Goal: Task Accomplishment & Management: Use online tool/utility

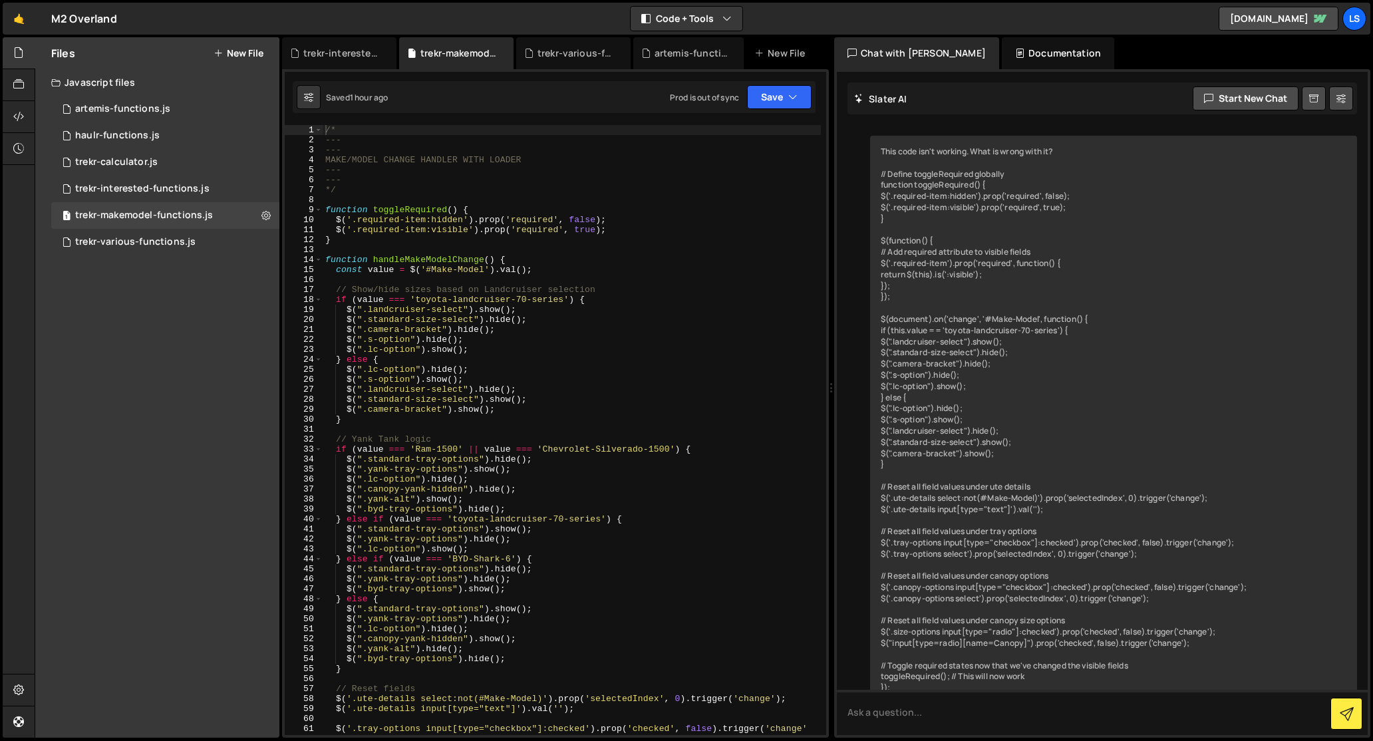
scroll to position [11749, 0]
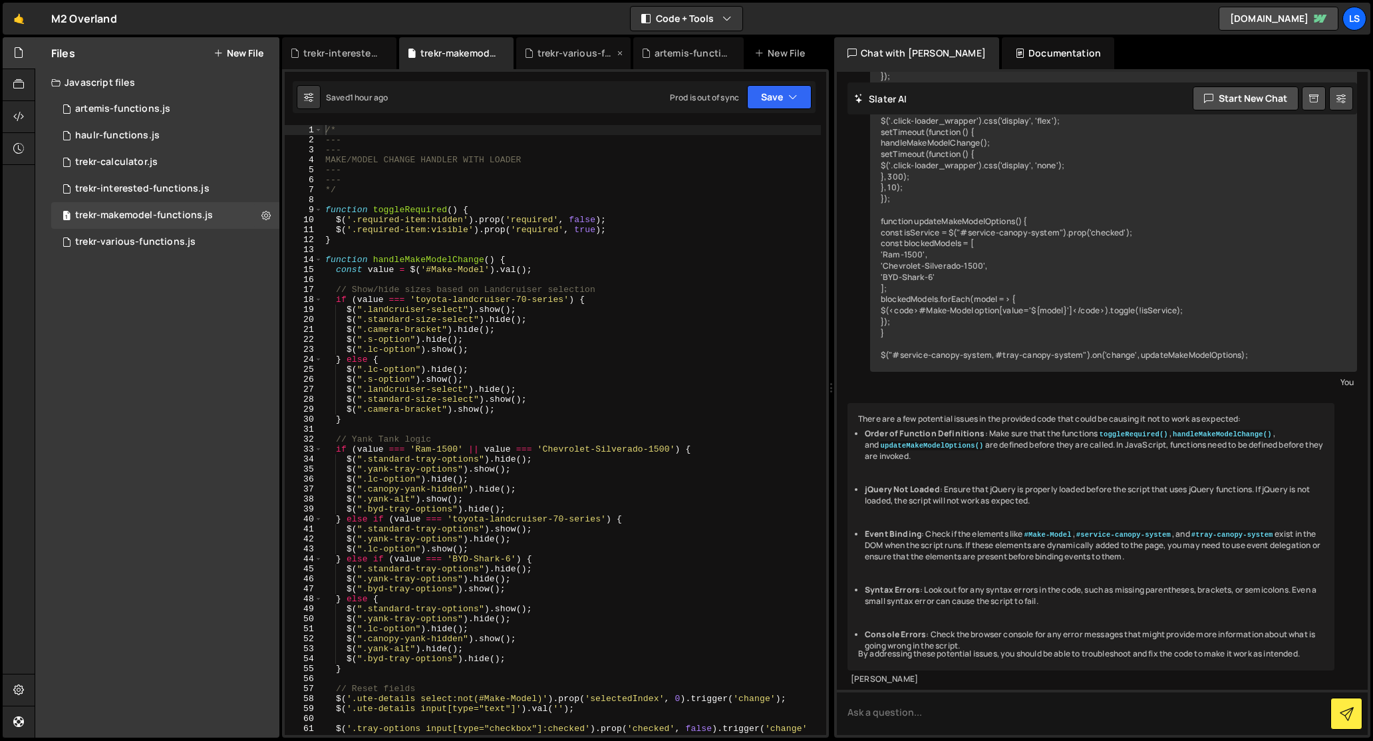
click at [577, 54] on div "trekr-various-functions.js" at bounding box center [575, 53] width 77 height 13
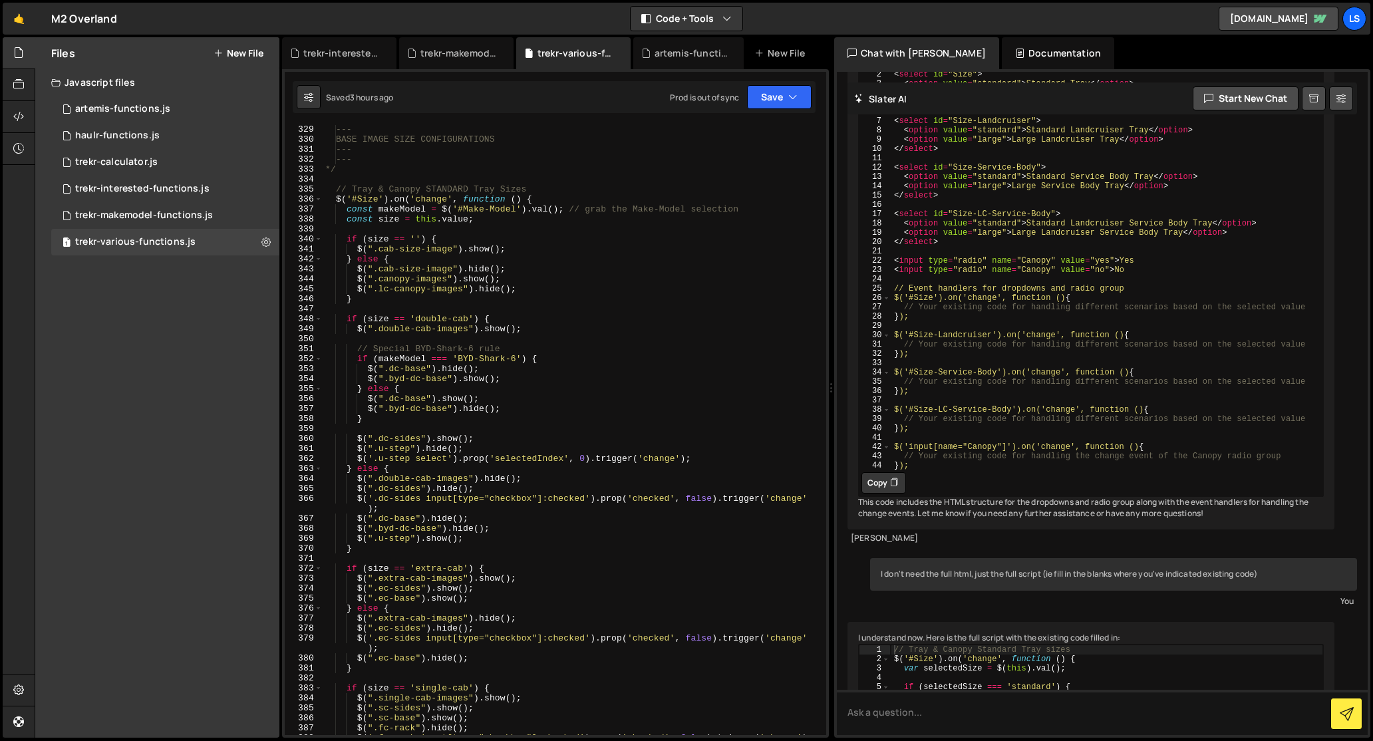
scroll to position [3433, 0]
click at [134, 187] on div "trekr-interested-functions.js" at bounding box center [142, 189] width 134 height 12
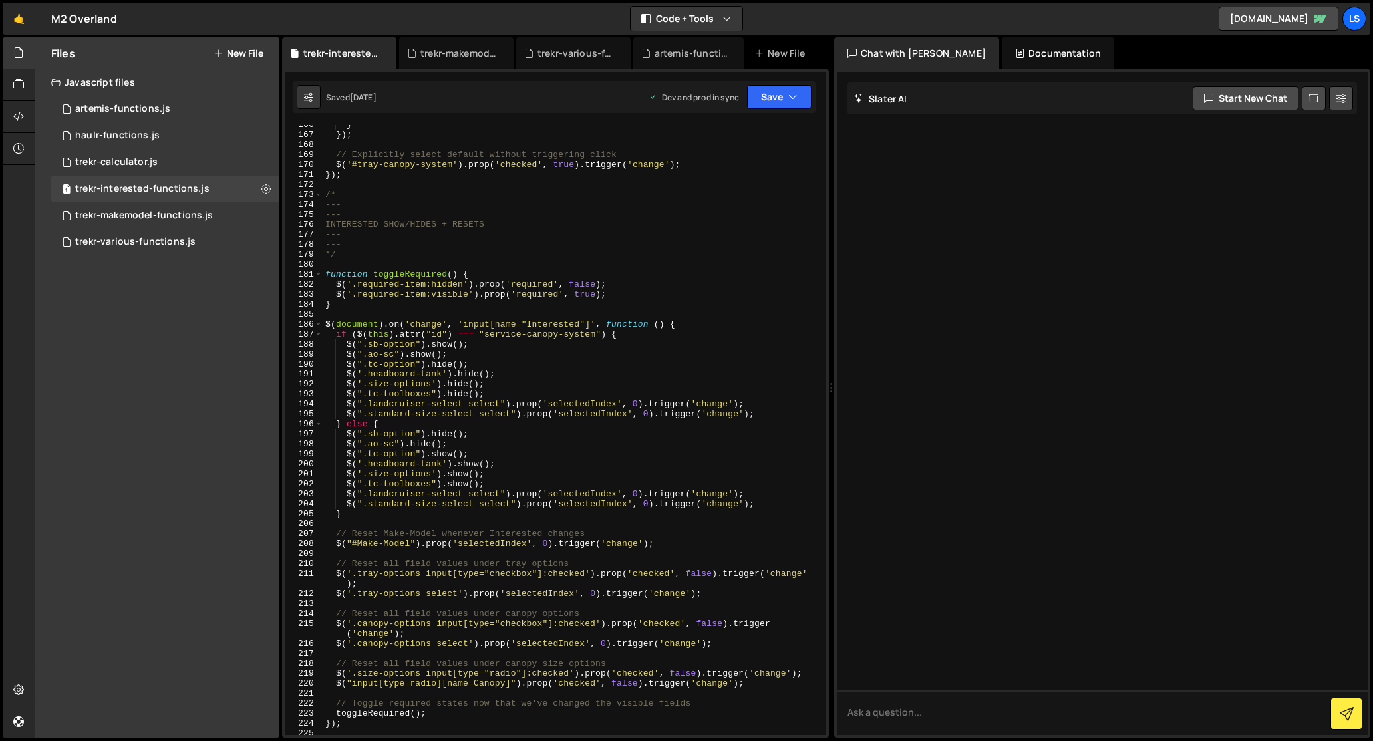
scroll to position [1670, 0]
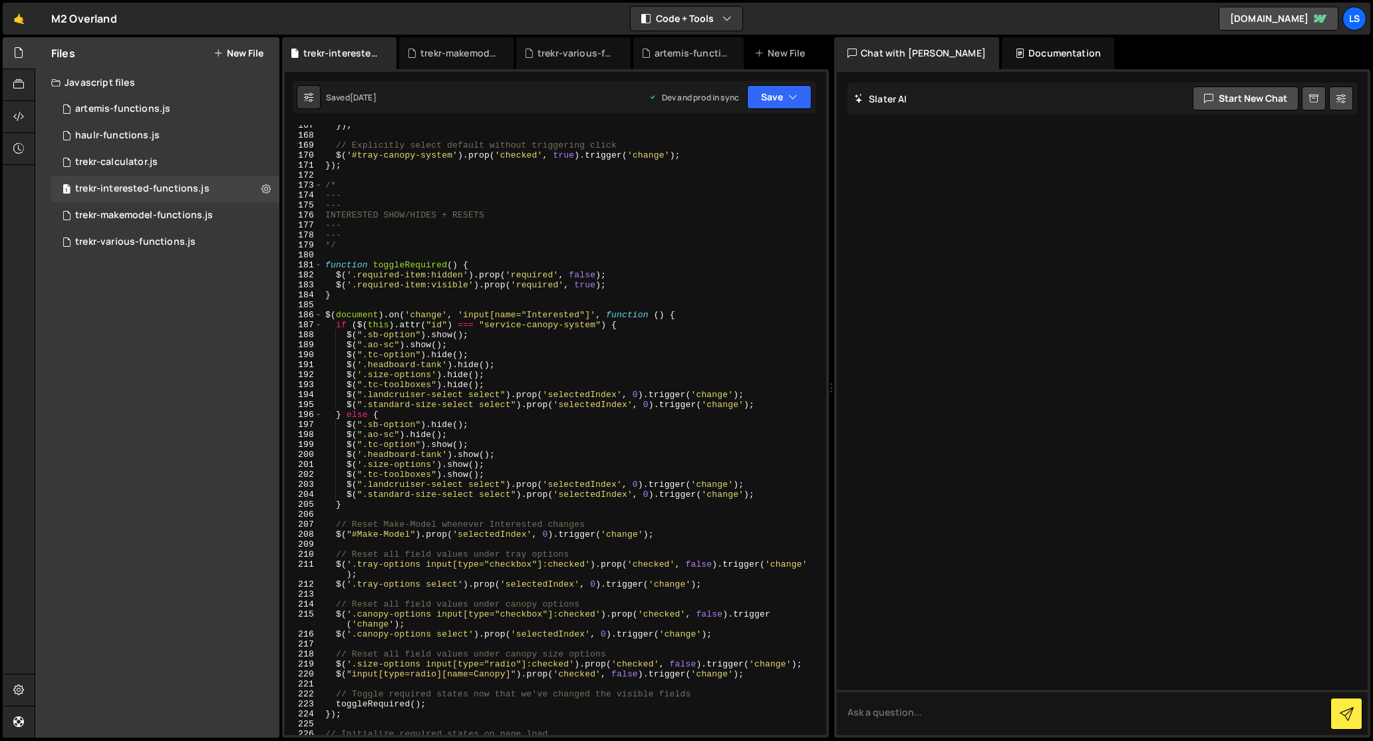
type textarea "$('.headboard-tank').hide();"
drag, startPoint x: 498, startPoint y: 365, endPoint x: 347, endPoint y: 365, distance: 151.0
click at [347, 365] on div "}) ; // Explicitly select default without triggering click $ ( '#tray-canopy-sy…" at bounding box center [572, 435] width 498 height 630
click at [498, 367] on div "}) ; // Explicitly select default without triggering click $ ( '#tray-canopy-sy…" at bounding box center [572, 430] width 498 height 610
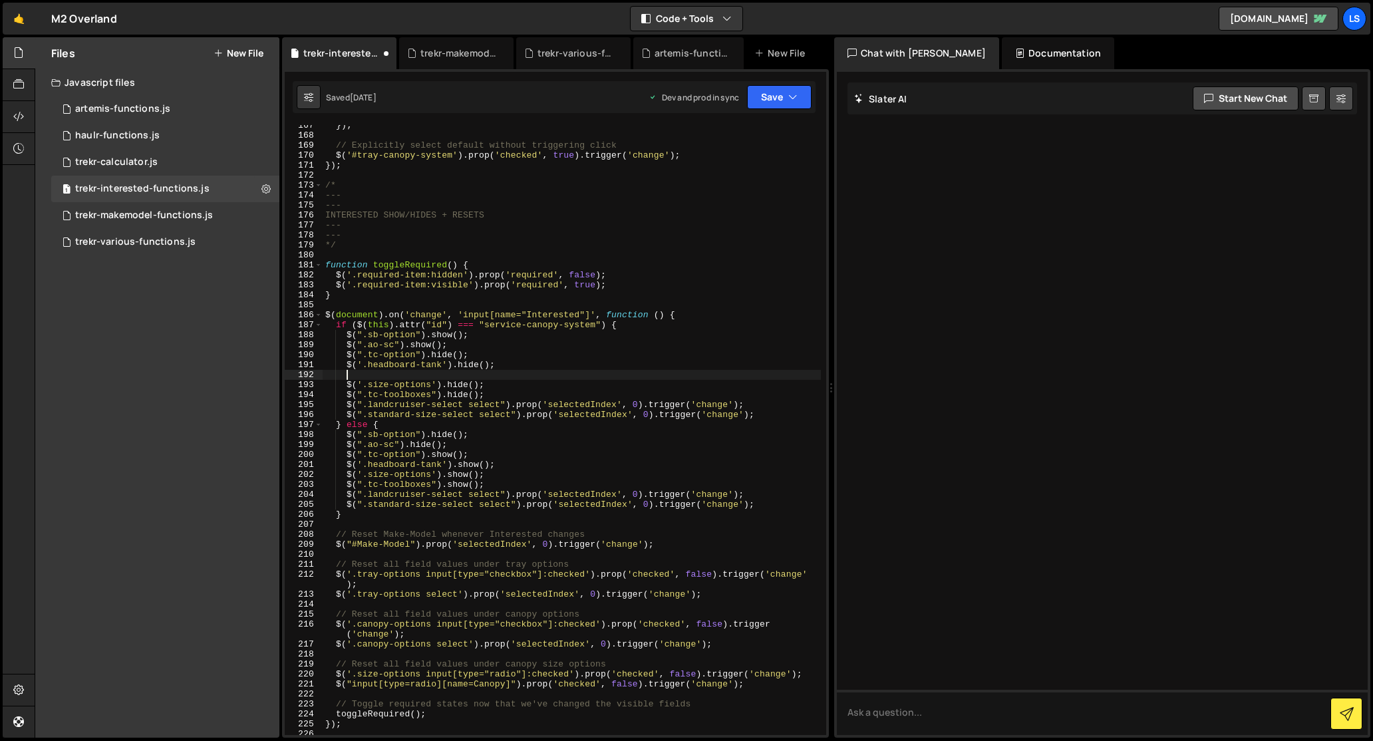
scroll to position [0, 1]
paste textarea "$('.headboard-tank').hide();"
type textarea "$('.headboard-tank').hide();"
click at [457, 53] on div "trekr-makemodel-functions.js" at bounding box center [458, 53] width 77 height 13
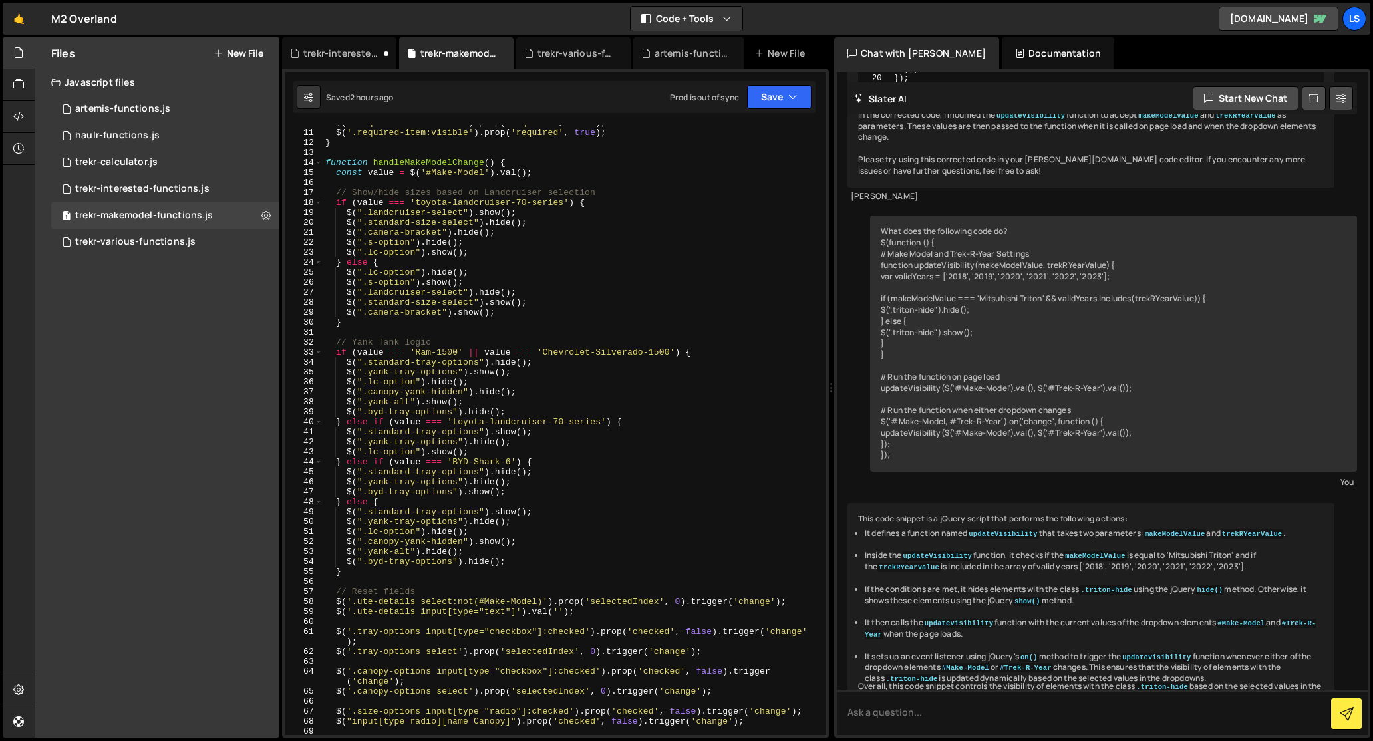
scroll to position [97, 0]
click at [561, 55] on div "trekr-various-functions.js" at bounding box center [575, 53] width 77 height 13
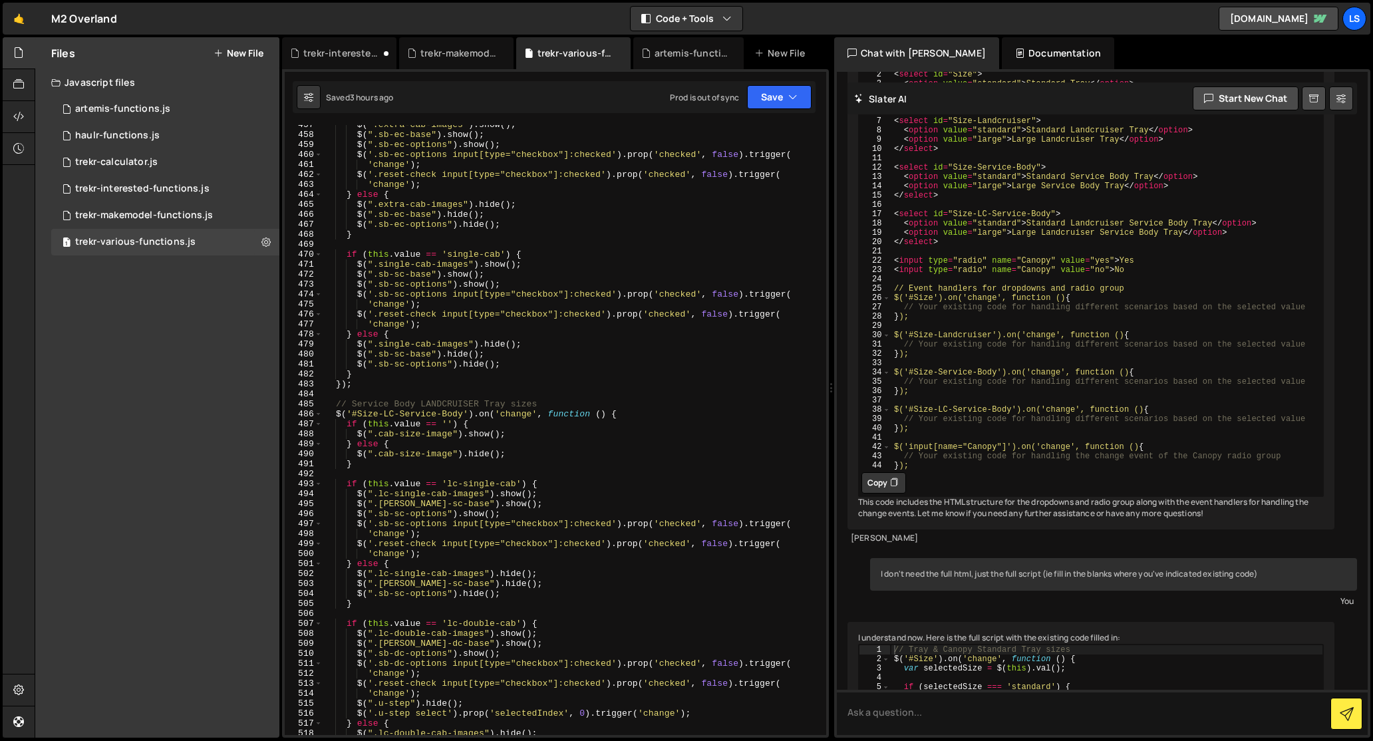
scroll to position [4745, 0]
click at [345, 53] on div "trekr-interested-functions.js" at bounding box center [341, 53] width 77 height 13
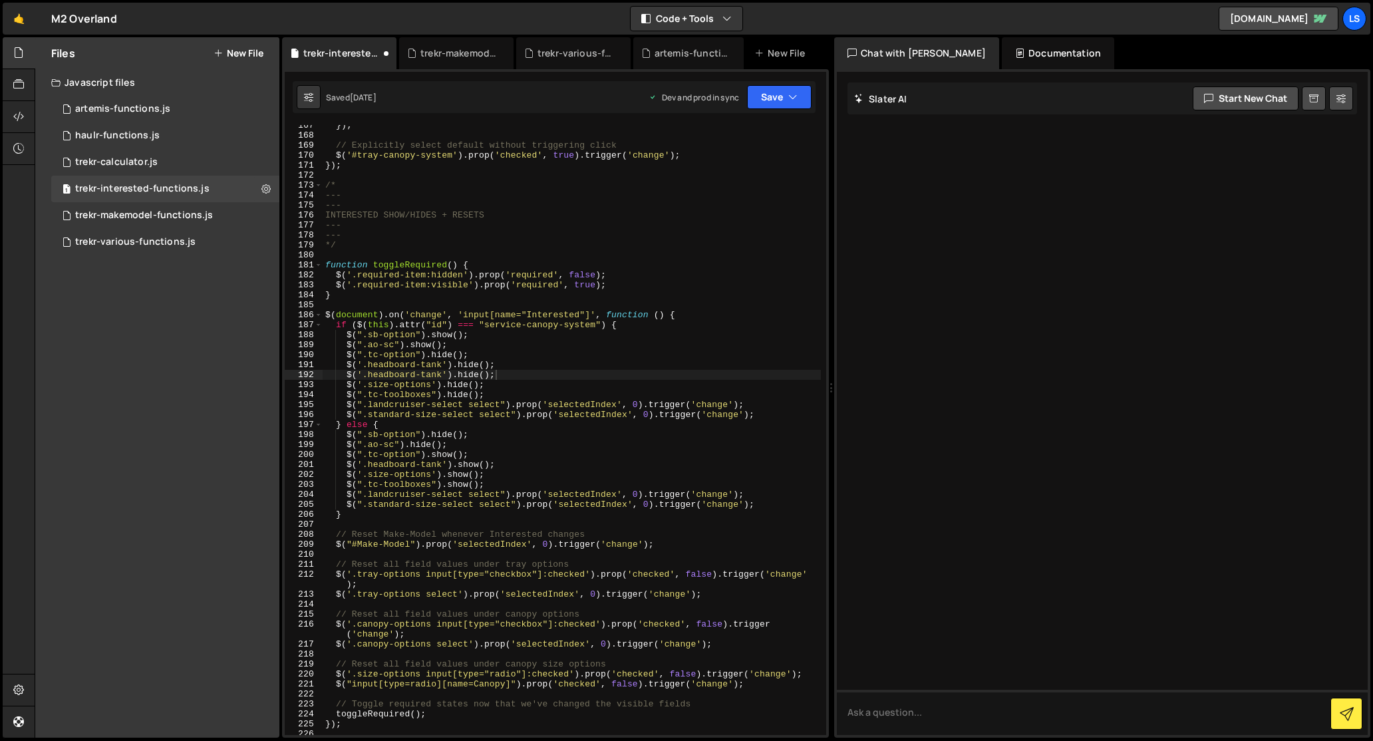
scroll to position [0, 0]
click at [500, 377] on div "}) ; // Explicitly select default without triggering click $ ( '#tray-canopy-sy…" at bounding box center [572, 435] width 498 height 630
drag, startPoint x: 498, startPoint y: 375, endPoint x: 305, endPoint y: 374, distance: 192.2
click at [305, 374] on div "$('.headboard-tank').hide(); 167 168 169 170 171 172 173 174 175 176 177 178 17…" at bounding box center [555, 430] width 541 height 610
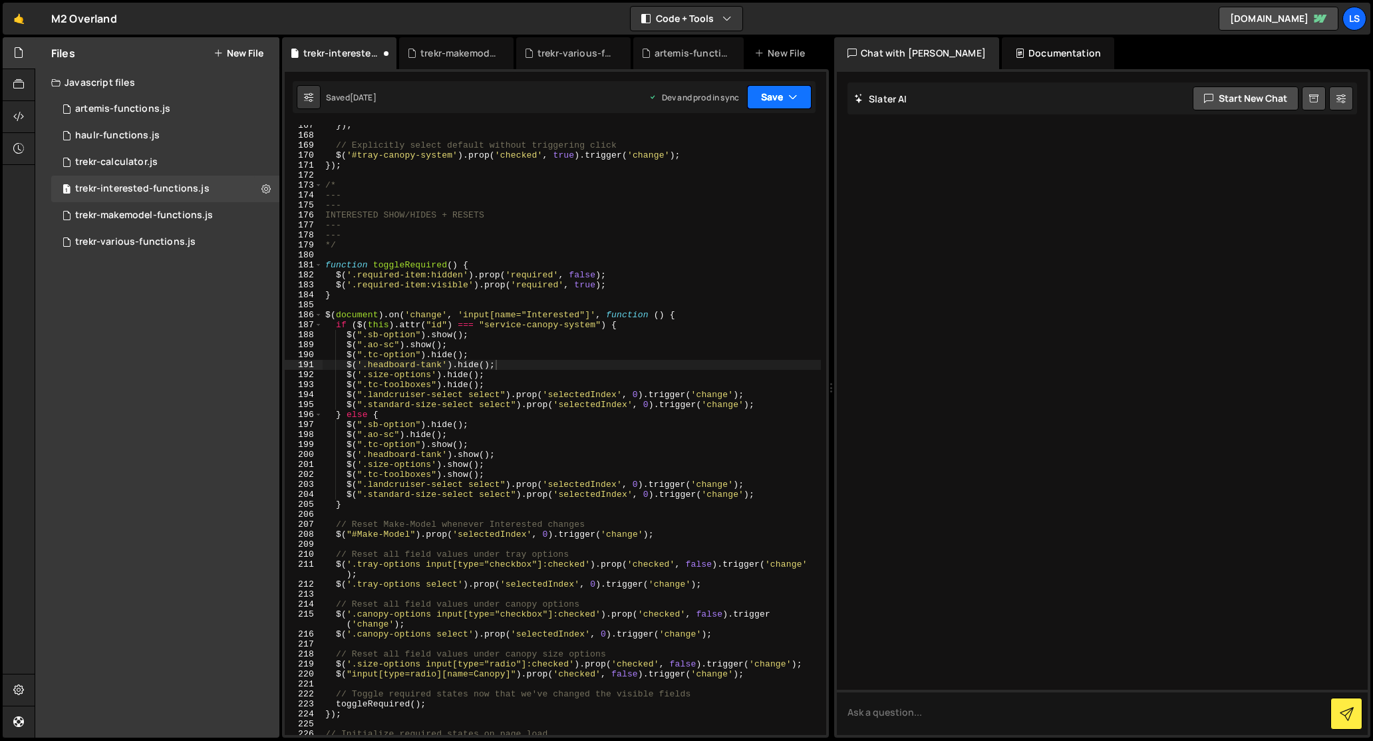
click at [770, 95] on button "Save" at bounding box center [779, 97] width 65 height 24
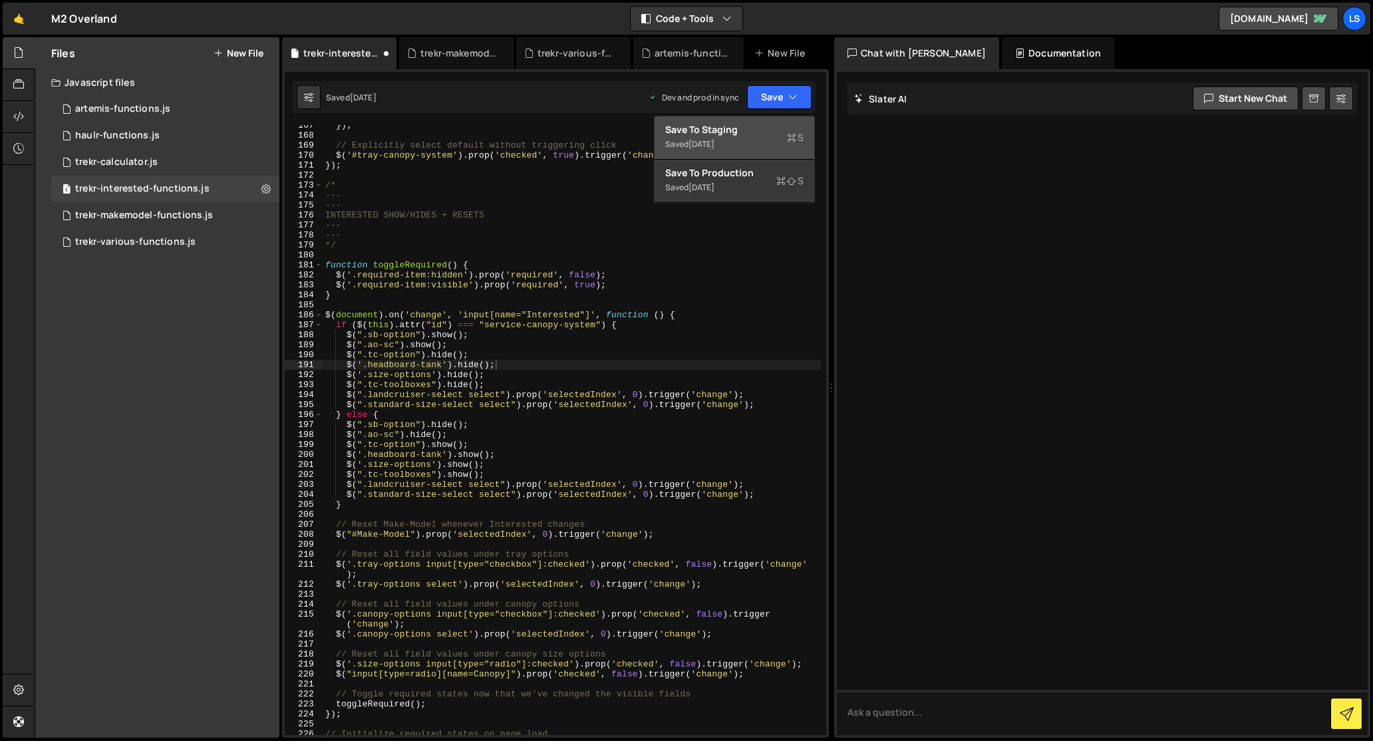
click at [745, 128] on div "Save to Staging S" at bounding box center [734, 129] width 138 height 13
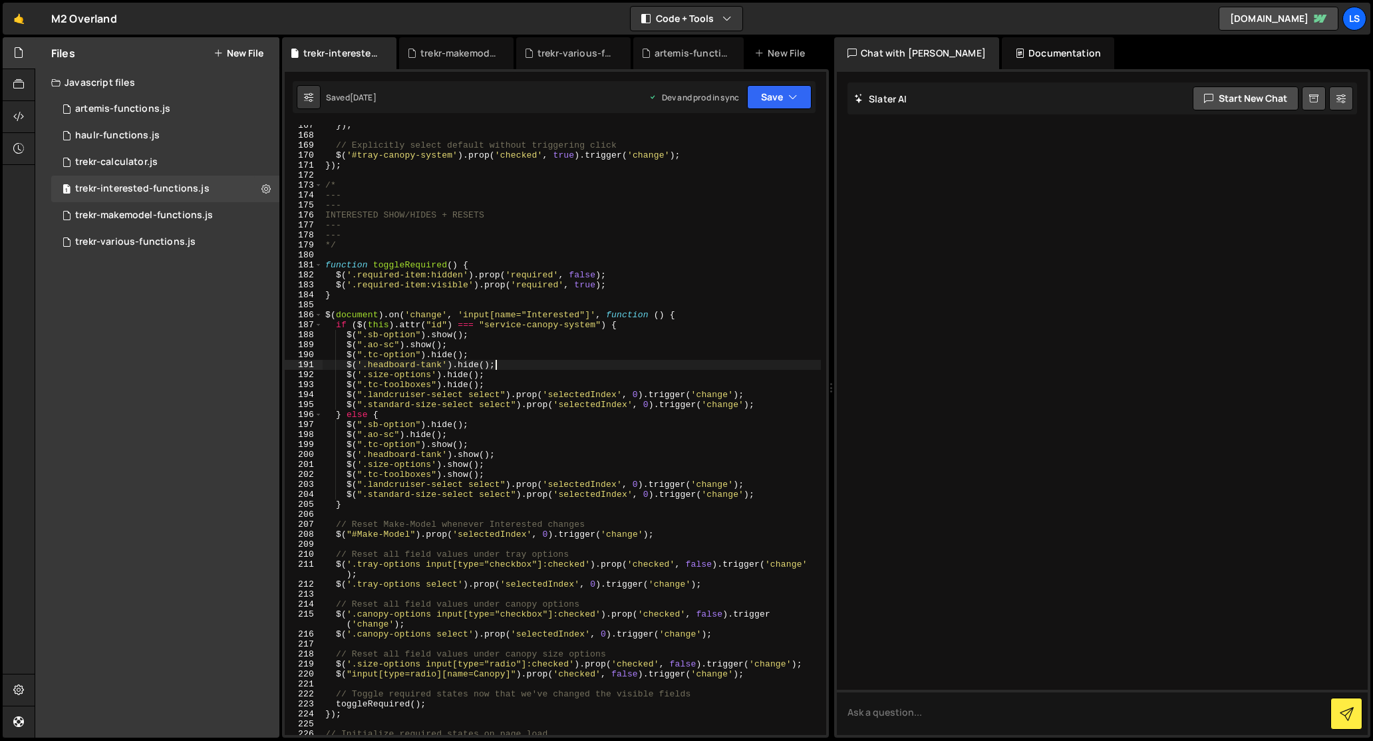
drag, startPoint x: 321, startPoint y: 186, endPoint x: 454, endPoint y: 512, distance: 352.3
click at [454, 512] on div "$('.headboard-tank').hide(); 167 168 169 170 171 172 173 174 175 176 177 178 17…" at bounding box center [555, 430] width 541 height 610
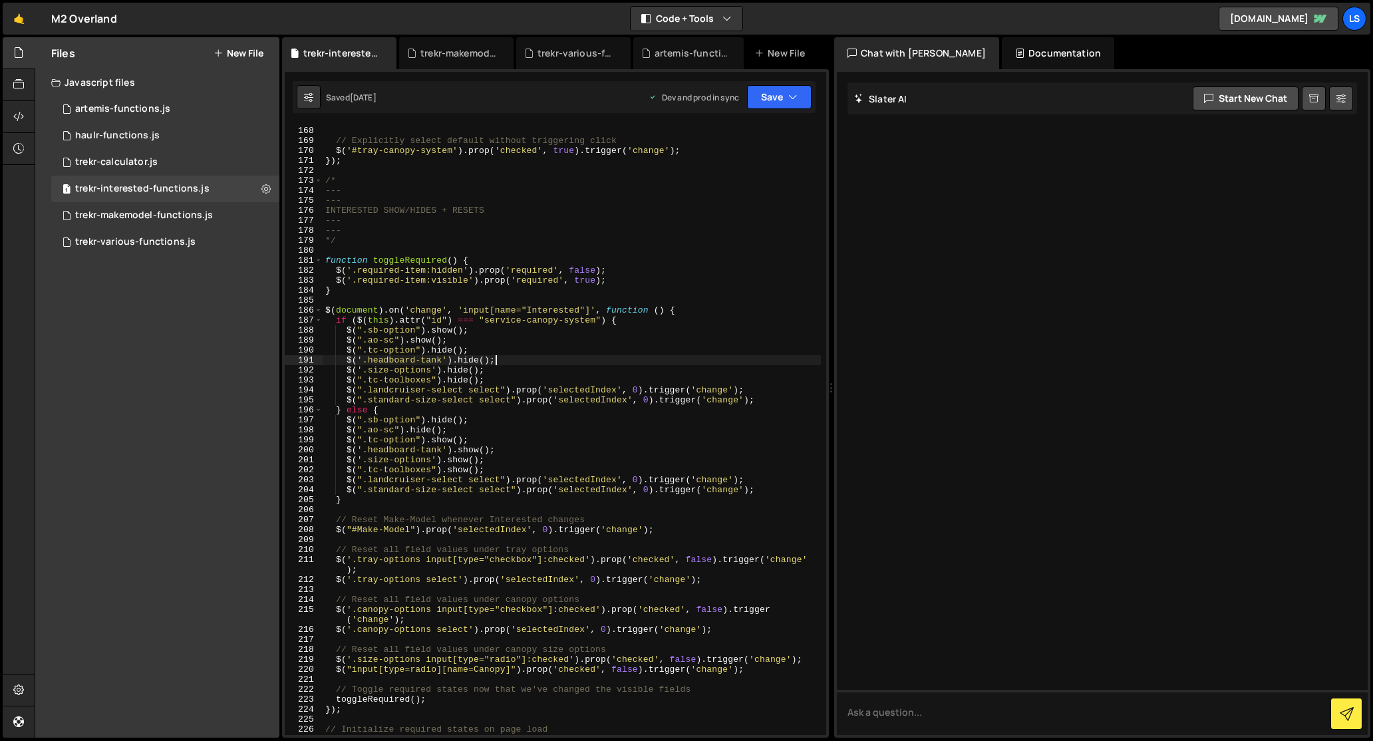
scroll to position [1676, 0]
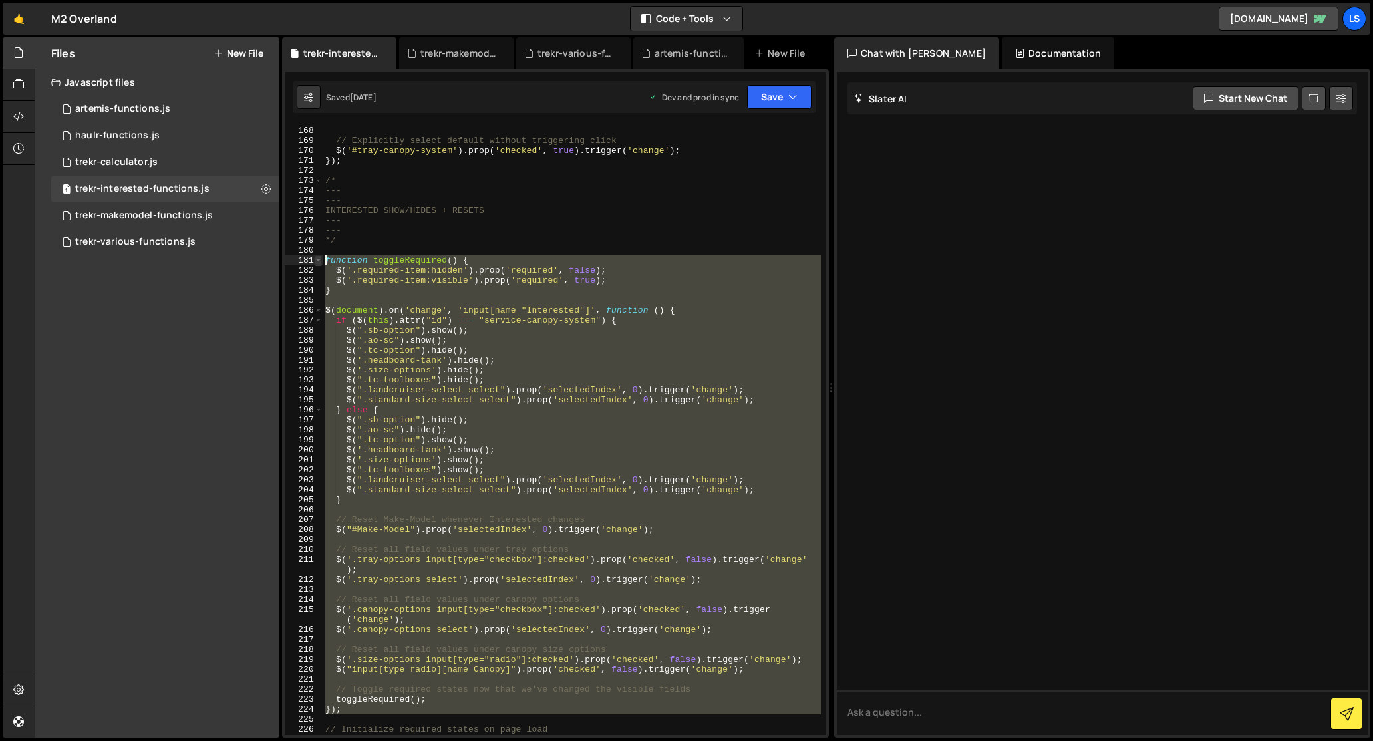
drag, startPoint x: 341, startPoint y: 714, endPoint x: 315, endPoint y: 262, distance: 453.1
click at [315, 262] on div "$('.headboard-tank').hide(); 167 168 169 170 171 172 173 174 175 176 177 178 17…" at bounding box center [555, 430] width 541 height 610
type textarea "function toggleRequired() { $('.required-item:hidden').prop('required', false);"
click at [454, 53] on div "trekr-makemodel-functions.js" at bounding box center [458, 53] width 77 height 13
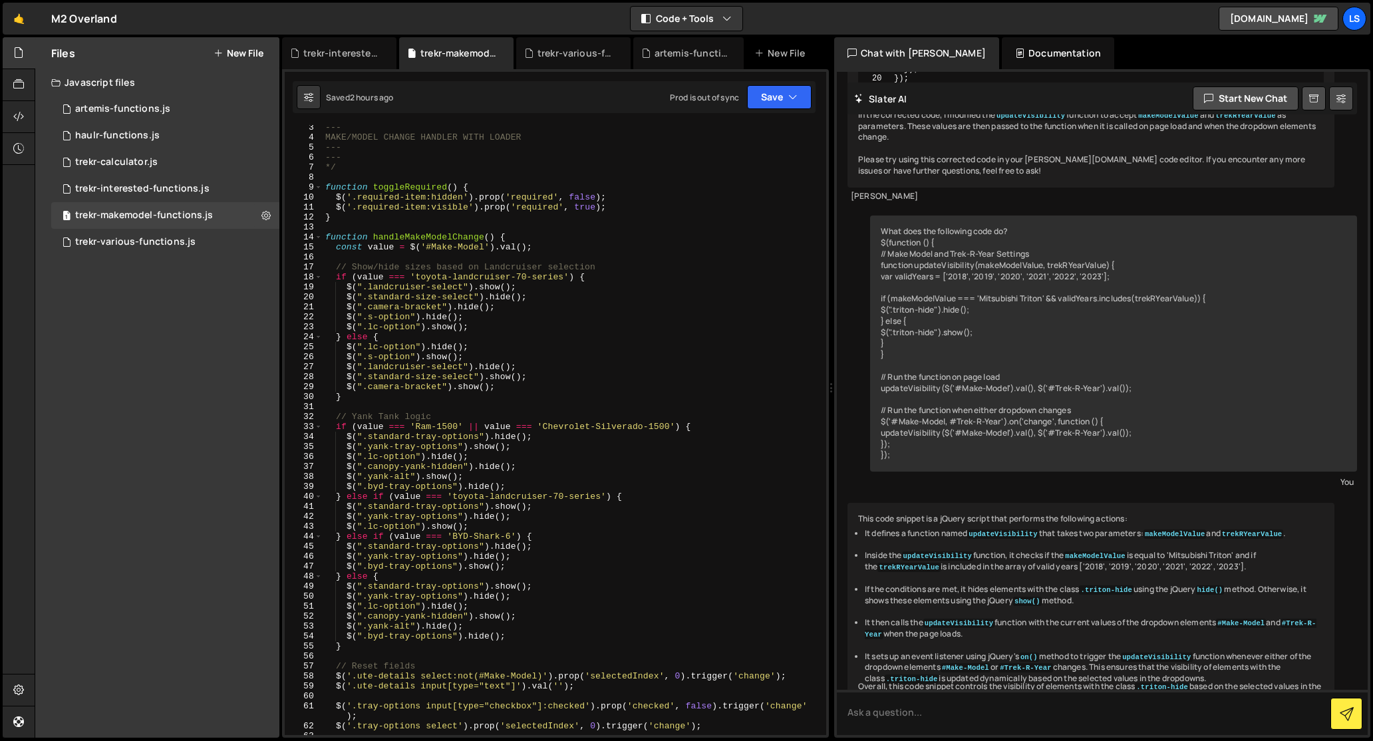
scroll to position [13, 0]
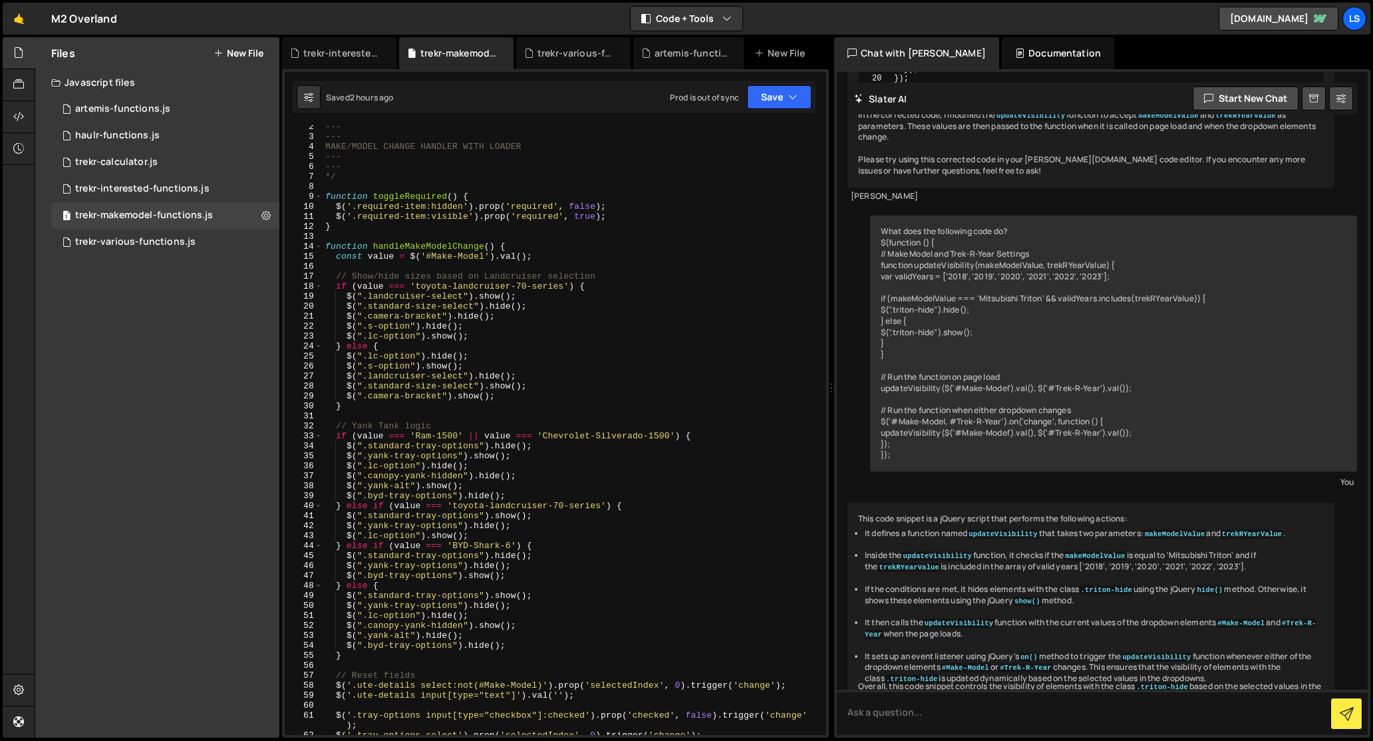
drag, startPoint x: 323, startPoint y: 124, endPoint x: 426, endPoint y: 338, distance: 238.0
click at [426, 338] on div "XXXXXXXXXXXXXXXXXXXXXXXXXXXXXXXXXXXXXXXXXXXXXXXXXXXXXXXXXXXXXXXXXXXXXXXXXXXXXXX…" at bounding box center [555, 403] width 547 height 669
click at [417, 265] on div "--- --- MAKE/MODEL CHANGE HANDLER WITH LOADER --- --- */ function toggleRequire…" at bounding box center [572, 437] width 498 height 630
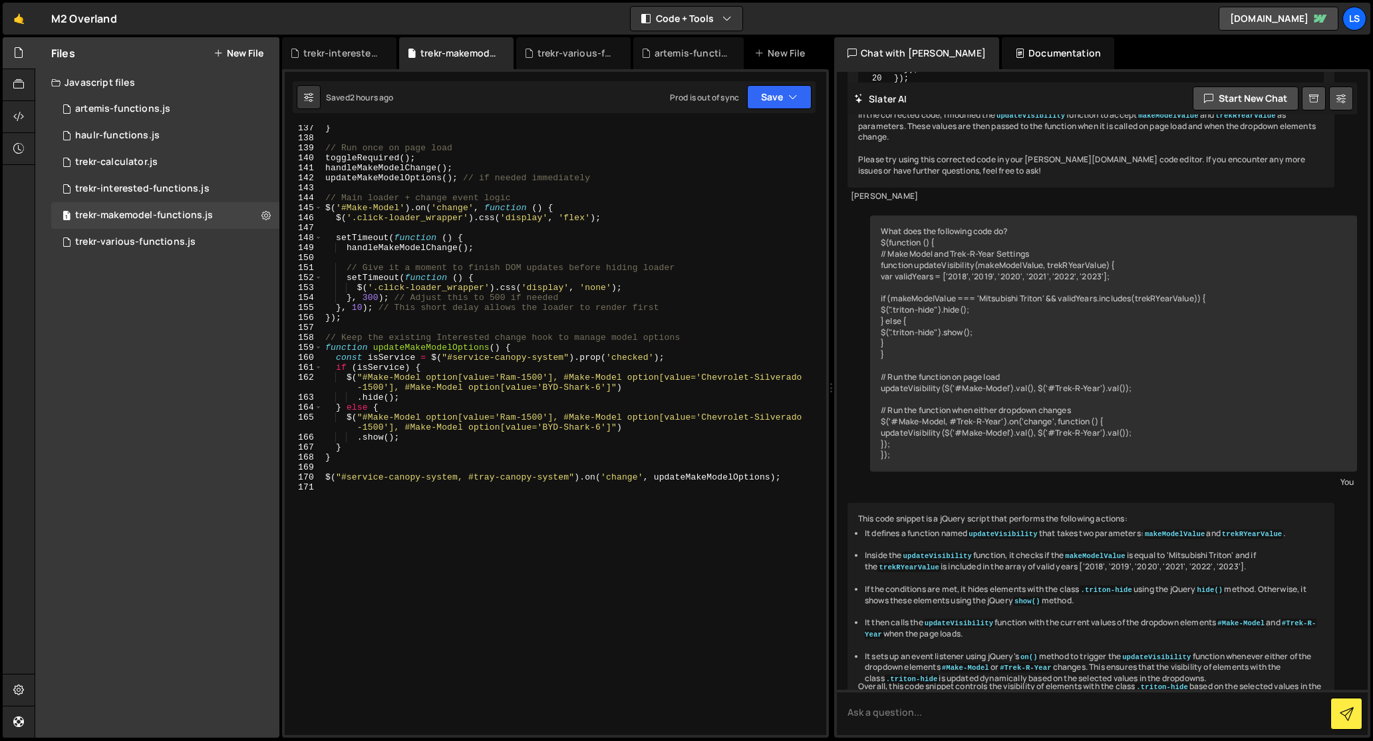
scroll to position [1486, 0]
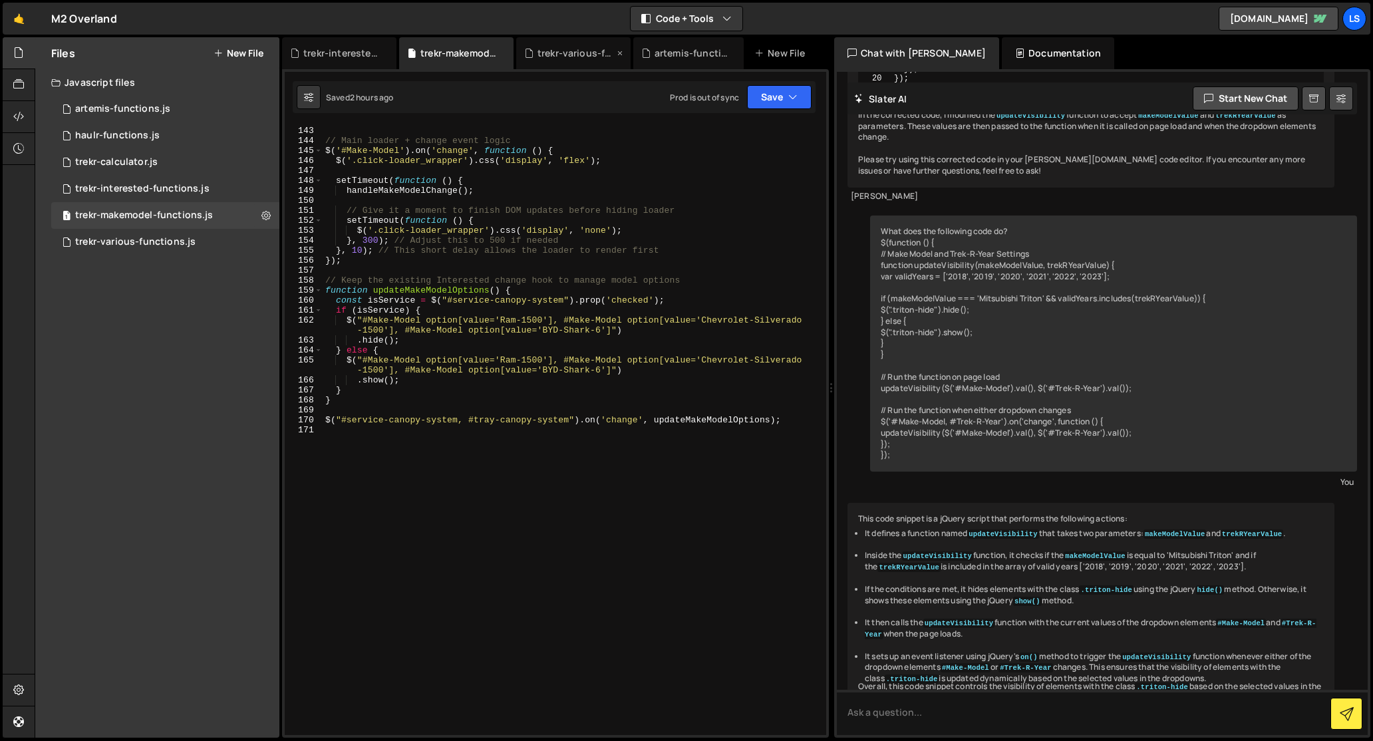
click at [571, 50] on div "trekr-various-functions.js" at bounding box center [575, 53] width 77 height 13
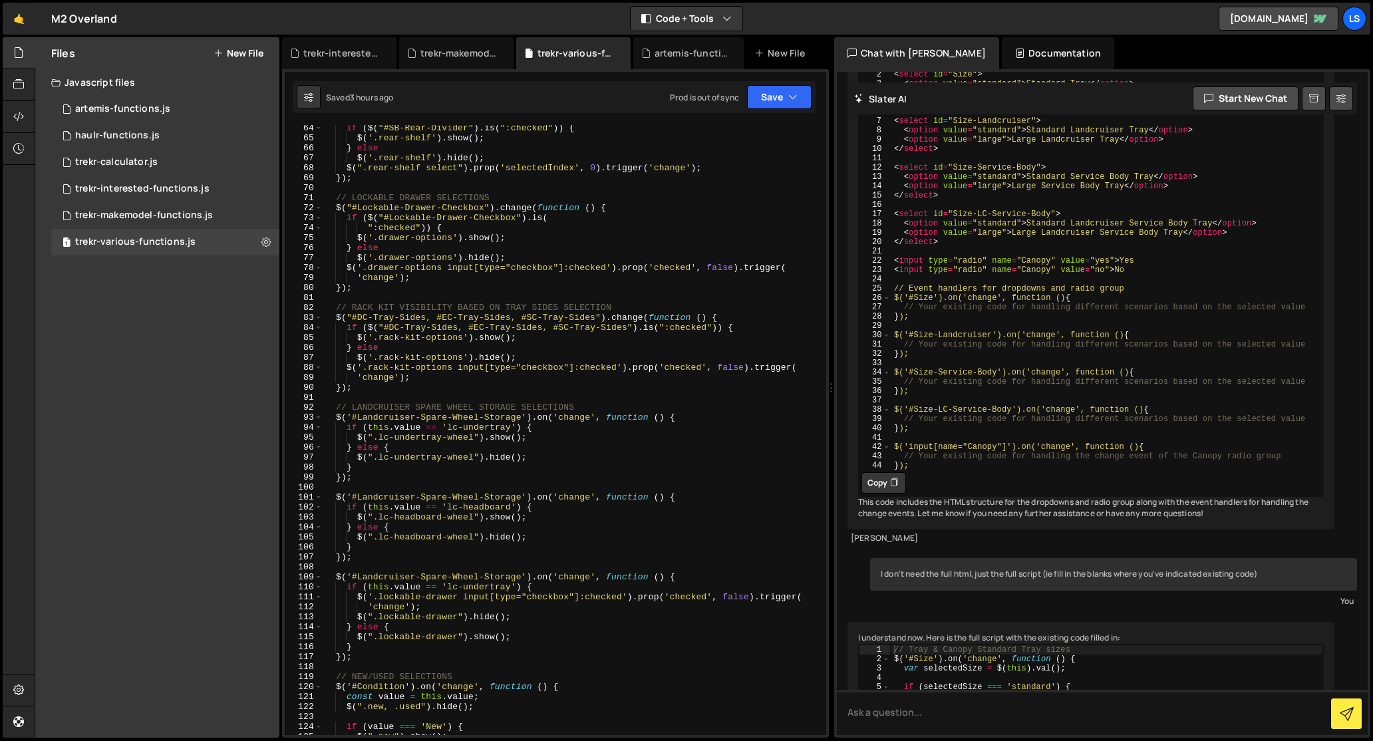
scroll to position [498, 0]
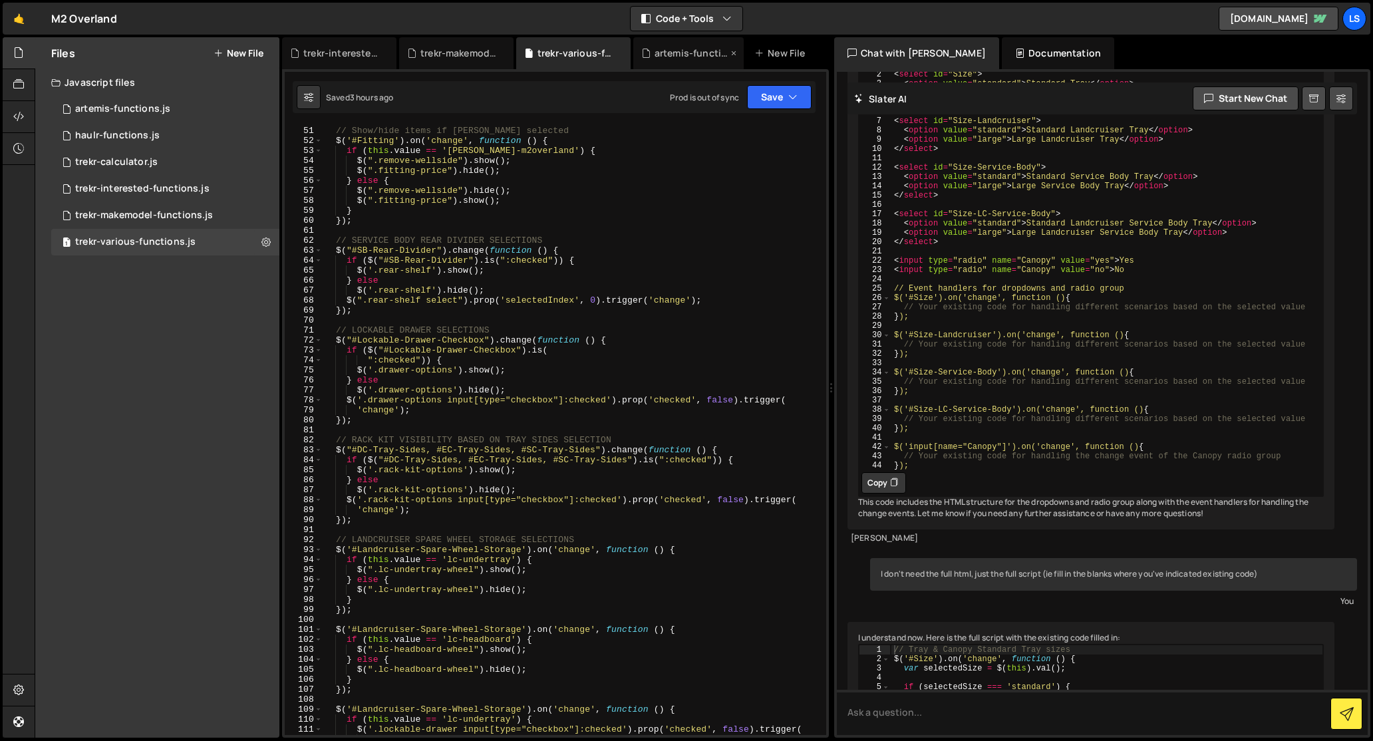
click at [733, 50] on icon at bounding box center [733, 53] width 9 height 13
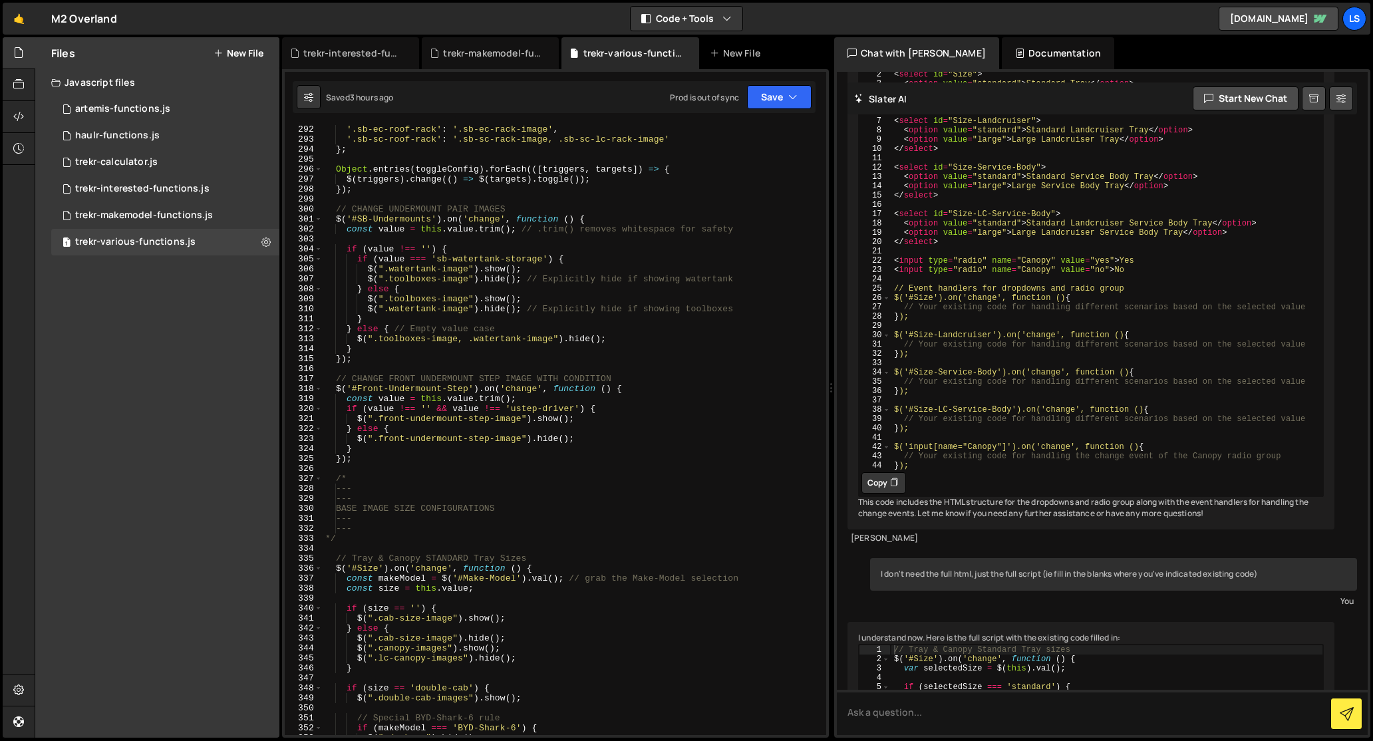
scroll to position [3132, 0]
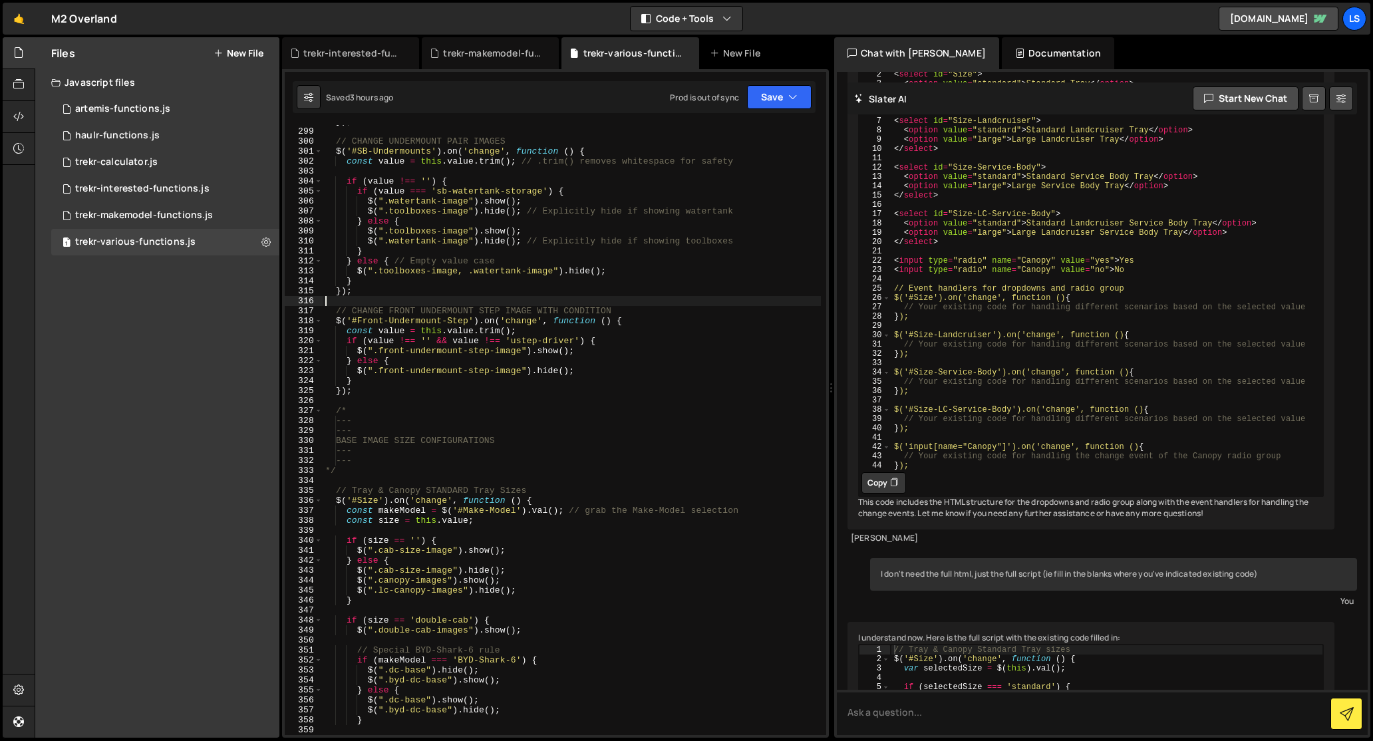
click at [465, 301] on div "}) ; // CHANGE UNDERMOUNT PAIR IMAGES $ ( '#SB-Undermounts' ) . on ( 'change' ,…" at bounding box center [572, 431] width 498 height 630
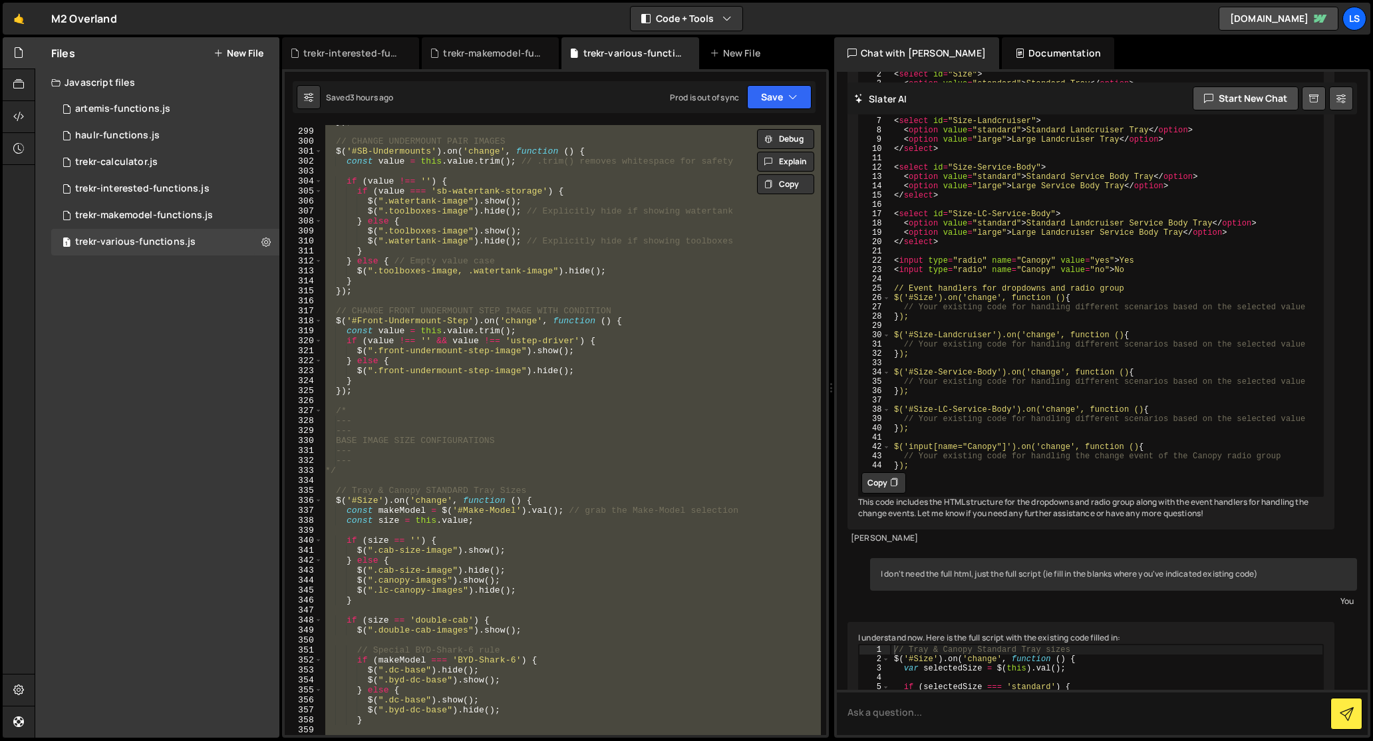
click at [499, 466] on div "}) ; // CHANGE UNDERMOUNT PAIR IMAGES $ ( '#SB-Undermounts' ) . on ( 'change' ,…" at bounding box center [572, 430] width 498 height 610
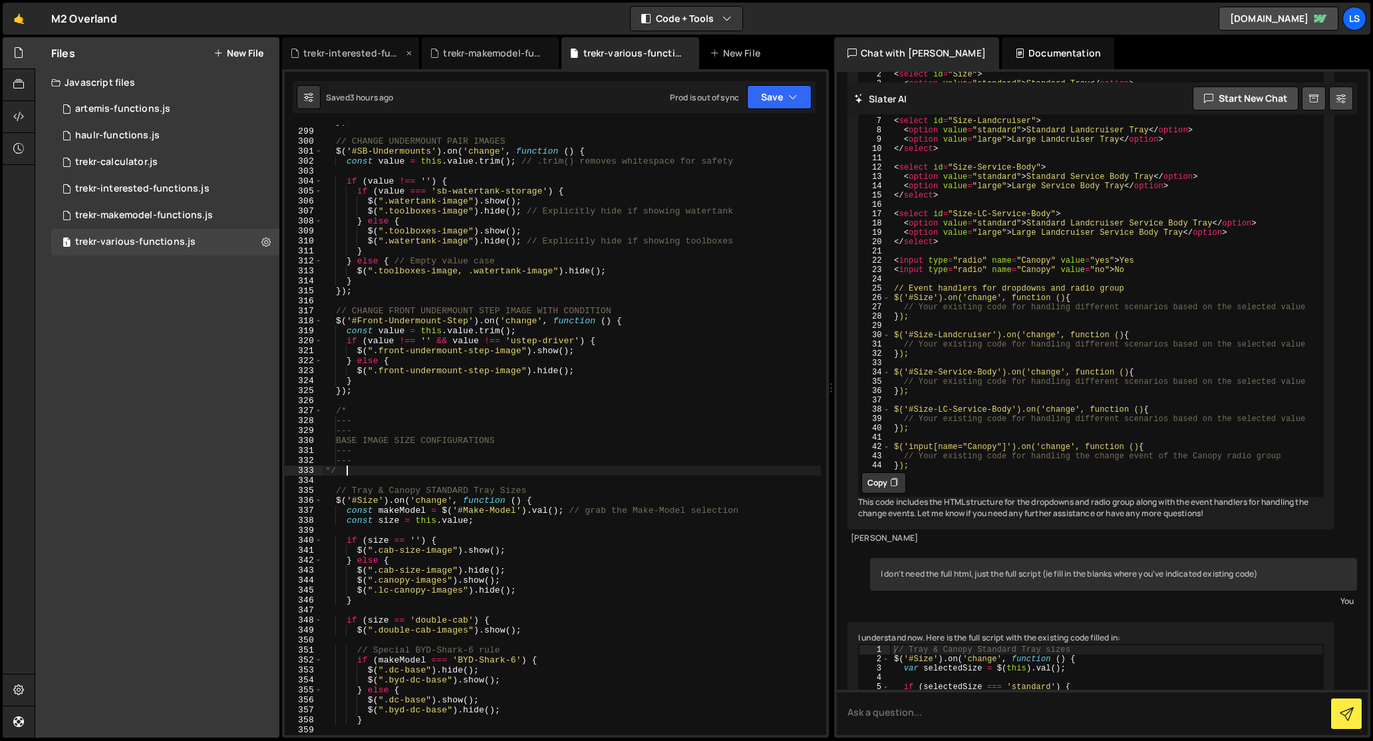
click at [359, 54] on div "trekr-interested-functions.js" at bounding box center [353, 53] width 100 height 13
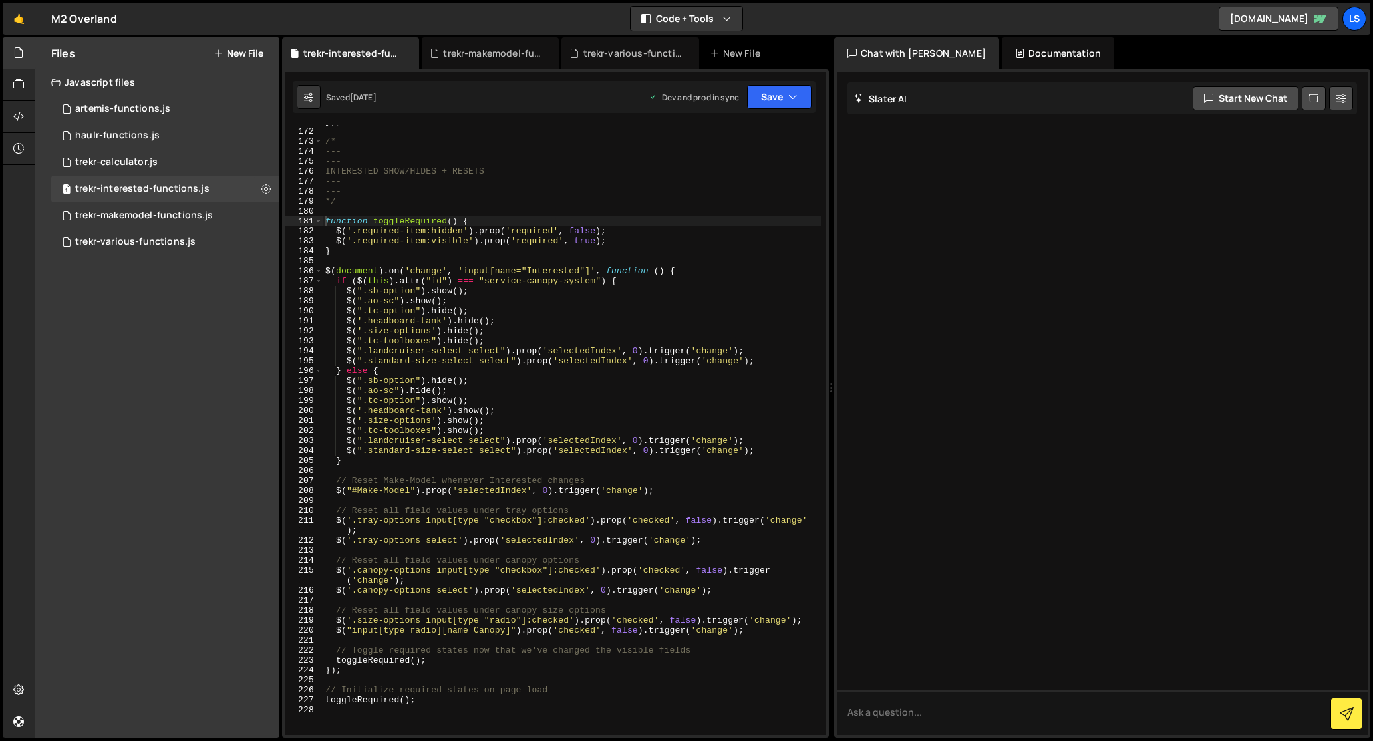
scroll to position [1714, 0]
click at [502, 57] on div "trekr-makemodel-functions.js" at bounding box center [493, 53] width 100 height 13
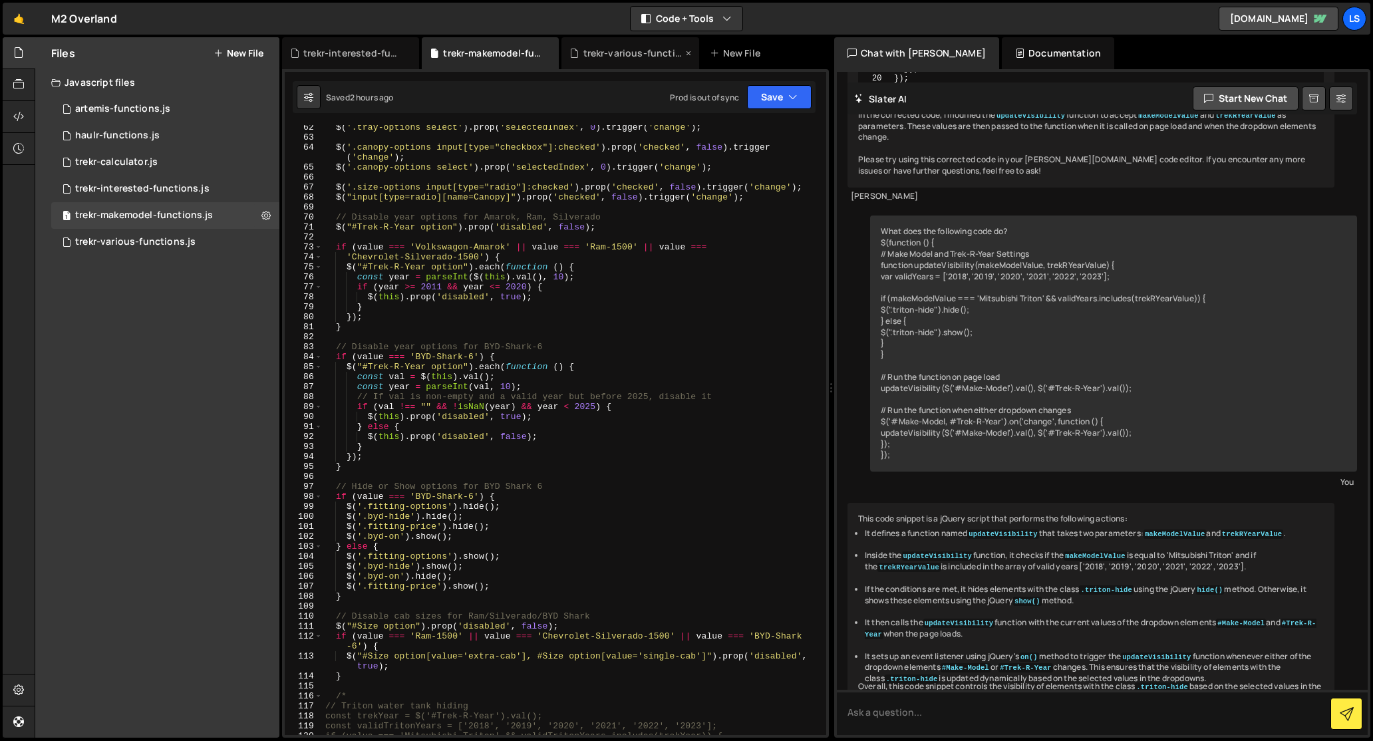
scroll to position [618, 0]
drag, startPoint x: 626, startPoint y: 51, endPoint x: 607, endPoint y: 152, distance: 102.8
click at [626, 51] on div "trekr-various-functions.js" at bounding box center [633, 53] width 100 height 13
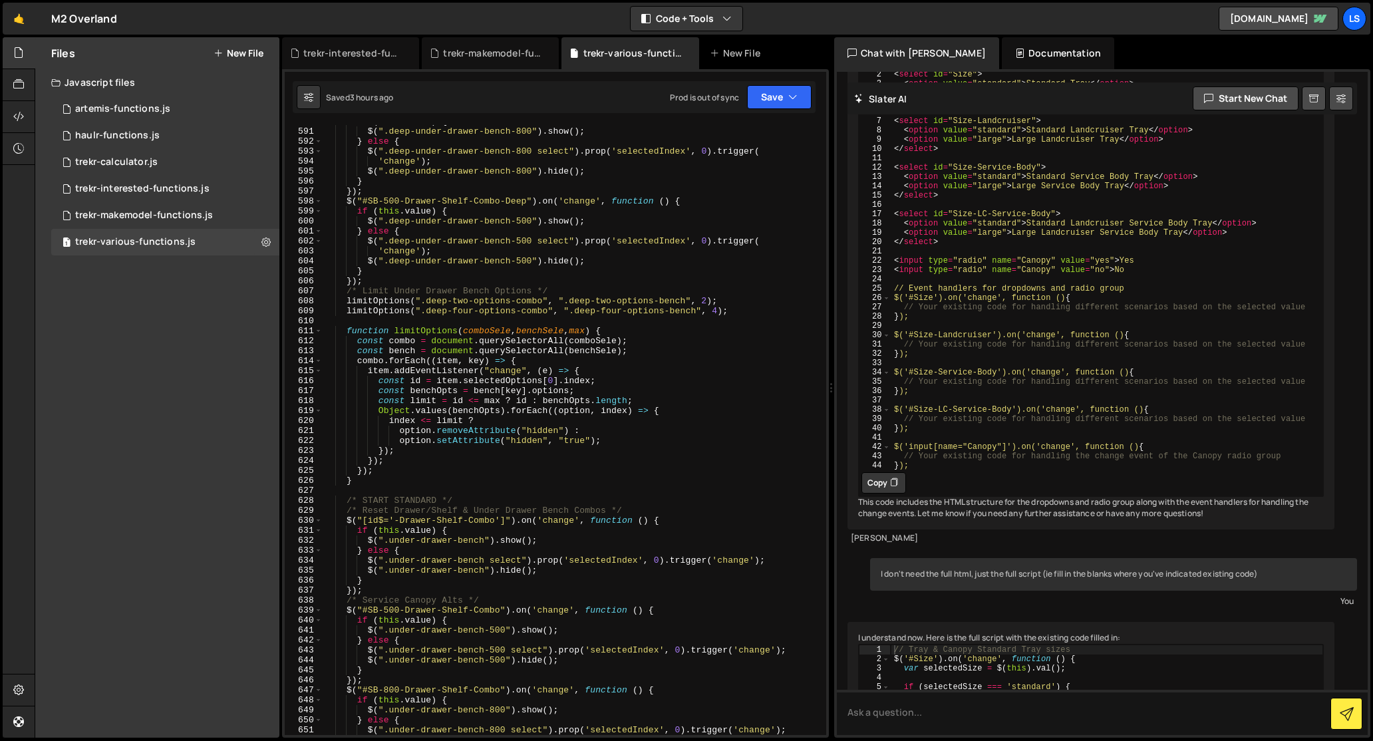
scroll to position [6138, 0]
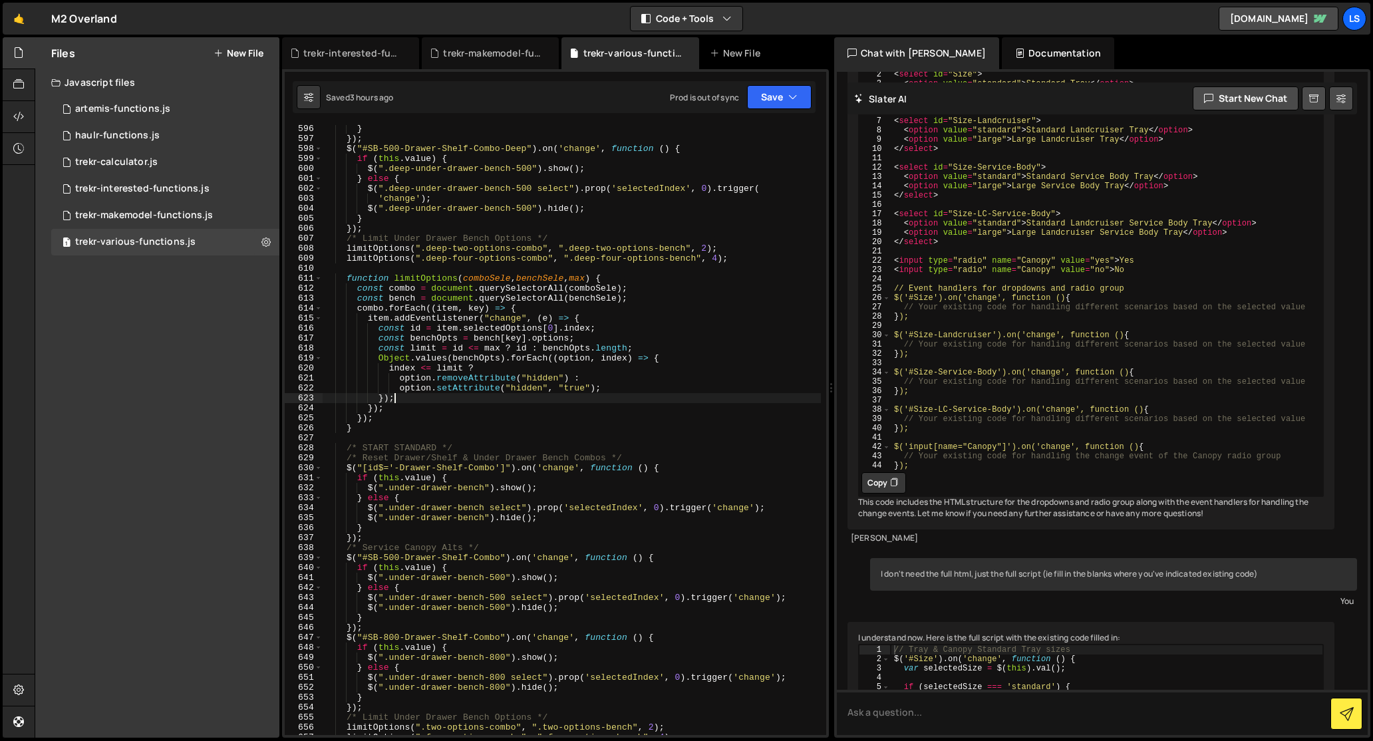
click at [517, 396] on div "} }) ; $ ( "#SB-500-Drawer-Shelf-Combo-Deep" ) . on ( 'change' , function ( ) {…" at bounding box center [572, 439] width 498 height 630
type textarea "});"
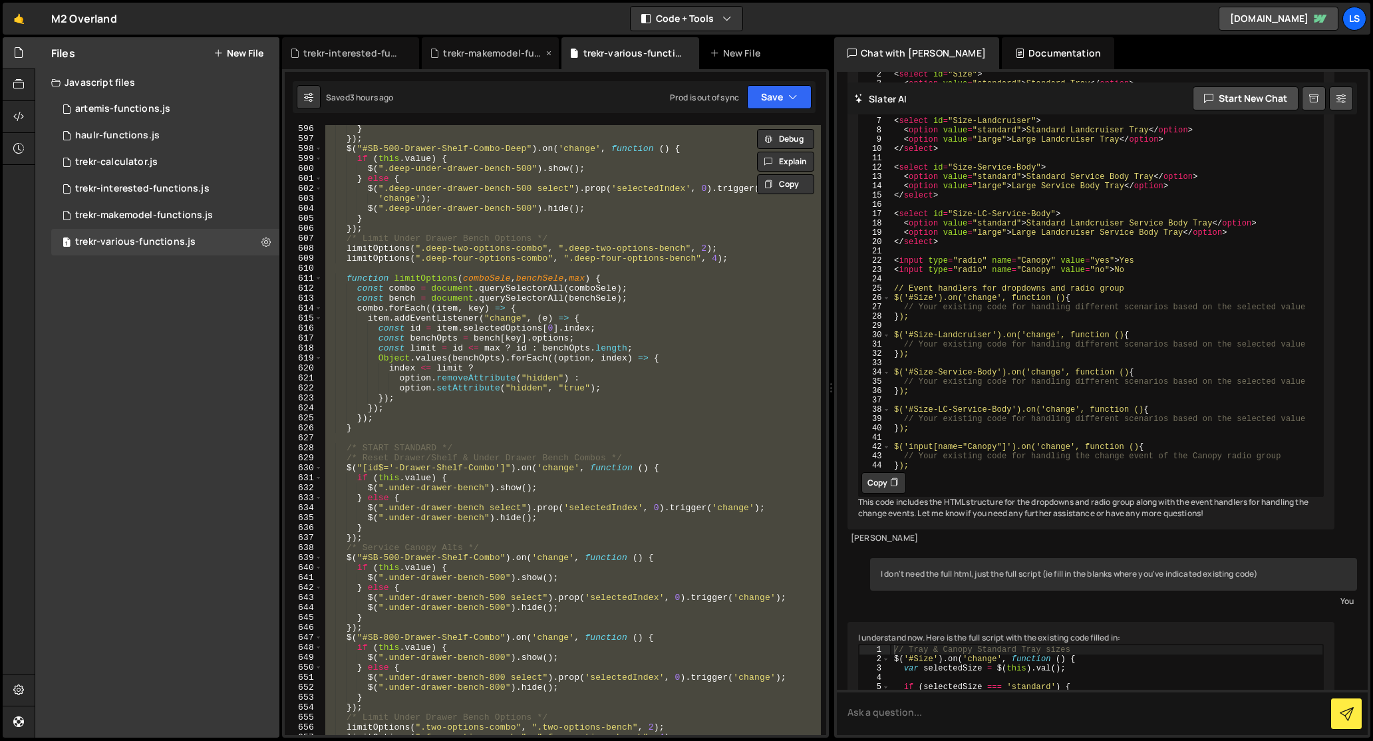
click at [476, 49] on div "trekr-makemodel-functions.js" at bounding box center [493, 53] width 100 height 13
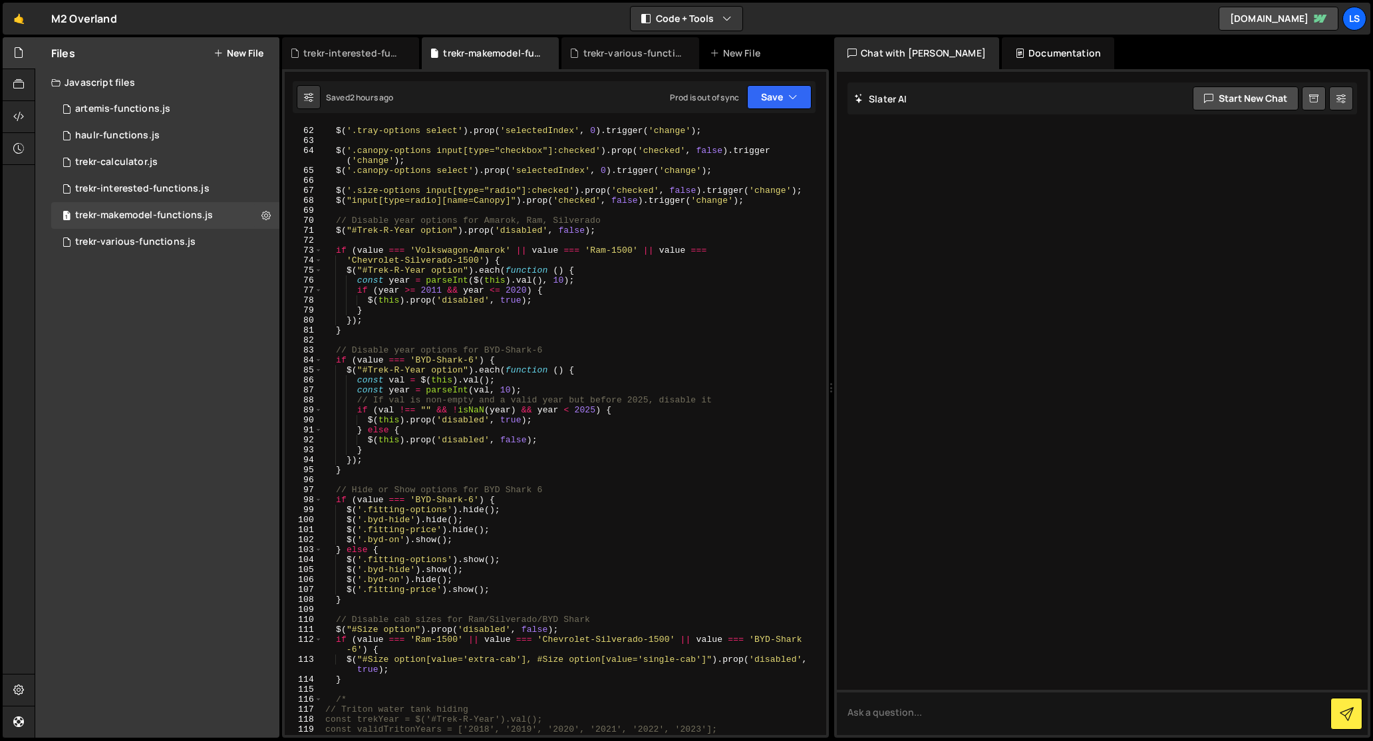
click at [492, 164] on div "$ ( '.tray-options input[type="checkbox"]:checked' ) . prop ( 'checked' , false…" at bounding box center [572, 426] width 498 height 640
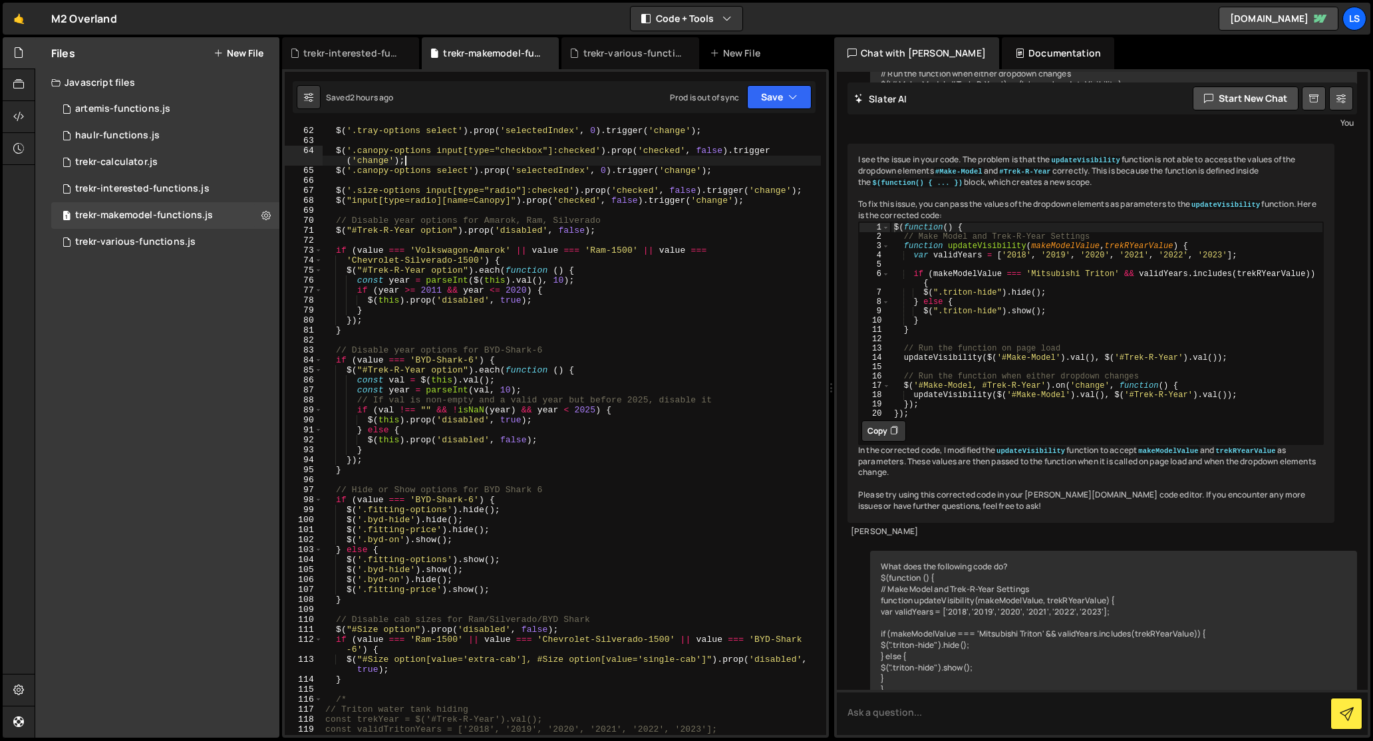
scroll to position [8670, 0]
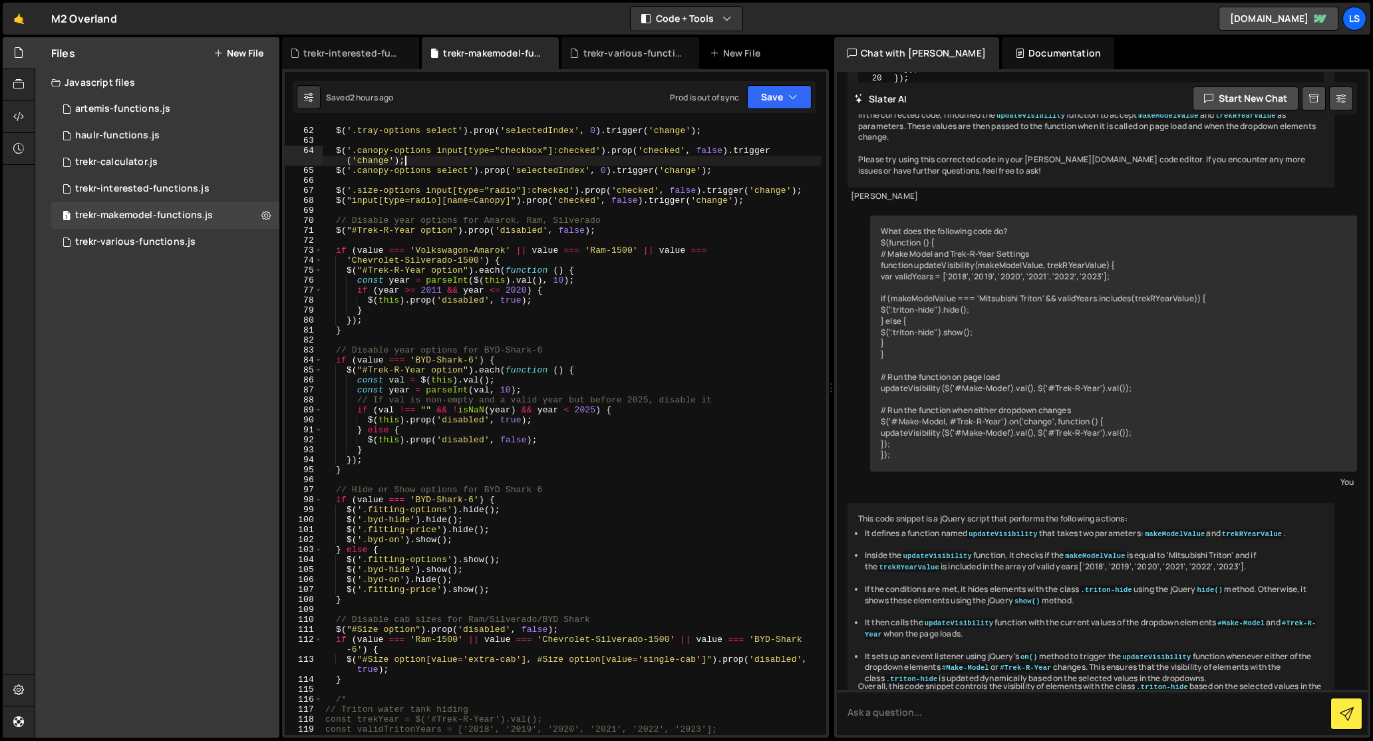
type textarea "$("#service-canopy-system, #tray-canopy-system").on('change', updateMakeModelOp…"
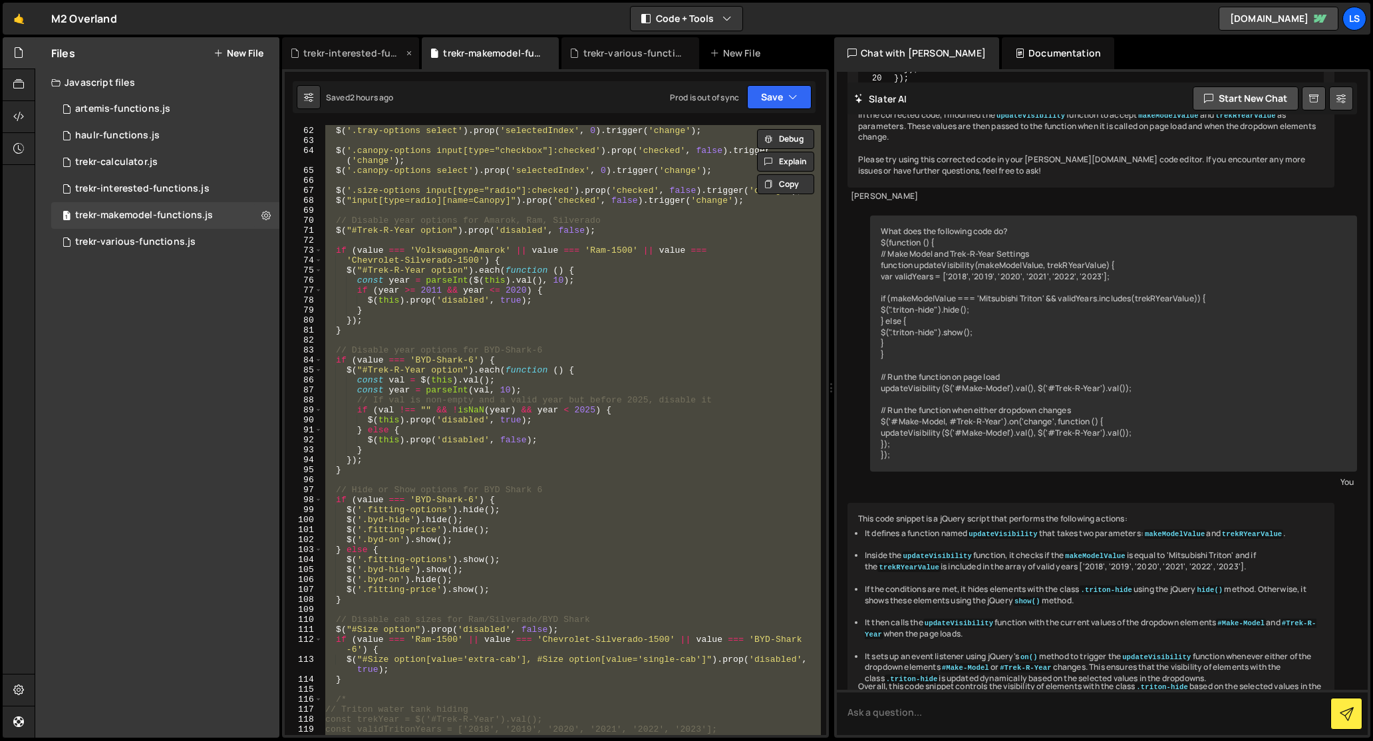
click at [357, 51] on div "trekr-interested-functions.js" at bounding box center [353, 53] width 100 height 13
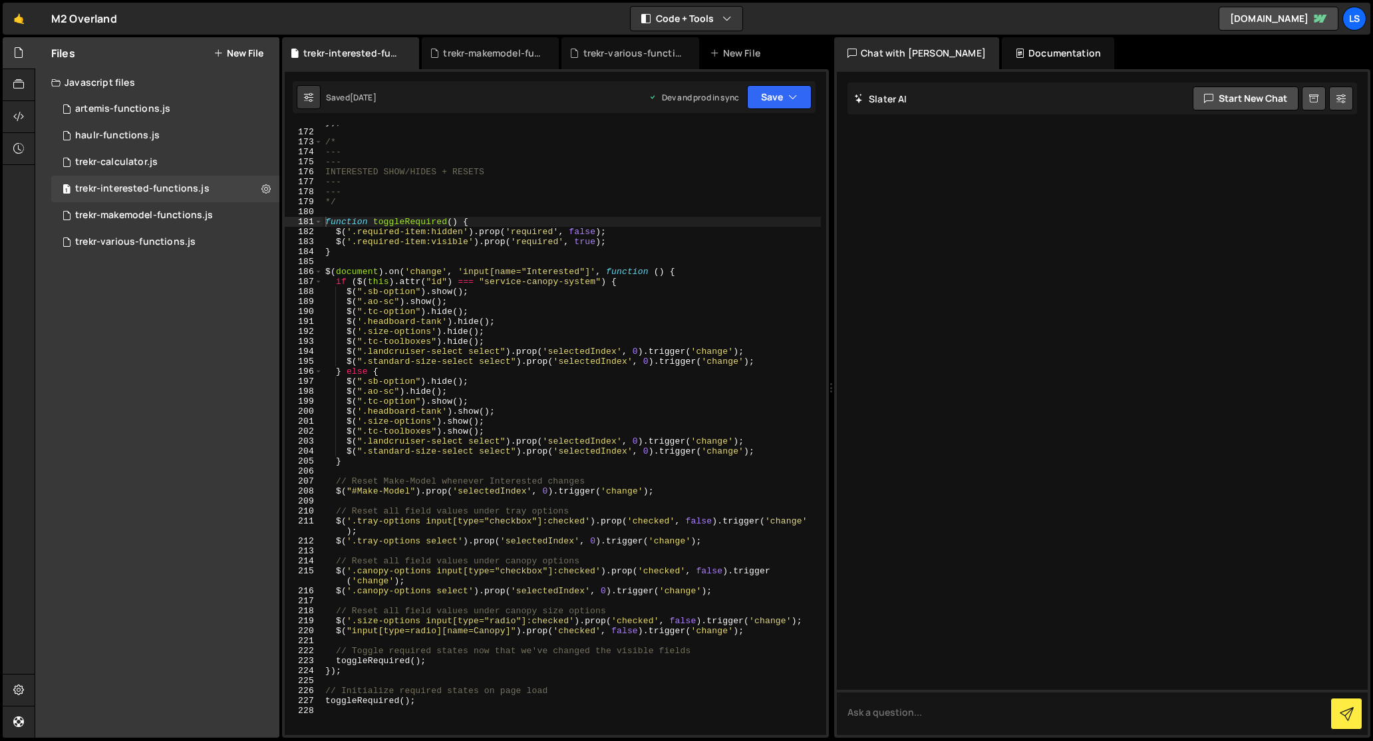
click at [480, 170] on div "}) ; /* --- --- INTERESTED SHOW/HIDES + RESETS --- --- */ function toggleRequir…" at bounding box center [572, 432] width 498 height 630
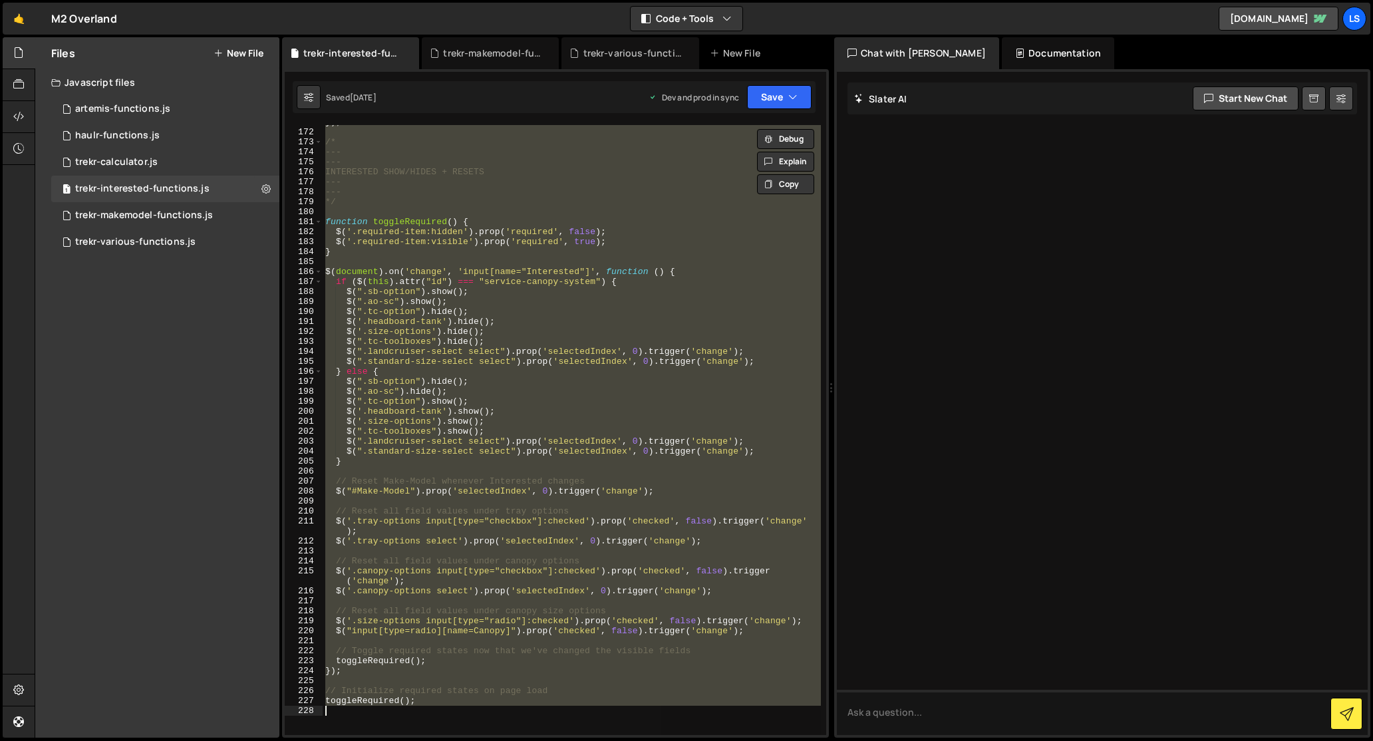
click at [440, 507] on div "}) ; /* --- --- INTERESTED SHOW/HIDES + RESETS --- --- */ function toggleRequir…" at bounding box center [572, 430] width 498 height 610
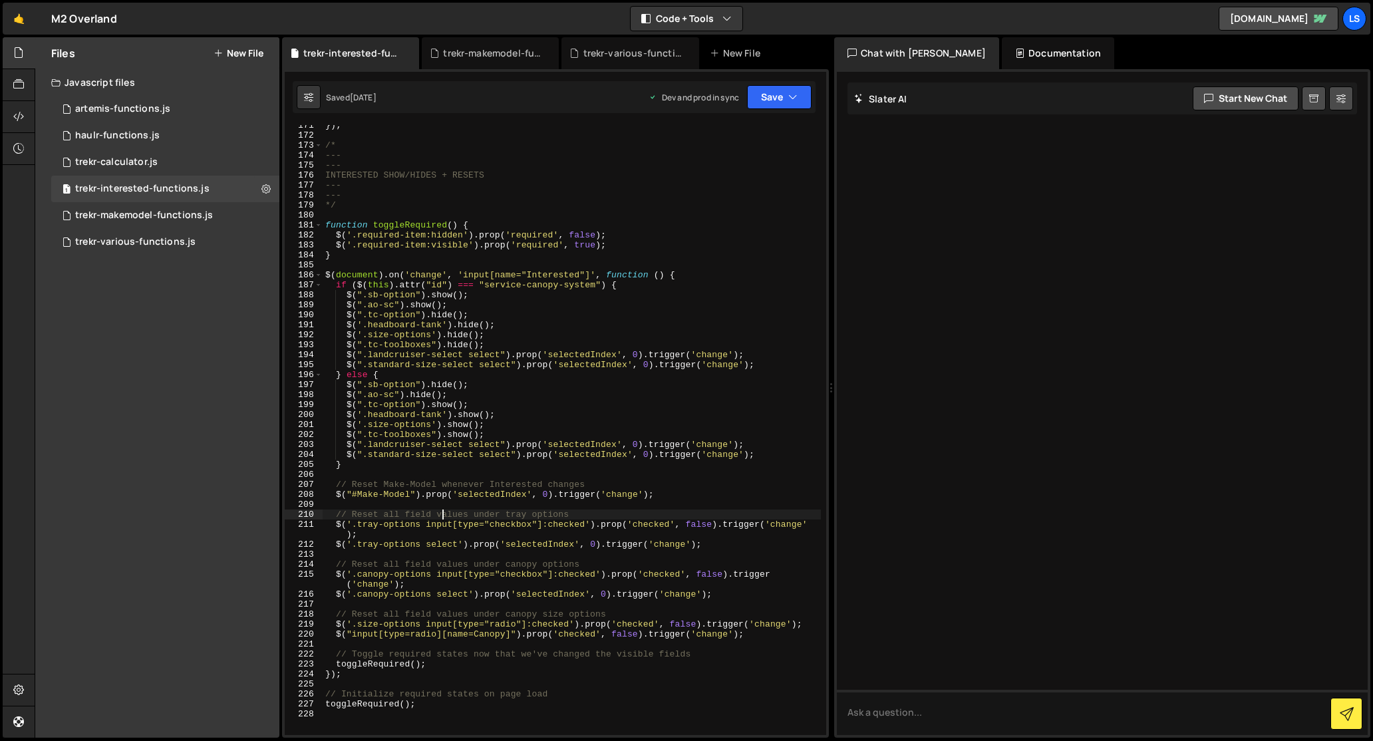
scroll to position [1684, 0]
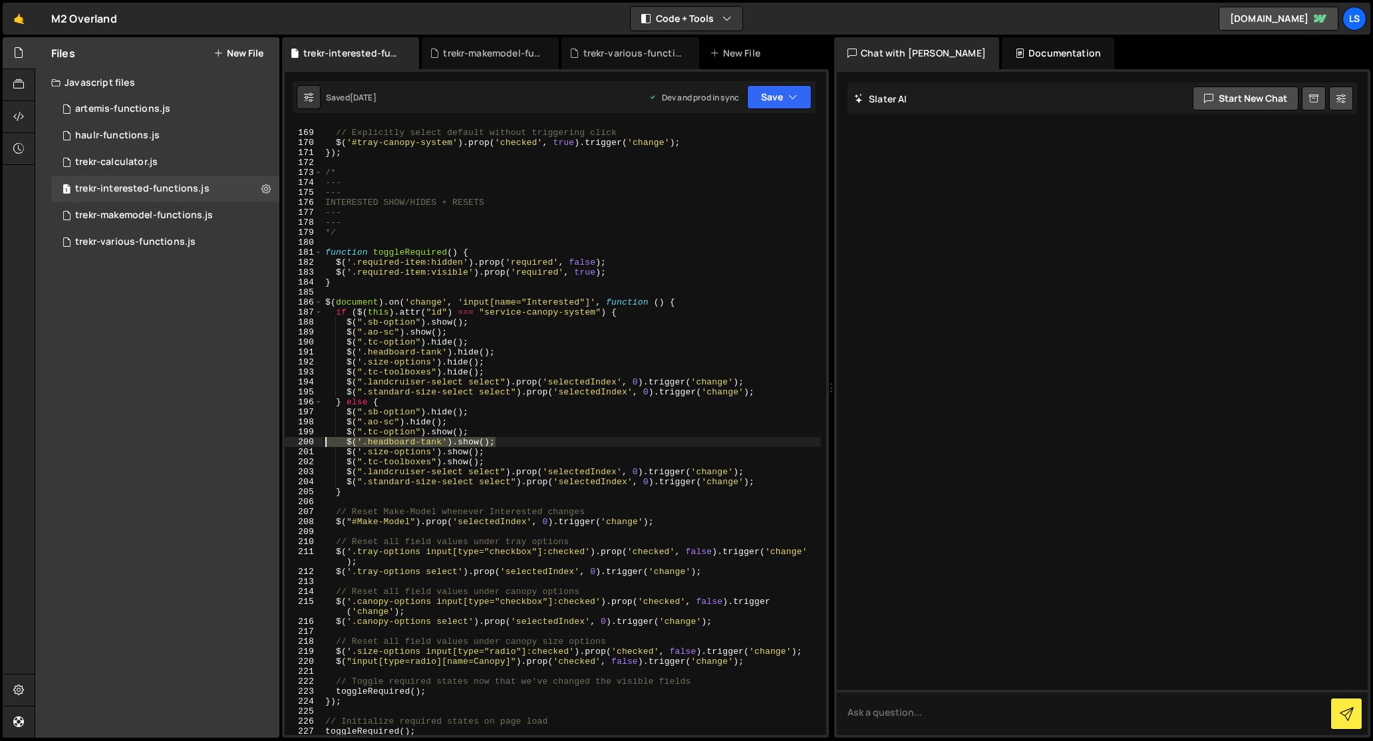
drag, startPoint x: 498, startPoint y: 440, endPoint x: 307, endPoint y: 442, distance: 191.6
click at [307, 442] on div "// Reset all field values under tray options 168 169 170 171 172 173 174 175 17…" at bounding box center [555, 430] width 541 height 610
click at [367, 352] on div "// Explicitly select default without triggering click $ ( '#tray-canopy-system'…" at bounding box center [572, 433] width 498 height 630
click at [368, 441] on div "// Explicitly select default without triggering click $ ( '#tray-canopy-system'…" at bounding box center [572, 433] width 498 height 630
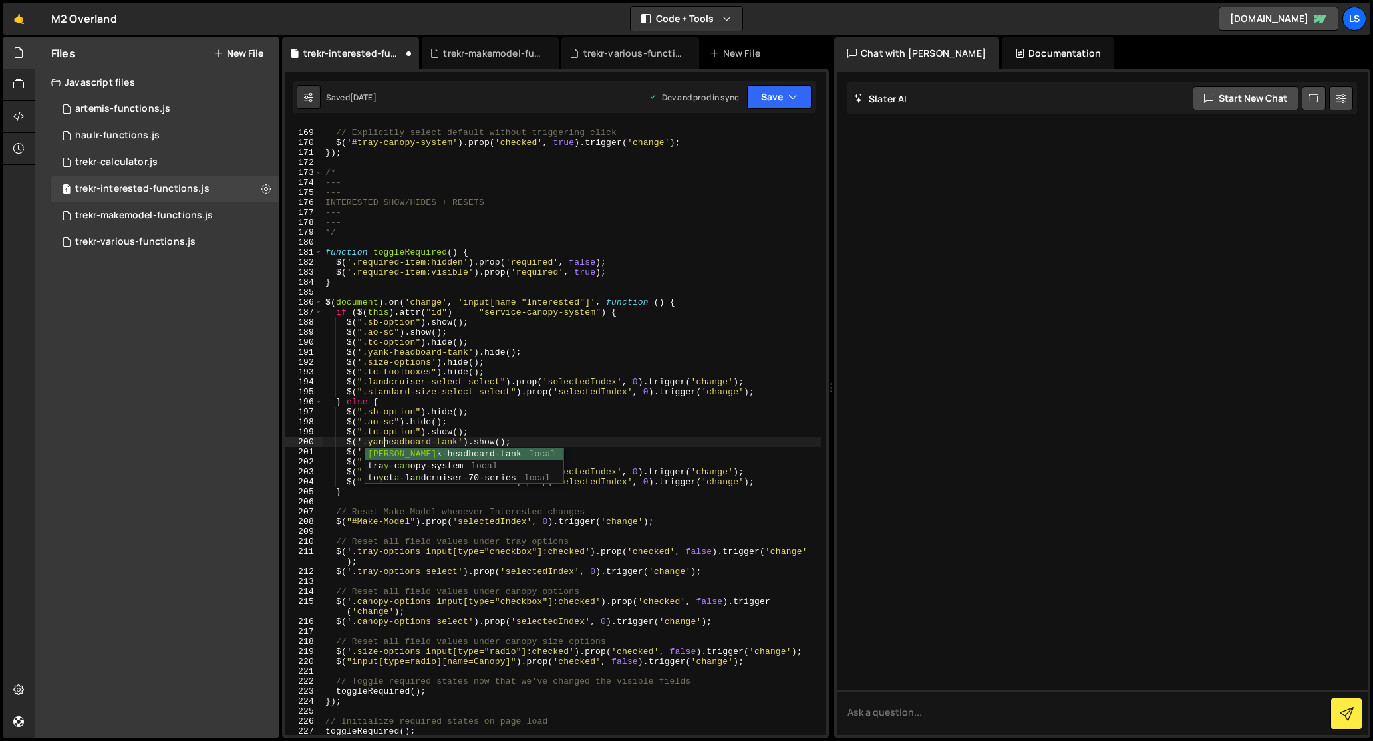
scroll to position [0, 4]
type textarea "$('.yank-headboard-tank').show();"
click at [424, 440] on div "// Explicitly select default without triggering click $ ( '#tray-canopy-system'…" at bounding box center [572, 433] width 498 height 630
click at [380, 443] on div "// Explicitly select default without triggering click $ ( '#tray-canopy-system'…" at bounding box center [572, 433] width 498 height 630
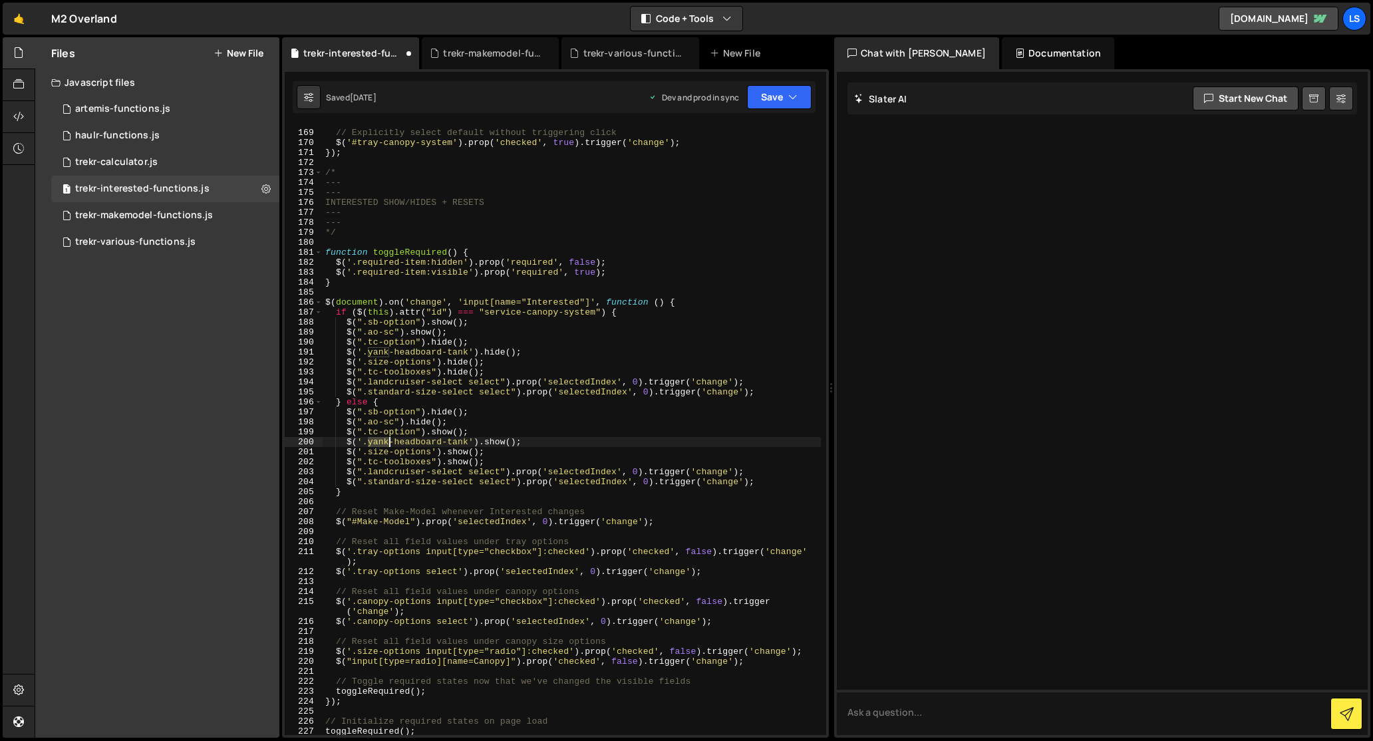
click at [380, 443] on div "// Explicitly select default without triggering click $ ( '#tray-canopy-system'…" at bounding box center [572, 433] width 498 height 630
drag, startPoint x: 528, startPoint y: 442, endPoint x: 306, endPoint y: 442, distance: 221.5
click at [306, 442] on div "$('.yank-headboard-tank').show(); 168 169 170 171 172 173 174 175 176 177 178 1…" at bounding box center [555, 430] width 541 height 610
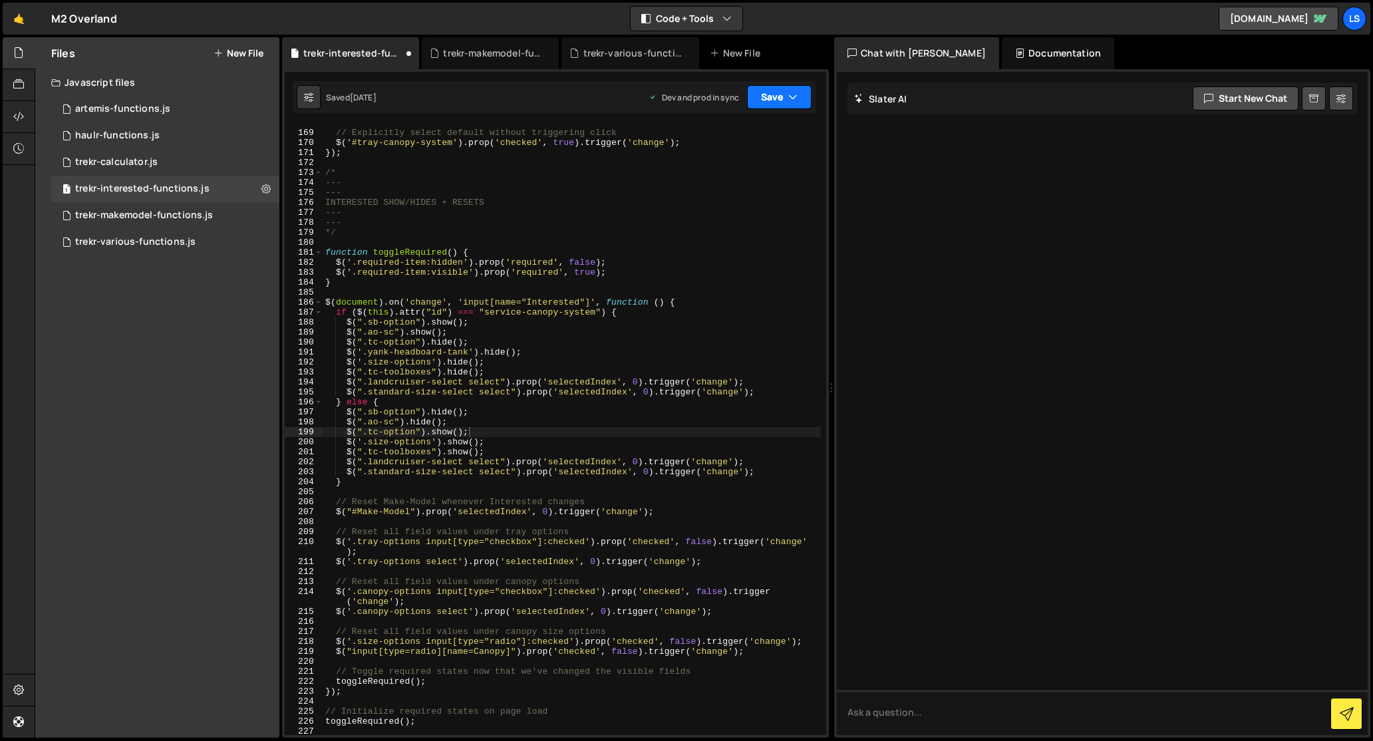
click at [770, 100] on button "Save" at bounding box center [779, 97] width 65 height 24
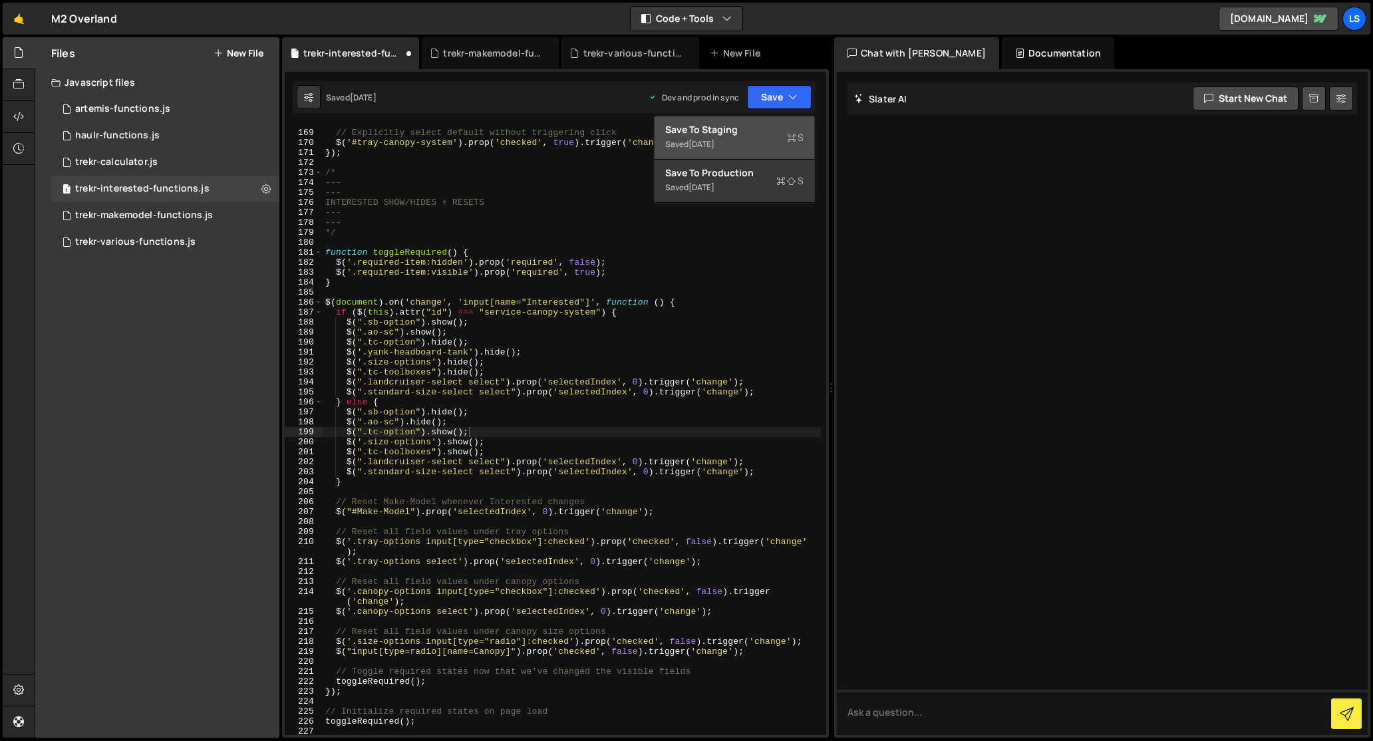
click at [734, 129] on div "Save to Staging S" at bounding box center [734, 129] width 138 height 13
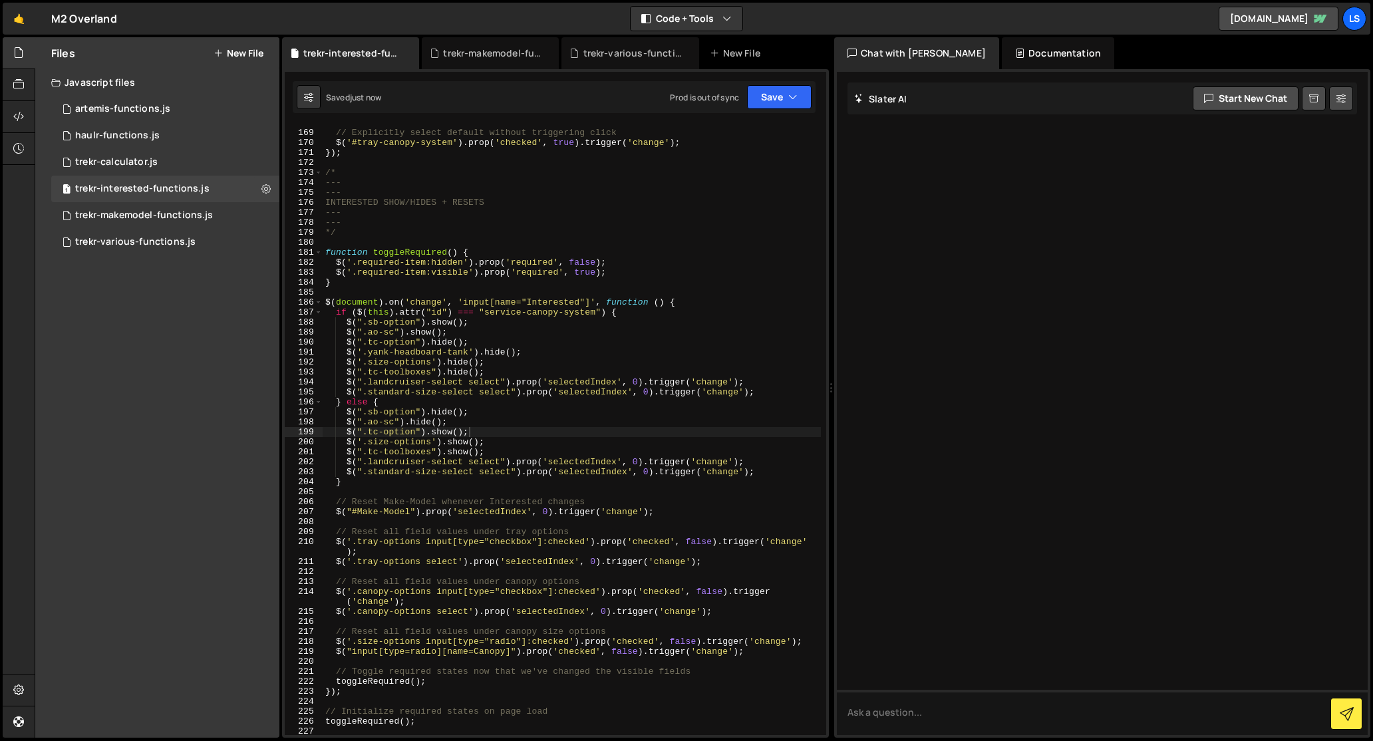
type textarea "$('.yank-headboard-tank').hide();"
drag, startPoint x: 522, startPoint y: 351, endPoint x: 310, endPoint y: 351, distance: 212.2
click at [310, 351] on div "$('.yank-headboard-tank').hide(); 168 169 170 171 172 173 174 175 176 177 178 1…" at bounding box center [555, 430] width 541 height 610
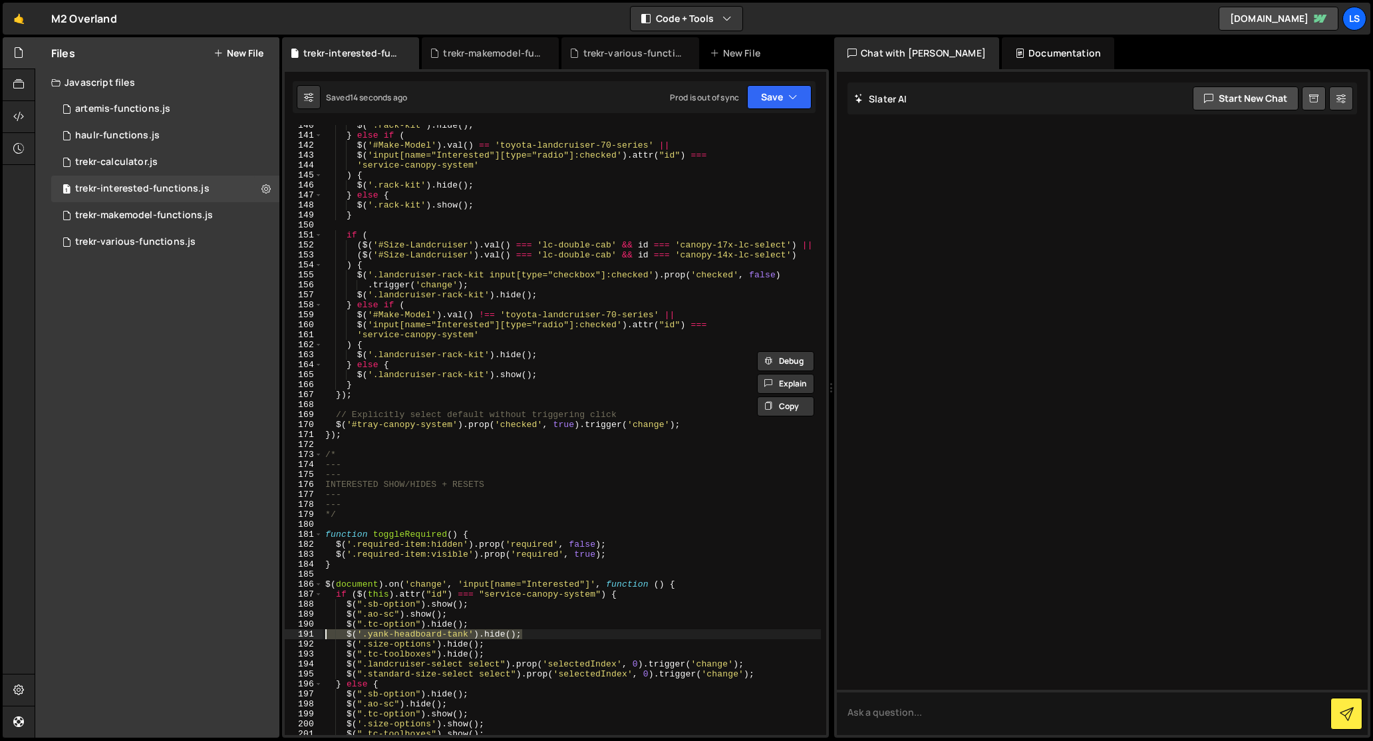
scroll to position [1360, 0]
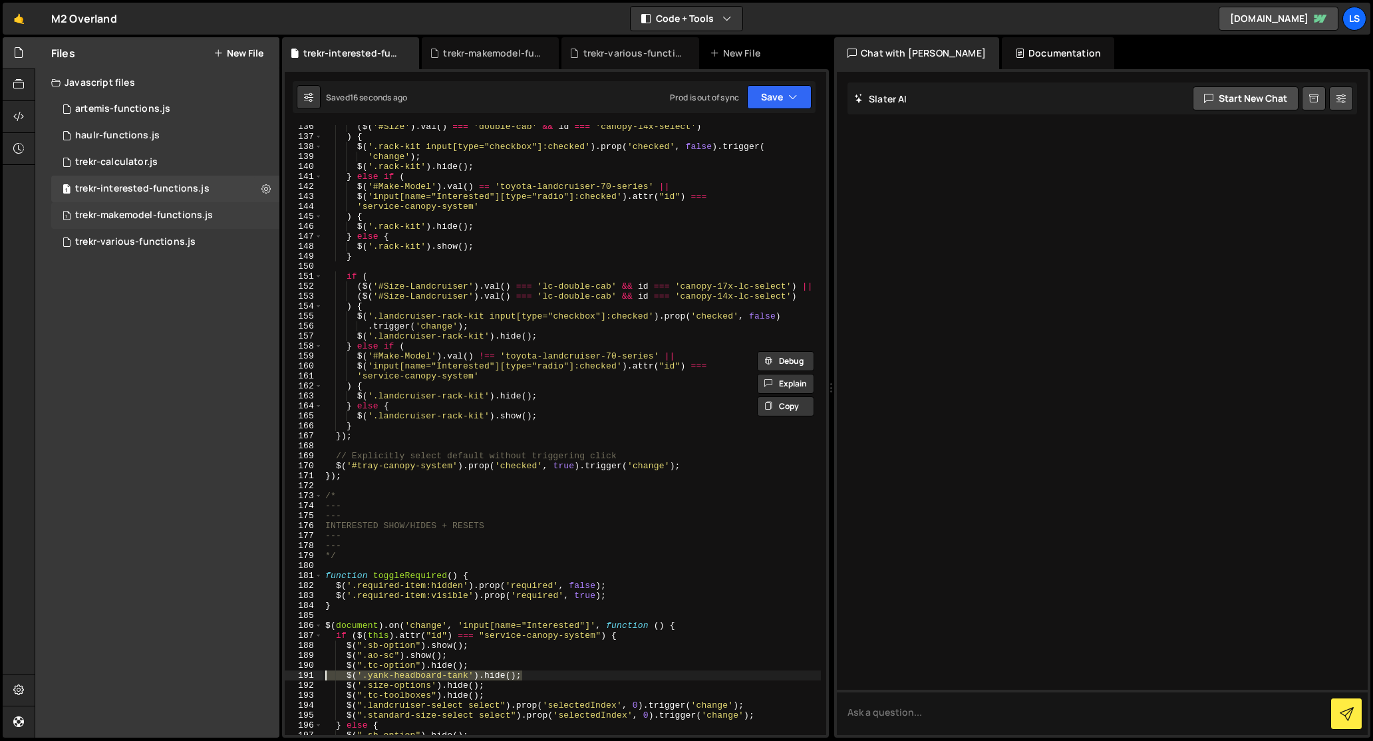
click at [122, 211] on div "trekr-makemodel-functions.js" at bounding box center [144, 216] width 138 height 12
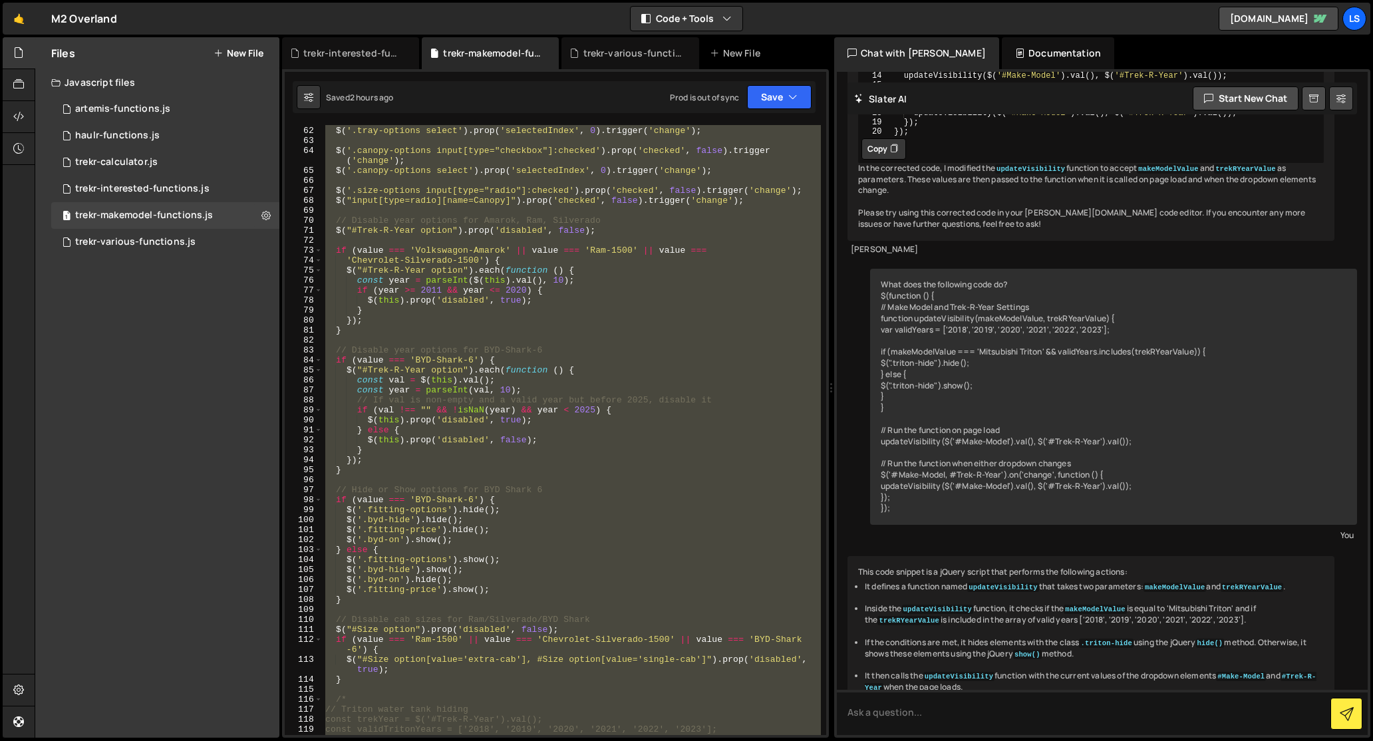
scroll to position [8670, 0]
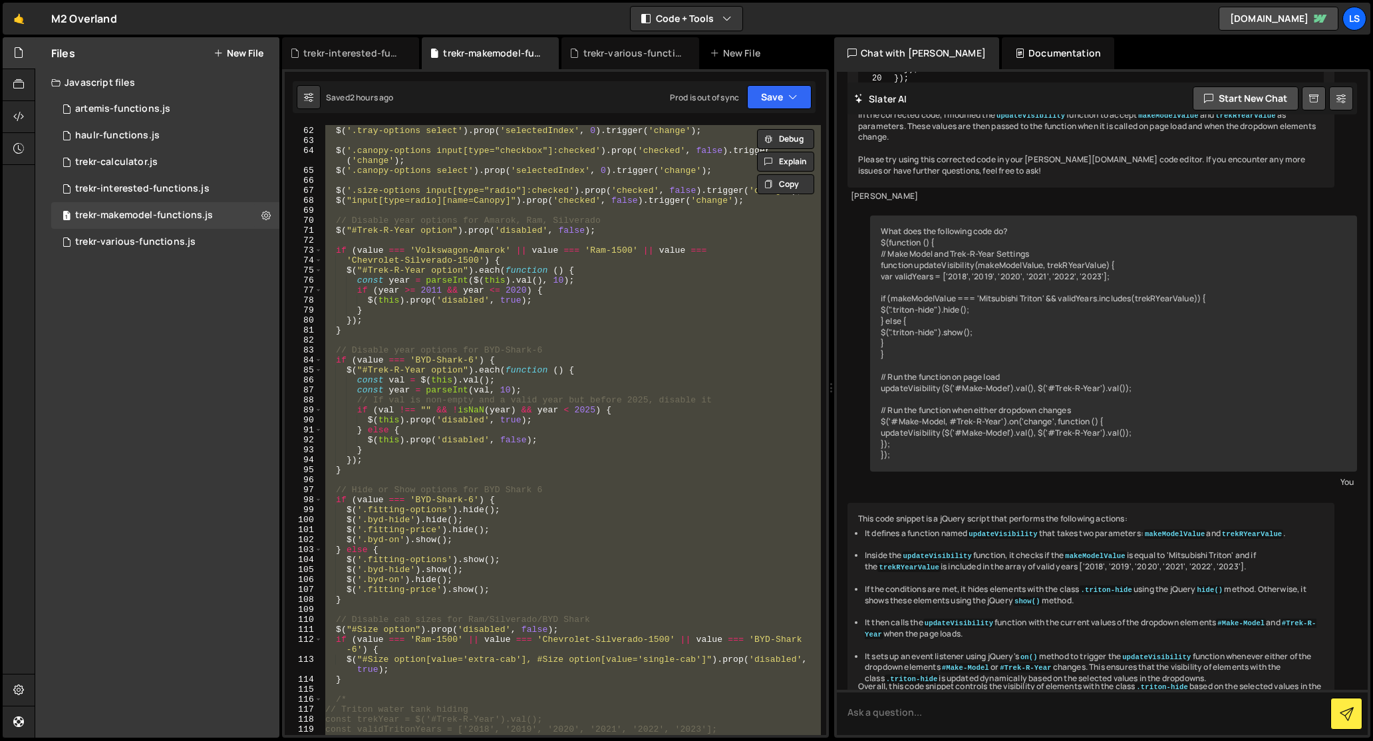
click at [628, 450] on div "$ ( '.tray-options input[type="checkbox"]:checked' ) . prop ( 'checked' , false…" at bounding box center [572, 430] width 498 height 610
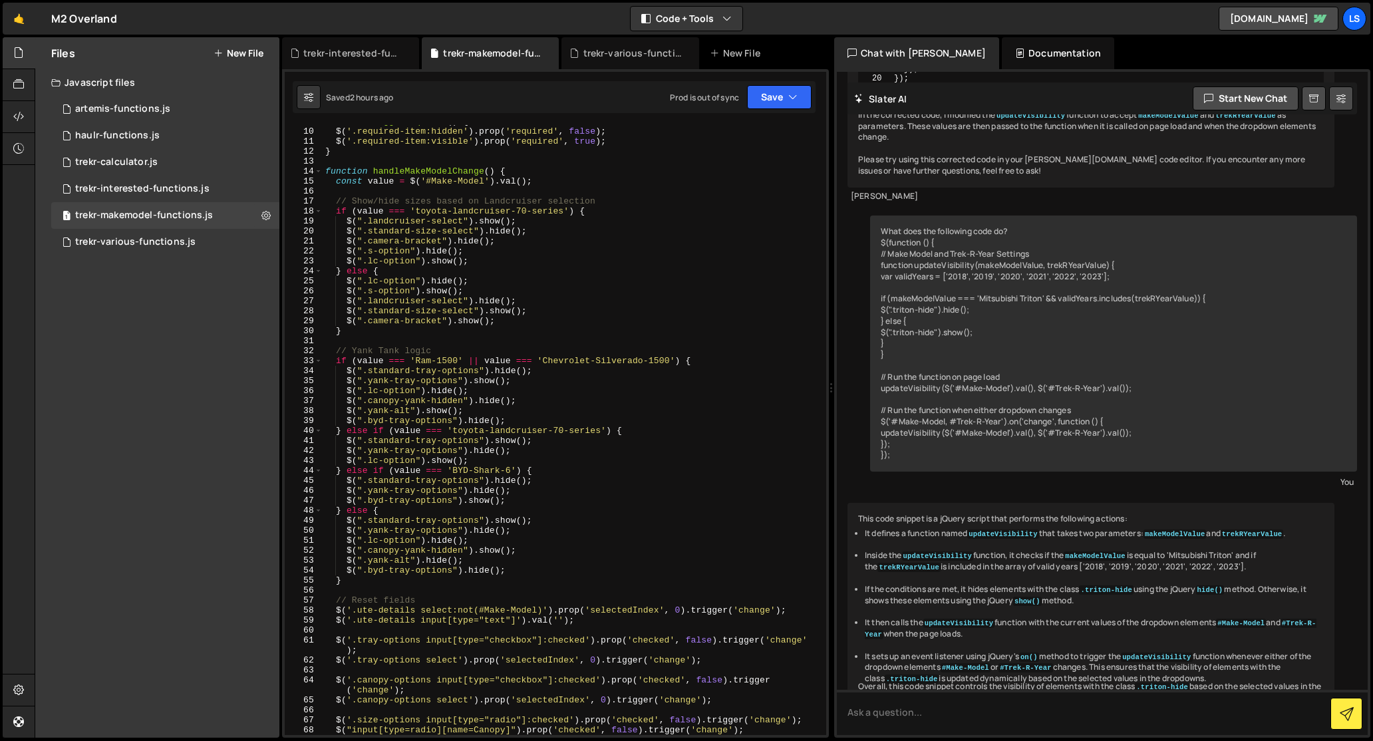
scroll to position [90, 0]
click at [518, 380] on div "function toggleRequired ( ) { $ ( '.required-item:hidden' ) . prop ( 'required'…" at bounding box center [572, 430] width 498 height 630
type textarea "$(".yank-tray-options").show();"
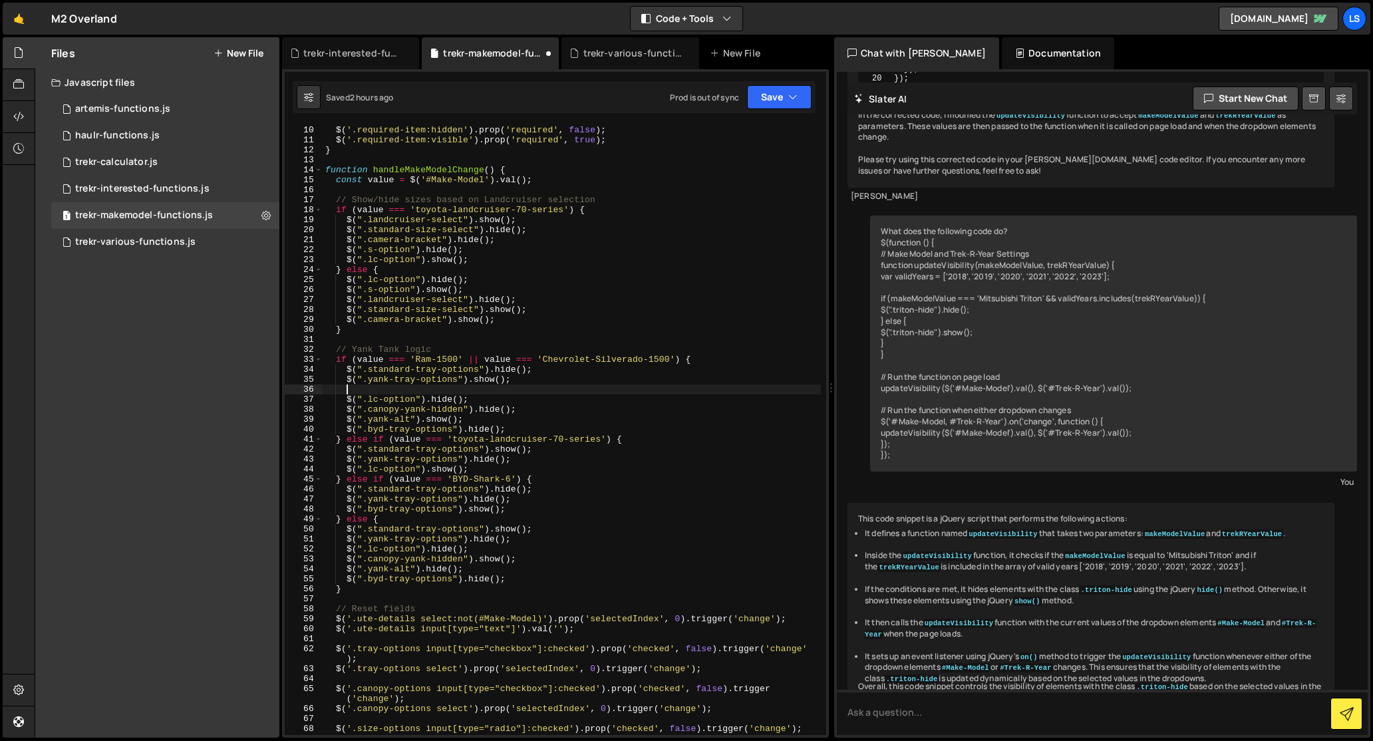
scroll to position [0, 1]
paste textarea "$('.yank-headboard-tank').hide();"
drag, startPoint x: 367, startPoint y: 389, endPoint x: 343, endPoint y: 391, distance: 23.4
click at [343, 391] on div "function toggleRequired ( ) { $ ( '.required-item:hidden' ) . prop ( 'required'…" at bounding box center [572, 430] width 498 height 630
click at [492, 390] on div "function toggleRequired ( ) { $ ( '.required-item:hidden' ) . prop ( 'required'…" at bounding box center [572, 430] width 498 height 630
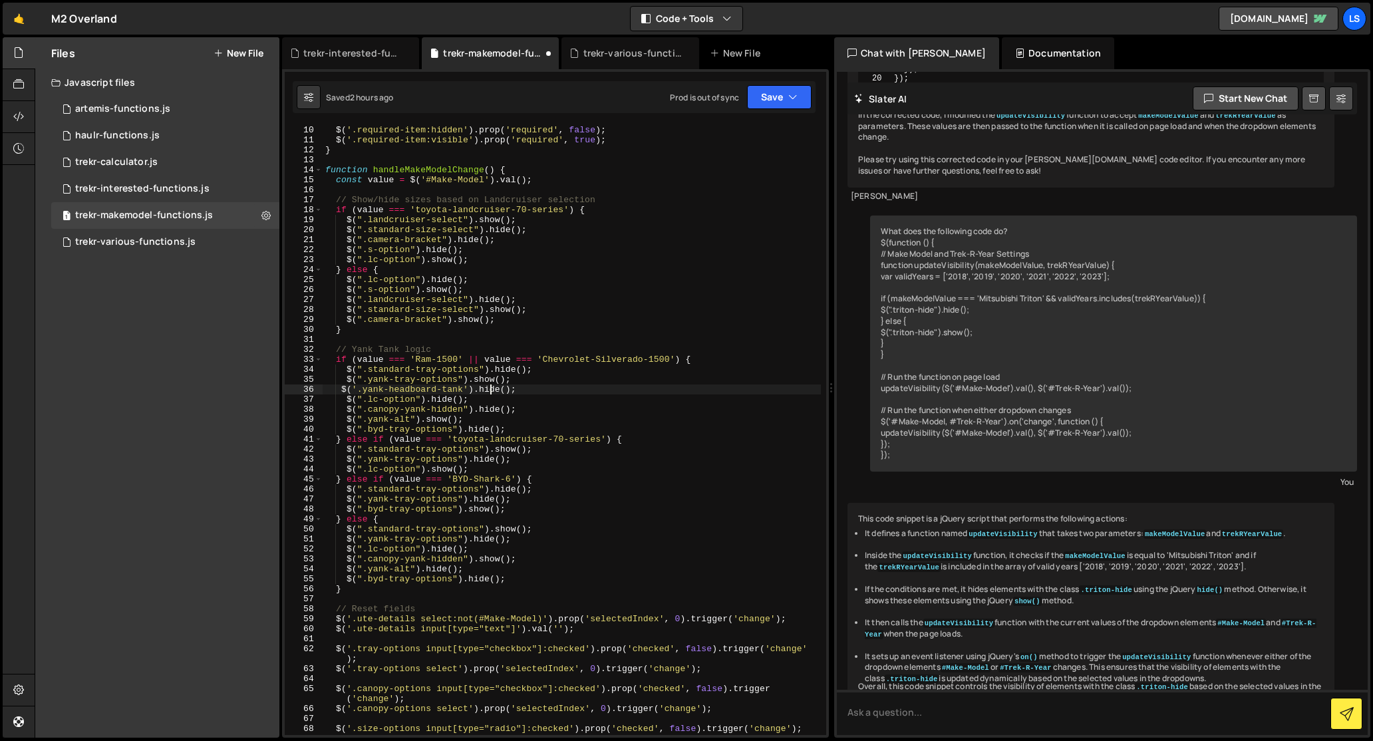
click at [492, 390] on div "function toggleRequired ( ) { $ ( '.required-item:hidden' ) . prop ( 'required'…" at bounding box center [572, 430] width 498 height 630
click at [340, 390] on div "function toggleRequired ( ) { $ ( '.required-item:hidden' ) . prop ( 'required'…" at bounding box center [572, 430] width 498 height 630
click at [494, 391] on div "function toggleRequired ( ) { $ ( '.required-item:hidden' ) . prop ( 'required'…" at bounding box center [572, 430] width 498 height 630
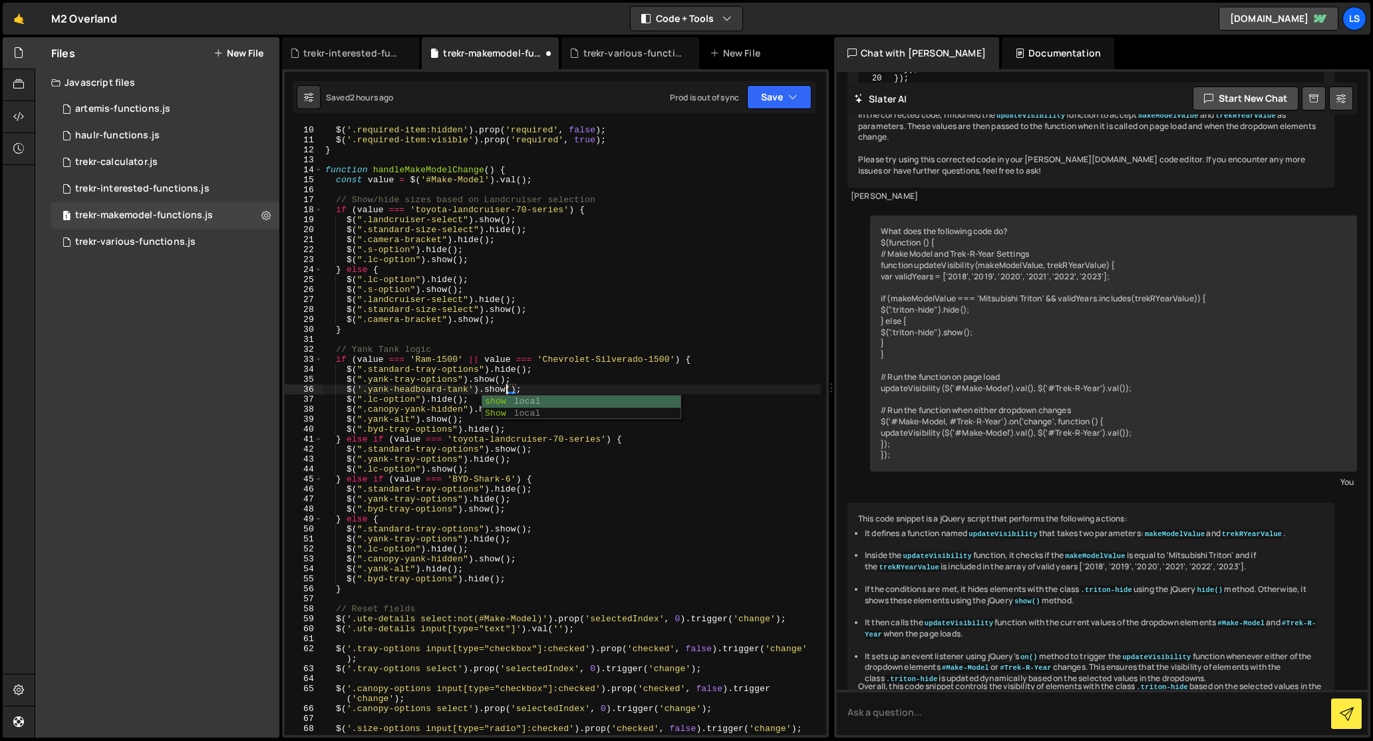
click at [460, 390] on div "function toggleRequired ( ) { $ ( '.required-item:hidden' ) . prop ( 'required'…" at bounding box center [572, 430] width 498 height 630
drag, startPoint x: 524, startPoint y: 388, endPoint x: 305, endPoint y: 388, distance: 219.5
click at [305, 388] on div "$('.yank-headboard-tank').show(); 9 10 11 12 13 14 15 16 17 18 19 20 21 22 23 2…" at bounding box center [555, 430] width 541 height 610
type textarea "$('.yank-headboard-tank').show();"
click at [536, 392] on div "function toggleRequired ( ) { $ ( '.required-item:hidden' ) . prop ( 'required'…" at bounding box center [572, 430] width 498 height 610
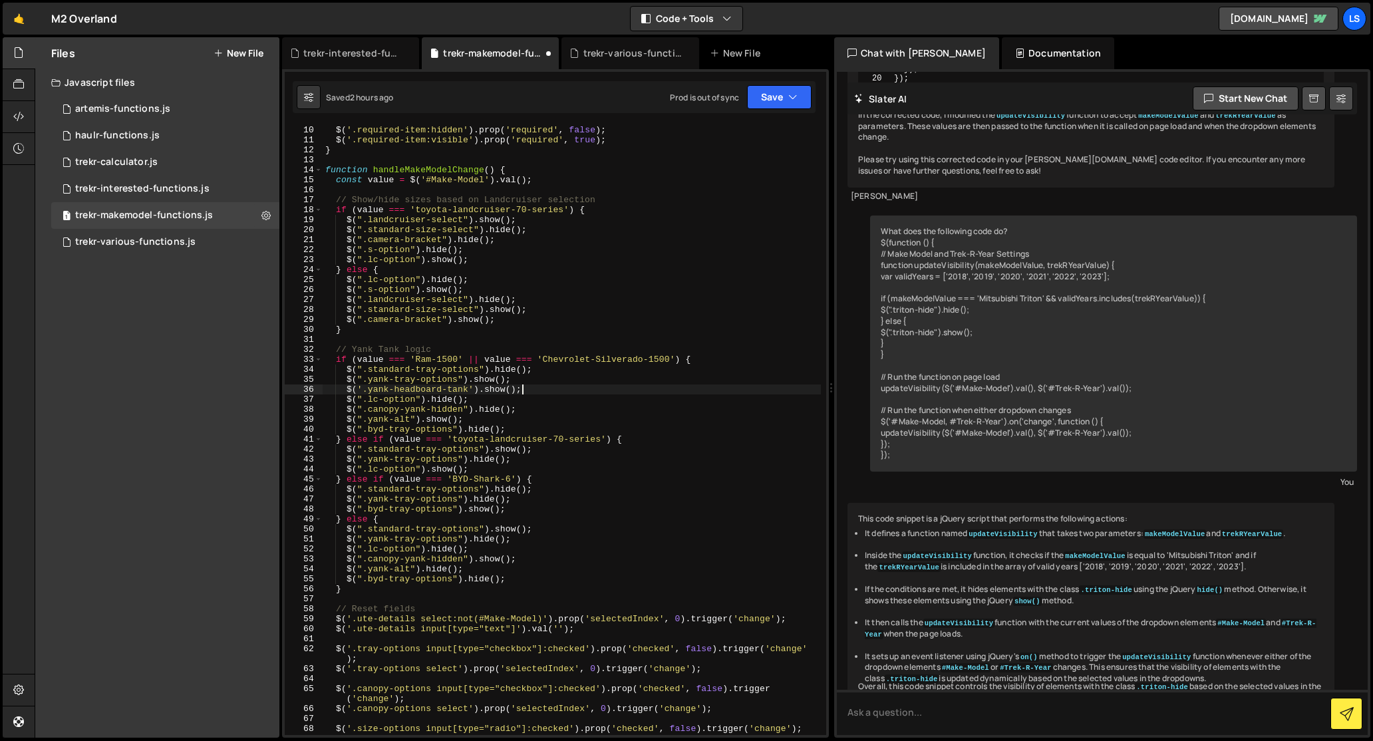
scroll to position [0, 1]
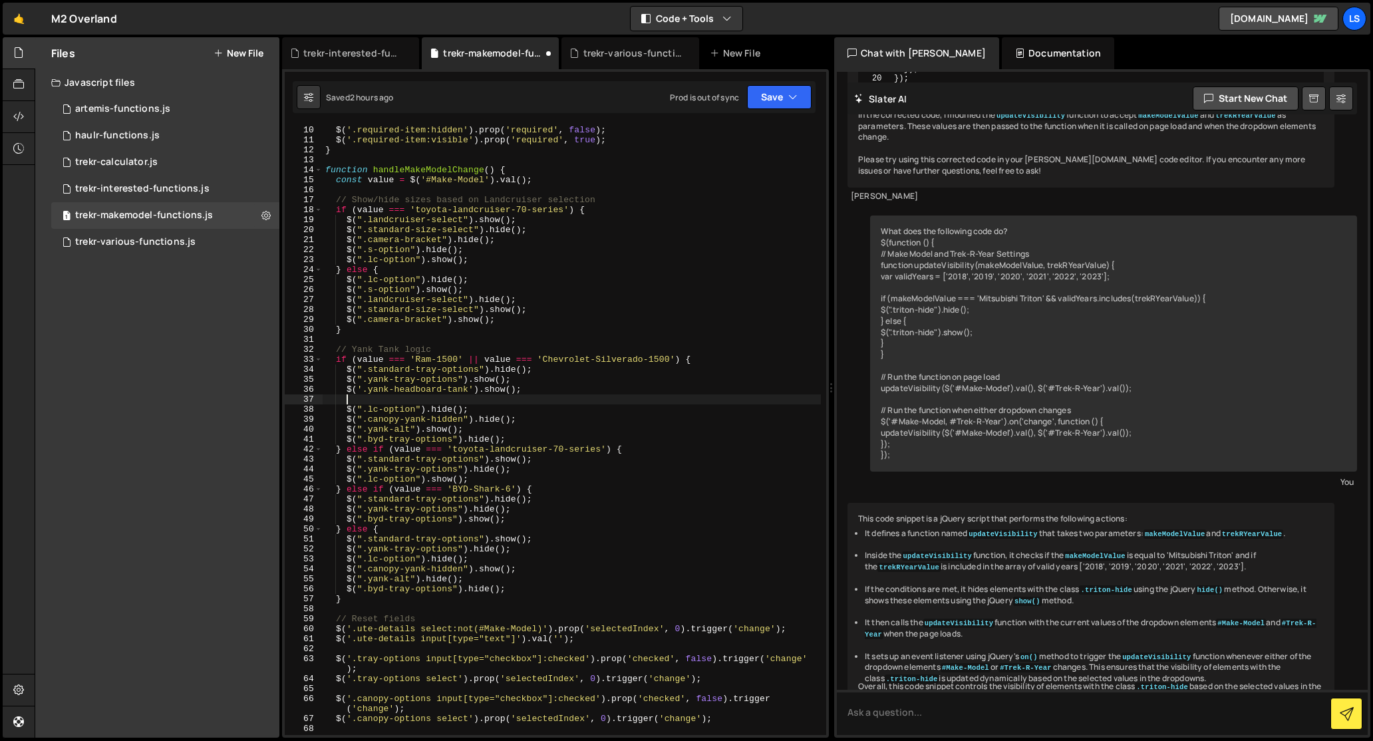
paste textarea "$('.yank-headboard-tank').show();"
click at [399, 399] on div "function toggleRequired ( ) { $ ( '.required-item:hidden' ) . prop ( 'required'…" at bounding box center [572, 430] width 498 height 630
drag, startPoint x: 413, startPoint y: 398, endPoint x: 390, endPoint y: 400, distance: 23.4
click at [390, 400] on div "function toggleRequired ( ) { $ ( '.required-item:hidden' ) . prop ( 'required'…" at bounding box center [572, 430] width 498 height 630
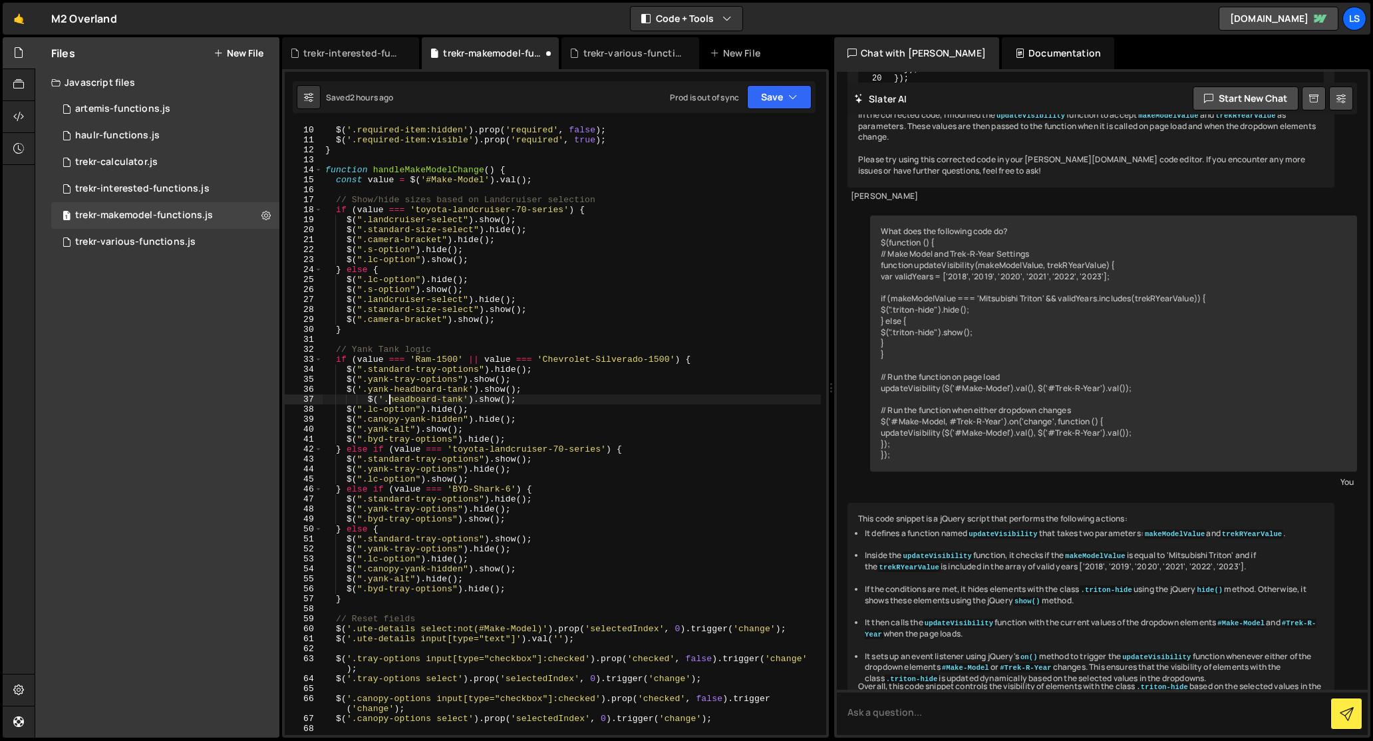
click at [367, 399] on div "function toggleRequired ( ) { $ ( '.required-item:hidden' ) . prop ( 'required'…" at bounding box center [572, 430] width 498 height 630
click at [469, 401] on div "function toggleRequired ( ) { $ ( '.required-item:hidden' ) . prop ( 'required'…" at bounding box center [572, 430] width 498 height 630
click at [423, 403] on div "function toggleRequired ( ) { $ ( '.required-item:hidden' ) . prop ( 'required'…" at bounding box center [572, 430] width 498 height 630
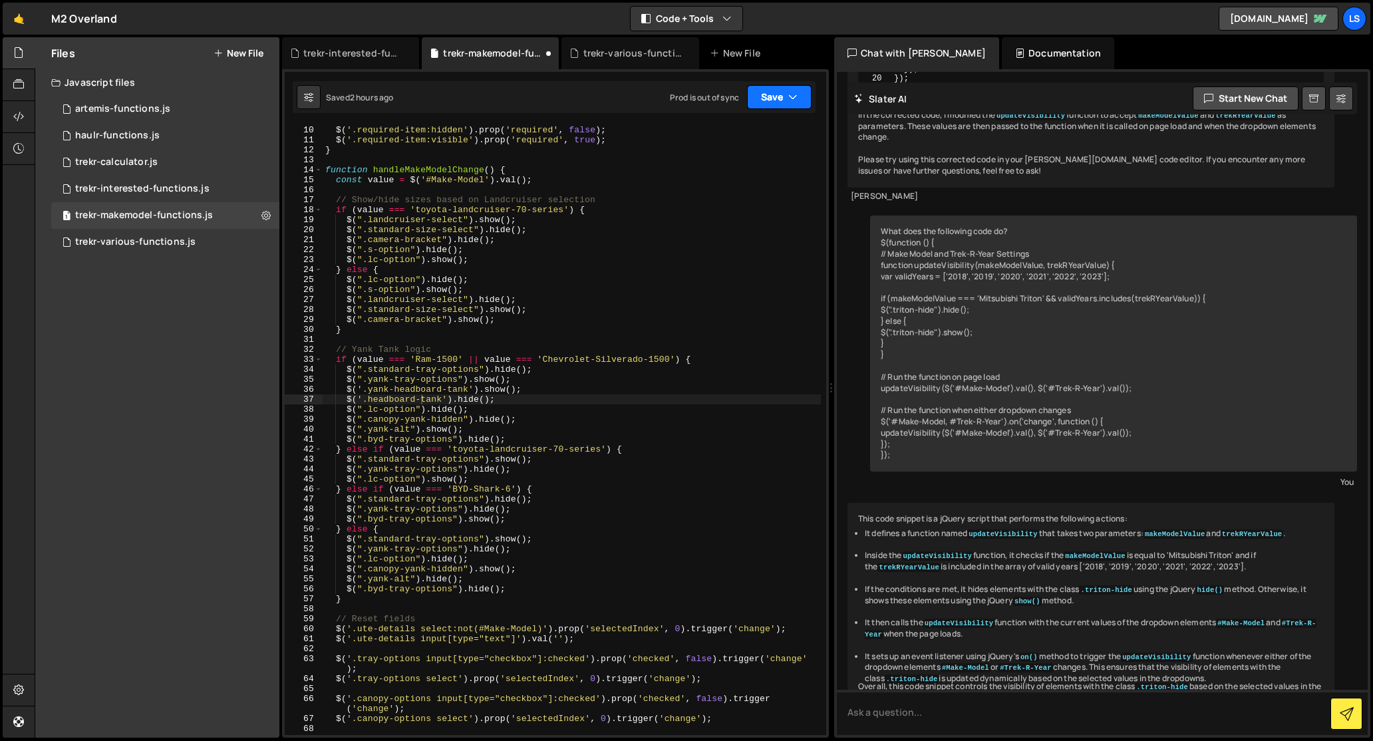
click at [796, 96] on icon "button" at bounding box center [792, 96] width 9 height 13
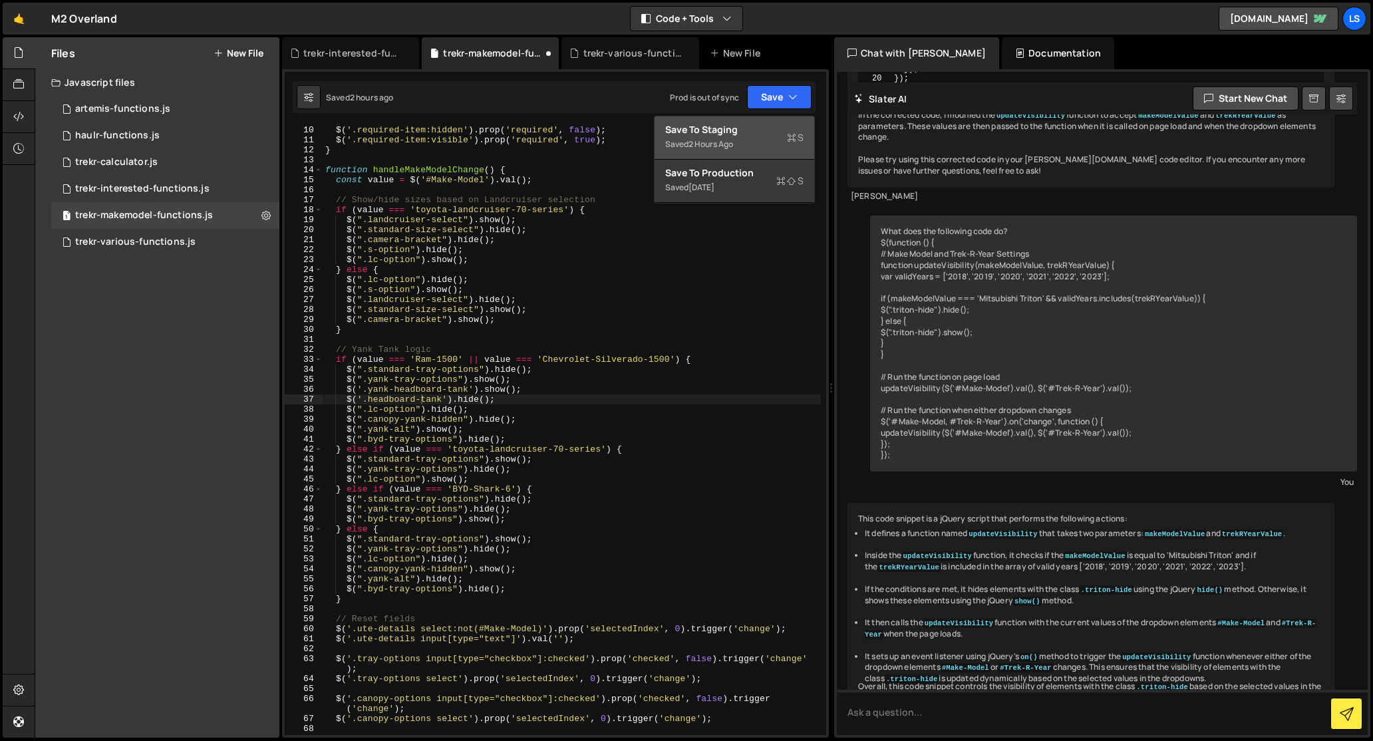
click at [710, 132] on div "Save to Staging S" at bounding box center [734, 129] width 138 height 13
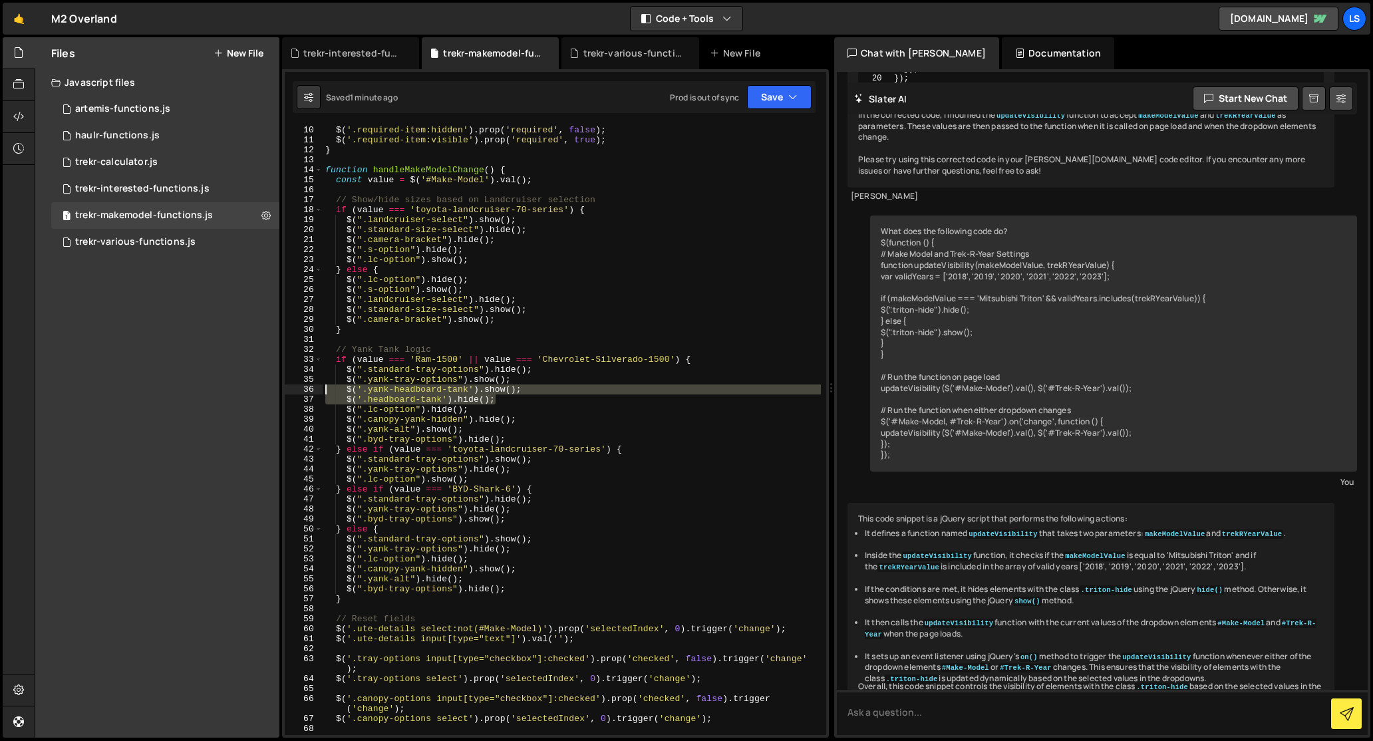
drag, startPoint x: 498, startPoint y: 400, endPoint x: 308, endPoint y: 392, distance: 190.4
click at [308, 392] on div "$('.headboard-tank').hide(); 9 10 11 12 13 14 15 16 17 18 19 20 21 22 23 24 25 …" at bounding box center [555, 430] width 541 height 610
click at [476, 482] on div "function toggleRequired ( ) { $ ( '.required-item:hidden' ) . prop ( 'required'…" at bounding box center [572, 430] width 498 height 630
click at [514, 470] on div "function toggleRequired ( ) { $ ( '.required-item:hidden' ) . prop ( 'required'…" at bounding box center [572, 430] width 498 height 630
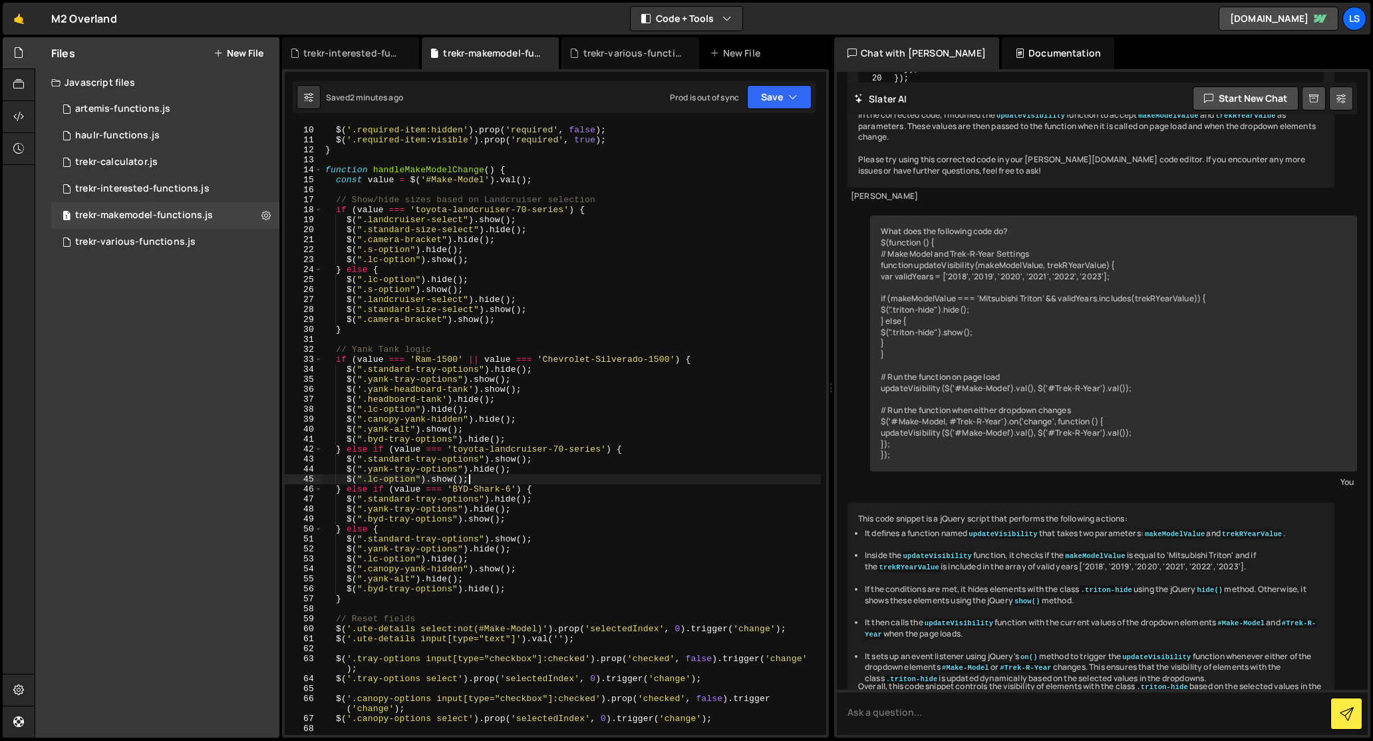
type textarea "$(".yank-tray-options").hide();"
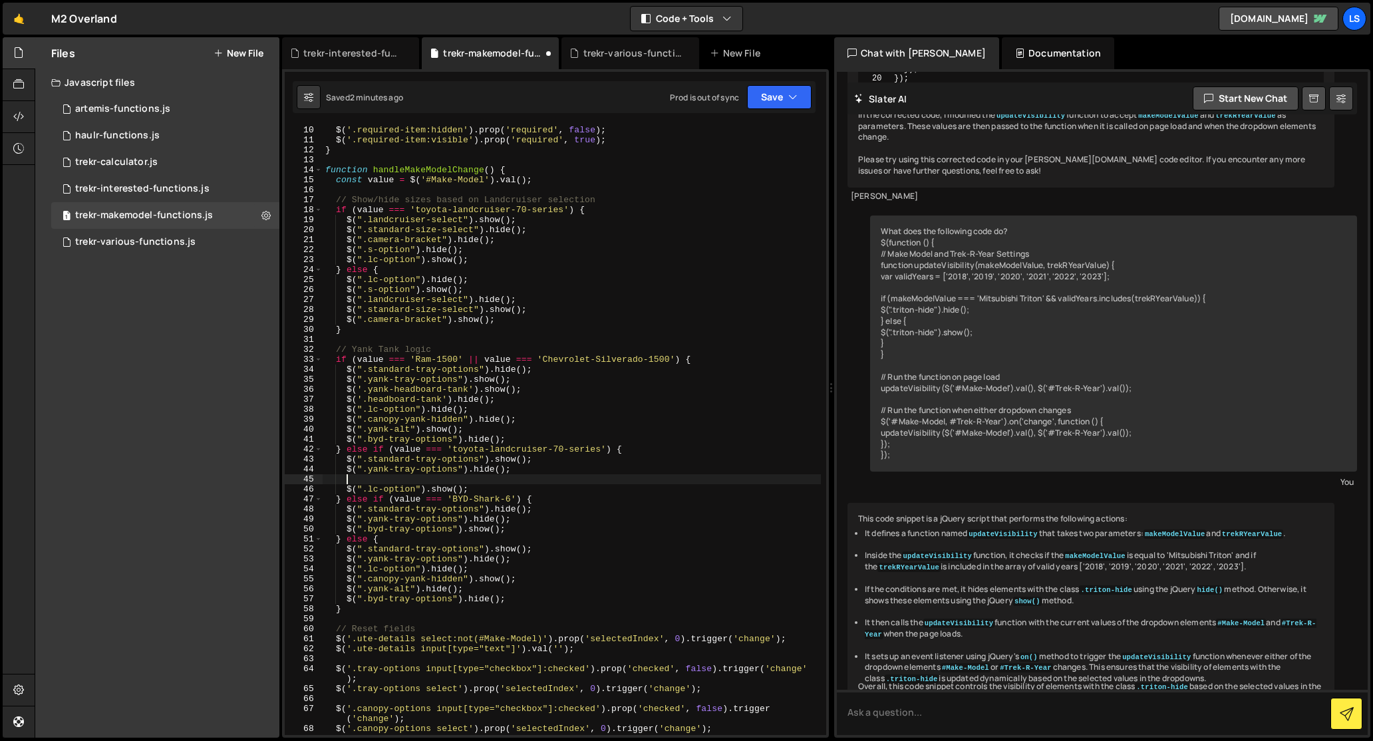
paste textarea "$('.headboard-tank').hide();"
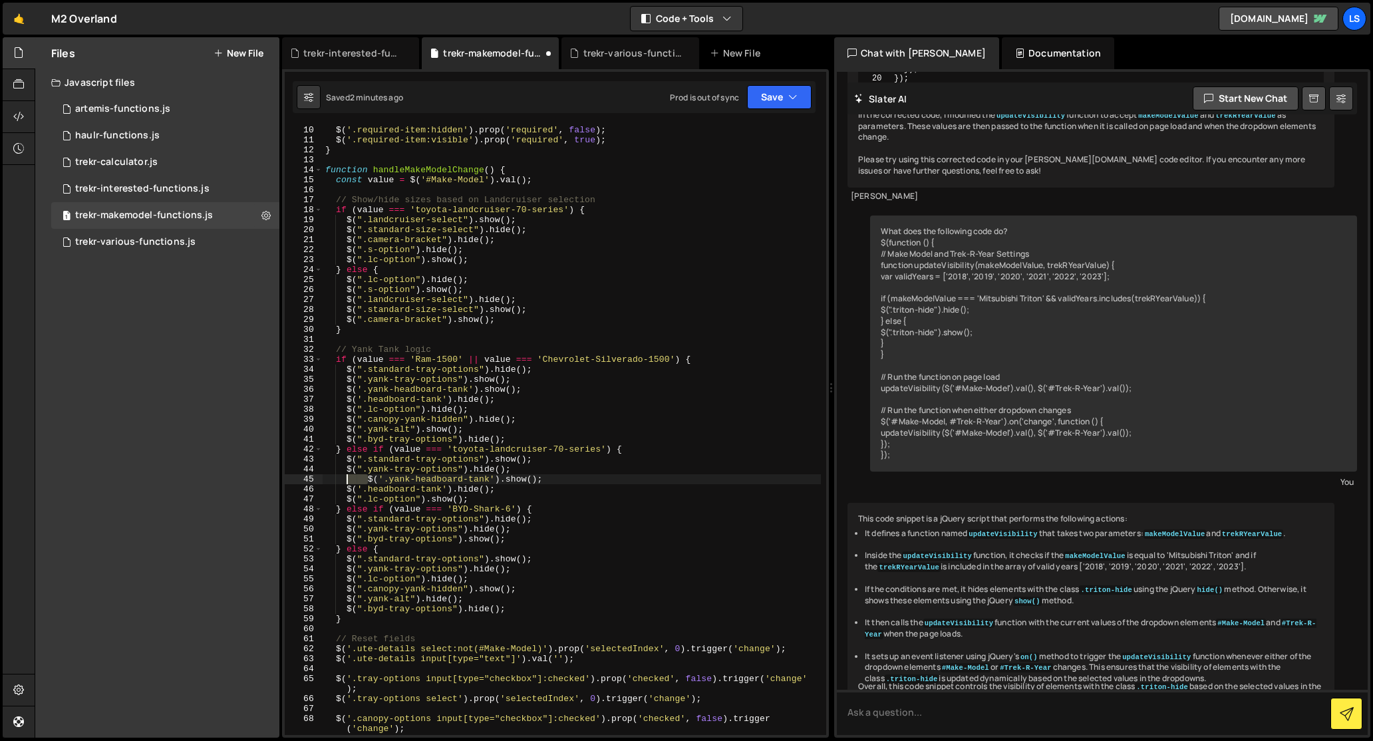
drag, startPoint x: 368, startPoint y: 480, endPoint x: 348, endPoint y: 481, distance: 20.0
click at [348, 481] on div "function toggleRequired ( ) { $ ( '.required-item:hidden' ) . prop ( 'required'…" at bounding box center [572, 430] width 498 height 630
click at [495, 481] on div "function toggleRequired ( ) { $ ( '.required-item:hidden' ) . prop ( 'required'…" at bounding box center [572, 430] width 498 height 630
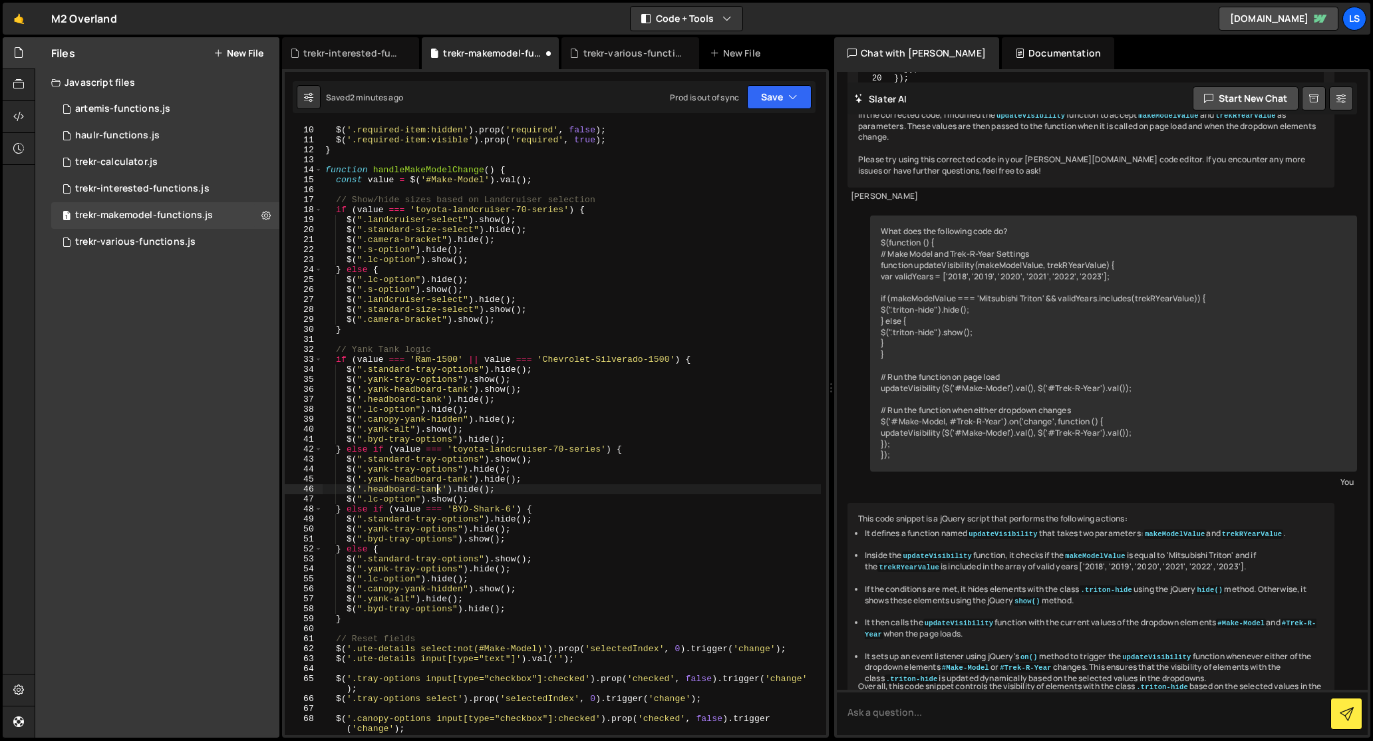
click at [438, 492] on div "function toggleRequired ( ) { $ ( '.required-item:hidden' ) . prop ( 'required'…" at bounding box center [572, 430] width 498 height 630
click at [470, 490] on div "function toggleRequired ( ) { $ ( '.required-item:hidden' ) . prop ( 'required'…" at bounding box center [572, 430] width 498 height 630
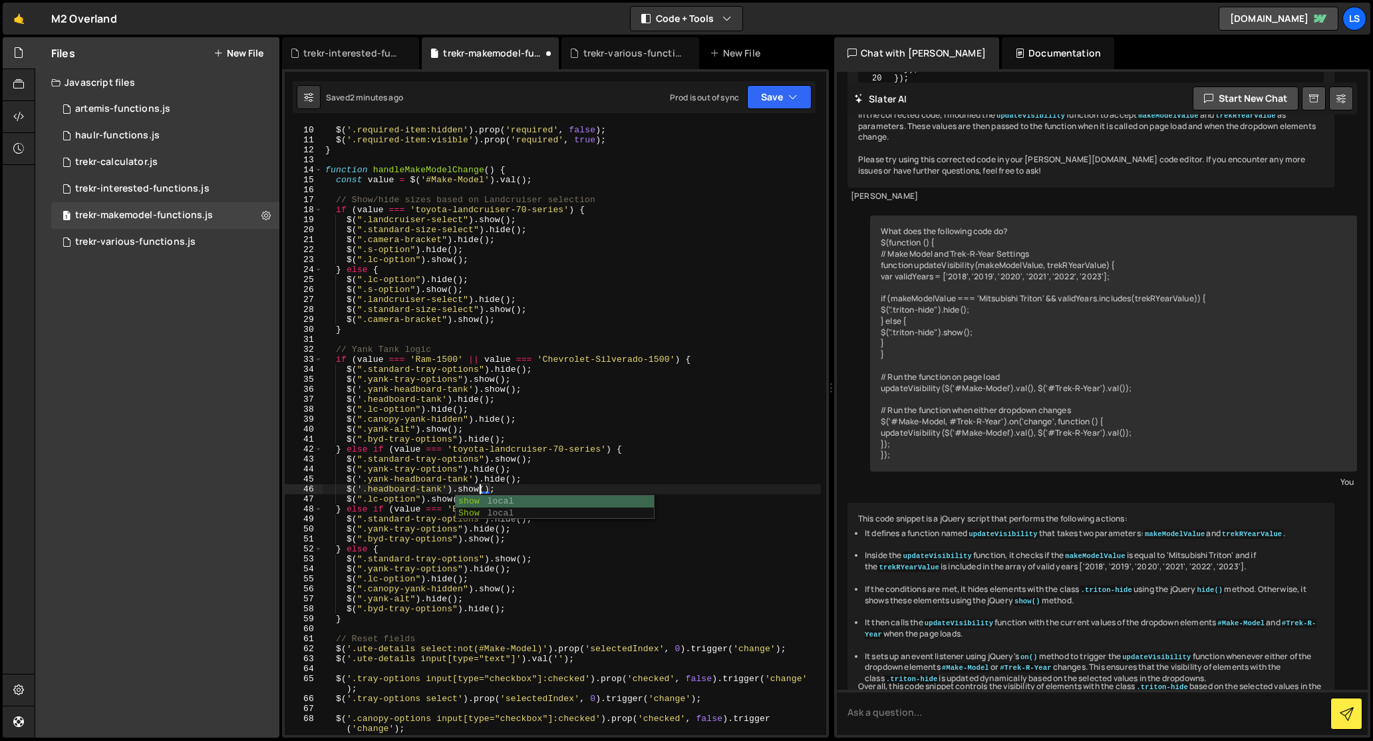
click at [457, 489] on div "function toggleRequired ( ) { $ ( '.required-item:hidden' ) . prop ( 'required'…" at bounding box center [572, 430] width 498 height 630
drag, startPoint x: 506, startPoint y: 488, endPoint x: 307, endPoint y: 482, distance: 199.0
click at [307, 482] on div "$('.headboard-tank').show(); 9 10 11 12 13 14 15 16 17 18 19 20 21 22 23 24 25 …" at bounding box center [555, 430] width 541 height 610
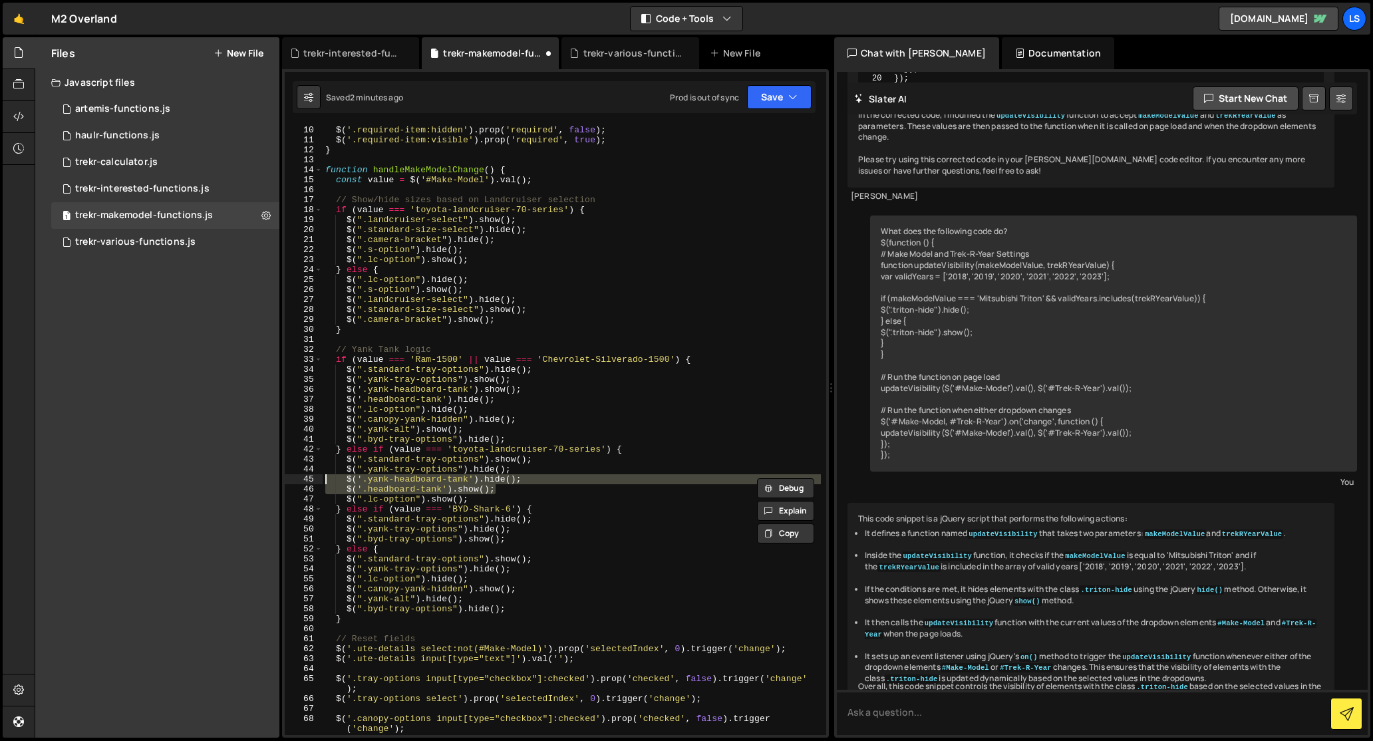
click at [517, 529] on div "function toggleRequired ( ) { $ ( '.required-item:hidden' ) . prop ( 'required'…" at bounding box center [572, 430] width 498 height 630
type textarea "$(".yank-tray-options").hide();"
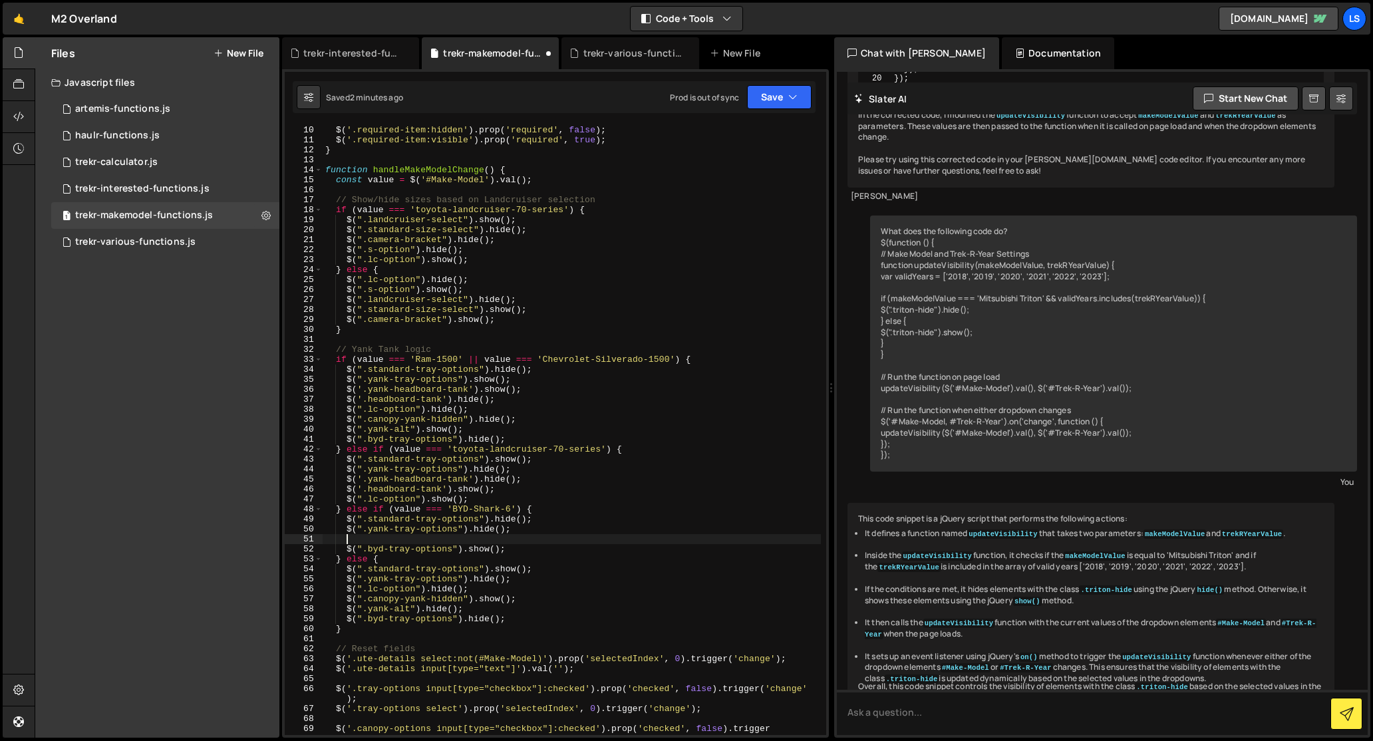
scroll to position [0, 1]
paste textarea "$('.headboard-tank').show();"
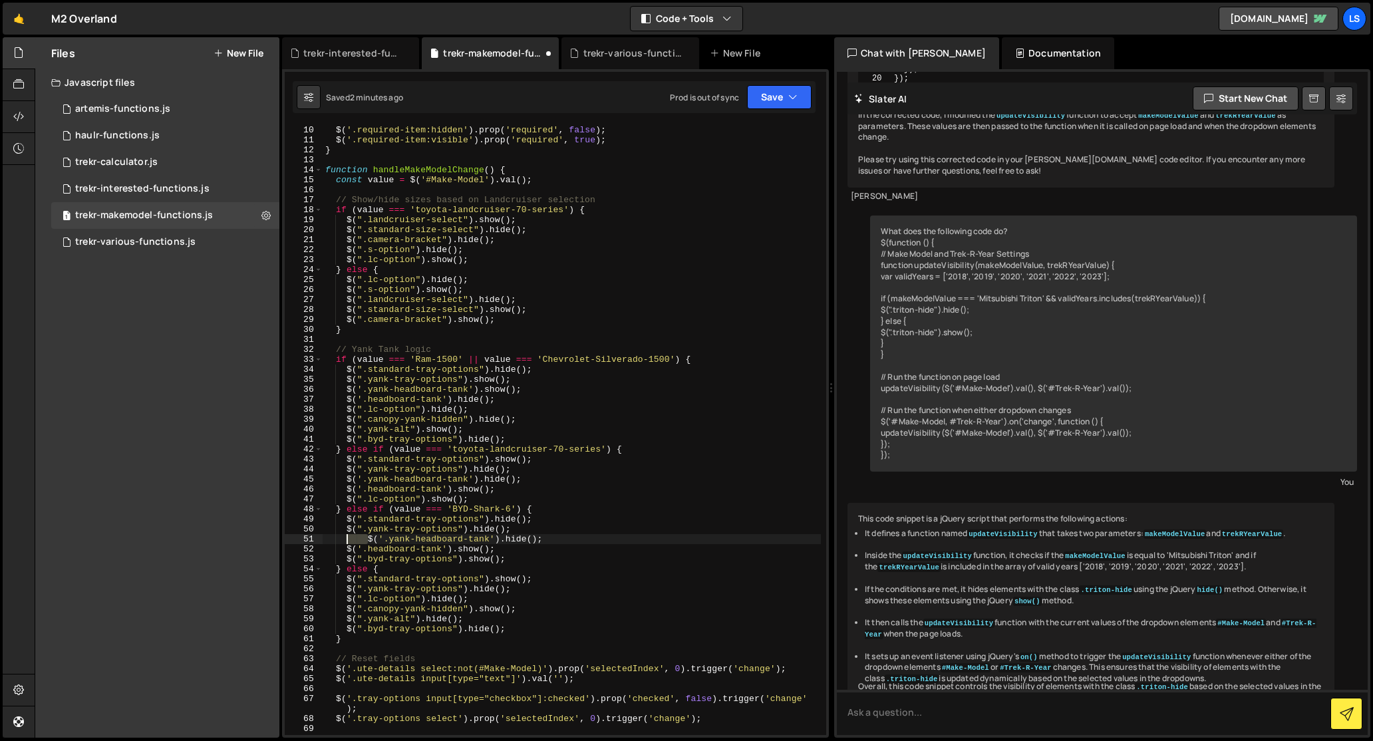
drag, startPoint x: 368, startPoint y: 539, endPoint x: 347, endPoint y: 541, distance: 20.7
click at [347, 541] on div "function toggleRequired ( ) { $ ( '.required-item:hidden' ) . prop ( 'required'…" at bounding box center [572, 435] width 498 height 640
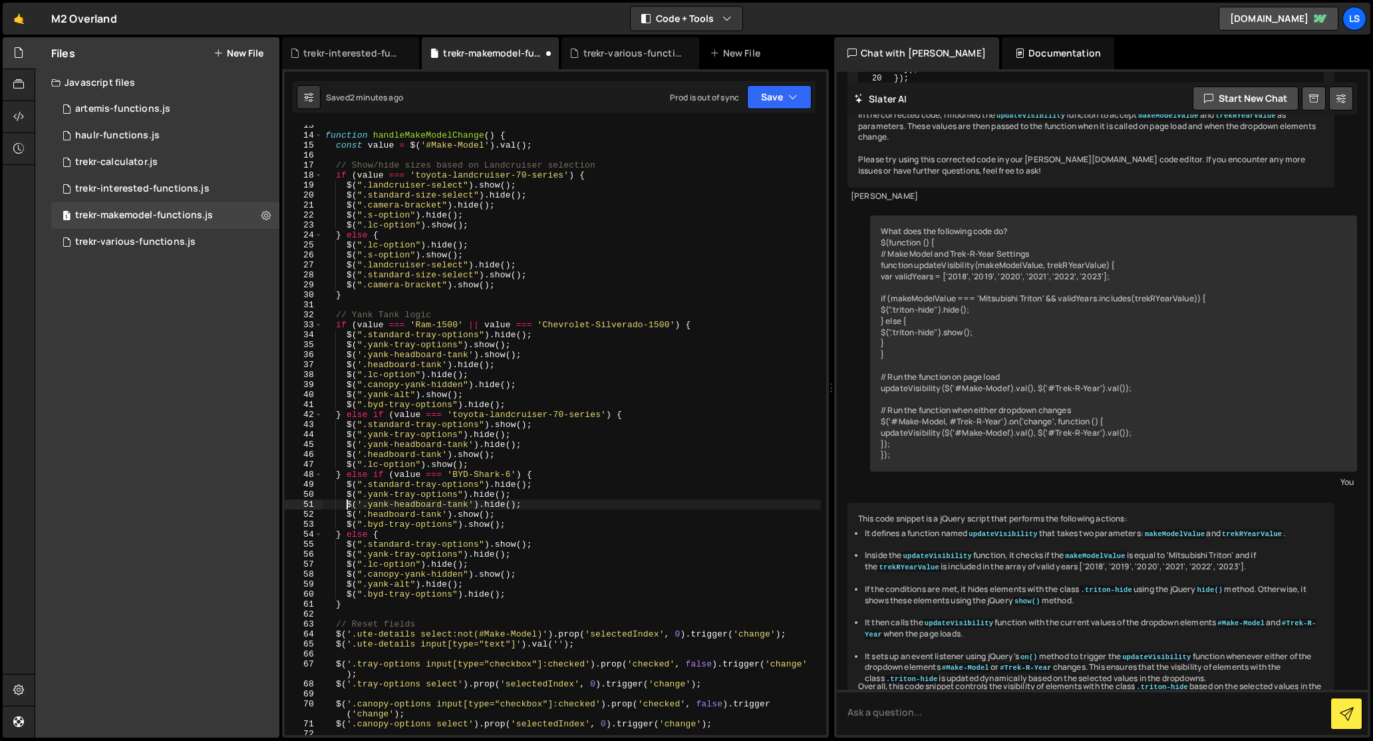
scroll to position [131, 0]
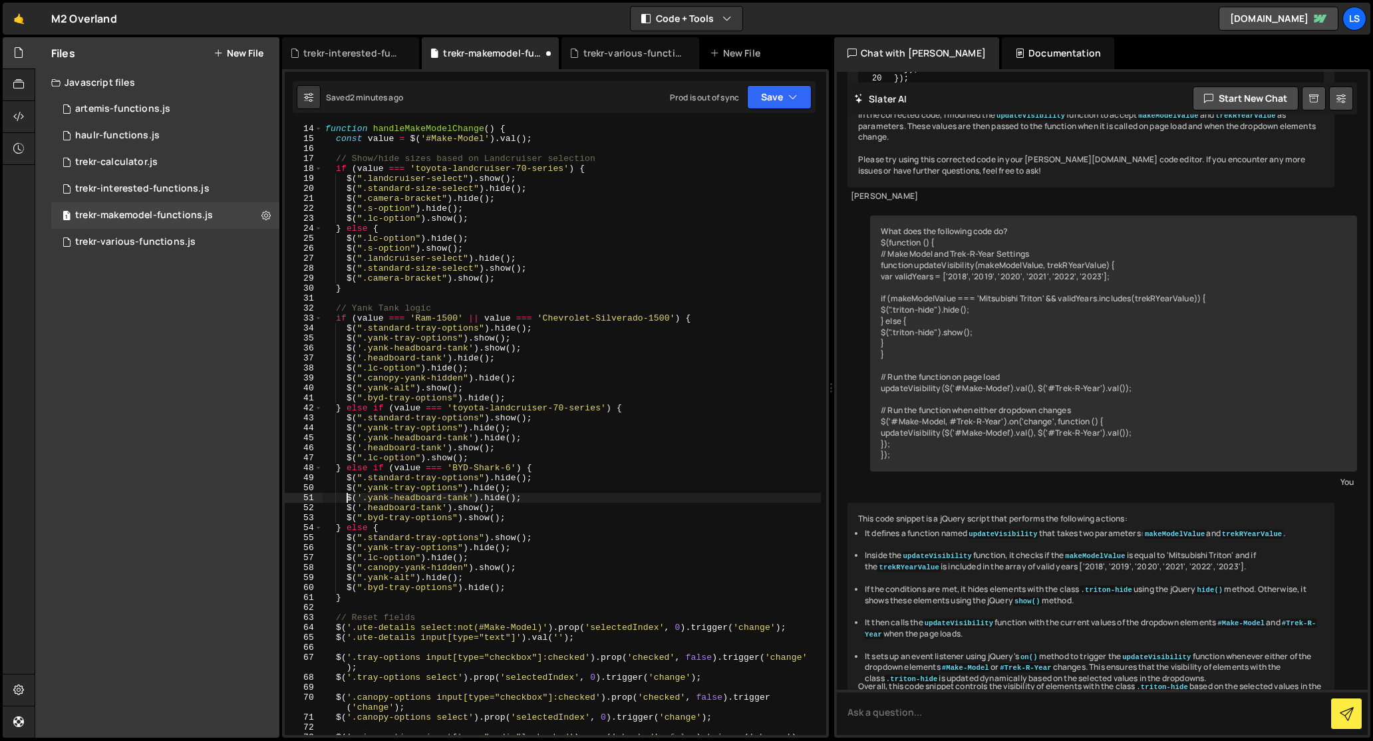
click at [489, 561] on div "function handleMakeModelChange ( ) { const value = $ ( '#Make-Model' ) . val ( …" at bounding box center [572, 439] width 498 height 630
click at [502, 574] on div "function handleMakeModelChange ( ) { const value = $ ( '#Make-Model' ) . val ( …" at bounding box center [572, 439] width 498 height 630
type textarea "$(".yank-alt").hide();"
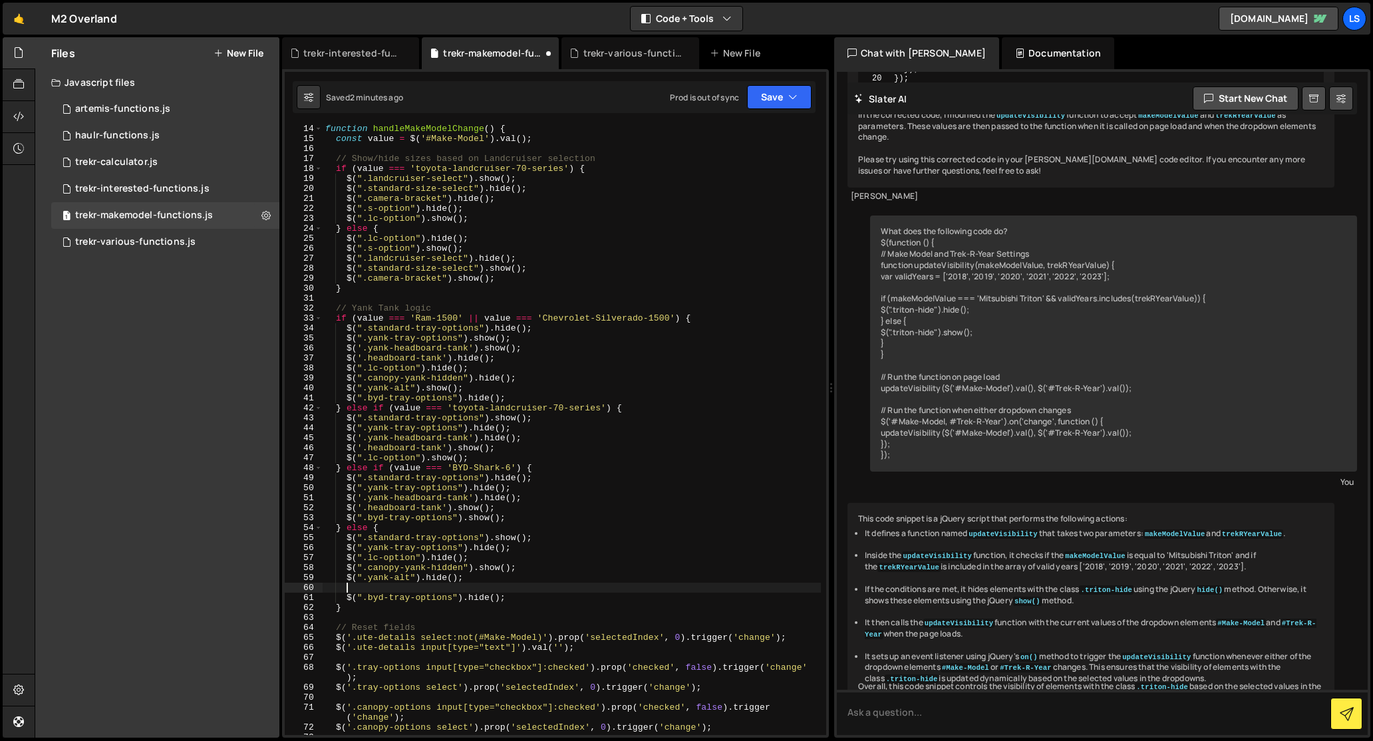
paste textarea "$('.headboard-tank').show();"
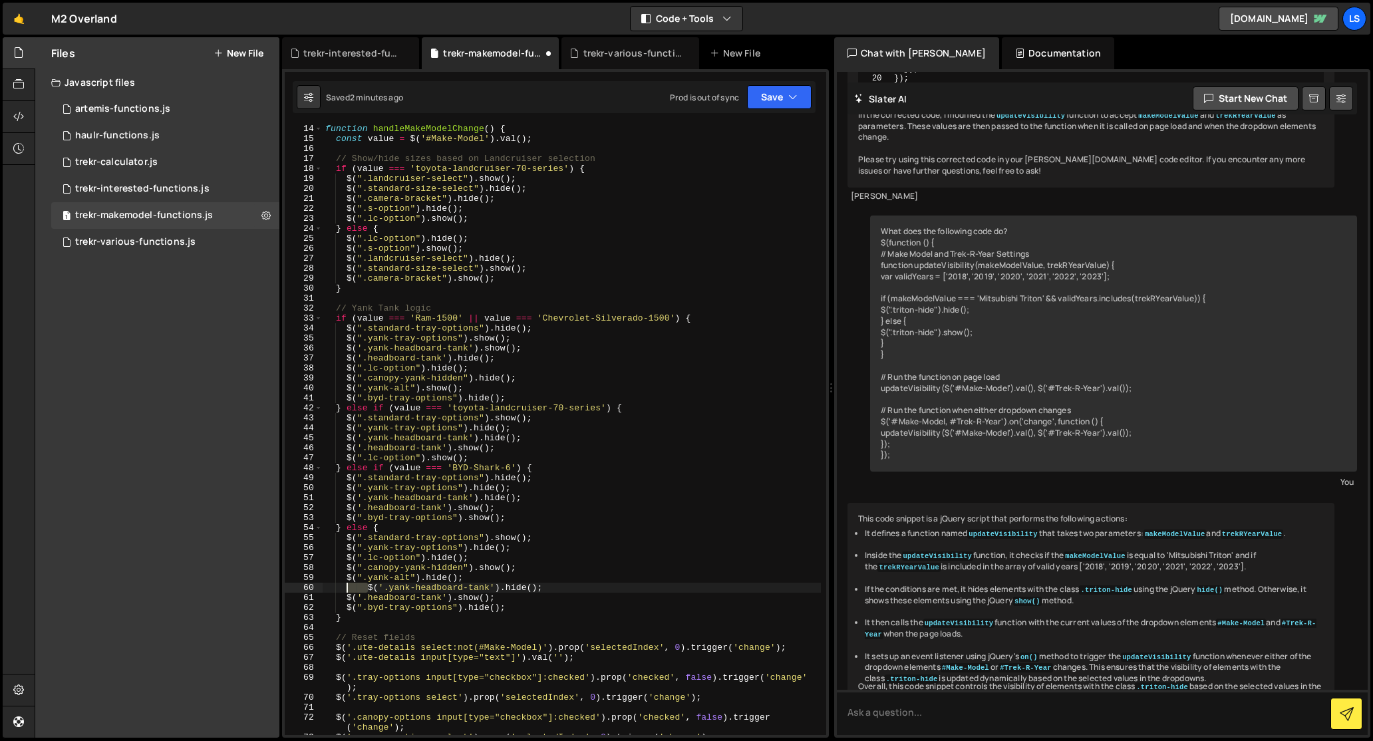
drag, startPoint x: 368, startPoint y: 589, endPoint x: 345, endPoint y: 589, distance: 22.6
click at [345, 589] on div "function handleMakeModelChange ( ) { const value = $ ( '#Make-Model' ) . val ( …" at bounding box center [572, 439] width 498 height 630
click at [786, 97] on button "Save" at bounding box center [779, 97] width 65 height 24
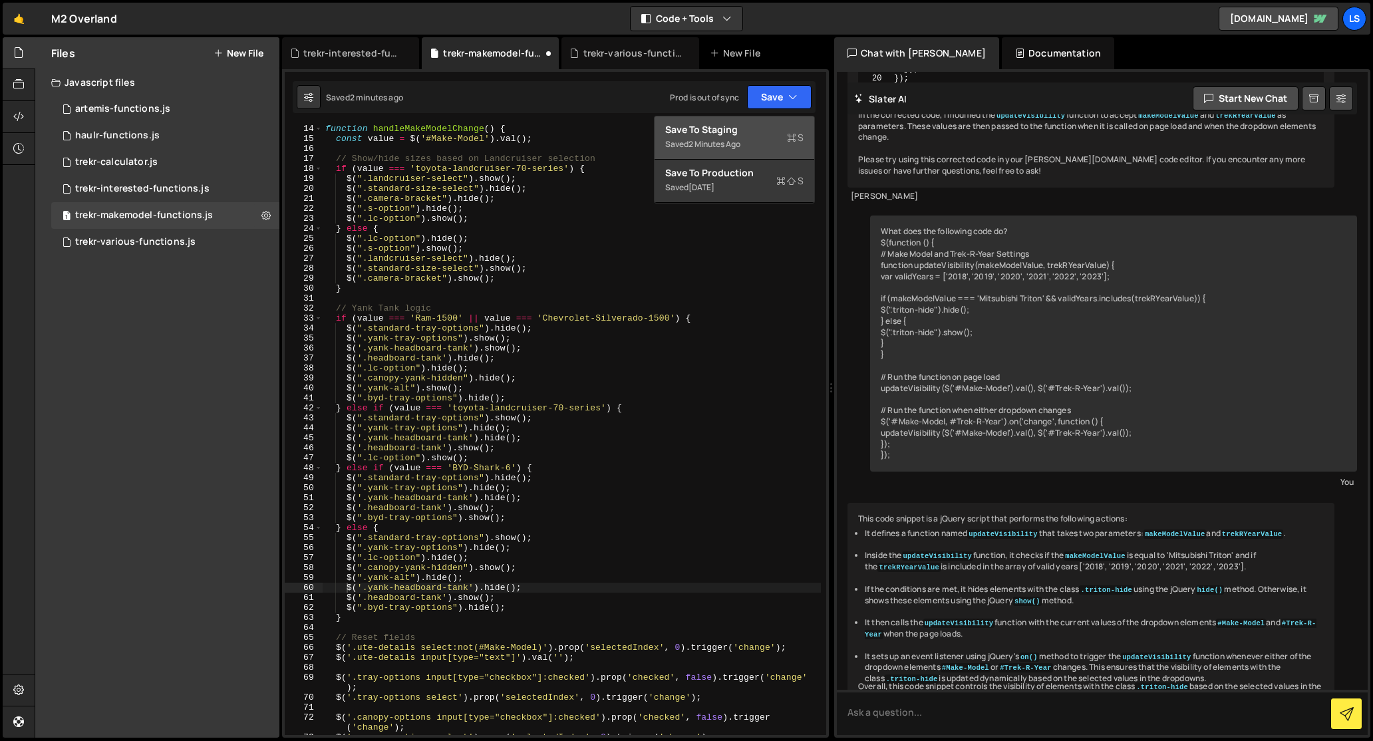
click at [736, 130] on div "Save to Staging S" at bounding box center [734, 129] width 138 height 13
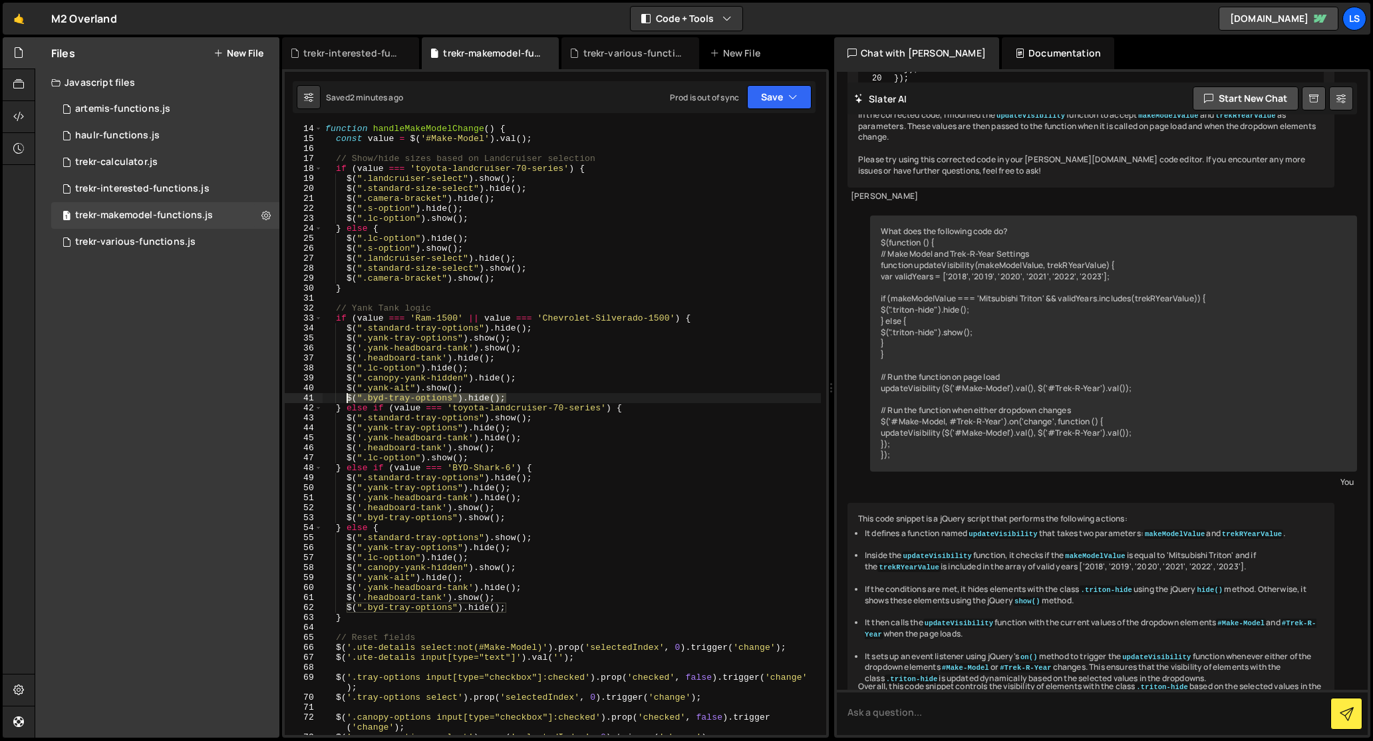
drag, startPoint x: 510, startPoint y: 395, endPoint x: 348, endPoint y: 401, distance: 161.8
click at [348, 401] on div "function handleMakeModelChange ( ) { const value = $ ( '#Make-Model' ) . val ( …" at bounding box center [572, 439] width 498 height 630
click at [479, 458] on div "function handleMakeModelChange ( ) { const value = $ ( '#Make-Model' ) . val ( …" at bounding box center [572, 439] width 498 height 630
type textarea "$(".lc-option").show();"
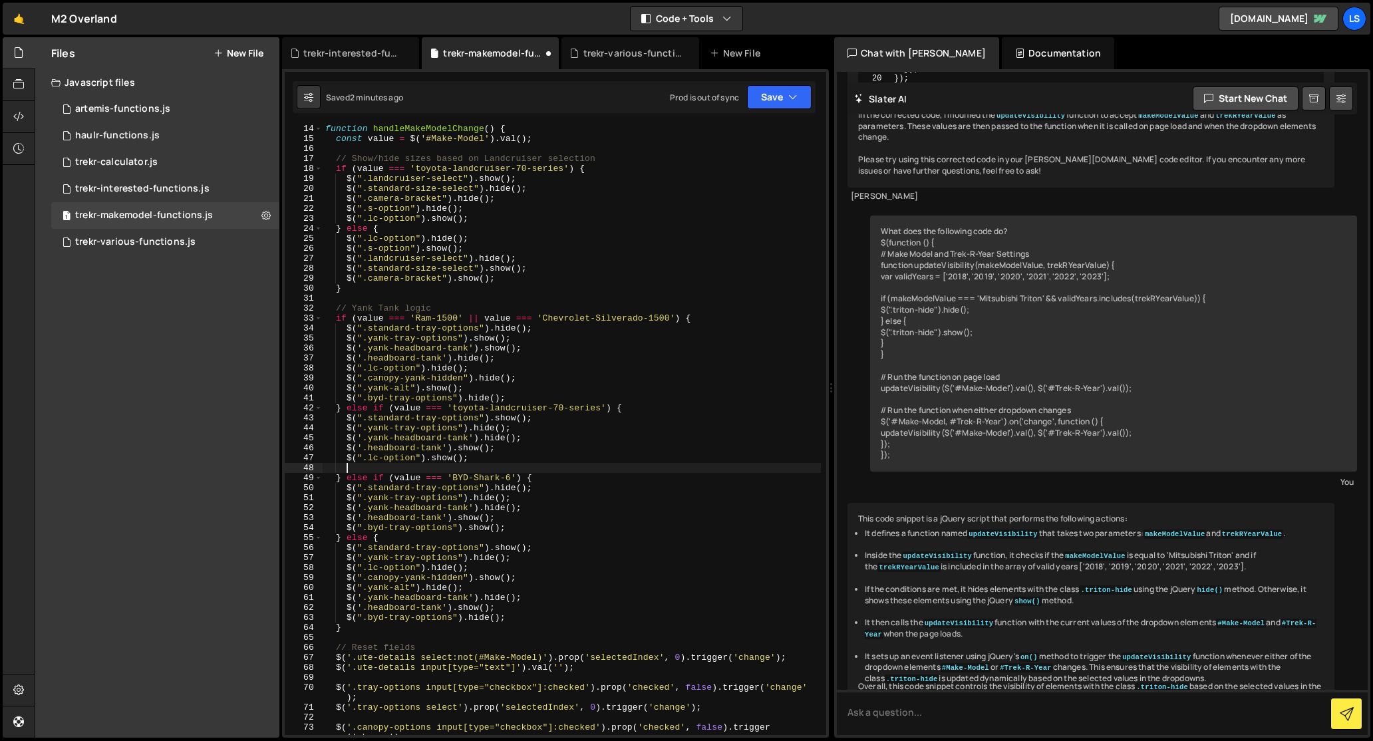
paste textarea "$(".byd-tray-options").hide();"
type textarea "$(".byd-tray-options").hide();"
click at [777, 98] on button "Save" at bounding box center [779, 97] width 65 height 24
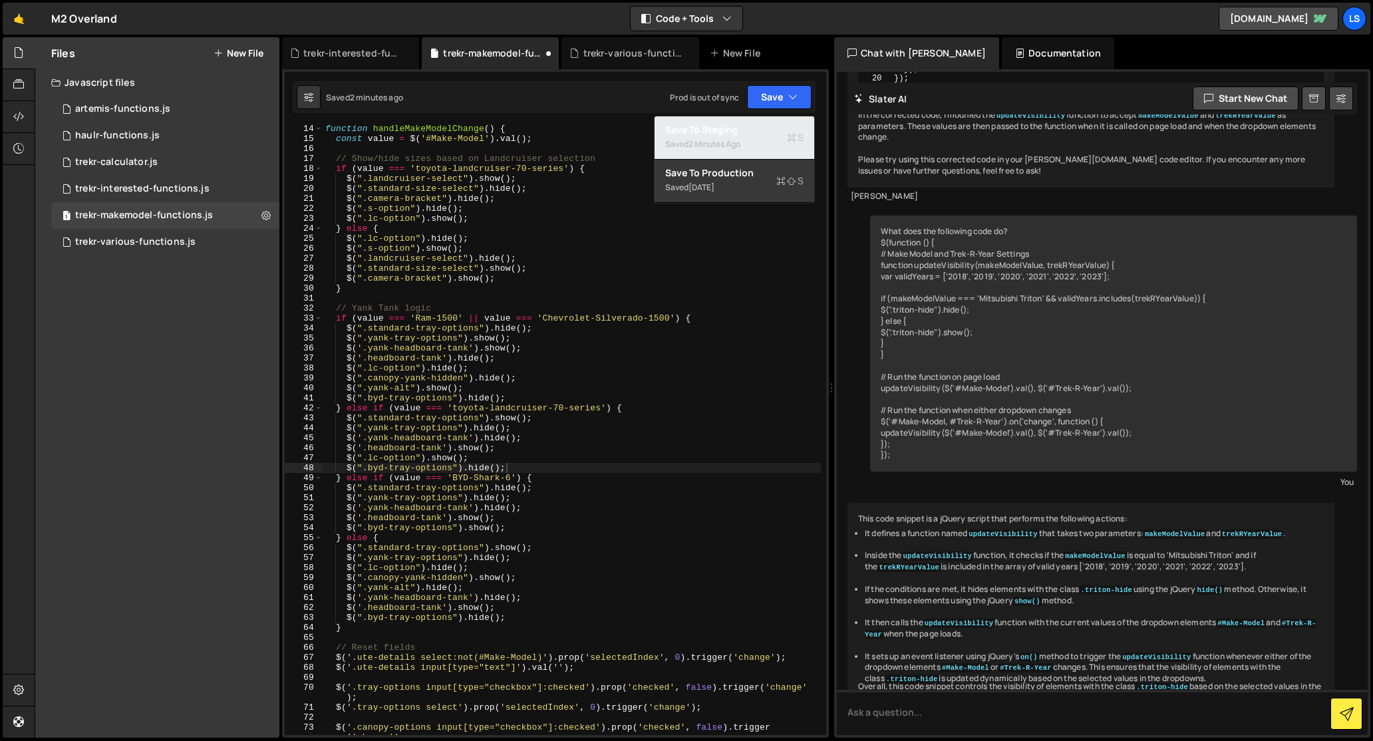
click at [719, 136] on div "Save to Staging S" at bounding box center [734, 129] width 138 height 13
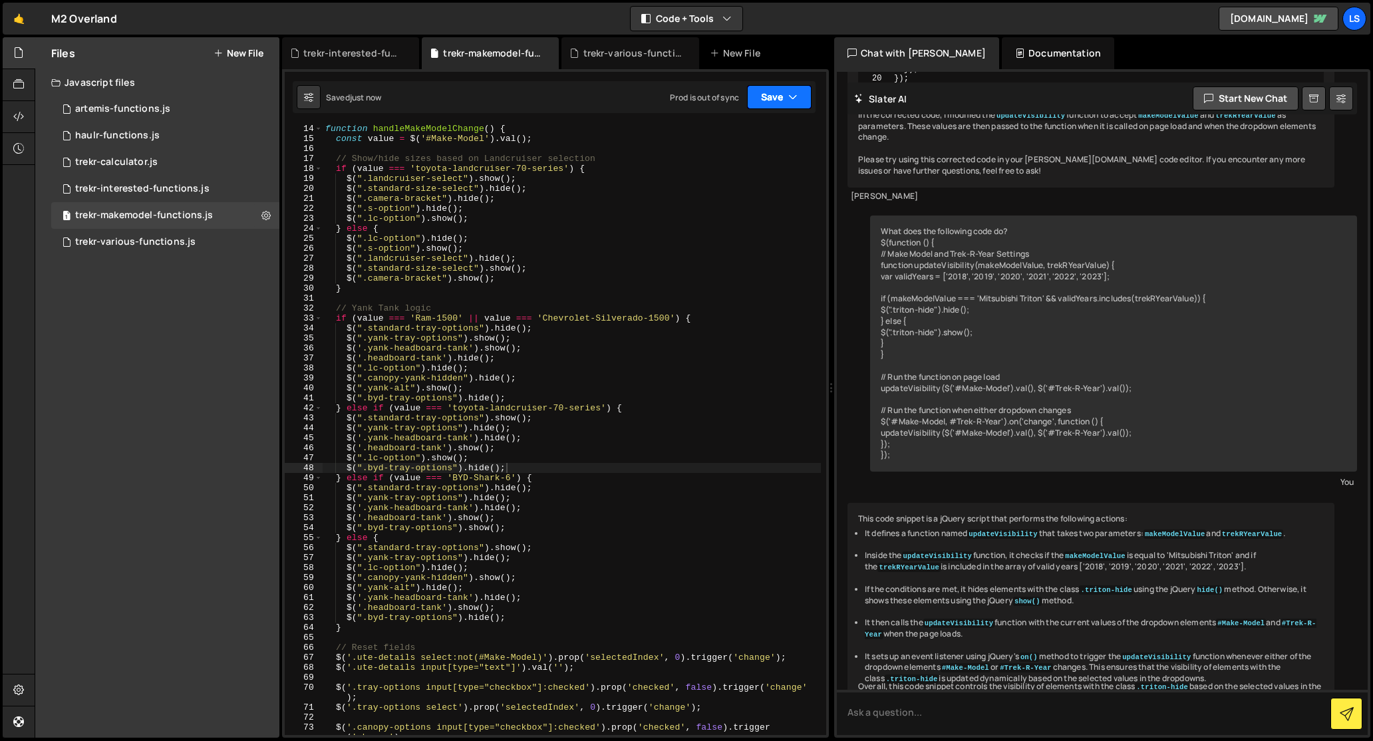
click at [755, 96] on button "Save" at bounding box center [779, 97] width 65 height 24
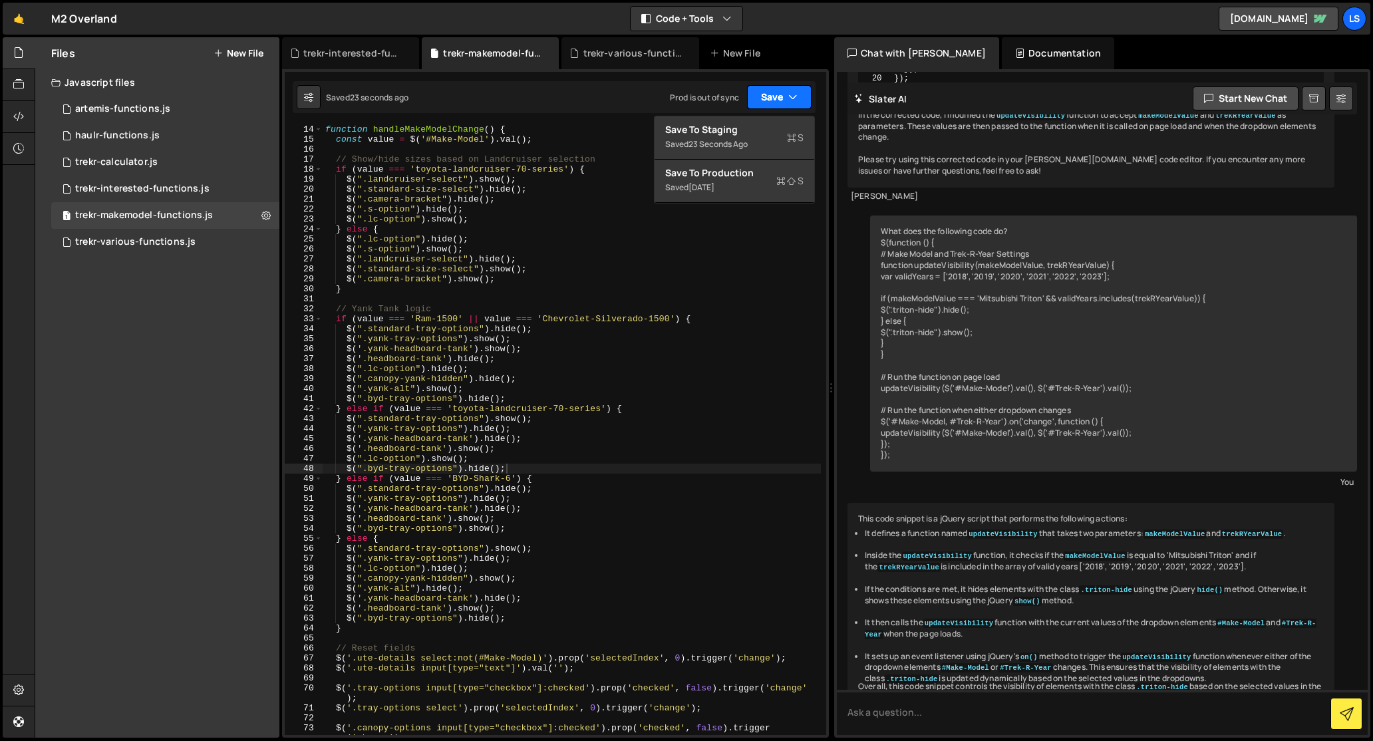
scroll to position [0, 0]
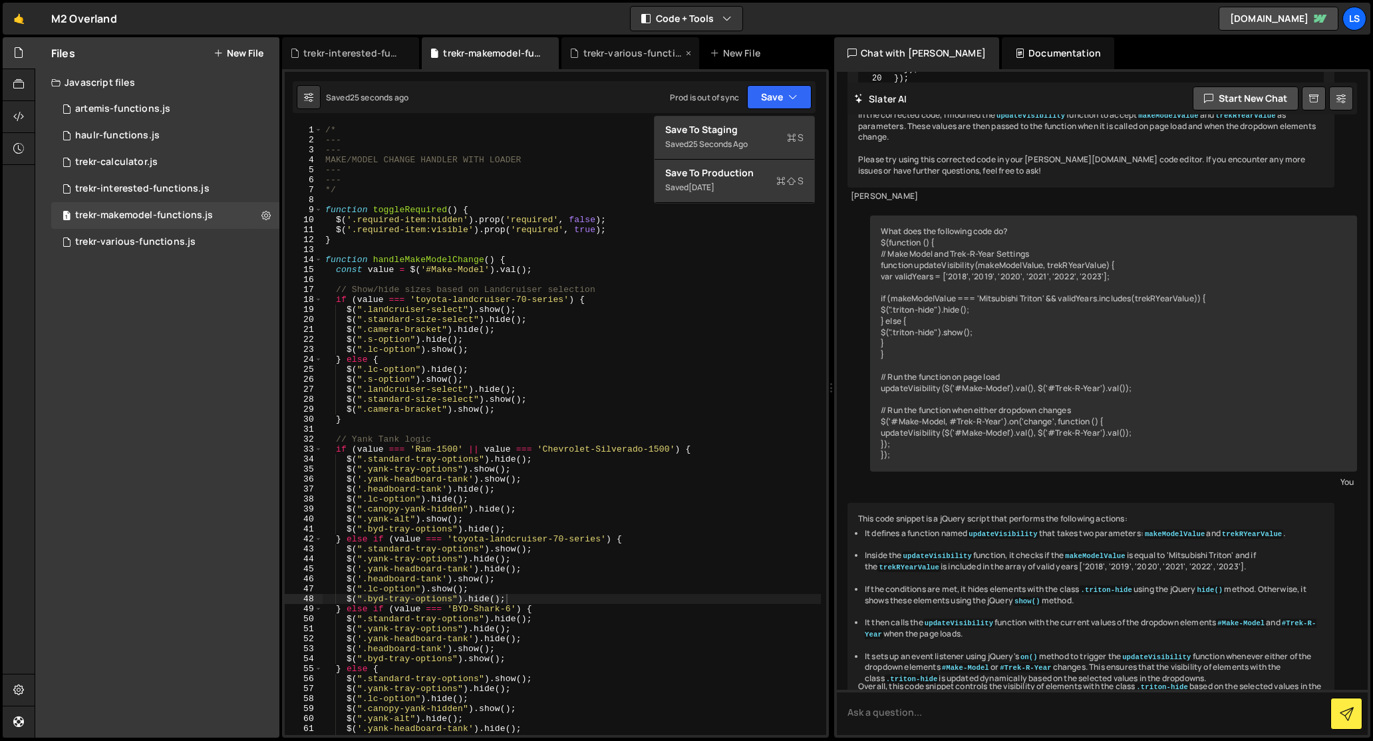
click at [626, 50] on div "trekr-various-functions.js" at bounding box center [633, 53] width 100 height 13
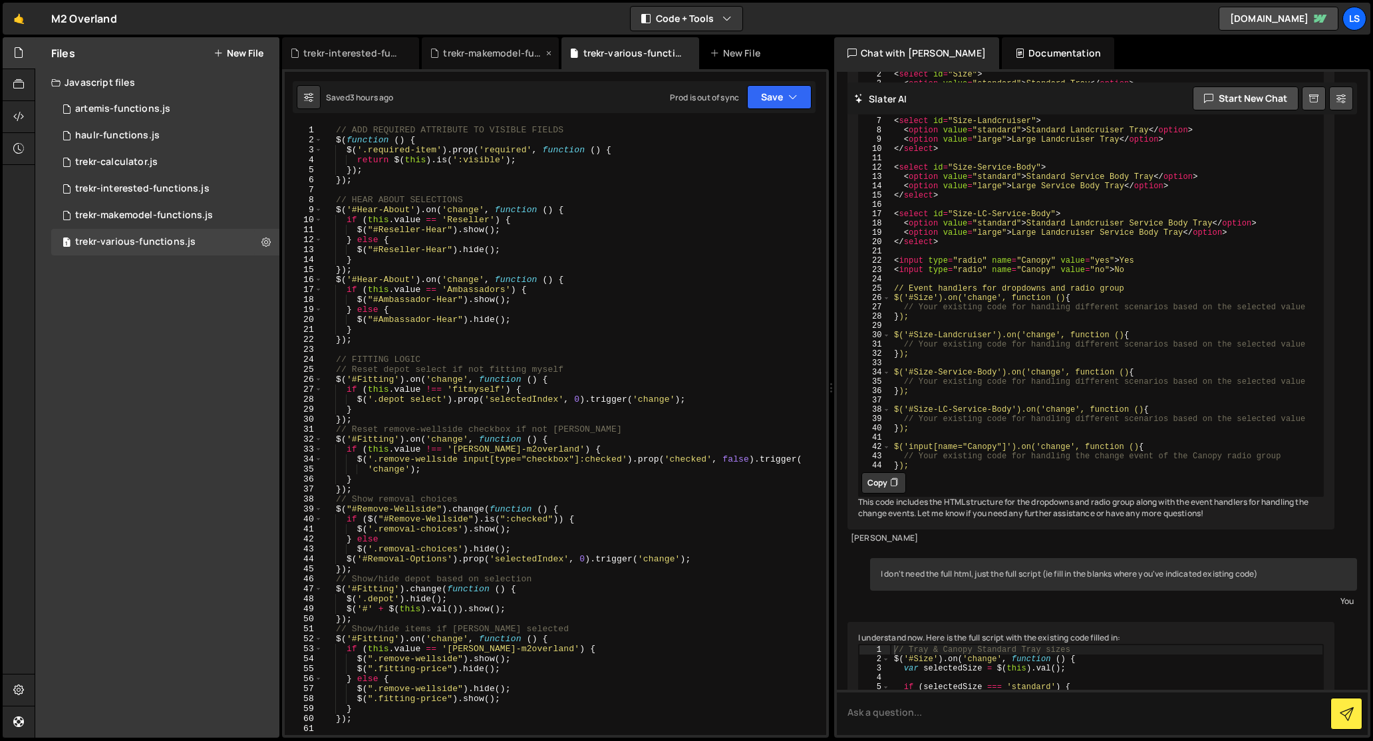
click at [499, 53] on div "trekr-makemodel-functions.js" at bounding box center [493, 53] width 100 height 13
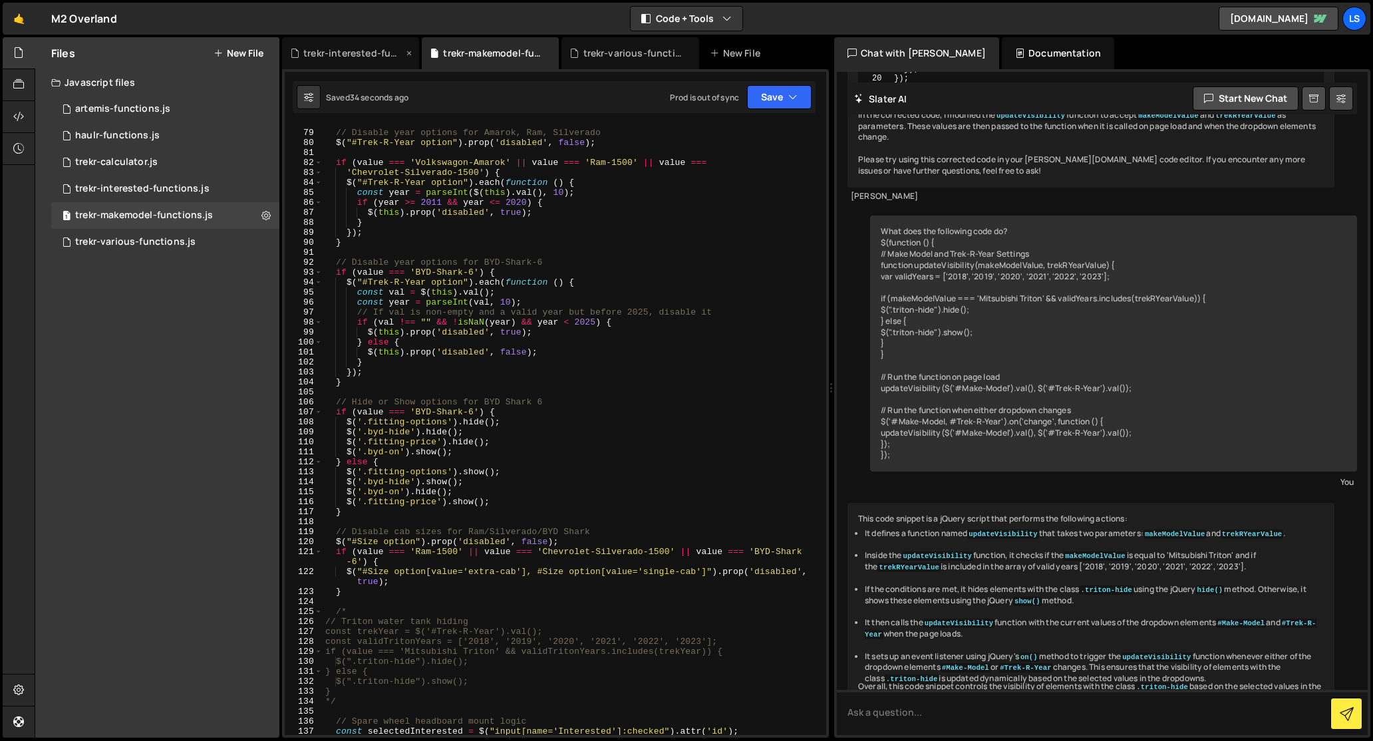
scroll to position [436, 0]
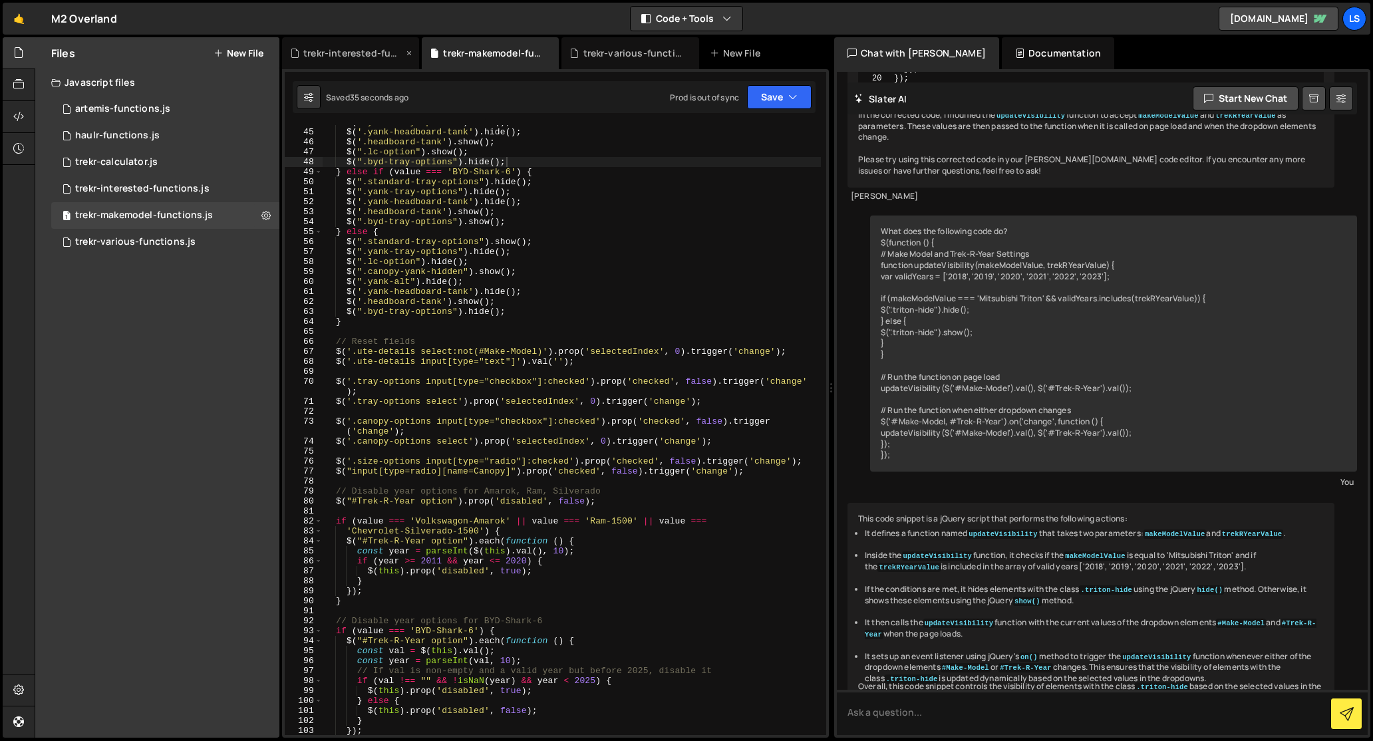
click at [351, 51] on div "trekr-interested-functions.js" at bounding box center [353, 53] width 100 height 13
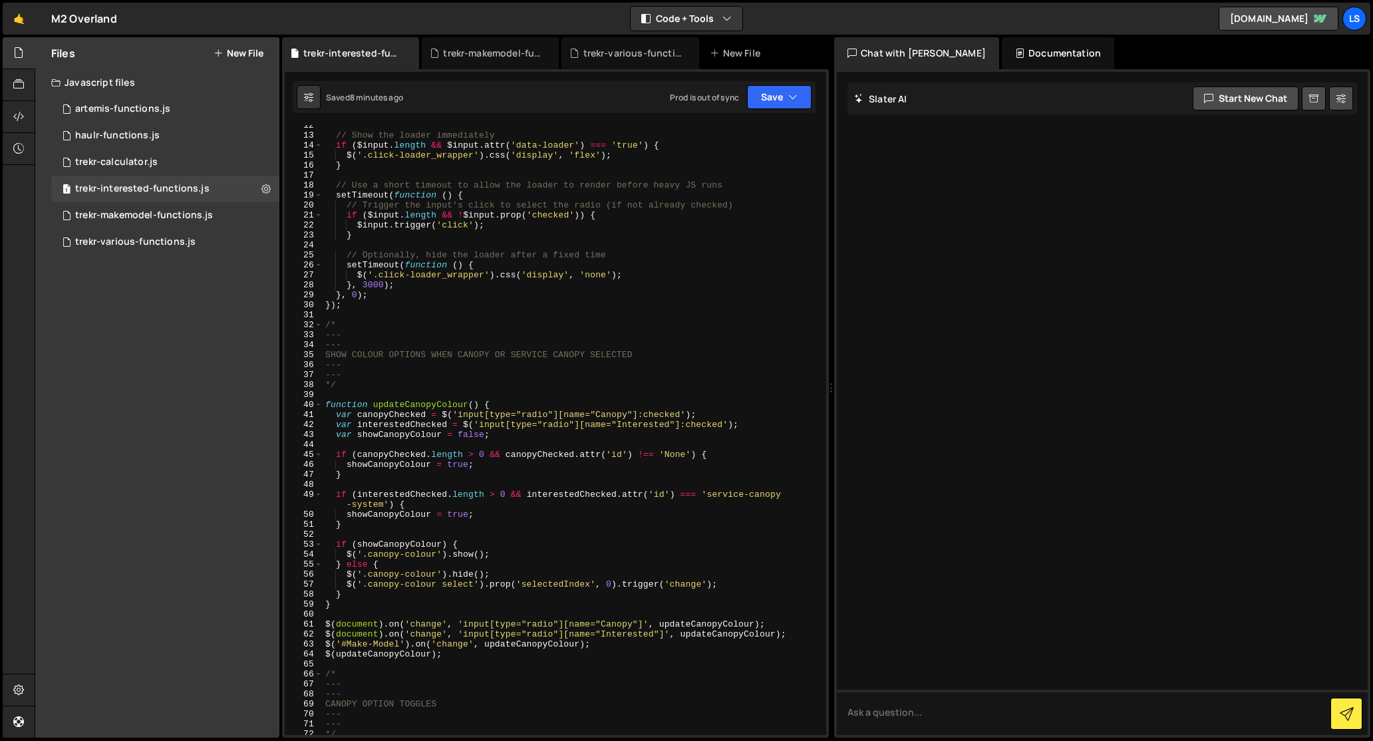
scroll to position [0, 0]
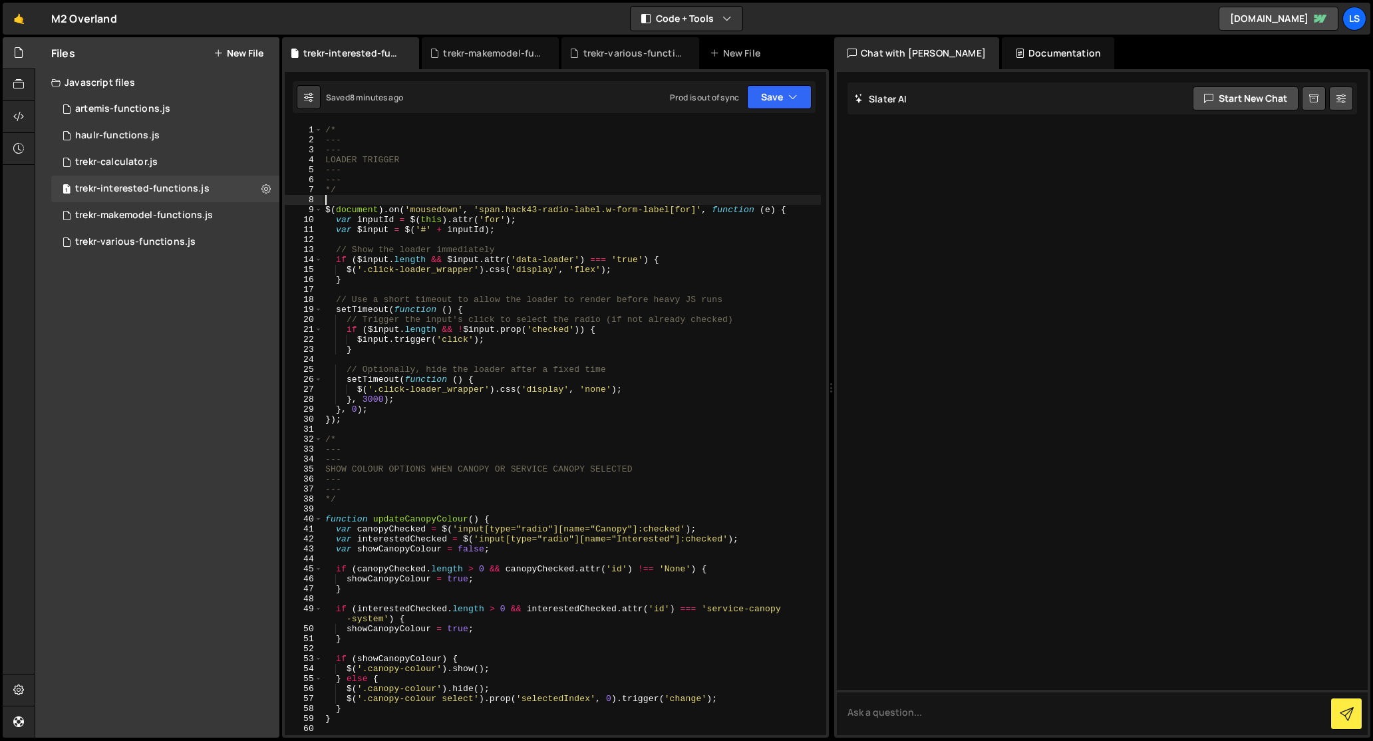
drag, startPoint x: 341, startPoint y: 198, endPoint x: 351, endPoint y: 198, distance: 10.0
click at [341, 198] on div "/* --- --- LOADER TRIGGER --- --- */ $ ( document ) . on ( 'mousedown' , 'span.…" at bounding box center [572, 440] width 498 height 630
type textarea "*/"
click at [338, 430] on div "/* --- --- LOADER TRIGGER --- --- */ * / $( document ). on ( 'mousedown', 'span…" at bounding box center [572, 440] width 498 height 630
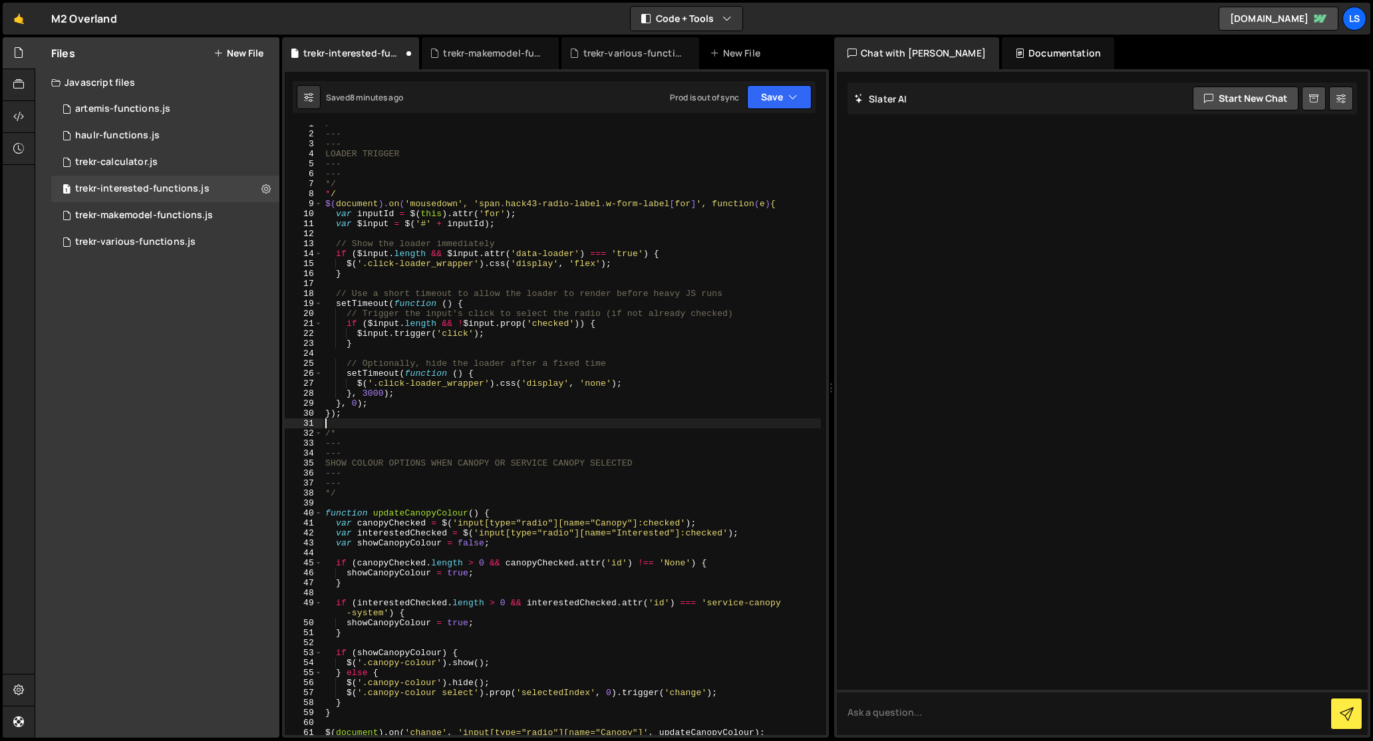
click at [332, 193] on div "/* --- --- LOADER TRIGGER --- --- */ * / $( document ). on ( 'mousedown', 'span…" at bounding box center [572, 434] width 498 height 630
type textarea "/*"
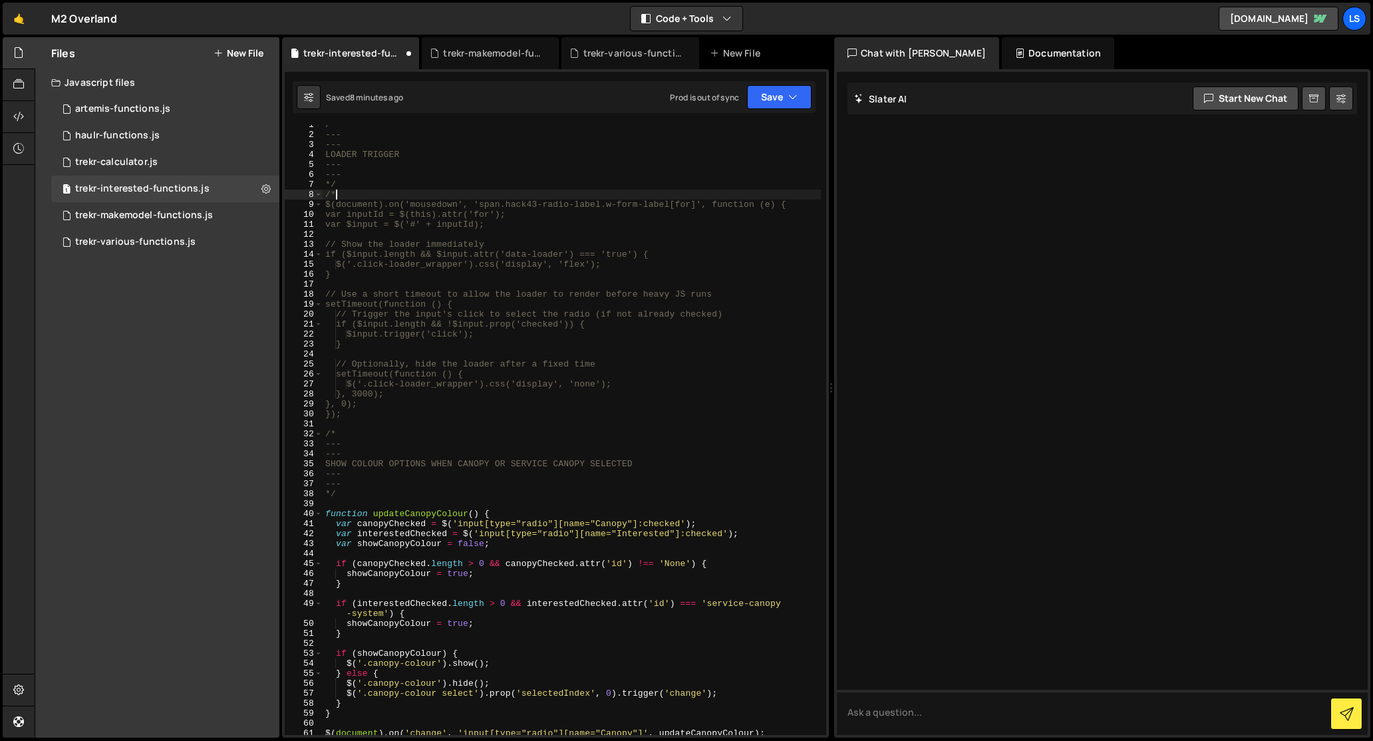
click at [333, 420] on div "/* --- --- LOADER TRIGGER --- --- */ /* $(document).on('mousedown', 'span.hack4…" at bounding box center [572, 435] width 498 height 630
type textarea "*/"
click at [755, 96] on button "Save" at bounding box center [779, 97] width 65 height 24
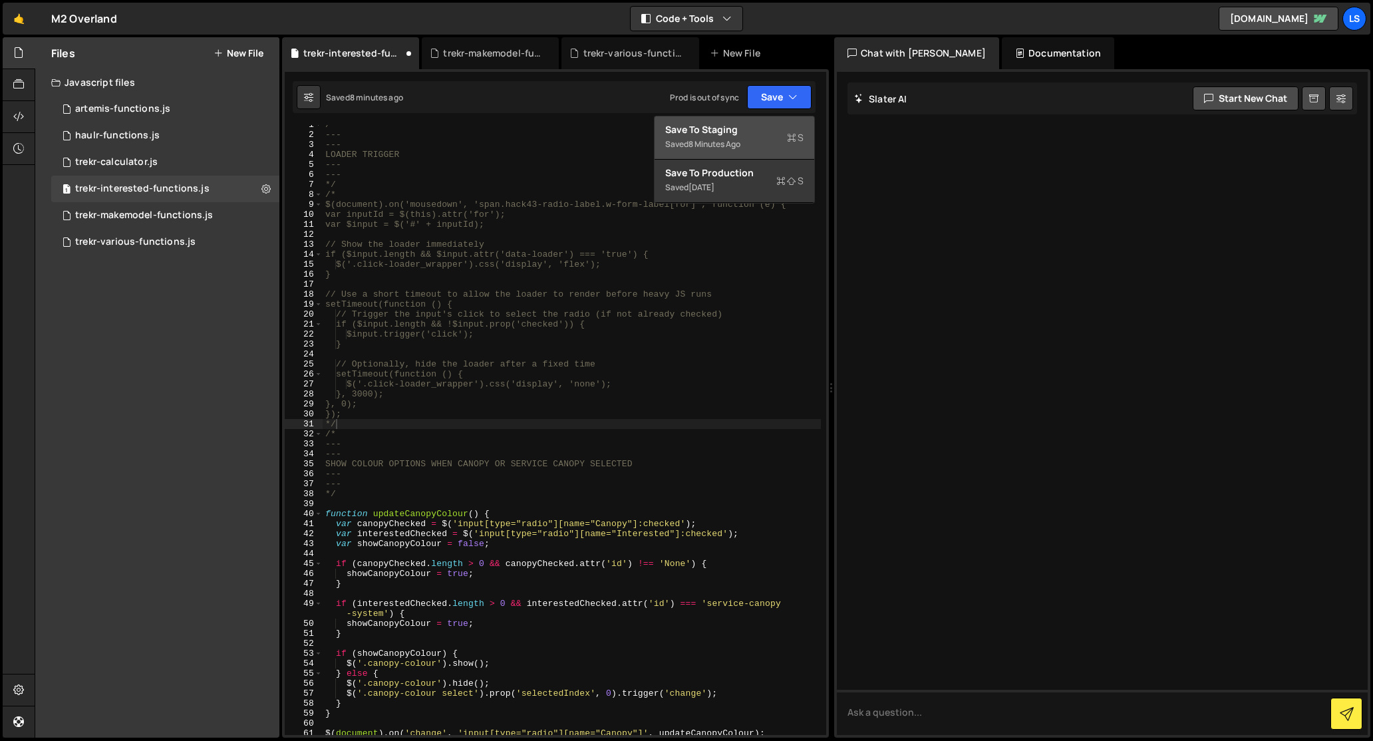
click at [742, 126] on div "Save to Staging S" at bounding box center [734, 129] width 138 height 13
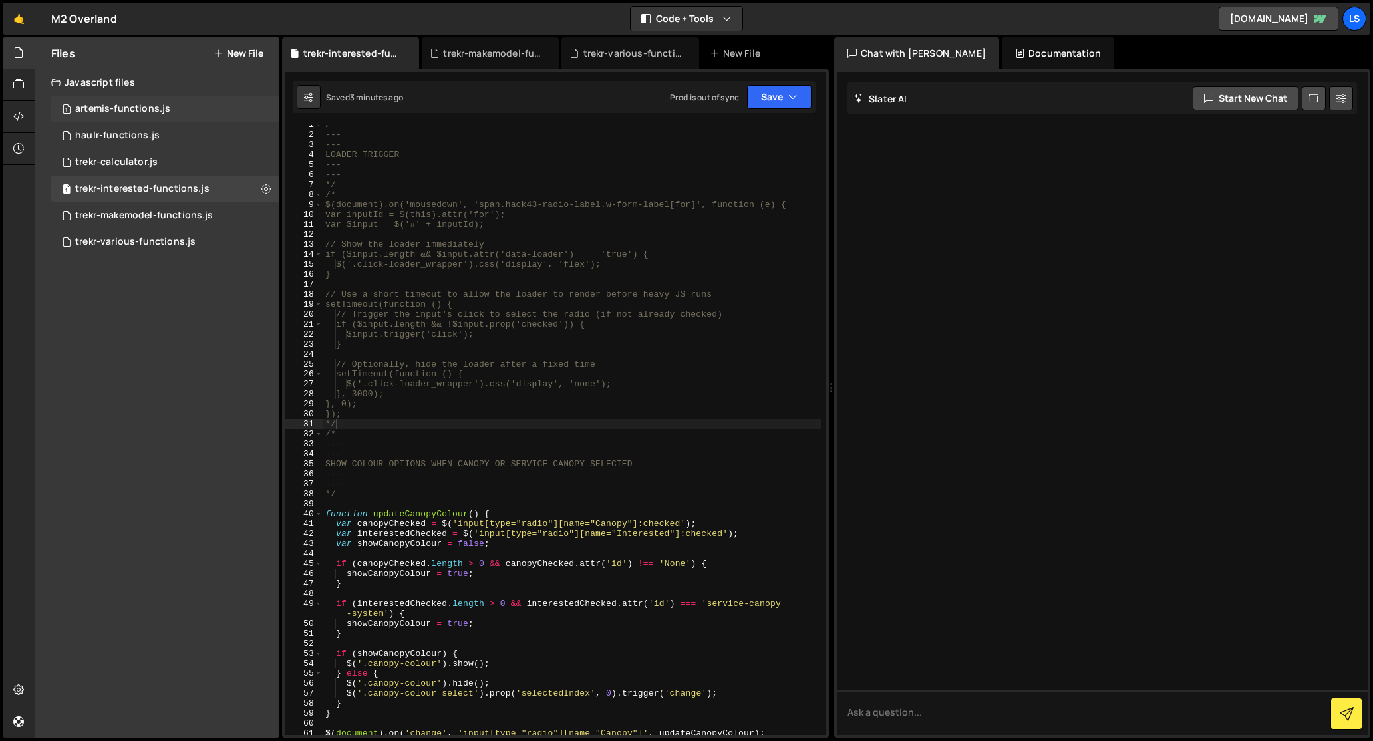
click at [131, 109] on div "artemis-functions.js" at bounding box center [122, 109] width 95 height 12
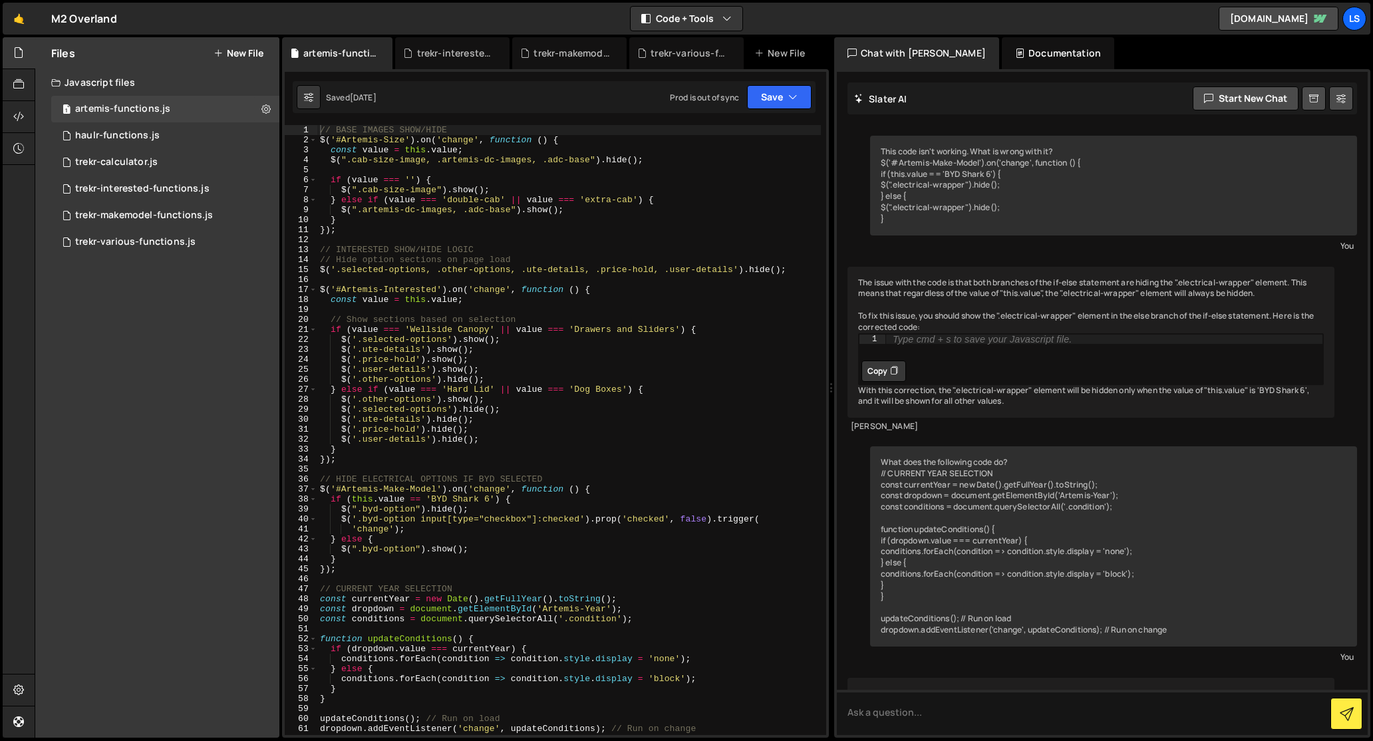
scroll to position [351, 0]
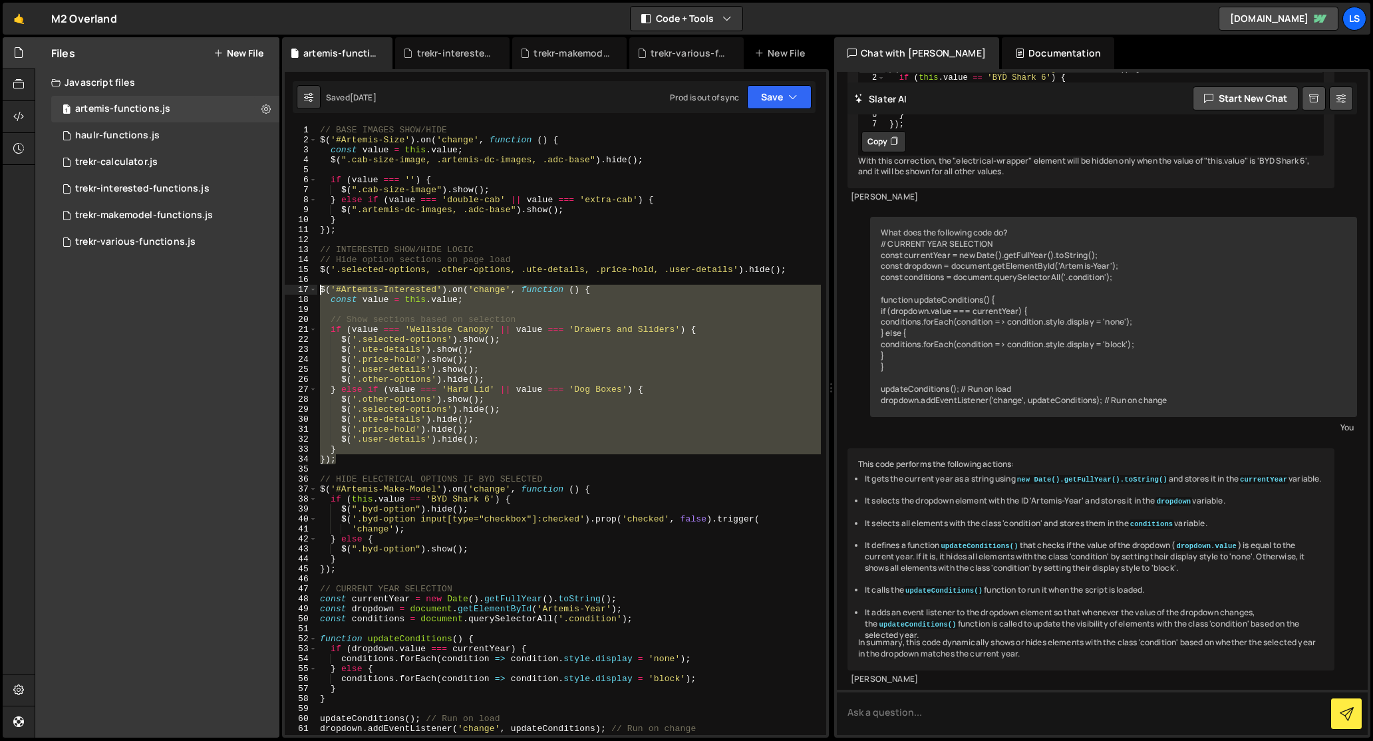
drag, startPoint x: 334, startPoint y: 462, endPoint x: 294, endPoint y: 287, distance: 180.1
click at [294, 287] on div "}); 1 2 3 4 5 6 7 8 9 10 11 12 13 14 15 16 17 18 19 20 21 22 23 24 25 26 27 28 …" at bounding box center [555, 430] width 541 height 610
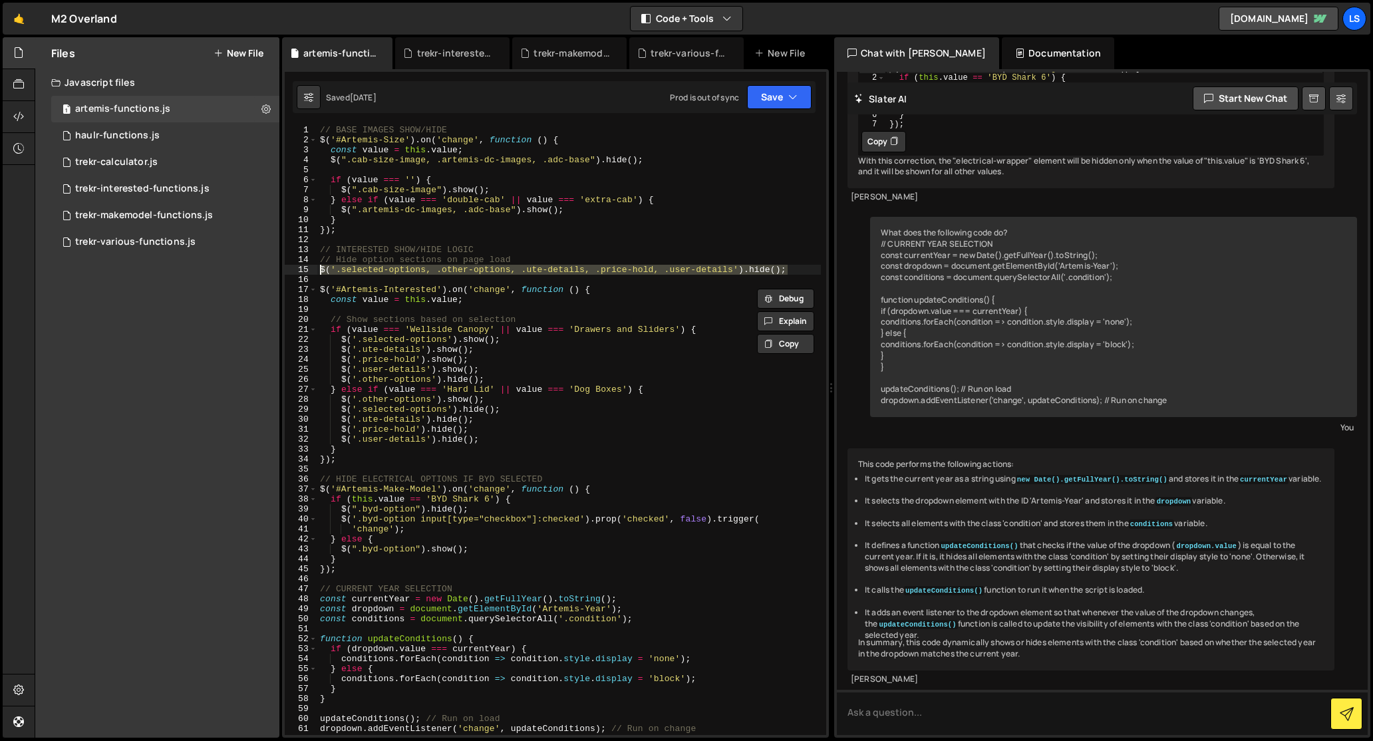
drag, startPoint x: 788, startPoint y: 269, endPoint x: 309, endPoint y: 267, distance: 478.9
click at [309, 267] on div "$('#Artemis-Interested').on('change', function () { const value = this.value; 1…" at bounding box center [555, 430] width 541 height 610
click at [390, 260] on div "// BASE IMAGES SHOW/HIDE $ ( '#Artemis-Size' ) . on ( 'change' , function ( ) {…" at bounding box center [569, 440] width 504 height 630
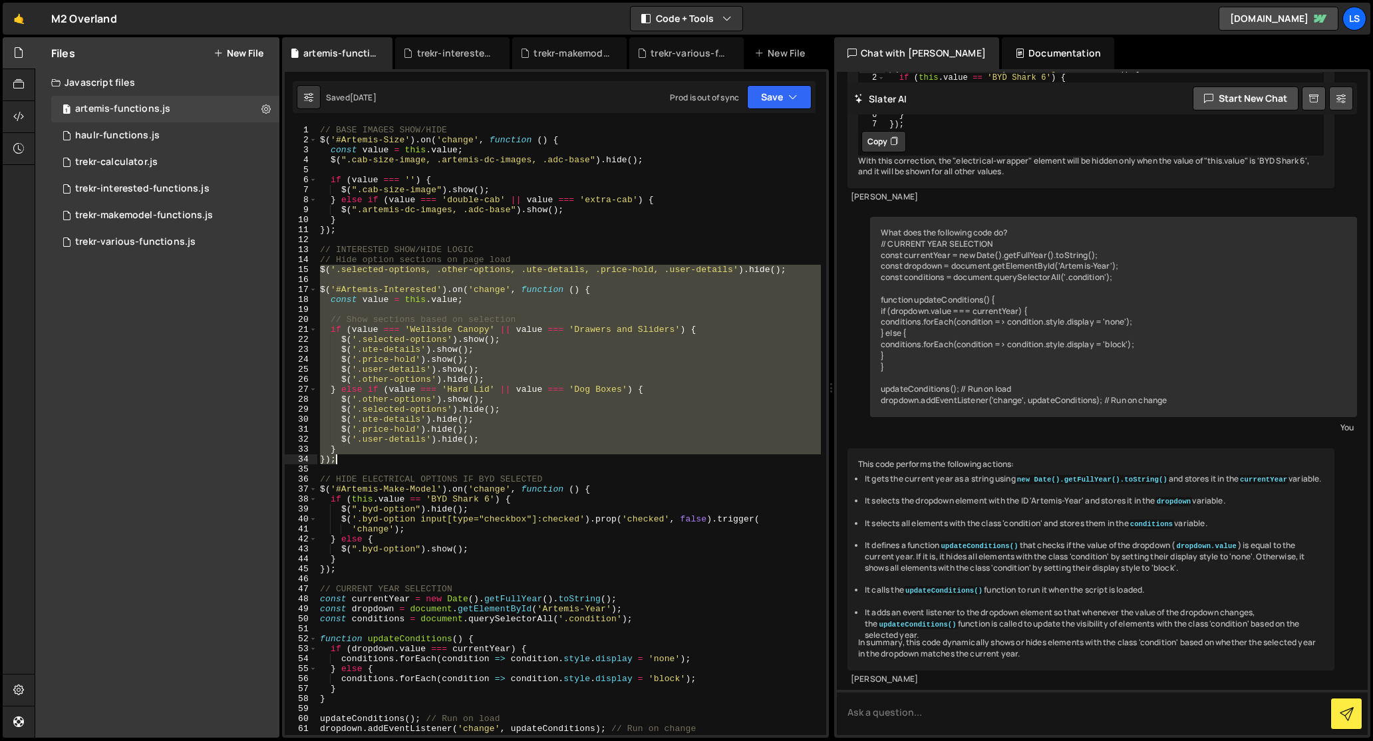
drag, startPoint x: 317, startPoint y: 269, endPoint x: 462, endPoint y: 458, distance: 238.2
click at [462, 458] on div "// BASE IMAGES SHOW/HIDE $ ( '#Artemis-Size' ) . on ( 'change' , function ( ) {…" at bounding box center [569, 440] width 504 height 630
click at [382, 272] on div "// BASE IMAGES SHOW/HIDE $ ( '#Artemis-Size' ) . on ( 'change' , function ( ) {…" at bounding box center [569, 430] width 504 height 610
drag, startPoint x: 344, startPoint y: 460, endPoint x: 301, endPoint y: 269, distance: 195.0
click at [301, 269] on div "$('.selected-options, .other-options, .ute-details, .price-hold, .user-details'…" at bounding box center [555, 430] width 541 height 610
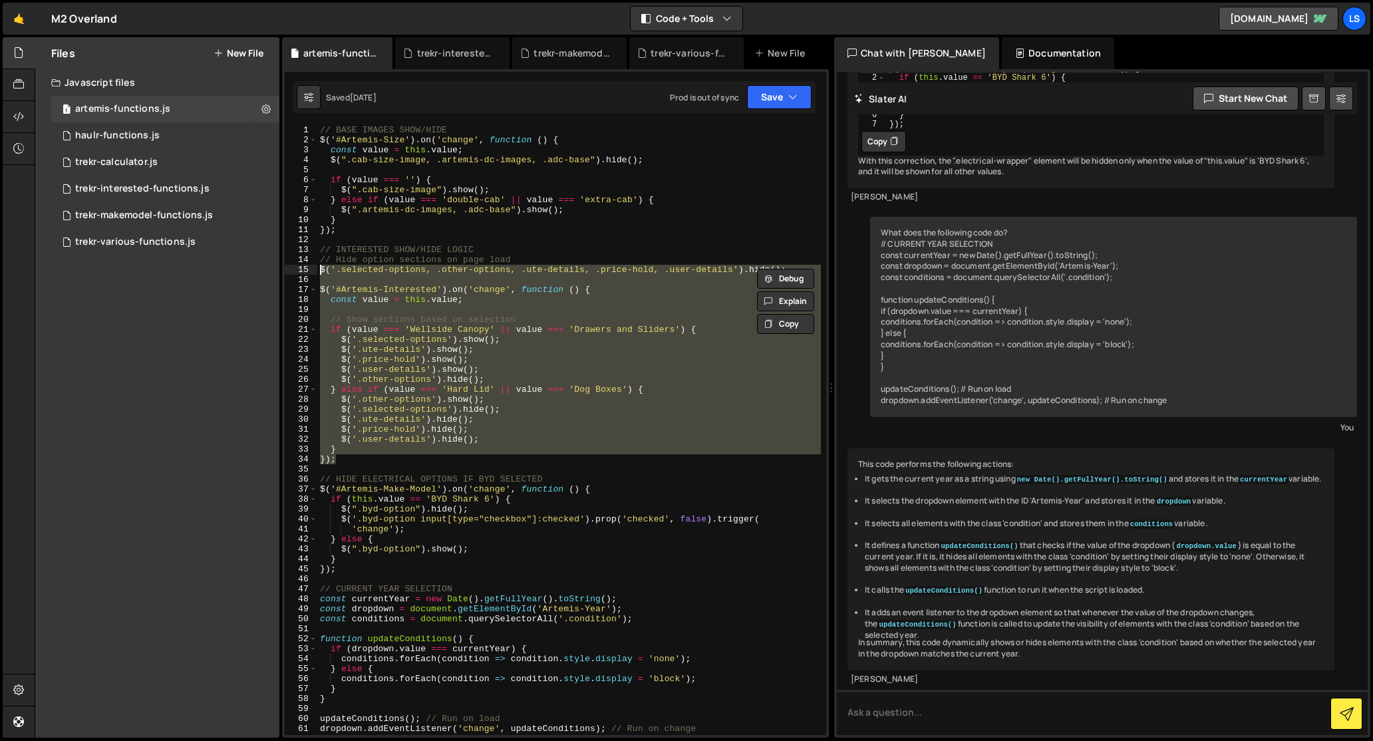
paste textarea "handleArtemisInterestedChange();"
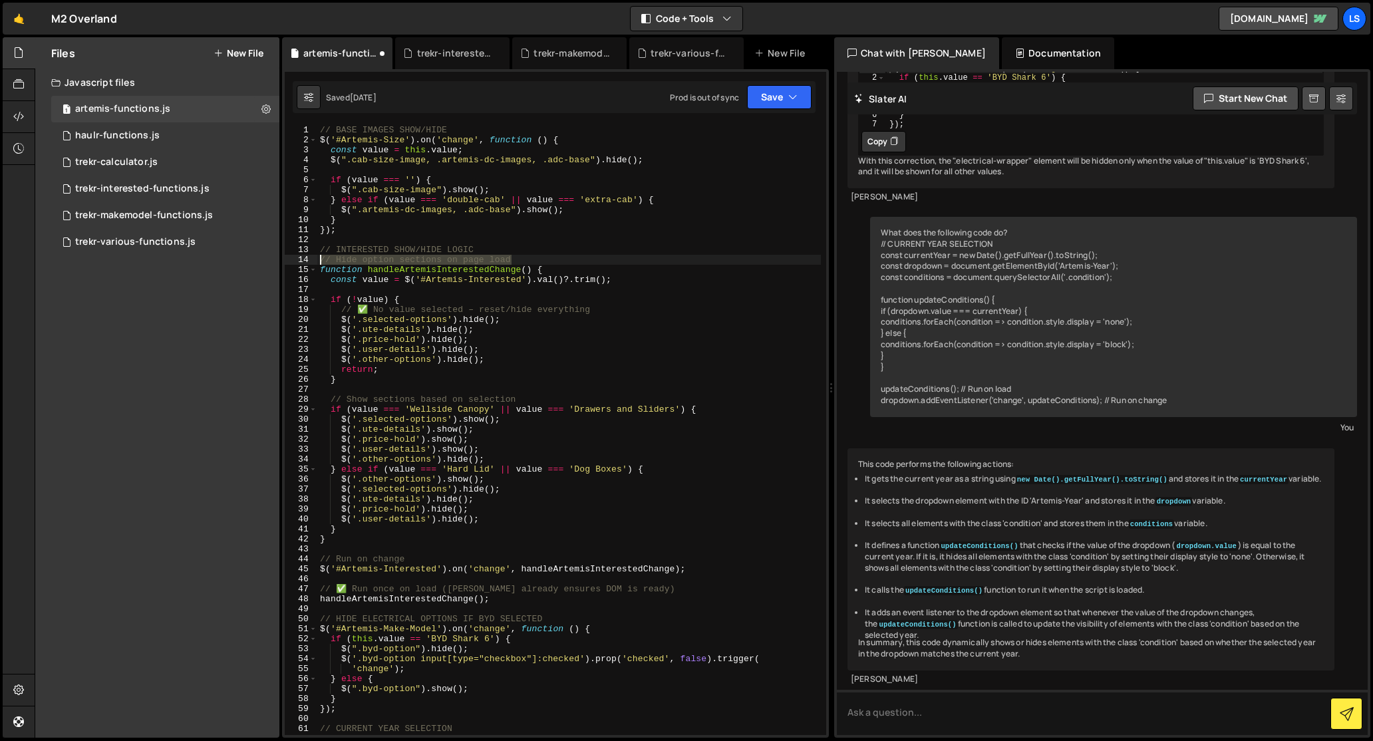
drag, startPoint x: 528, startPoint y: 260, endPoint x: 279, endPoint y: 262, distance: 248.8
click at [279, 262] on div "Files New File Javascript files 1 artemis-functions.js 0 1 haulr-functions.js 0…" at bounding box center [704, 387] width 1338 height 701
type textarea "// Hide option sections on page load"
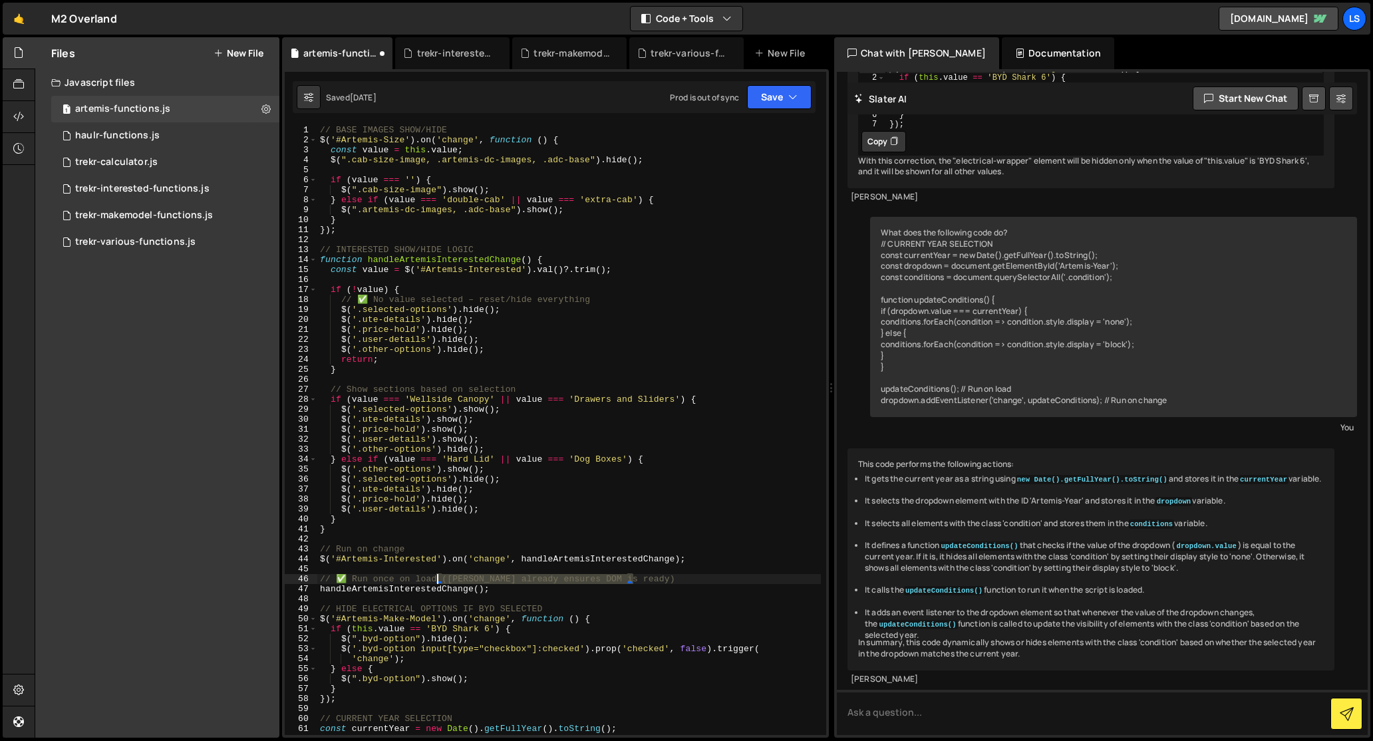
drag, startPoint x: 645, startPoint y: 579, endPoint x: 438, endPoint y: 581, distance: 207.6
click at [438, 581] on div "// BASE IMAGES SHOW/HIDE $ ( '#Artemis-Size' ) . on ( 'change' , function ( ) {…" at bounding box center [569, 440] width 504 height 630
type textarea "// ✅ Run once on load"
drag, startPoint x: 452, startPoint y: 577, endPoint x: 298, endPoint y: 579, distance: 153.7
click at [298, 579] on div "// ✅ Run once on load 1 2 3 4 5 6 7 8 9 10 11 12 13 14 15 16 17 18 19 20 21 22 …" at bounding box center [555, 430] width 541 height 610
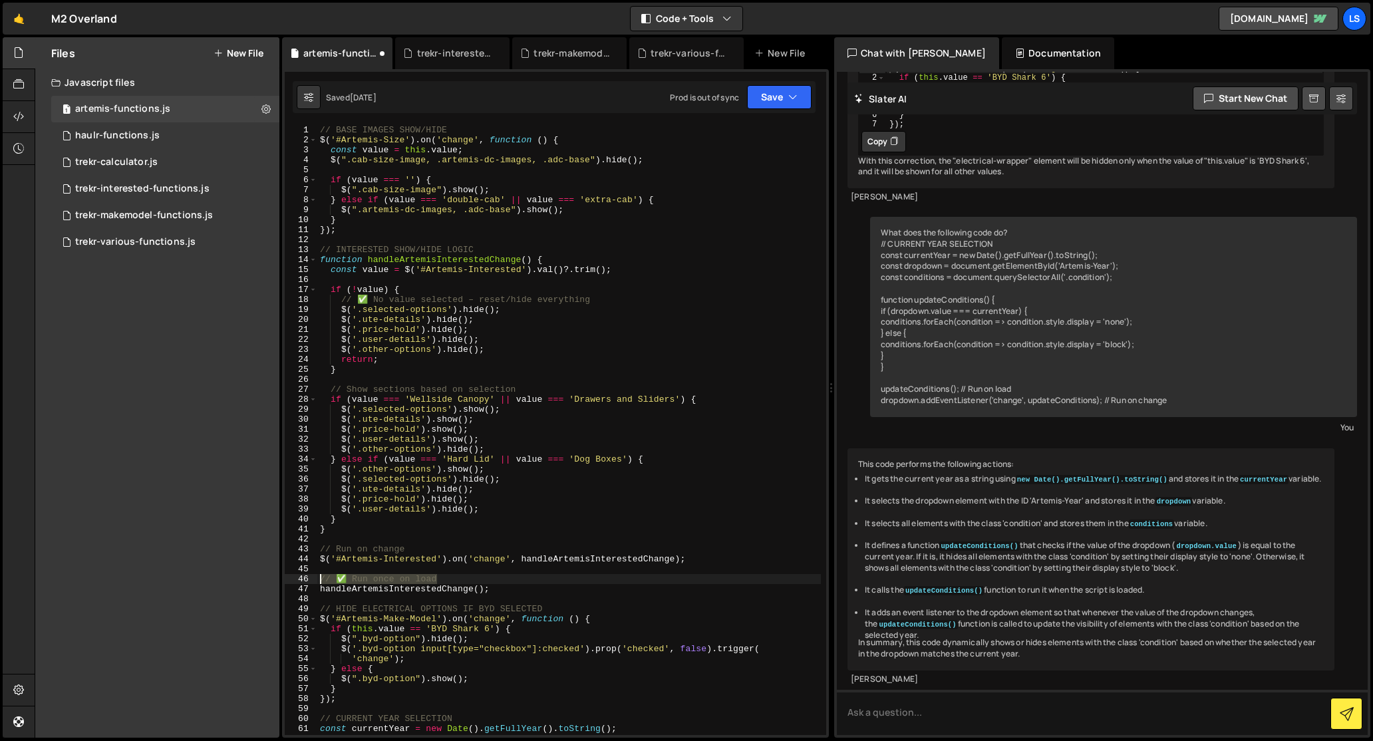
scroll to position [3, 0]
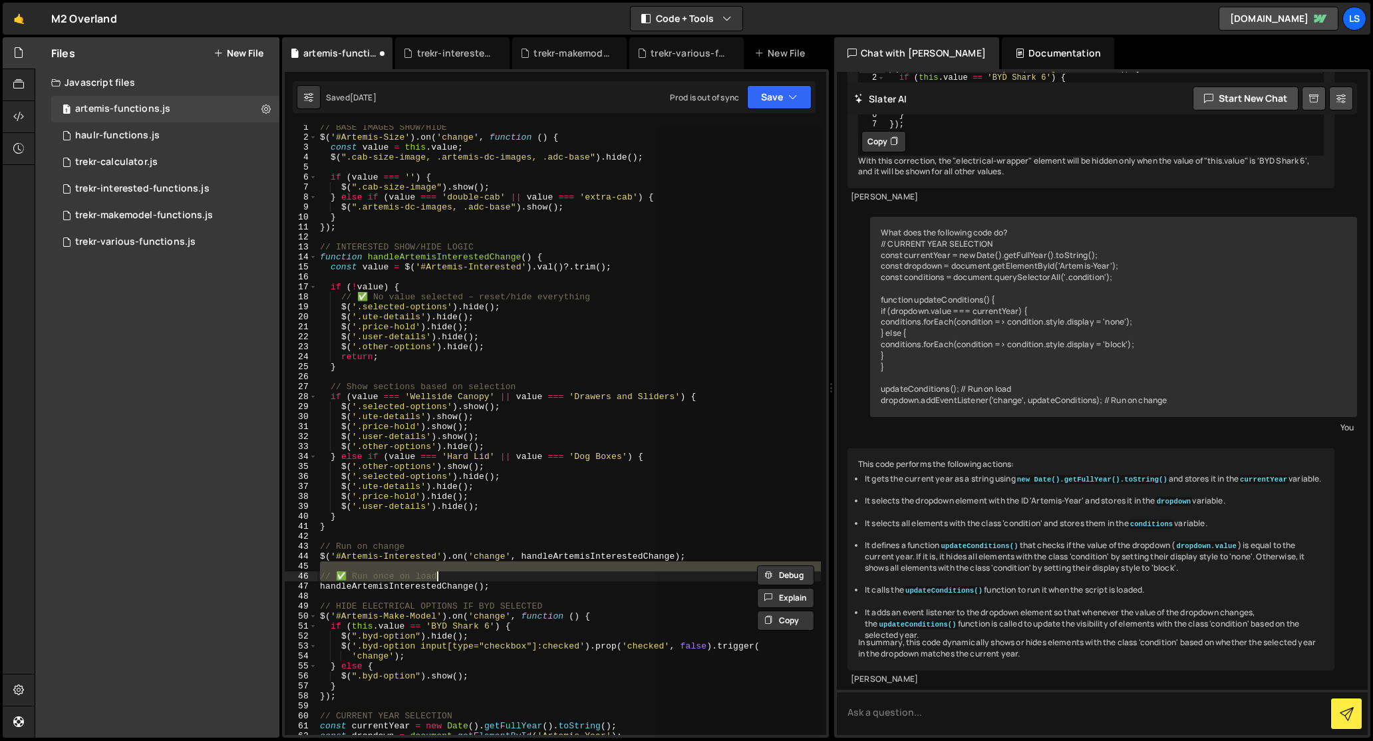
click at [351, 573] on div "// BASE IMAGES SHOW/HIDE $ ( '#Artemis-Size' ) . on ( 'change' , function ( ) {…" at bounding box center [569, 430] width 504 height 610
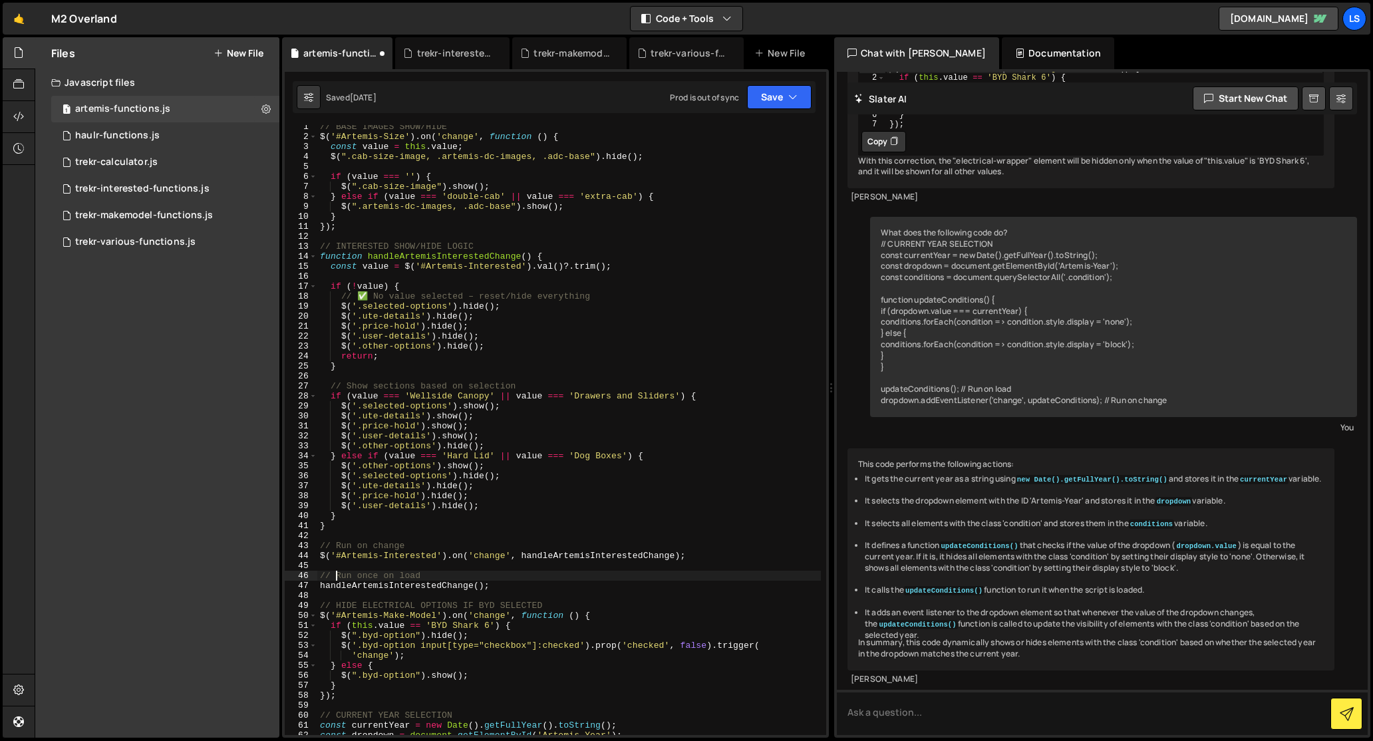
scroll to position [0, 0]
click at [371, 299] on div "// BASE IMAGES SHOW/HIDE $ ( '#Artemis-Size' ) . on ( 'change' , function ( ) {…" at bounding box center [569, 440] width 504 height 630
click at [778, 106] on button "Save" at bounding box center [779, 97] width 65 height 24
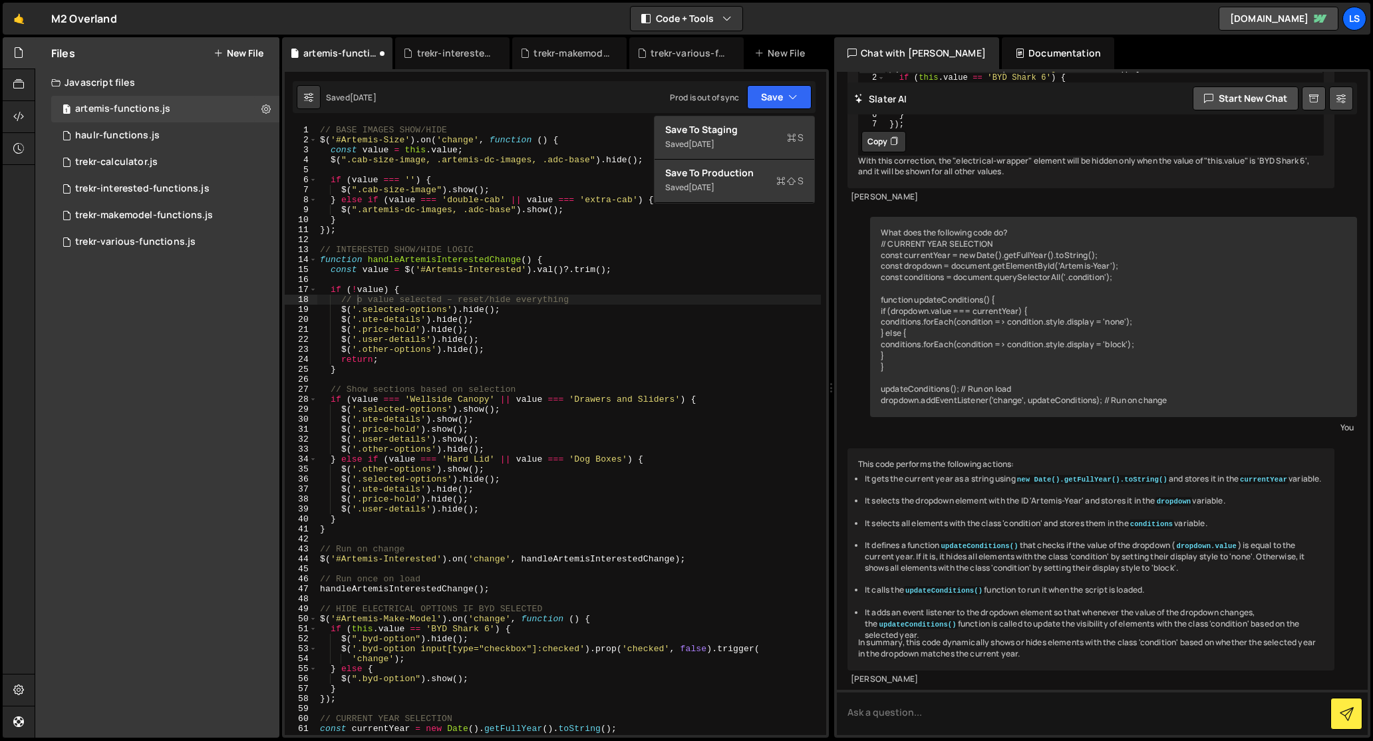
click at [458, 231] on div "// BASE IMAGES SHOW/HIDE $ ( '#Artemis-Size' ) . on ( 'change' , function ( ) {…" at bounding box center [569, 440] width 504 height 630
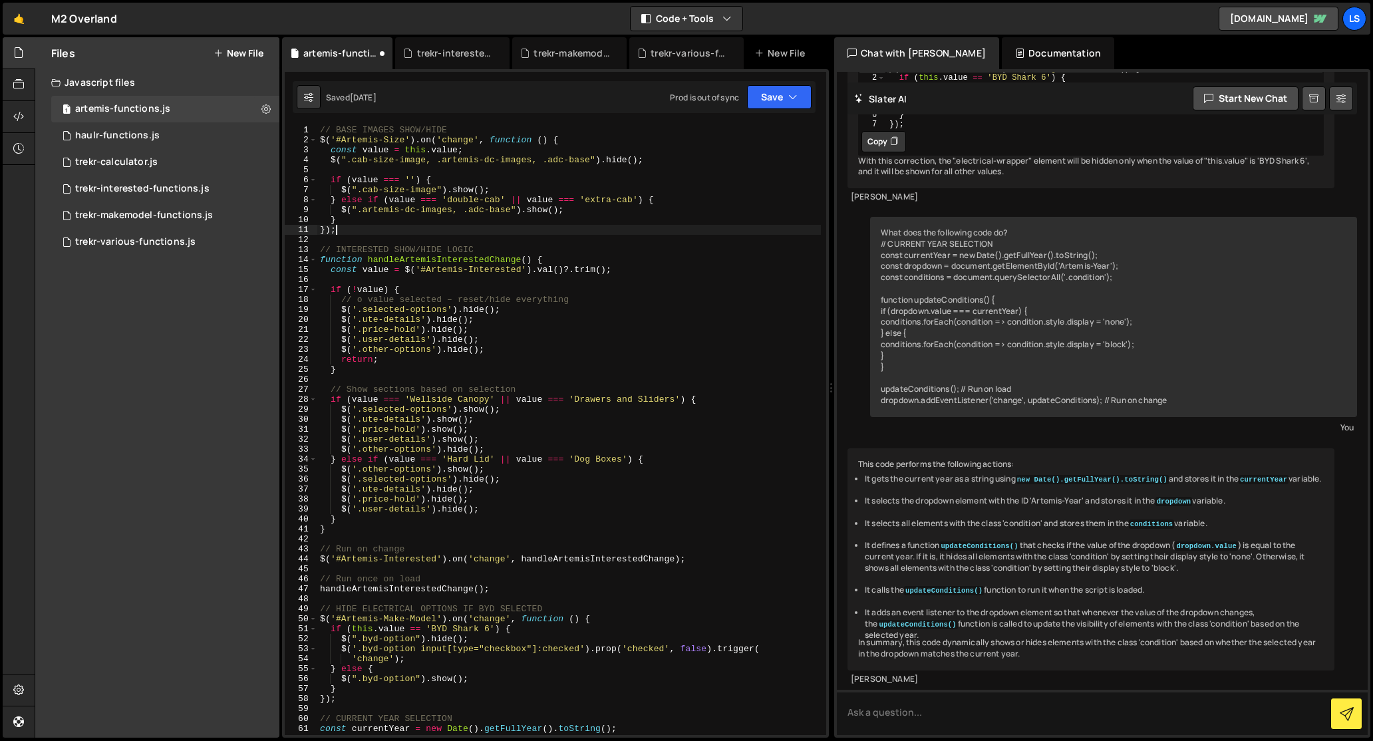
click at [336, 249] on div "// BASE IMAGES SHOW/HIDE $ ( '#Artemis-Size' ) . on ( 'change' , function ( ) {…" at bounding box center [569, 440] width 504 height 630
click at [378, 250] on div "// BASE IMAGES SHOW/HIDE $ ( '#Artemis-Size' ) . on ( 'change' , function ( ) {…" at bounding box center [569, 440] width 504 height 630
click at [470, 249] on div "// BASE IMAGES SHOW/HIDE $ ( '#Artemis-Size' ) . on ( 'change' , function ( ) {…" at bounding box center [569, 440] width 504 height 630
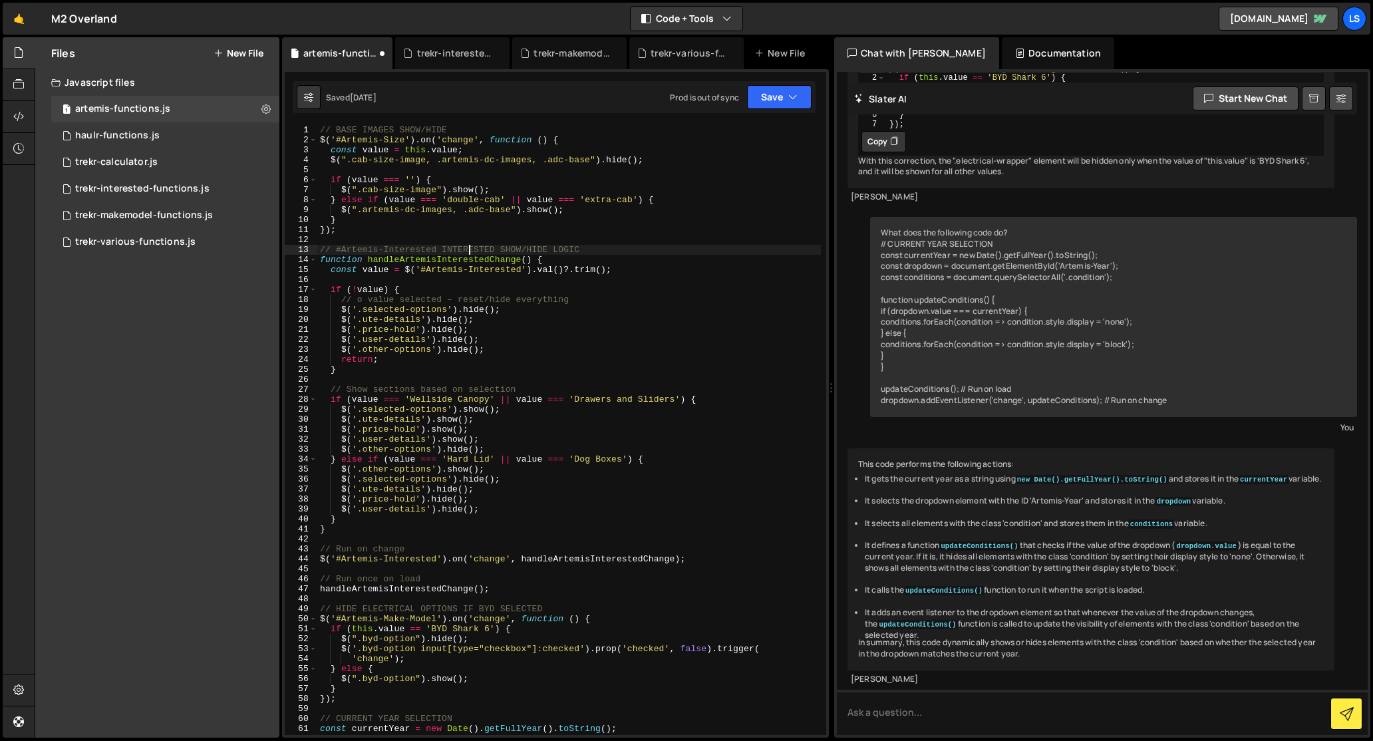
click at [470, 249] on div "// BASE IMAGES SHOW/HIDE $ ( '#Artemis-Size' ) . on ( 'change' , function ( ) {…" at bounding box center [569, 440] width 504 height 630
type textarea "// #Artemis-Interested SHOW/HIDE LOGIC"
click at [772, 99] on button "Save" at bounding box center [779, 97] width 65 height 24
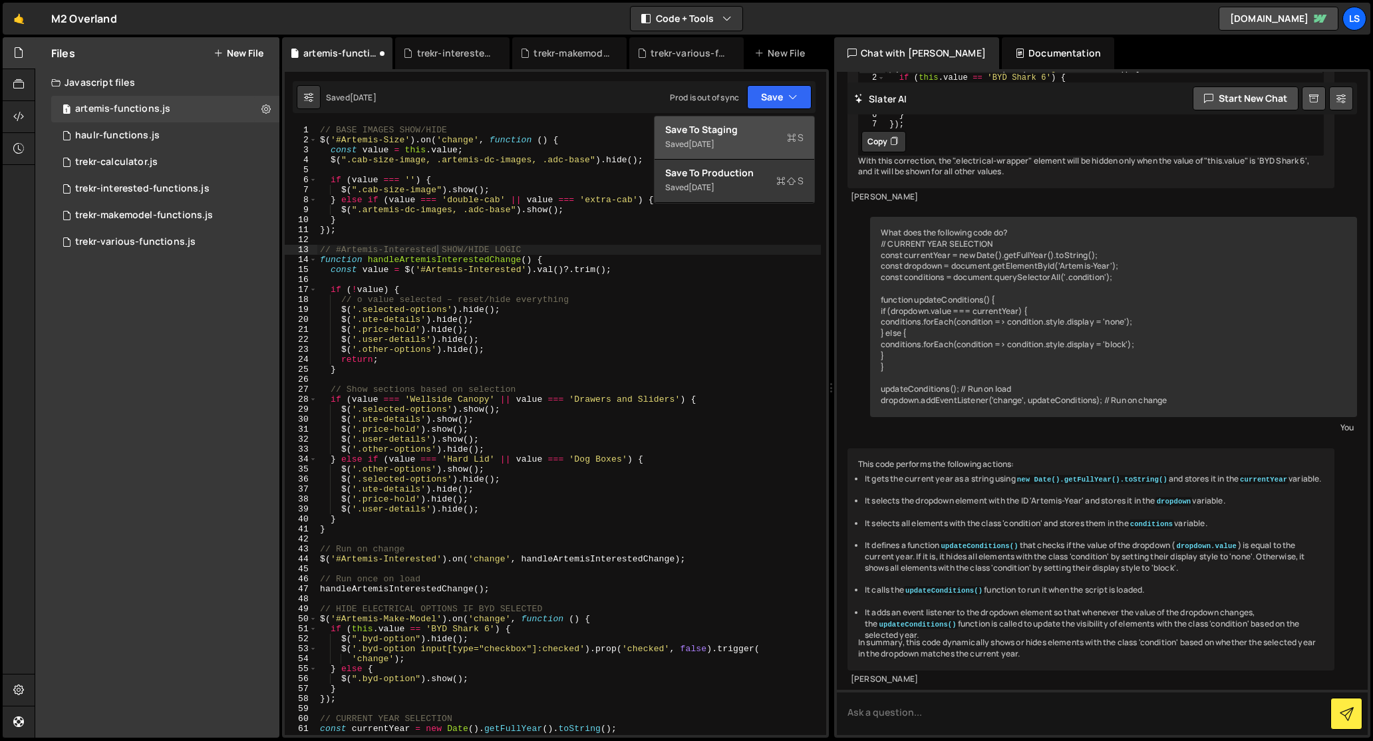
click at [712, 131] on div "Save to Staging S" at bounding box center [734, 129] width 138 height 13
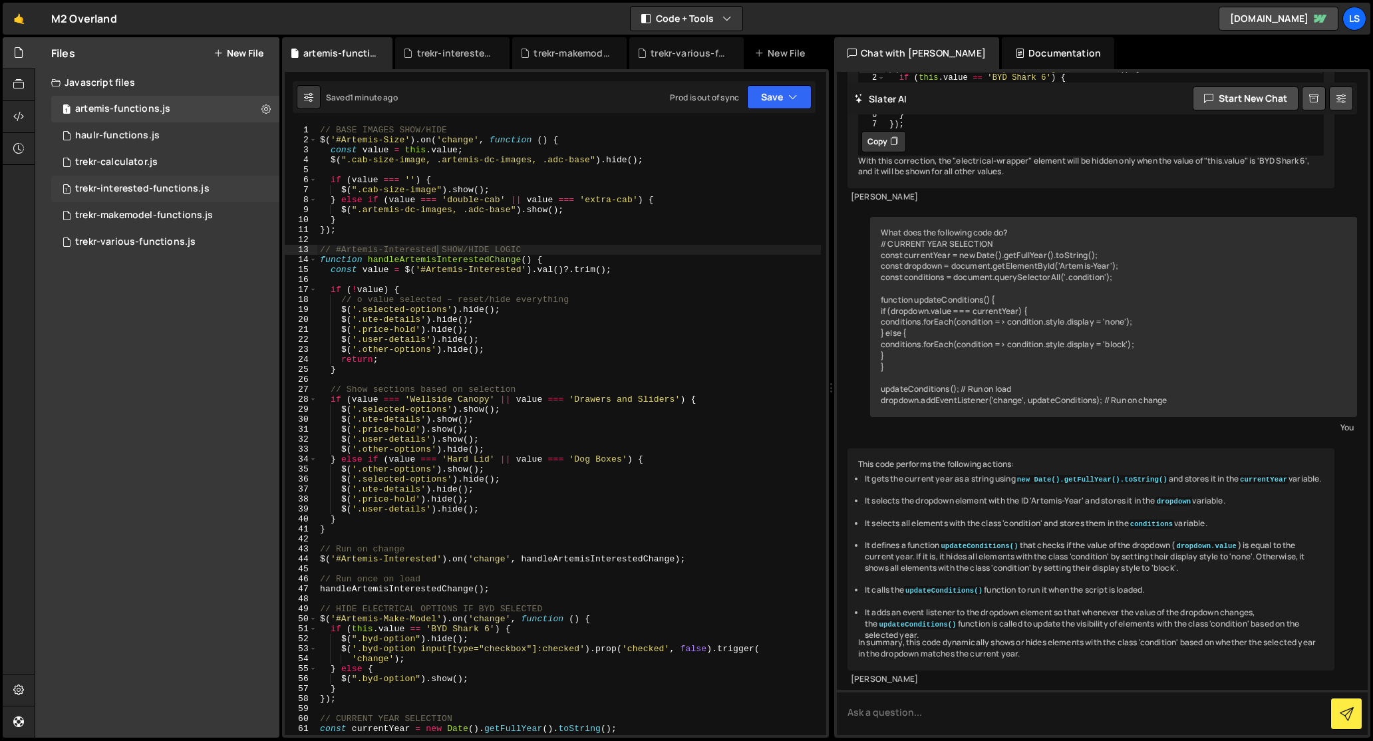
click at [122, 195] on div "1 trekr-interested-functions.js 0" at bounding box center [165, 189] width 228 height 27
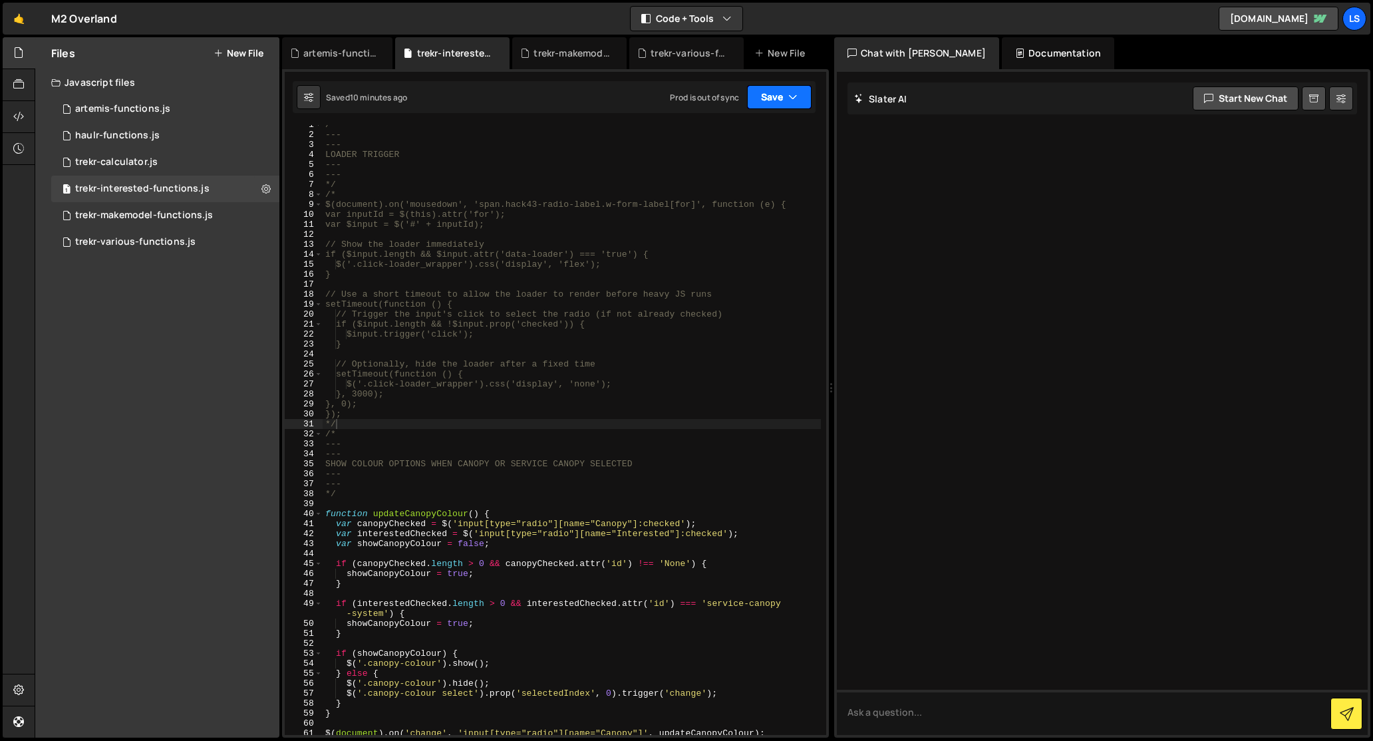
click at [771, 95] on button "Save" at bounding box center [779, 97] width 65 height 24
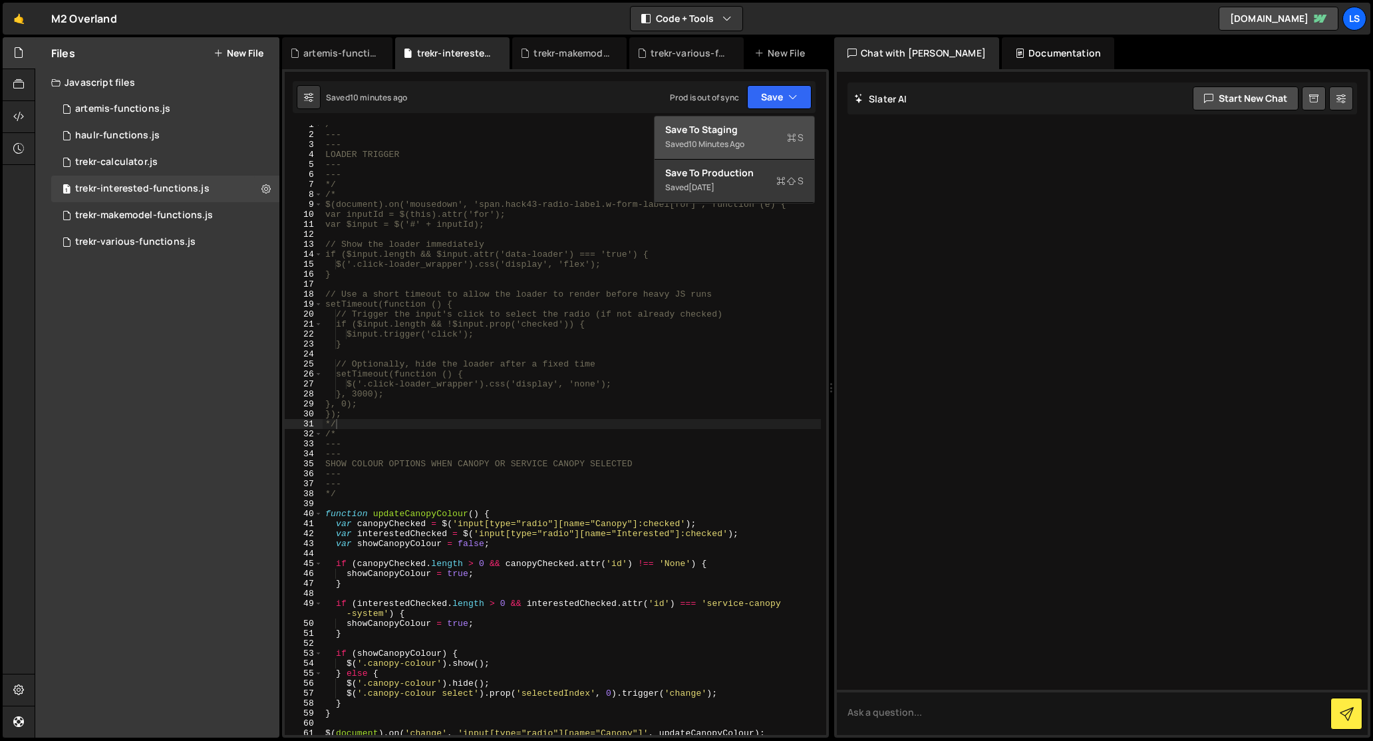
click at [742, 136] on div "Save to Staging S" at bounding box center [734, 129] width 138 height 13
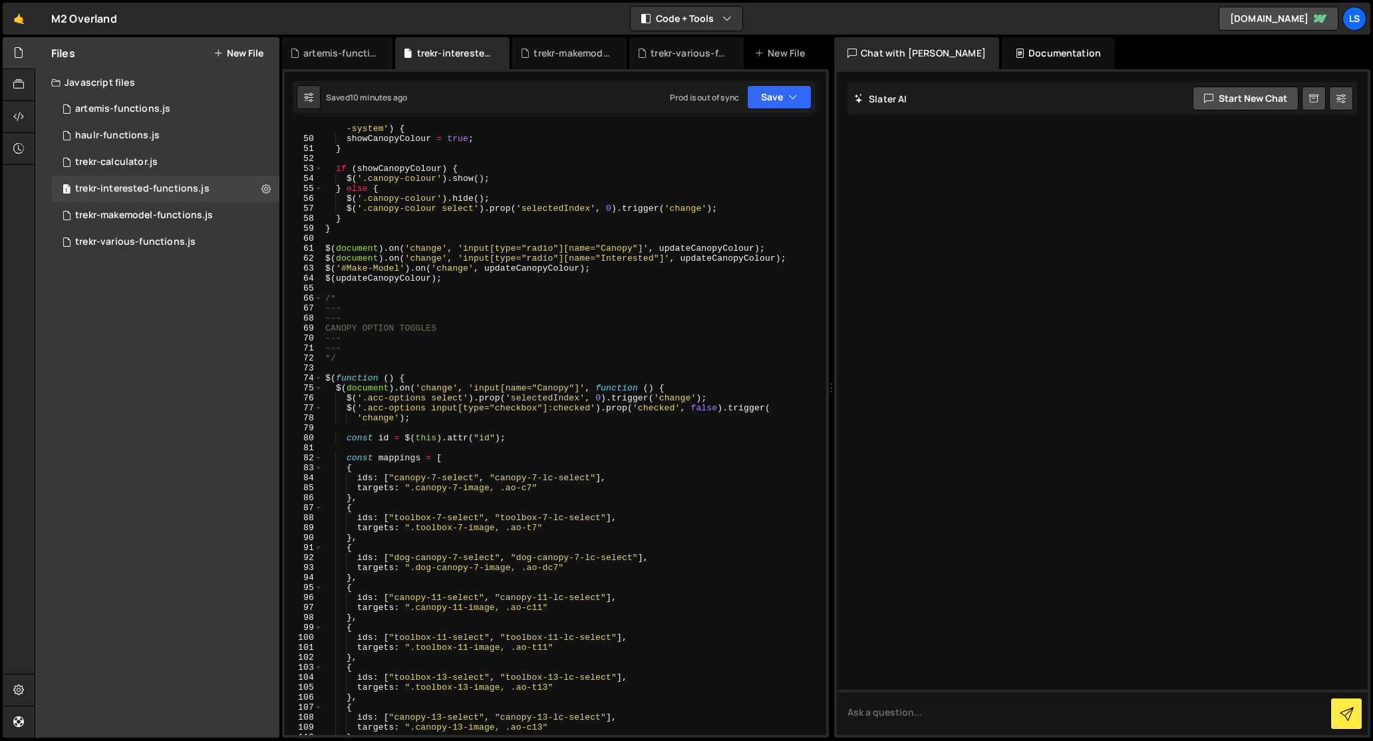
scroll to position [490, 0]
click at [105, 214] on div "trekr-makemodel-functions.js" at bounding box center [144, 216] width 138 height 12
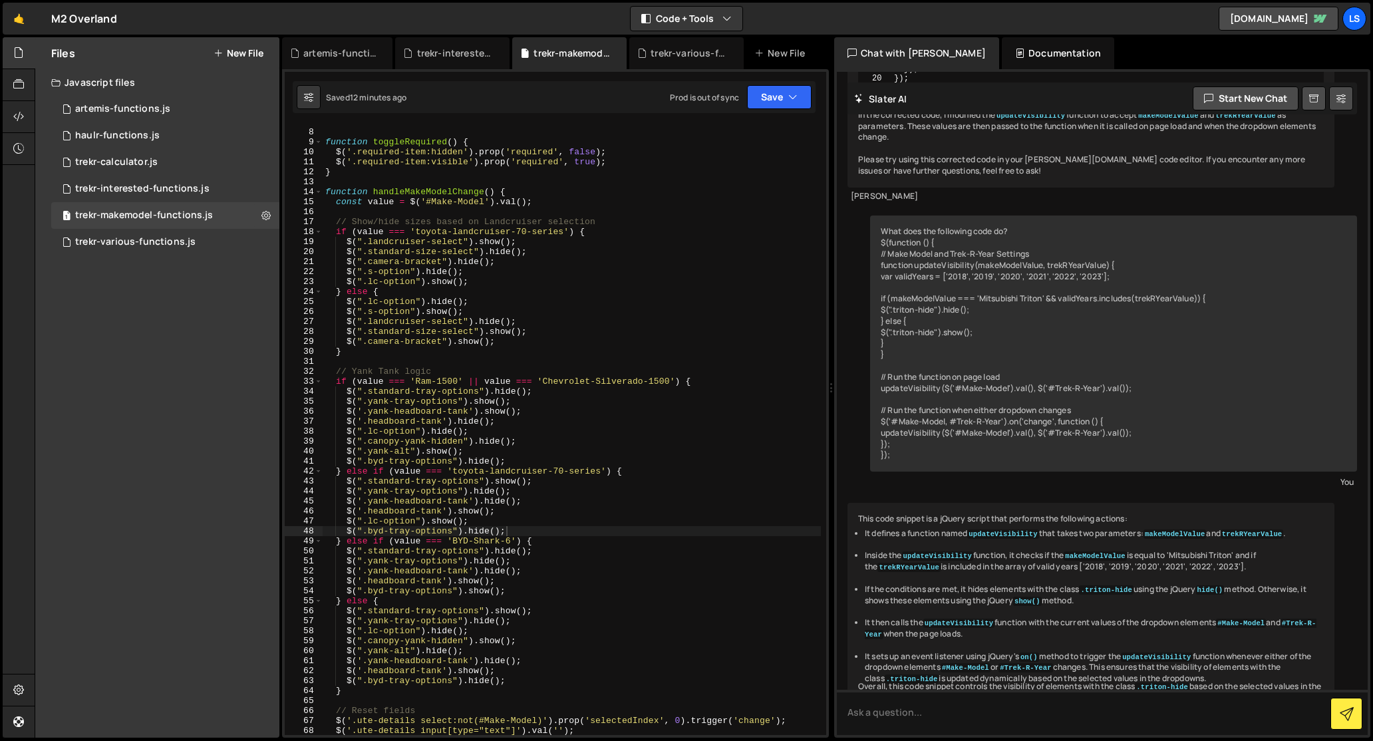
scroll to position [0, 0]
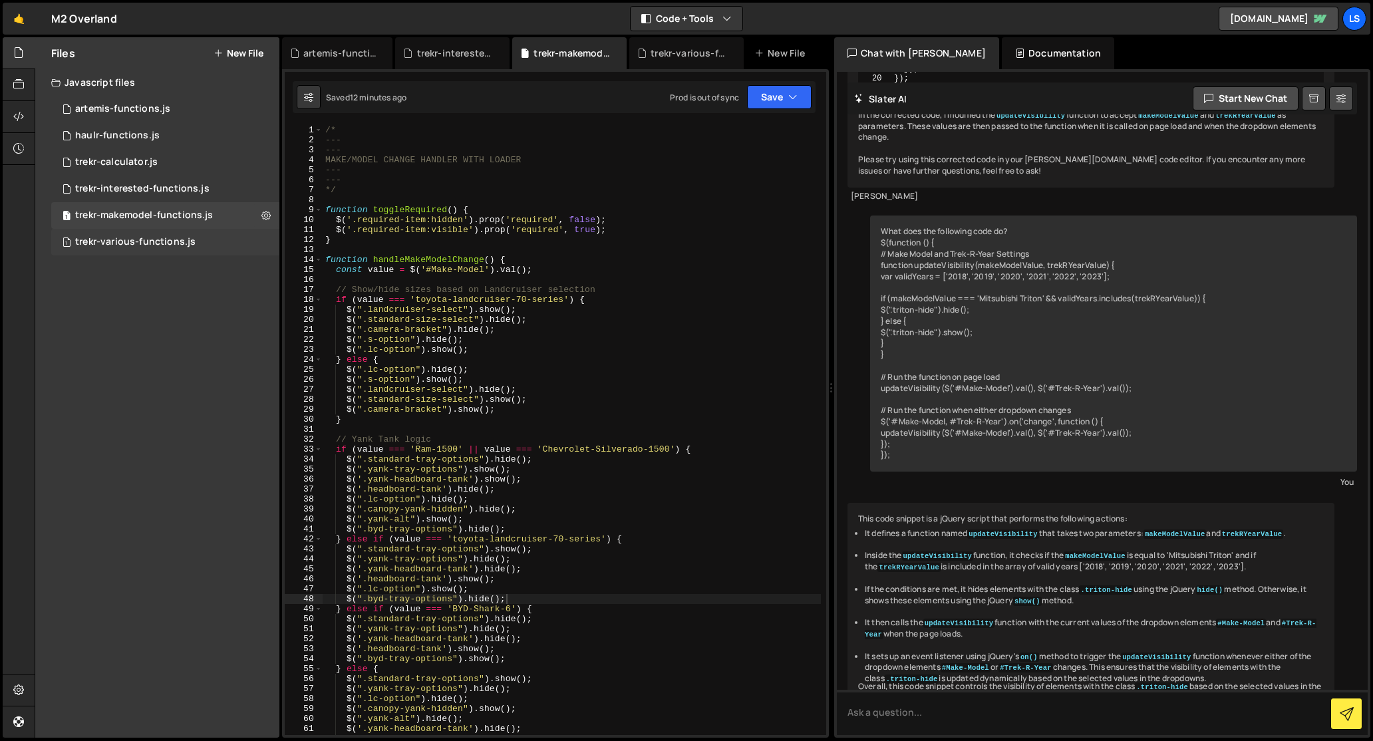
click at [146, 243] on div "trekr-various-functions.js" at bounding box center [135, 242] width 120 height 12
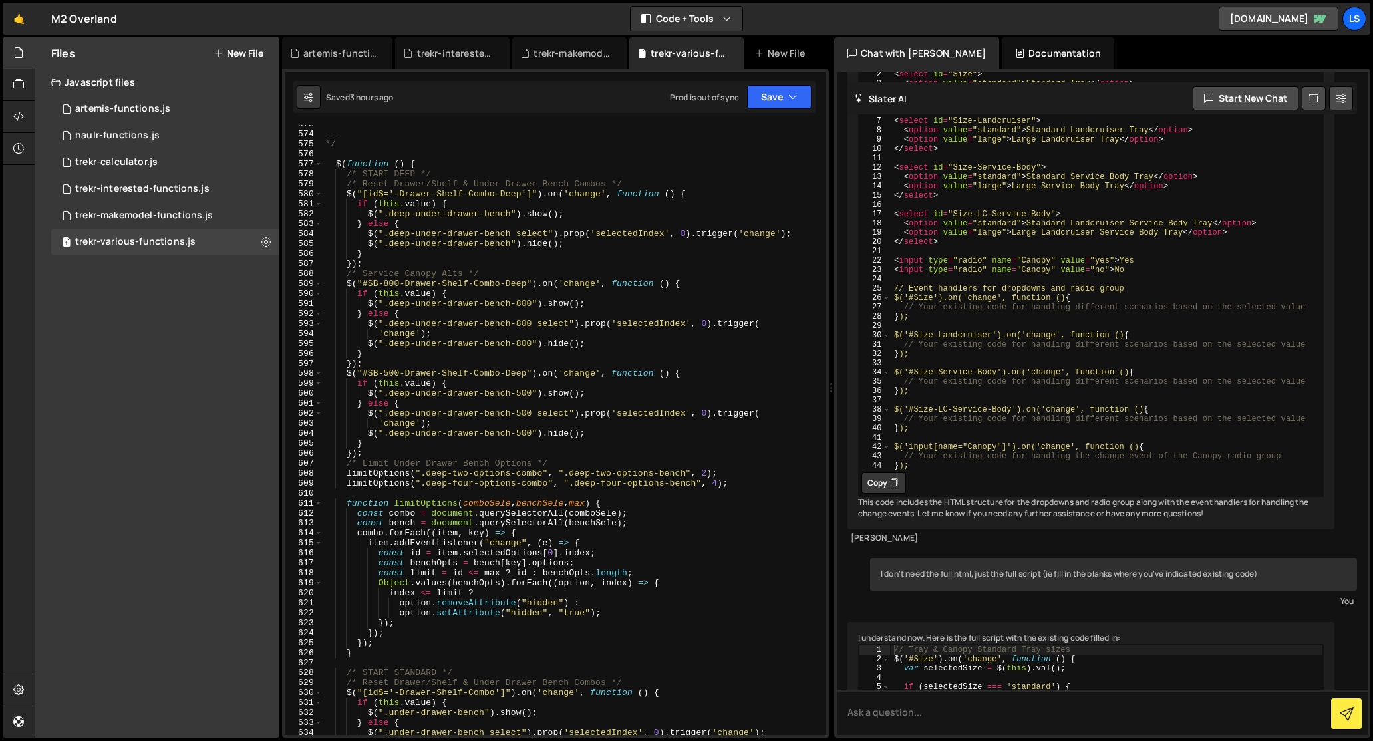
scroll to position [5636, 0]
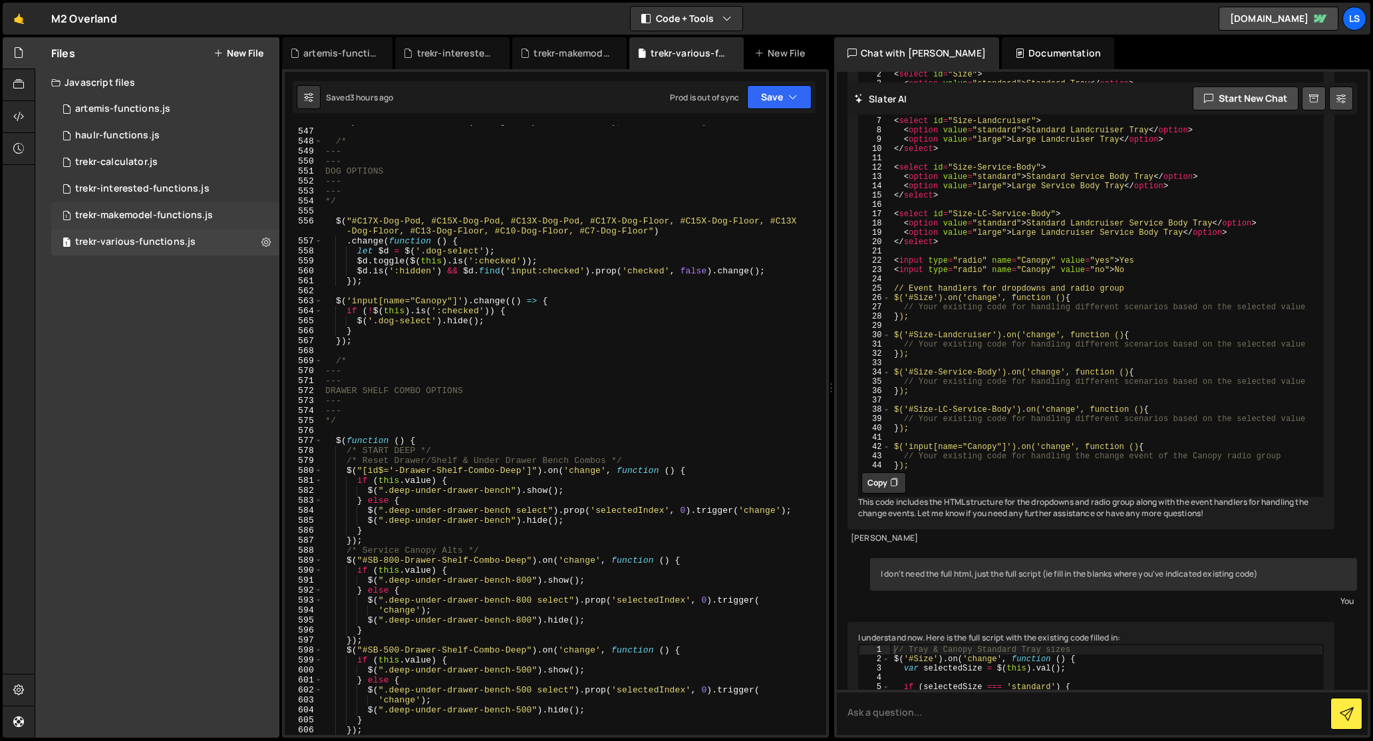
click at [160, 220] on div "trekr-makemodel-functions.js" at bounding box center [144, 216] width 138 height 12
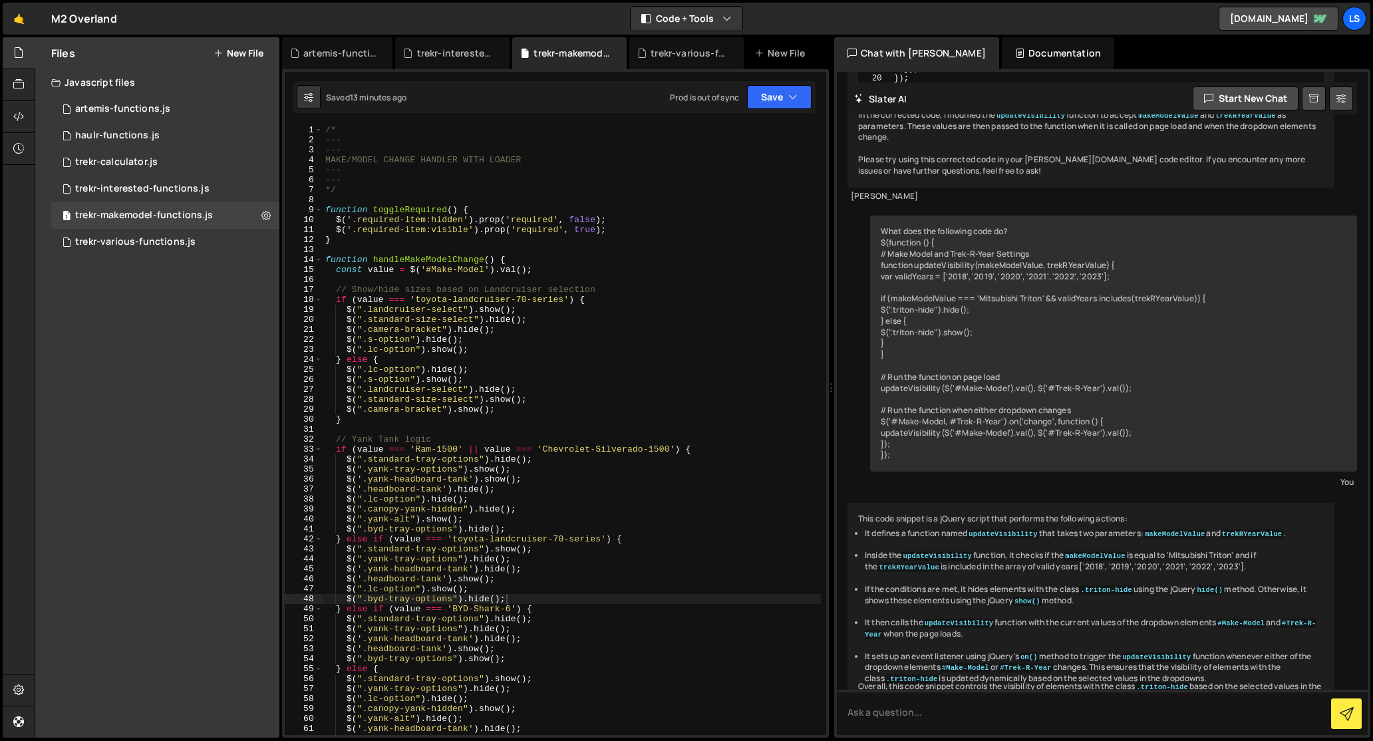
scroll to position [0, 0]
click at [466, 187] on div "/* --- --- MAKE/MODEL CHANGE HANDLER WITH LOADER --- --- */ function toggleRequ…" at bounding box center [572, 440] width 498 height 630
type textarea "$("#service-canopy-system, #tray-canopy-system").on('change', updateMakeModelOp…"
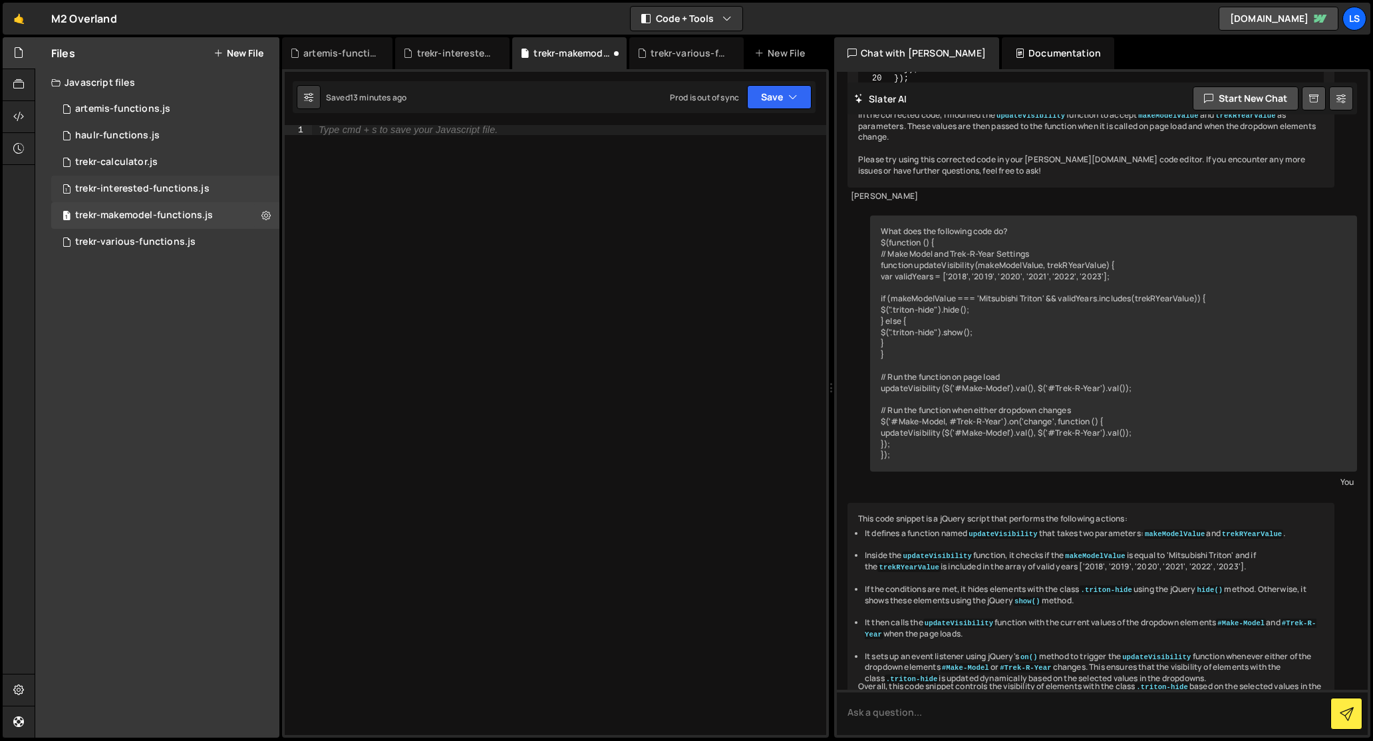
drag, startPoint x: 136, startPoint y: 186, endPoint x: 155, endPoint y: 188, distance: 18.7
click at [136, 186] on div "trekr-interested-functions.js" at bounding box center [142, 189] width 134 height 12
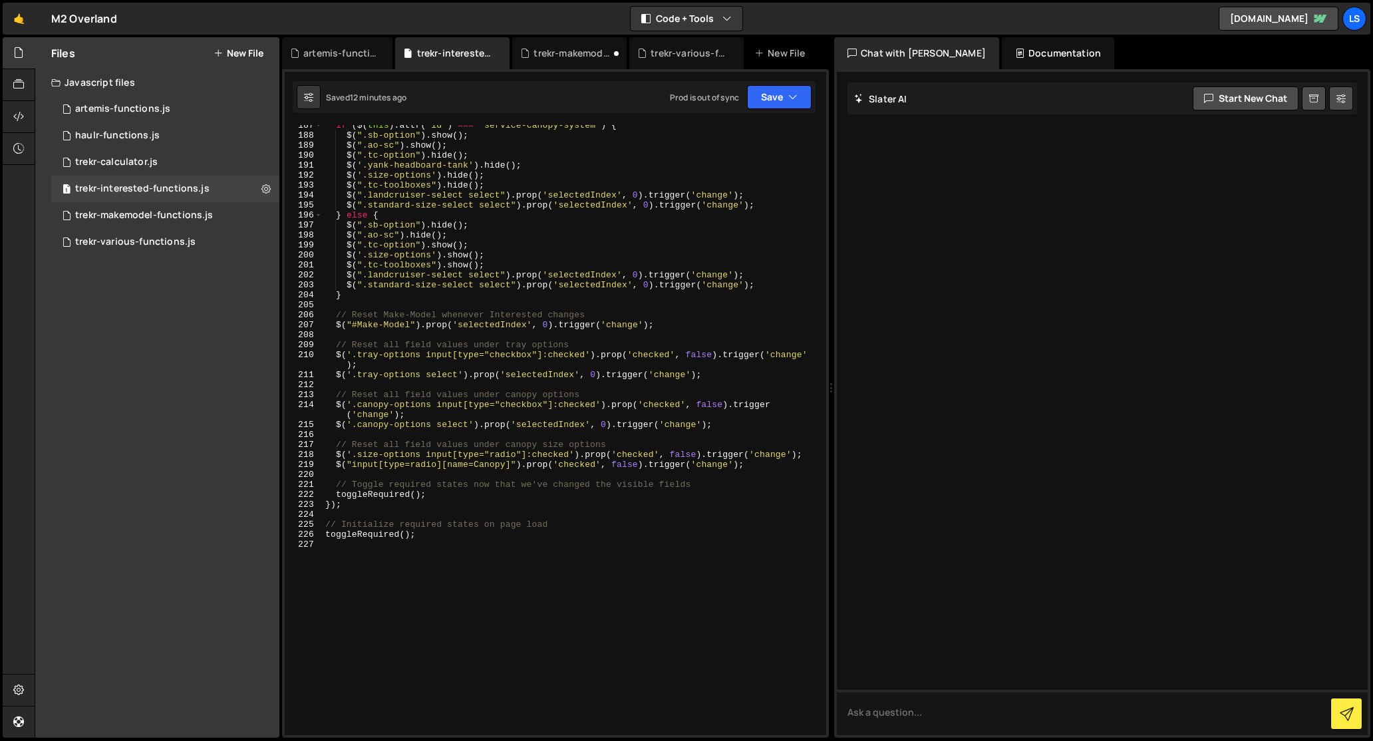
scroll to position [1985, 0]
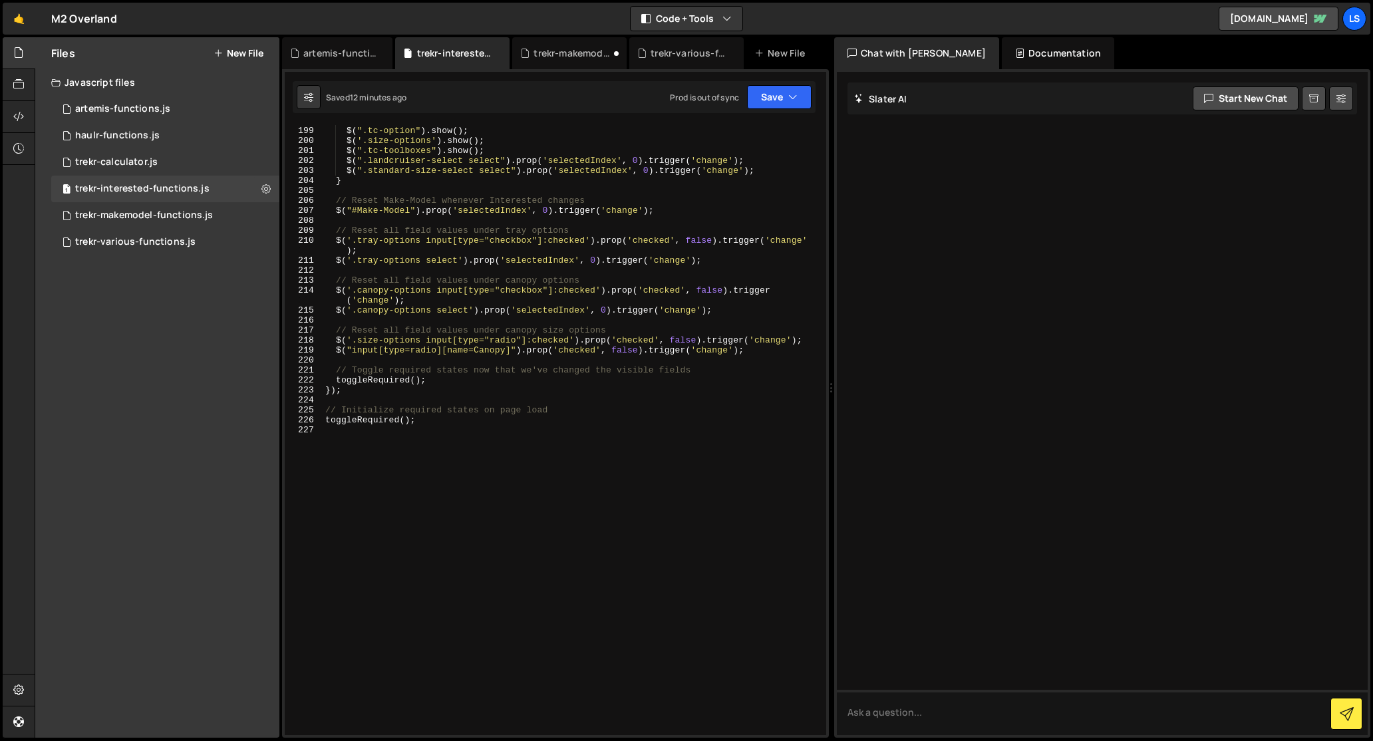
drag, startPoint x: 458, startPoint y: 468, endPoint x: 472, endPoint y: 469, distance: 13.3
click at [458, 468] on div "$ ( ".ao-sc" ) . hide ( ) ; $ ( ".tc-option" ) . show ( ) ; $ ( '.size-options'…" at bounding box center [572, 431] width 498 height 630
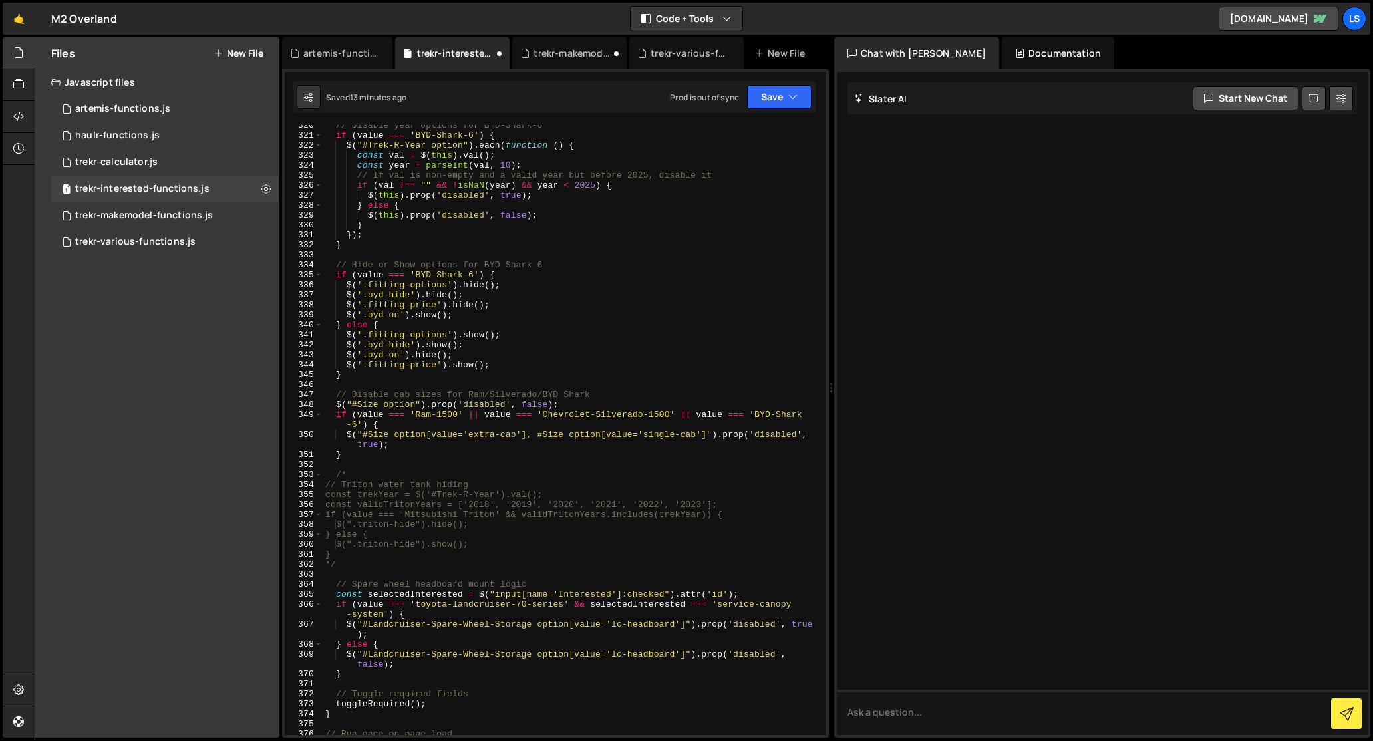
scroll to position [3238, 0]
click at [762, 92] on button "Save" at bounding box center [779, 97] width 65 height 24
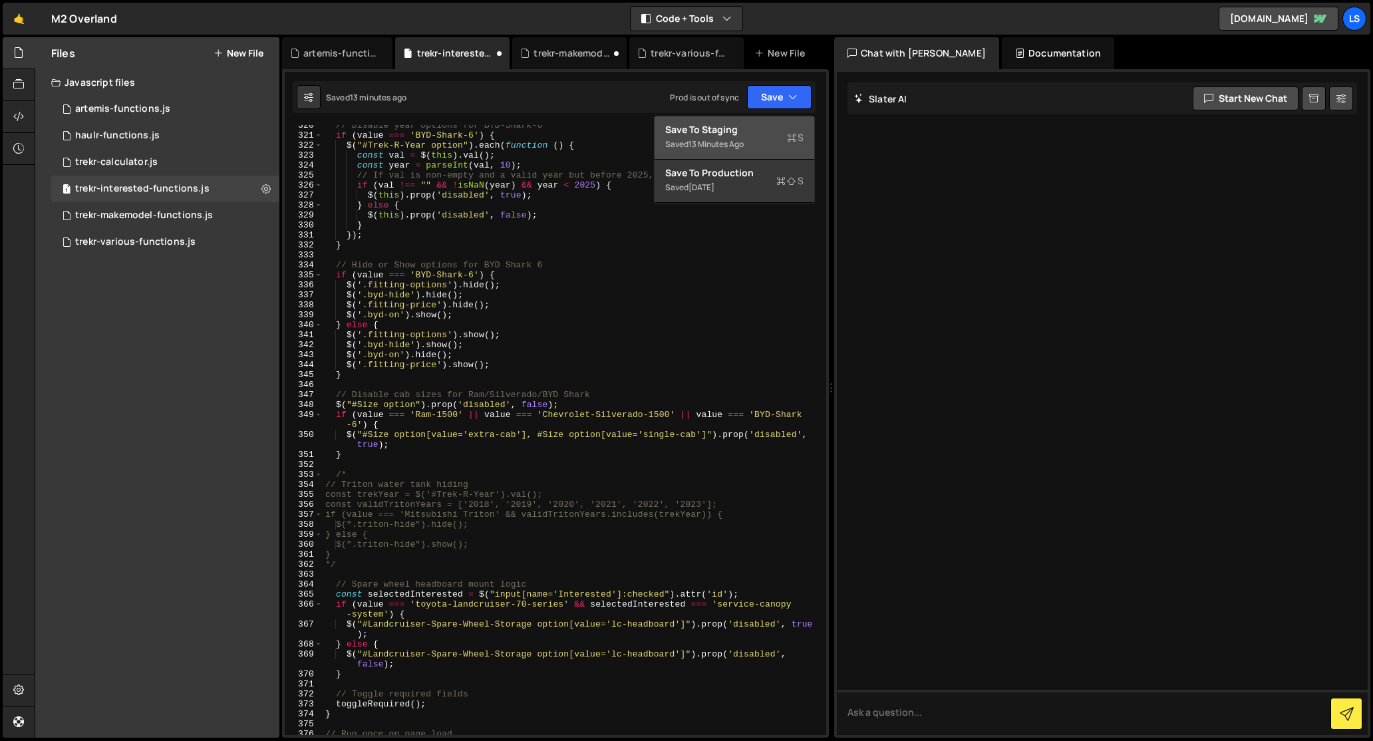
click at [706, 132] on div "Save to Staging S" at bounding box center [734, 129] width 138 height 13
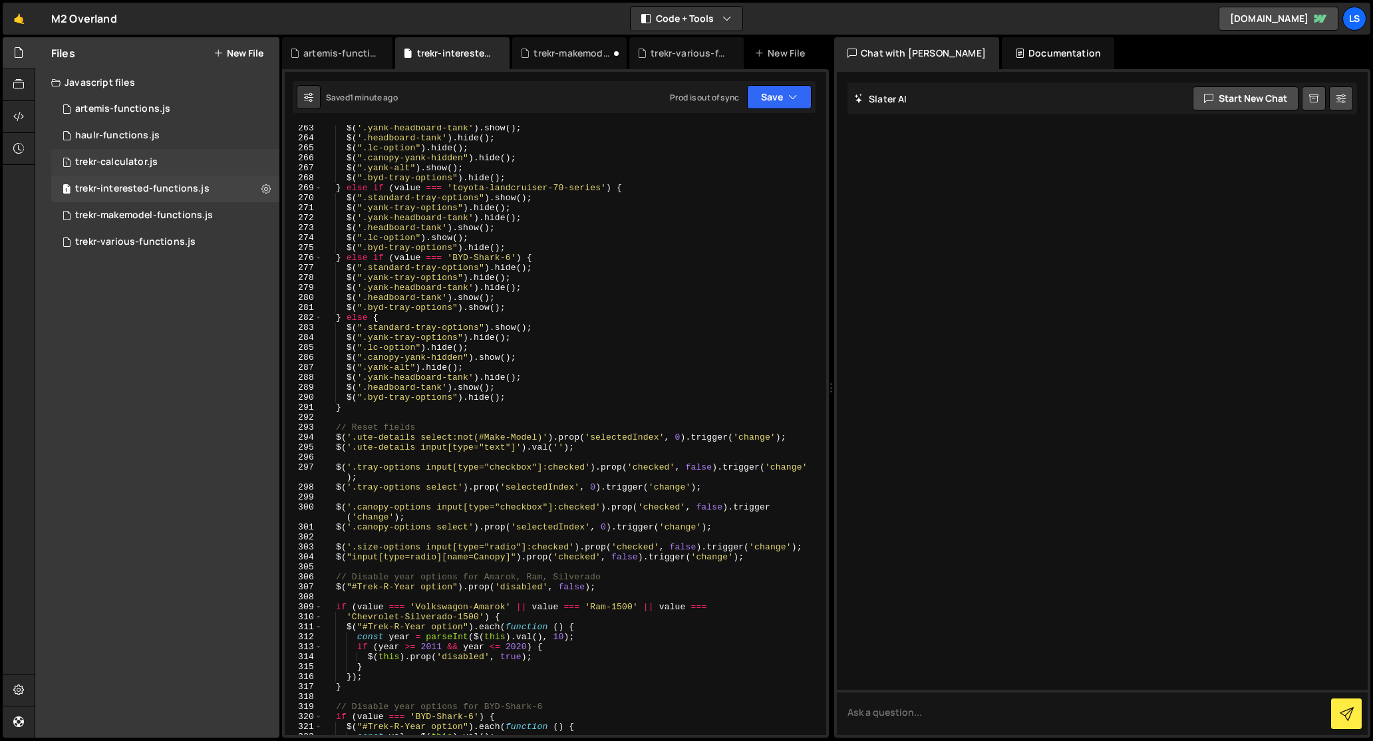
scroll to position [2643, 0]
click at [162, 217] on div "trekr-makemodel-functions.js" at bounding box center [144, 216] width 138 height 12
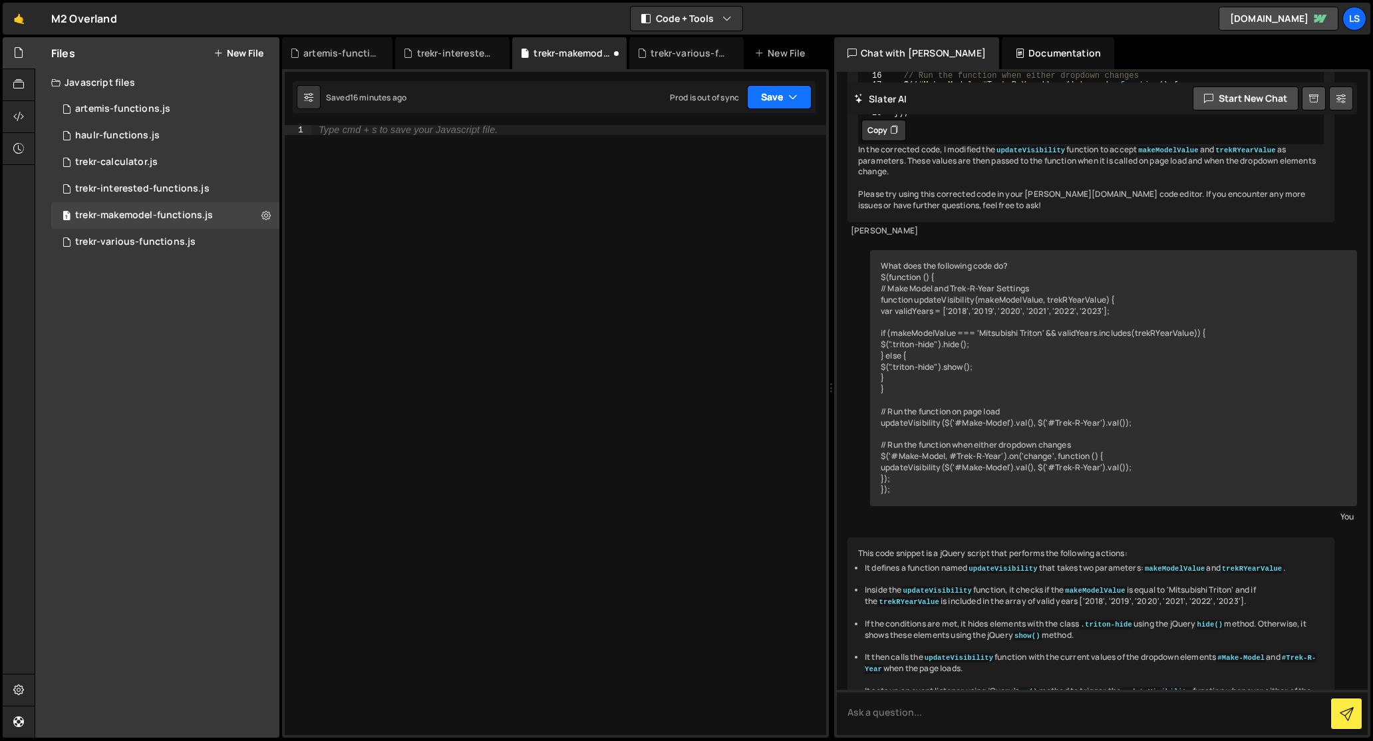
scroll to position [8670, 0]
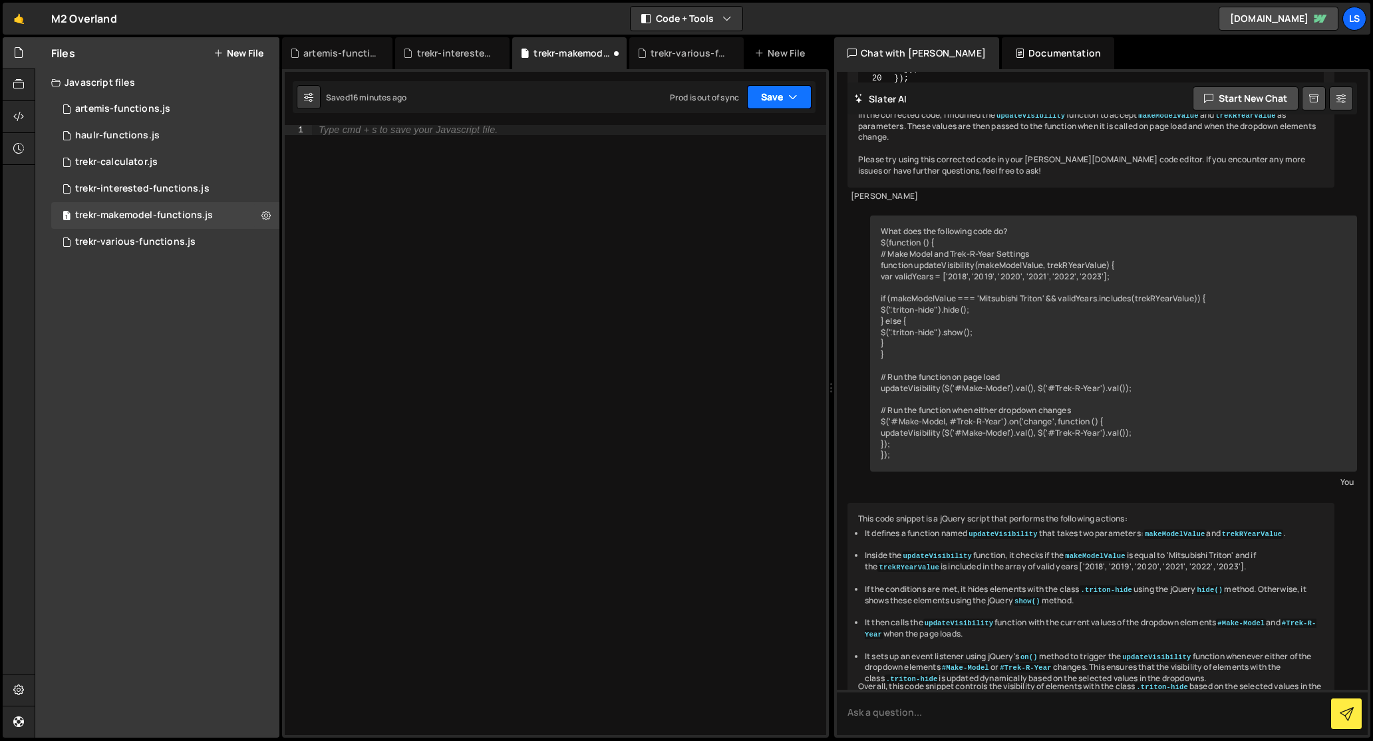
click at [778, 100] on button "Save" at bounding box center [779, 97] width 65 height 24
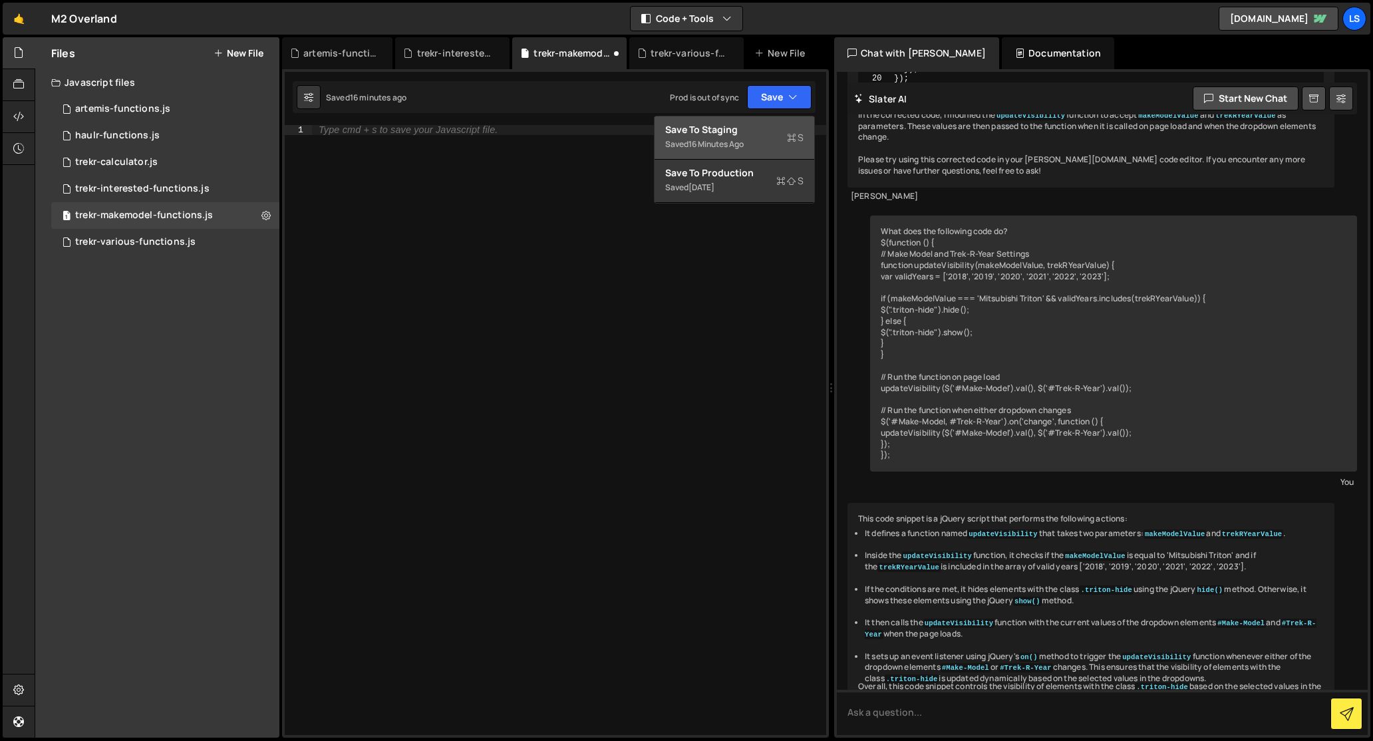
click at [736, 130] on div "Save to Staging S" at bounding box center [734, 129] width 138 height 13
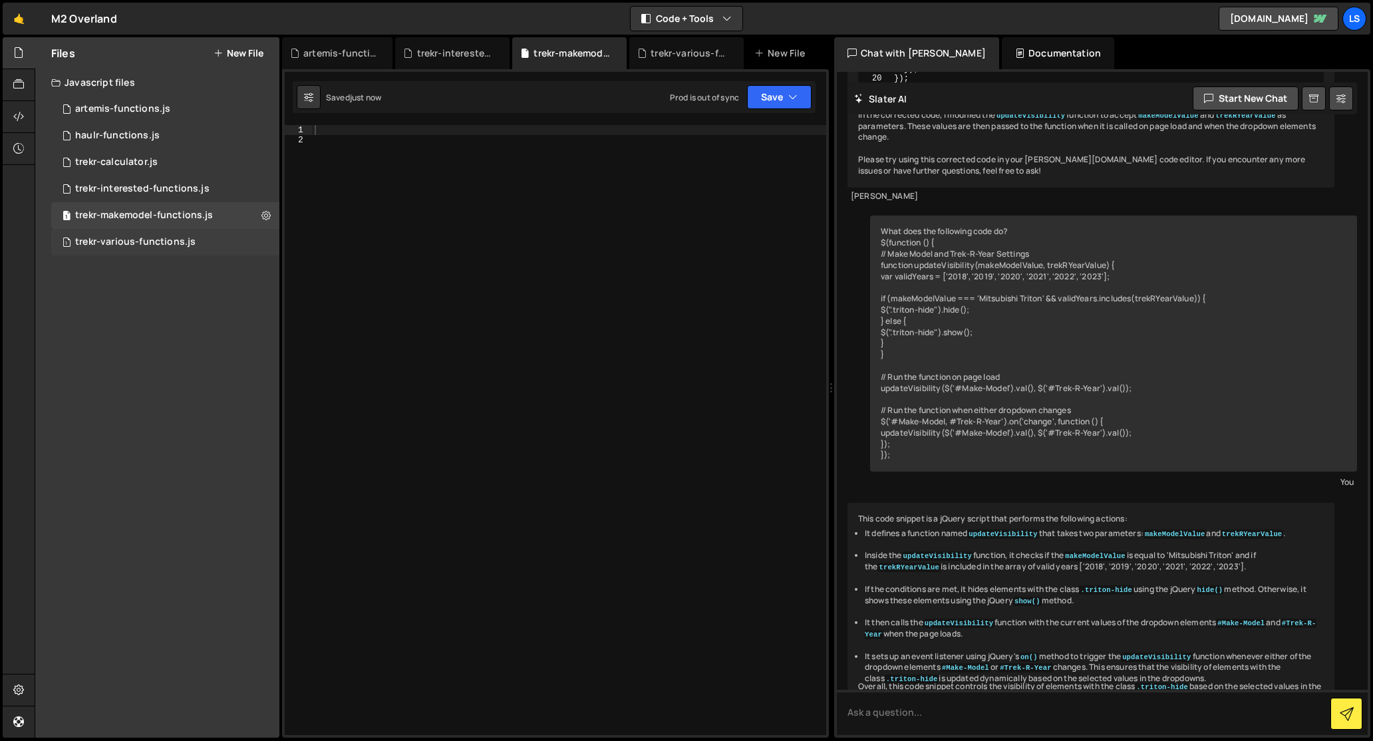
click at [126, 243] on div "trekr-various-functions.js" at bounding box center [135, 242] width 120 height 12
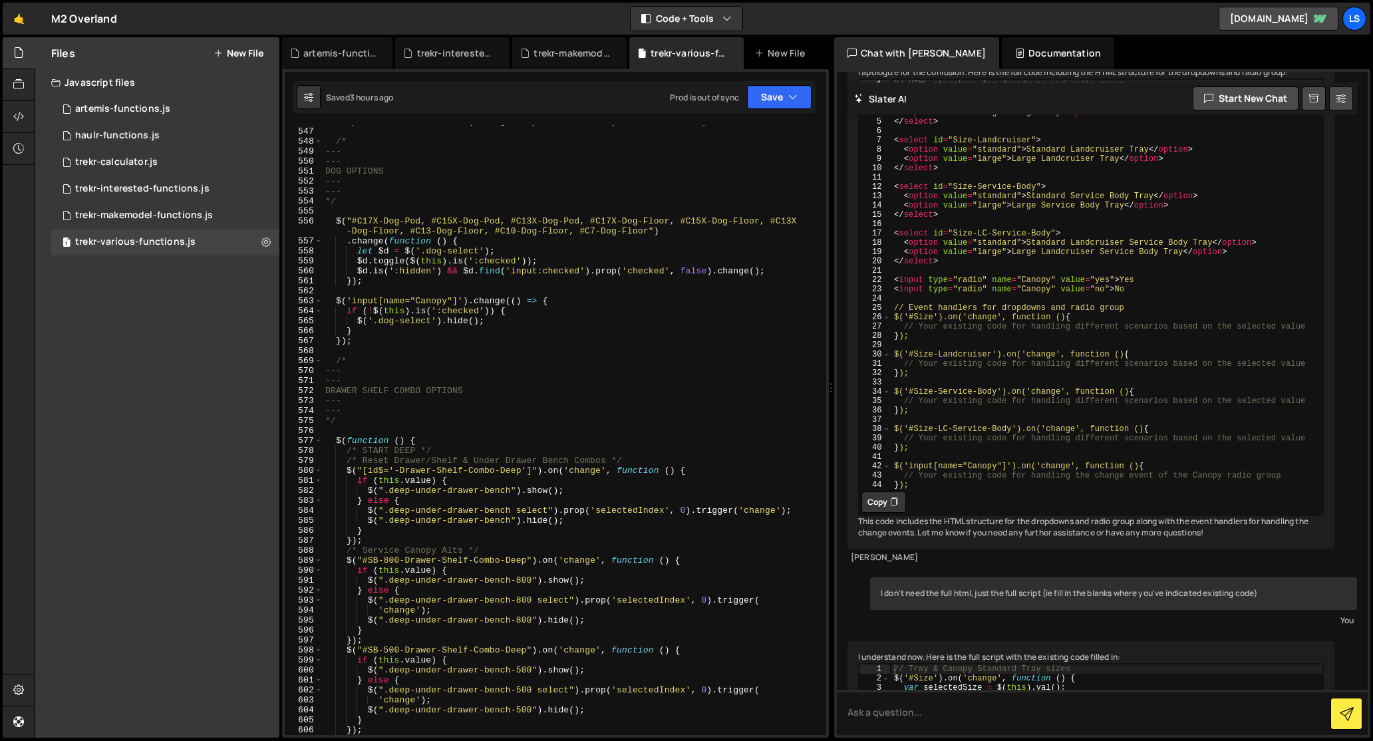
scroll to position [19064, 0]
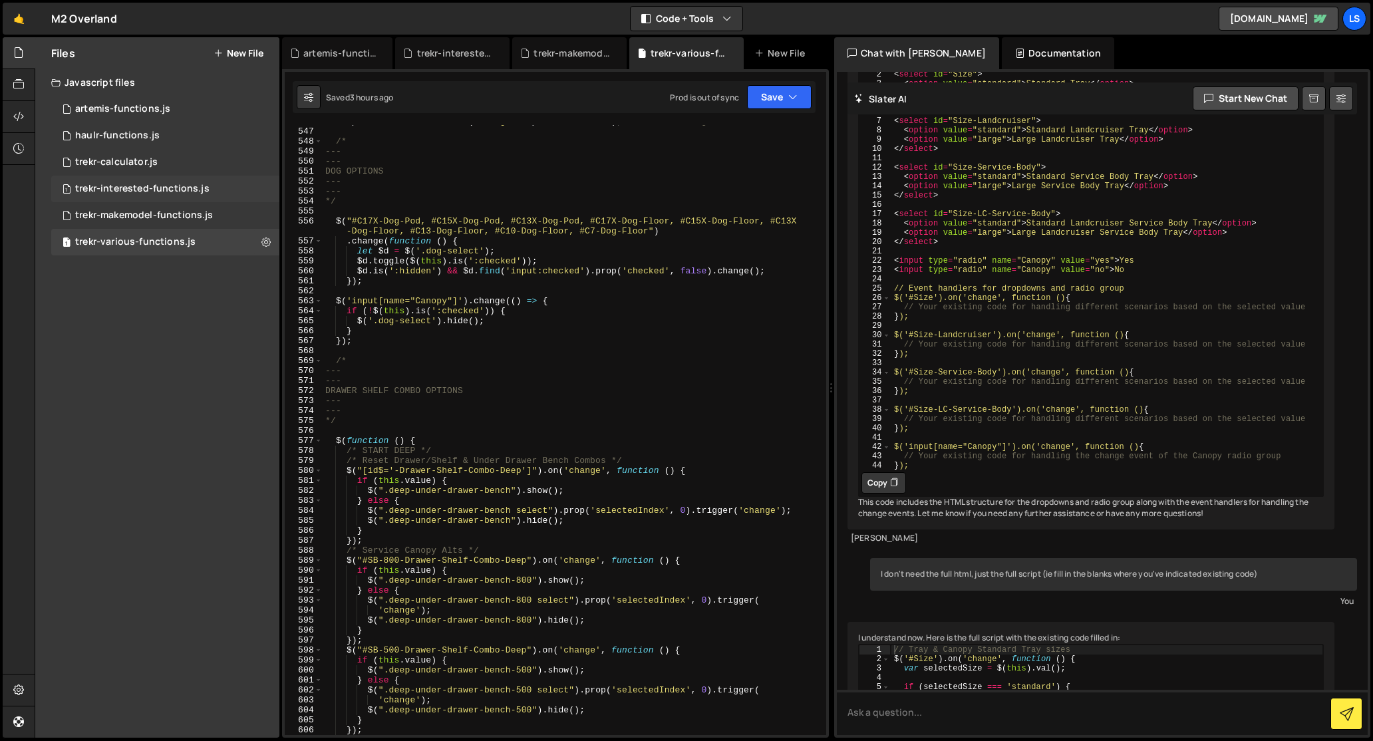
click at [124, 189] on div "trekr-interested-functions.js" at bounding box center [142, 189] width 134 height 12
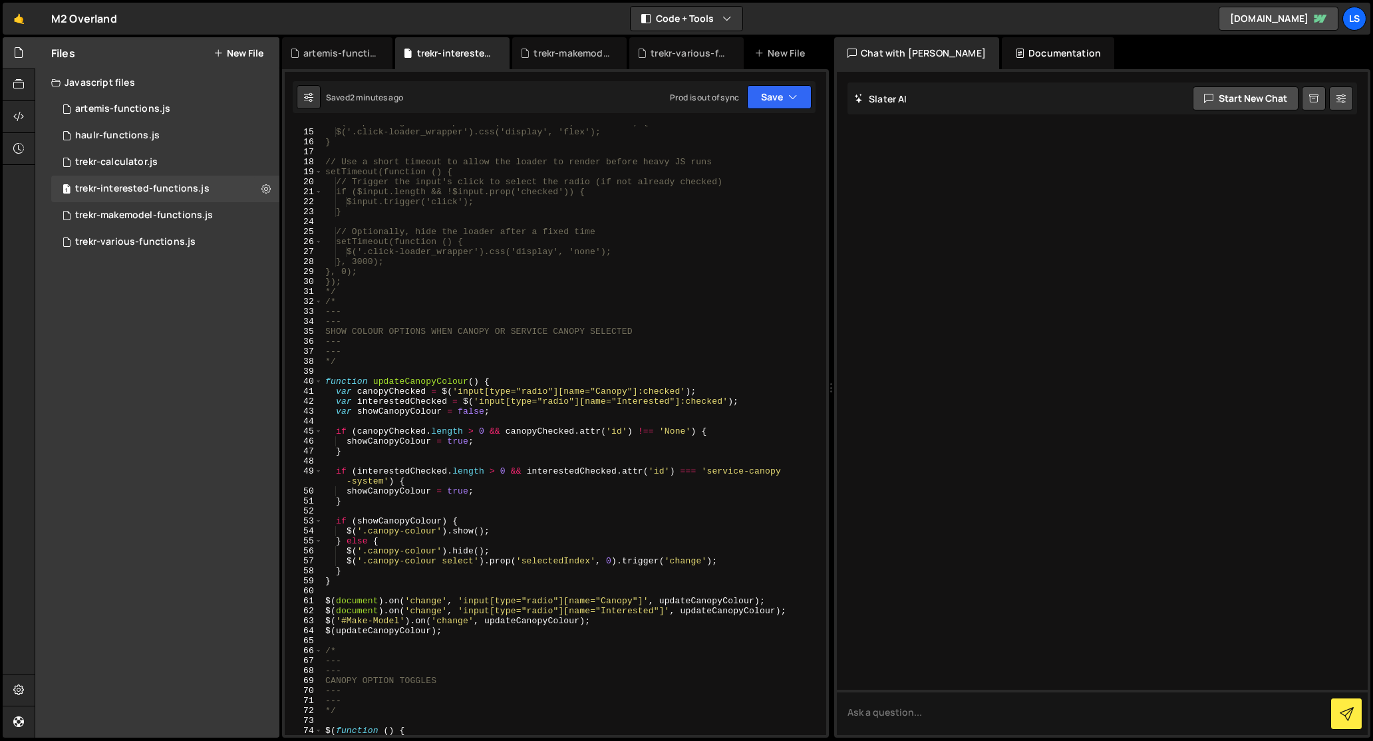
scroll to position [0, 0]
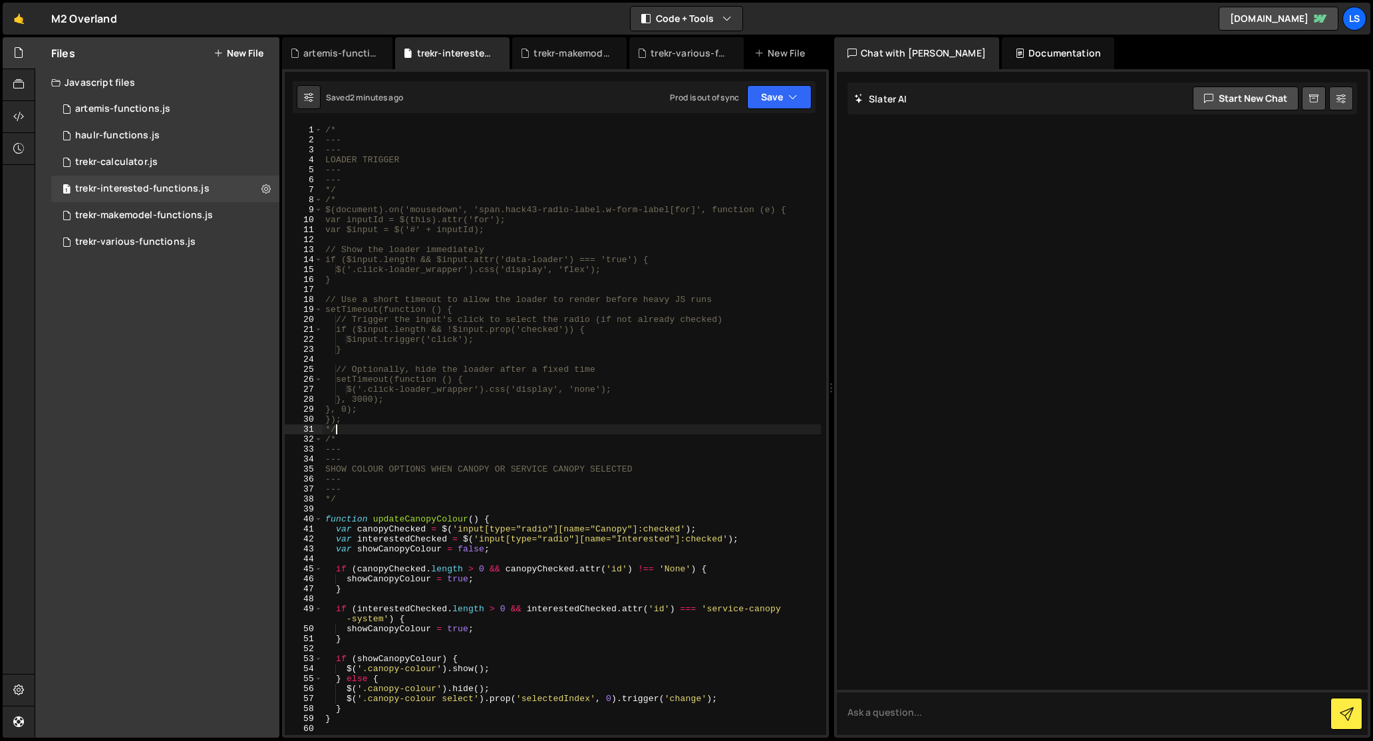
click at [338, 430] on div "/* --- --- LOADER TRIGGER --- --- */ /* $(document).on('mousedown', 'span.hack4…" at bounding box center [572, 440] width 498 height 630
type textarea "*"
click at [340, 199] on div "/* --- --- LOADER TRIGGER --- --- */ /* $(document).on('mousedown', 'span.hack4…" at bounding box center [572, 440] width 498 height 630
type textarea "/"
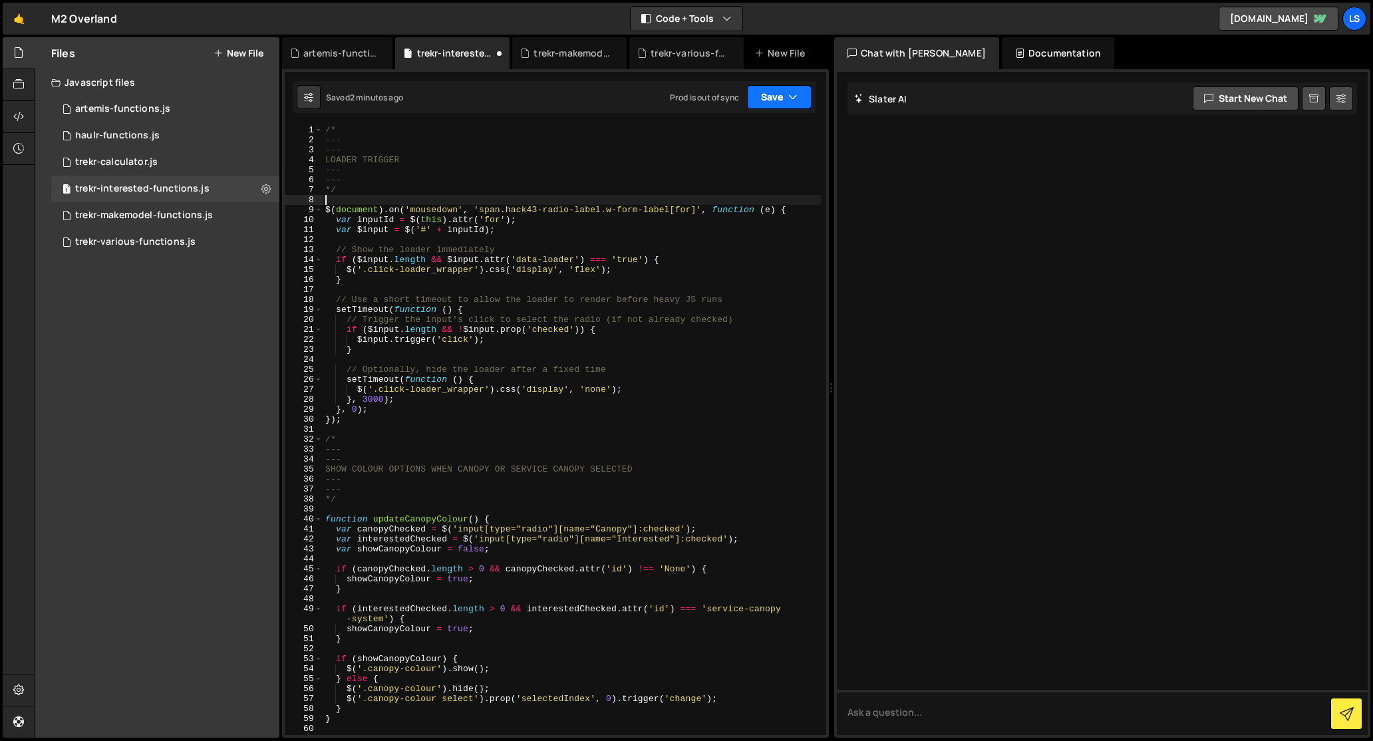
click at [780, 100] on button "Save" at bounding box center [779, 97] width 65 height 24
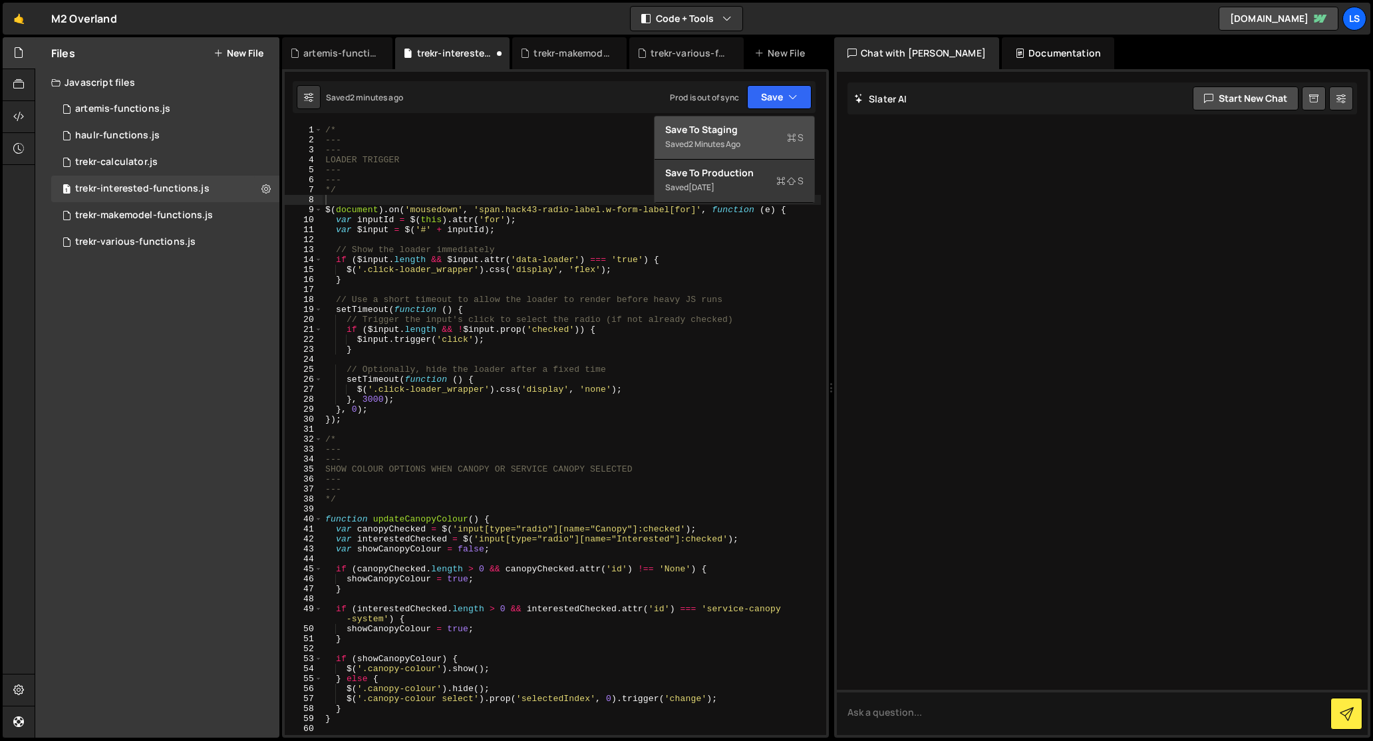
click at [734, 134] on div "Save to Staging S" at bounding box center [734, 129] width 138 height 13
click at [148, 216] on div "trekr-makemodel-functions.js" at bounding box center [144, 216] width 138 height 12
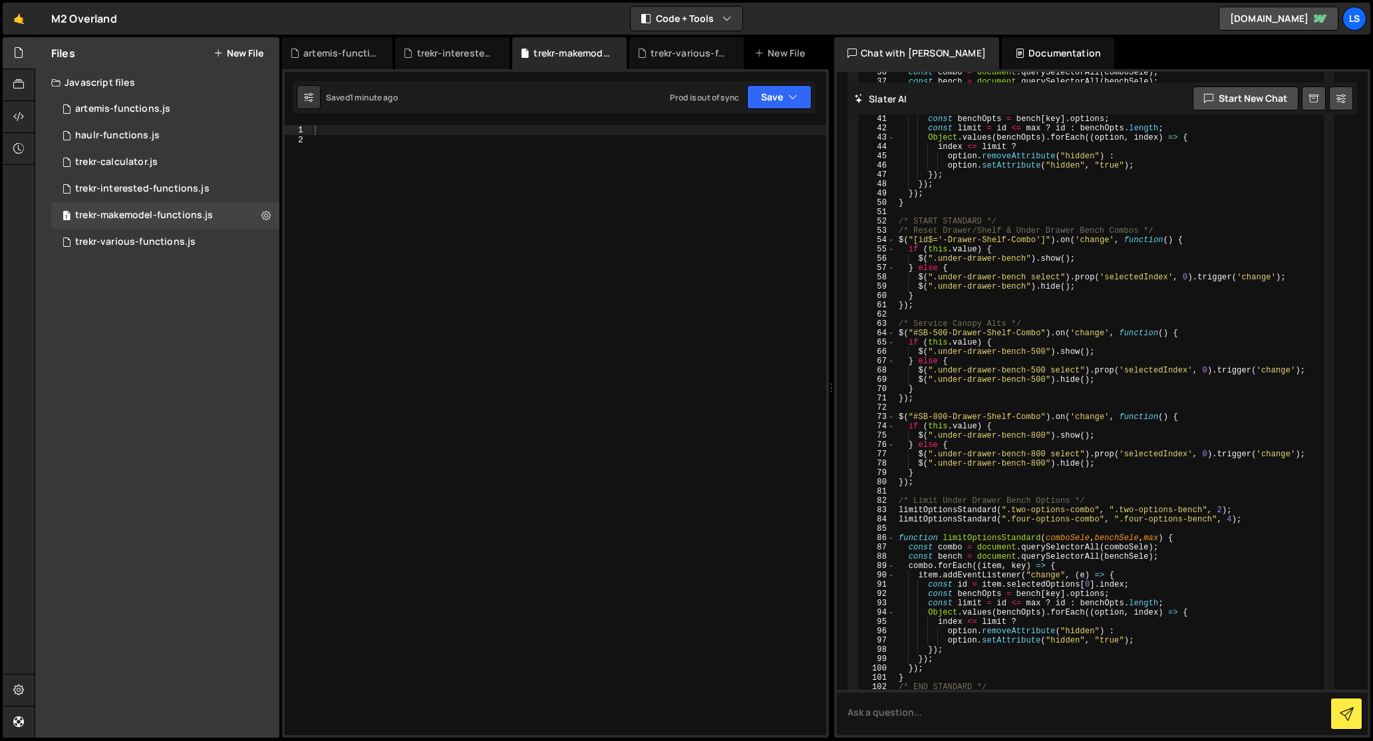
scroll to position [8670, 0]
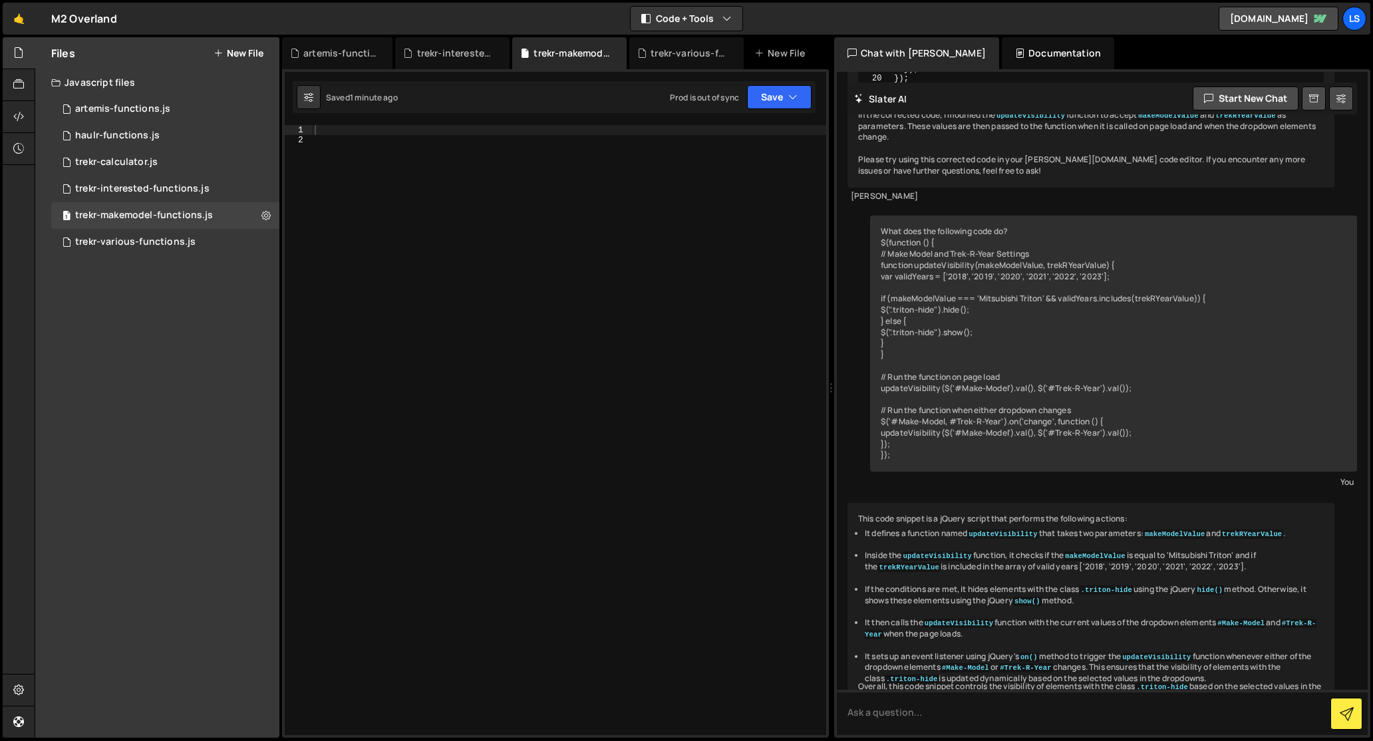
click at [436, 226] on div at bounding box center [569, 440] width 514 height 630
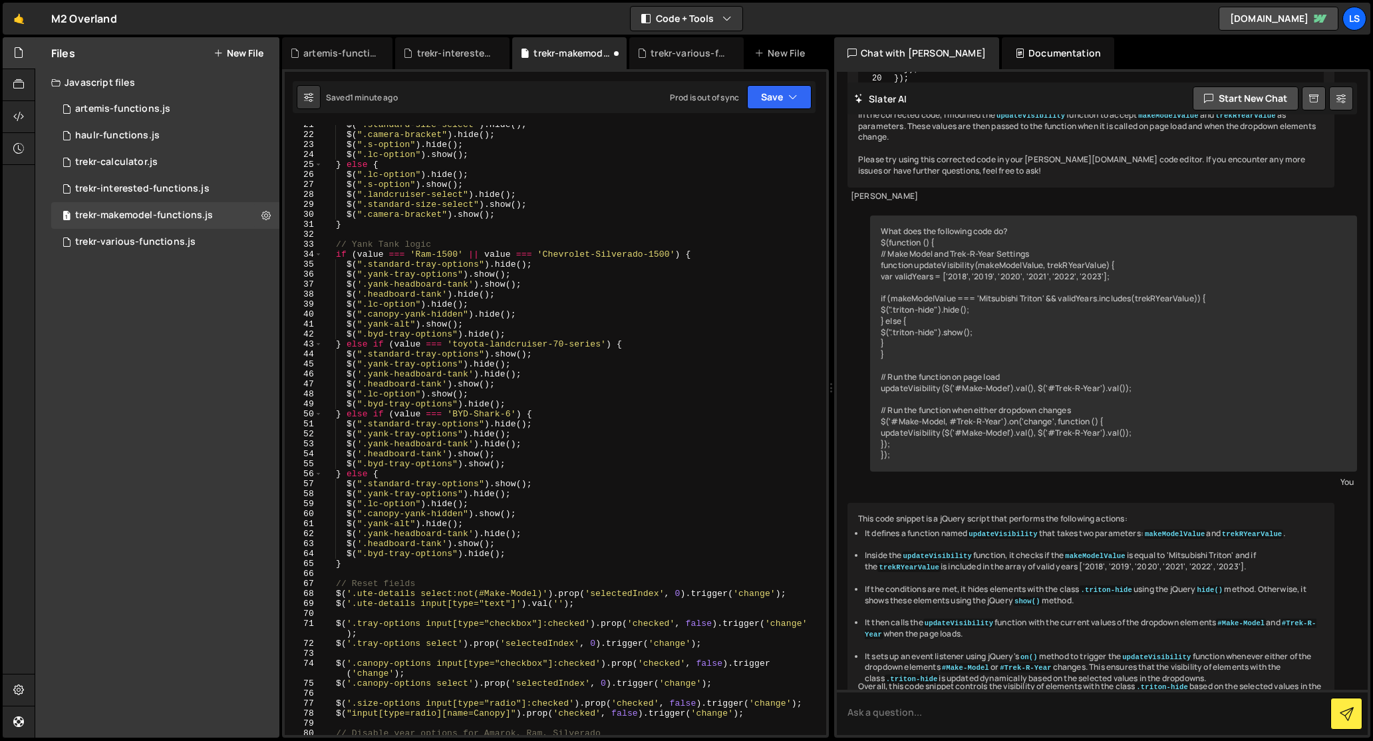
scroll to position [0, 0]
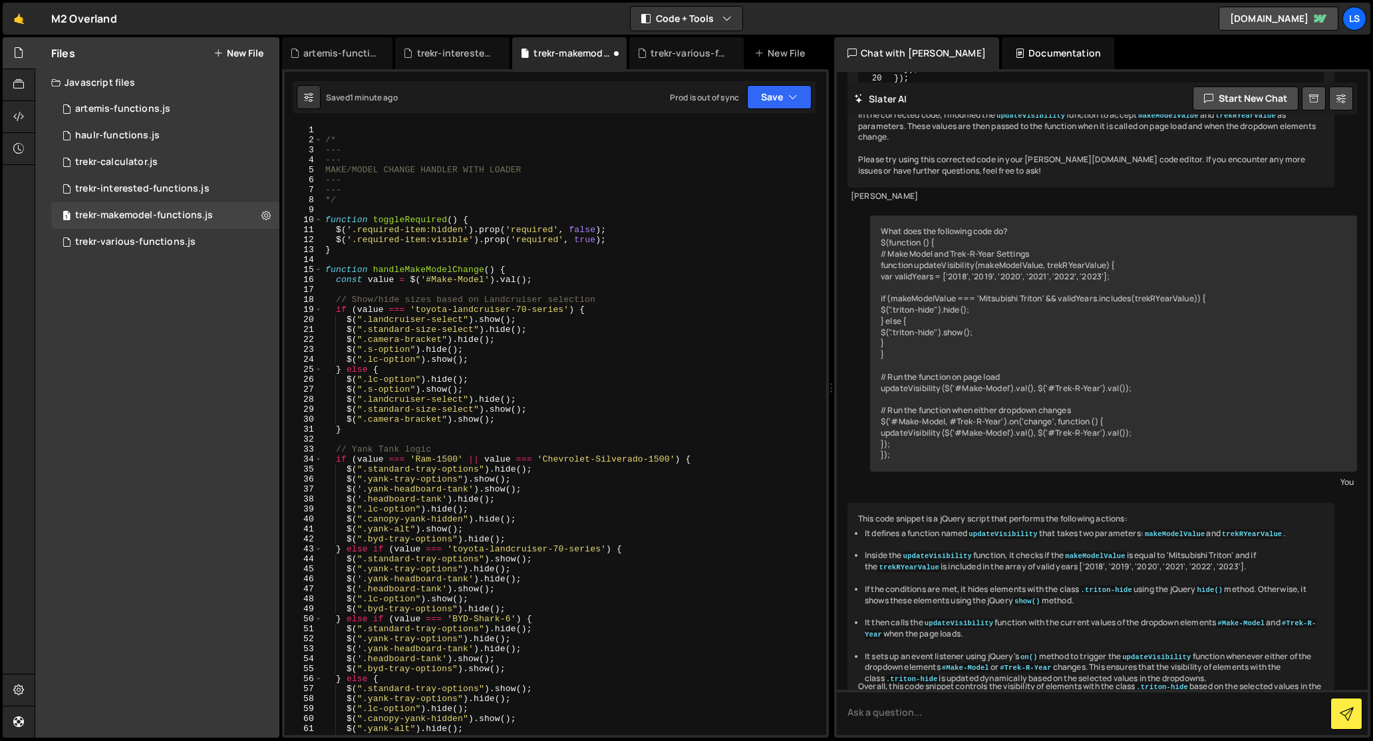
type textarea "$("#service-canopy-system, #tray-canopy-system").on('change', updateMakeModelOp…"
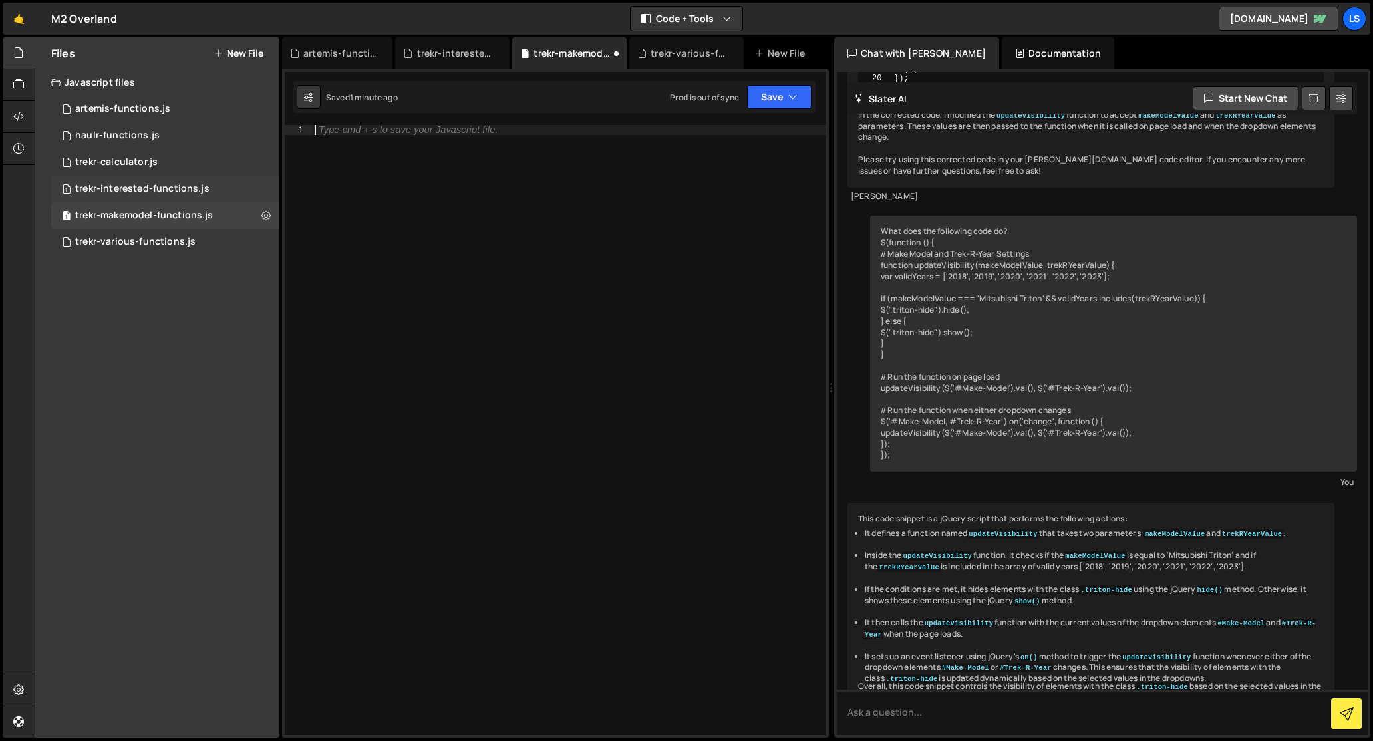
click at [118, 196] on div "1 trekr-interested-functions.js 0" at bounding box center [165, 189] width 228 height 27
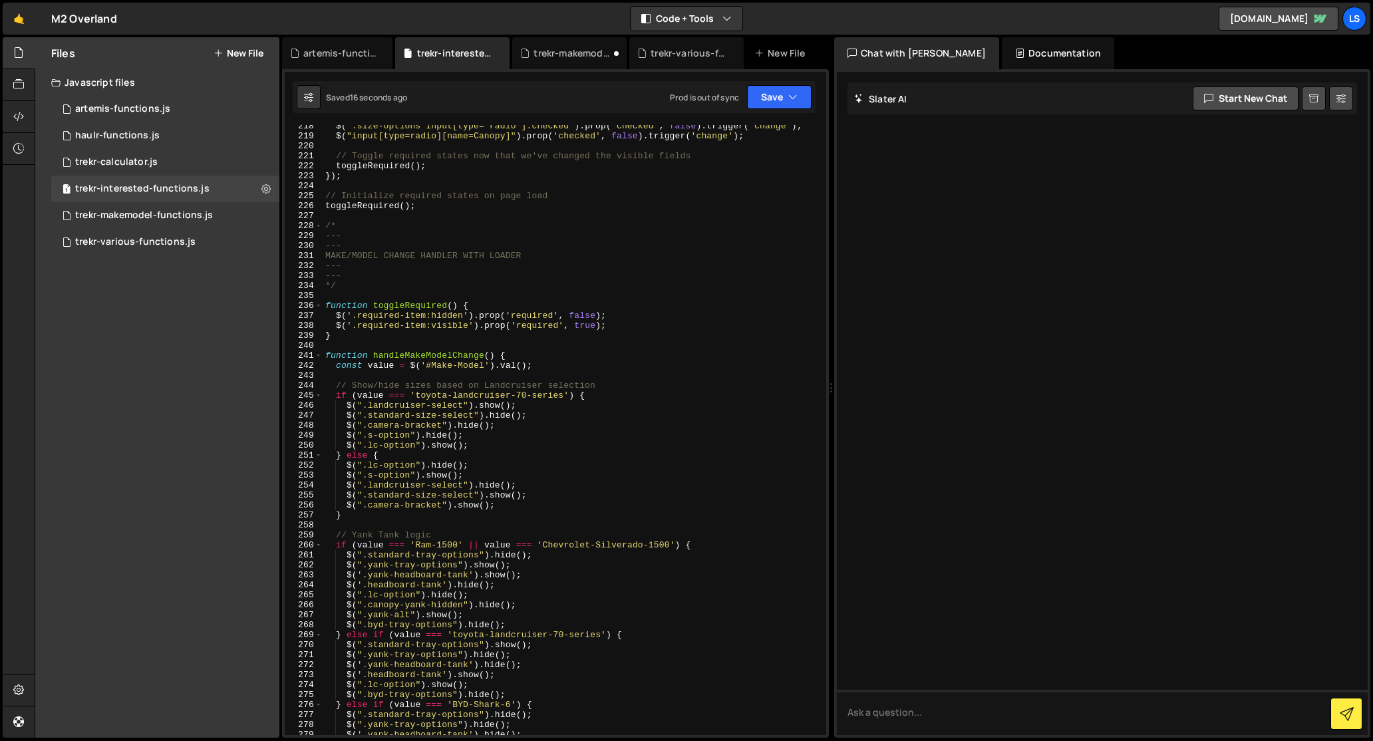
scroll to position [2120, 0]
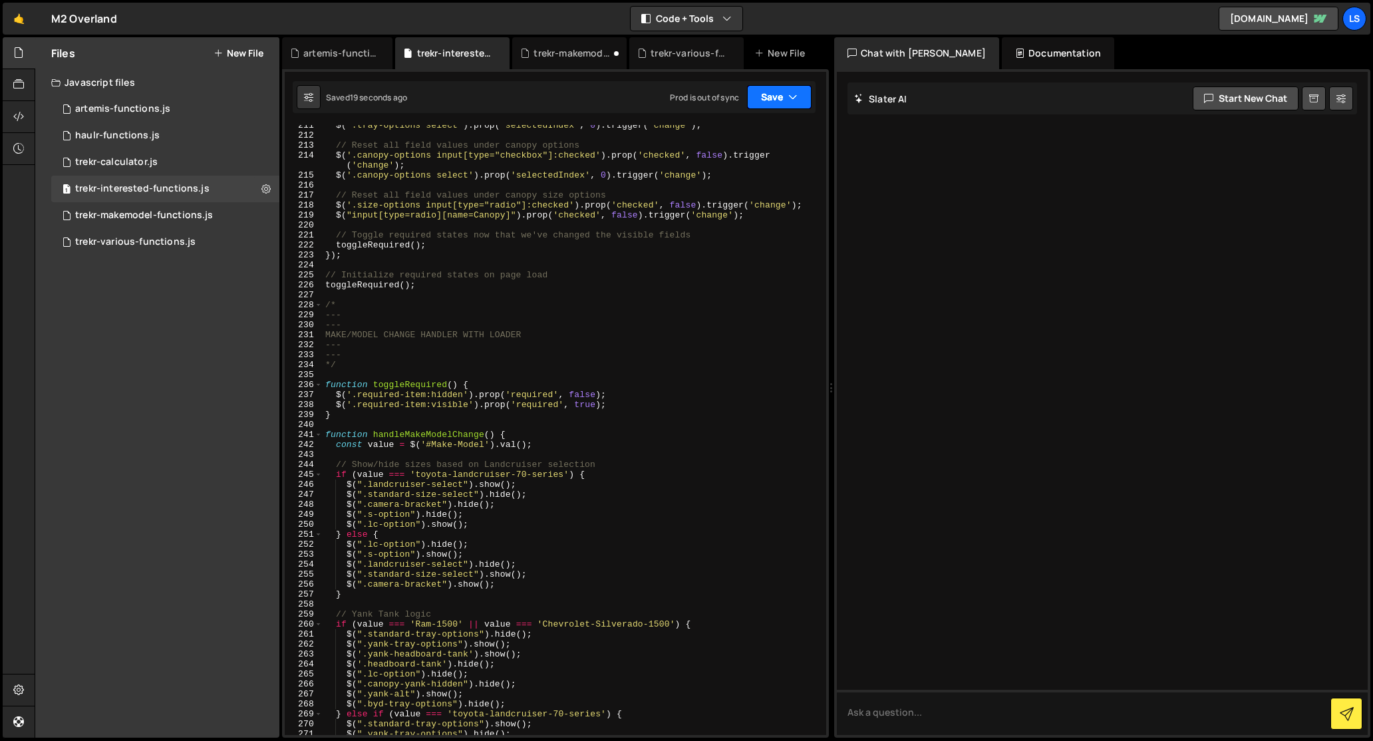
click at [766, 100] on button "Save" at bounding box center [779, 97] width 65 height 24
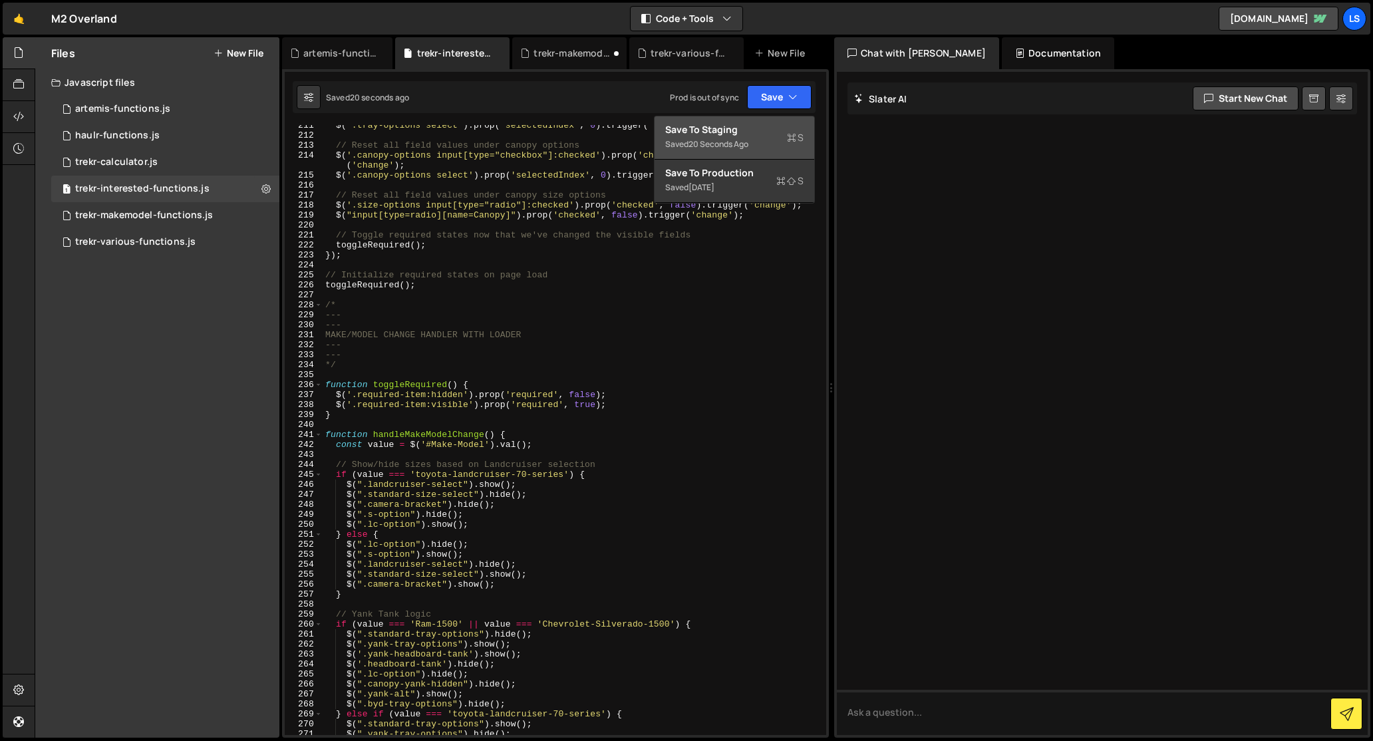
click at [721, 126] on div "Save to Staging S" at bounding box center [734, 129] width 138 height 13
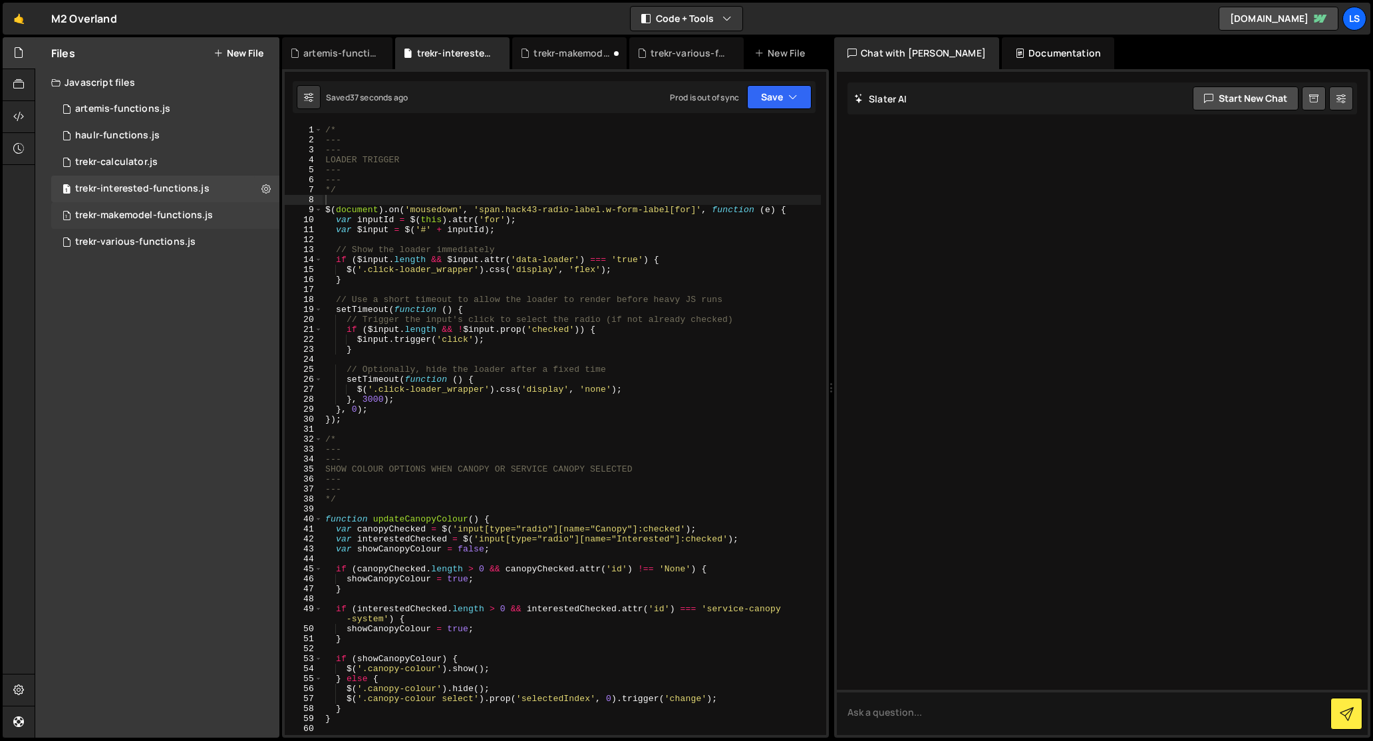
click at [159, 208] on div "1 trekr-makemodel-functions.js 0" at bounding box center [165, 215] width 228 height 27
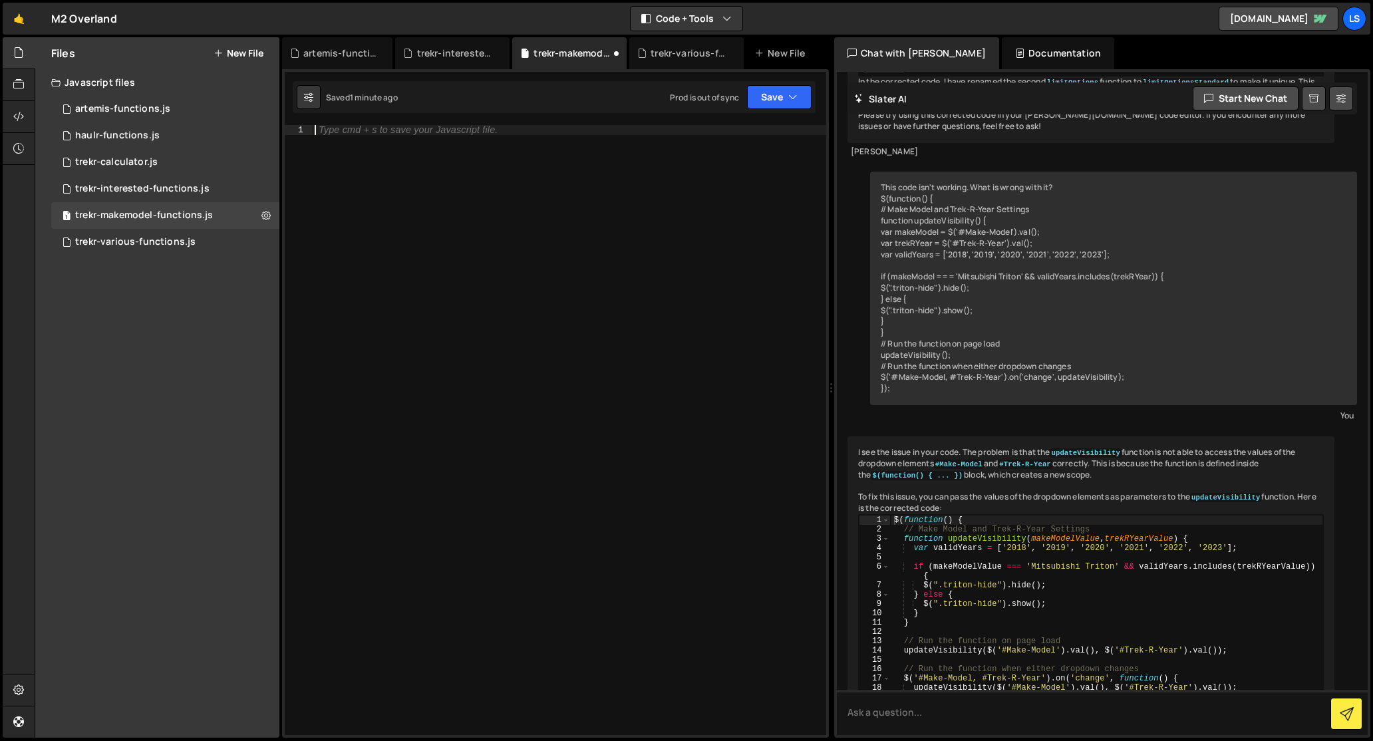
click at [438, 193] on div "Type cmd + s to save your Javascript file." at bounding box center [569, 440] width 514 height 630
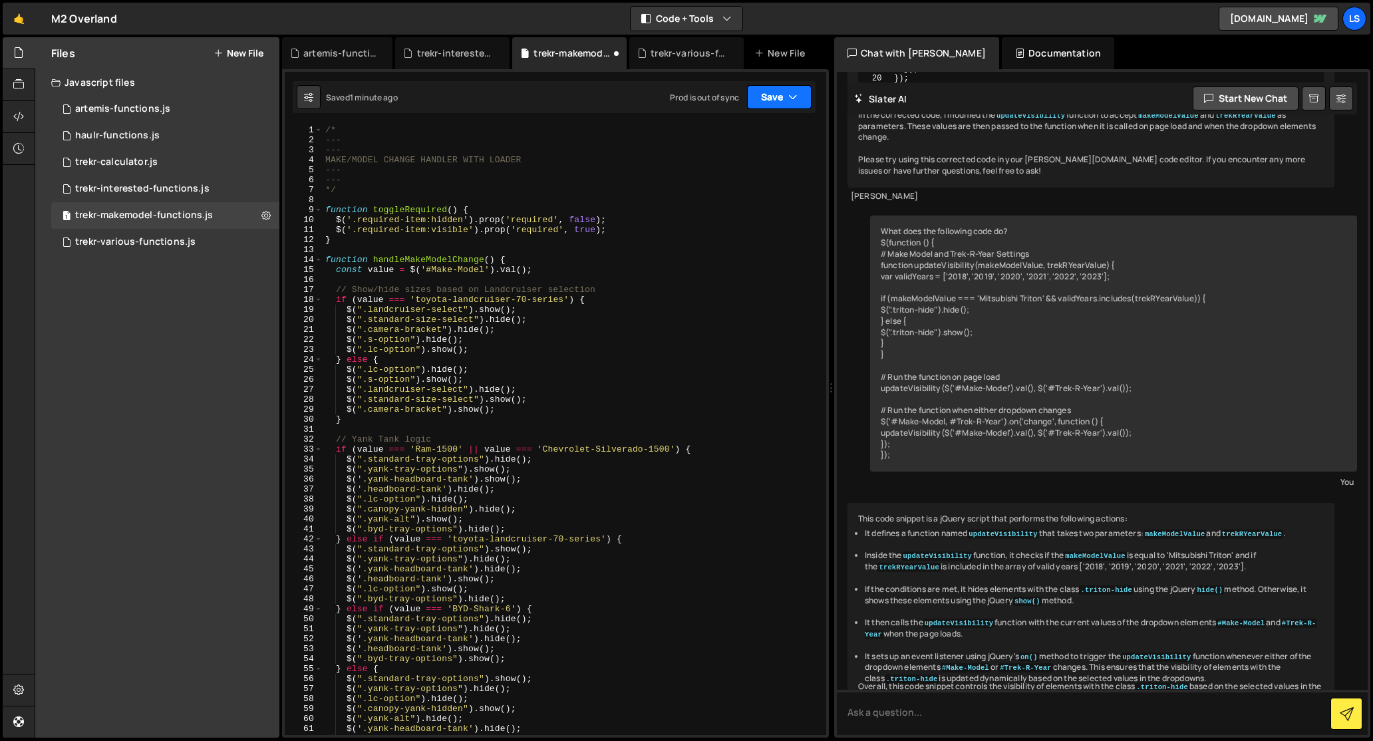
click at [769, 101] on button "Save" at bounding box center [779, 97] width 65 height 24
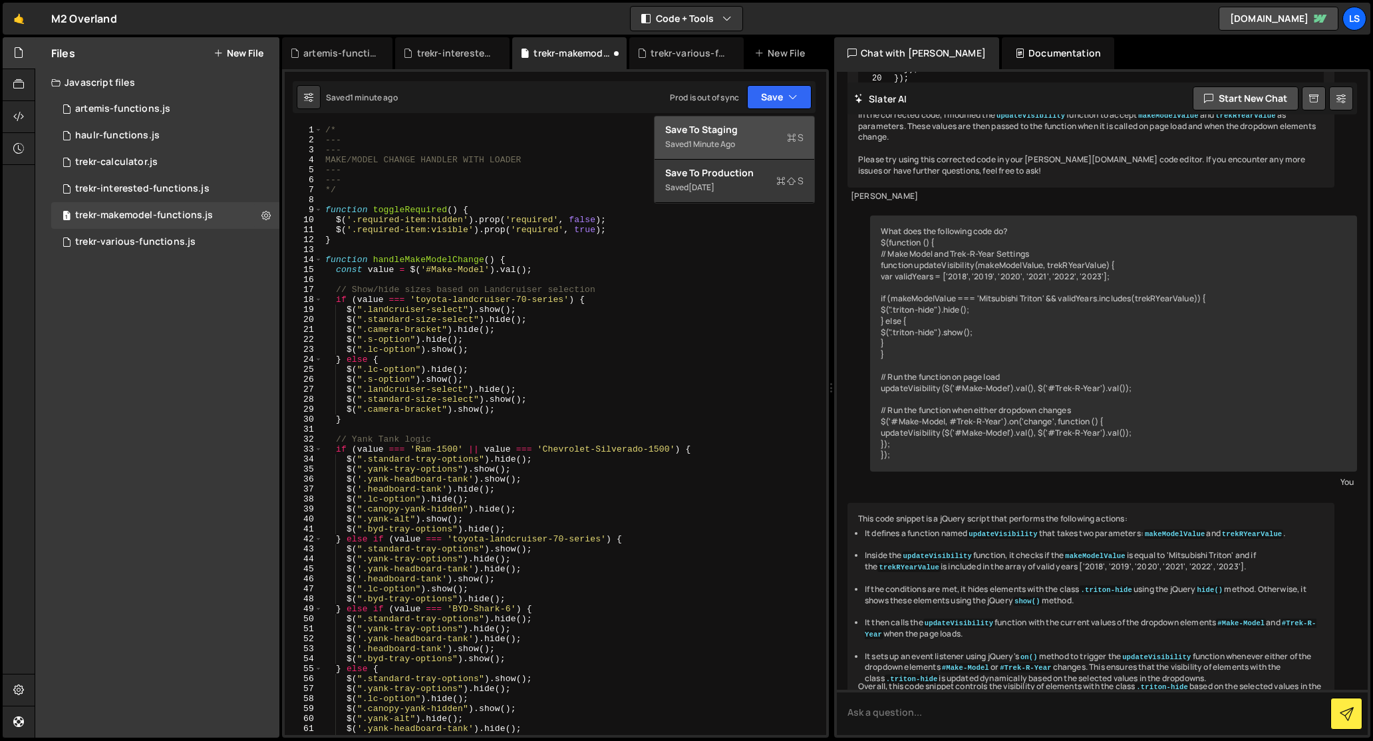
click at [720, 128] on div "Save to Staging S" at bounding box center [734, 129] width 138 height 13
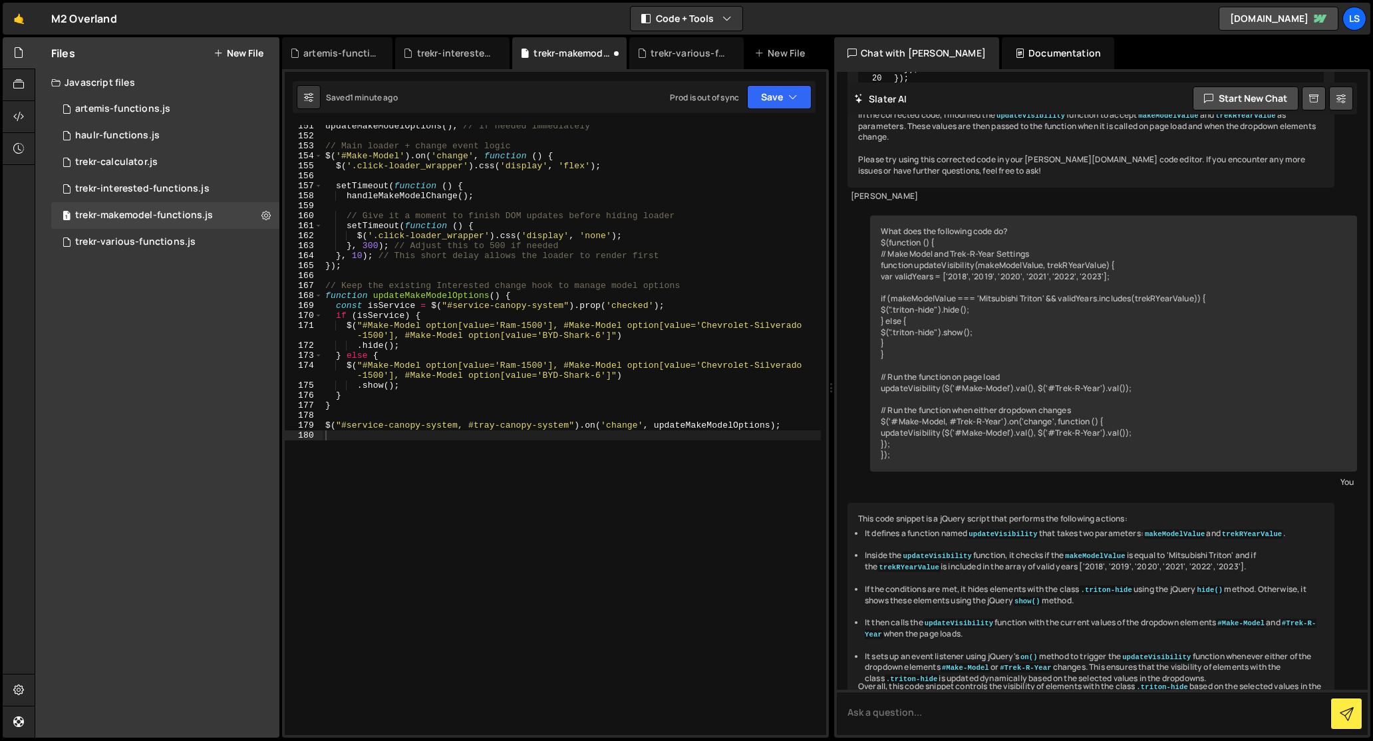
scroll to position [1571, 0]
click at [155, 189] on div "trekr-interested-functions.js" at bounding box center [142, 189] width 134 height 12
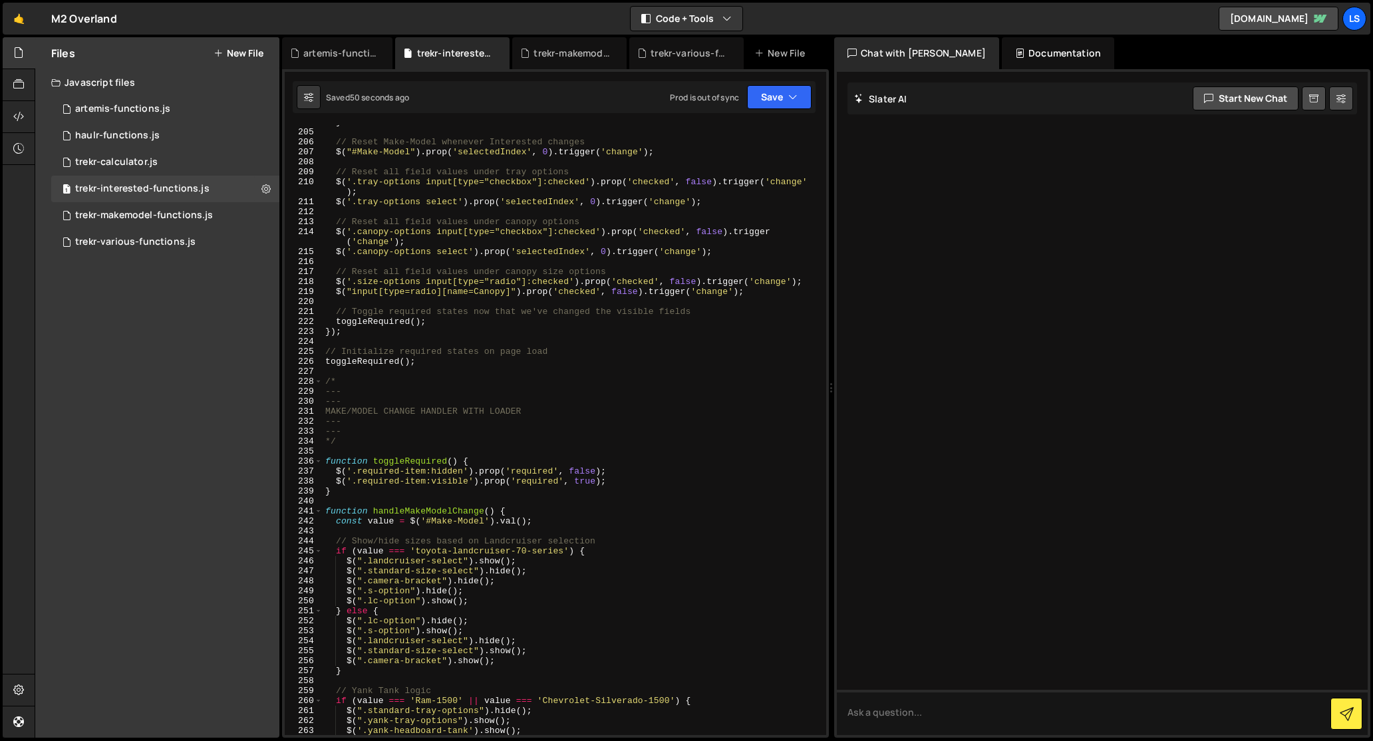
scroll to position [2123, 0]
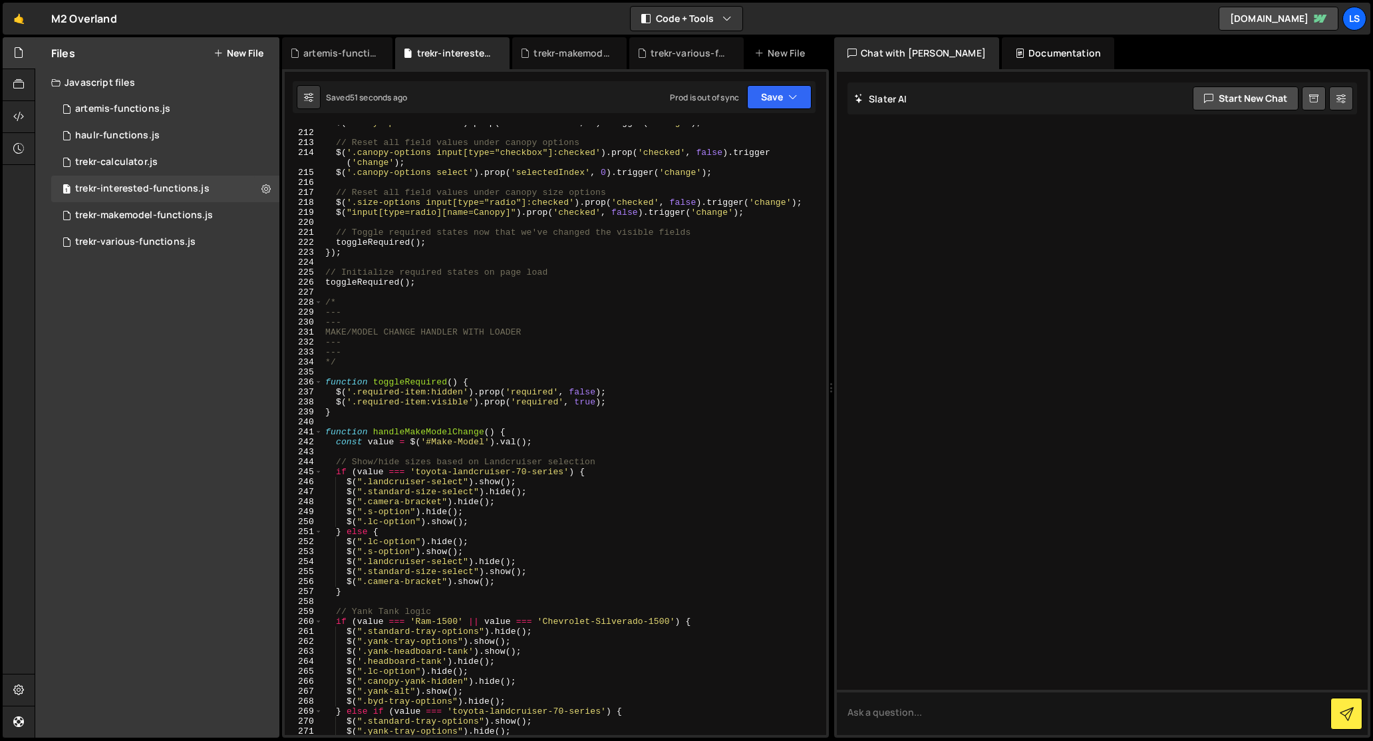
type textarea "/*"
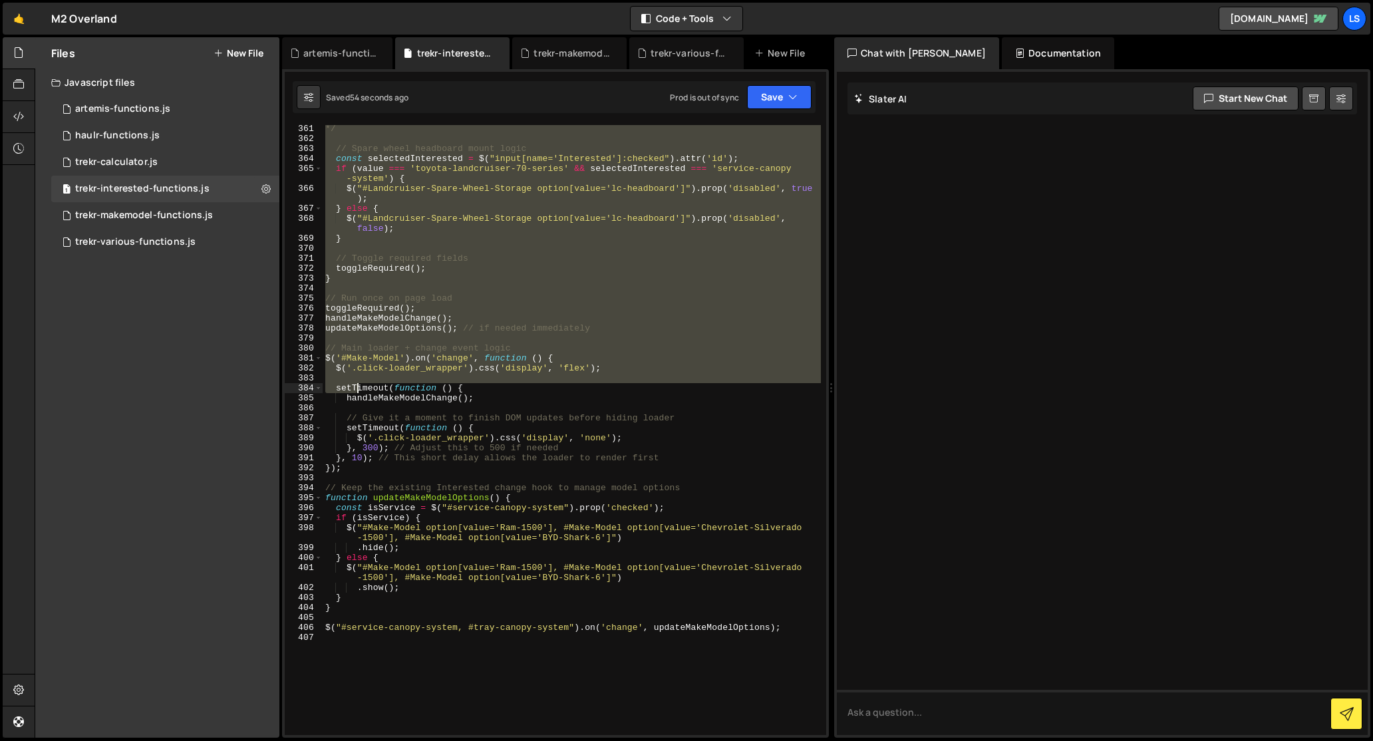
scroll to position [3871, 0]
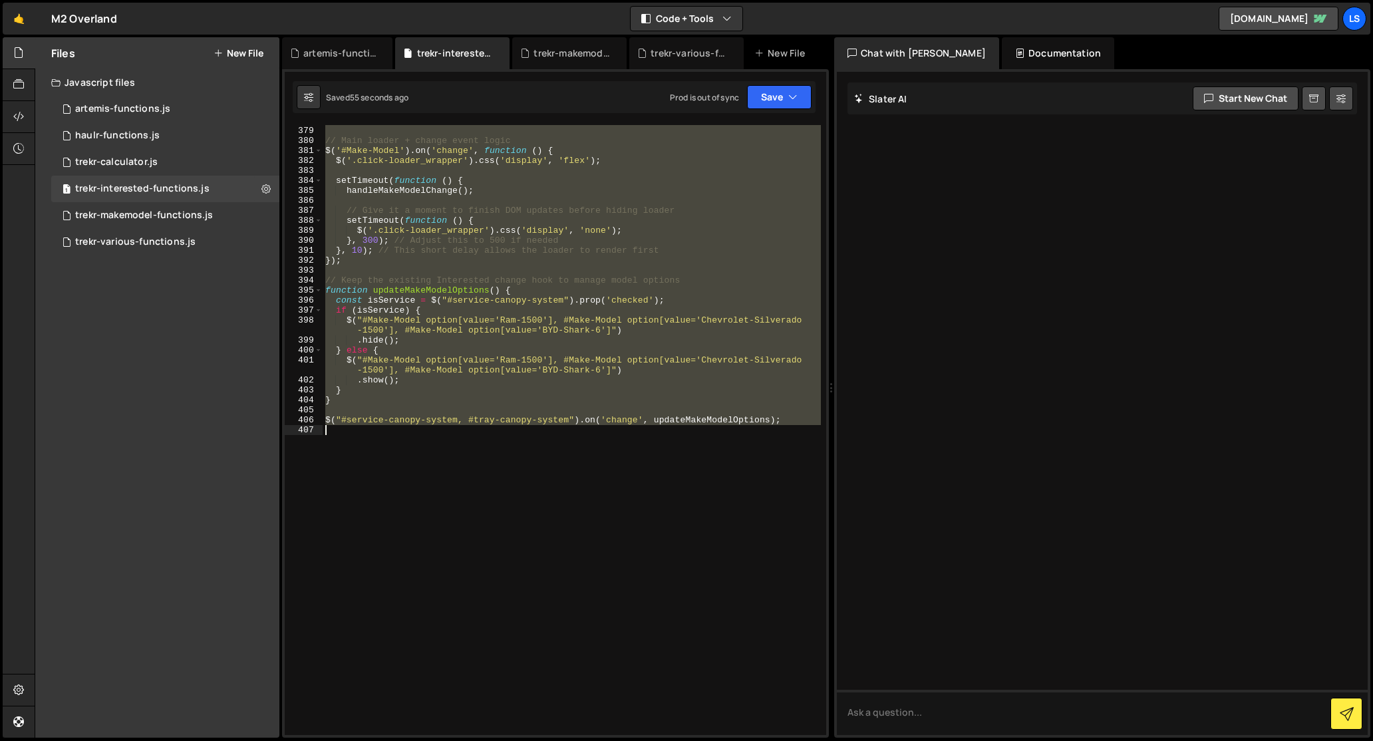
click at [412, 526] on div "updateMakeModelOptions ( ) ; // if needed immediately // Main loader + change e…" at bounding box center [572, 431] width 498 height 630
type textarea "$("#service-canopy-system, #tray-canopy-system").on('change', updateMakeModelOp…"
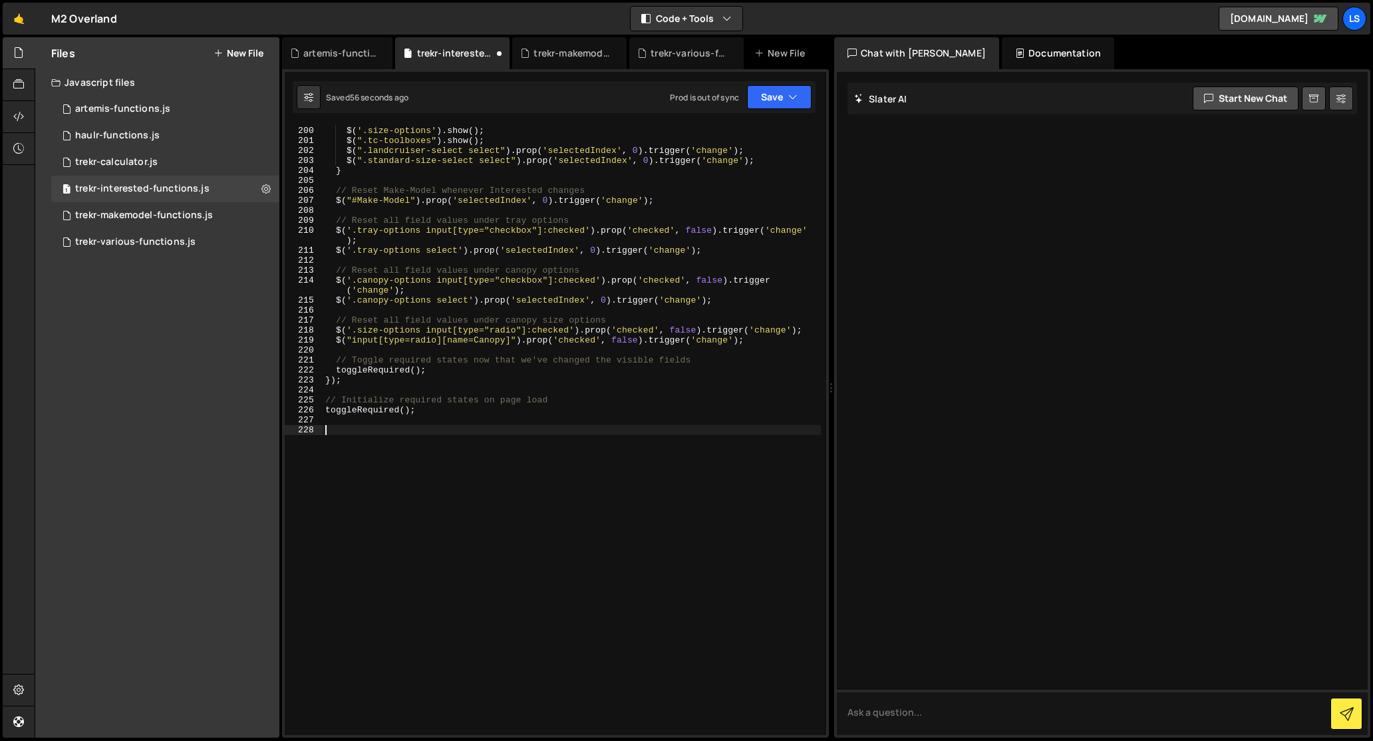
scroll to position [1995, 0]
click at [782, 100] on button "Save" at bounding box center [779, 97] width 65 height 24
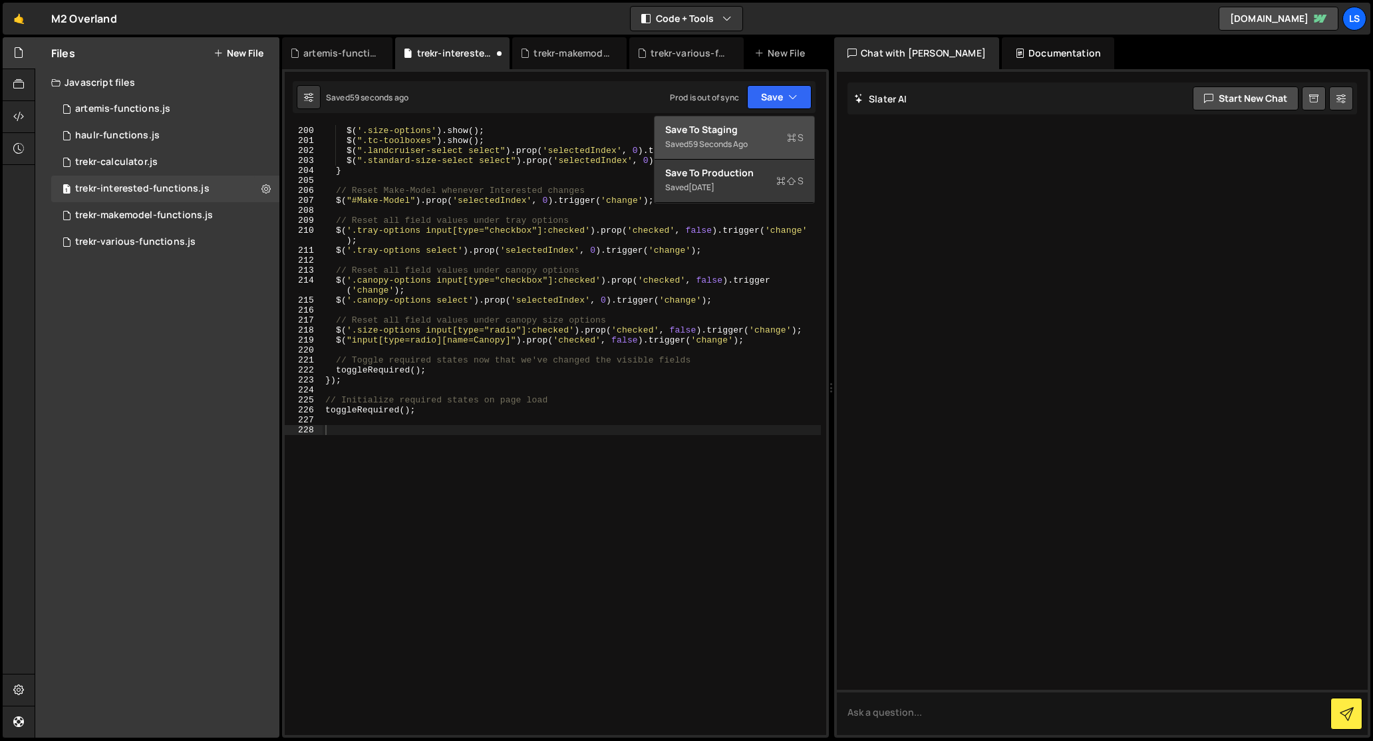
click at [728, 130] on div "Save to Staging S" at bounding box center [734, 129] width 138 height 13
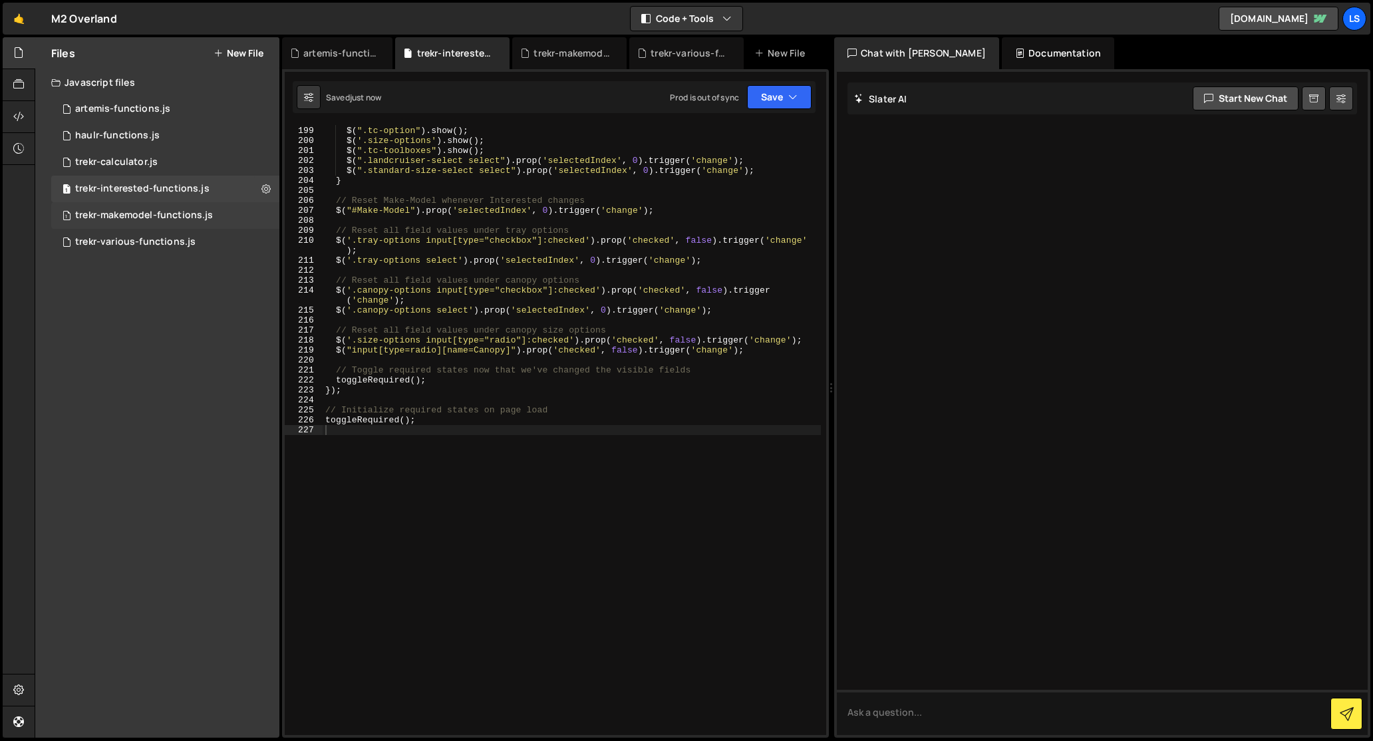
click at [145, 212] on div "trekr-makemodel-functions.js" at bounding box center [144, 216] width 138 height 12
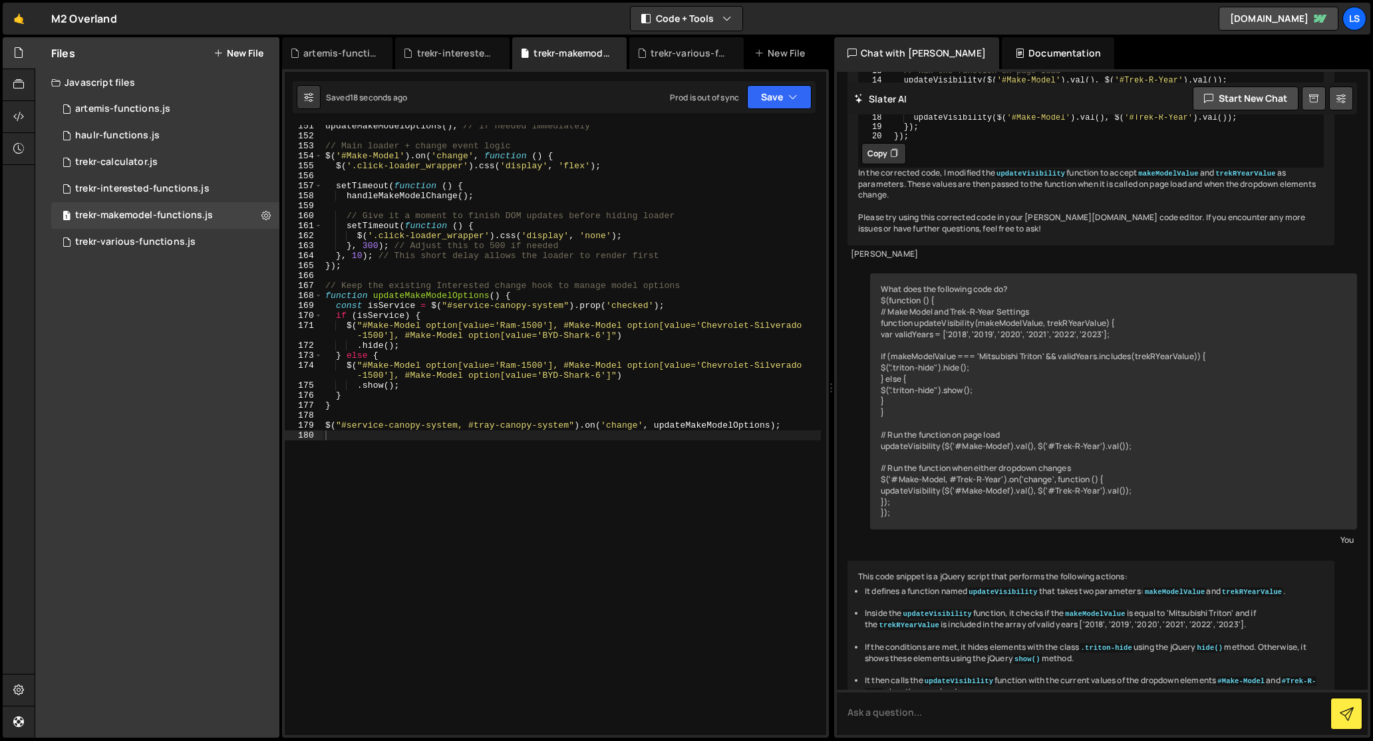
scroll to position [8670, 0]
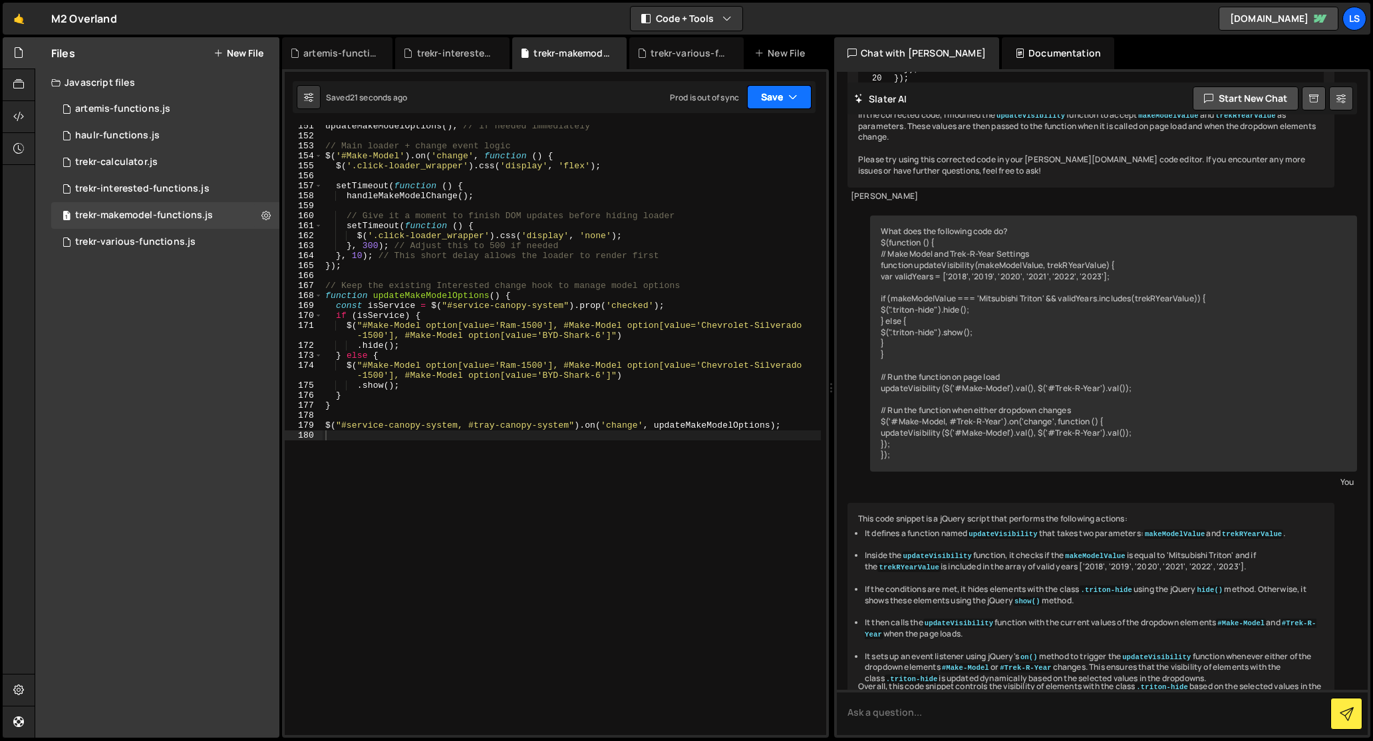
click at [764, 101] on button "Save" at bounding box center [779, 97] width 65 height 24
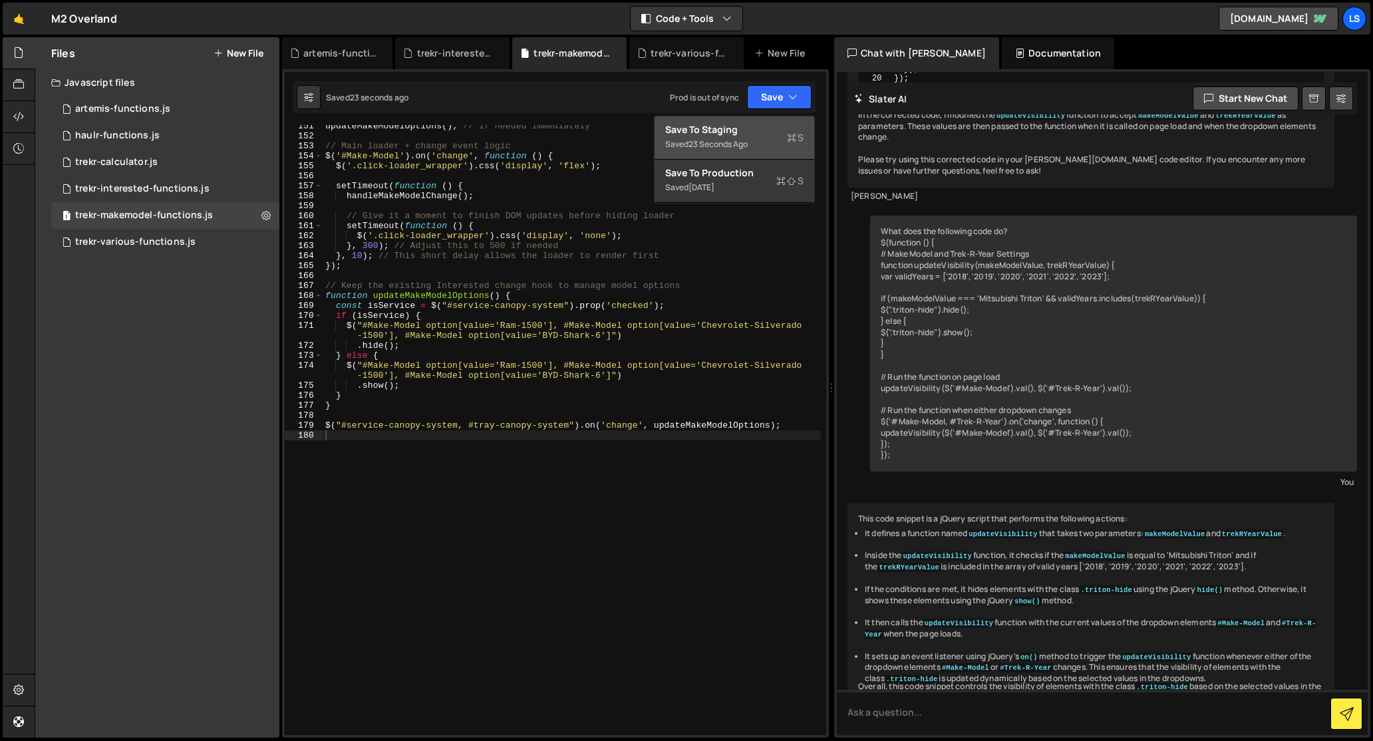
drag, startPoint x: 727, startPoint y: 128, endPoint x: 410, endPoint y: 147, distance: 317.8
click at [727, 128] on div "Save to Staging S" at bounding box center [734, 129] width 138 height 13
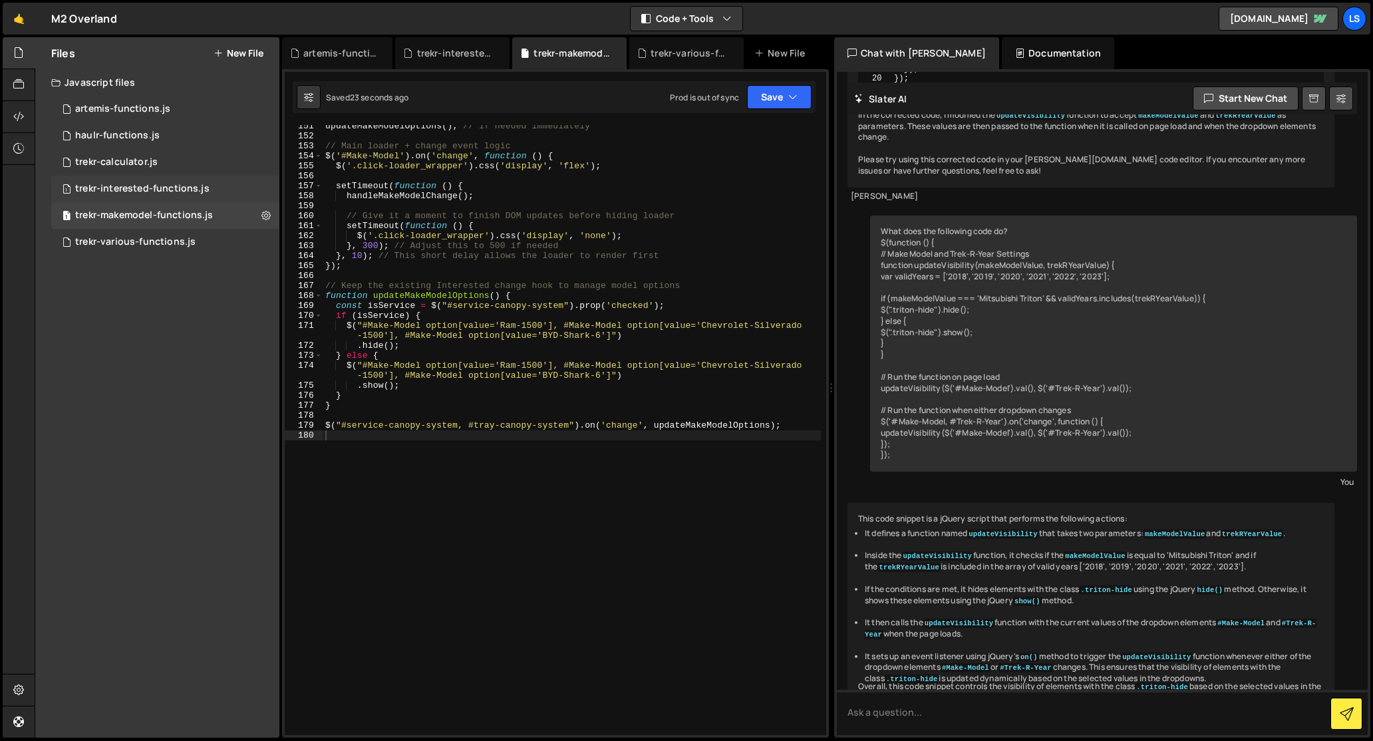
click at [112, 187] on div "trekr-interested-functions.js" at bounding box center [142, 189] width 134 height 12
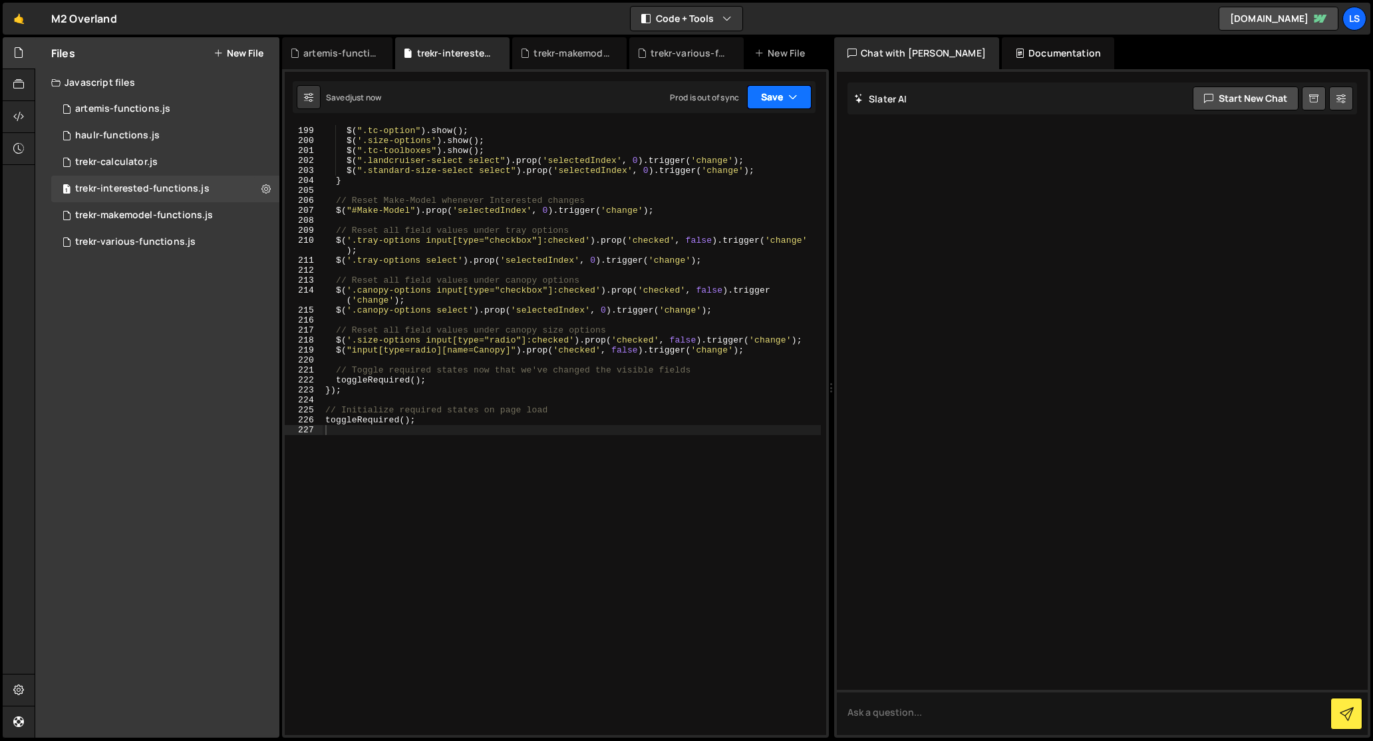
click at [770, 95] on button "Save" at bounding box center [779, 97] width 65 height 24
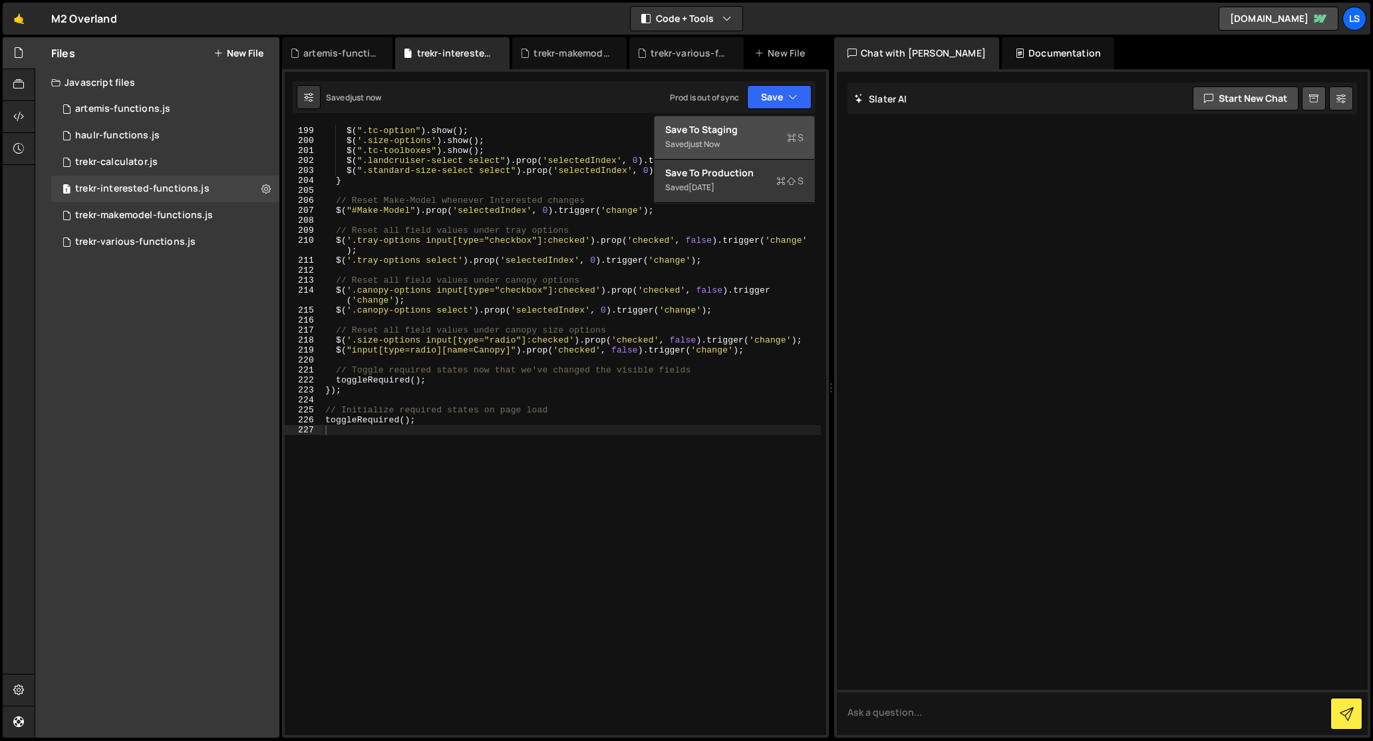
click at [707, 128] on div "Save to Staging S" at bounding box center [734, 129] width 138 height 13
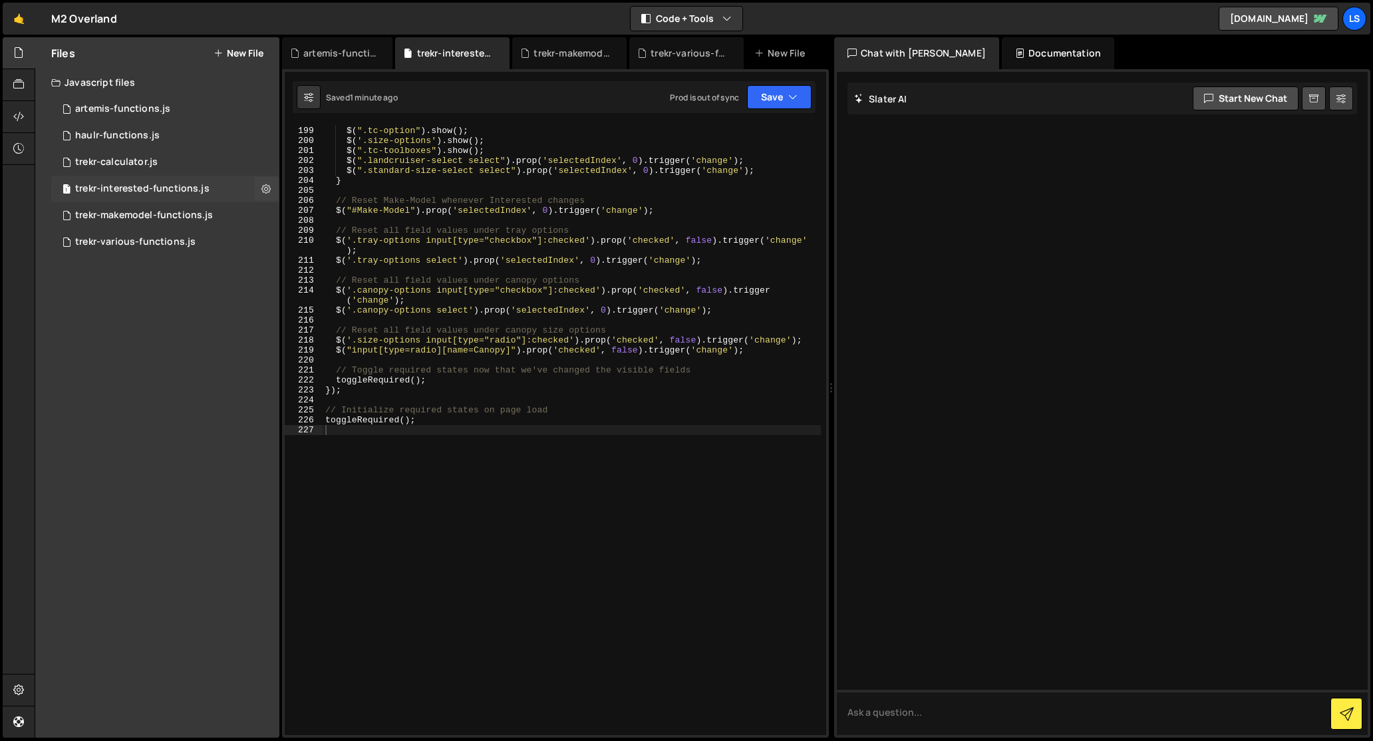
click at [154, 191] on div "trekr-interested-functions.js" at bounding box center [142, 189] width 134 height 12
click at [473, 298] on div "$ ( ".ao-sc" ) . hide ( ) ; $ ( ".tc-option" ) . show ( ) ; $ ( '.size-options'…" at bounding box center [572, 431] width 498 height 630
type textarea "toggleRequired();"
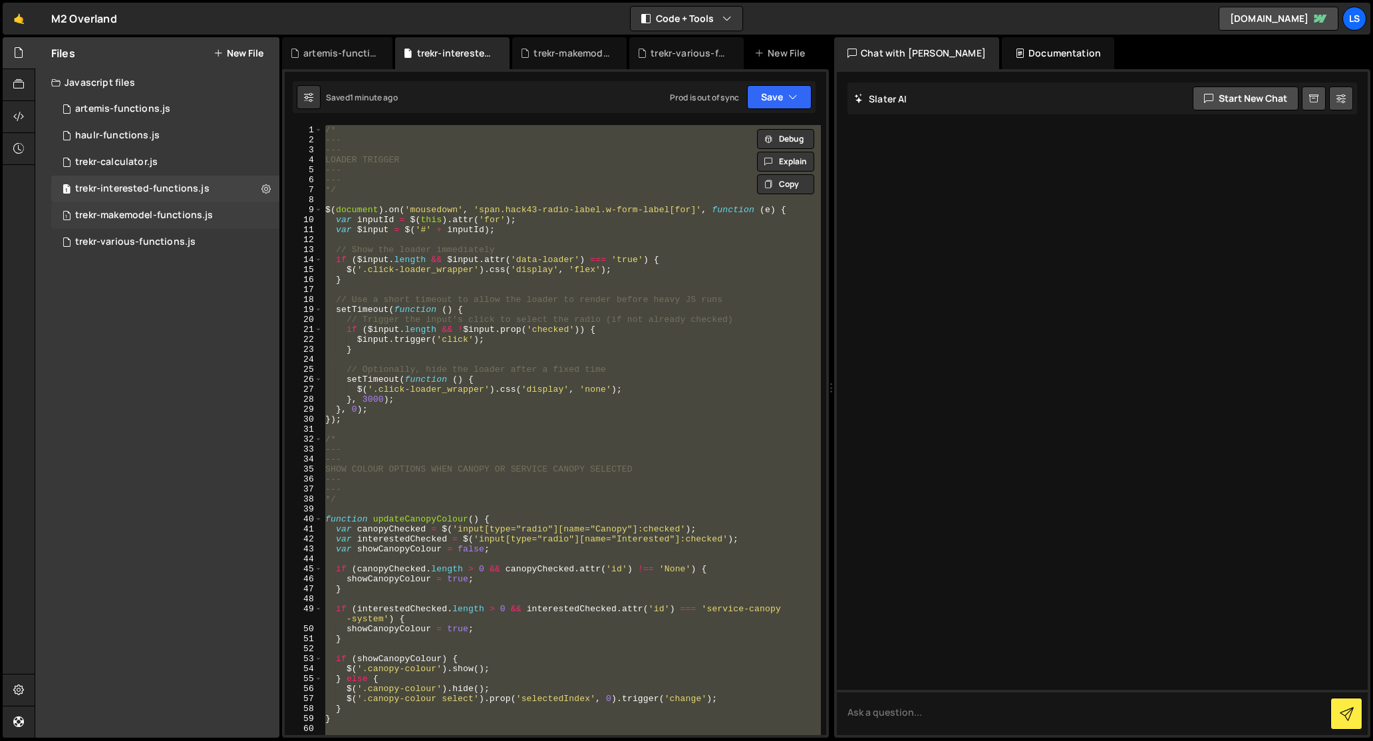
click at [153, 211] on div "trekr-makemodel-functions.js" at bounding box center [144, 216] width 138 height 12
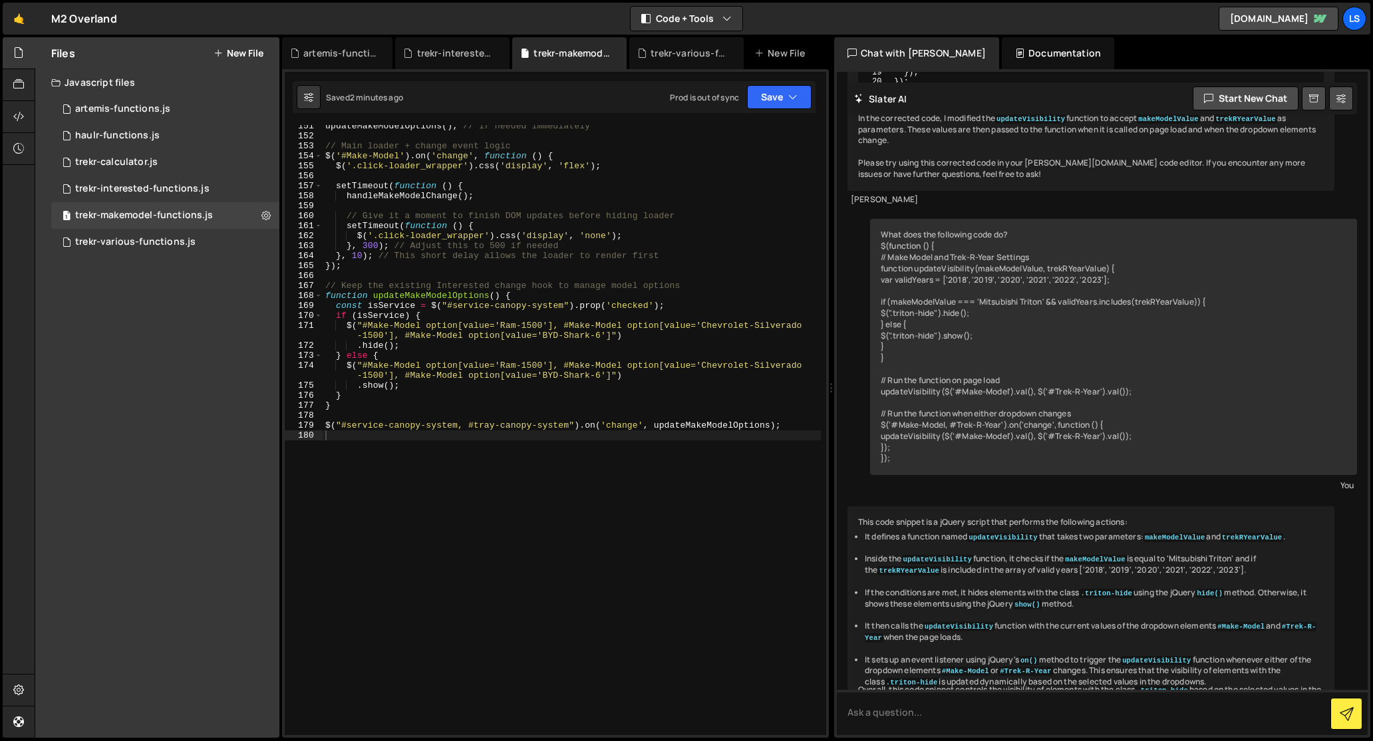
scroll to position [8670, 0]
click at [458, 317] on div "updateMakeModelOptions ( ) ; // if needed immediately // Main loader + change e…" at bounding box center [572, 436] width 498 height 630
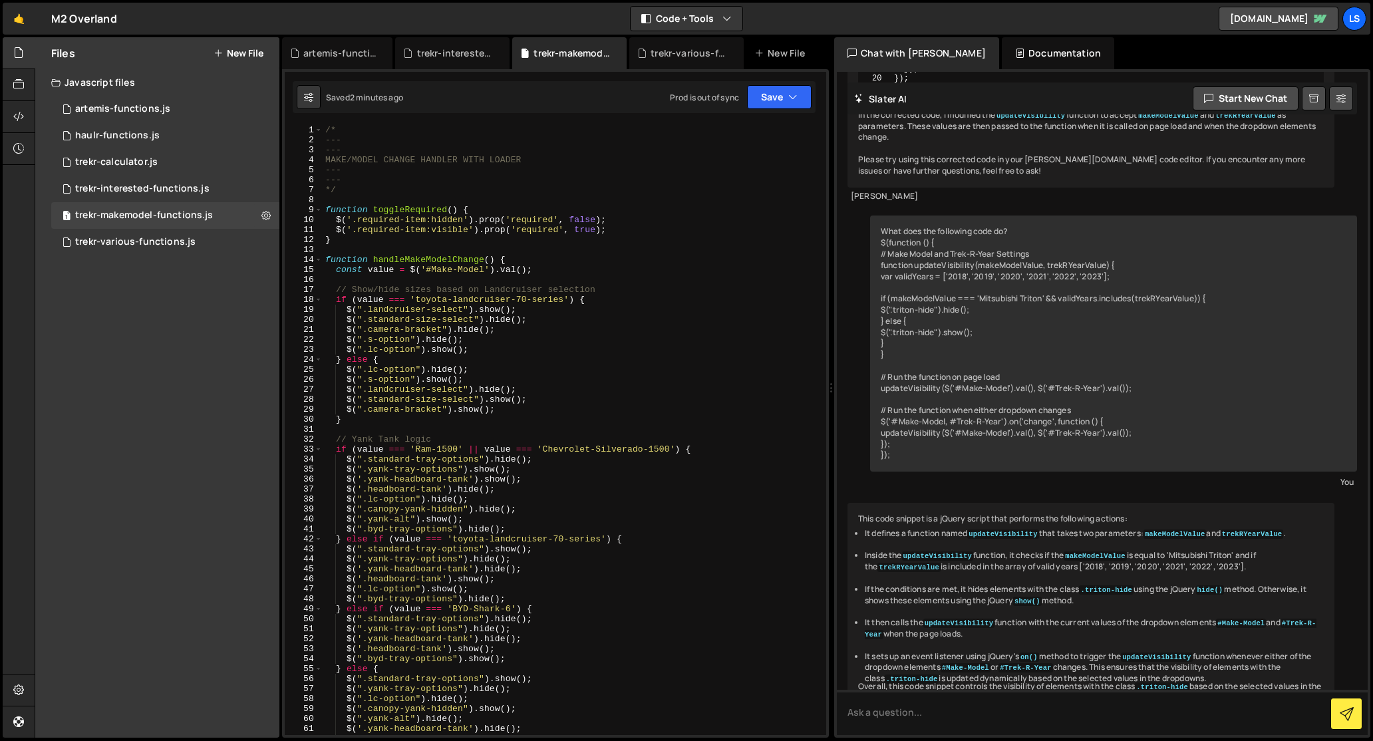
scroll to position [0, 0]
type textarea "$("#service-canopy-system, #tray-canopy-system").on('change', updateMakeModelOp…"
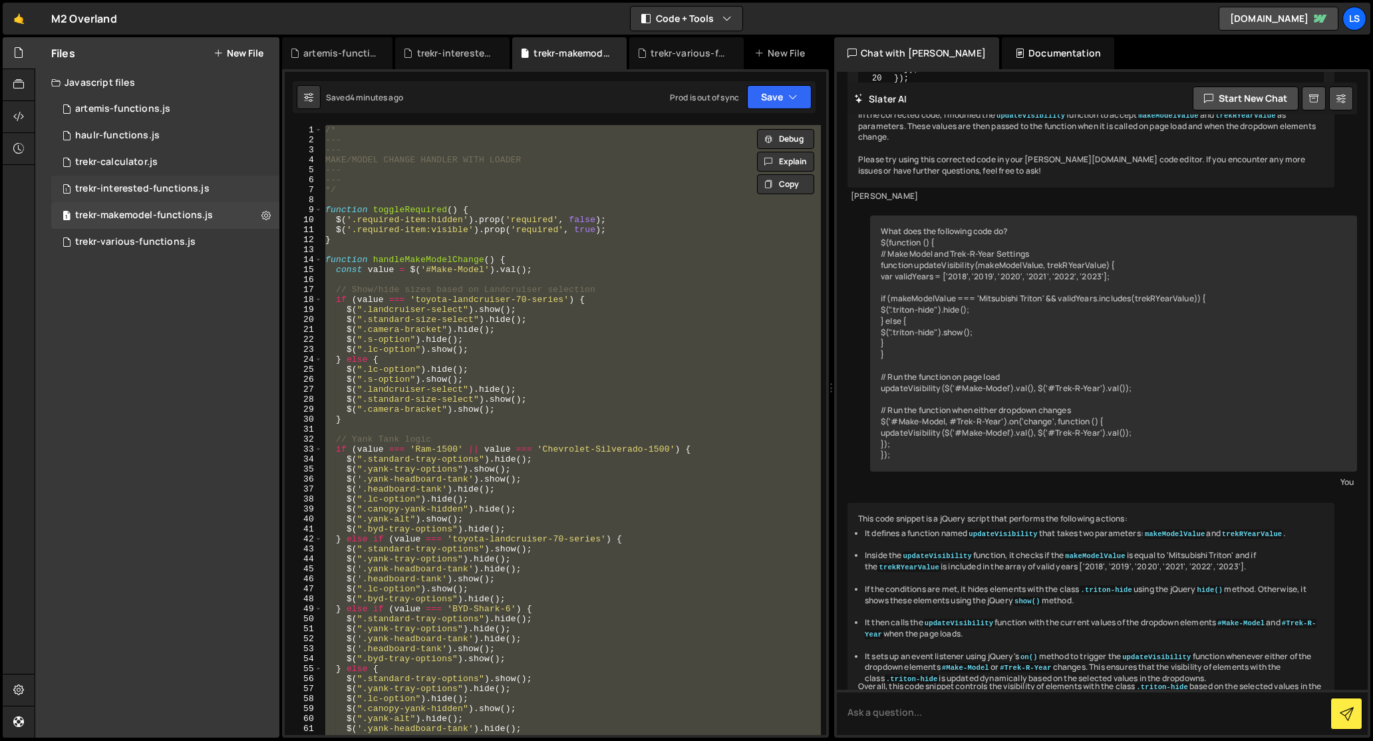
click at [141, 190] on div "trekr-interested-functions.js" at bounding box center [142, 189] width 134 height 12
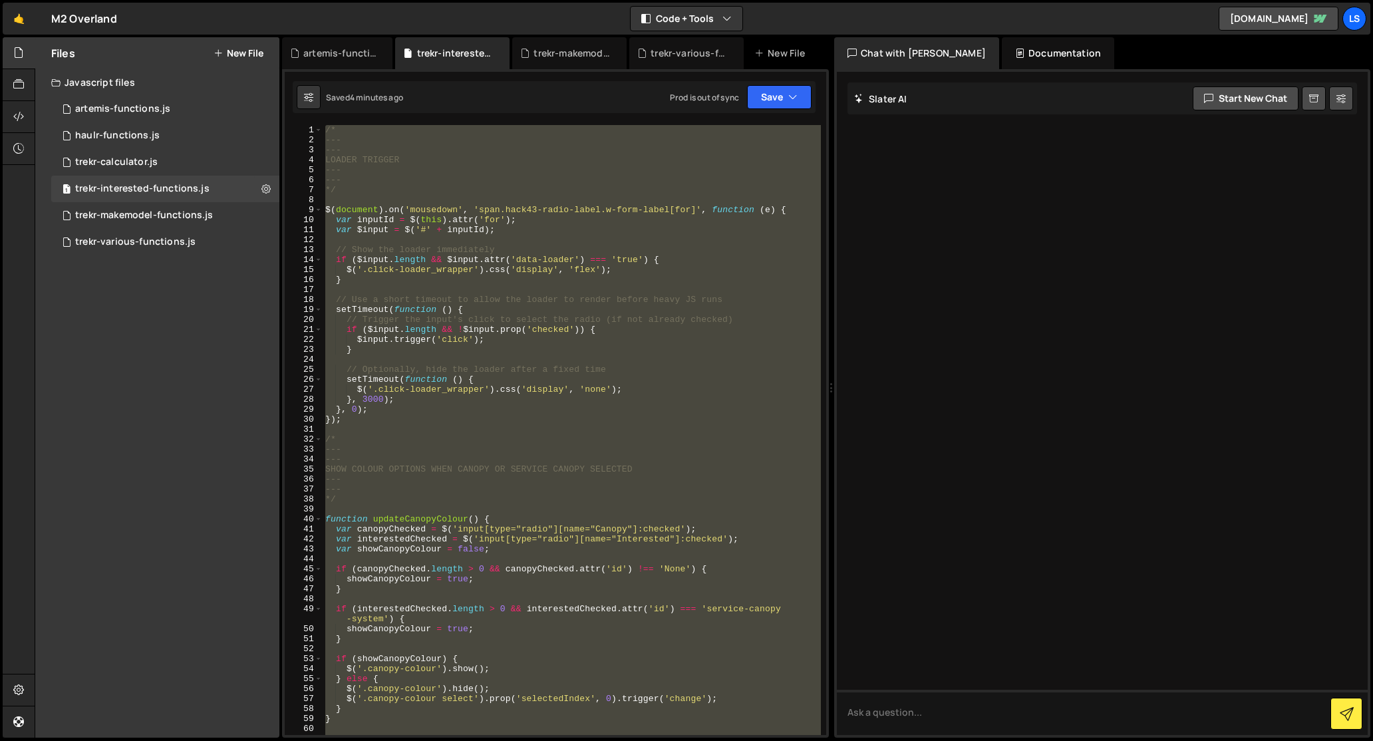
click at [531, 286] on div "/* --- --- LOADER TRIGGER --- --- */ $ ( document ) . on ( 'mousedown' , 'span.…" at bounding box center [572, 430] width 498 height 610
click at [433, 268] on div "/* --- --- LOADER TRIGGER --- --- */ $ ( document ) . on ( 'mousedown' , 'span.…" at bounding box center [572, 430] width 498 height 610
type textarea "$('.click-loader_wrapper').css('display', 'flex');"
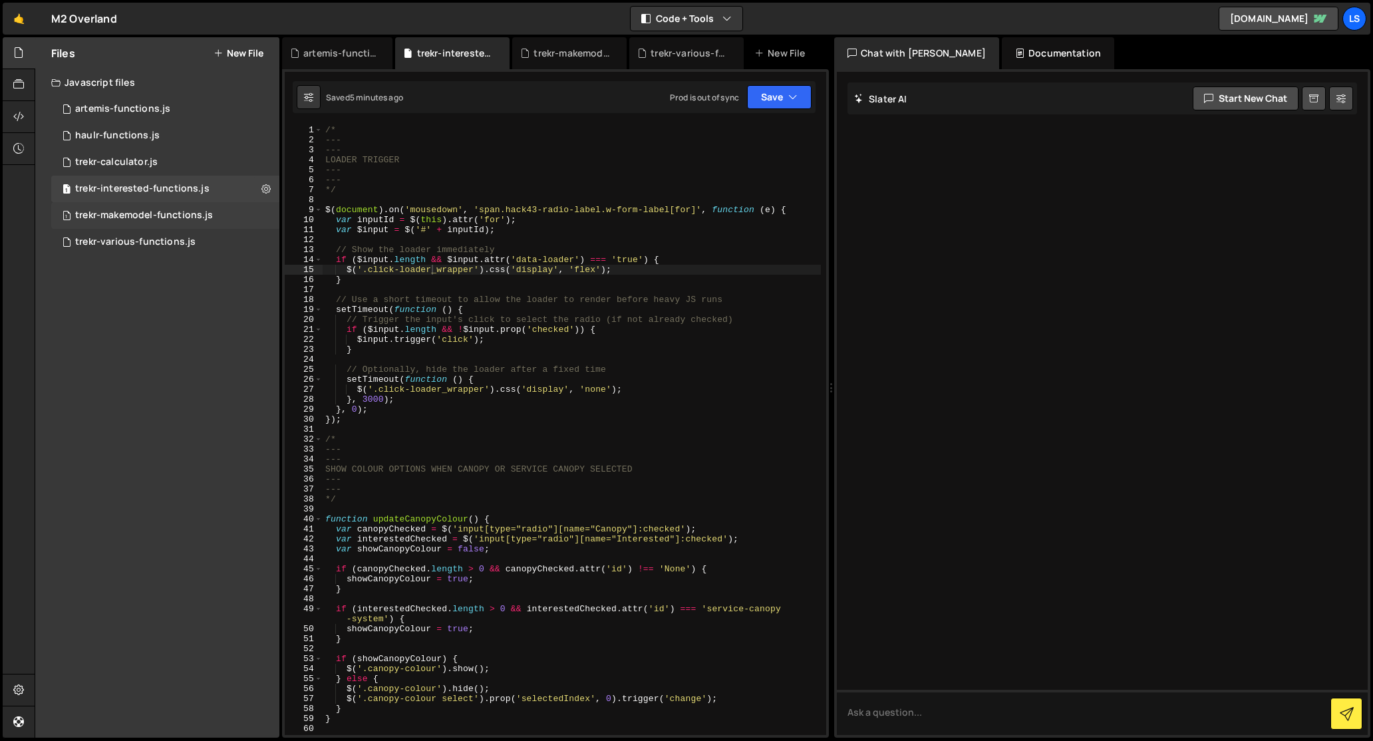
click at [161, 214] on div "trekr-makemodel-functions.js" at bounding box center [144, 216] width 138 height 12
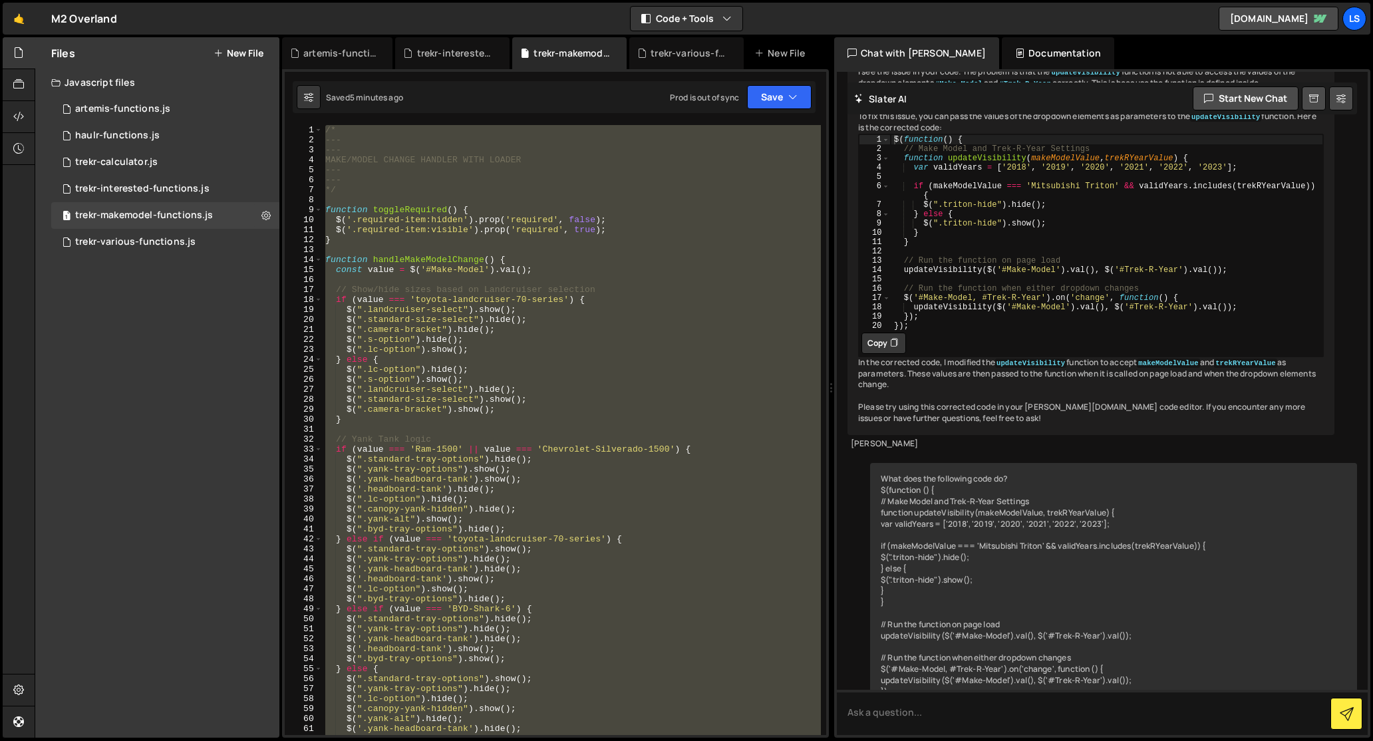
scroll to position [8670, 0]
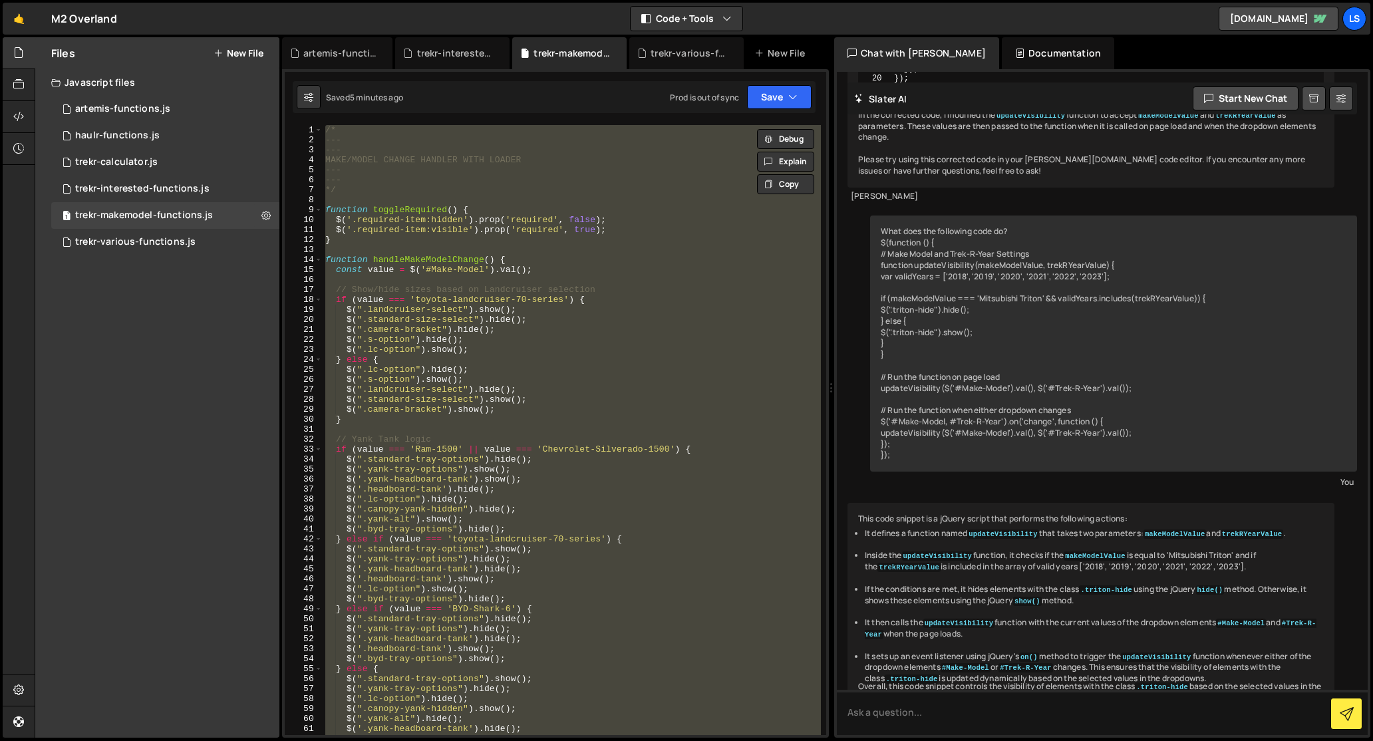
click at [524, 298] on div "/* --- --- MAKE/MODEL CHANGE HANDLER WITH LOADER --- --- */ function toggleRequ…" at bounding box center [572, 430] width 498 height 610
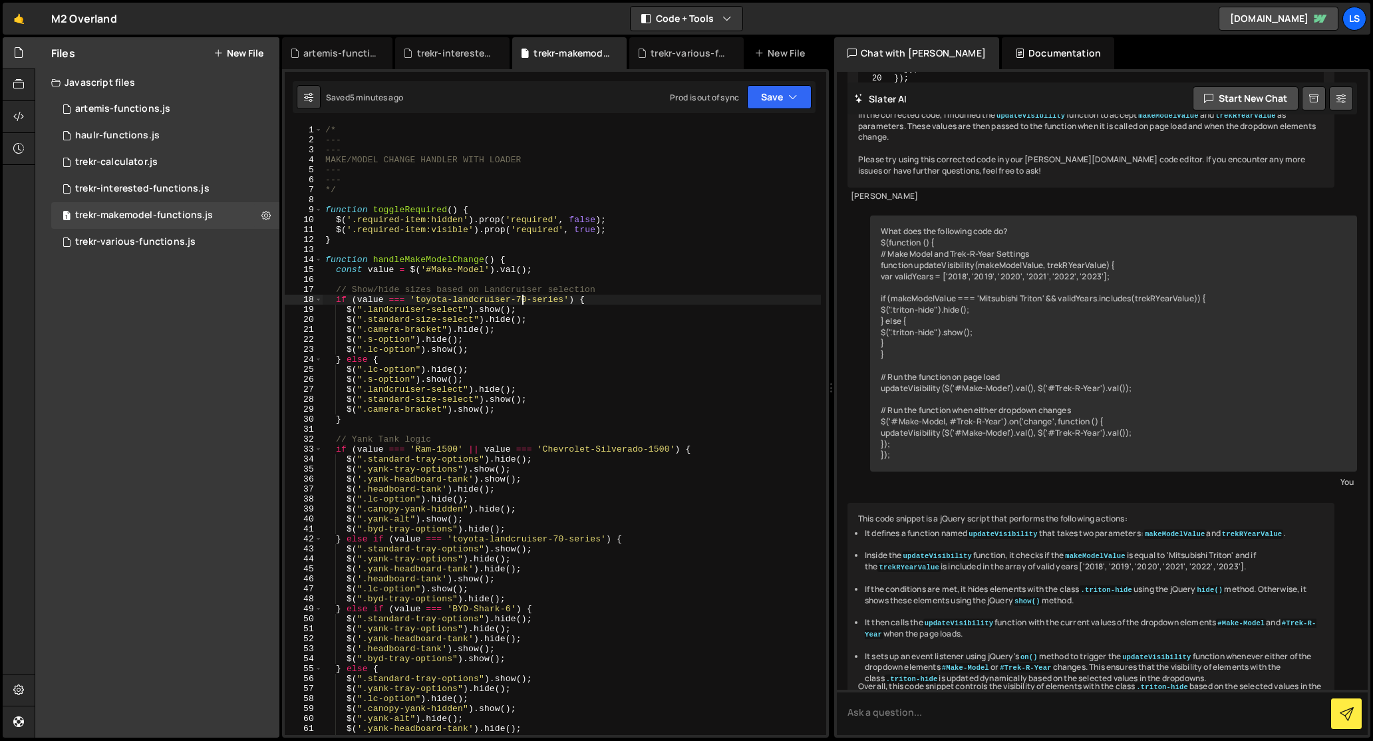
type textarea "$("#service-canopy-system, #tray-canopy-system").on('change', updateMakeModelOp…"
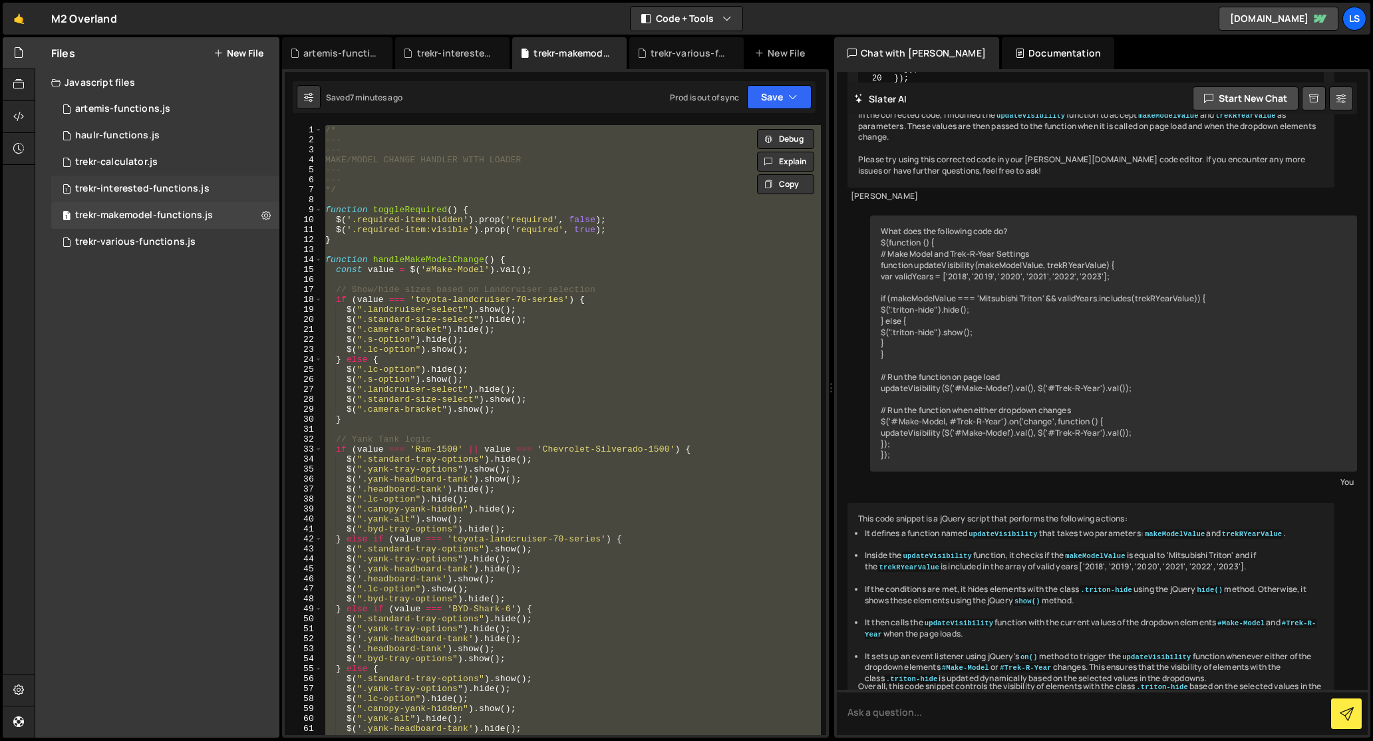
click at [130, 191] on div "trekr-interested-functions.js" at bounding box center [142, 189] width 134 height 12
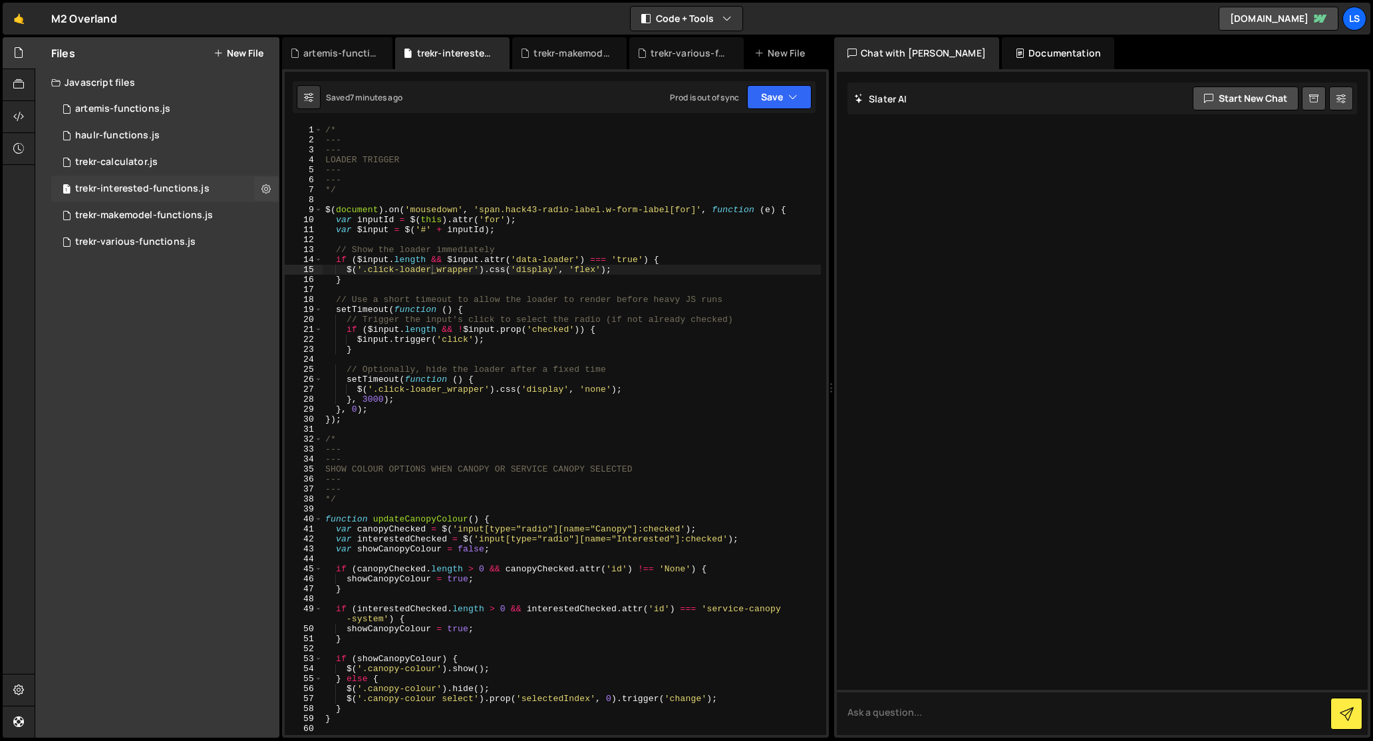
scroll to position [0, 0]
click at [471, 216] on div "/* --- --- LOADER TRIGGER --- --- */ $ ( document ) . on ( 'mousedown' , 'span.…" at bounding box center [572, 440] width 498 height 630
type textarea "toggleRequired();"
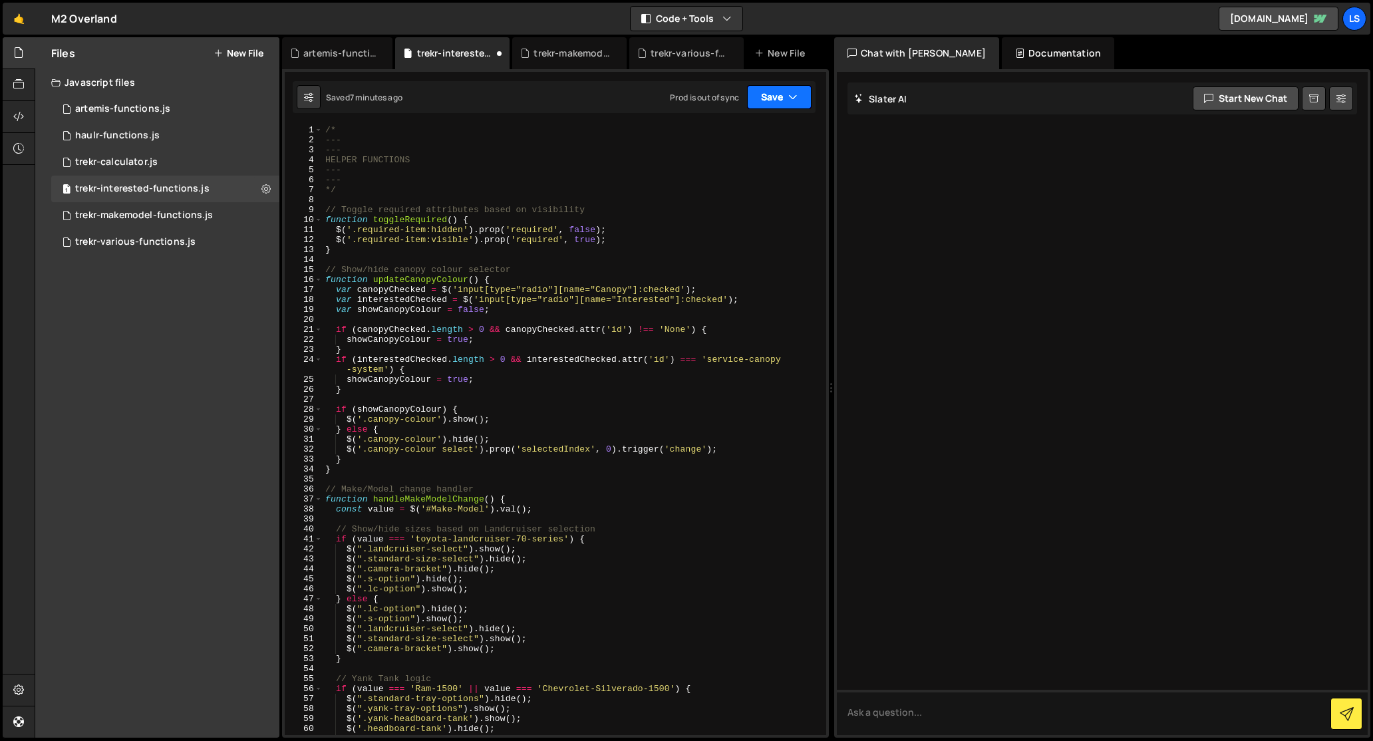
click at [762, 98] on button "Save" at bounding box center [779, 97] width 65 height 24
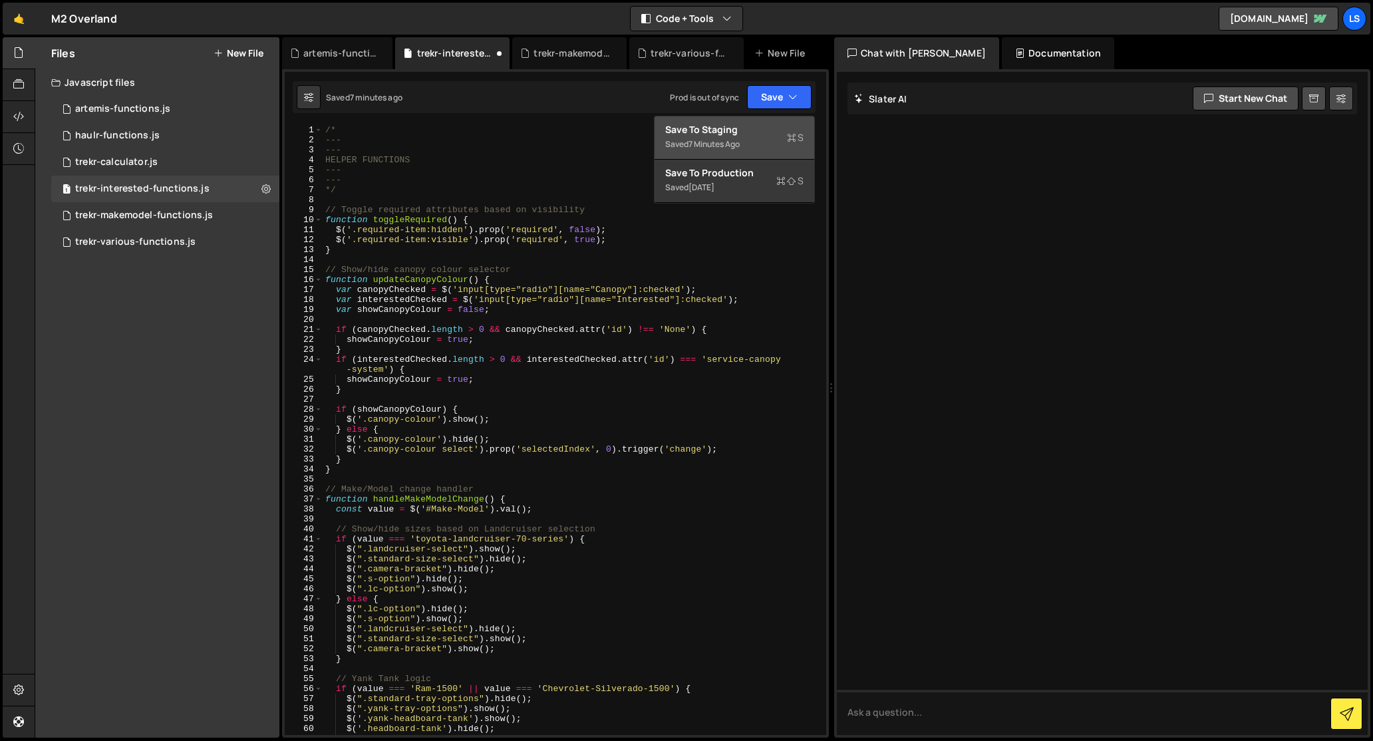
click at [728, 132] on div "Save to Staging S" at bounding box center [734, 129] width 138 height 13
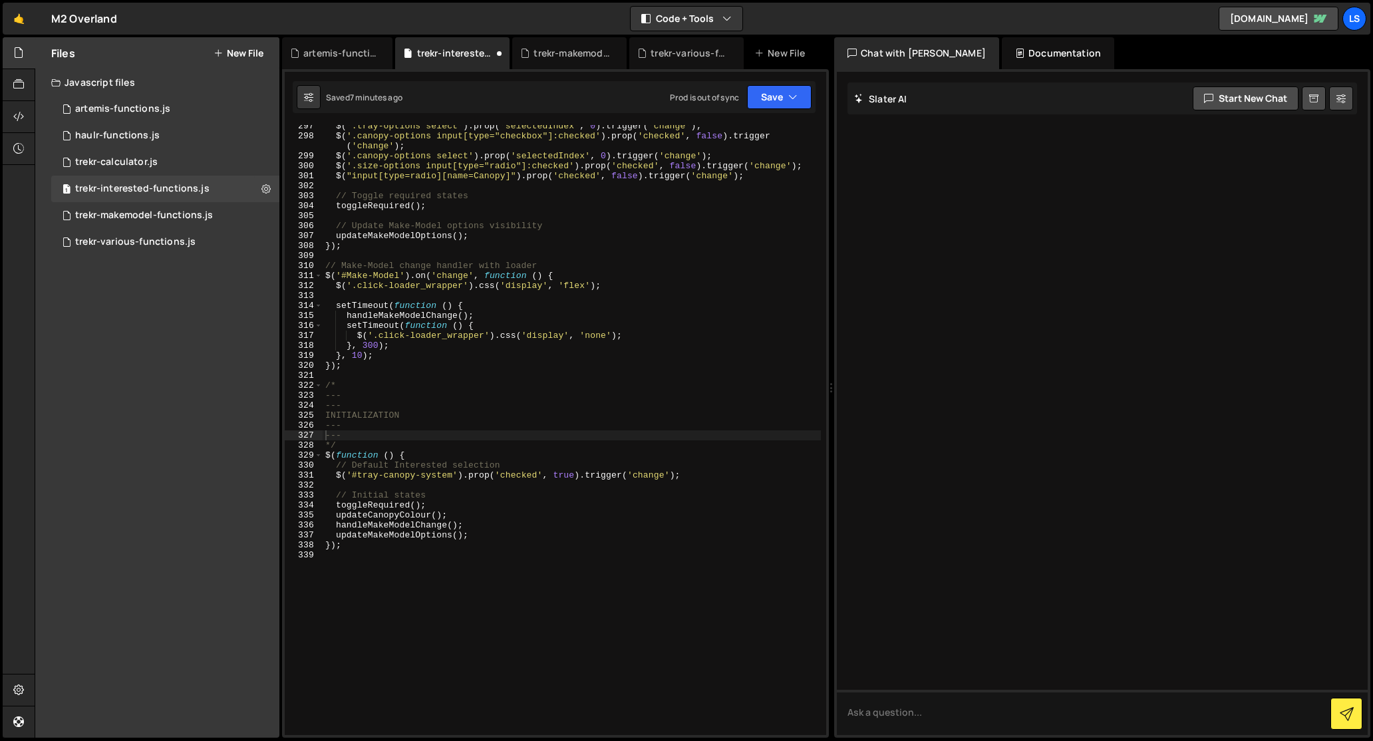
scroll to position [3107, 0]
click at [154, 213] on div "trekr-makemodel-functions.js" at bounding box center [144, 216] width 138 height 12
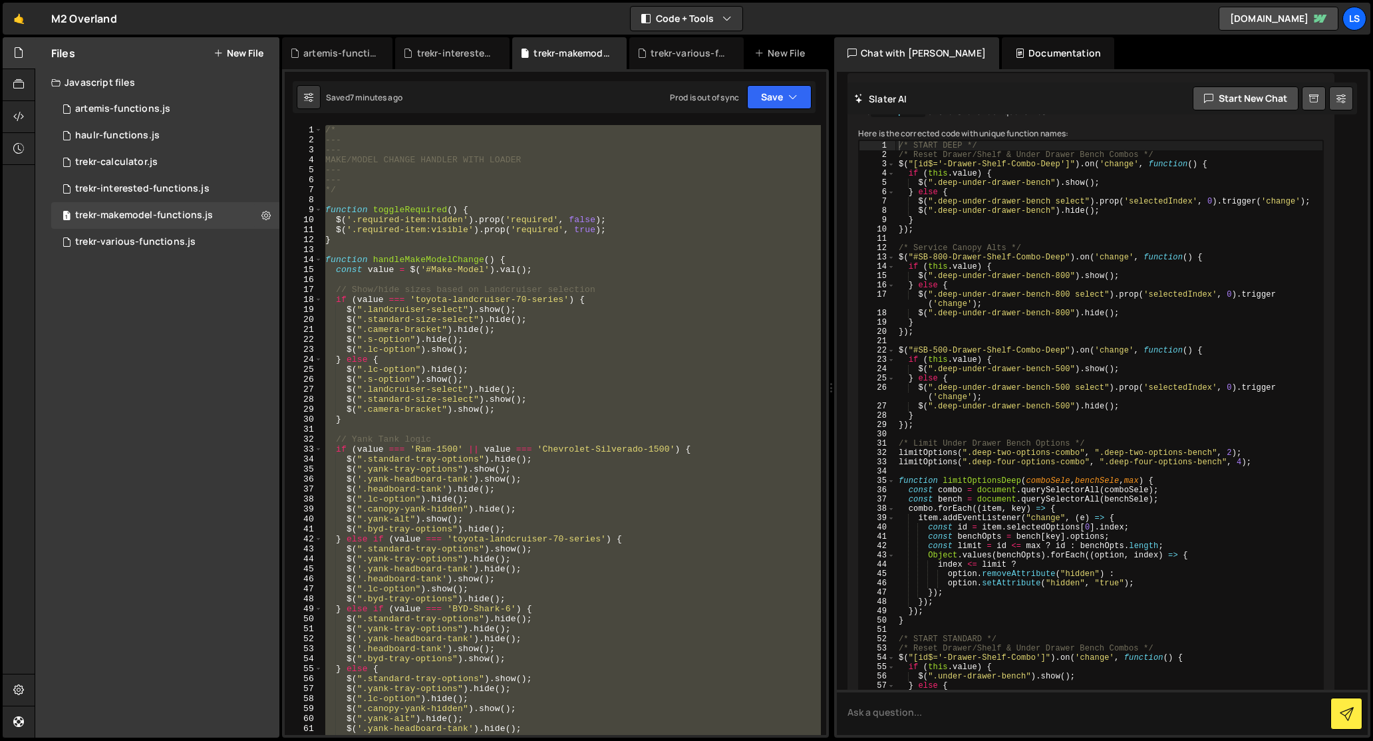
click at [516, 295] on div "/* --- --- MAKE/MODEL CHANGE HANDLER WITH LOADER --- --- */ function toggleRequ…" at bounding box center [572, 430] width 498 height 610
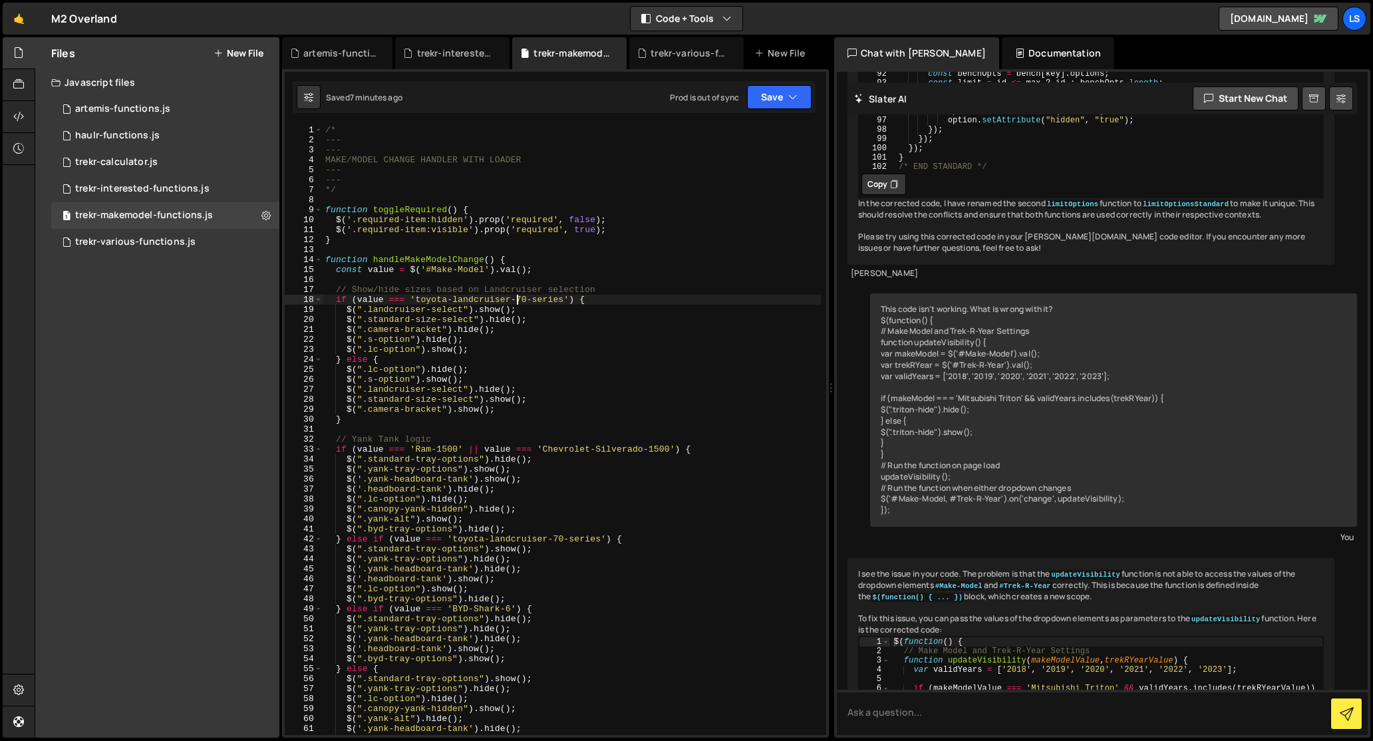
scroll to position [8670, 0]
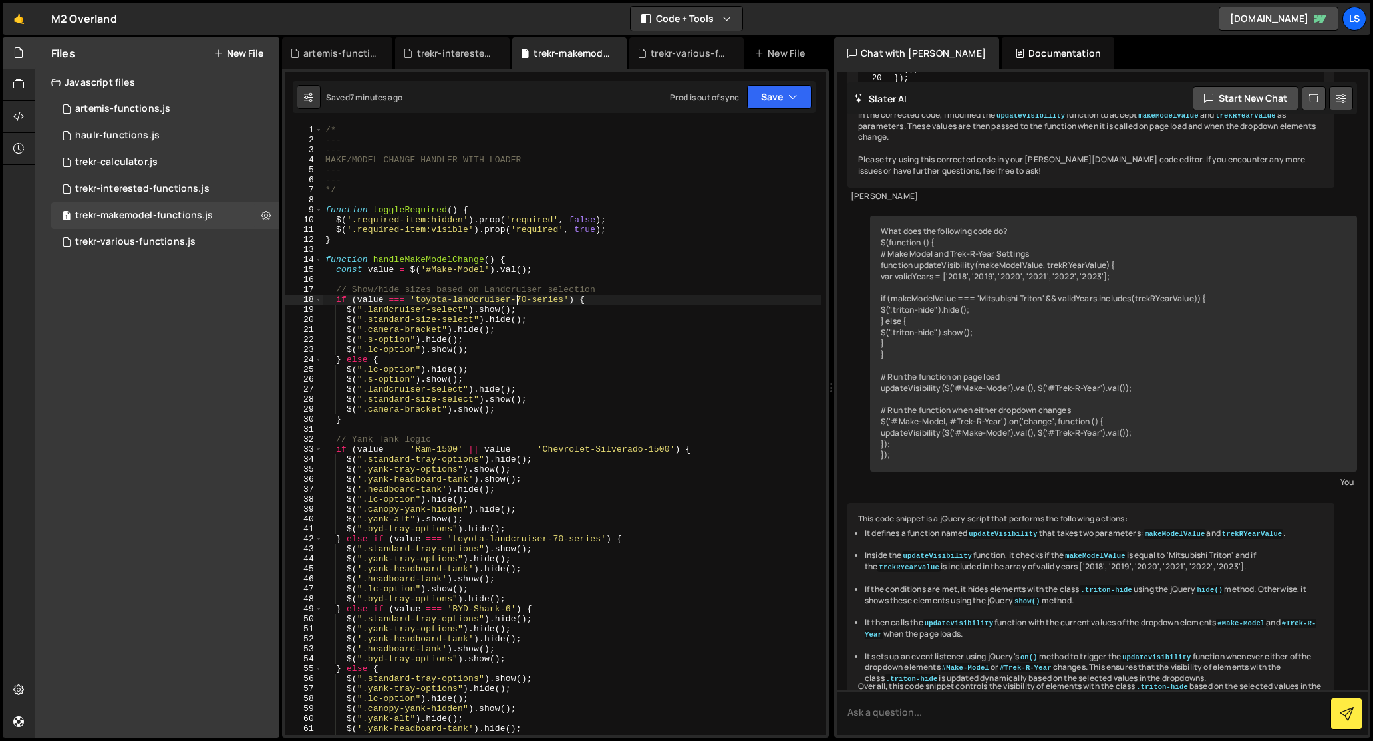
type textarea "$("#service-canopy-system, #tray-canopy-system").on('change', updateMakeModelOp…"
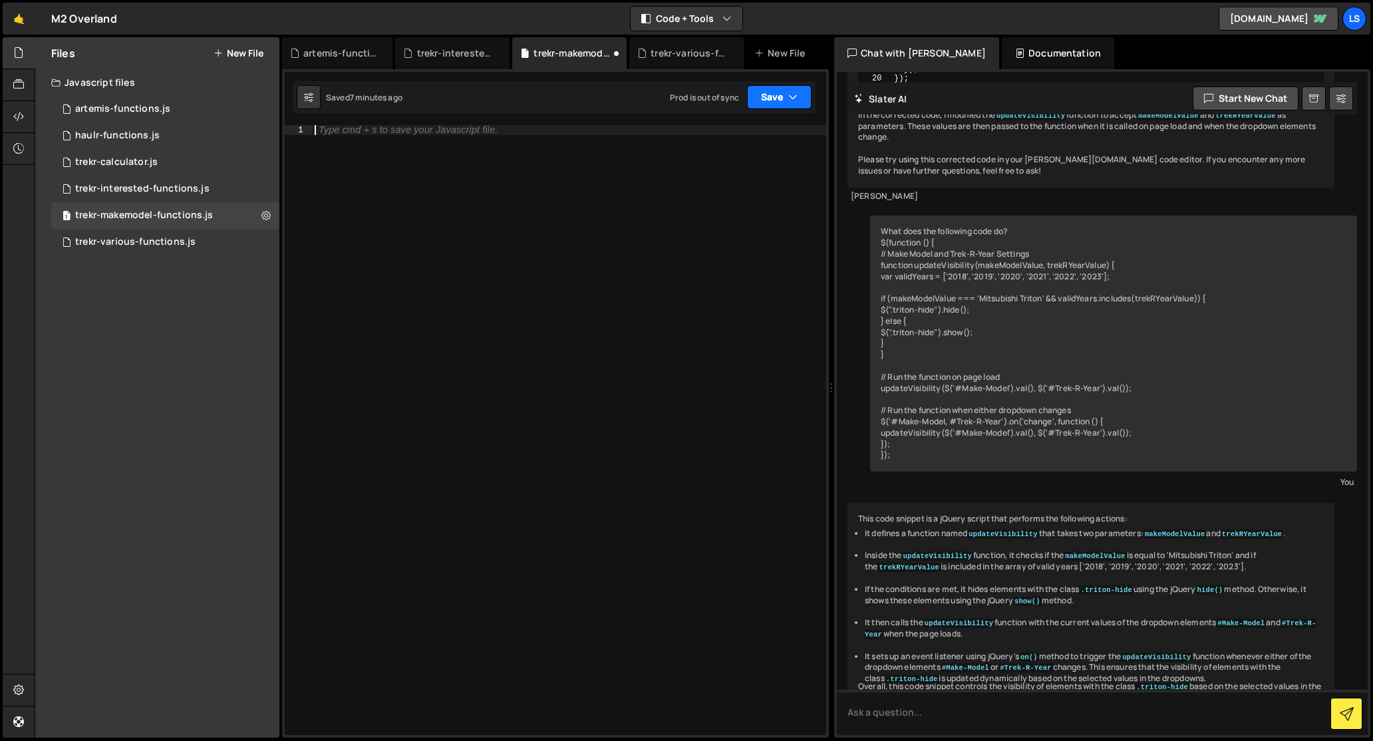
click at [770, 99] on button "Save" at bounding box center [779, 97] width 65 height 24
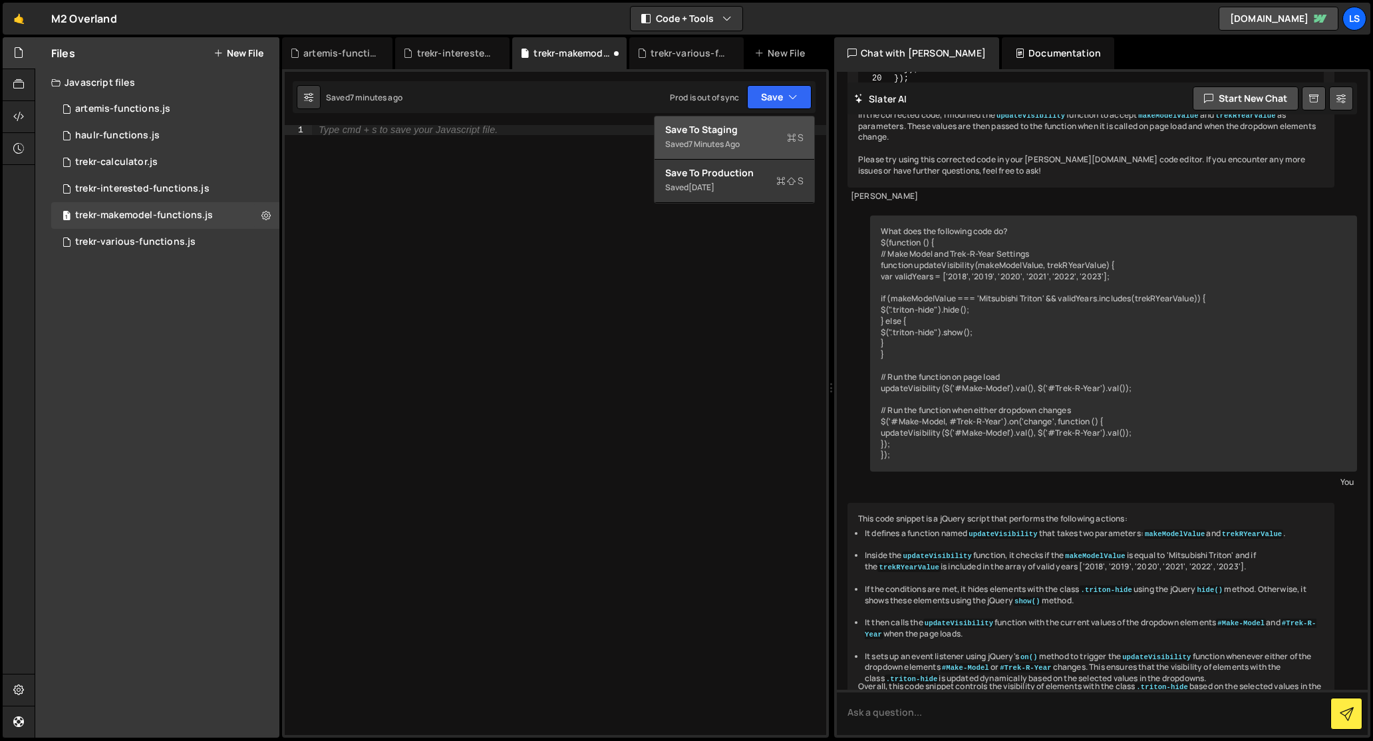
click at [718, 131] on div "Save to Staging S" at bounding box center [734, 129] width 138 height 13
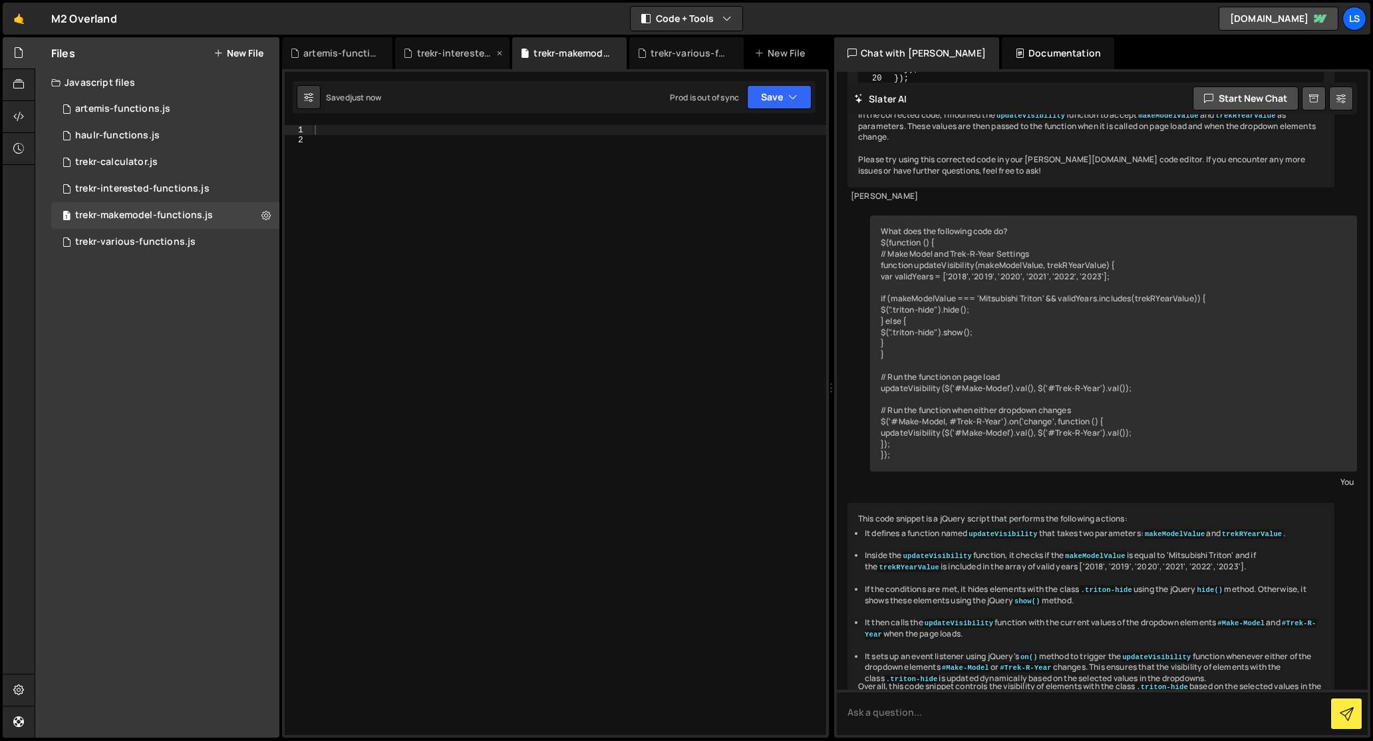
click at [436, 52] on div "trekr-interested-functions.js" at bounding box center [455, 53] width 77 height 13
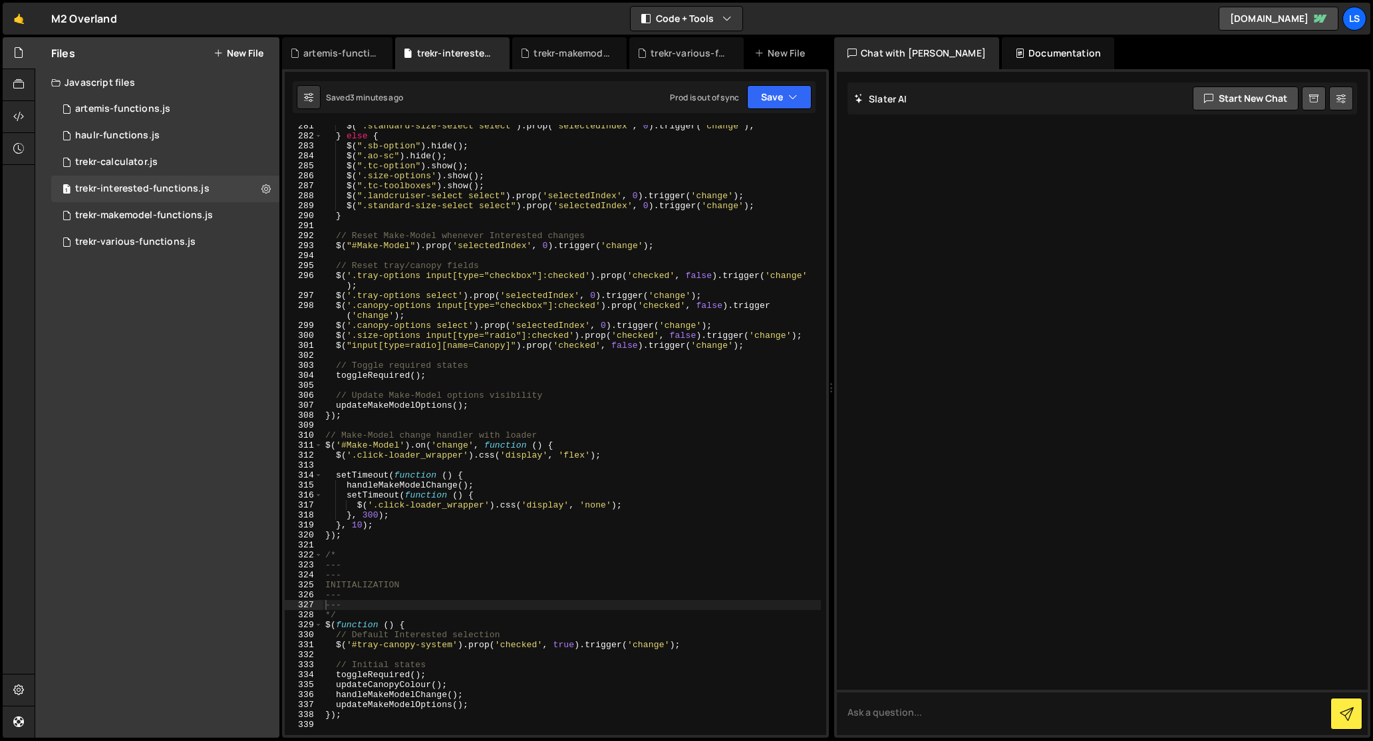
scroll to position [2938, 0]
click at [454, 323] on div "$ ( ".standard-size-select select" ) . prop ( 'selectedIndex' , 0 ) . trigger (…" at bounding box center [572, 436] width 498 height 630
type textarea "});"
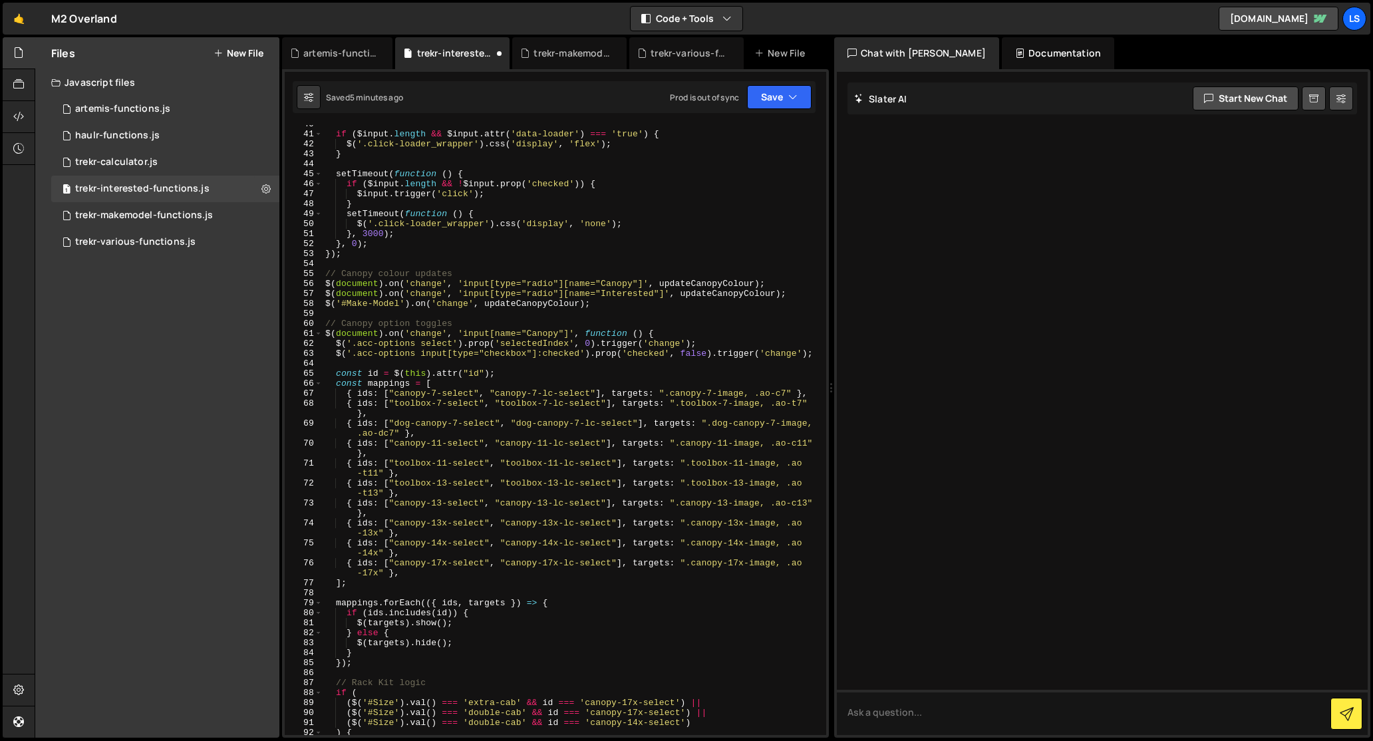
scroll to position [0, 0]
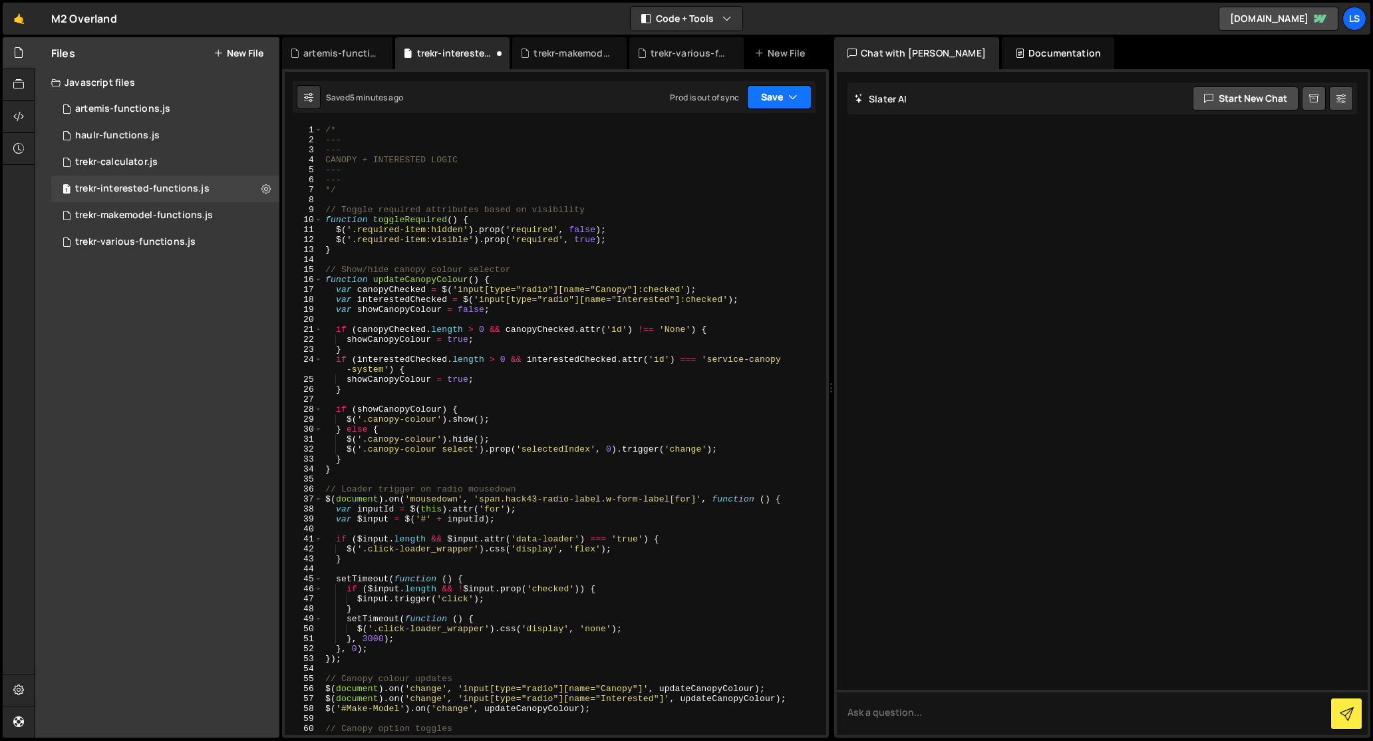
click at [766, 94] on button "Save" at bounding box center [779, 97] width 65 height 24
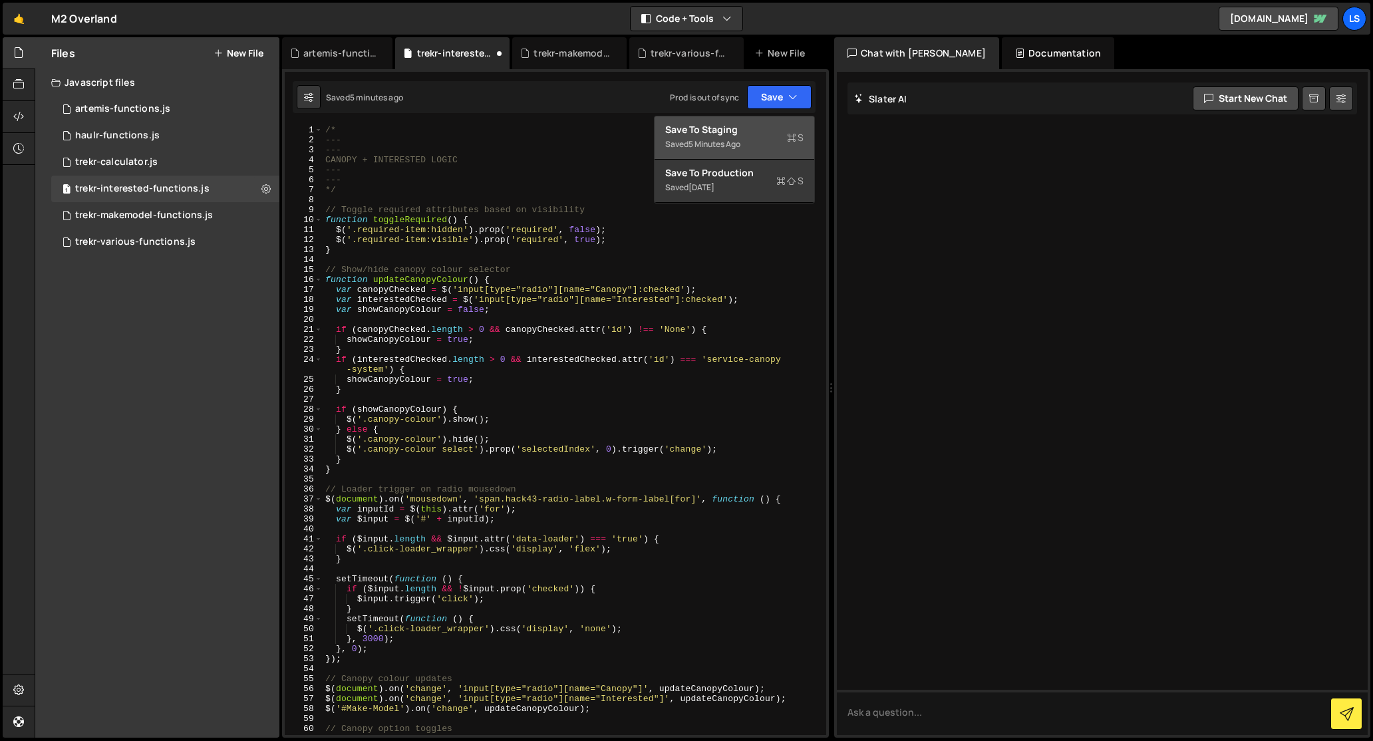
click at [728, 130] on div "Save to Staging S" at bounding box center [734, 129] width 138 height 13
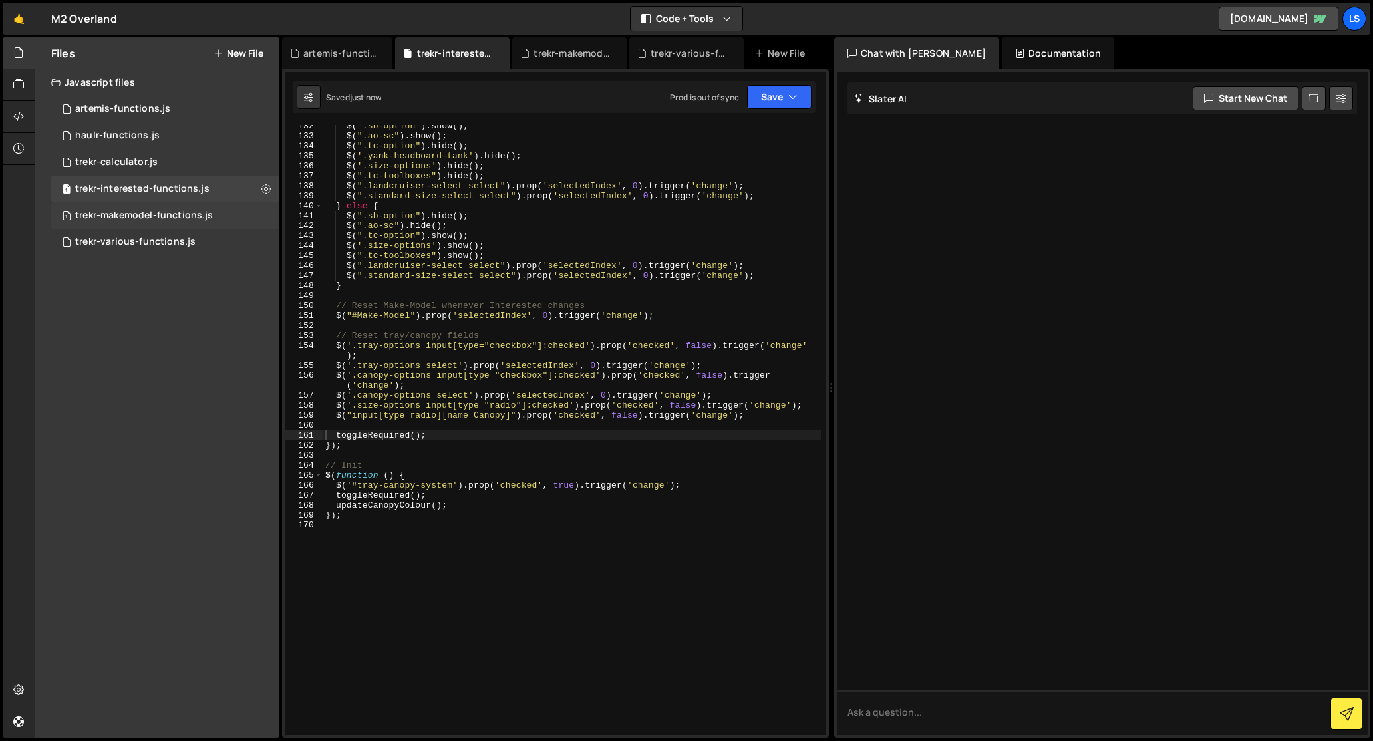
click at [172, 214] on div "trekr-makemodel-functions.js" at bounding box center [144, 216] width 138 height 12
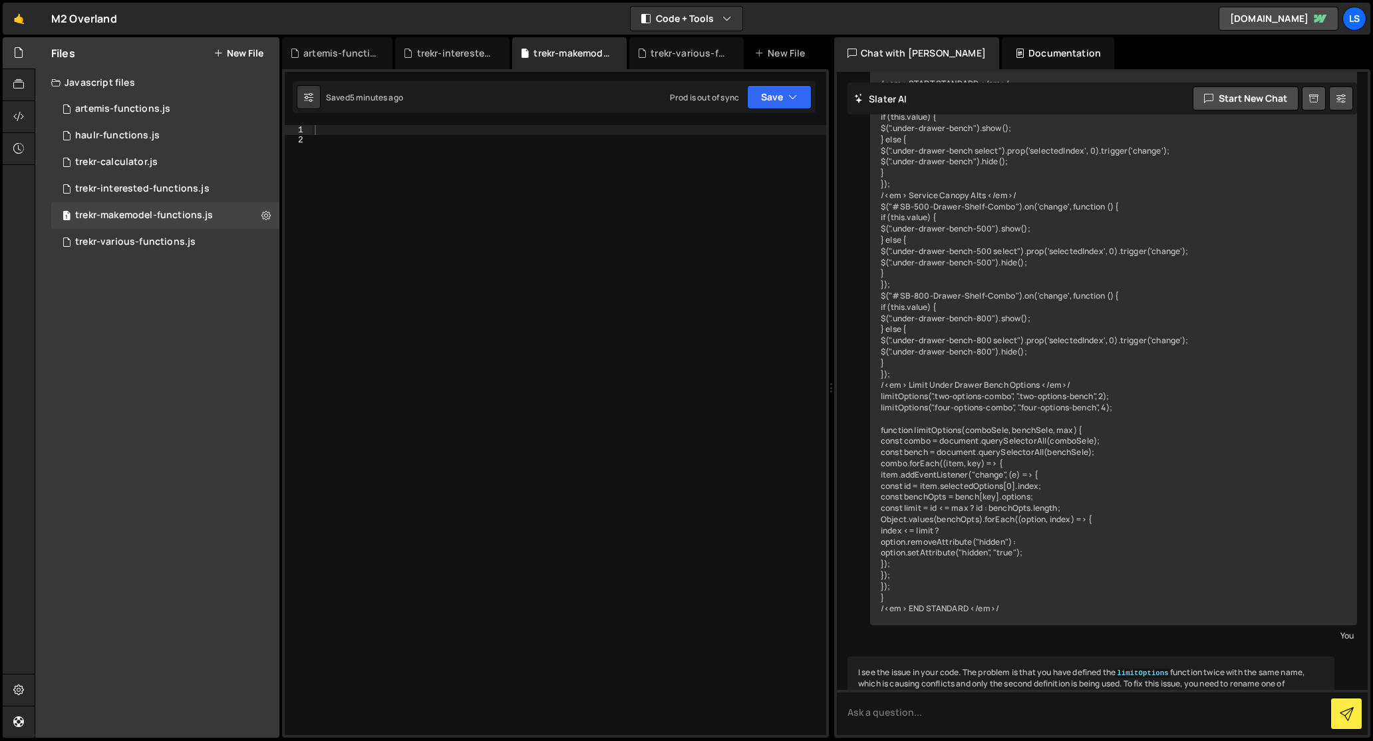
scroll to position [8670, 0]
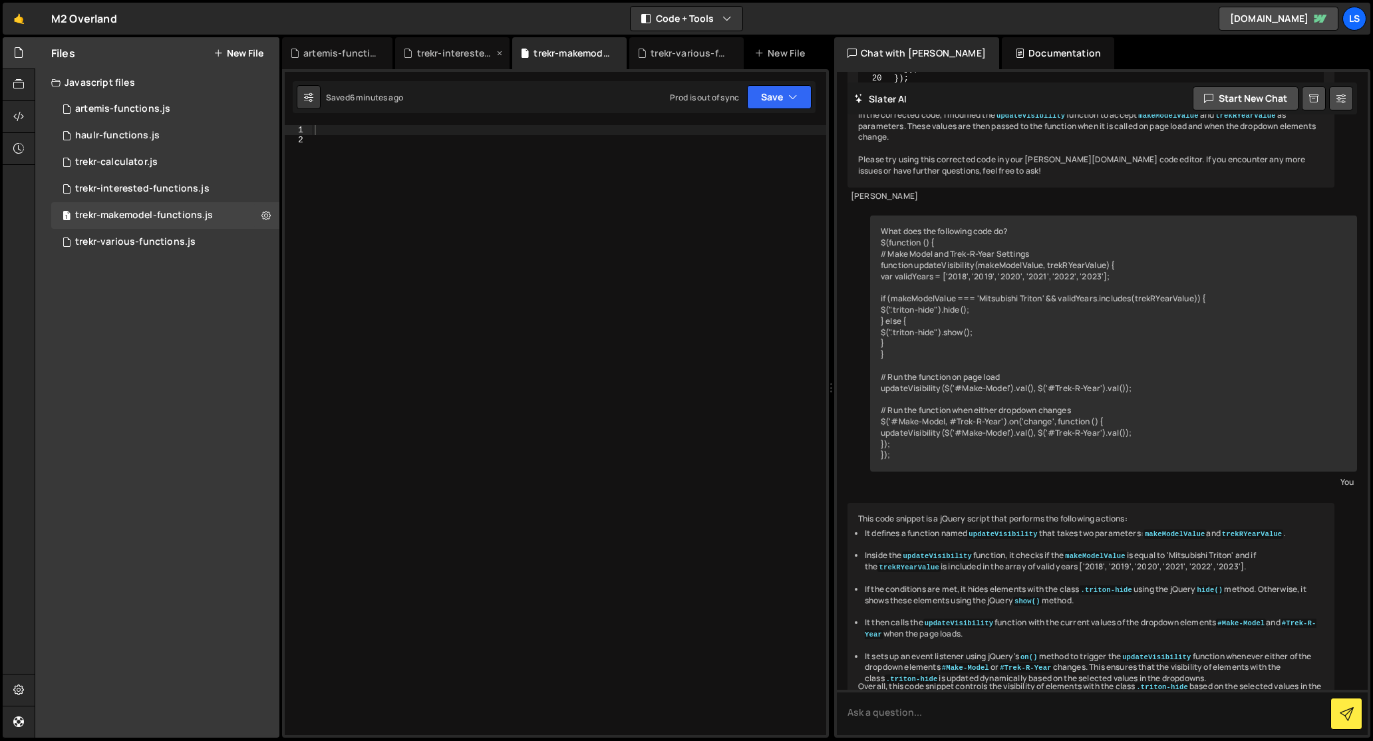
click at [453, 49] on div "trekr-interested-functions.js" at bounding box center [455, 53] width 77 height 13
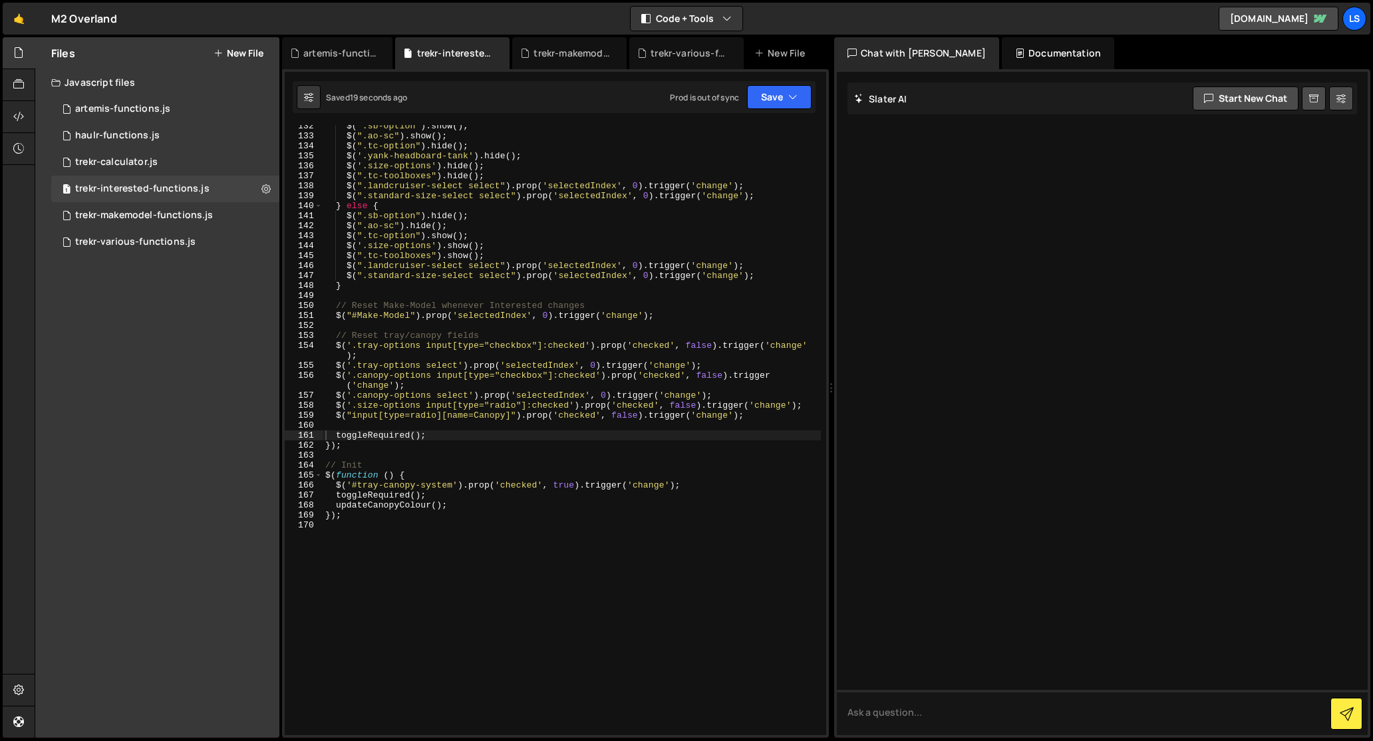
scroll to position [0, 0]
click at [557, 47] on div "trekr-makemodel-functions.js" at bounding box center [571, 53] width 77 height 13
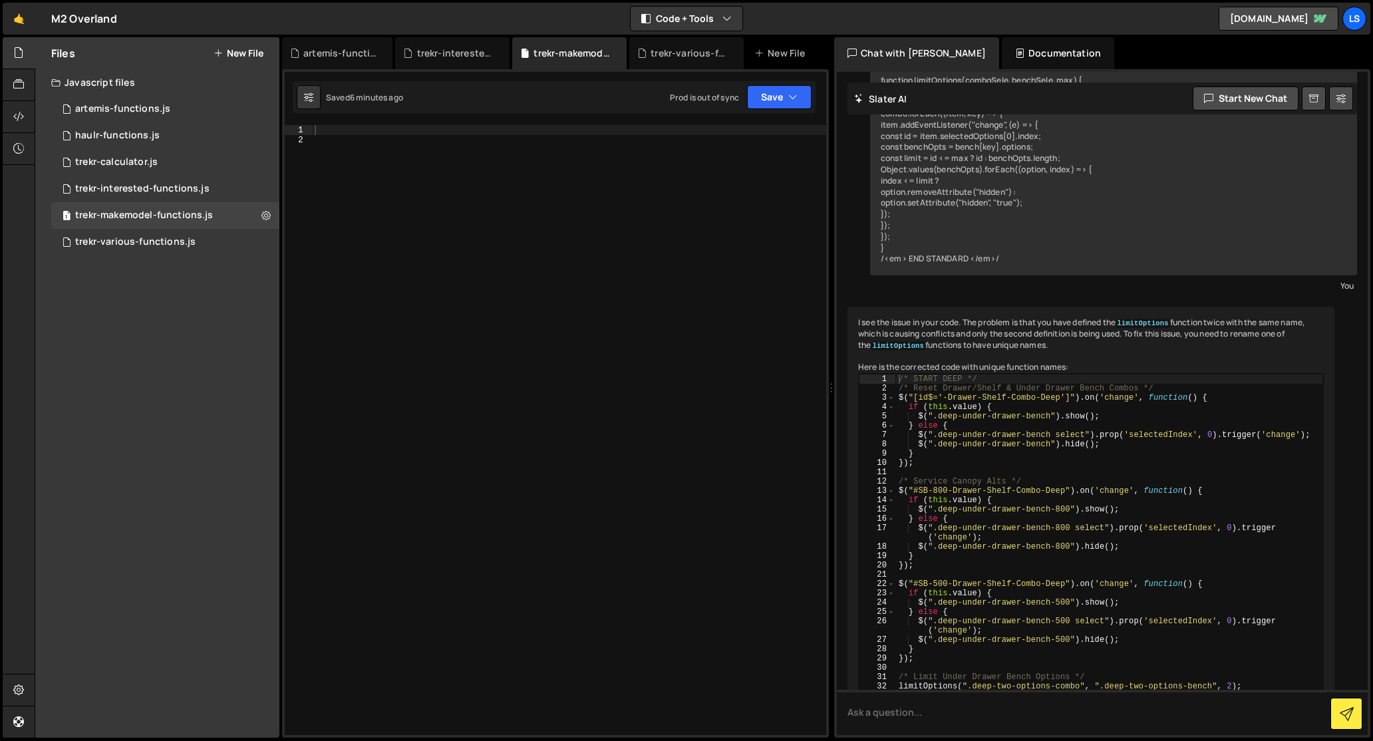
scroll to position [8670, 0]
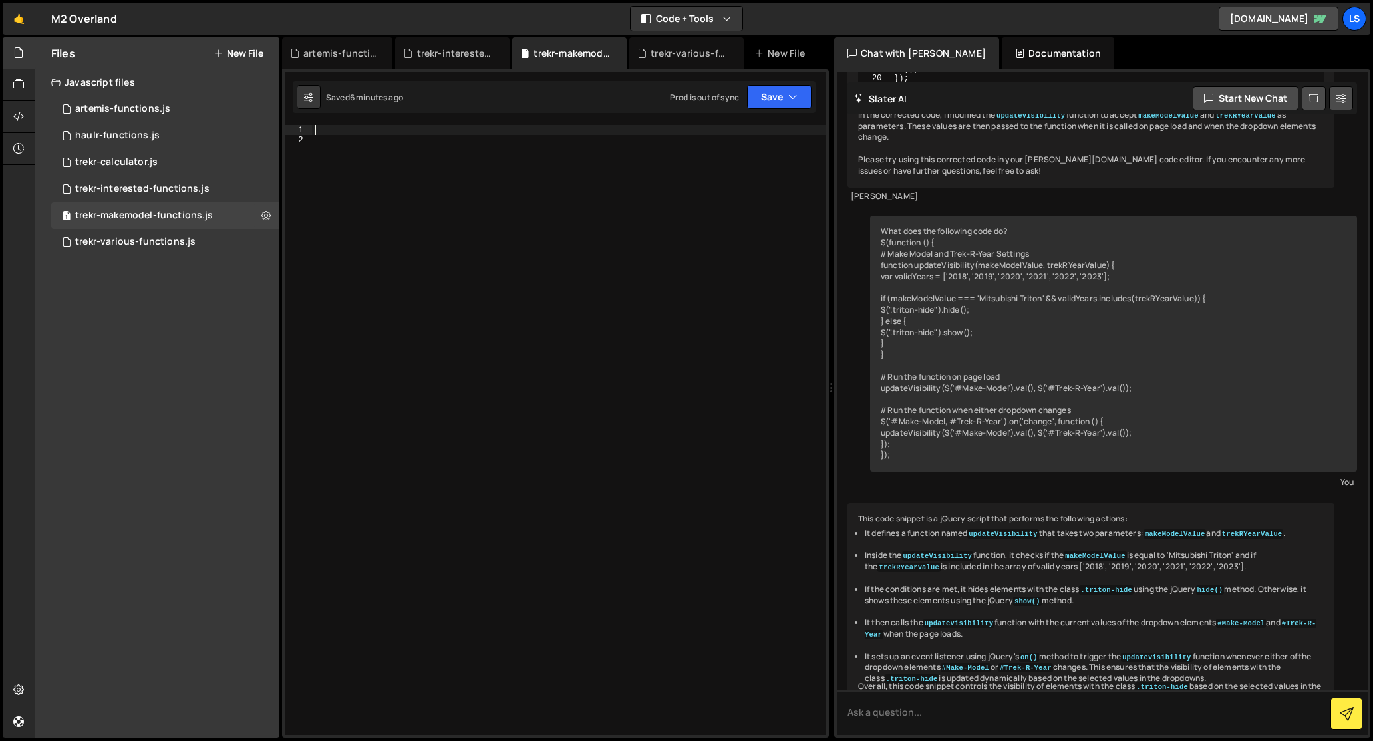
click at [407, 134] on div at bounding box center [569, 440] width 514 height 630
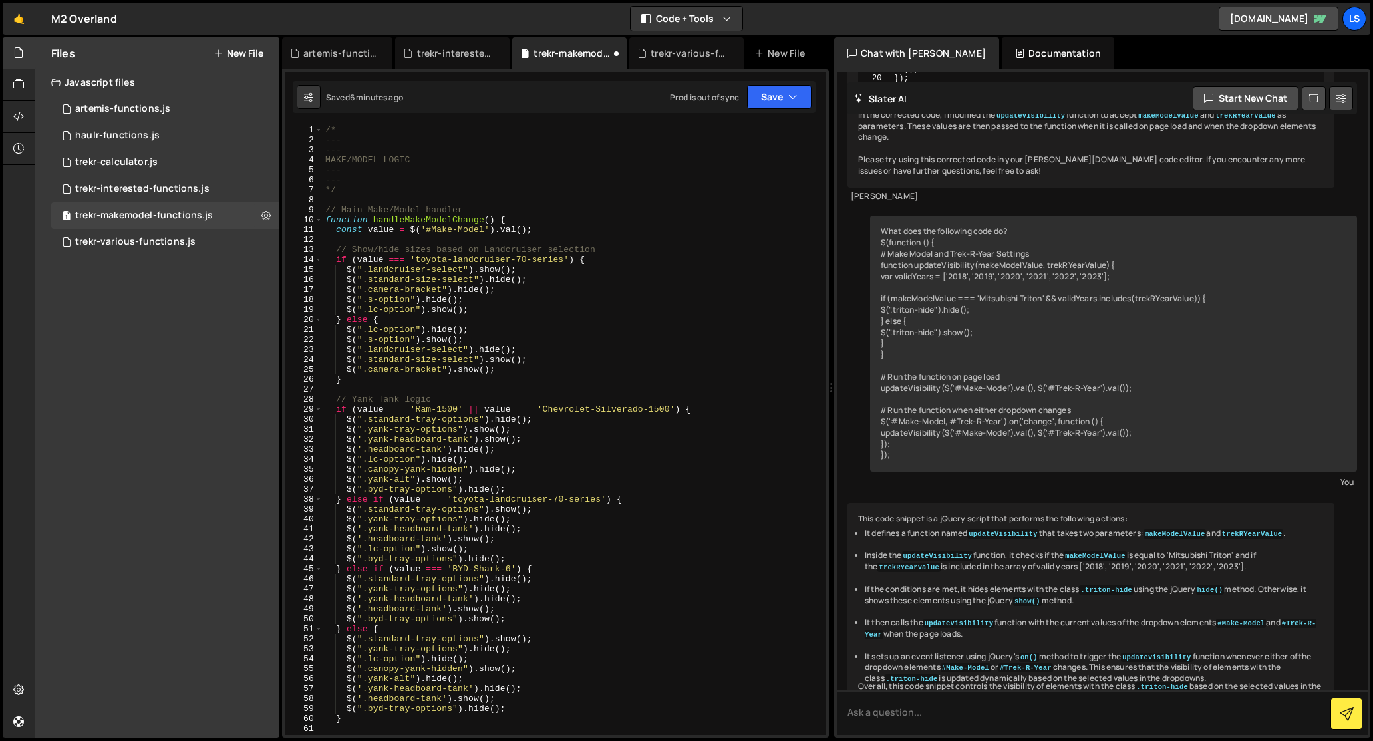
scroll to position [0, 0]
click at [768, 98] on button "Save" at bounding box center [779, 97] width 65 height 24
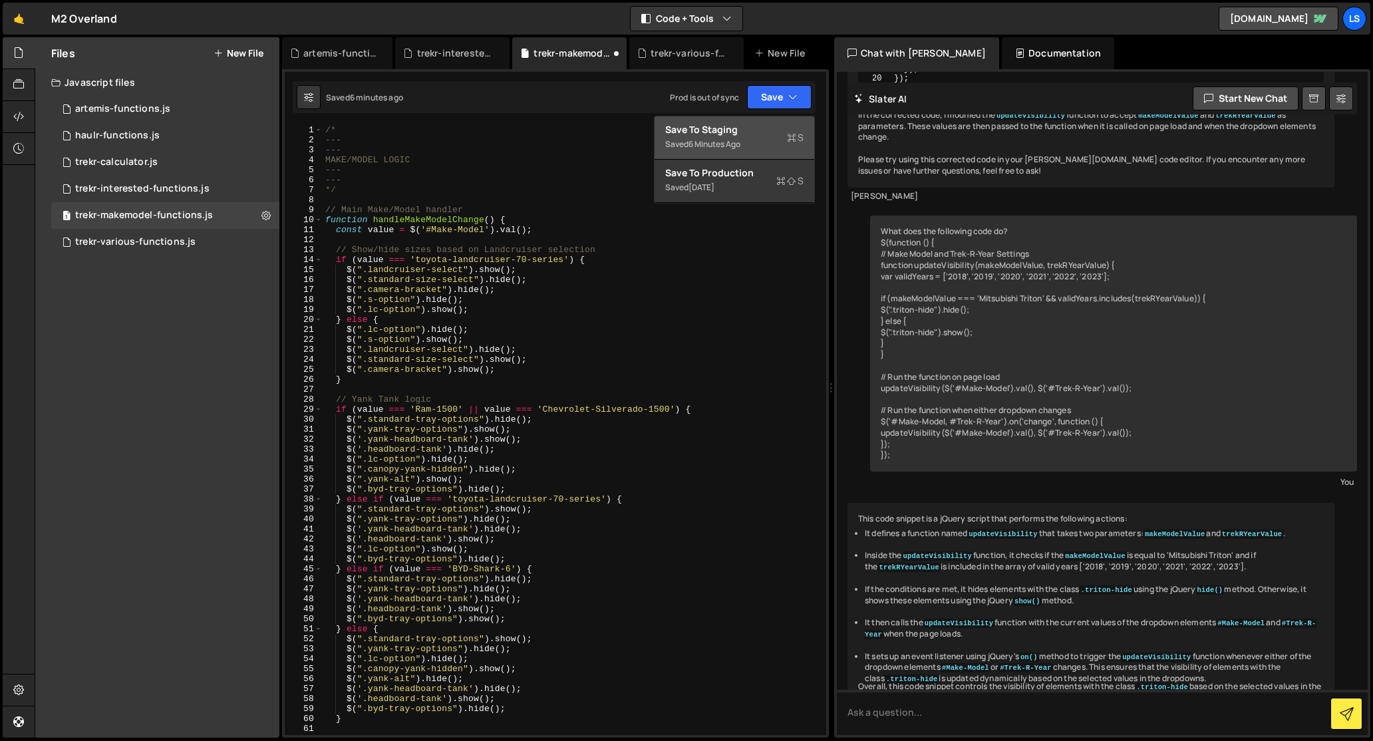
click at [718, 131] on div "Save to Staging S" at bounding box center [734, 129] width 138 height 13
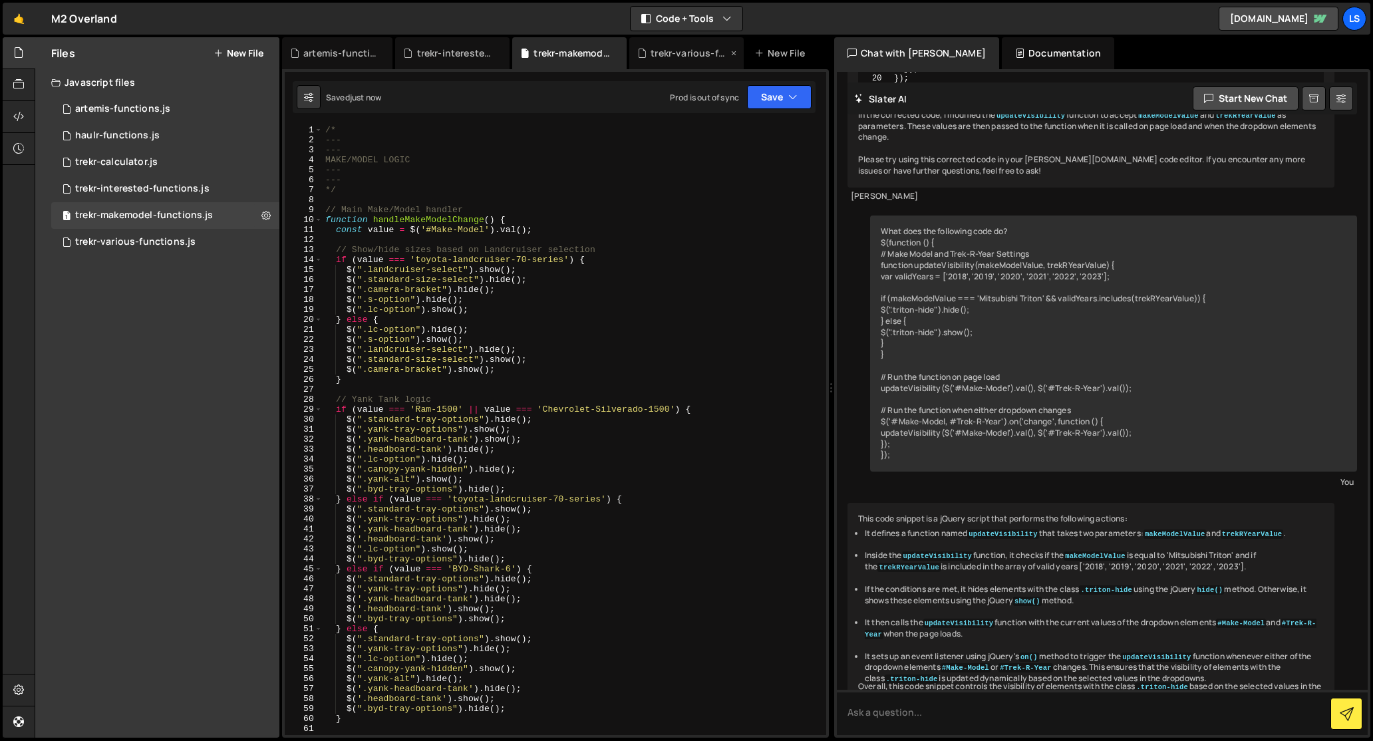
click at [696, 53] on div "trekr-various-functions.js" at bounding box center [689, 53] width 77 height 13
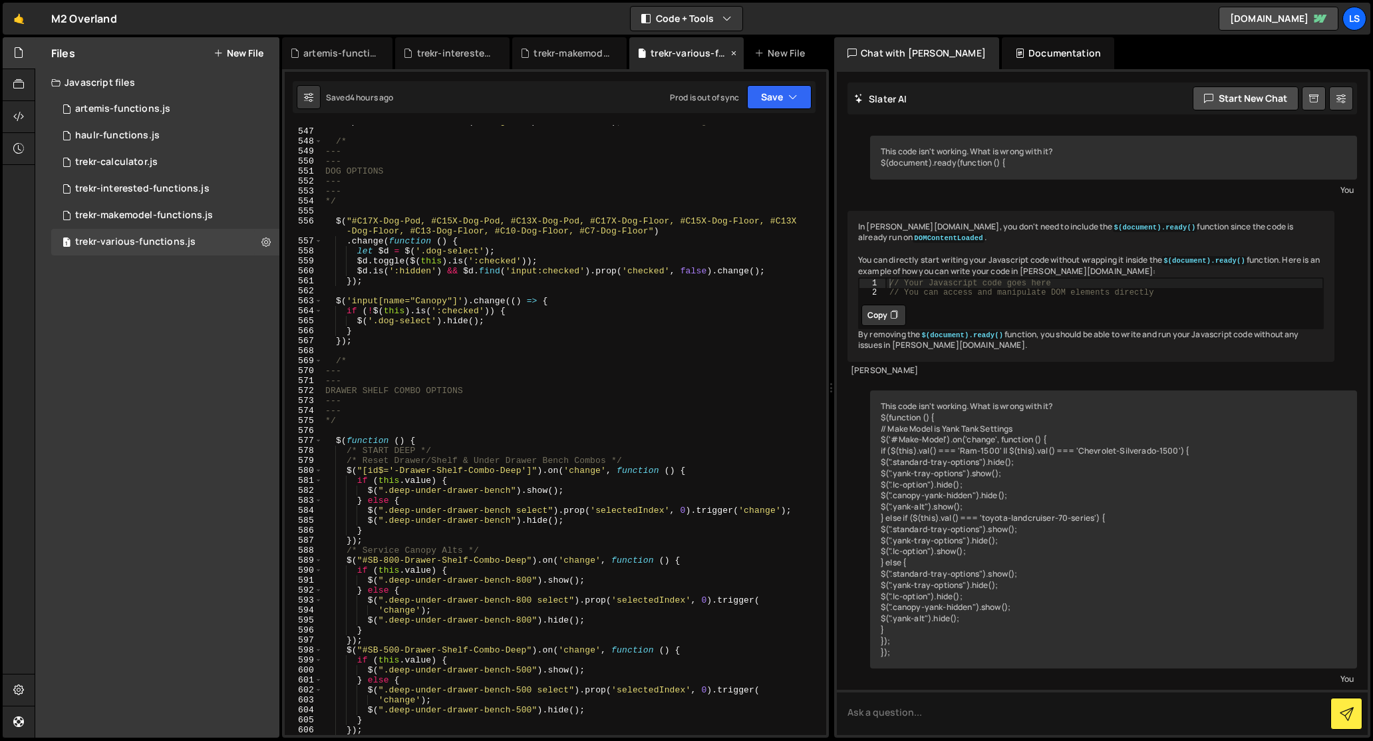
click at [732, 51] on icon at bounding box center [733, 53] width 9 height 13
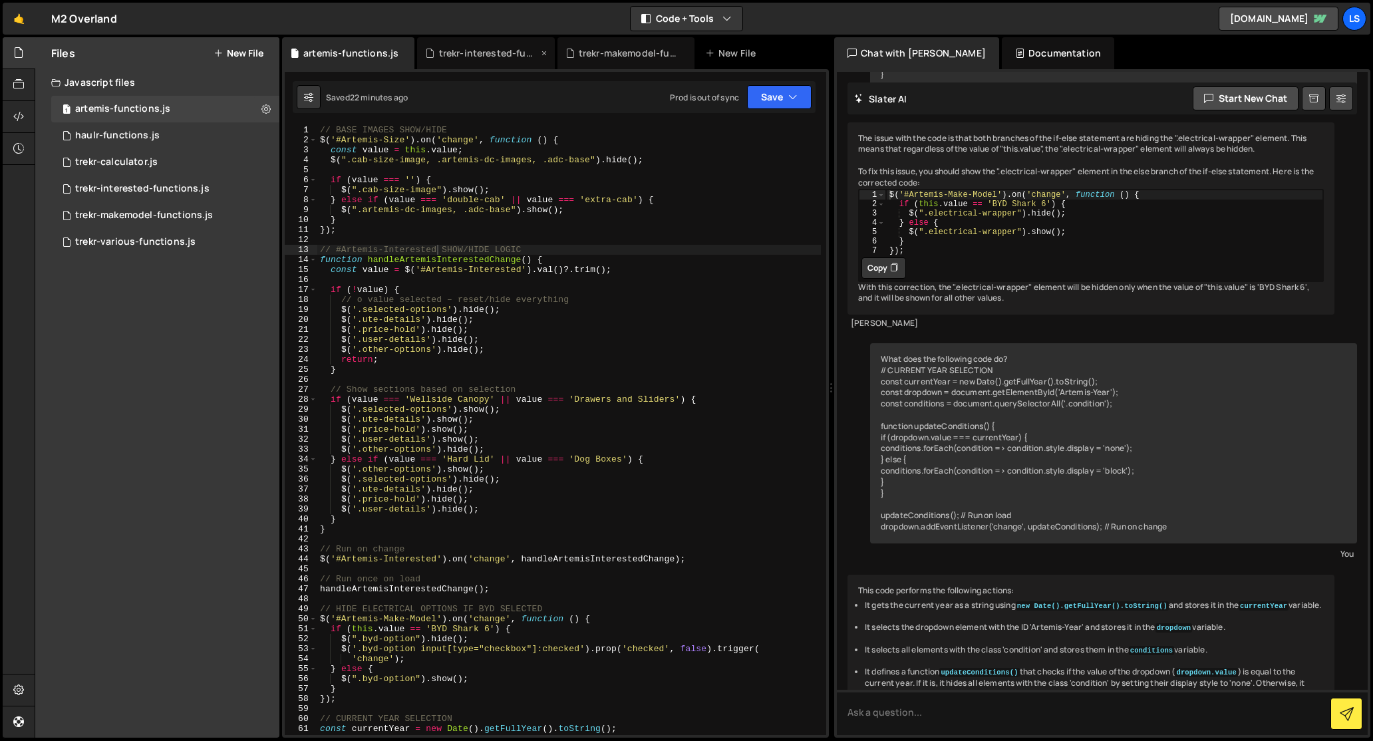
scroll to position [351, 0]
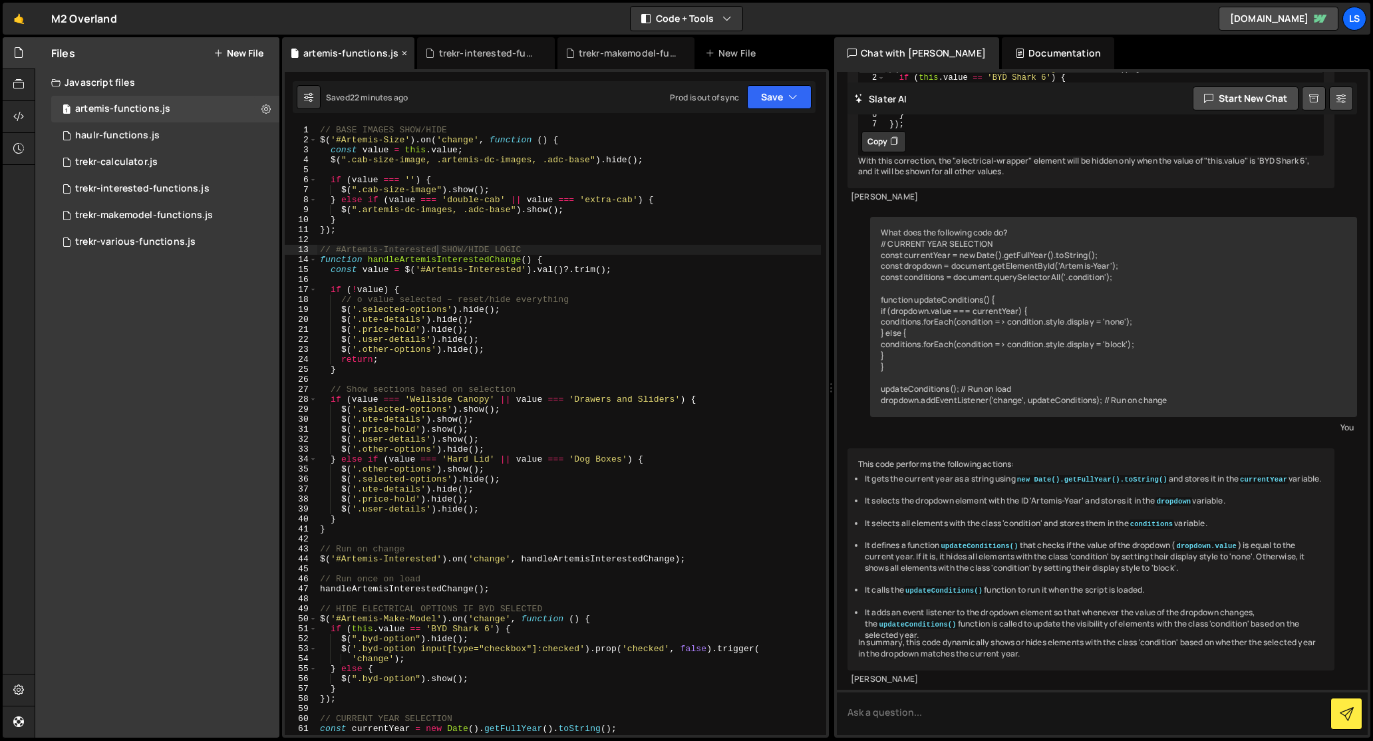
click at [402, 54] on icon at bounding box center [404, 53] width 9 height 13
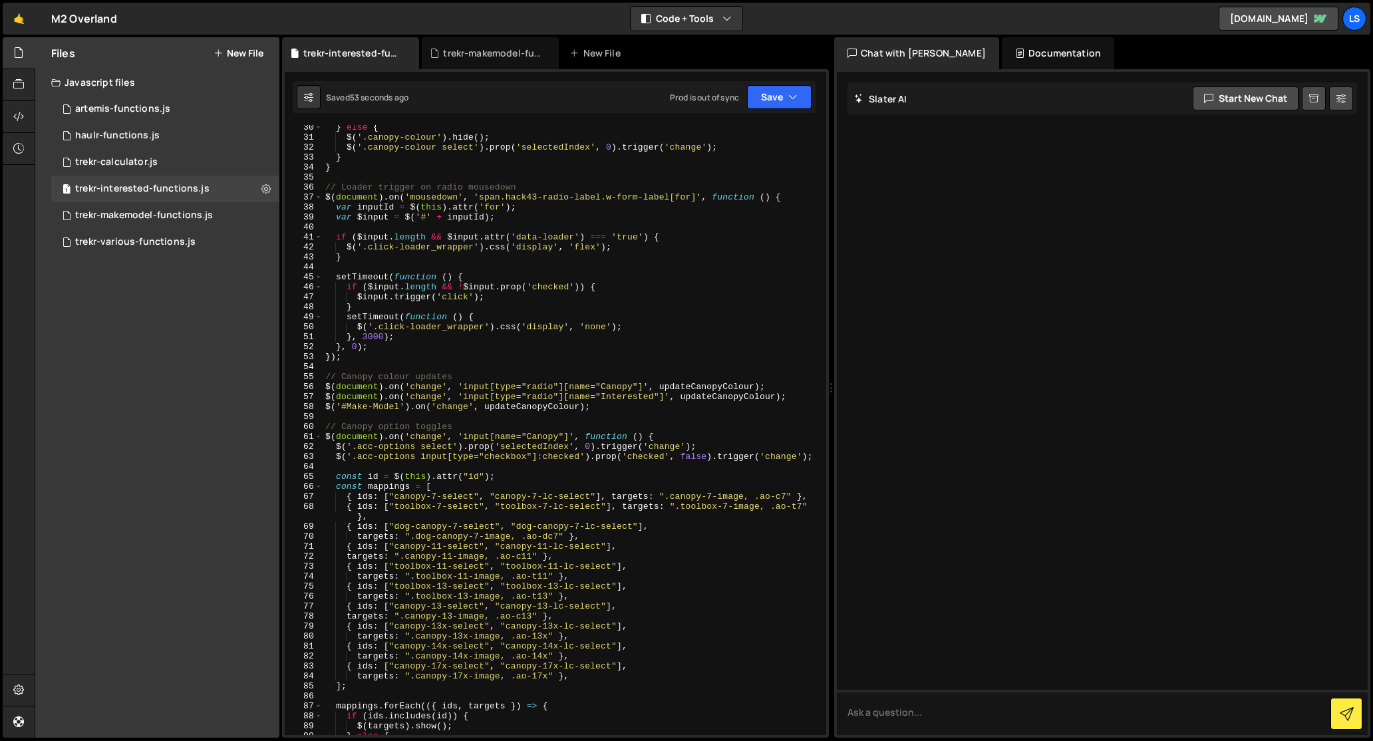
scroll to position [0, 0]
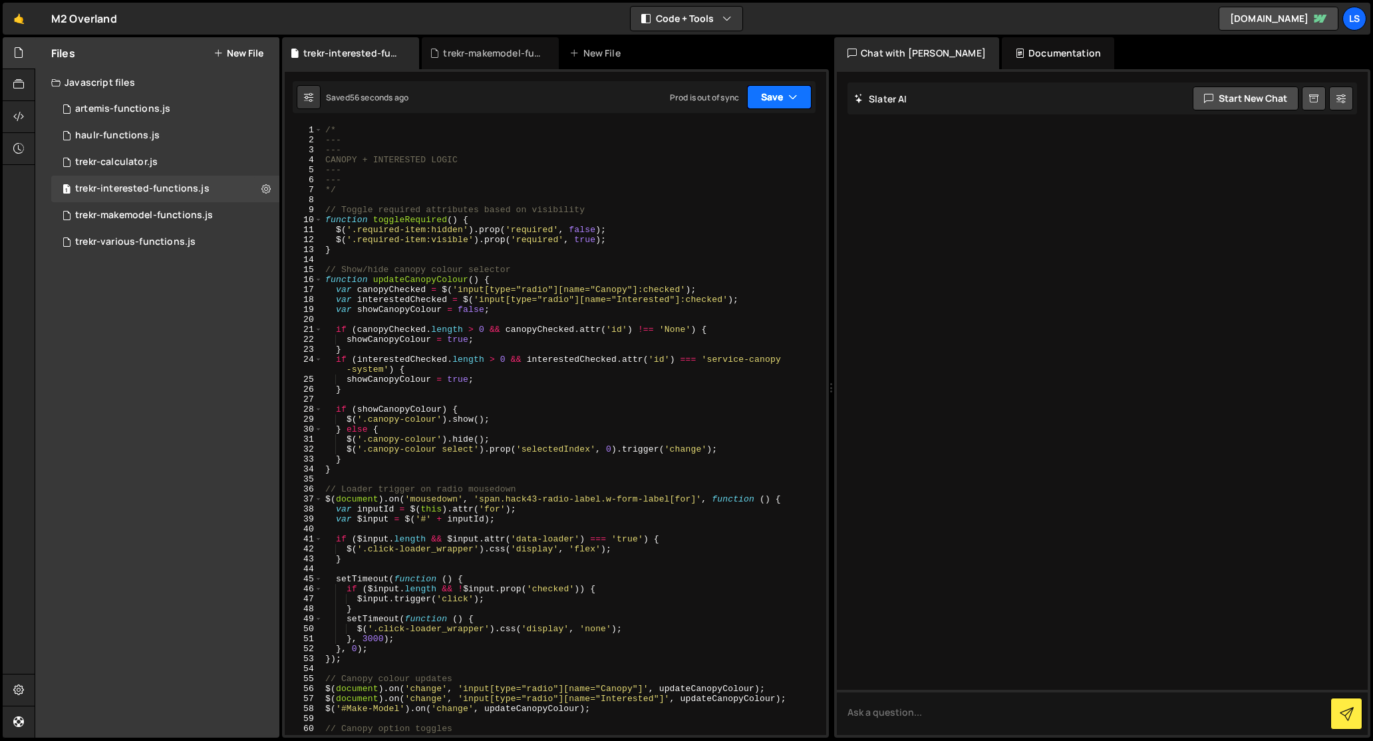
click at [766, 100] on button "Save" at bounding box center [779, 97] width 65 height 24
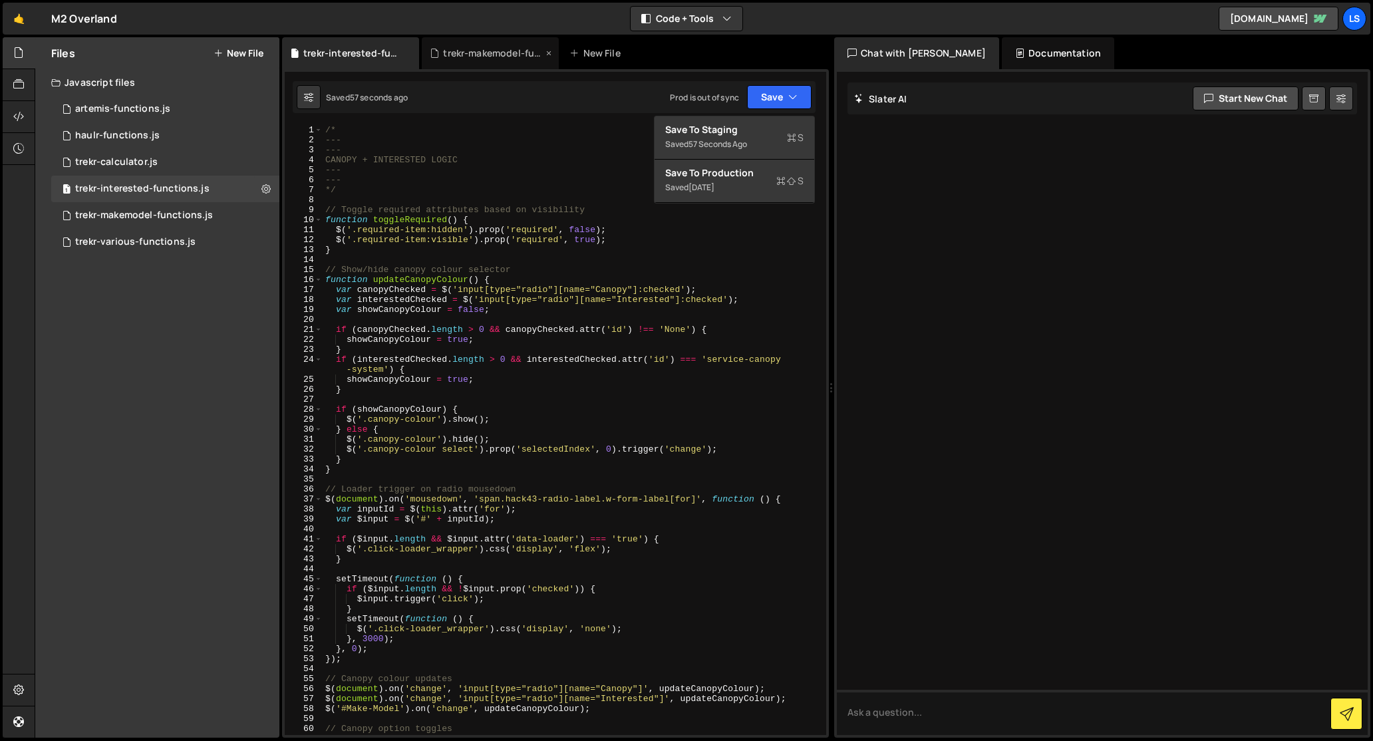
click at [515, 55] on div "trekr-makemodel-functions.js" at bounding box center [493, 53] width 100 height 13
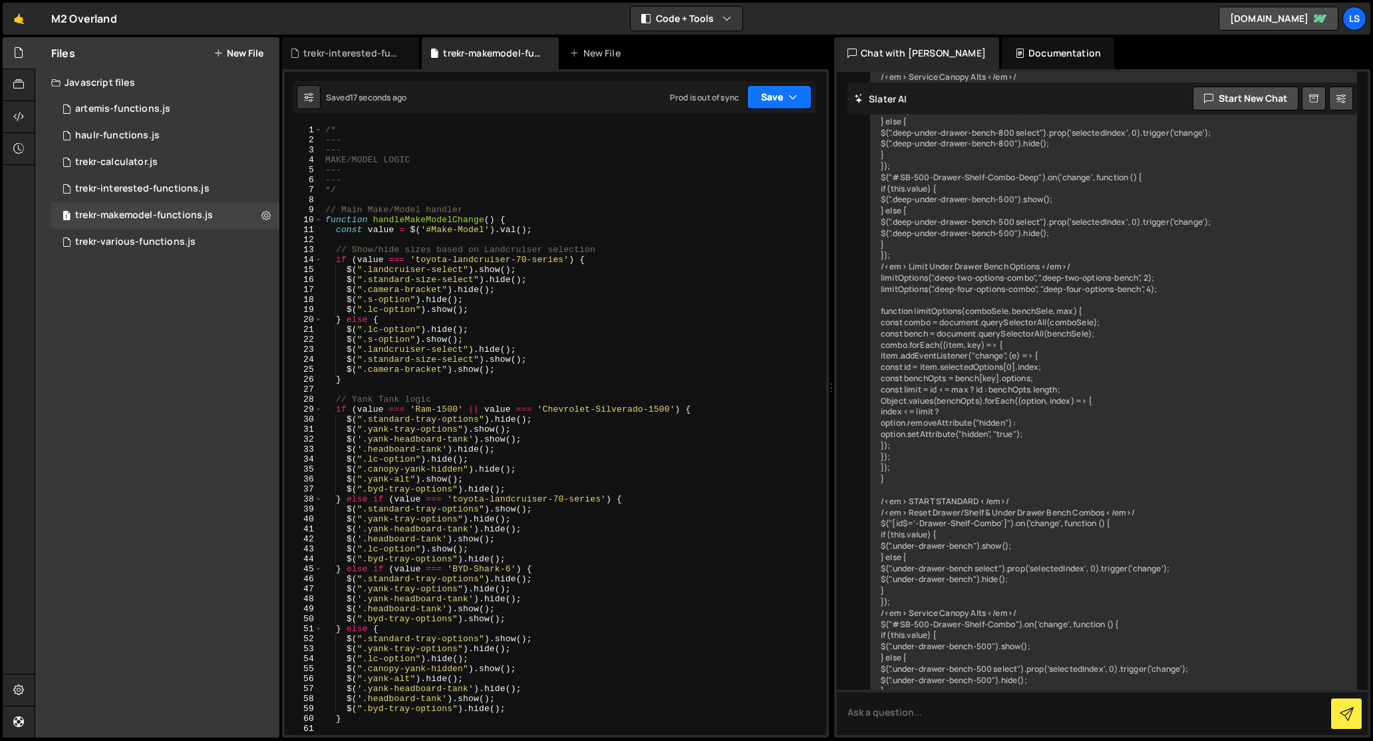
click at [762, 105] on button "Save" at bounding box center [779, 97] width 65 height 24
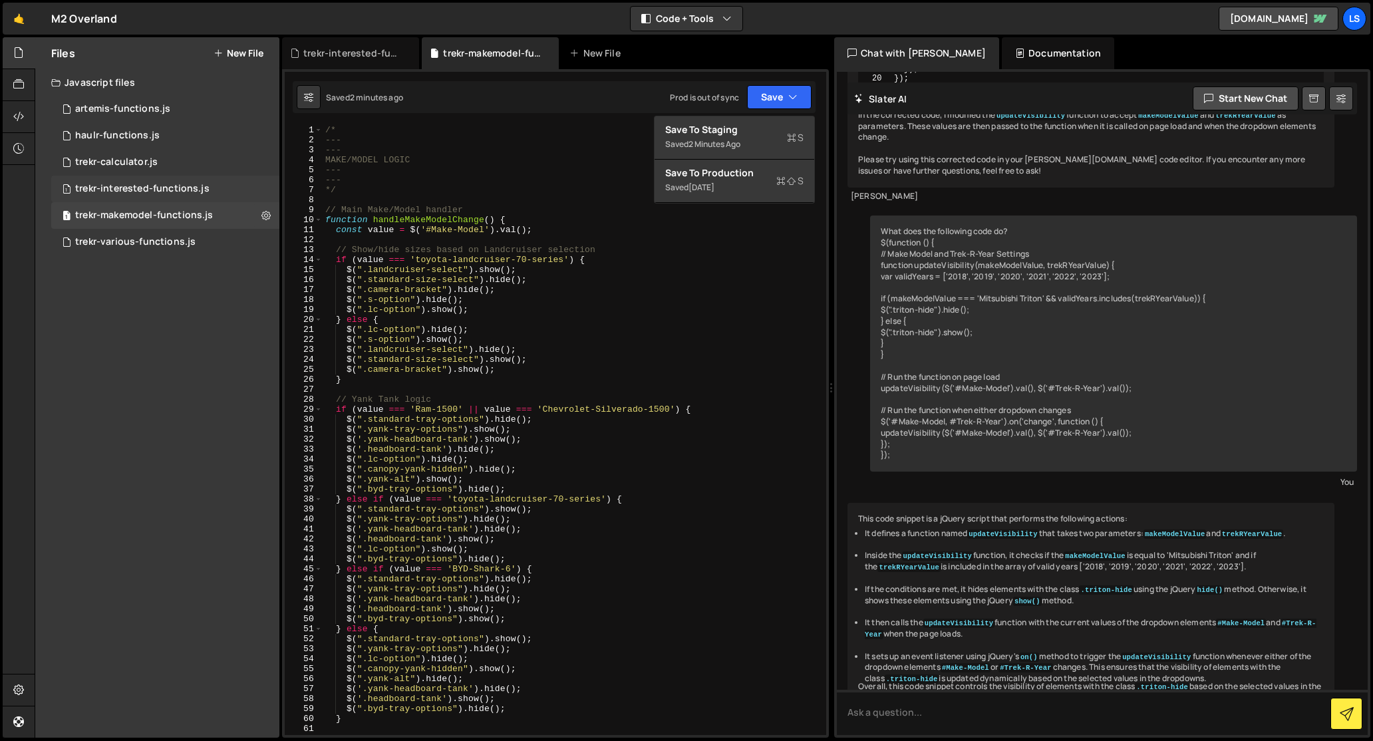
click at [129, 186] on div "trekr-interested-functions.js" at bounding box center [142, 189] width 134 height 12
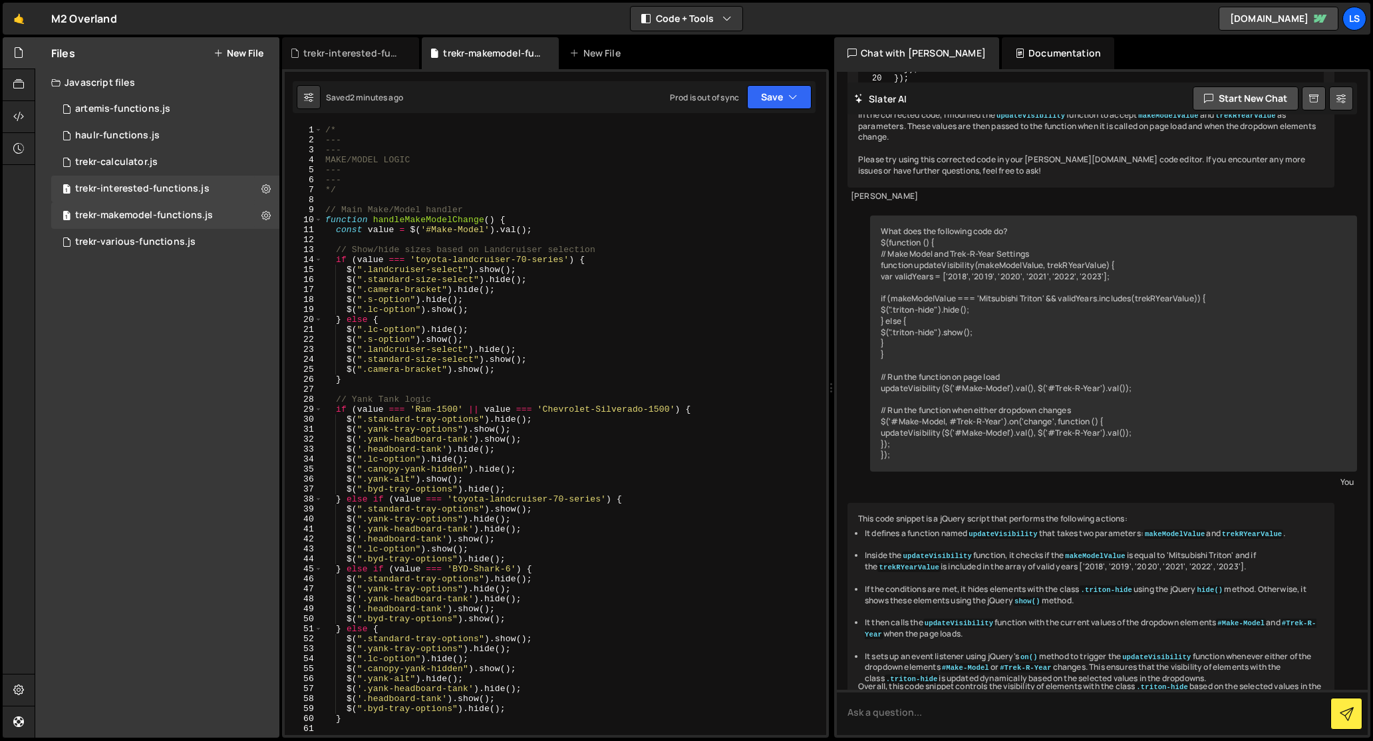
scroll to position [0, 0]
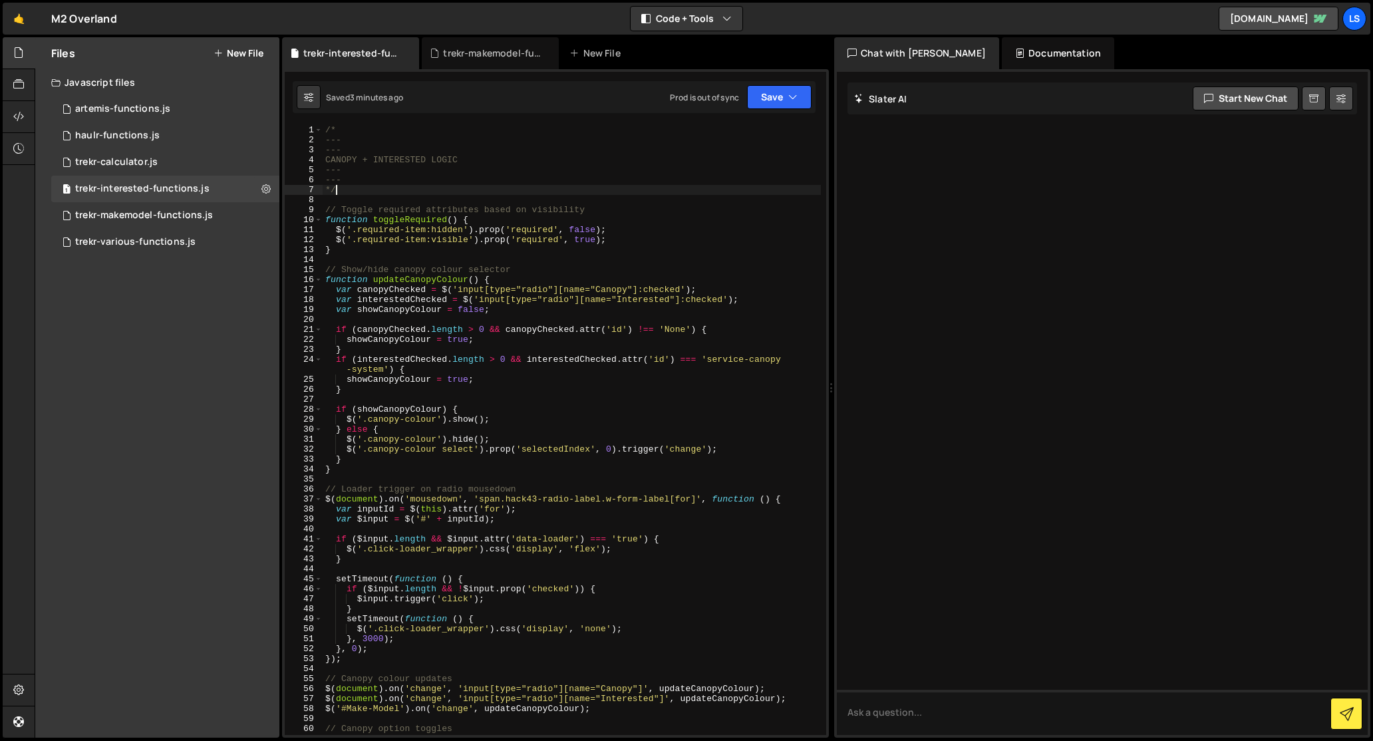
click at [480, 186] on div "/* --- --- CANOPY + INTERESTED LOGIC --- --- */ // Toggle required attributes b…" at bounding box center [572, 440] width 498 height 630
type textarea "});"
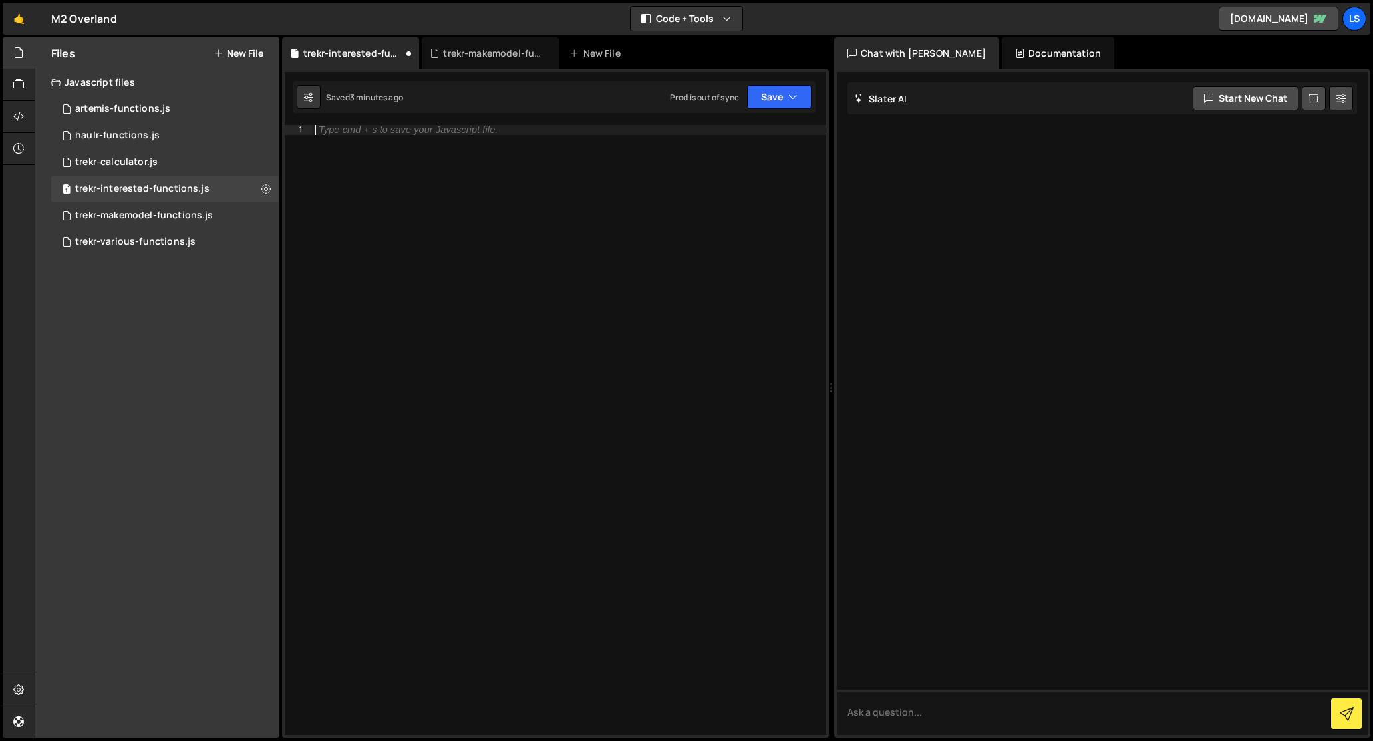
type textarea "});"
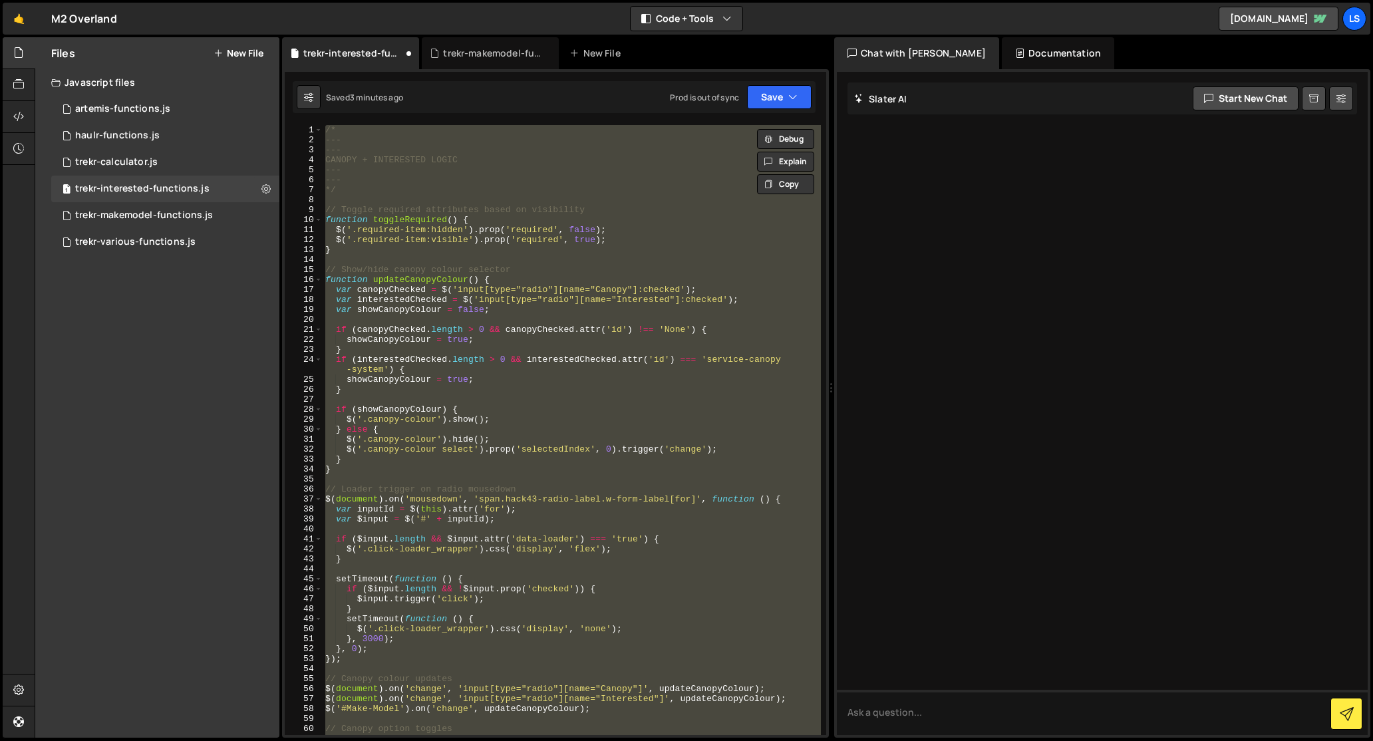
paste textarea
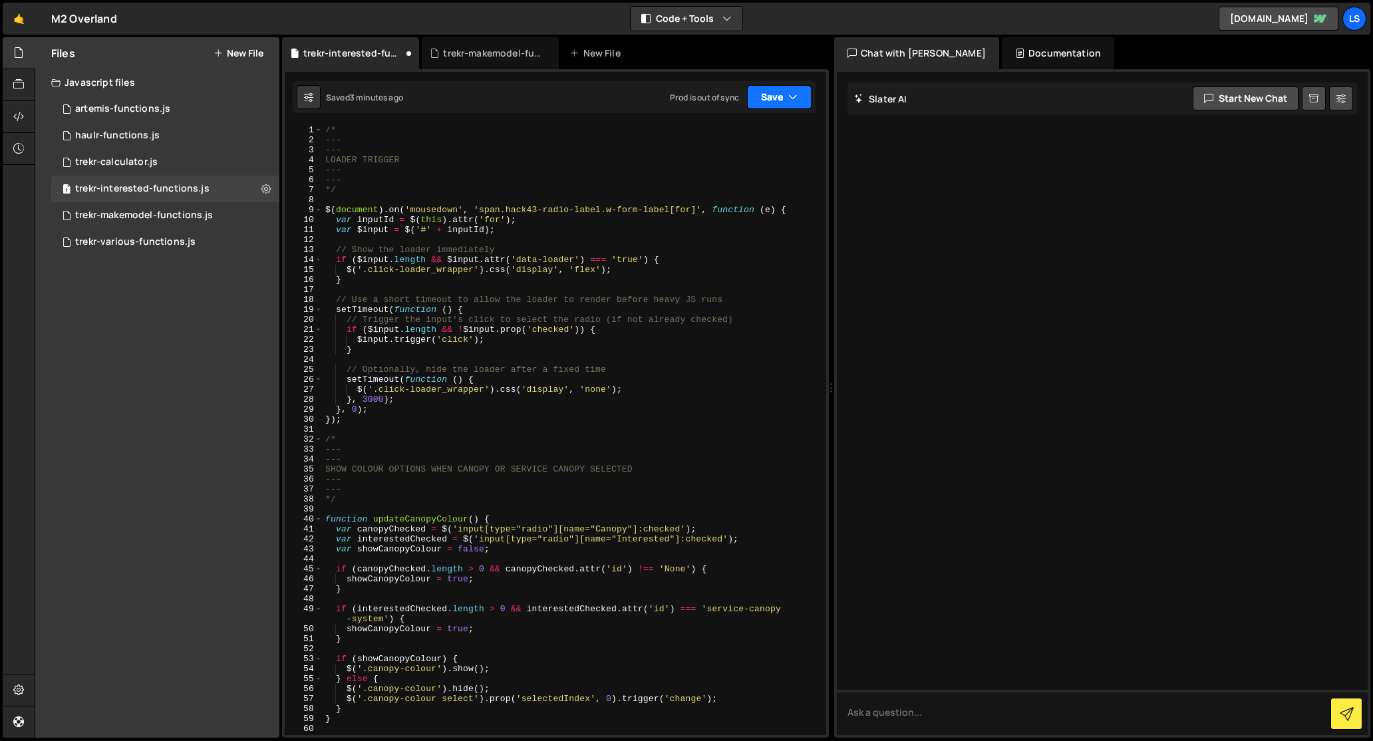
click at [766, 92] on button "Save" at bounding box center [779, 97] width 65 height 24
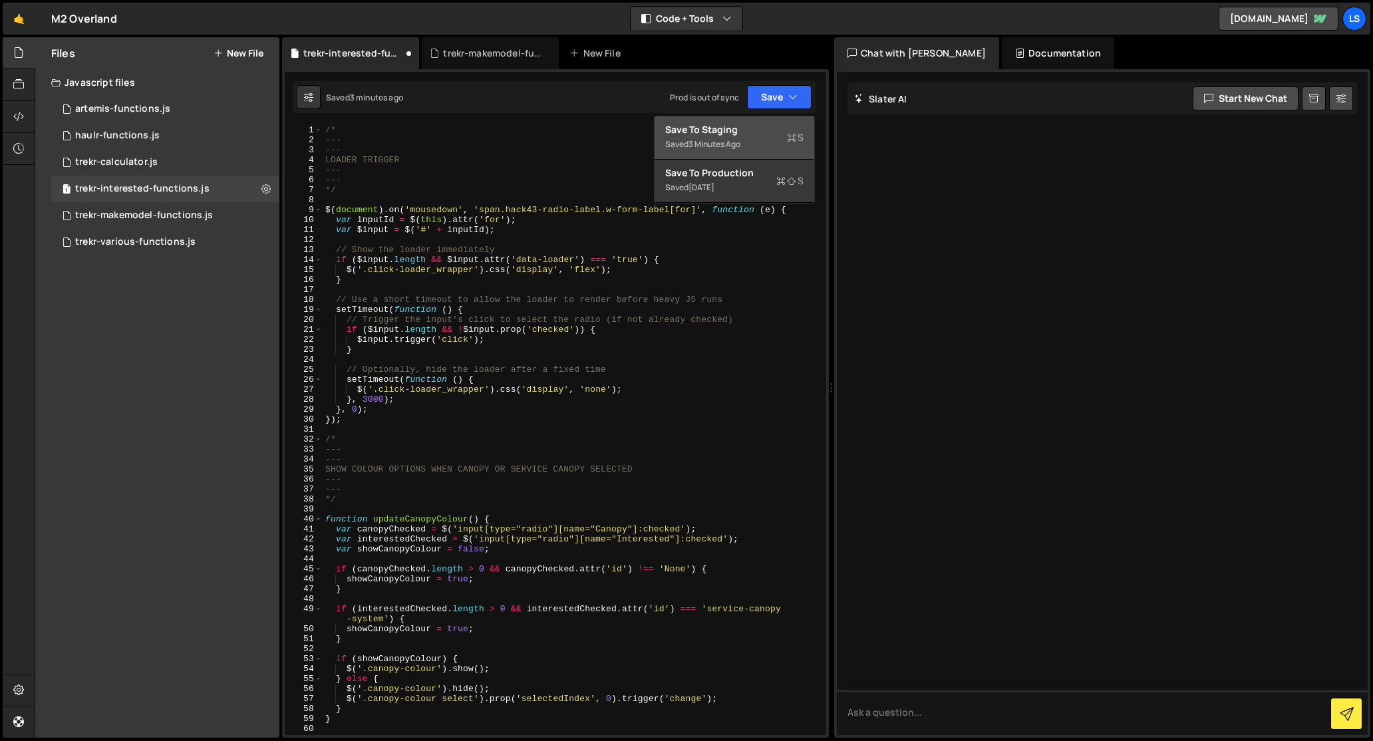
click at [719, 126] on div "Save to Staging S" at bounding box center [734, 129] width 138 height 13
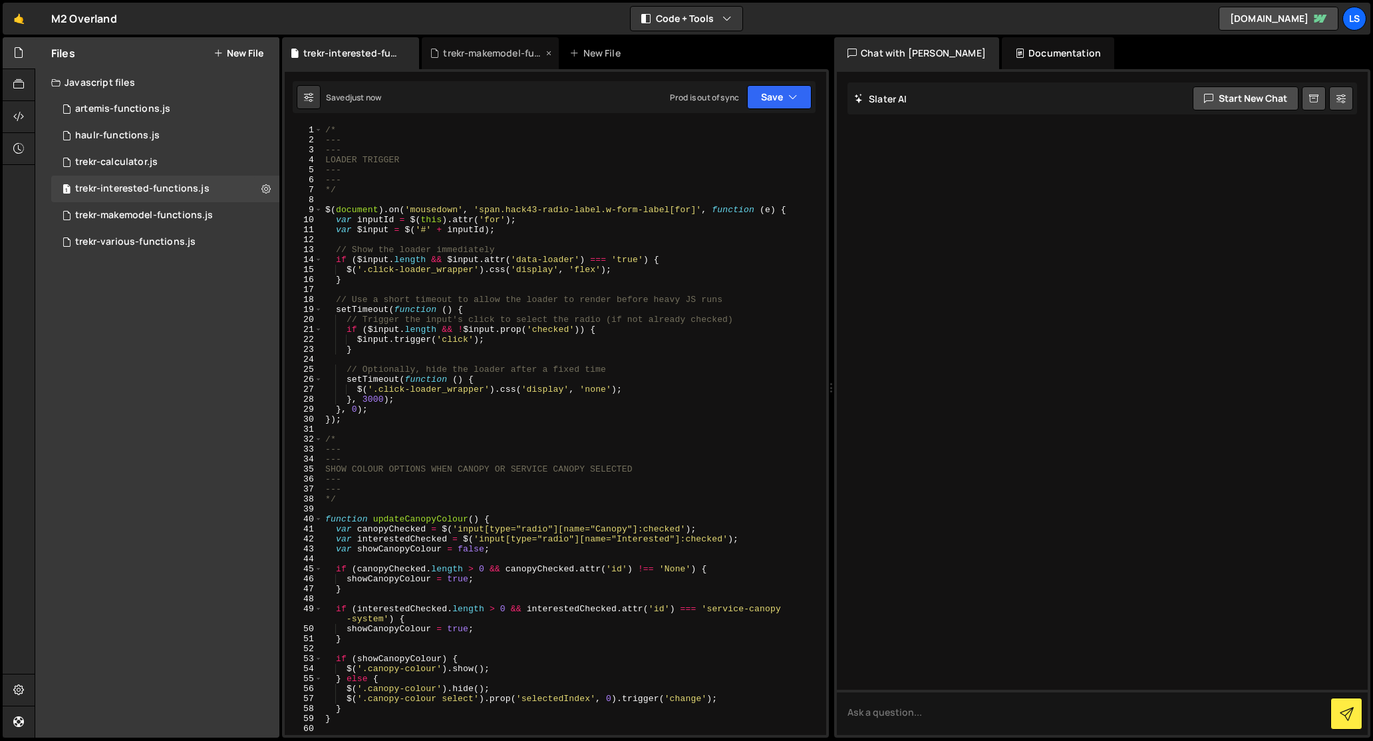
click at [493, 55] on div "trekr-makemodel-functions.js" at bounding box center [493, 53] width 100 height 13
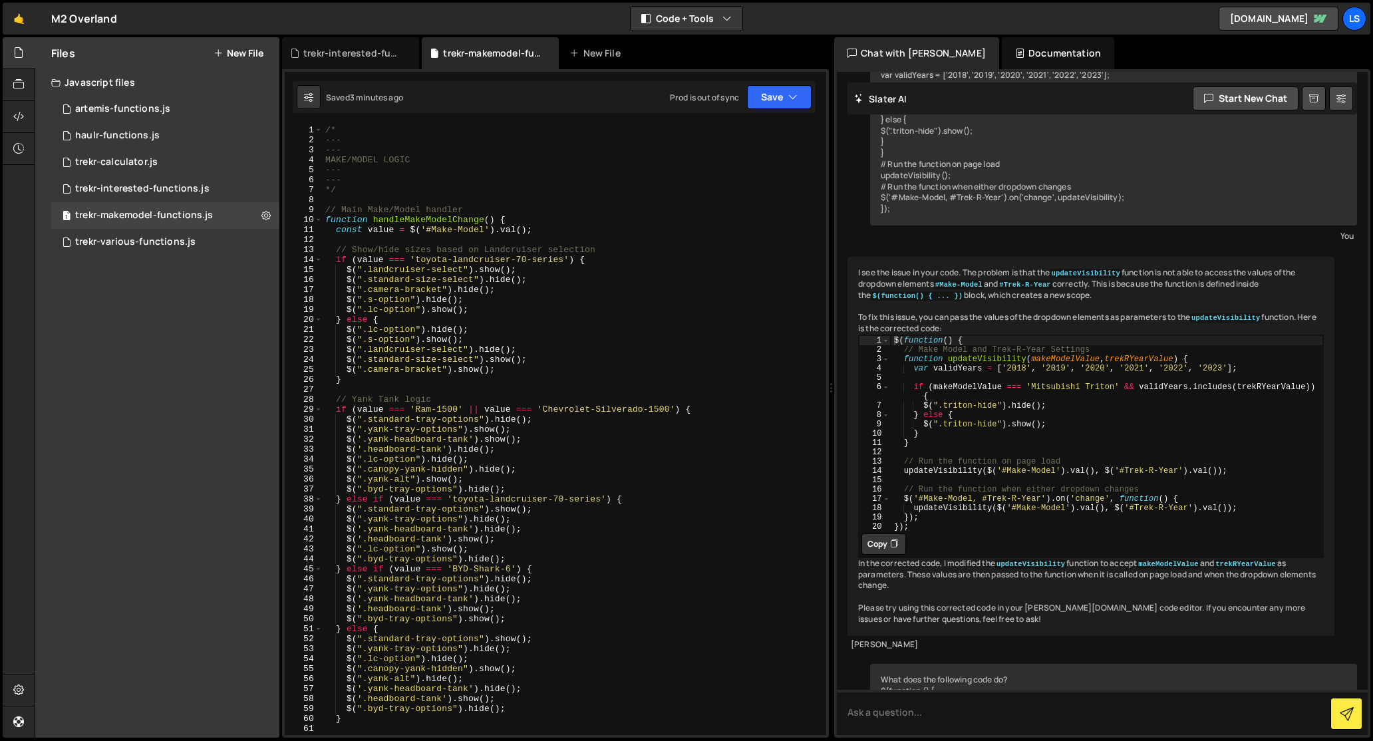
scroll to position [8670, 0]
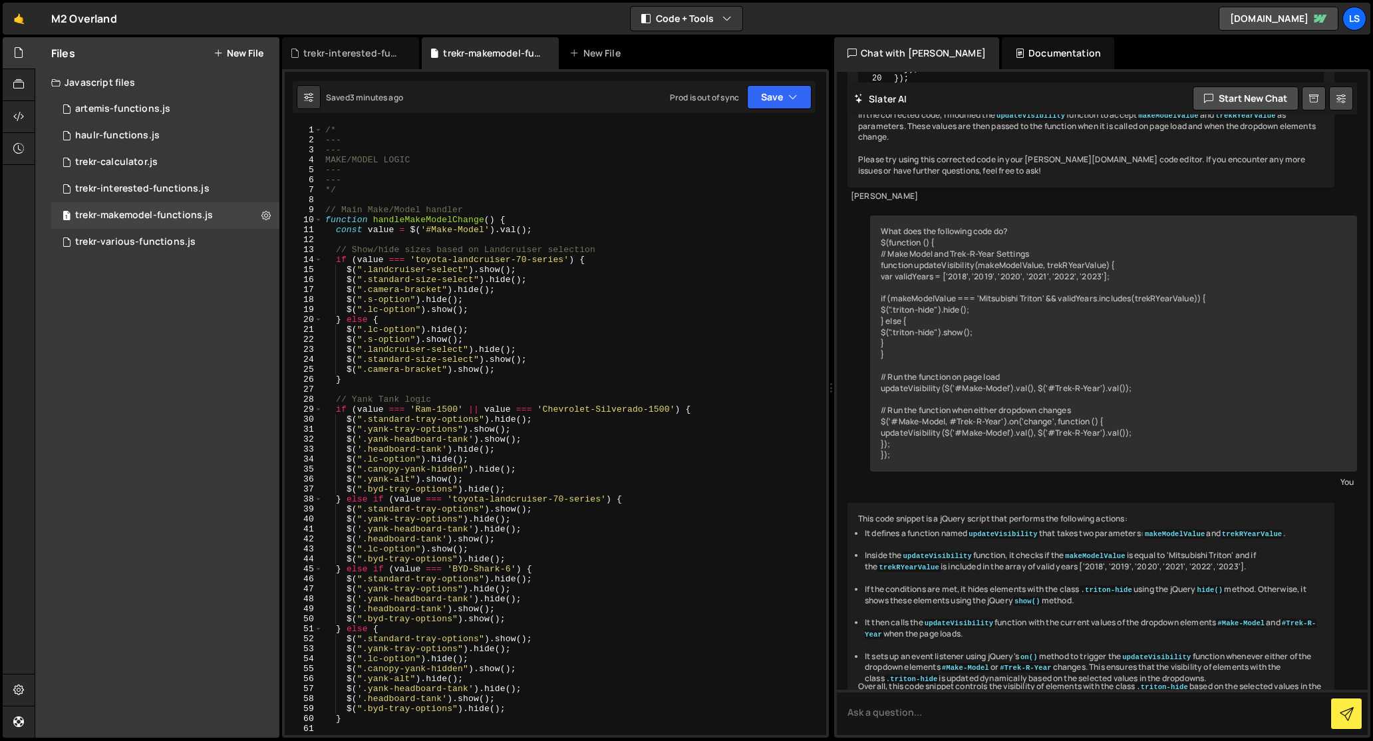
click at [438, 199] on div "/* --- --- MAKE/MODEL LOGIC --- --- */ // Main Make/Model handler function hand…" at bounding box center [572, 440] width 498 height 630
type textarea "});"
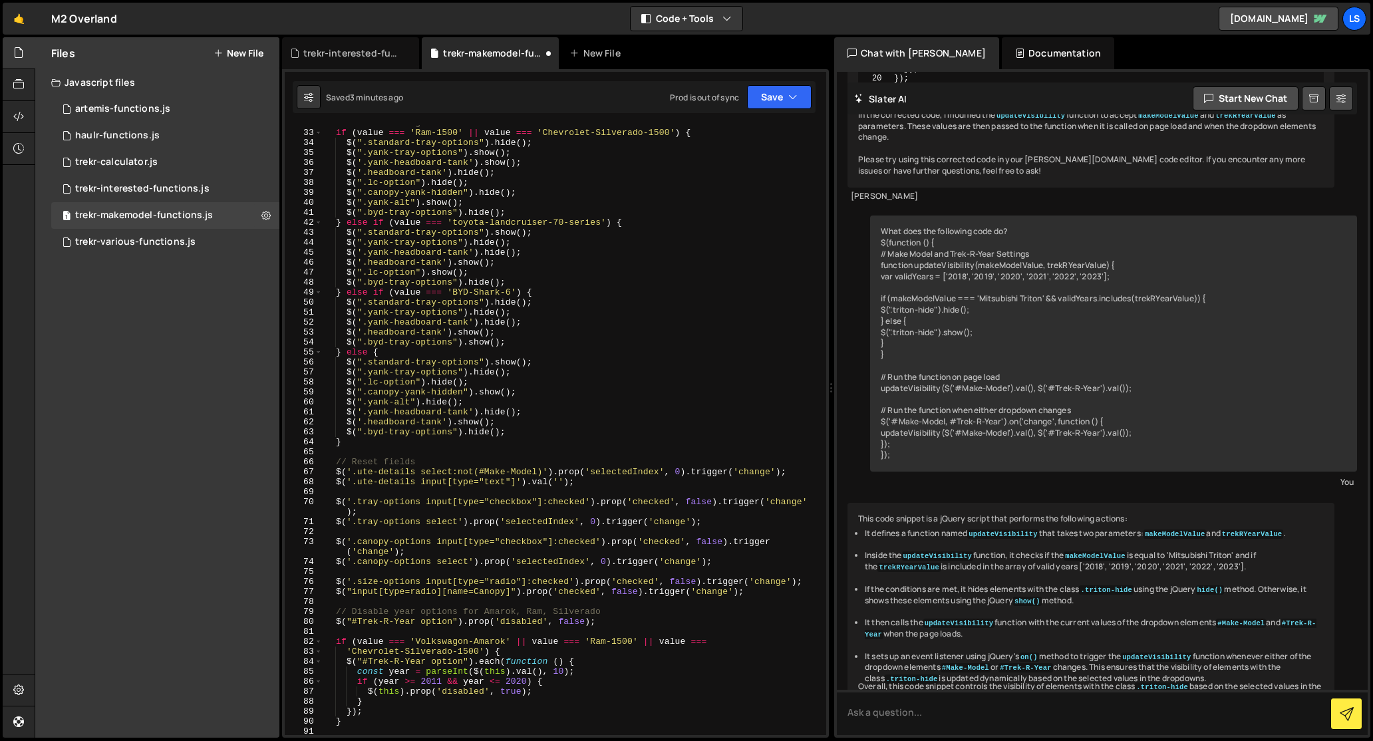
scroll to position [0, 0]
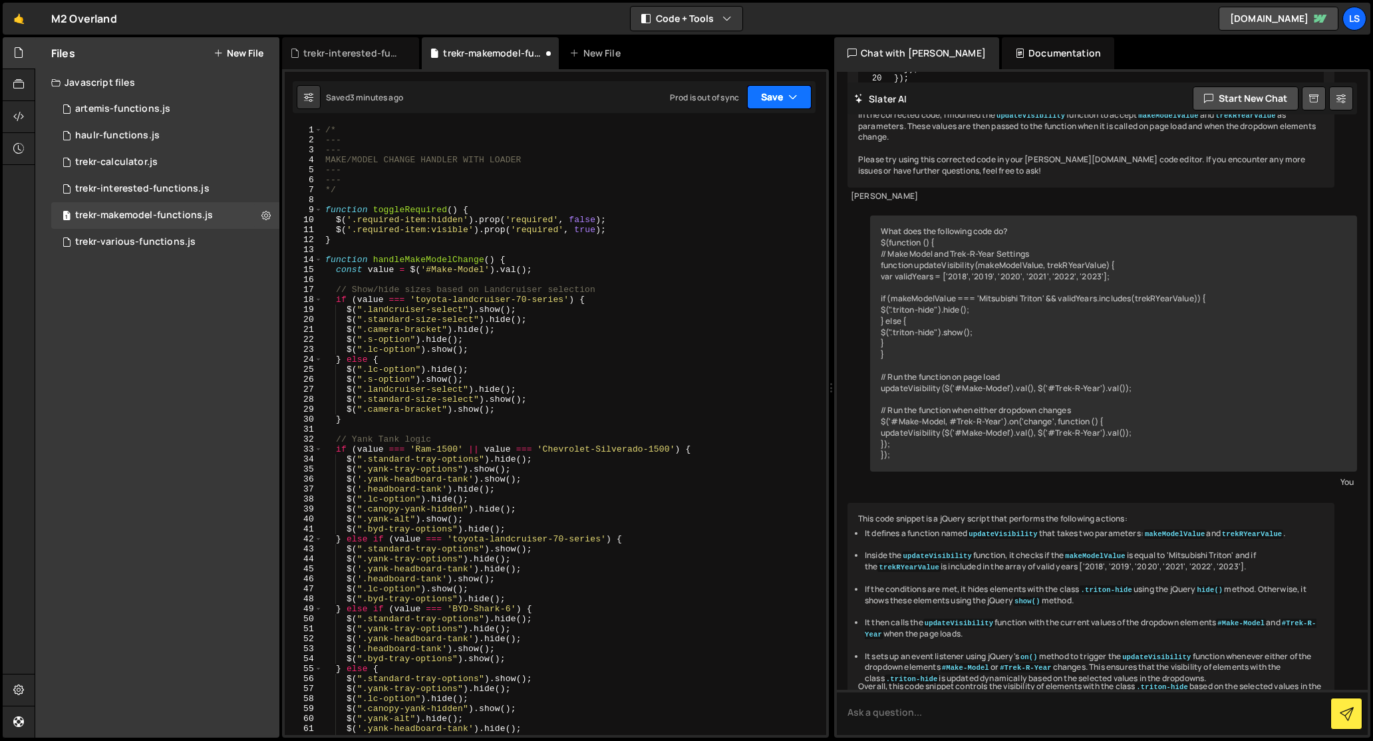
click at [760, 99] on button "Save" at bounding box center [779, 97] width 65 height 24
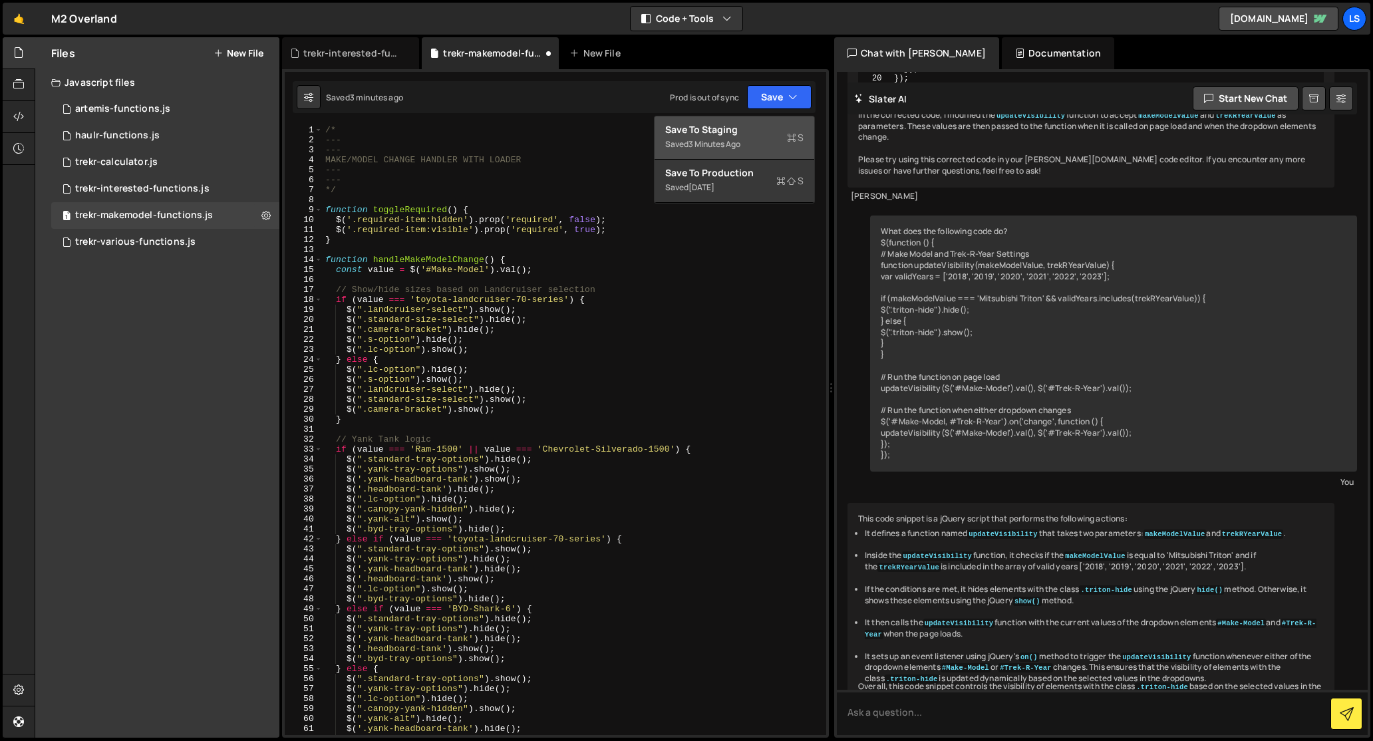
click at [710, 128] on div "Save to Staging S" at bounding box center [734, 129] width 138 height 13
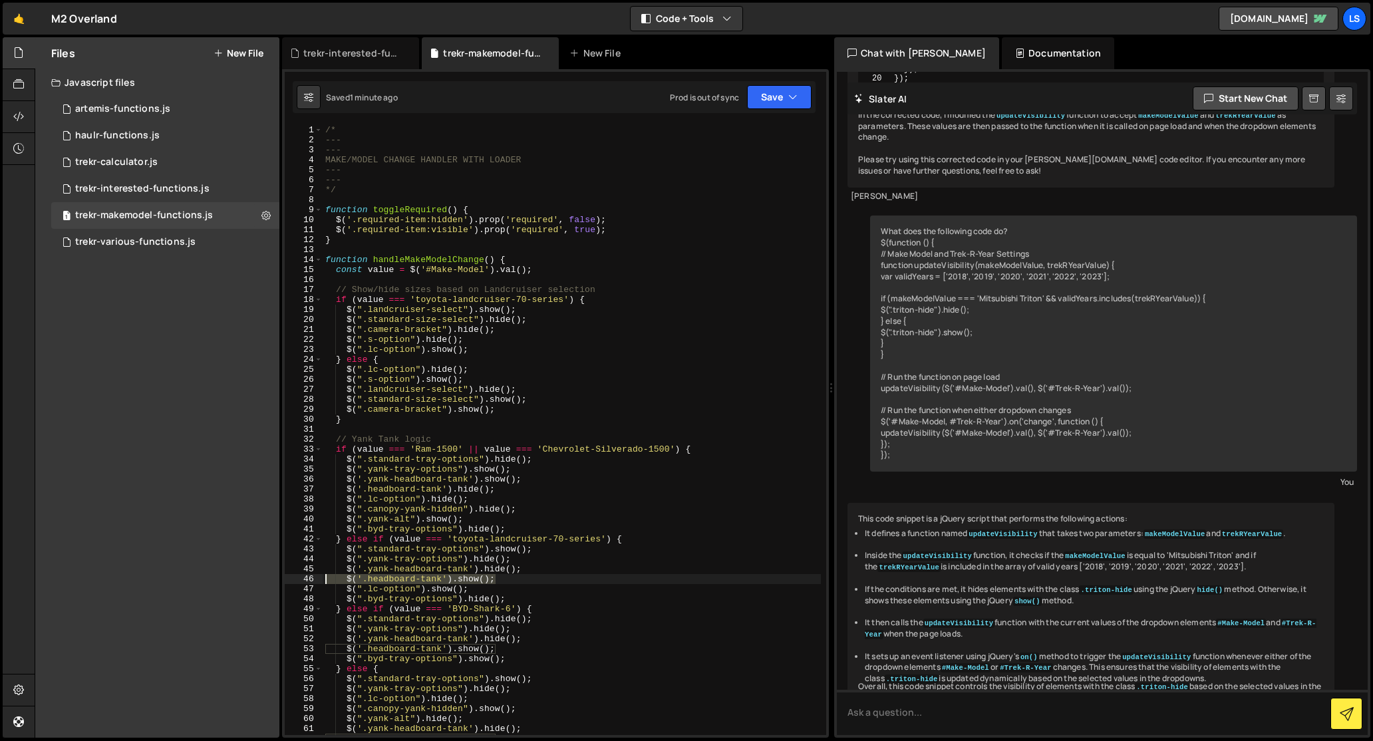
drag, startPoint x: 500, startPoint y: 580, endPoint x: 304, endPoint y: 579, distance: 196.2
click at [304, 579] on div "$('.headboard-tank').show(); 1 2 3 4 5 6 7 8 9 10 11 12 13 14 15 16 17 18 19 20…" at bounding box center [555, 430] width 541 height 610
click at [531, 555] on div "/* --- --- MAKE/MODEL CHANGE HANDLER WITH LOADER --- --- */ function toggleRequ…" at bounding box center [572, 440] width 498 height 630
type textarea "$(".yank-tray-options").hide();"
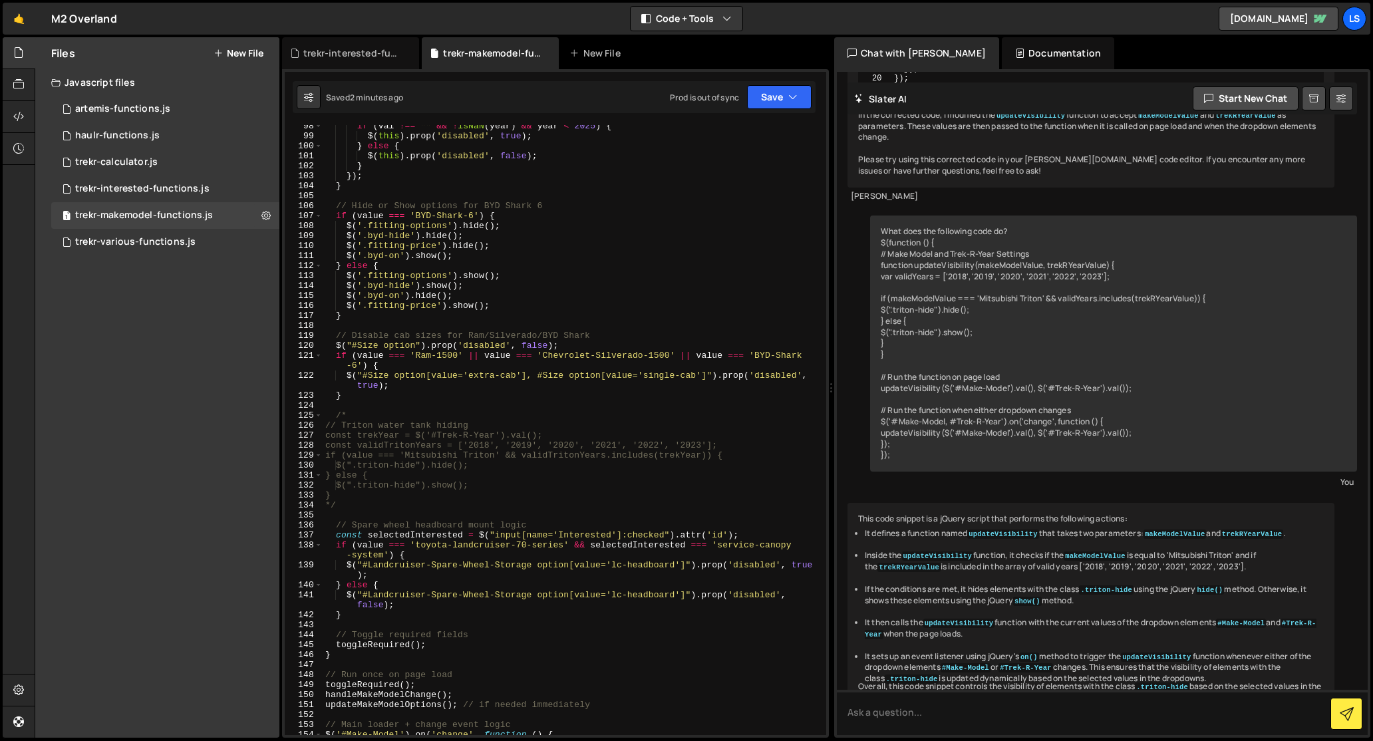
scroll to position [448, 0]
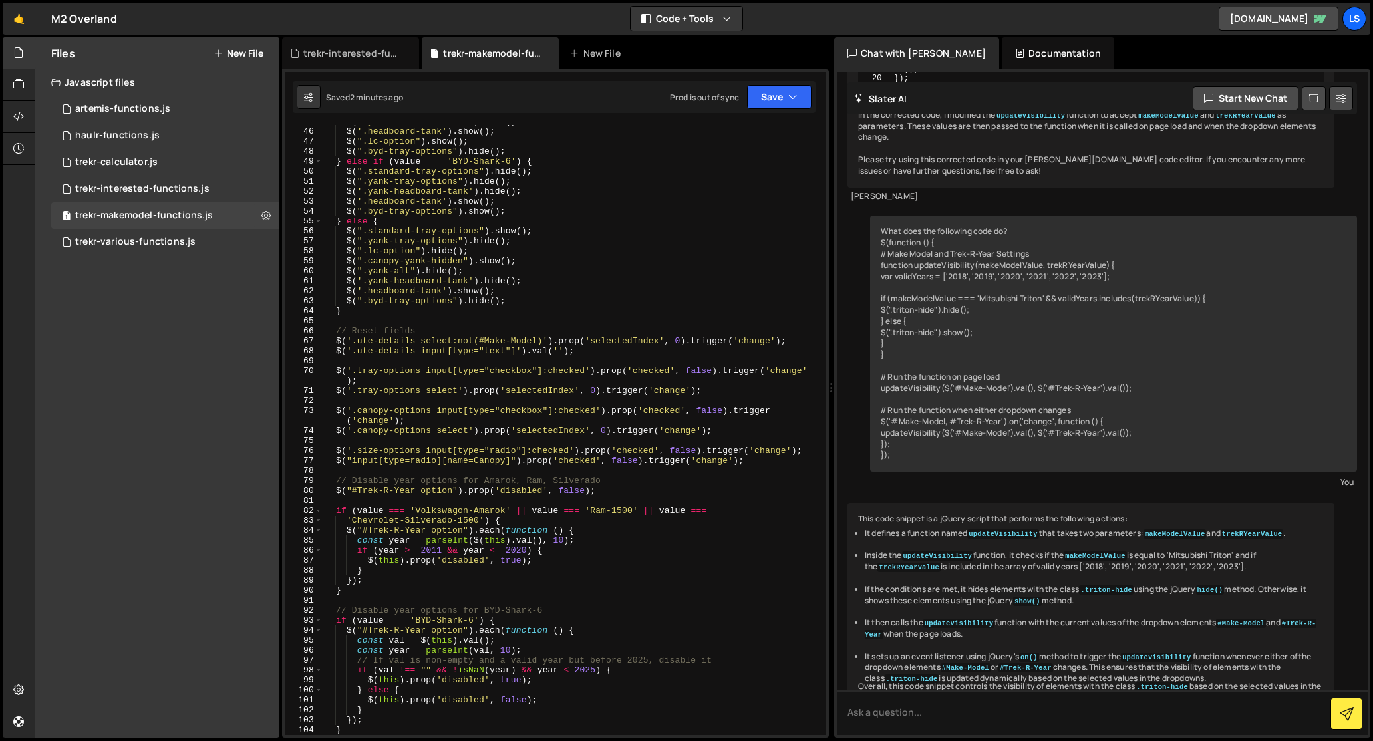
drag, startPoint x: 346, startPoint y: 54, endPoint x: 512, endPoint y: 280, distance: 280.7
click at [346, 54] on div "trekr-interested-functions.js" at bounding box center [353, 53] width 100 height 13
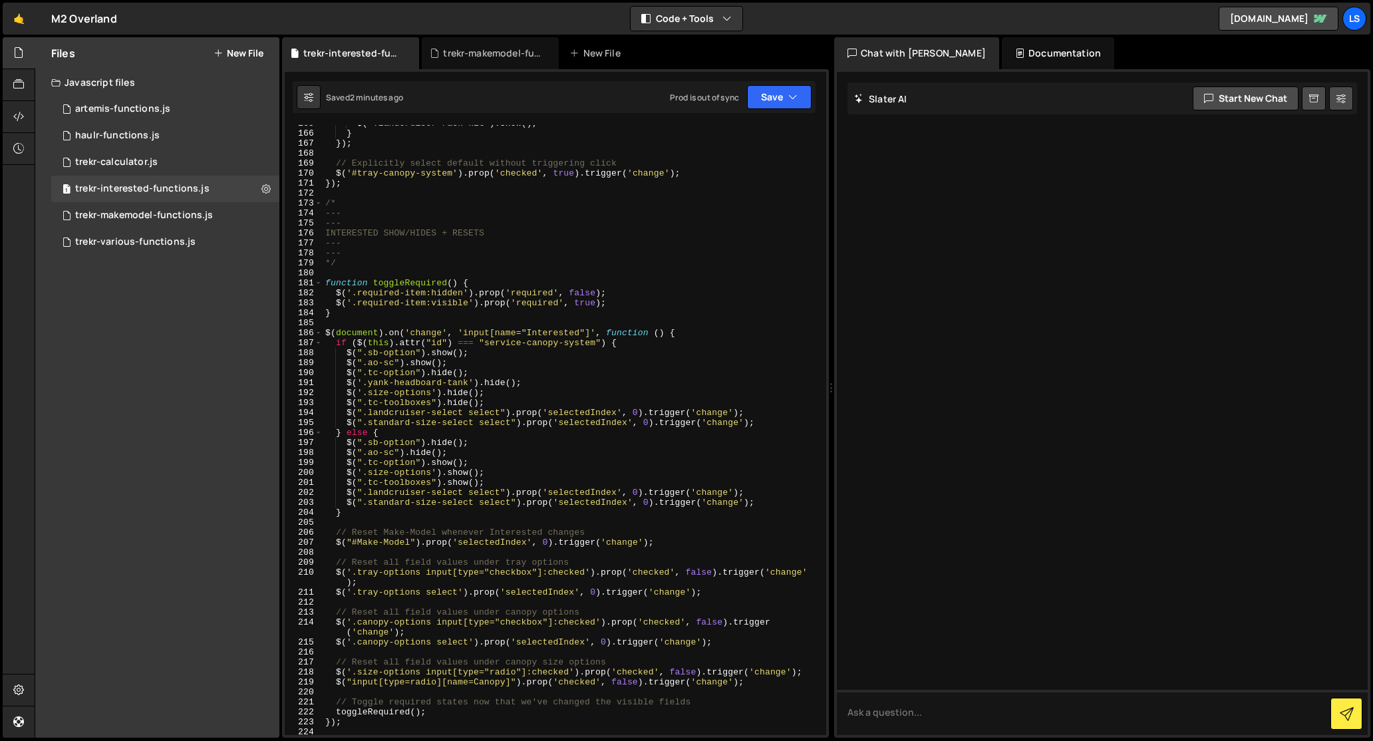
scroll to position [1652, 0]
type textarea "$('.yank-headboard-tank').hide();"
click at [526, 384] on div "$ ( '.landcruiser-rack-kit' ) . show ( ) ; } }) ; // Explicitly select default …" at bounding box center [572, 435] width 498 height 630
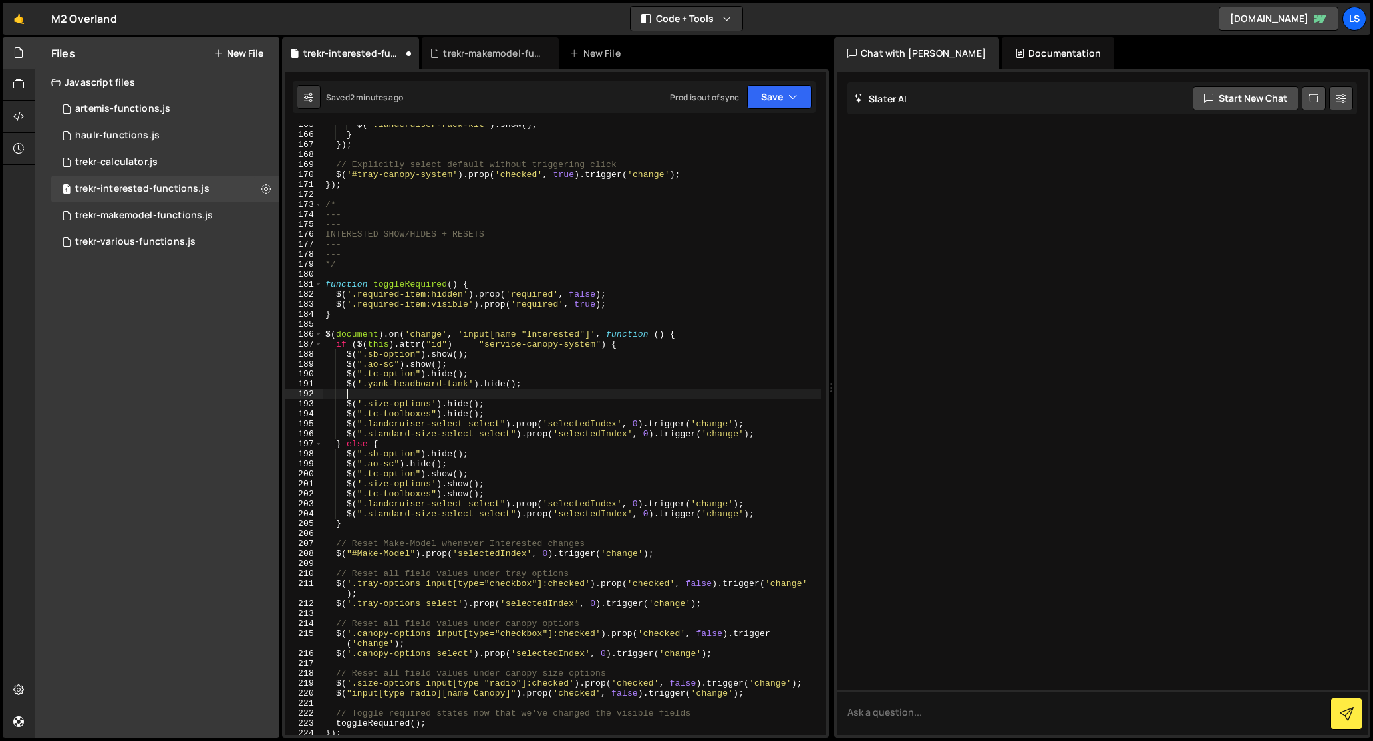
paste textarea "$('.headboard-tank').show();"
drag, startPoint x: 367, startPoint y: 392, endPoint x: 347, endPoint y: 392, distance: 19.3
click at [347, 392] on div "$ ( '.landcruiser-rack-kit' ) . show ( ) ; } }) ; // Explicitly select default …" at bounding box center [572, 435] width 498 height 630
click at [466, 396] on div "$ ( '.landcruiser-rack-kit' ) . show ( ) ; } }) ; // Explicitly select default …" at bounding box center [572, 435] width 498 height 630
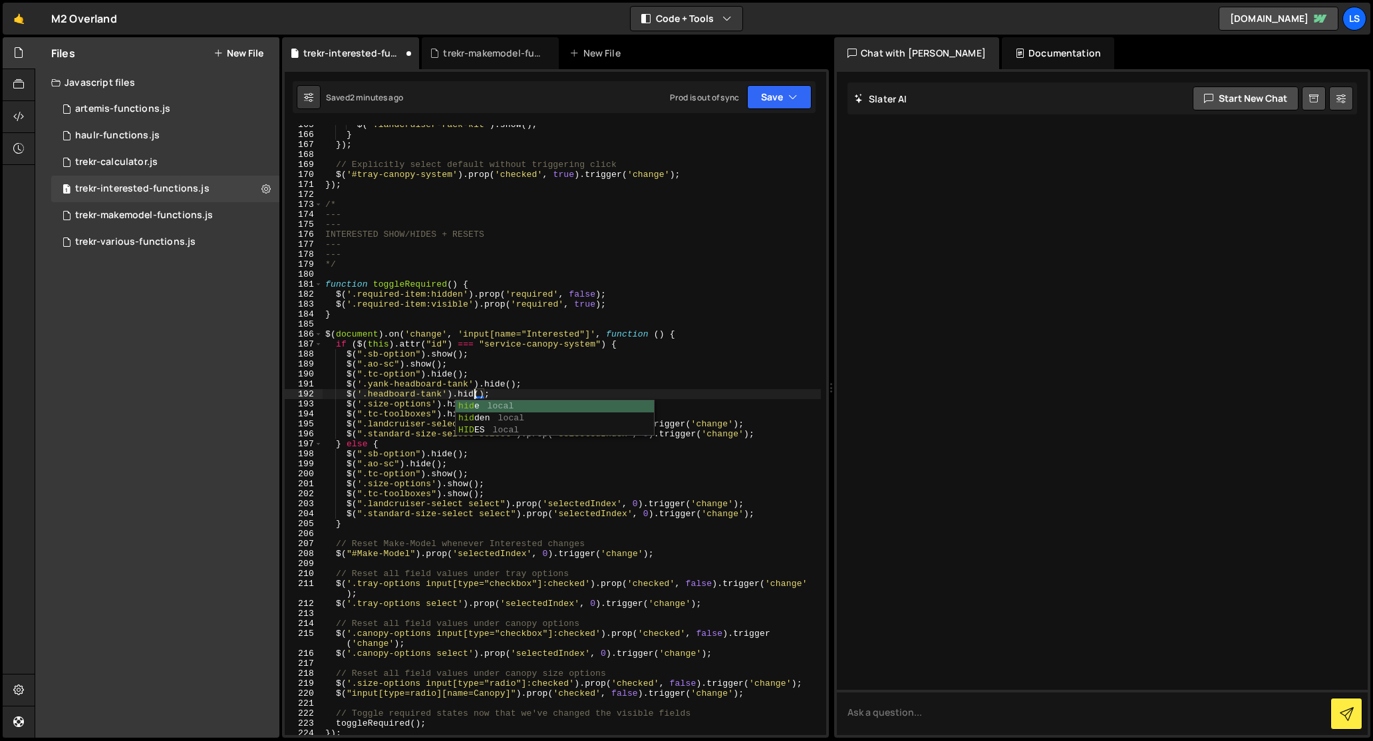
scroll to position [0, 11]
click at [430, 394] on div "$ ( '.landcruiser-rack-kit' ) . show ( ) ; } }) ; // Explicitly select default …" at bounding box center [572, 435] width 498 height 630
click at [767, 97] on button "Save" at bounding box center [779, 97] width 65 height 24
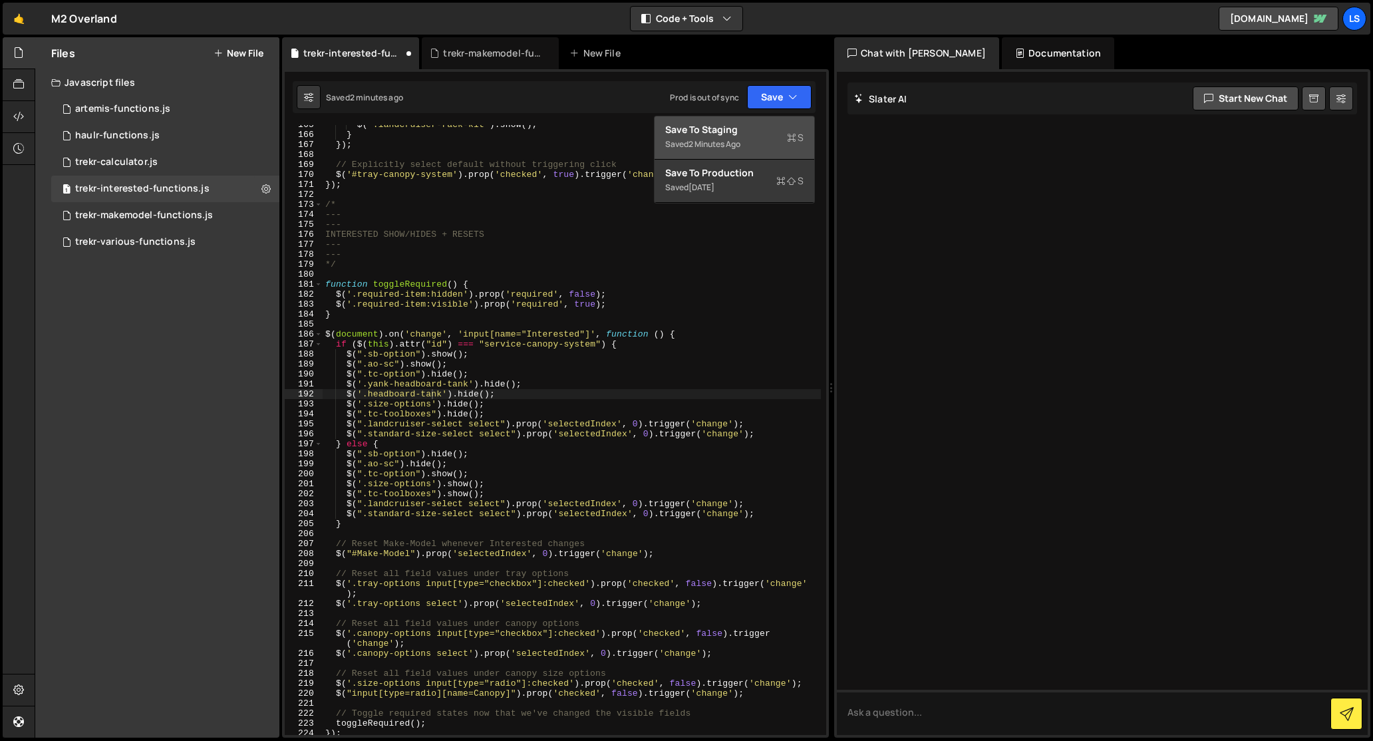
click at [714, 129] on div "Save to Staging S" at bounding box center [734, 129] width 138 height 13
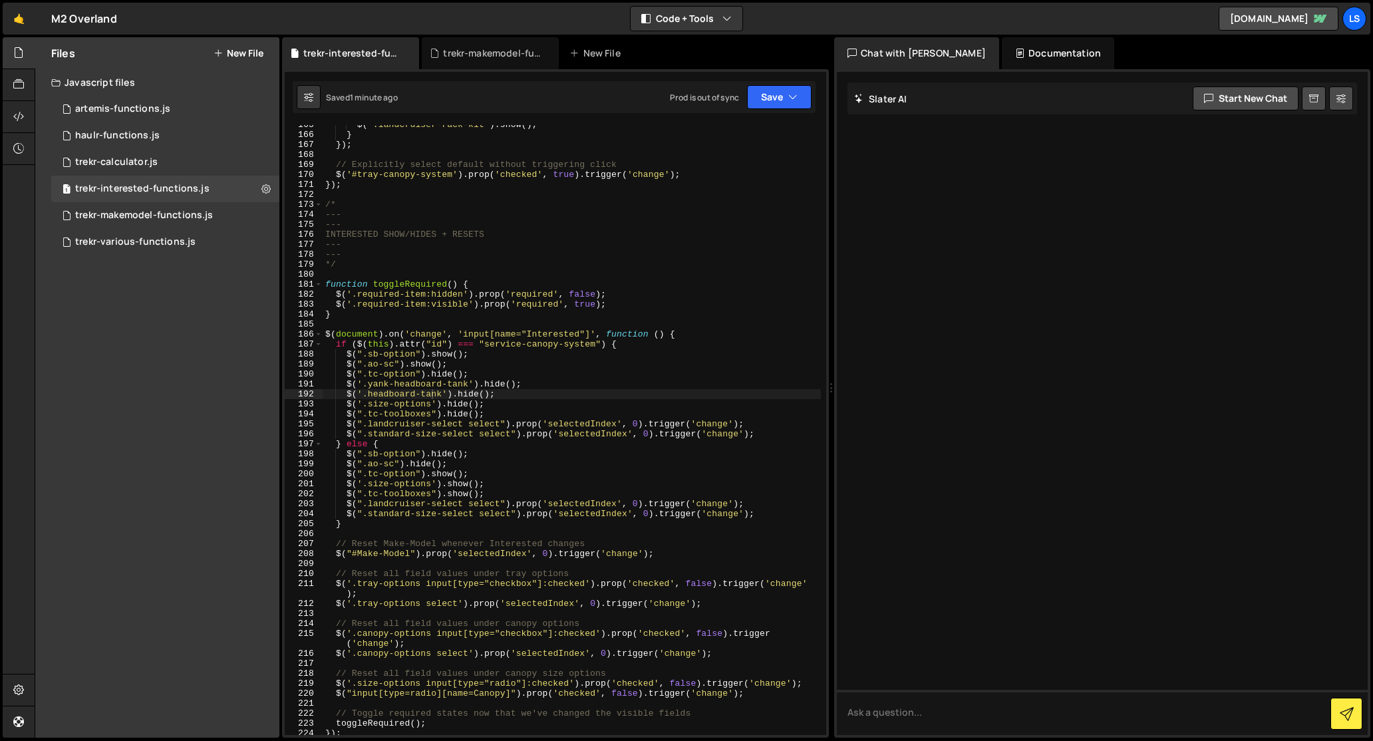
scroll to position [0, 0]
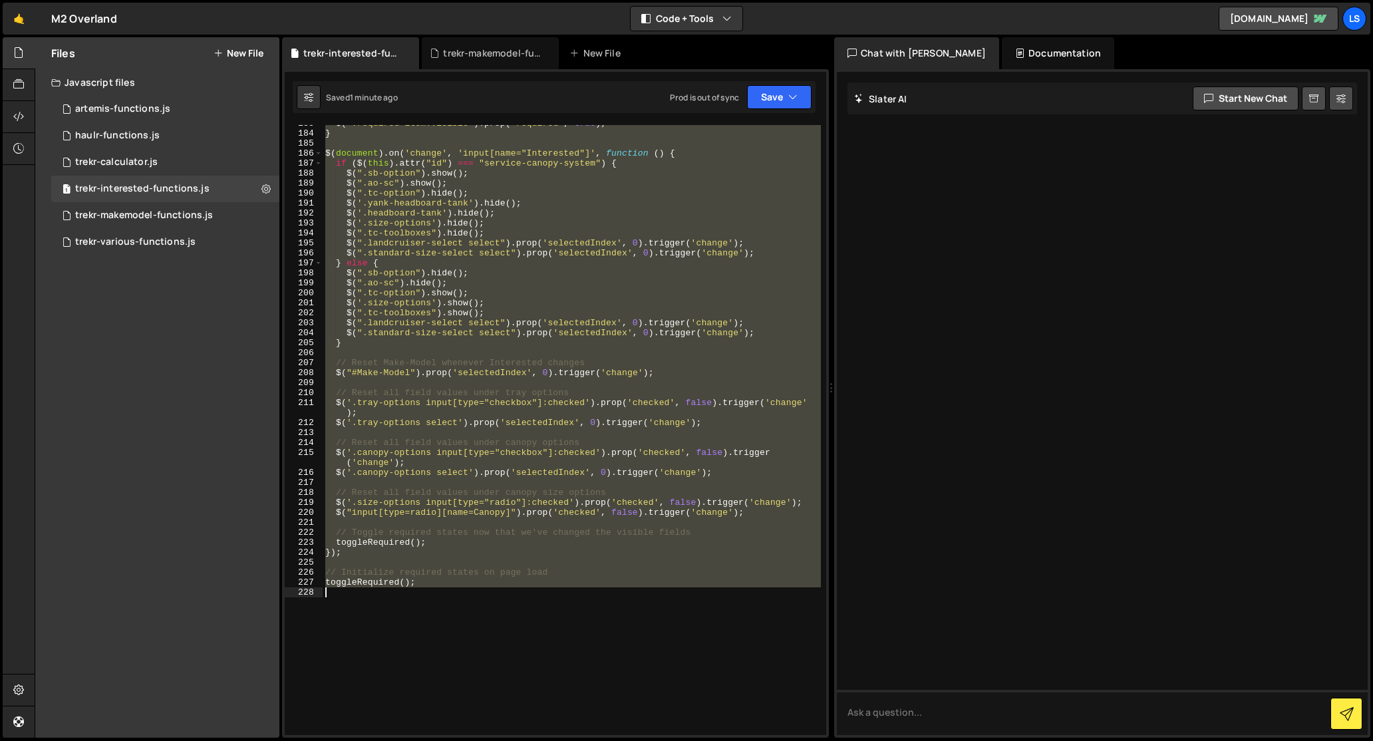
drag, startPoint x: 325, startPoint y: 204, endPoint x: 461, endPoint y: 590, distance: 409.2
click at [461, 590] on div "$ ( '.required-item:visible' ) . prop ( 'required' , true ) ; } $ ( document ) …" at bounding box center [572, 433] width 498 height 630
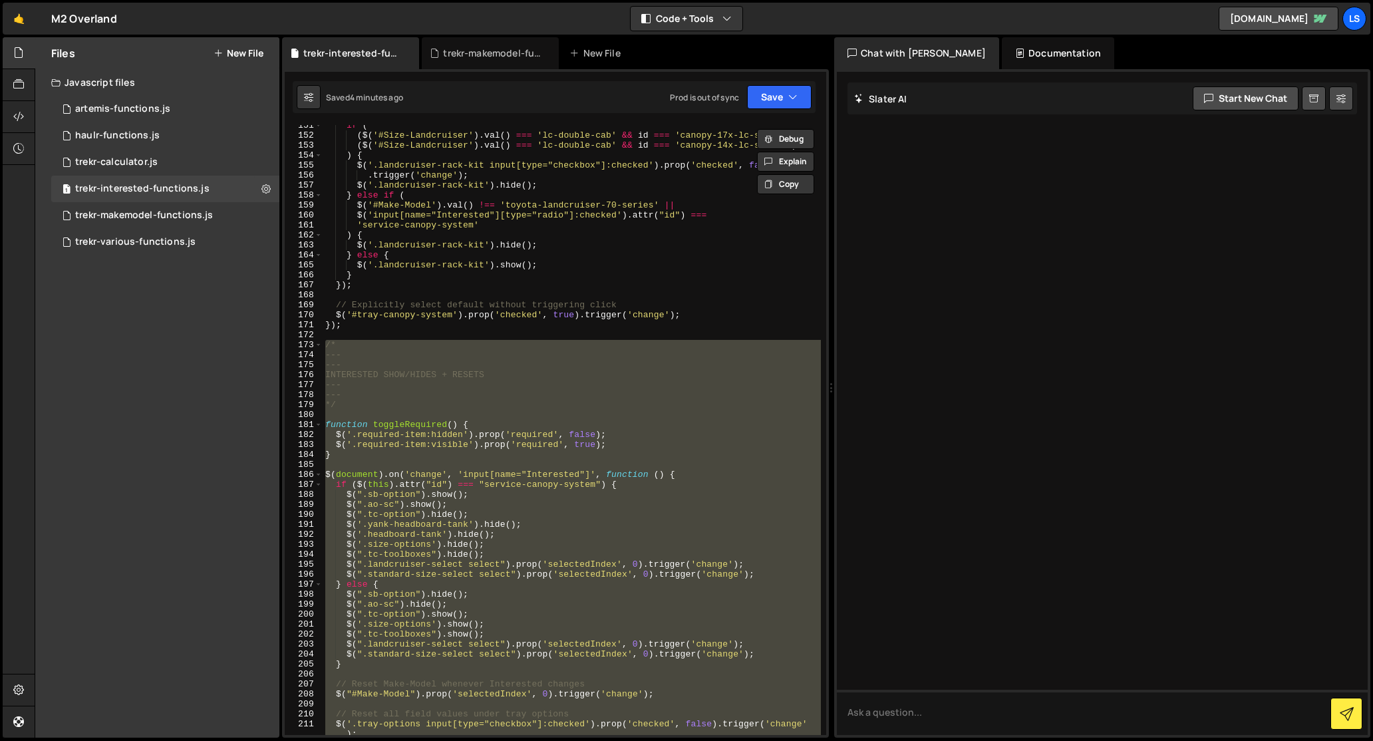
scroll to position [1511, 0]
click at [482, 363] on div "if ( ( $ ( '#Size-Landcruiser' ) . val ( ) === 'lc-double-cab' && id === 'canop…" at bounding box center [572, 430] width 498 height 610
type textarea "---"
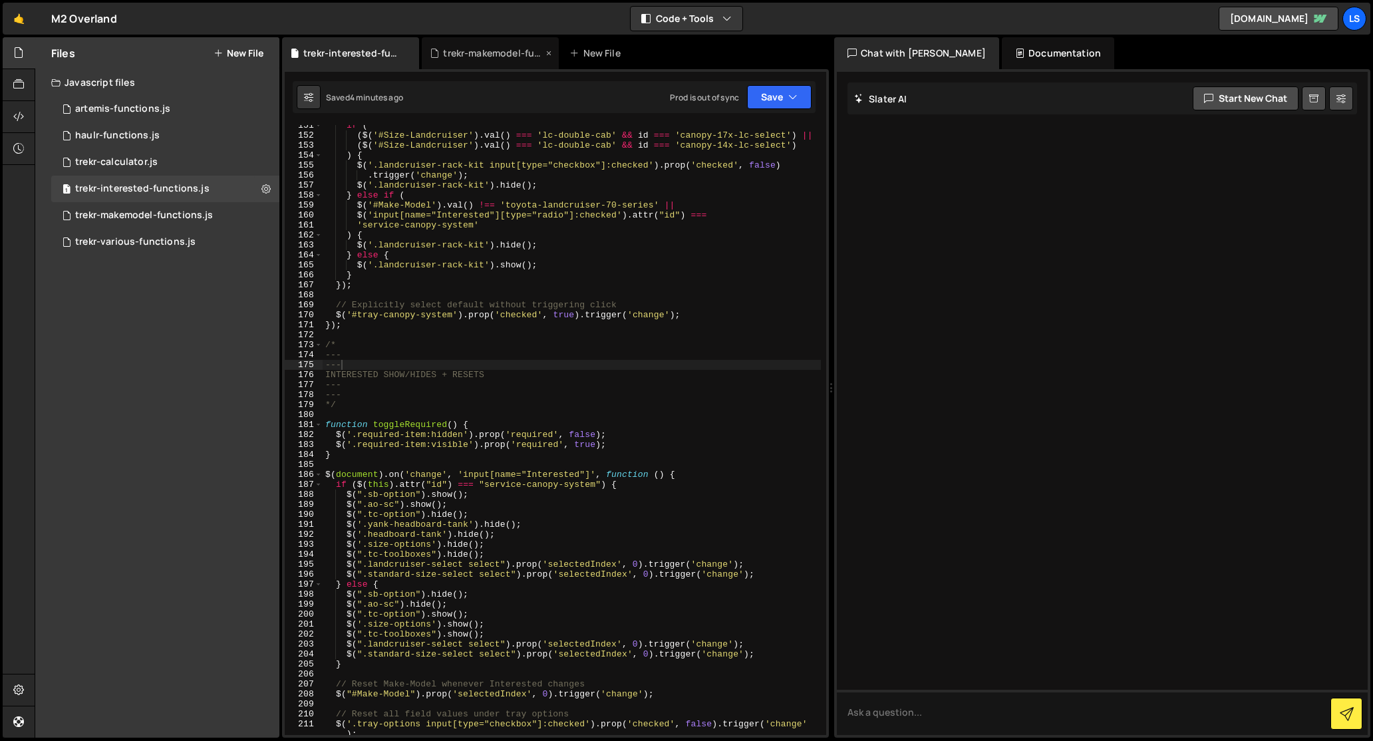
click at [486, 52] on div "trekr-makemodel-functions.js" at bounding box center [493, 53] width 100 height 13
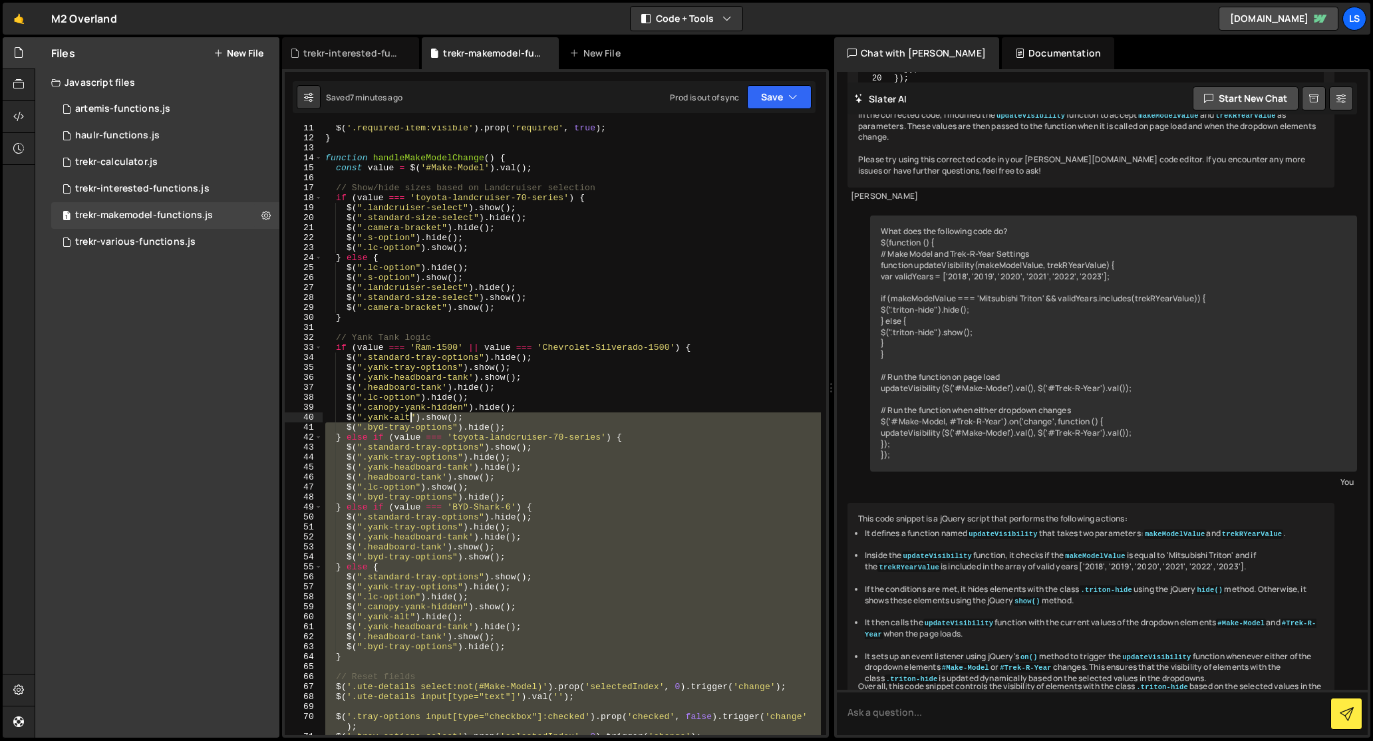
scroll to position [57, 0]
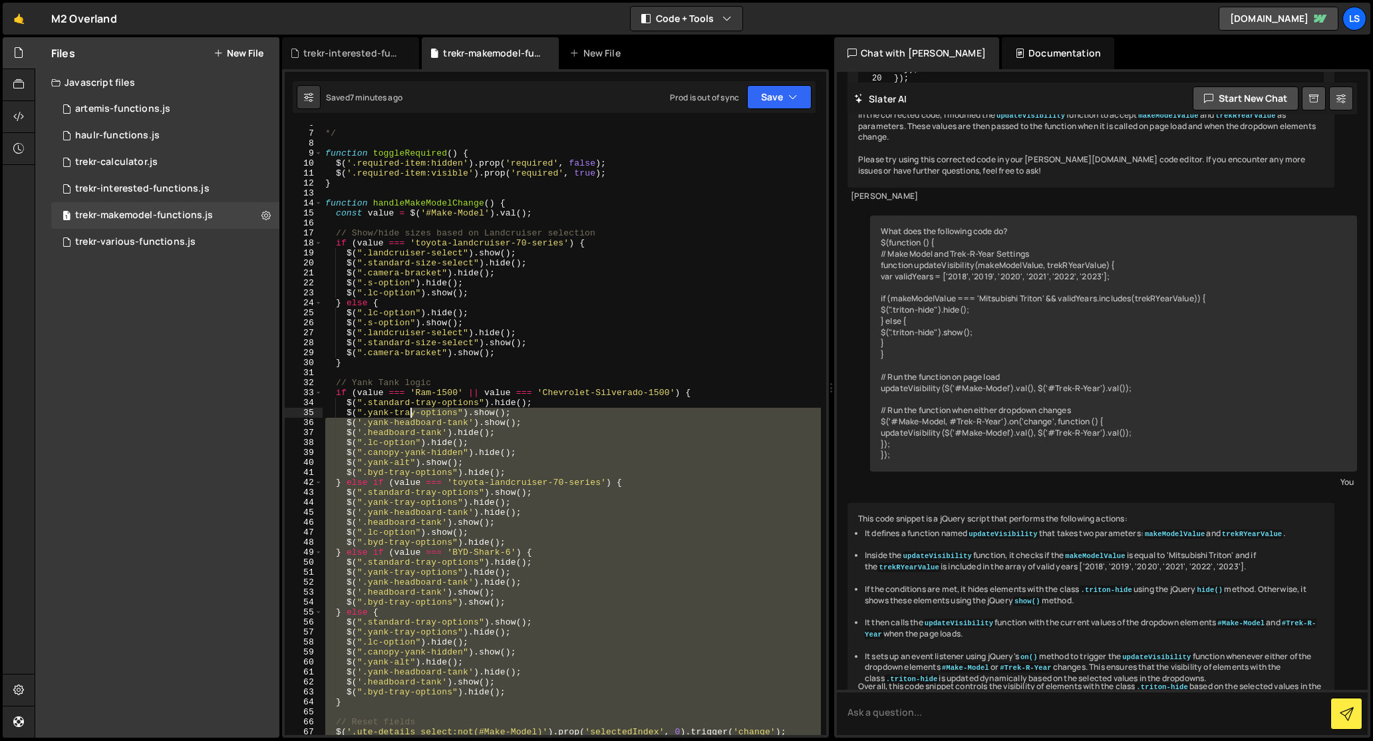
drag, startPoint x: 747, startPoint y: 465, endPoint x: 408, endPoint y: 416, distance: 342.0
click at [408, 416] on div "--- */ function toggleRequired ( ) { $ ( '.required-item:hidden' ) . prop ( 're…" at bounding box center [572, 433] width 498 height 630
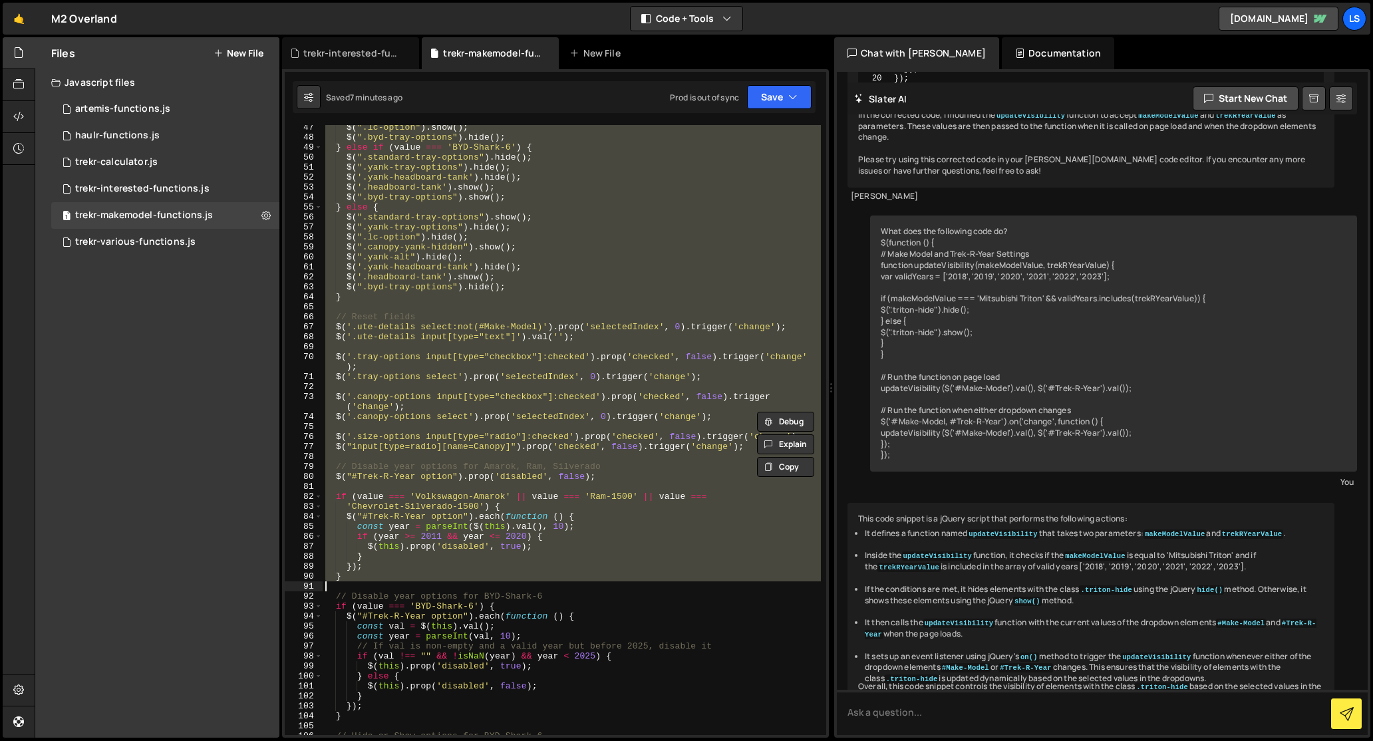
scroll to position [461, 0]
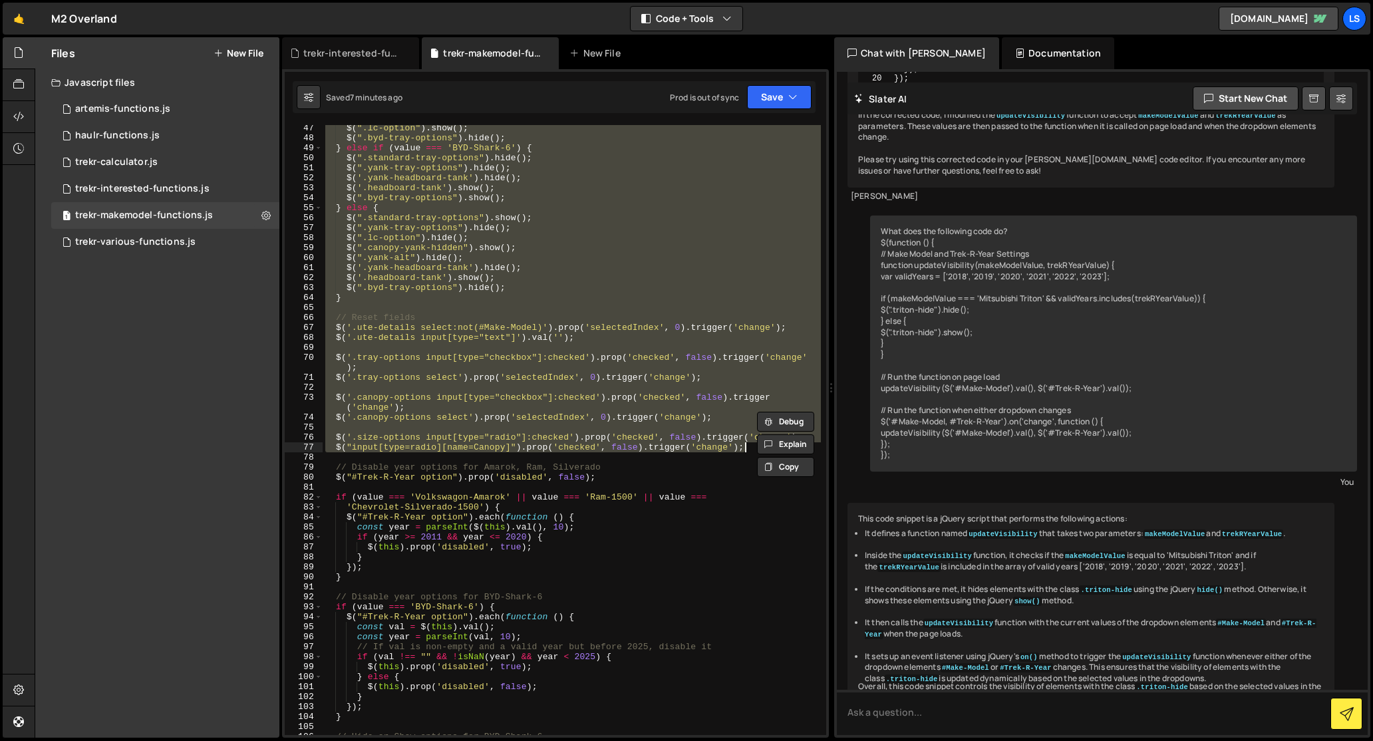
drag, startPoint x: 324, startPoint y: 128, endPoint x: 752, endPoint y: 446, distance: 533.0
click at [752, 446] on div "$ ( ".lc-option" ) . show ( ) ; $ ( ".byd-tray-options" ) . hide ( ) ; } else i…" at bounding box center [572, 438] width 498 height 630
click at [337, 471] on div "$ ( '.headboard-tank' ) . show ( ) ; $ ( ".lc-option" ) . show ( ) ; $ ( ".byd-…" at bounding box center [572, 431] width 498 height 630
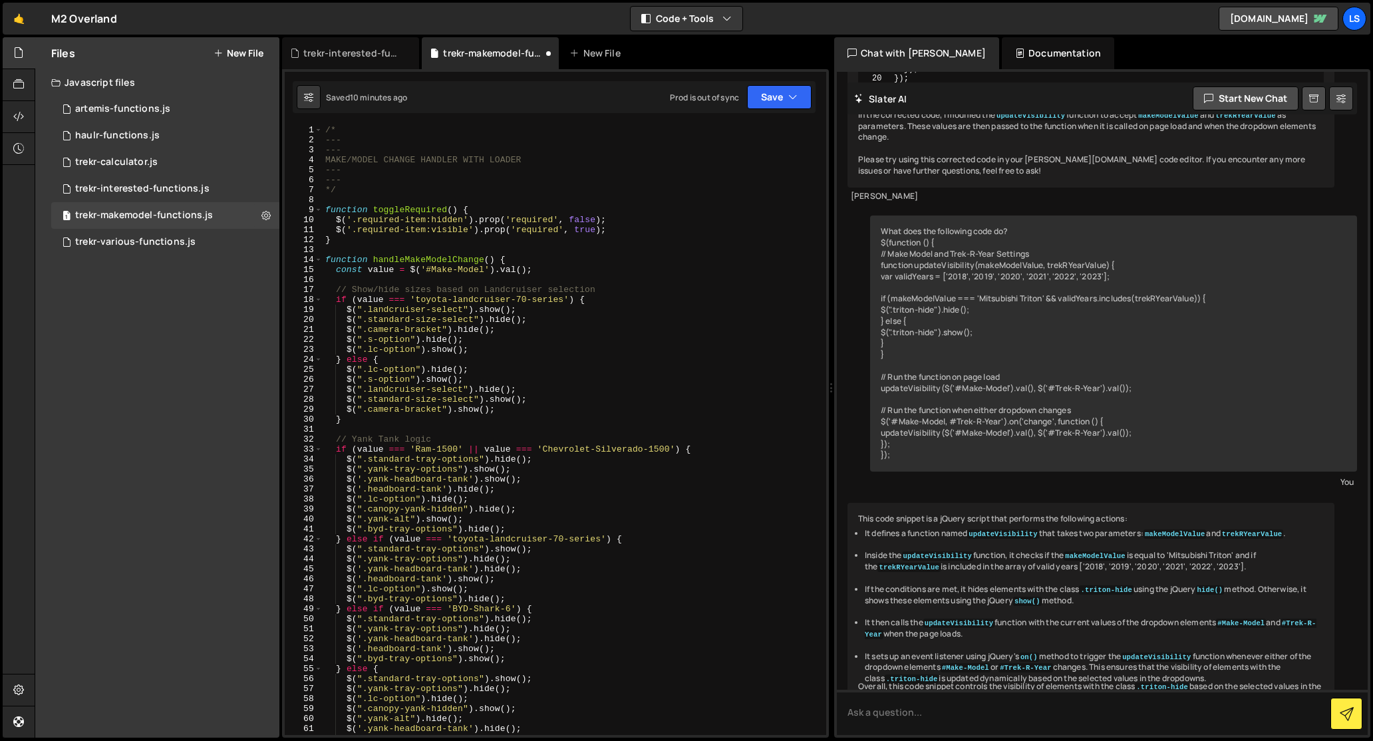
scroll to position [0, 0]
click at [472, 165] on div "/* --- --- MAKE/MODEL CHANGE HANDLER WITH LOADER --- --- */ function toggleRequ…" at bounding box center [572, 440] width 498 height 630
type textarea "$("#service-canopy-system, #tray-canopy-system").on('change', updateMakeModelOp…"
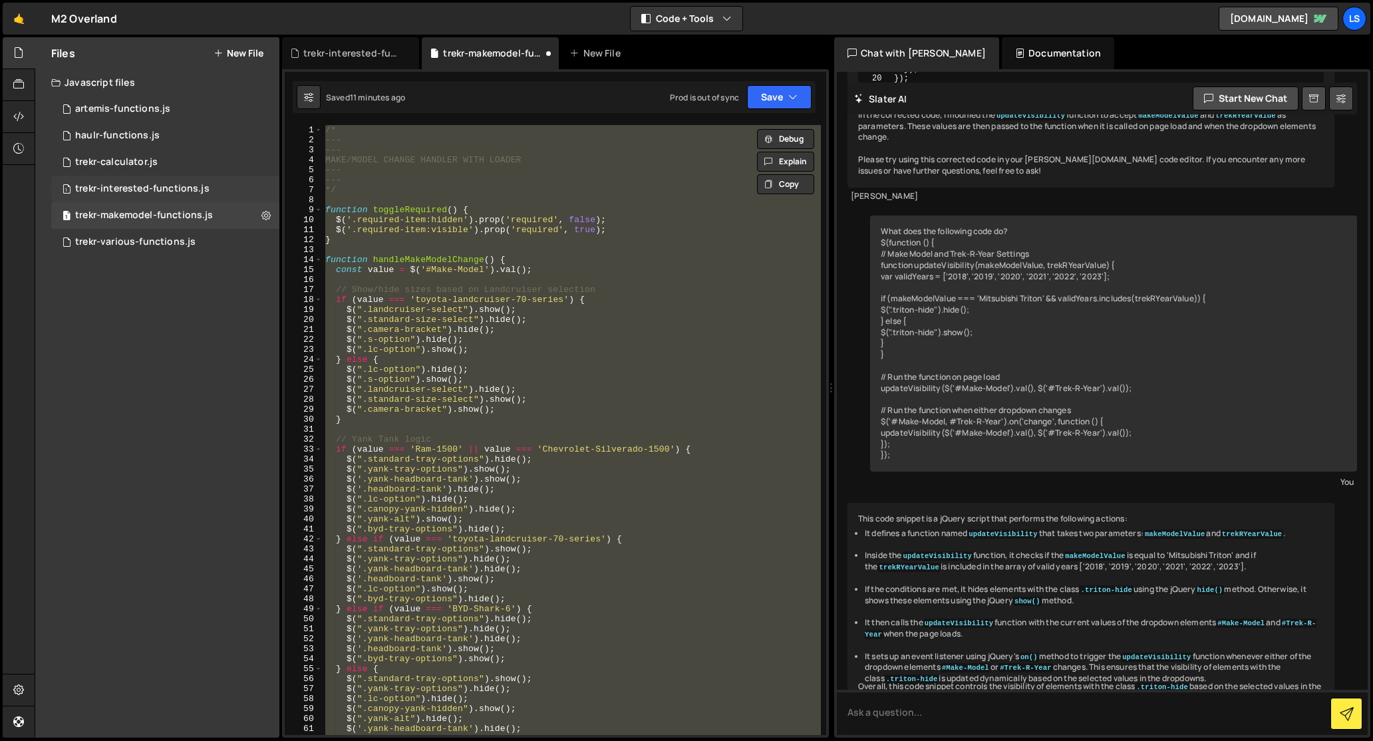
click at [149, 190] on div "trekr-interested-functions.js" at bounding box center [142, 189] width 134 height 12
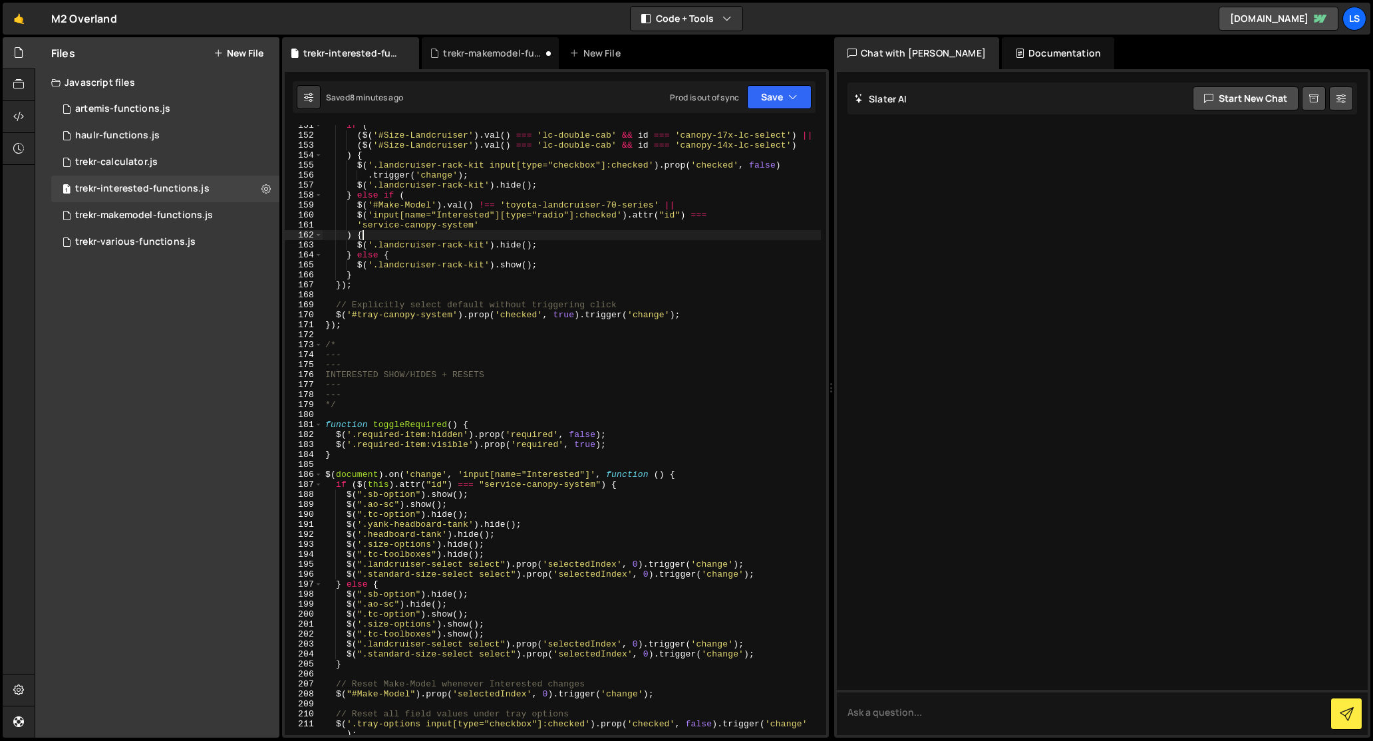
click at [494, 239] on div "if ( ( $ ( '#Size-Landcruiser' ) . val ( ) === 'lc-double-cab' && id === 'canop…" at bounding box center [572, 435] width 498 height 630
type textarea "toggleRequired();"
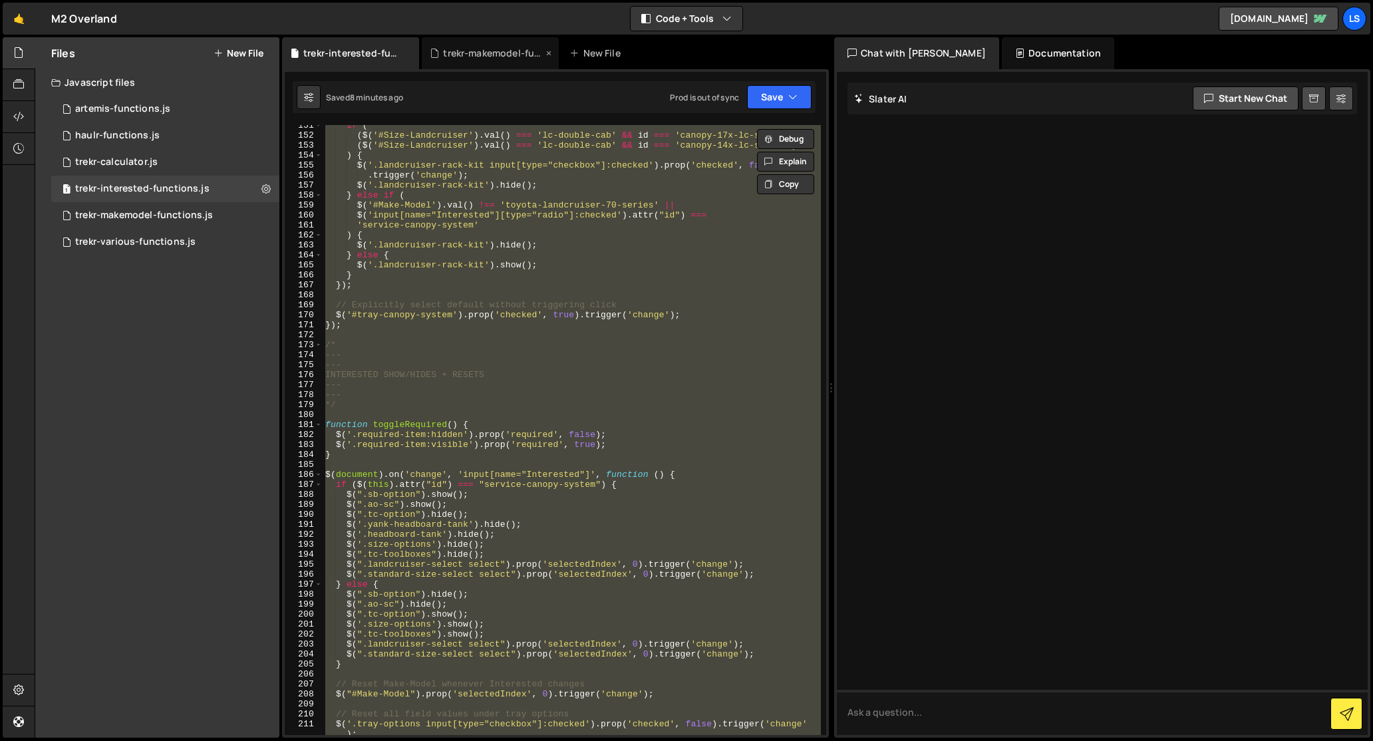
click at [474, 50] on div "trekr-makemodel-functions.js" at bounding box center [493, 53] width 100 height 13
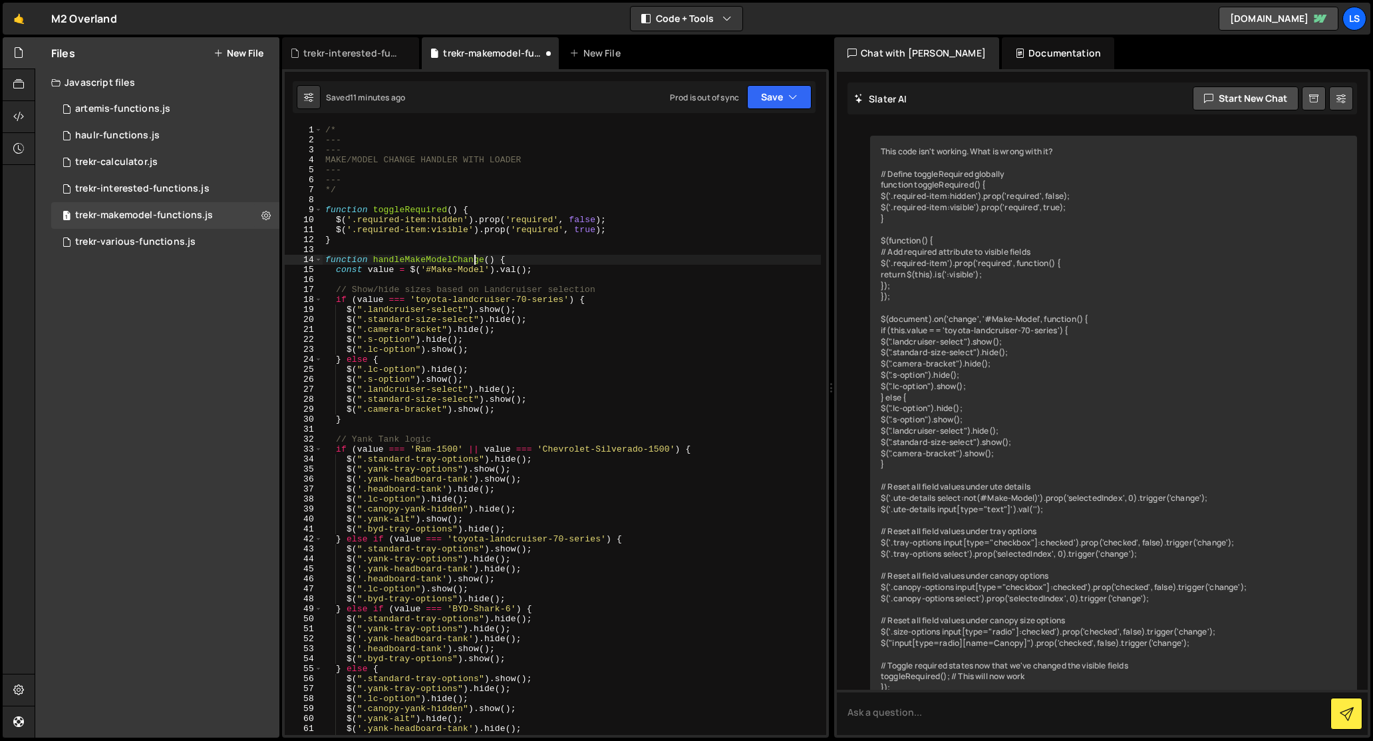
click at [473, 263] on div "/* --- --- MAKE/MODEL CHANGE HANDLER WITH LOADER --- --- */ function toggleRequ…" at bounding box center [572, 440] width 498 height 630
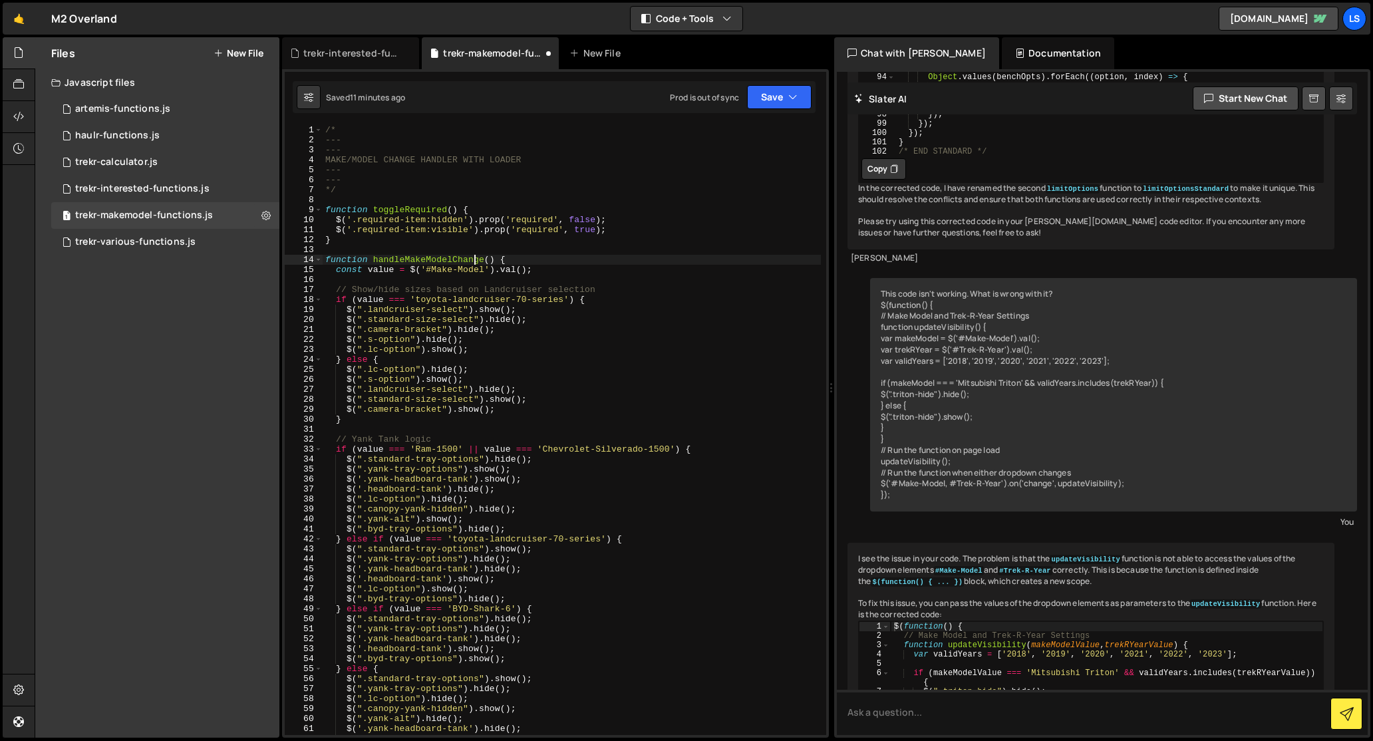
scroll to position [8670, 0]
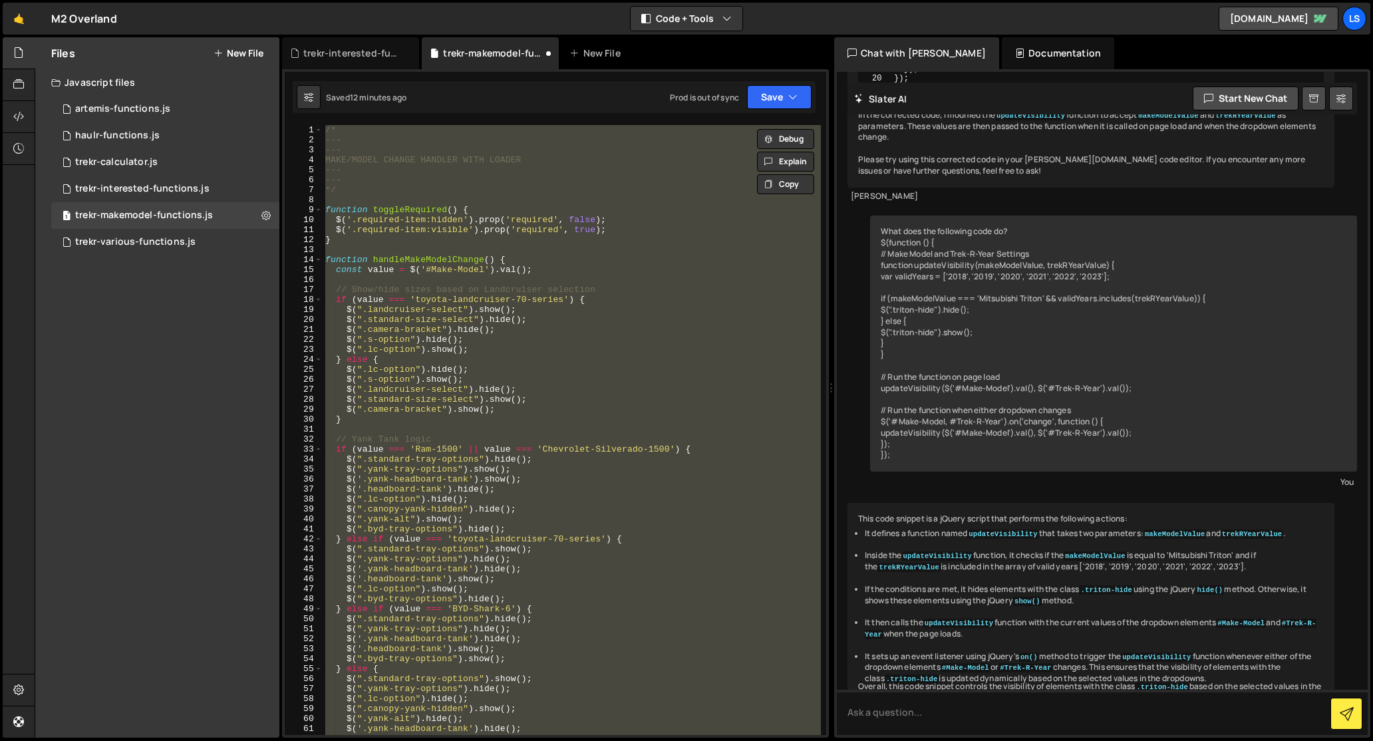
click at [504, 380] on div "/* --- --- MAKE/MODEL CHANGE HANDLER WITH LOADER --- --- */ function toggleRequ…" at bounding box center [572, 430] width 498 height 610
type textarea "$(".s-option").show();"
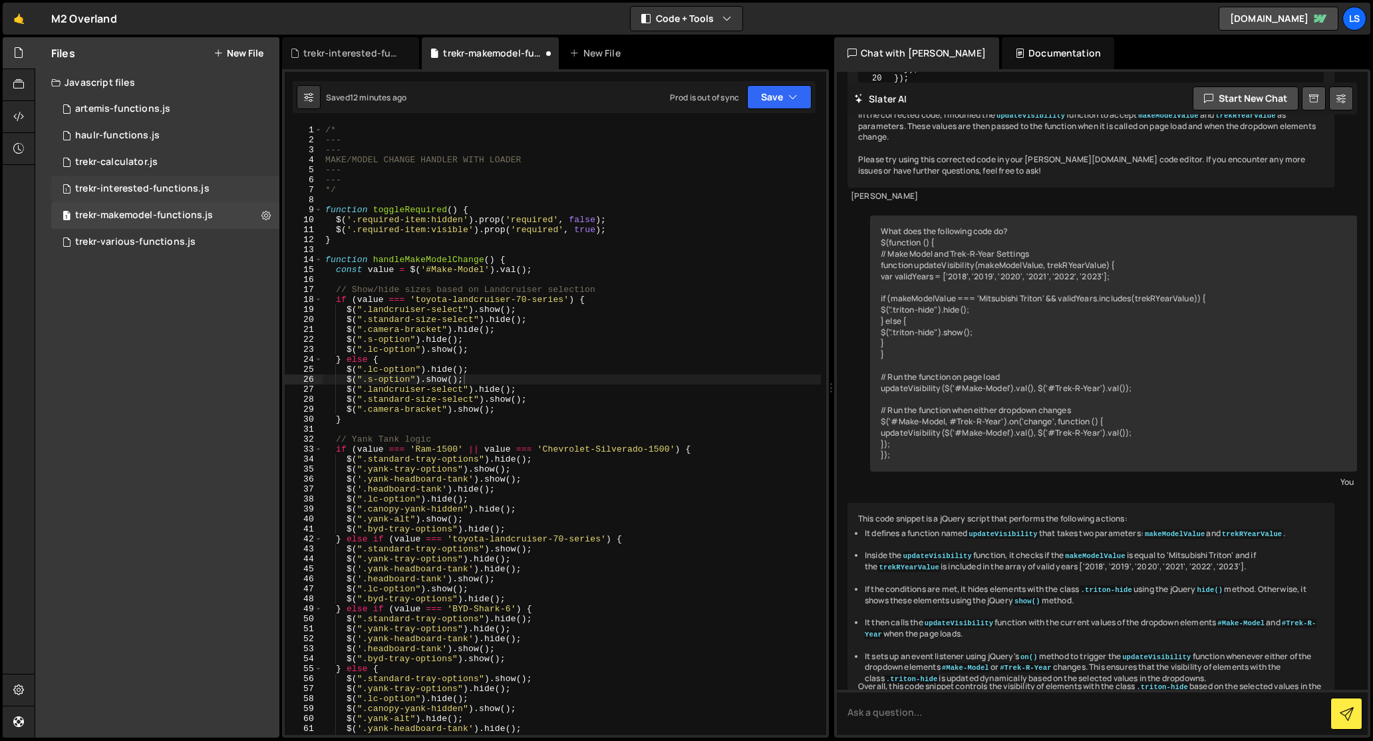
click at [152, 181] on div "1 trekr-interested-functions.js 0" at bounding box center [165, 189] width 228 height 27
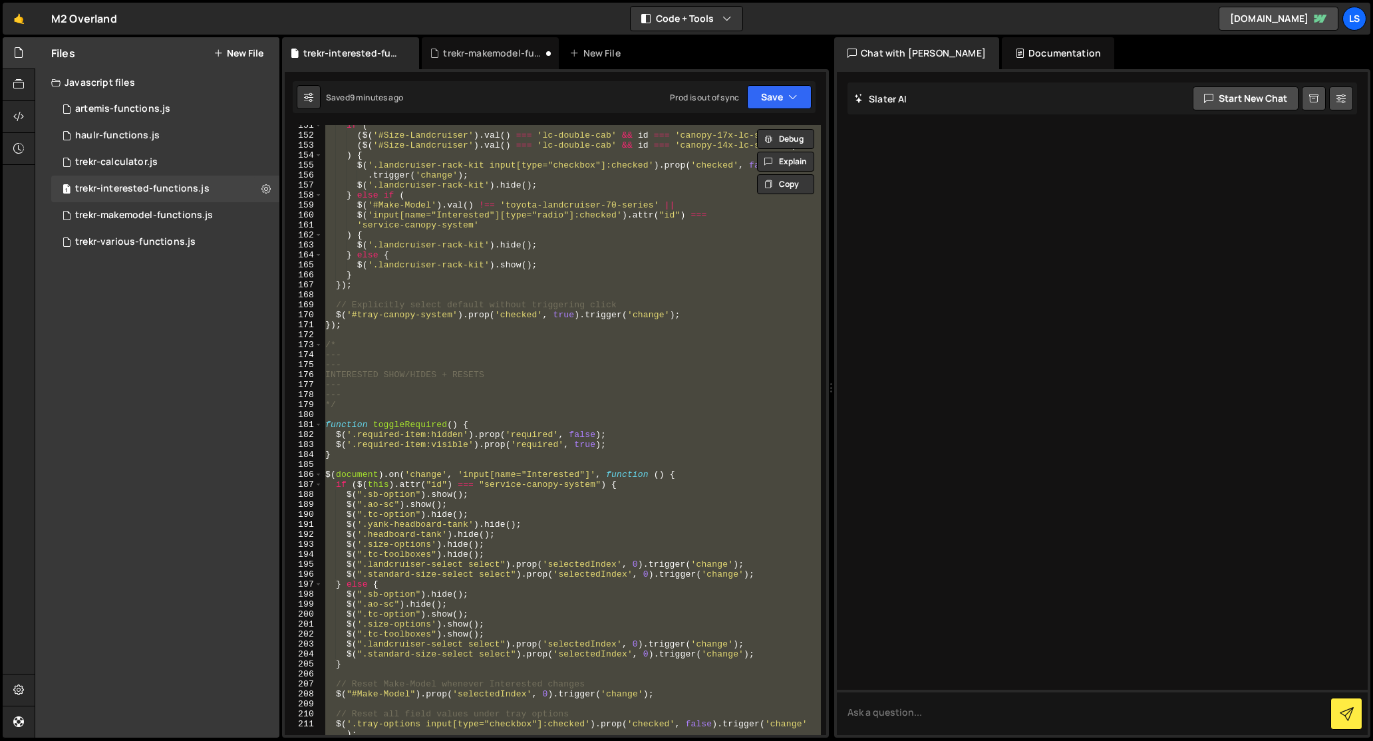
click at [439, 240] on div "if ( ( $ ( '#Size-Landcruiser' ) . val ( ) === 'lc-double-cab' && id === 'canop…" at bounding box center [572, 430] width 498 height 610
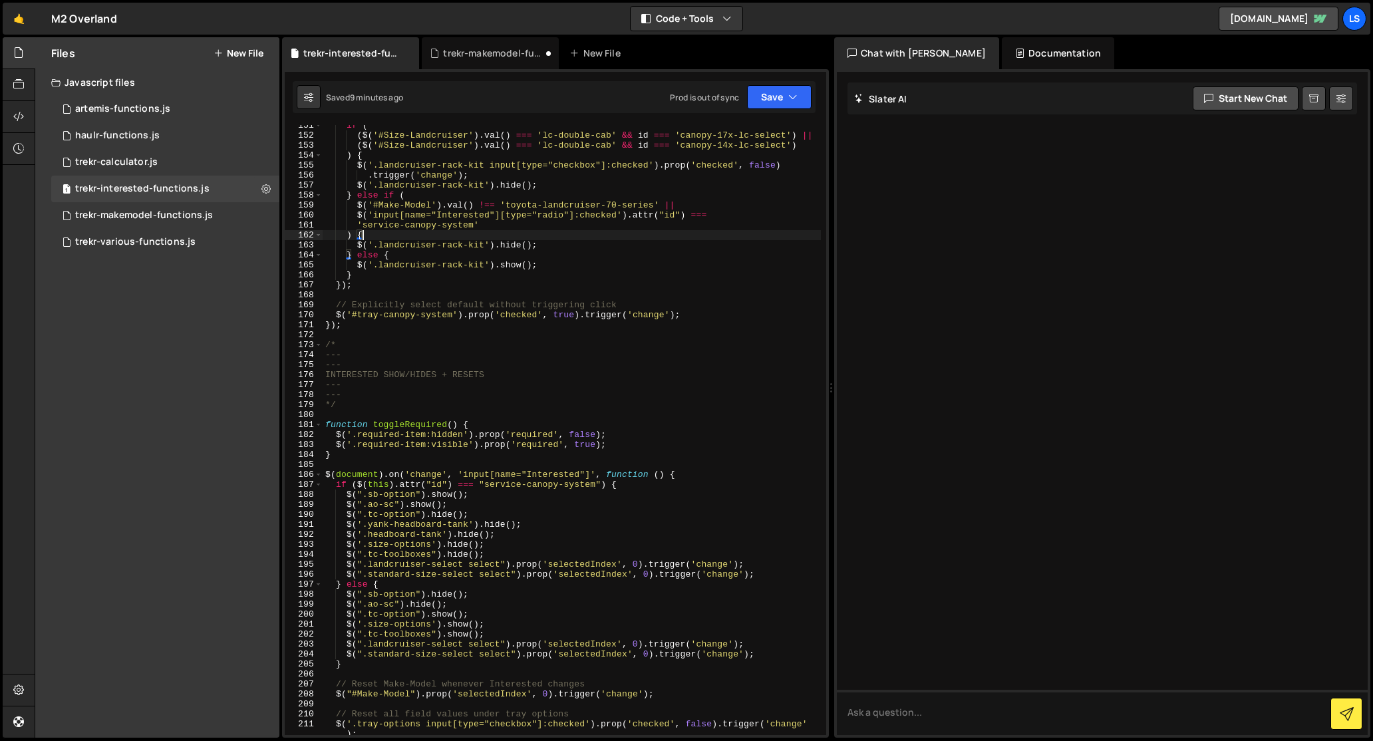
type textarea "toggleRequired();"
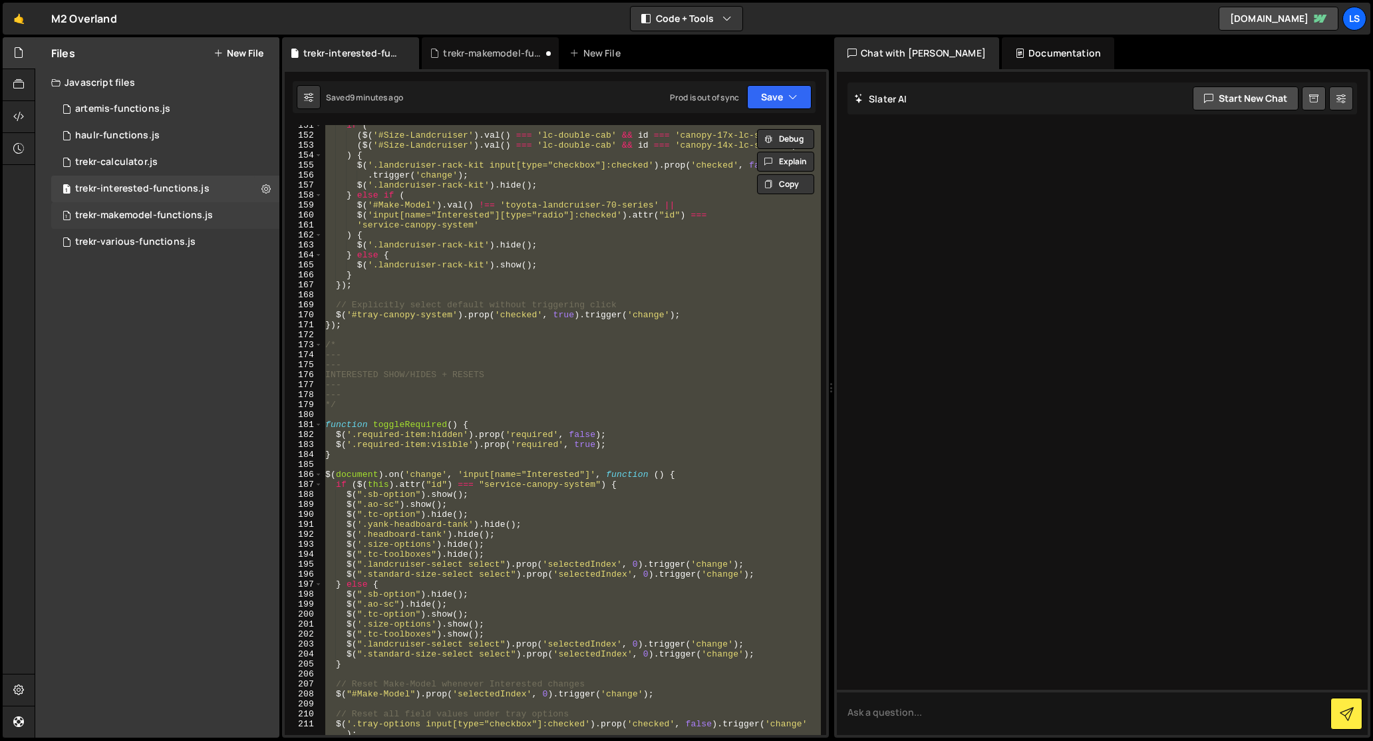
click at [86, 214] on div "trekr-makemodel-functions.js" at bounding box center [144, 216] width 138 height 12
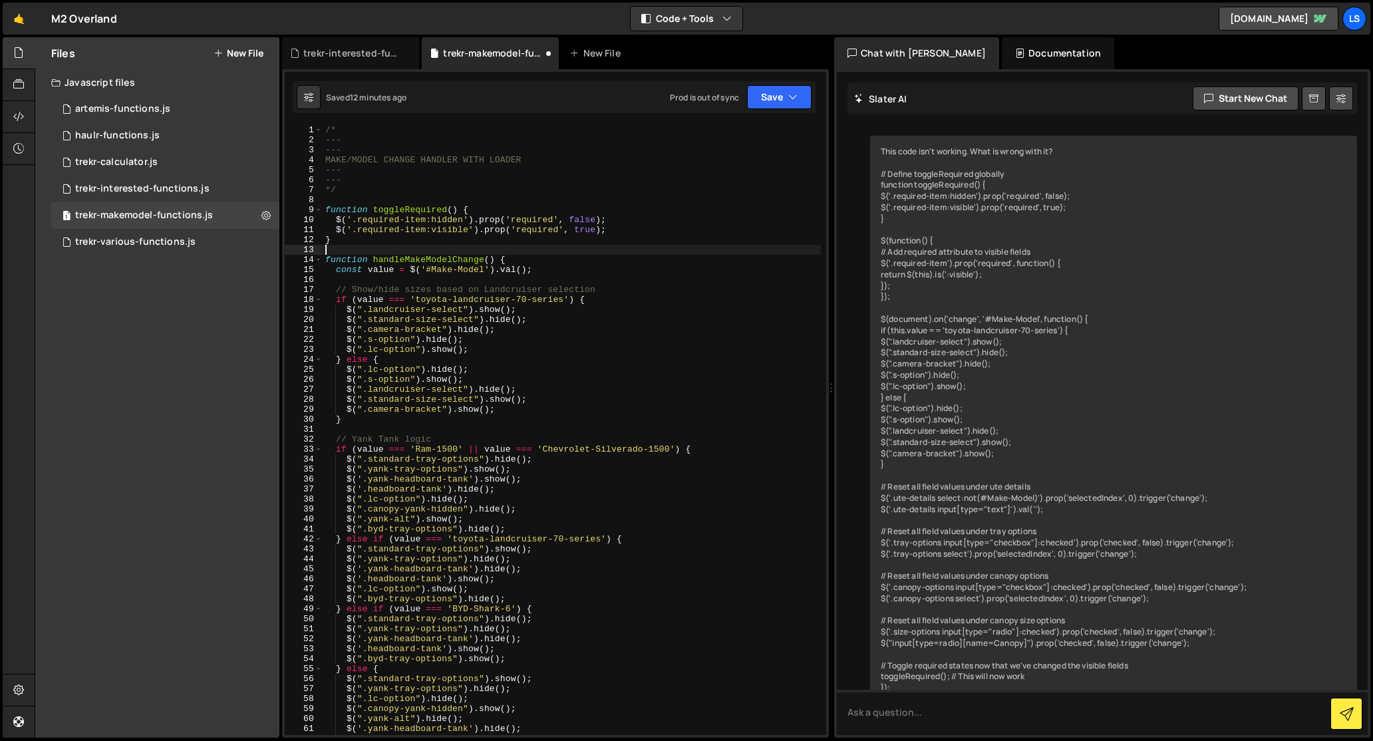
click at [492, 247] on div "/* --- --- MAKE/MODEL CHANGE HANDLER WITH LOADER --- --- */ function toggleRequ…" at bounding box center [572, 440] width 498 height 630
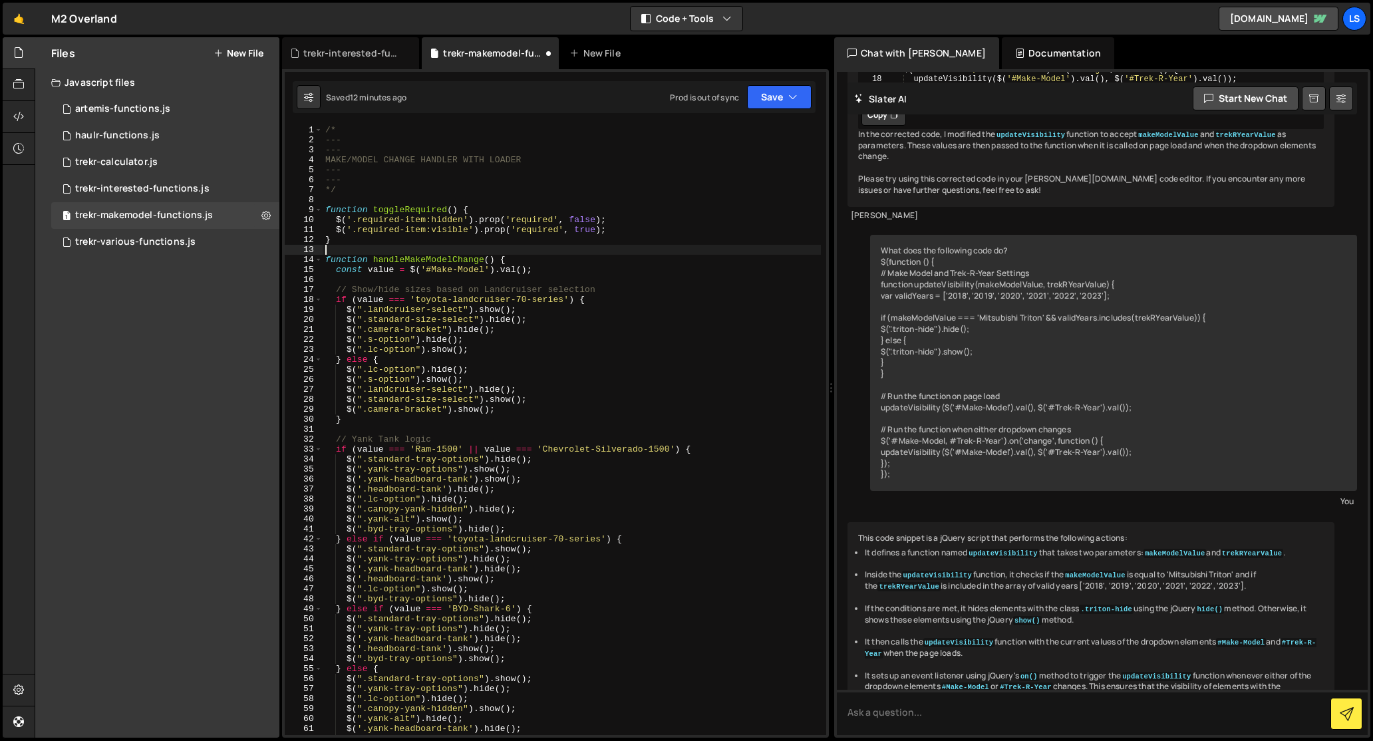
scroll to position [8670, 0]
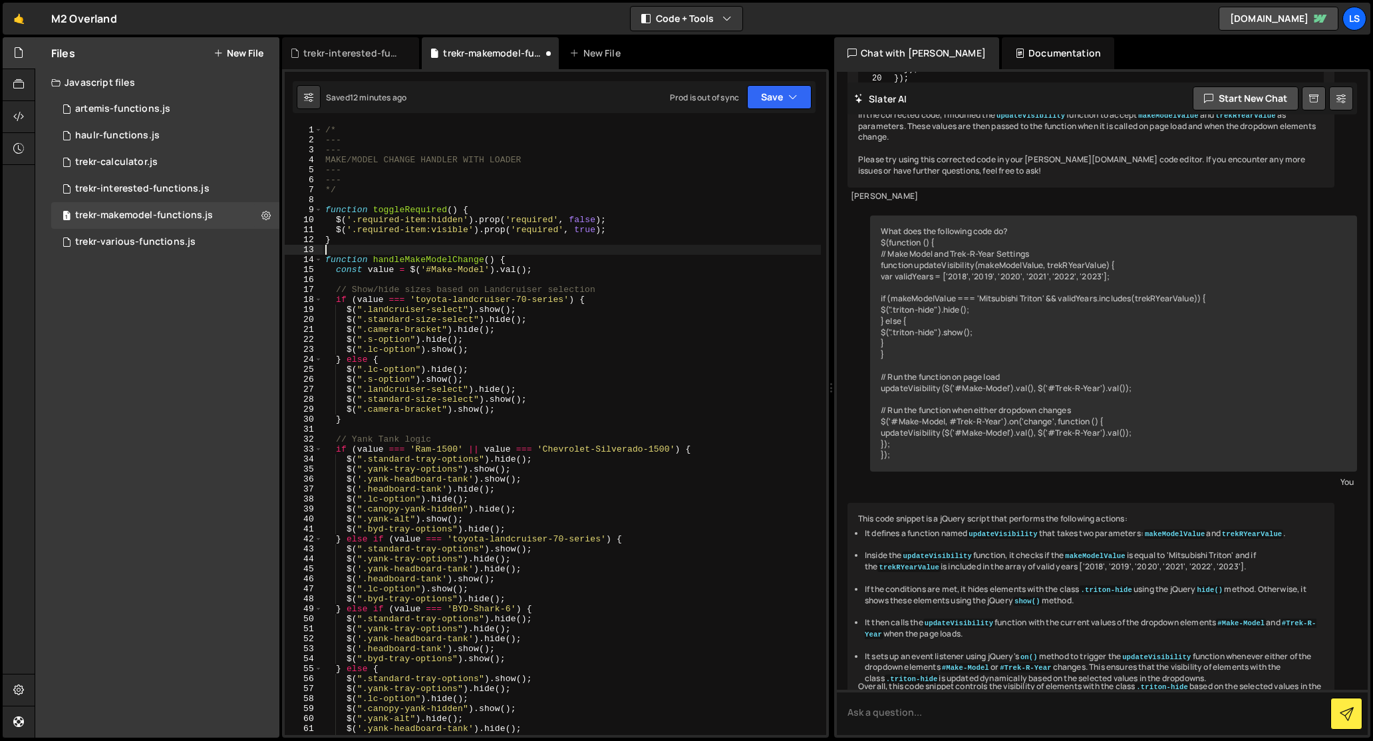
type textarea "$("#service-canopy-system, #tray-canopy-system").on('change', updateMakeModelOp…"
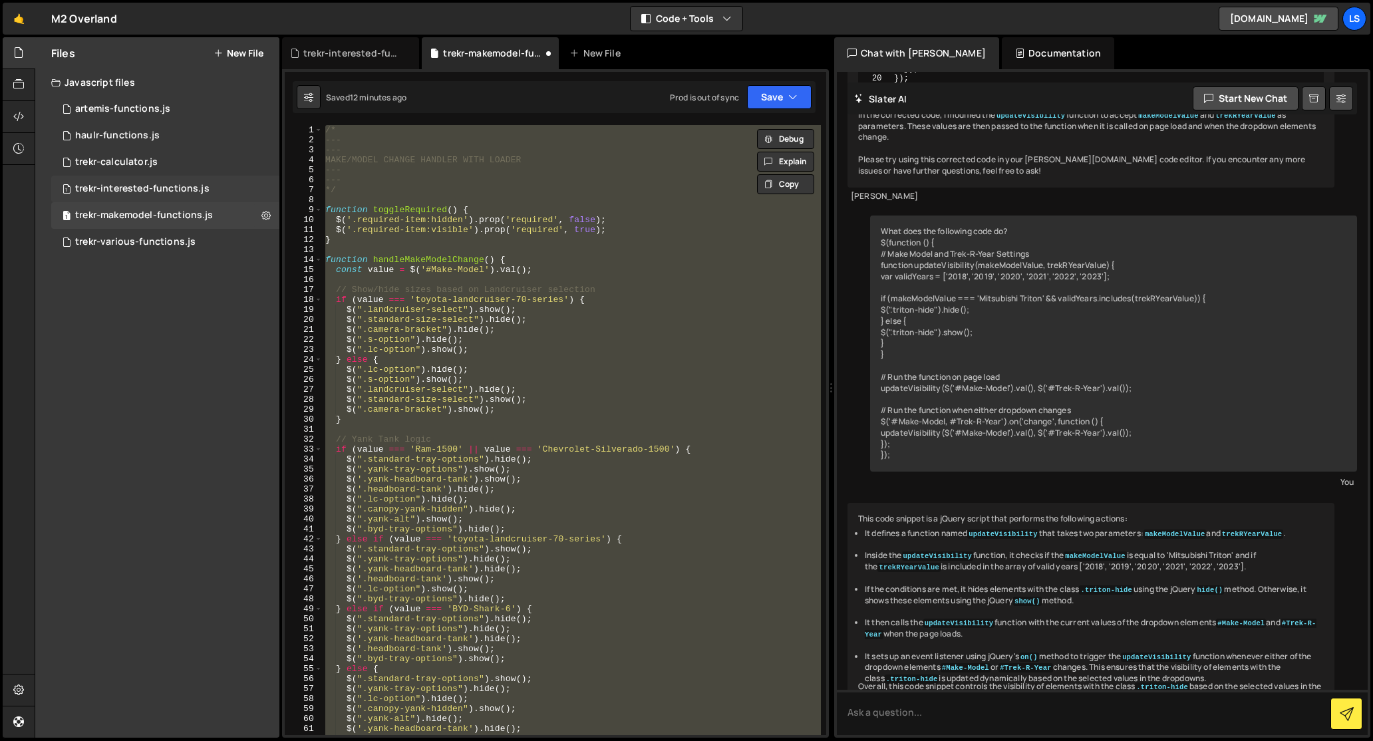
click at [146, 184] on div "trekr-interested-functions.js" at bounding box center [142, 189] width 134 height 12
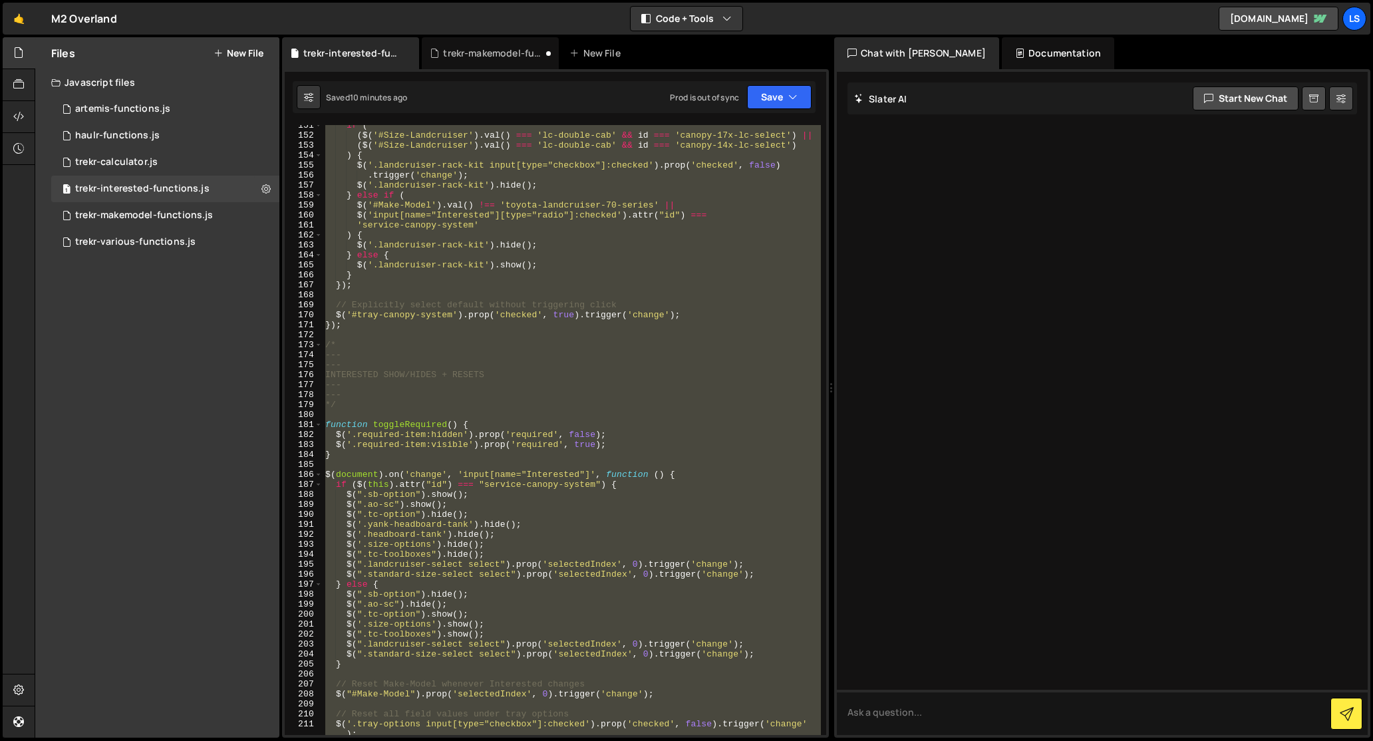
click at [525, 269] on div "if ( ( $ ( '#Size-Landcruiser' ) . val ( ) === 'lc-double-cab' && id === 'canop…" at bounding box center [572, 430] width 498 height 610
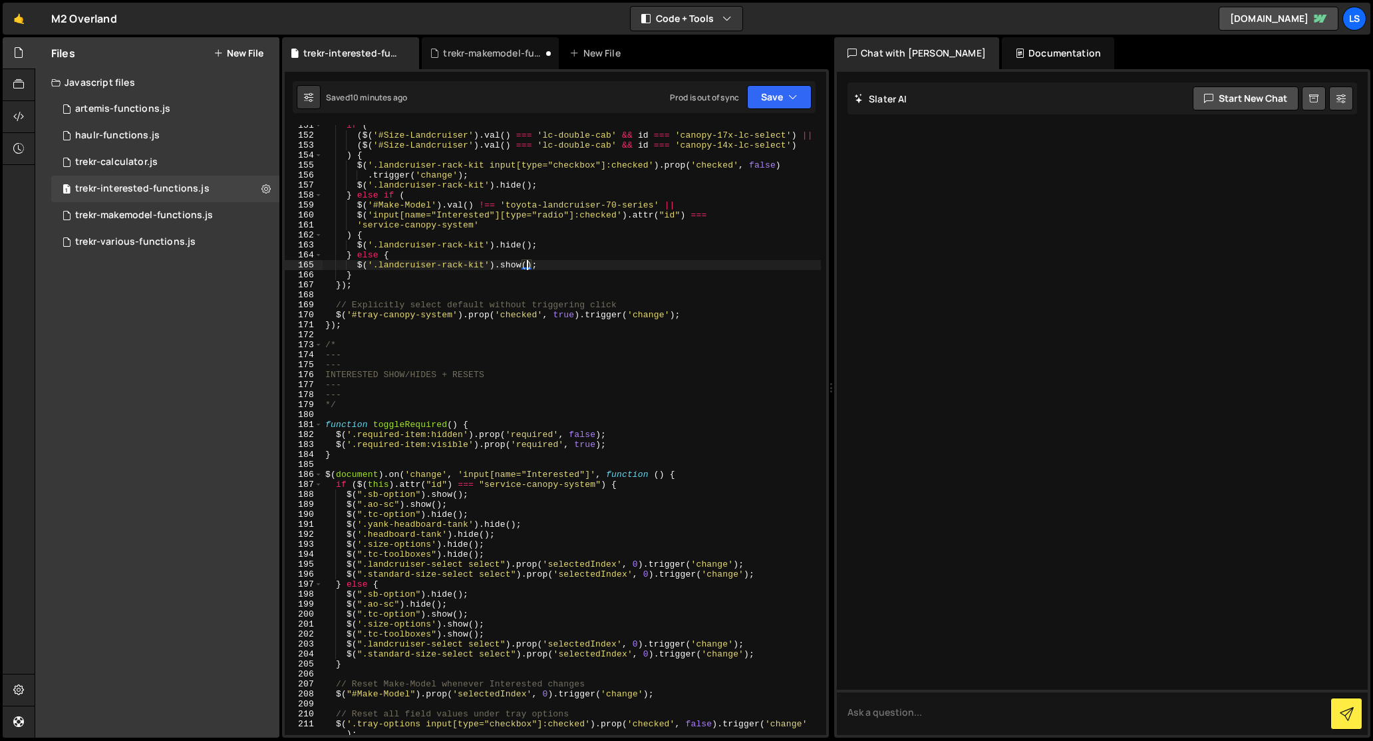
type textarea "toggleRequired();"
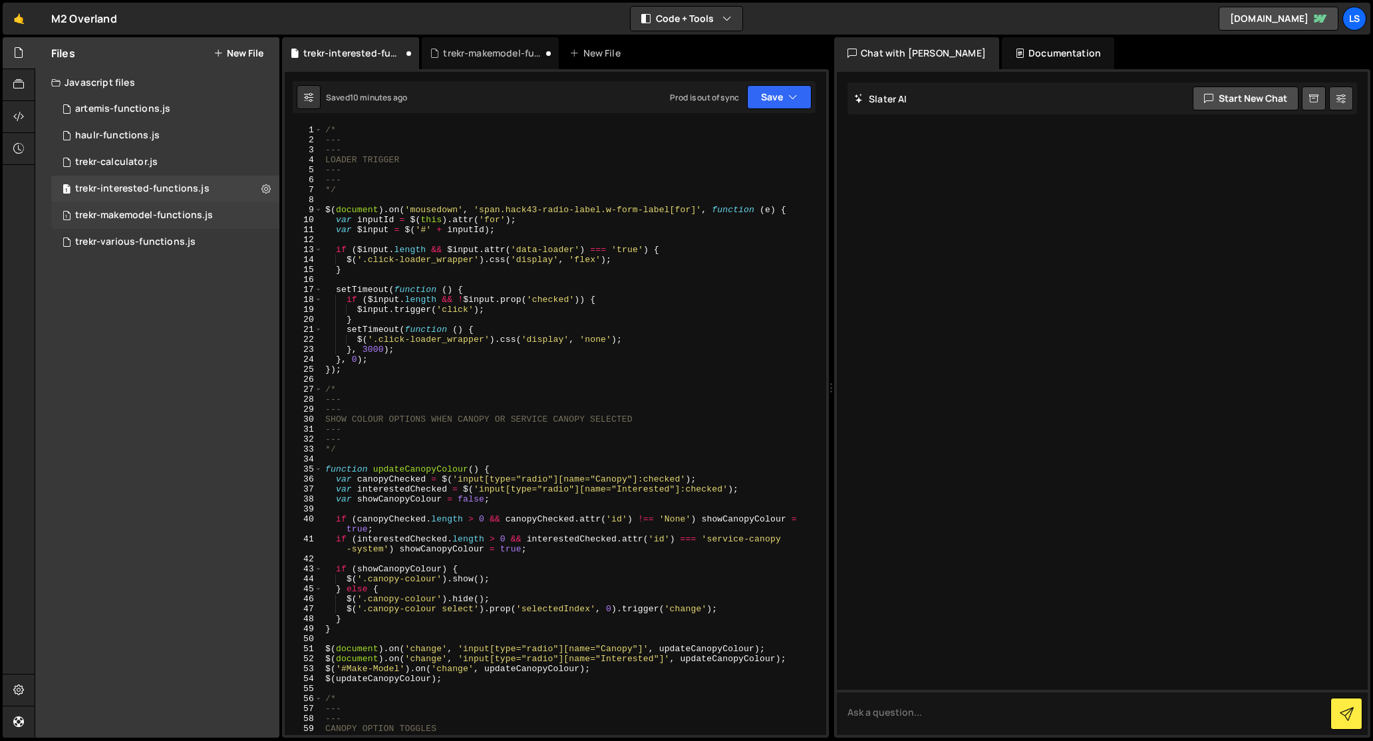
click at [177, 219] on div "trekr-makemodel-functions.js" at bounding box center [144, 216] width 138 height 12
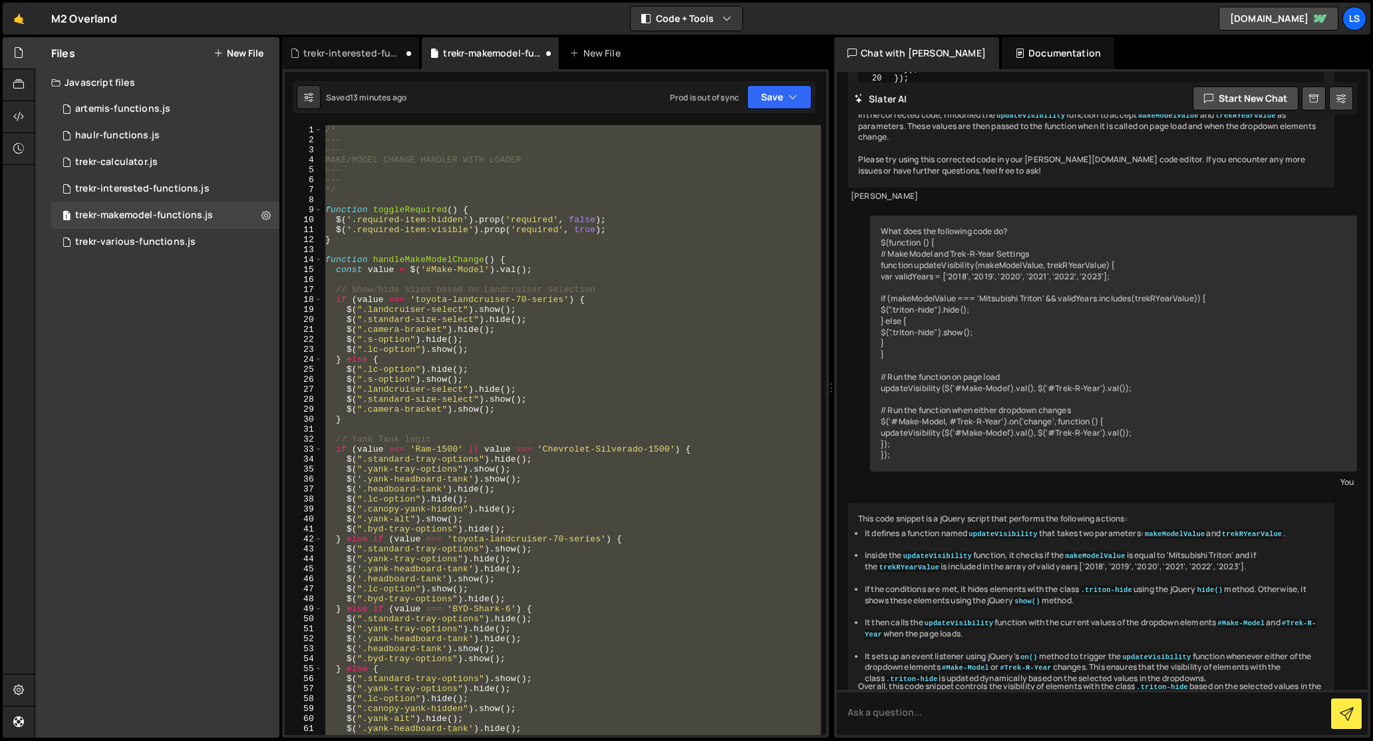
scroll to position [8670, 0]
click at [533, 189] on div "/* --- --- MAKE/MODEL CHANGE HANDLER WITH LOADER --- --- */ function toggleRequ…" at bounding box center [572, 430] width 498 height 610
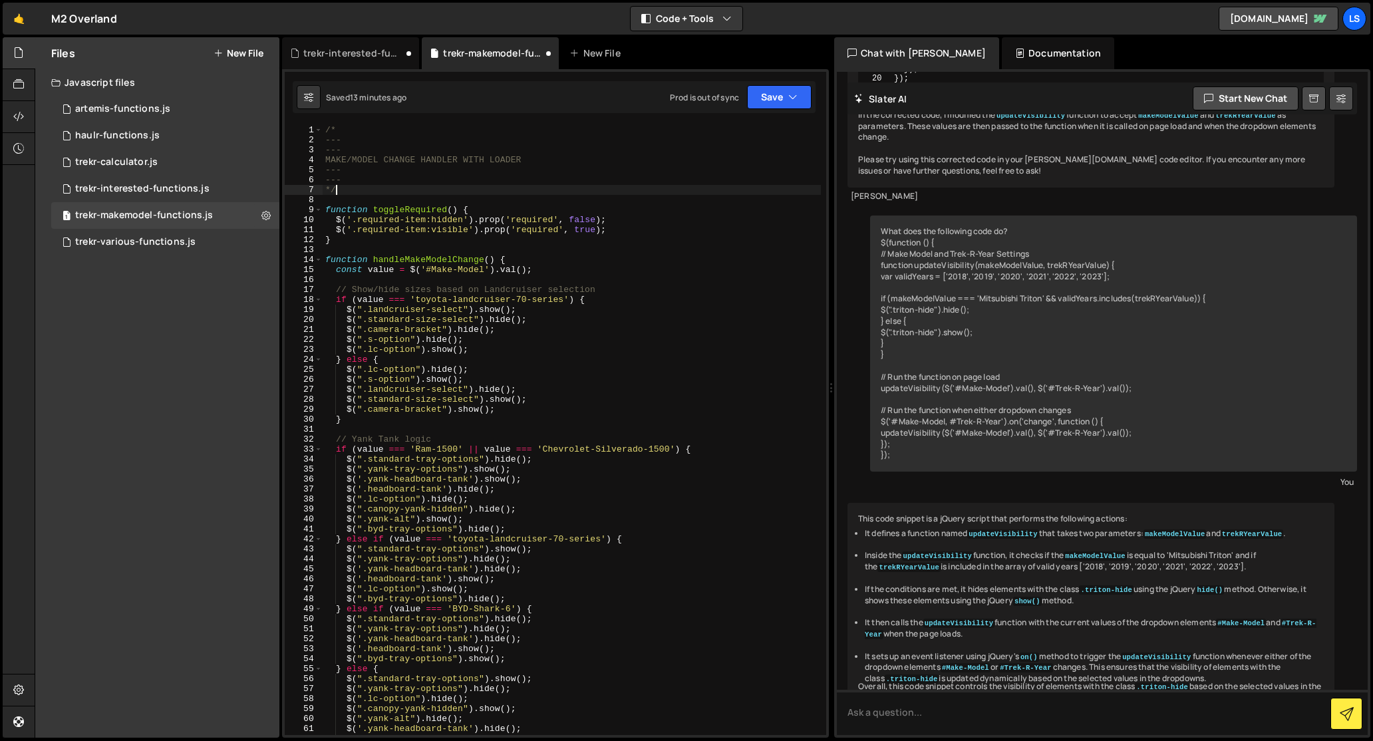
type textarea "$("#service-canopy-system, #tray-canopy-system").on('change', updateMakeModelOp…"
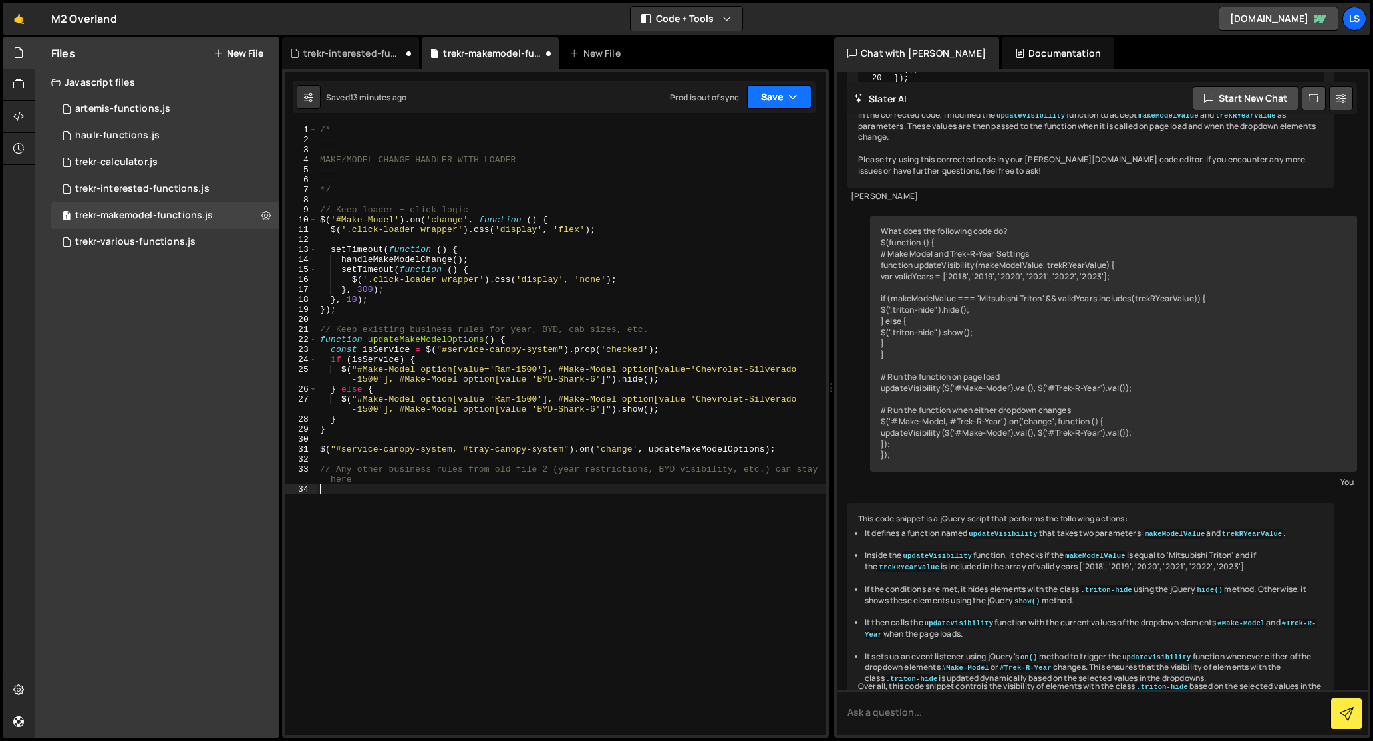
click at [770, 97] on button "Save" at bounding box center [779, 97] width 65 height 24
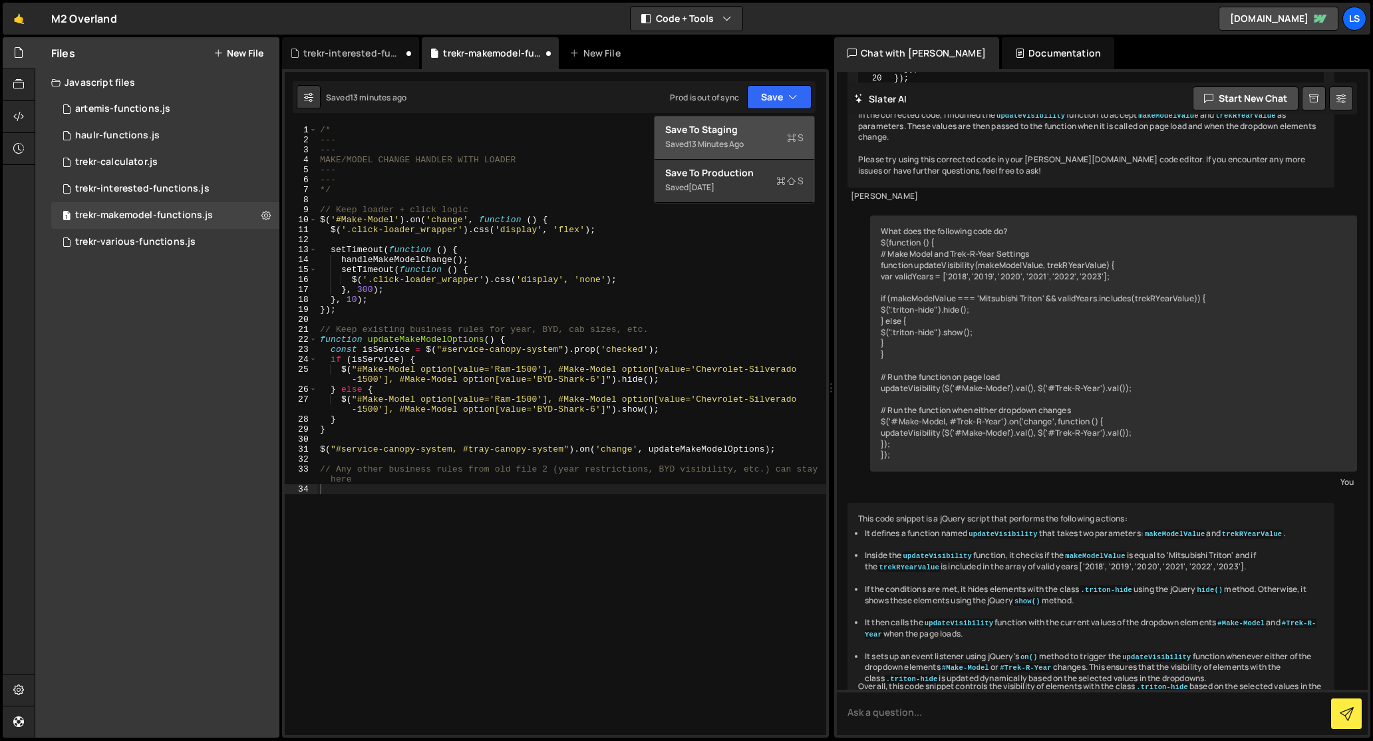
click at [722, 137] on div "Saved 13 minutes ago" at bounding box center [734, 144] width 138 height 16
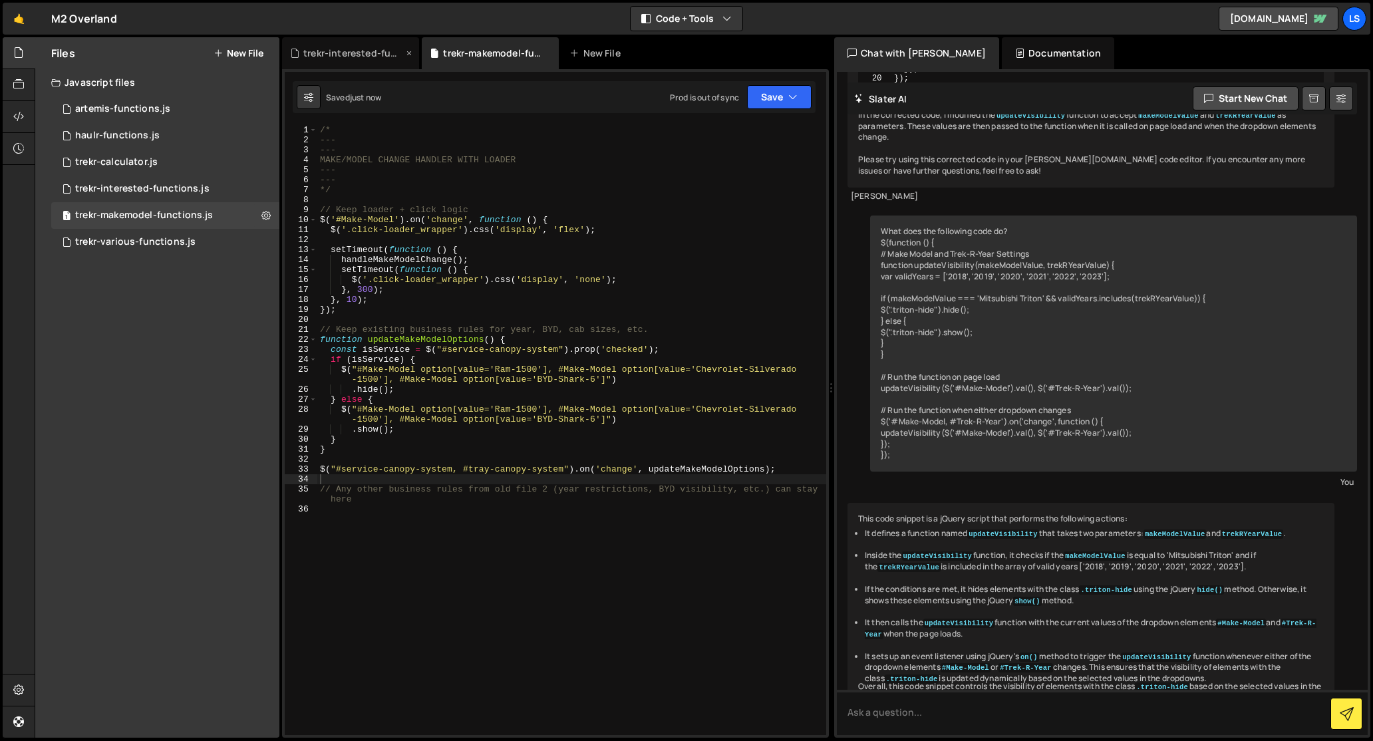
click at [347, 55] on div "trekr-interested-functions.js" at bounding box center [353, 53] width 100 height 13
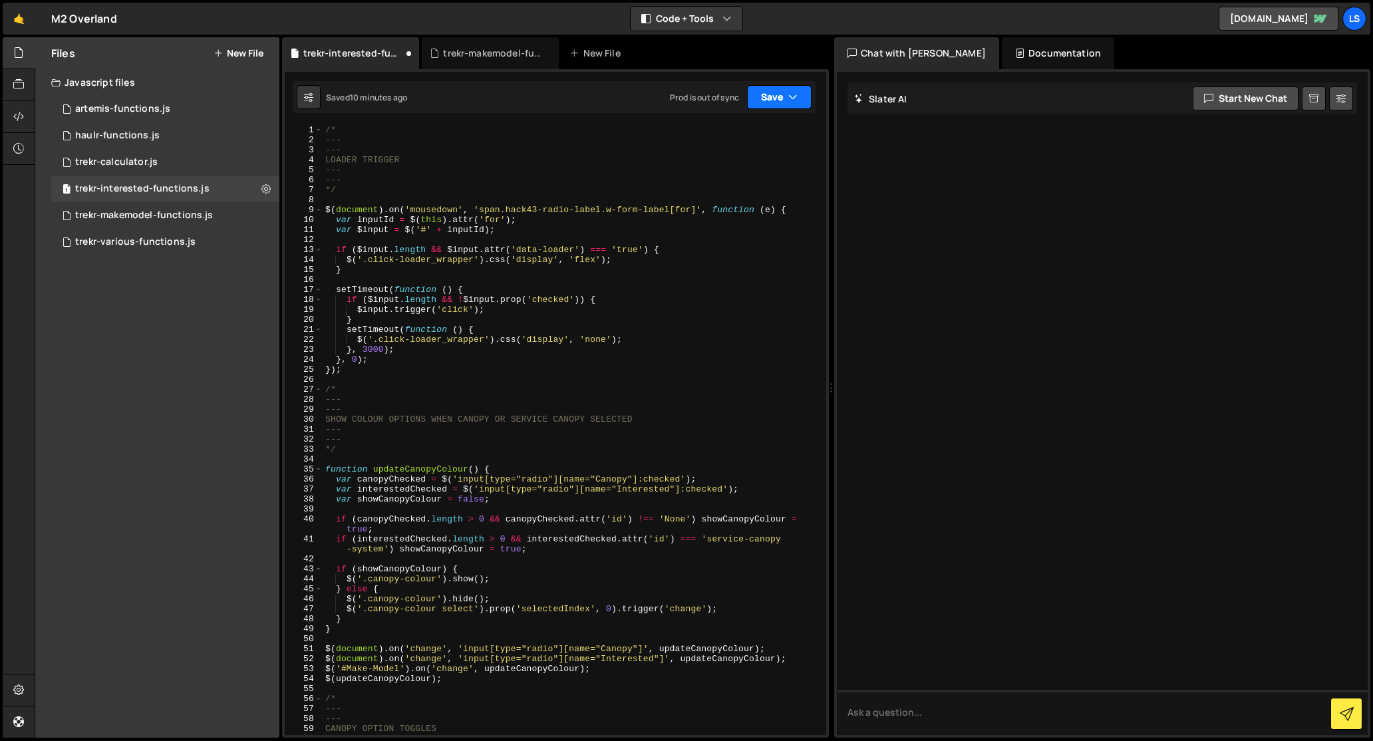
click at [802, 101] on button "Save" at bounding box center [779, 97] width 65 height 24
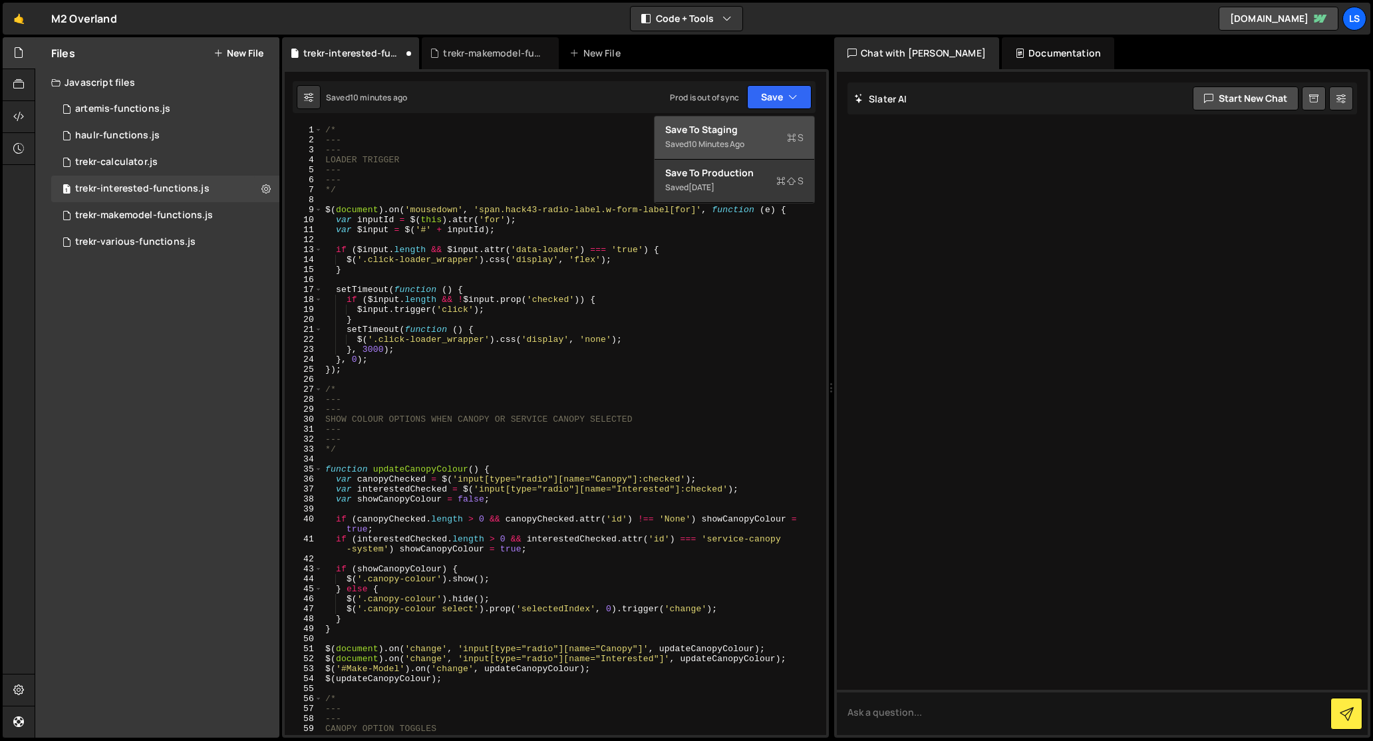
click at [731, 138] on div "10 minutes ago" at bounding box center [716, 143] width 56 height 11
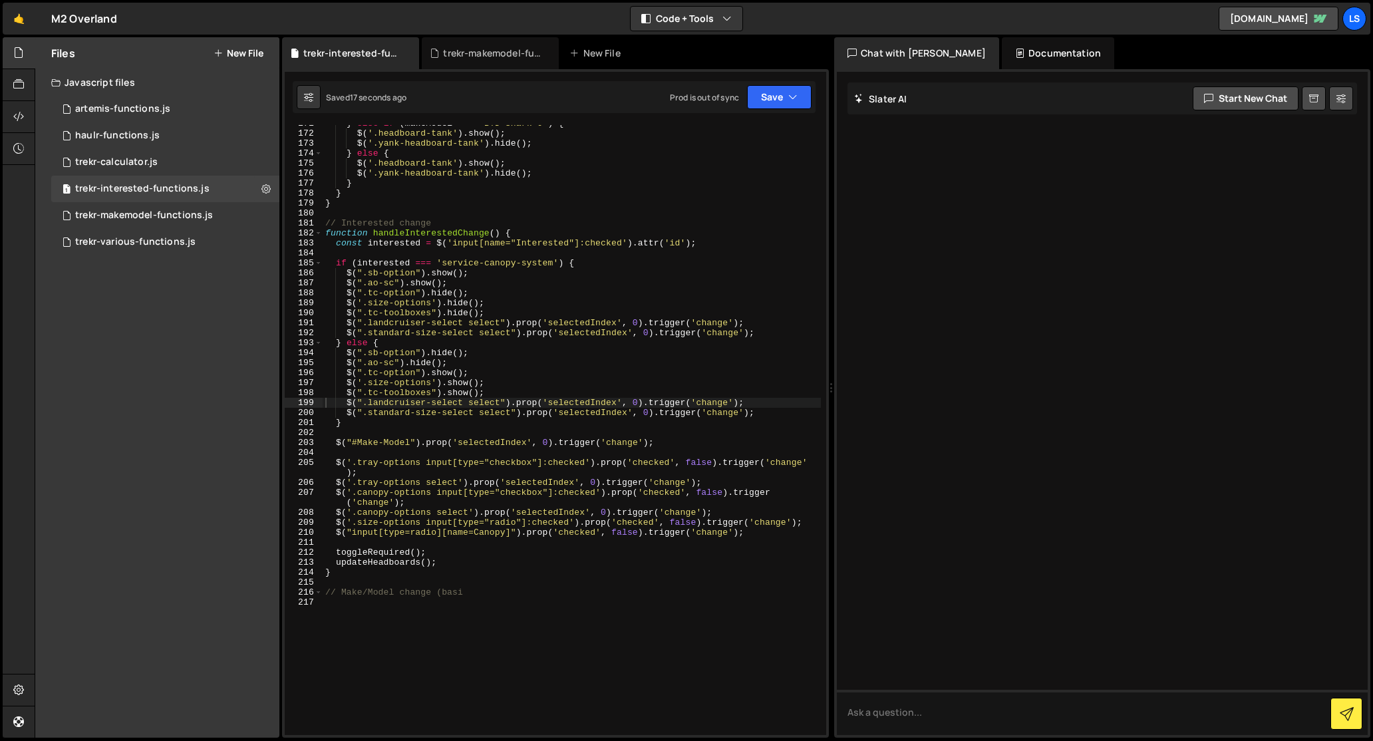
scroll to position [1722, 0]
click at [408, 250] on div "} else if ( makeModel === 'BYD-Shark-6' ) { $ ( '.headboard-tank' ) . show ( ) …" at bounding box center [572, 435] width 498 height 630
type textarea "// Make/Model change (basi"
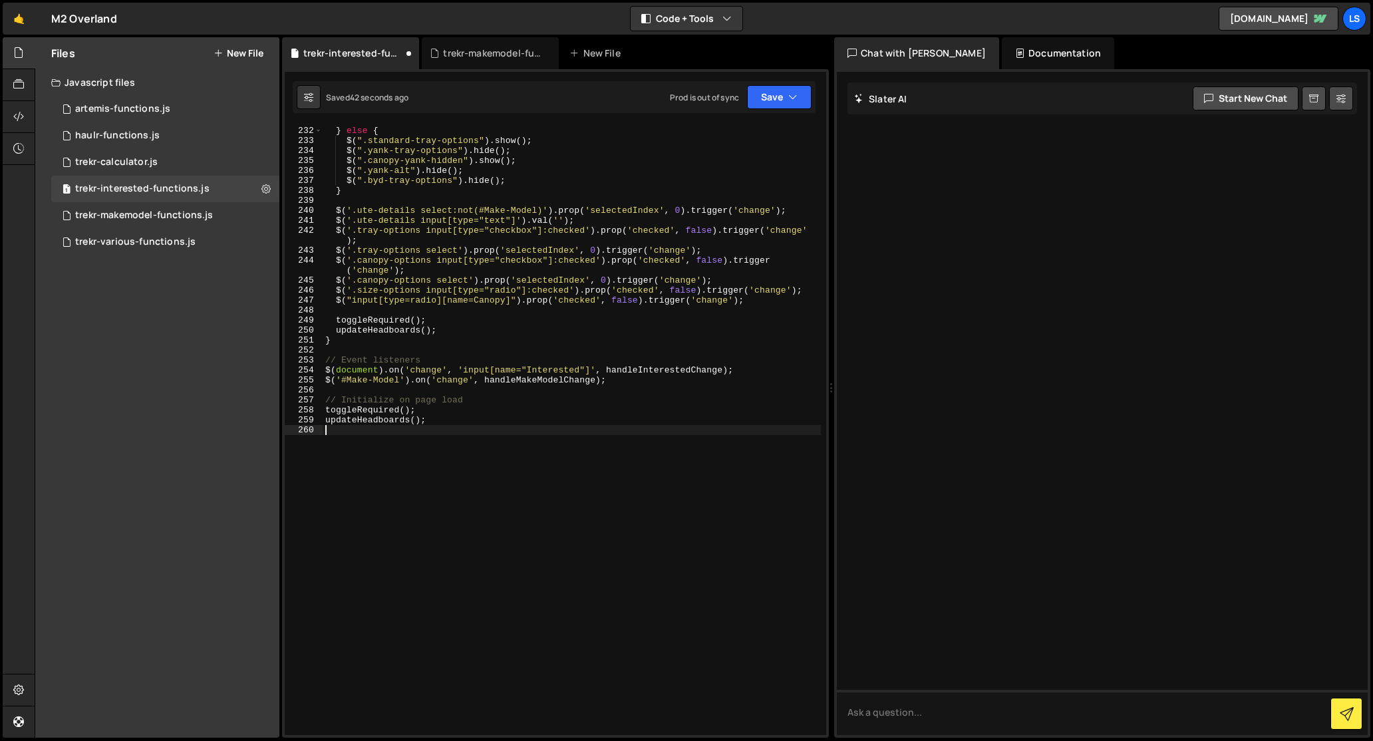
scroll to position [2514, 0]
click at [769, 96] on button "Save" at bounding box center [779, 97] width 65 height 24
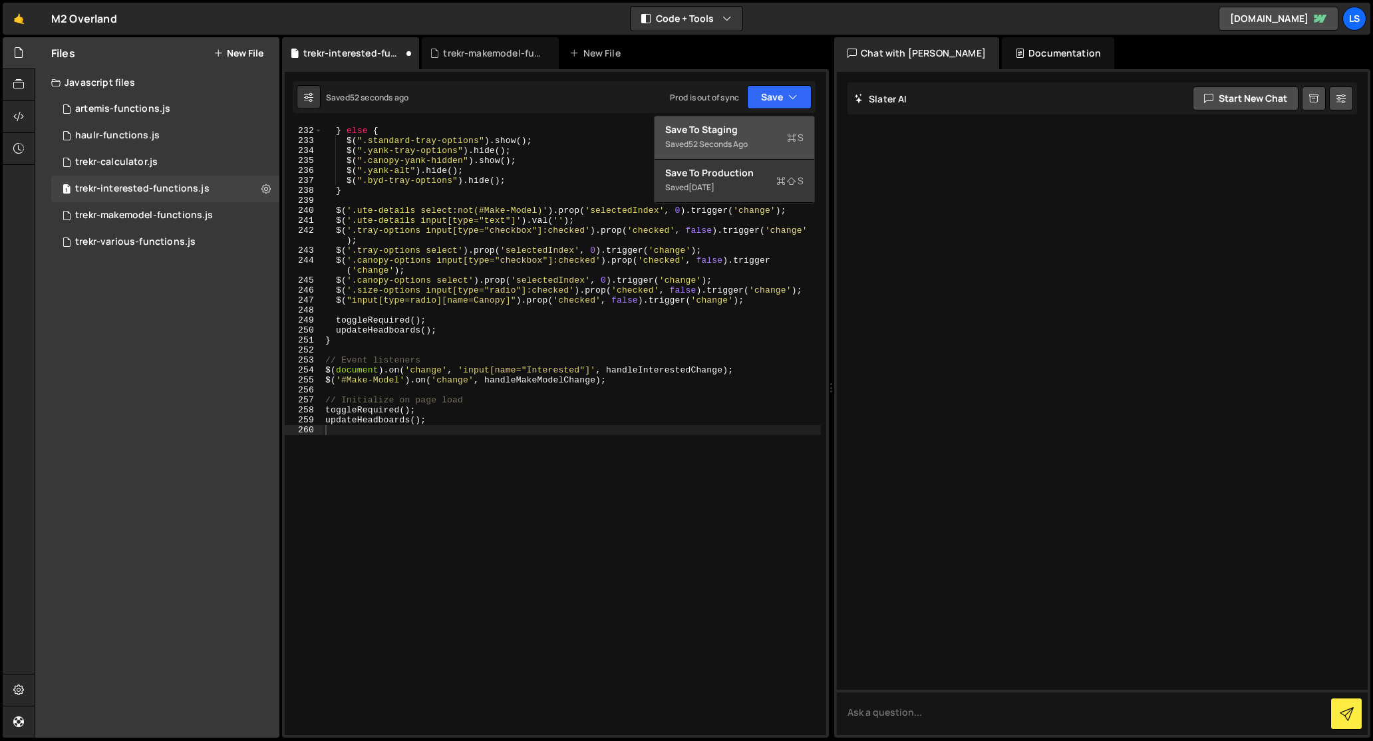
click at [714, 136] on div "Saved 52 seconds ago" at bounding box center [734, 144] width 138 height 16
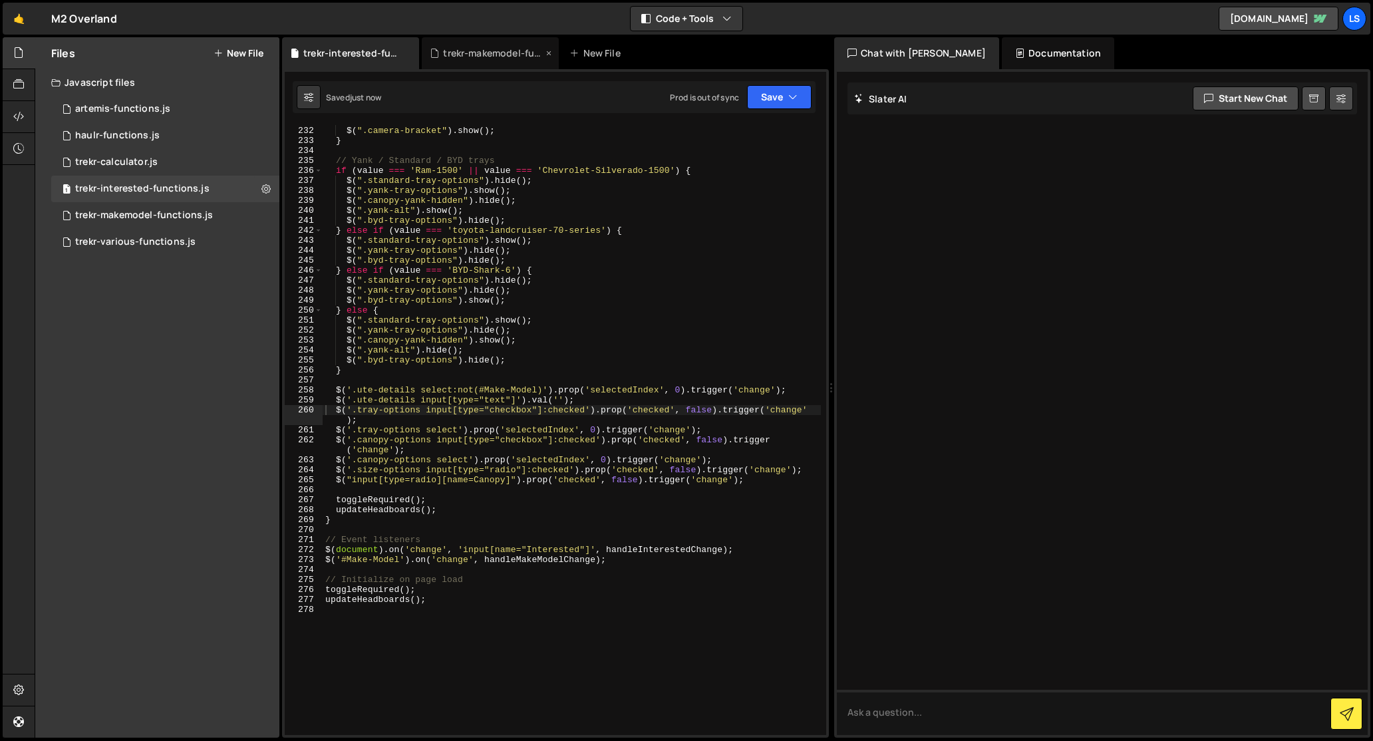
click at [491, 51] on div "trekr-makemodel-functions.js" at bounding box center [493, 53] width 100 height 13
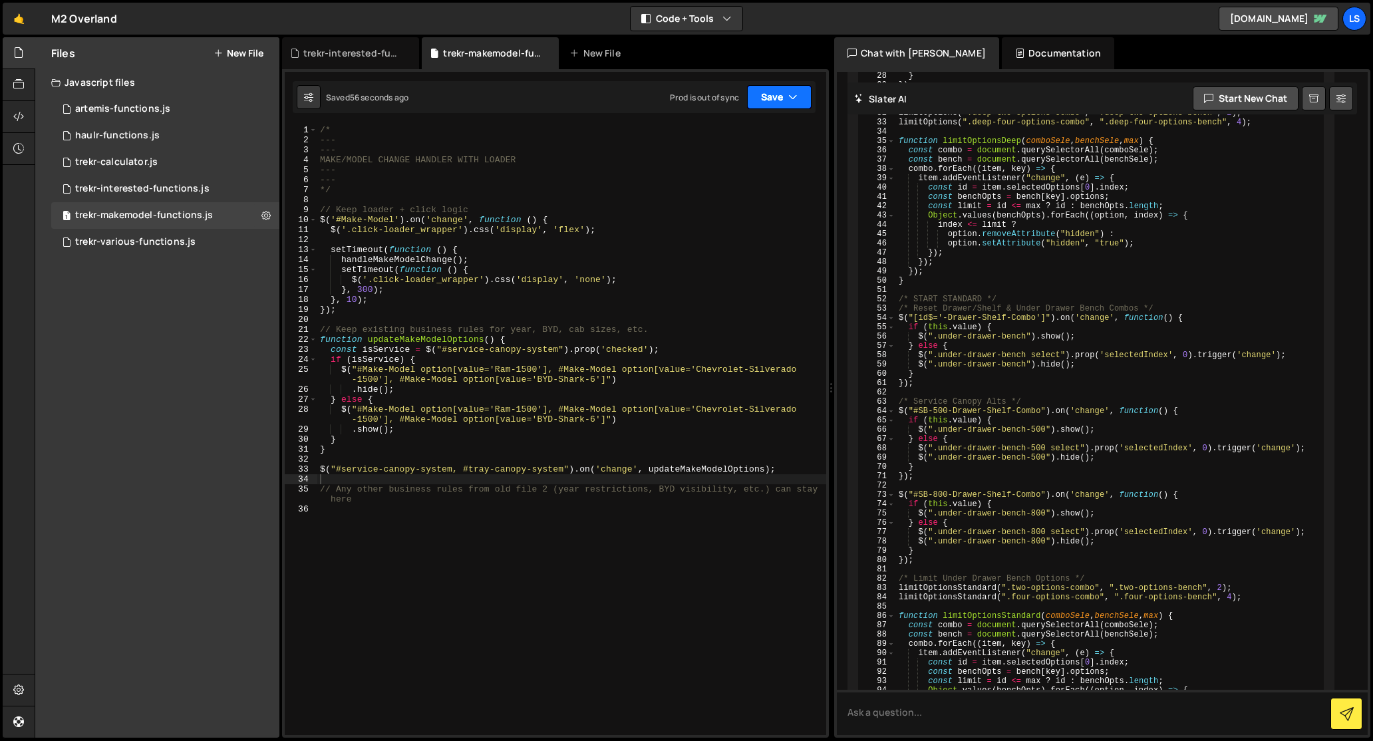
scroll to position [8670, 0]
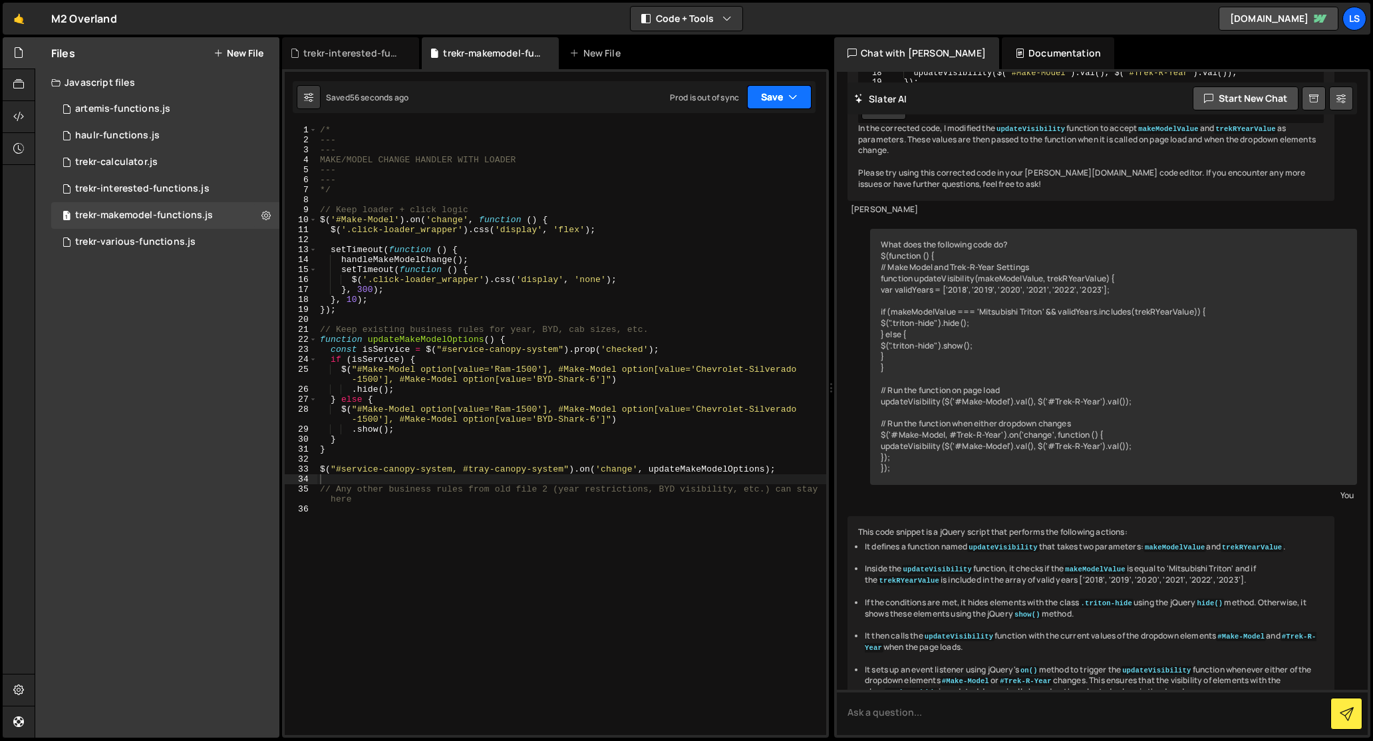
click at [782, 95] on button "Save" at bounding box center [779, 97] width 65 height 24
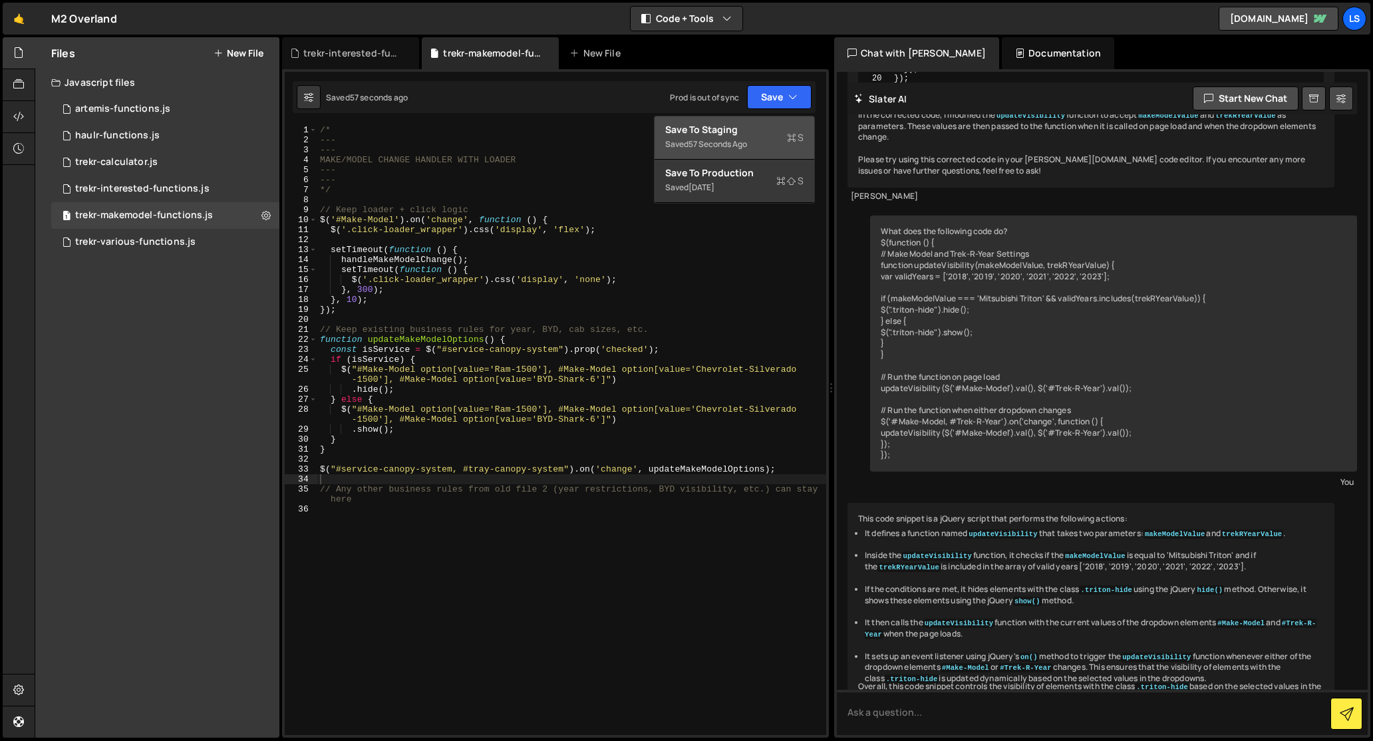
click at [725, 133] on div "Save to Staging S" at bounding box center [734, 129] width 138 height 13
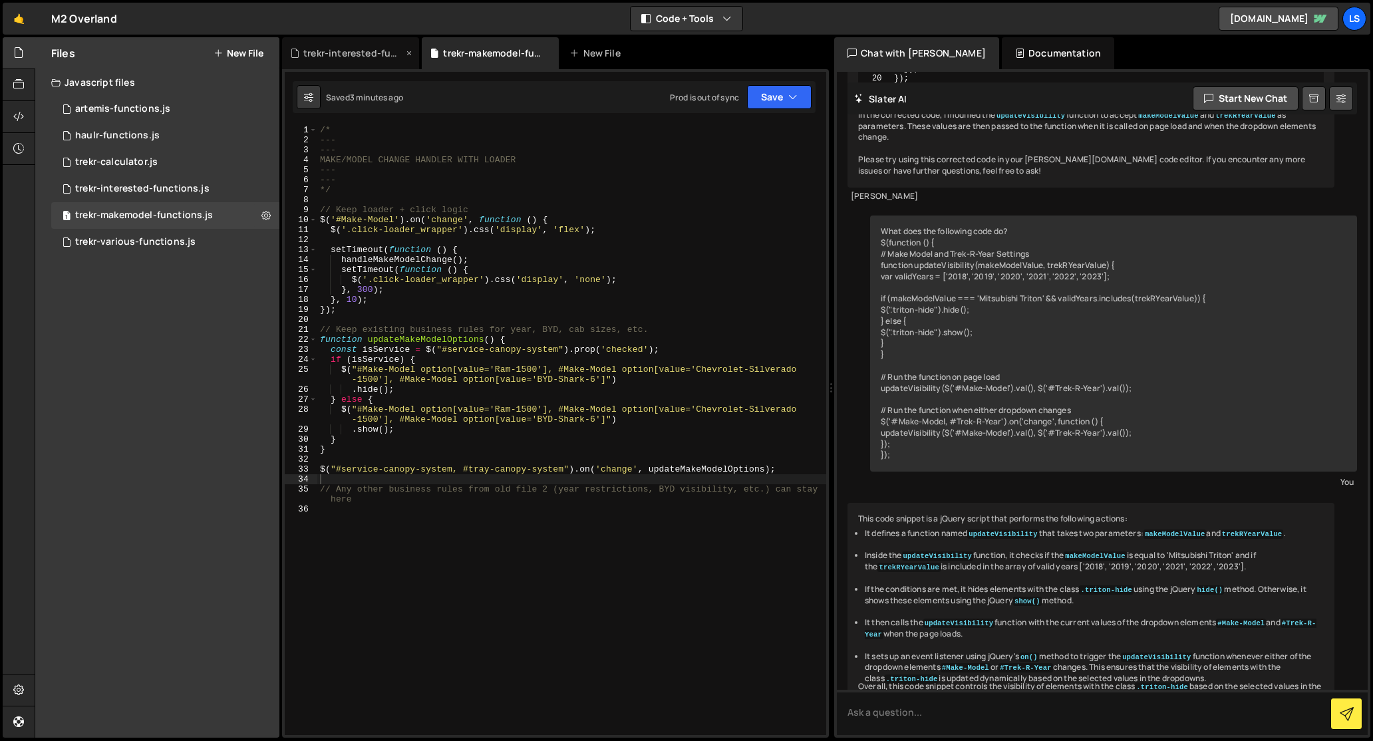
click at [366, 53] on div "trekr-interested-functions.js" at bounding box center [353, 53] width 100 height 13
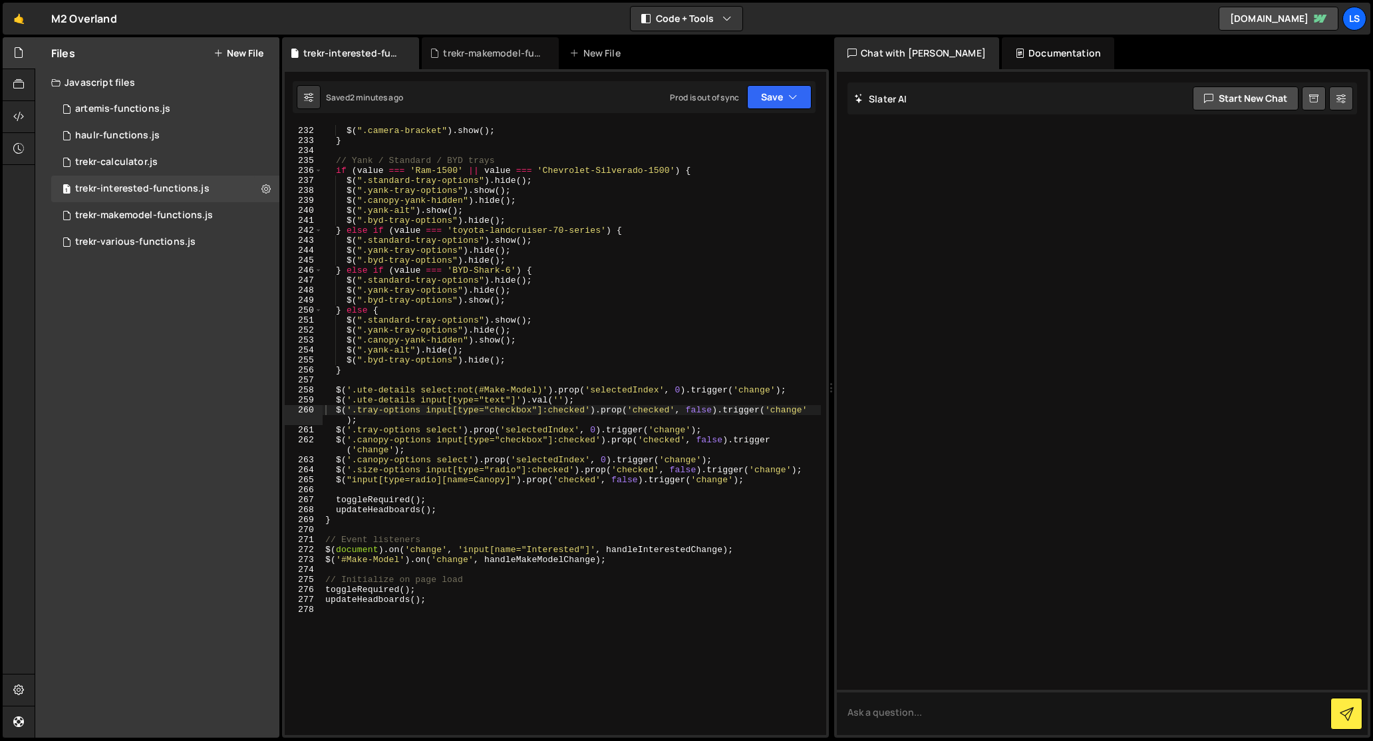
scroll to position [0, 0]
click at [535, 216] on div "$ ( ".standard-size-select" ) . show ( ) ; $ ( ".camera-bracket" ) . show ( ) ;…" at bounding box center [572, 431] width 498 height 630
type textarea "updateHeadboards();"
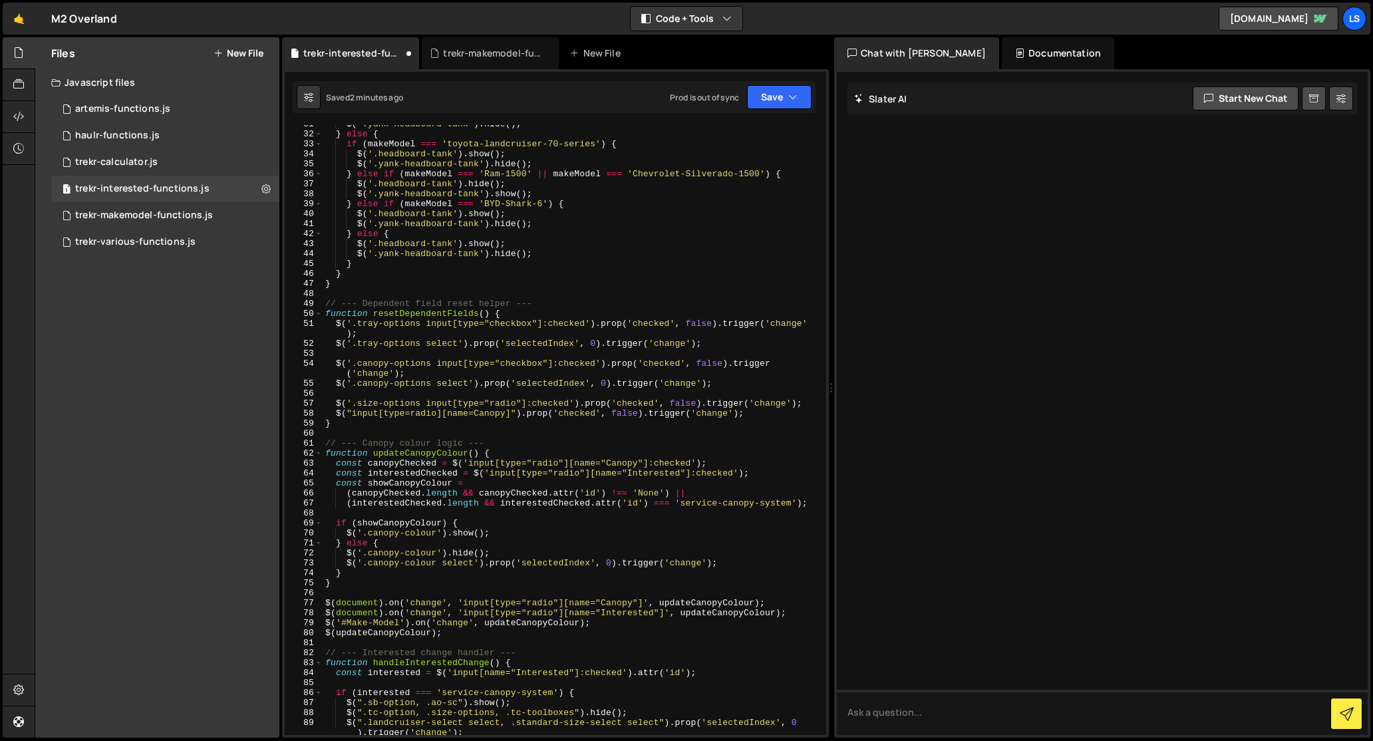
scroll to position [305, 0]
click at [770, 98] on button "Save" at bounding box center [779, 97] width 65 height 24
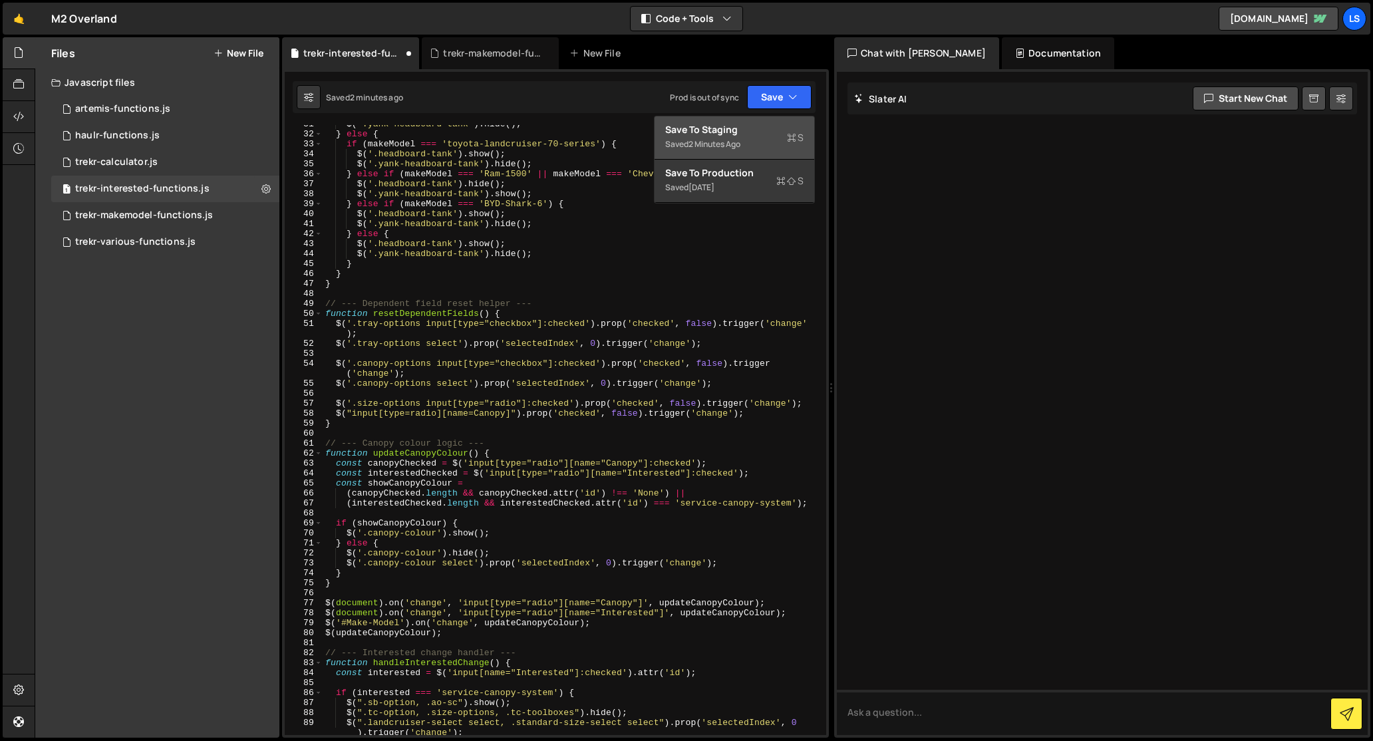
click at [720, 134] on div "Save to Staging S" at bounding box center [734, 129] width 138 height 13
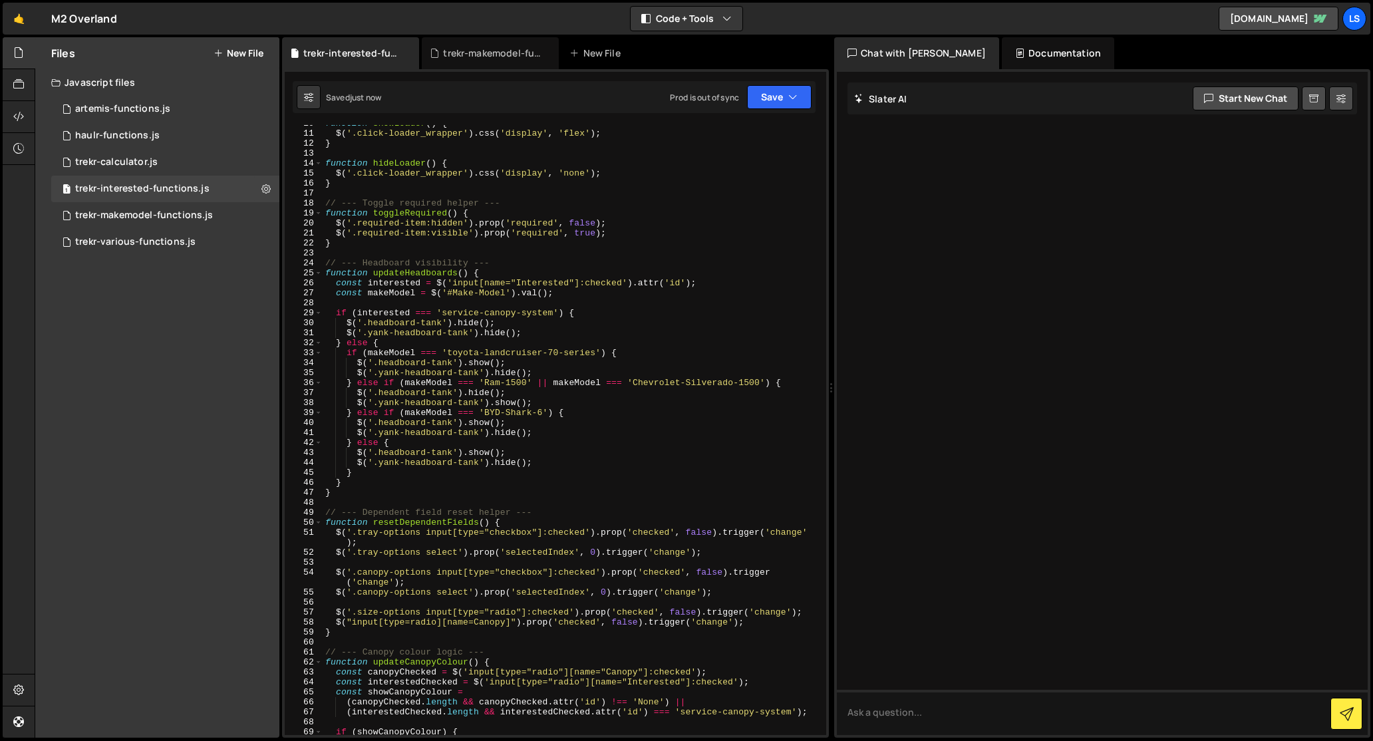
scroll to position [0, 0]
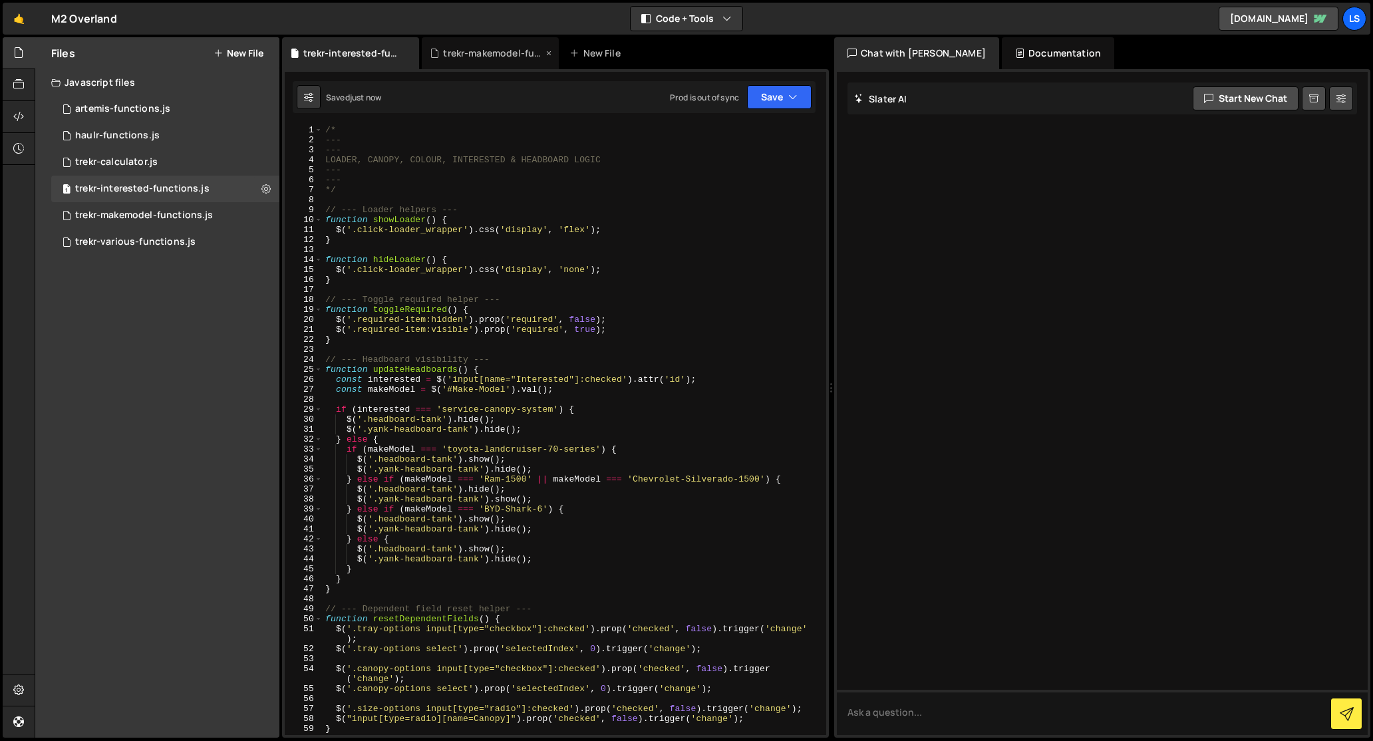
click at [486, 54] on div "trekr-makemodel-functions.js" at bounding box center [493, 53] width 100 height 13
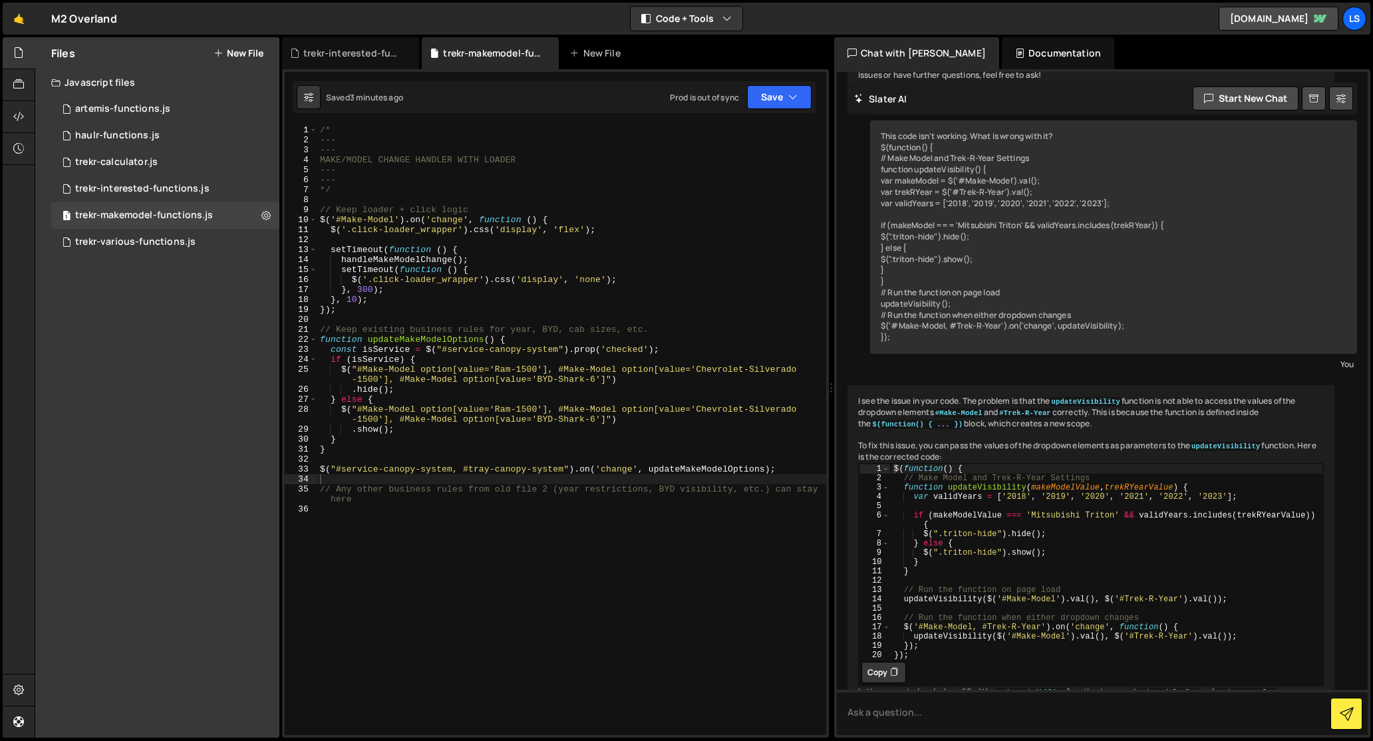
scroll to position [8670, 0]
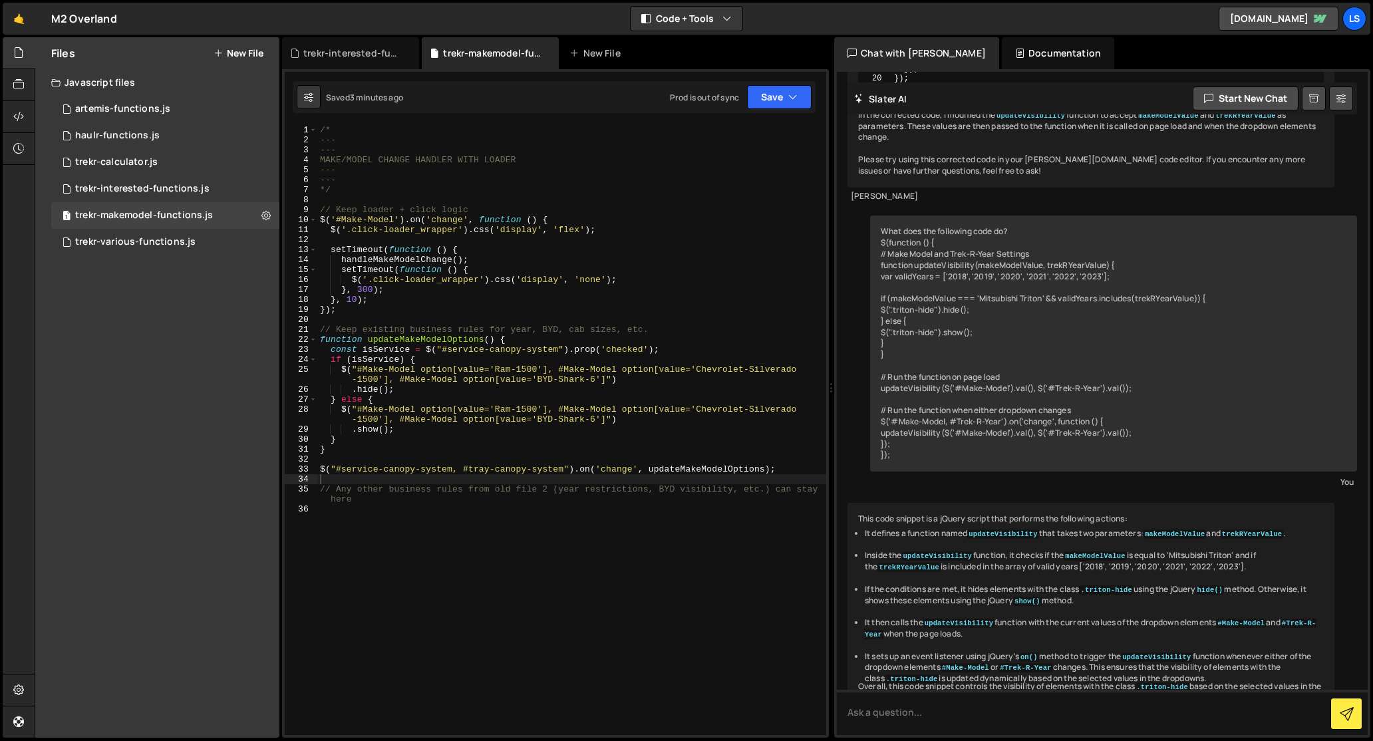
click at [448, 172] on div "/* --- --- MAKE/MODEL CHANGE HANDLER WITH LOADER --- --- */ // Keep loader + cl…" at bounding box center [571, 440] width 509 height 630
type textarea "// Any other business rules from old file 2 (year restrictions, BYD visibility,…"
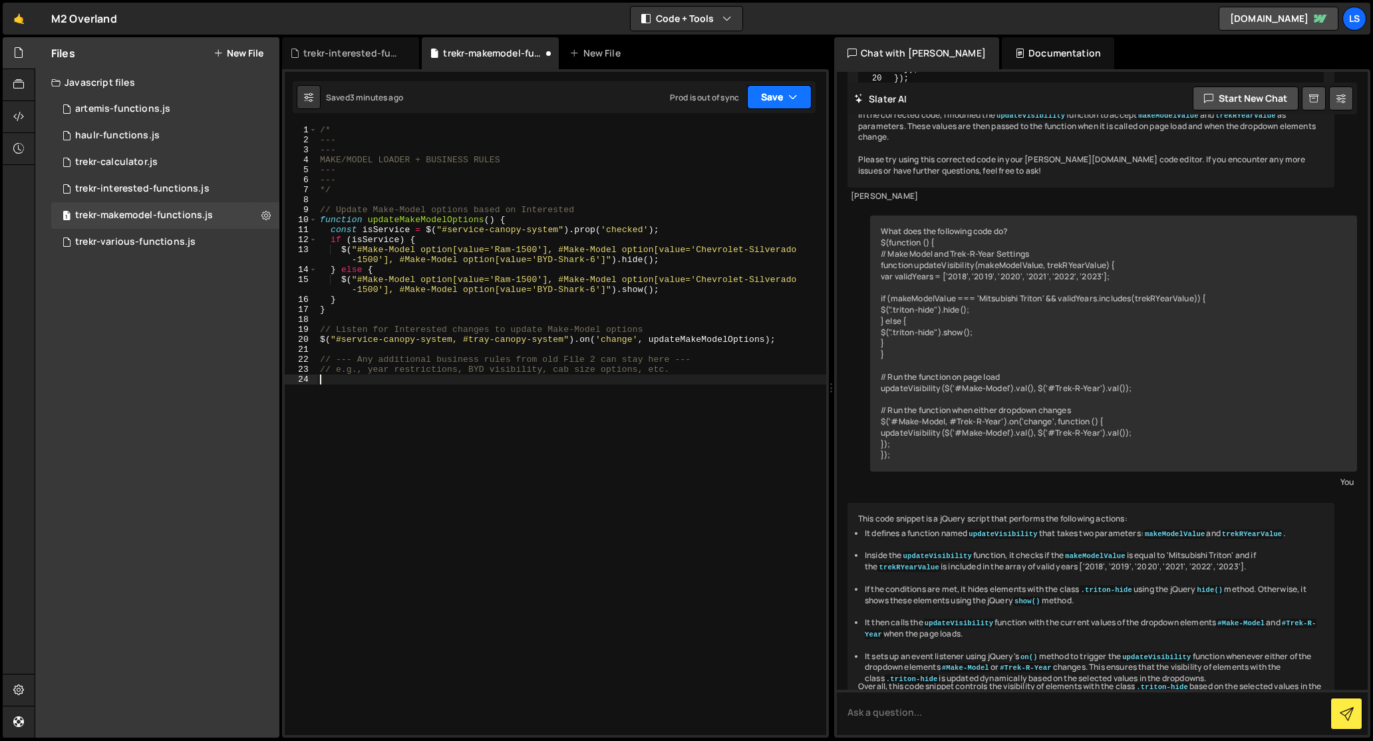
click at [780, 101] on button "Save" at bounding box center [779, 97] width 65 height 24
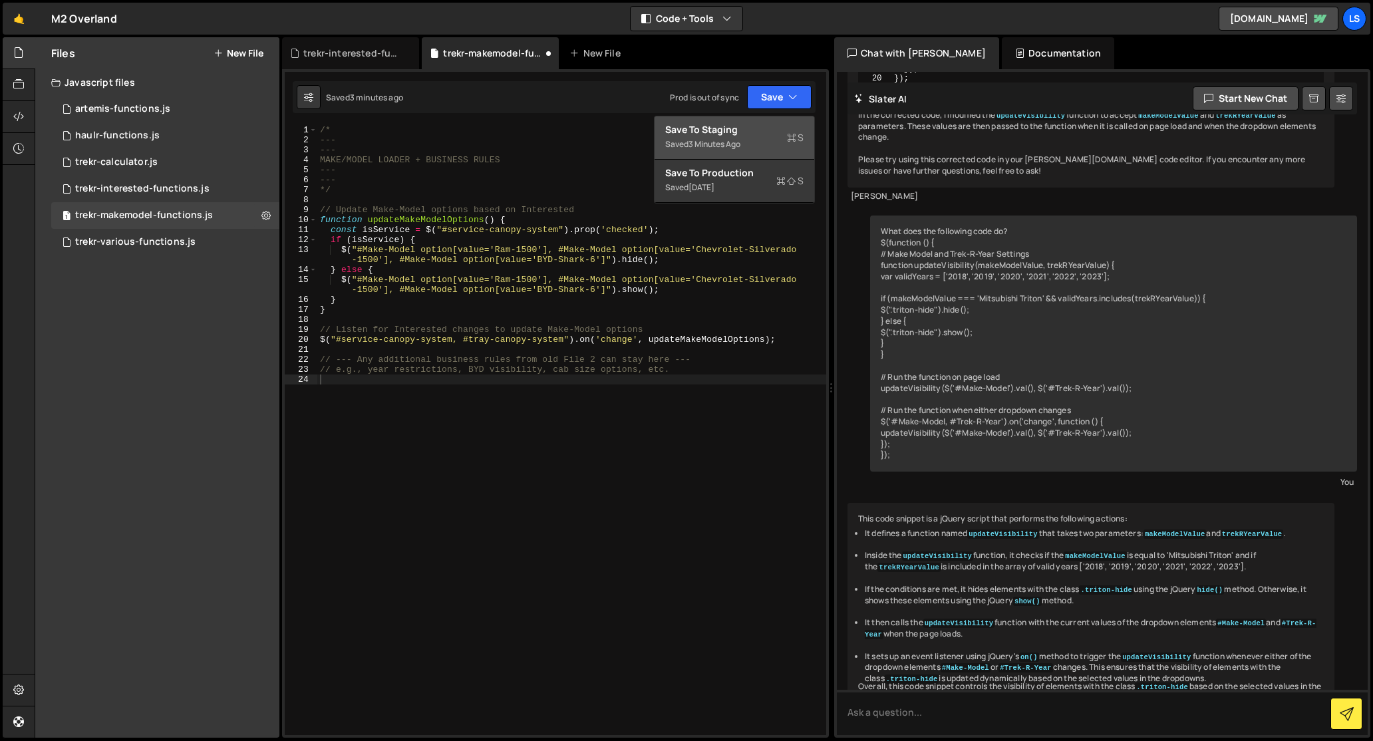
click at [718, 138] on div "3 minutes ago" at bounding box center [714, 143] width 52 height 11
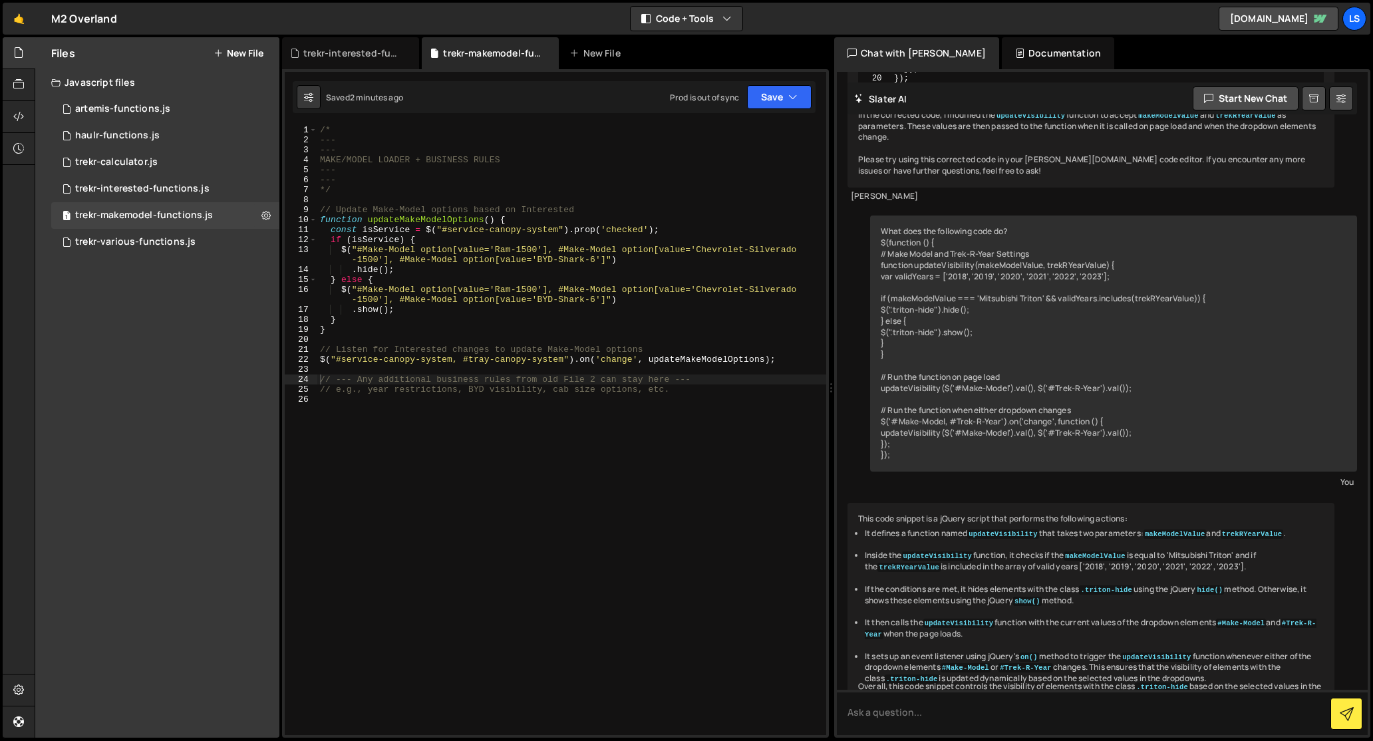
click at [585, 249] on div "/* --- --- MAKE/MODEL LOADER + BUSINESS RULES --- --- */ // Update Make-Model o…" at bounding box center [571, 440] width 509 height 630
type textarea "// e.g., year restrictions, BYD visibility, cab size options, etc."
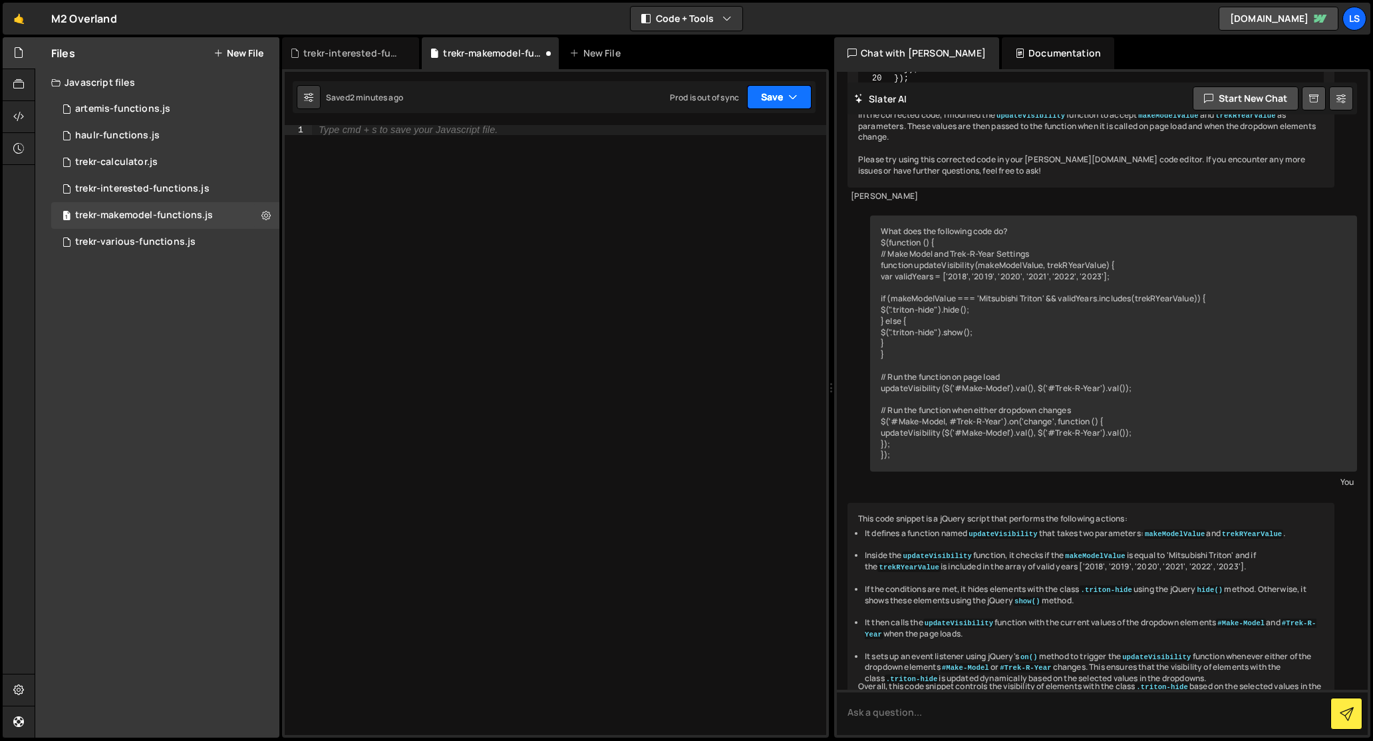
click at [772, 103] on button "Save" at bounding box center [779, 97] width 65 height 24
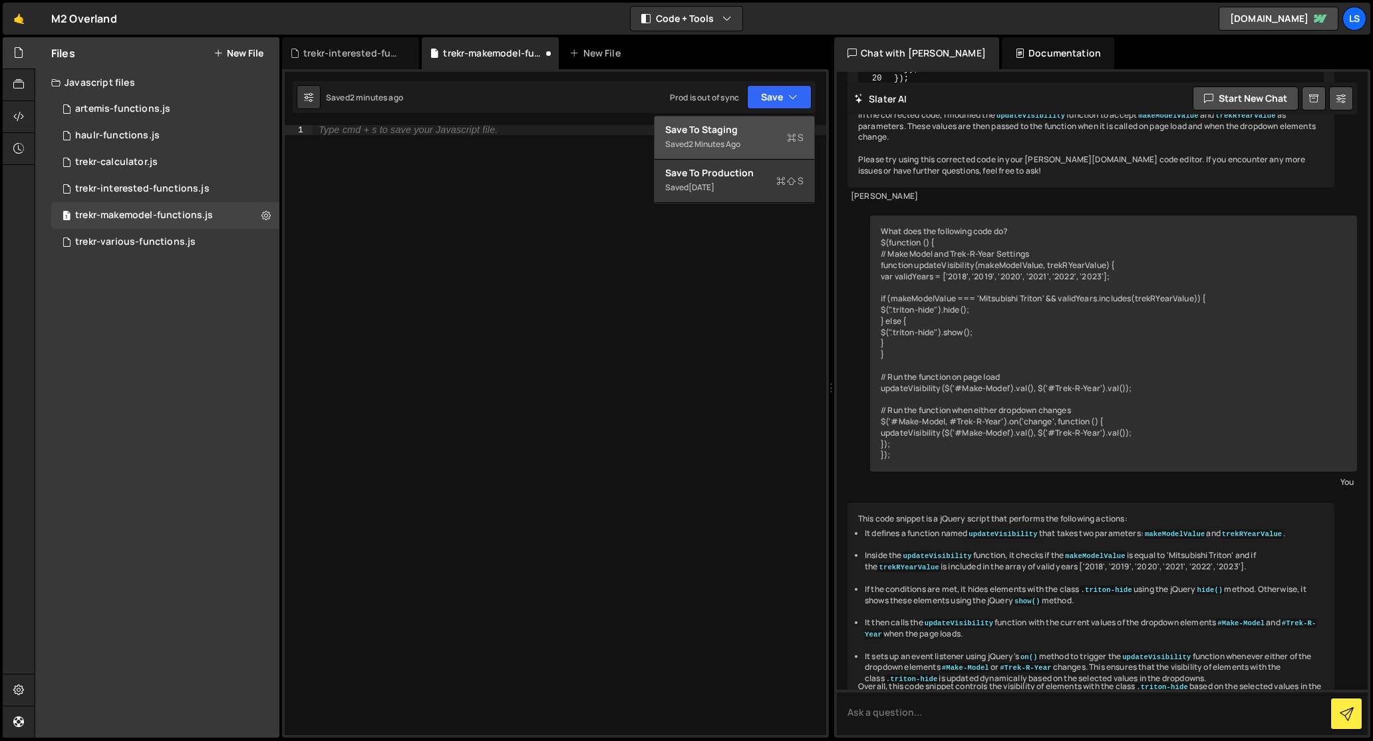
click at [734, 125] on div "Save to Staging S" at bounding box center [734, 129] width 138 height 13
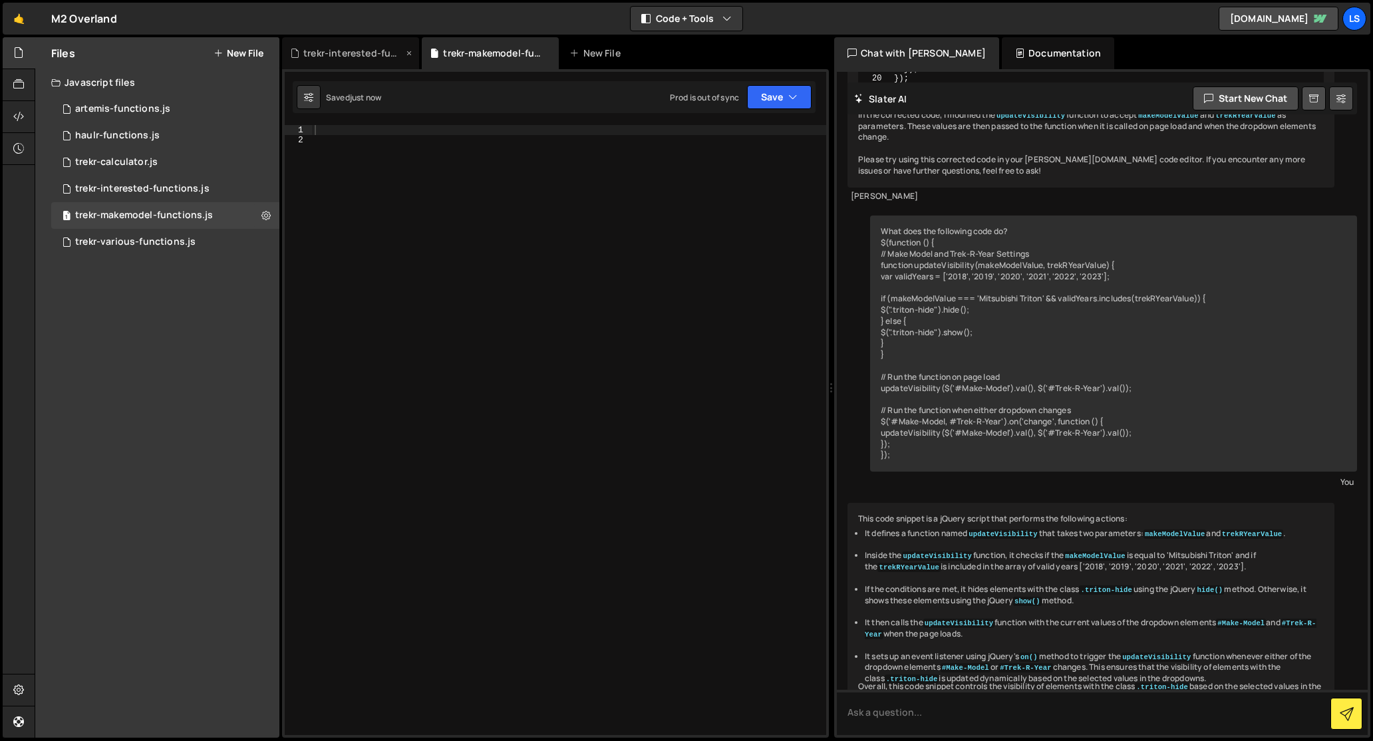
click at [338, 49] on div "trekr-interested-functions.js" at bounding box center [353, 53] width 100 height 13
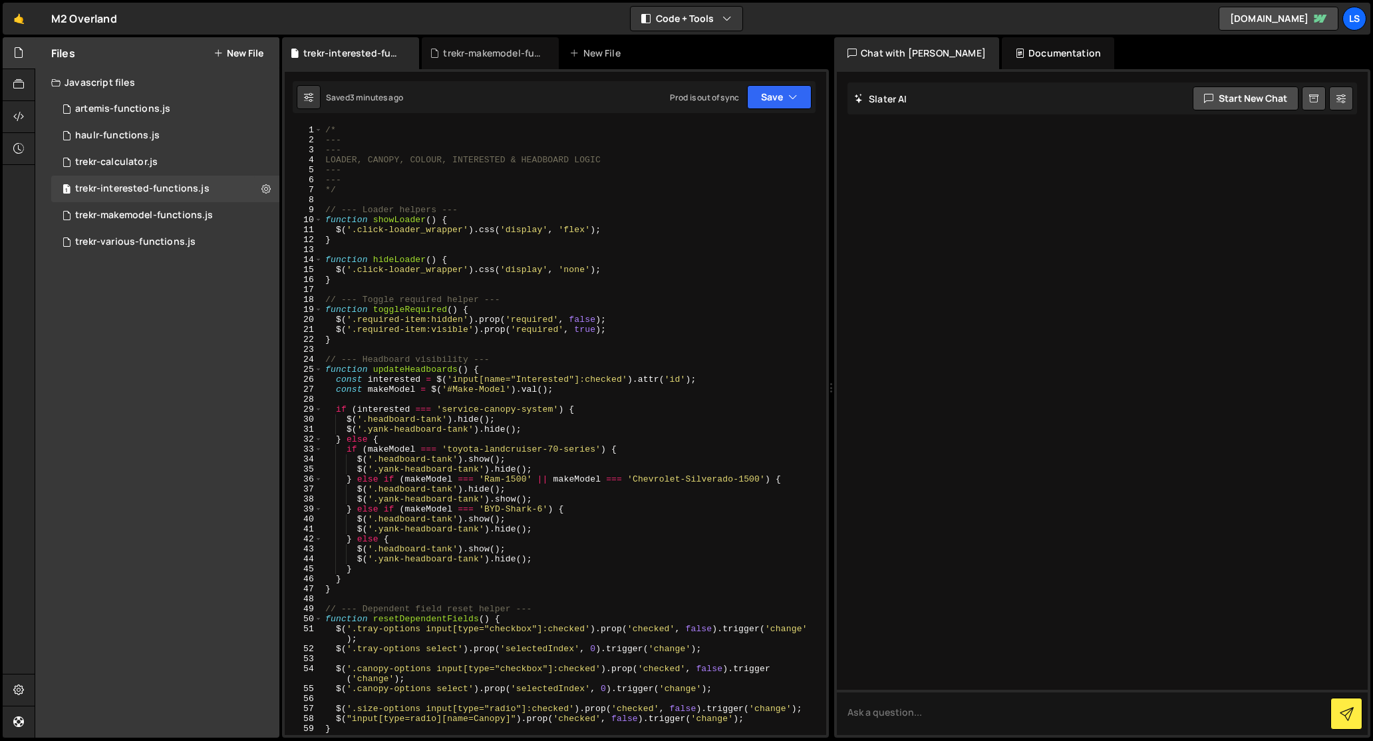
click at [382, 138] on div "/* --- --- LOADER, CANOPY, COLOUR, INTERESTED & HEADBOARD LOGIC --- --- */ // -…" at bounding box center [572, 440] width 498 height 630
type textarea "updateHeadboards();"
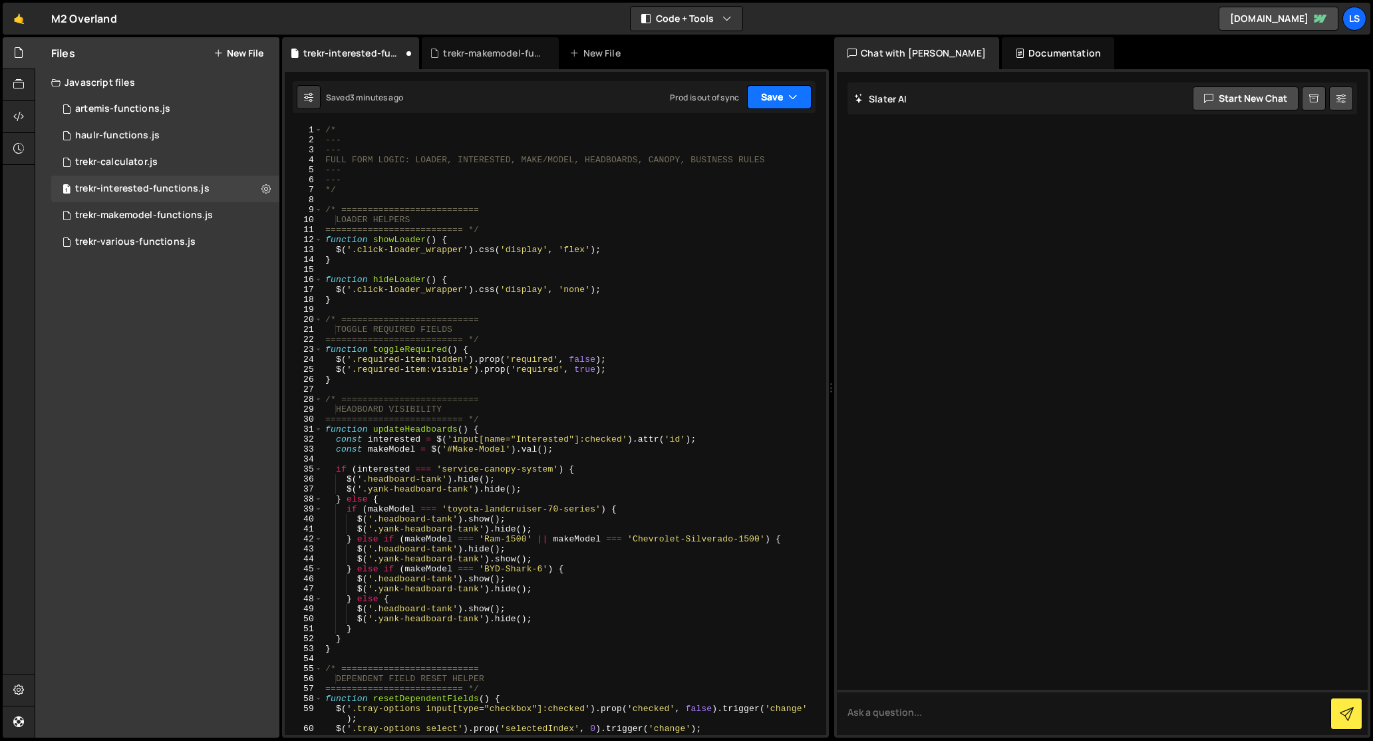
click at [774, 96] on button "Save" at bounding box center [779, 97] width 65 height 24
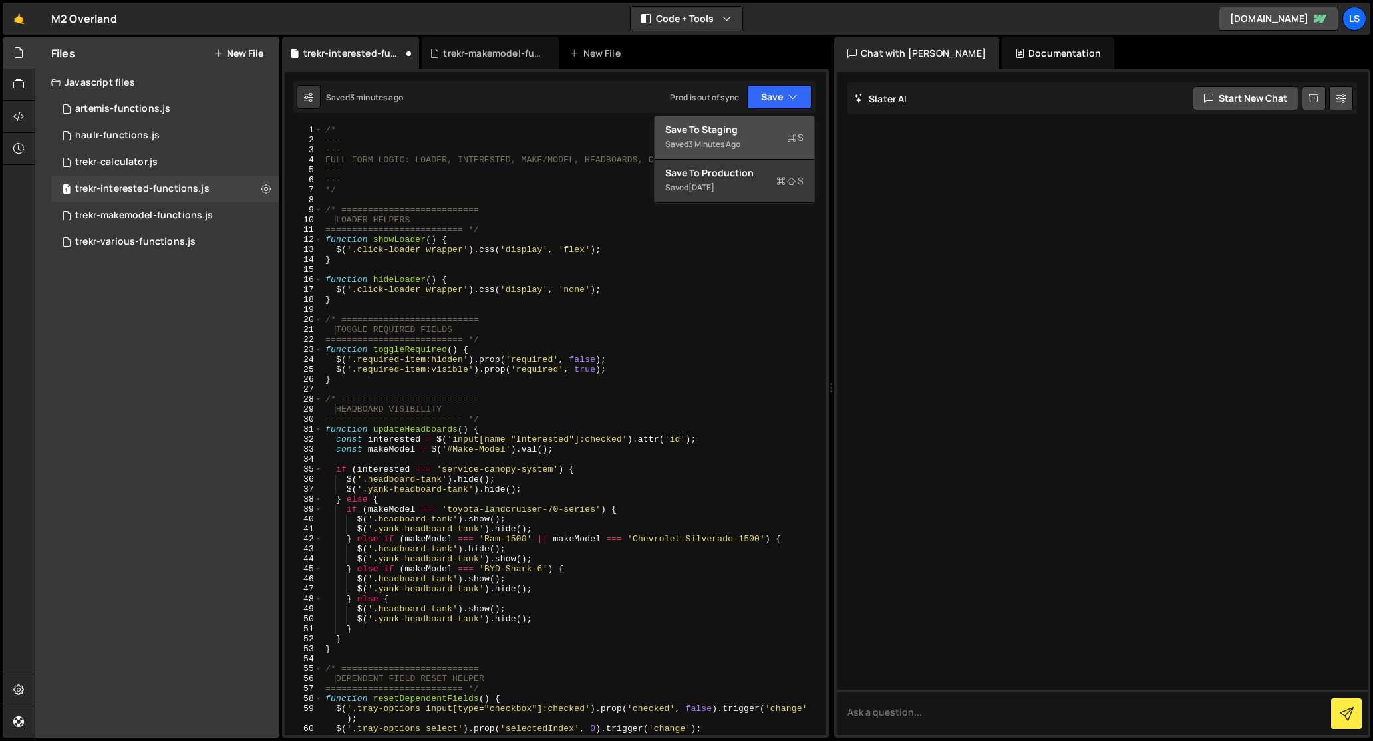
click at [726, 131] on div "Save to Staging S" at bounding box center [734, 129] width 138 height 13
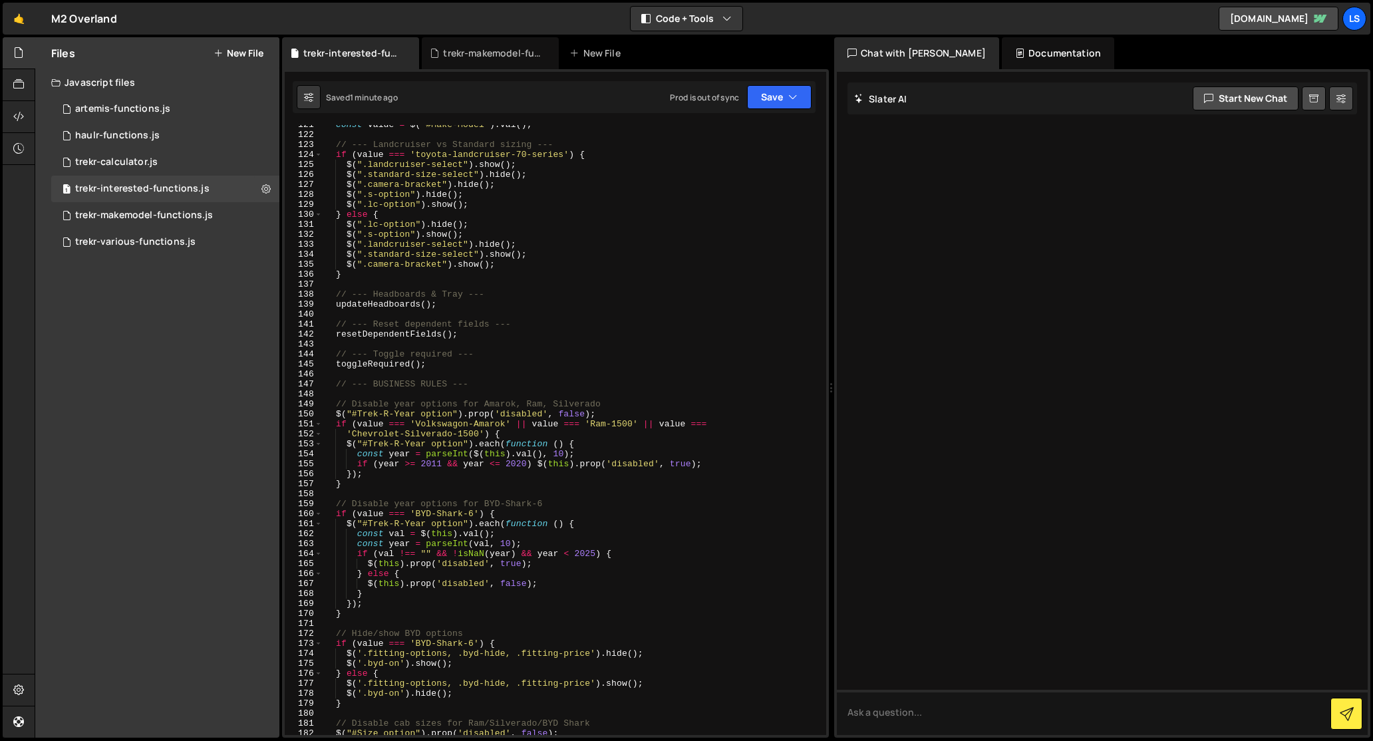
scroll to position [1142, 0]
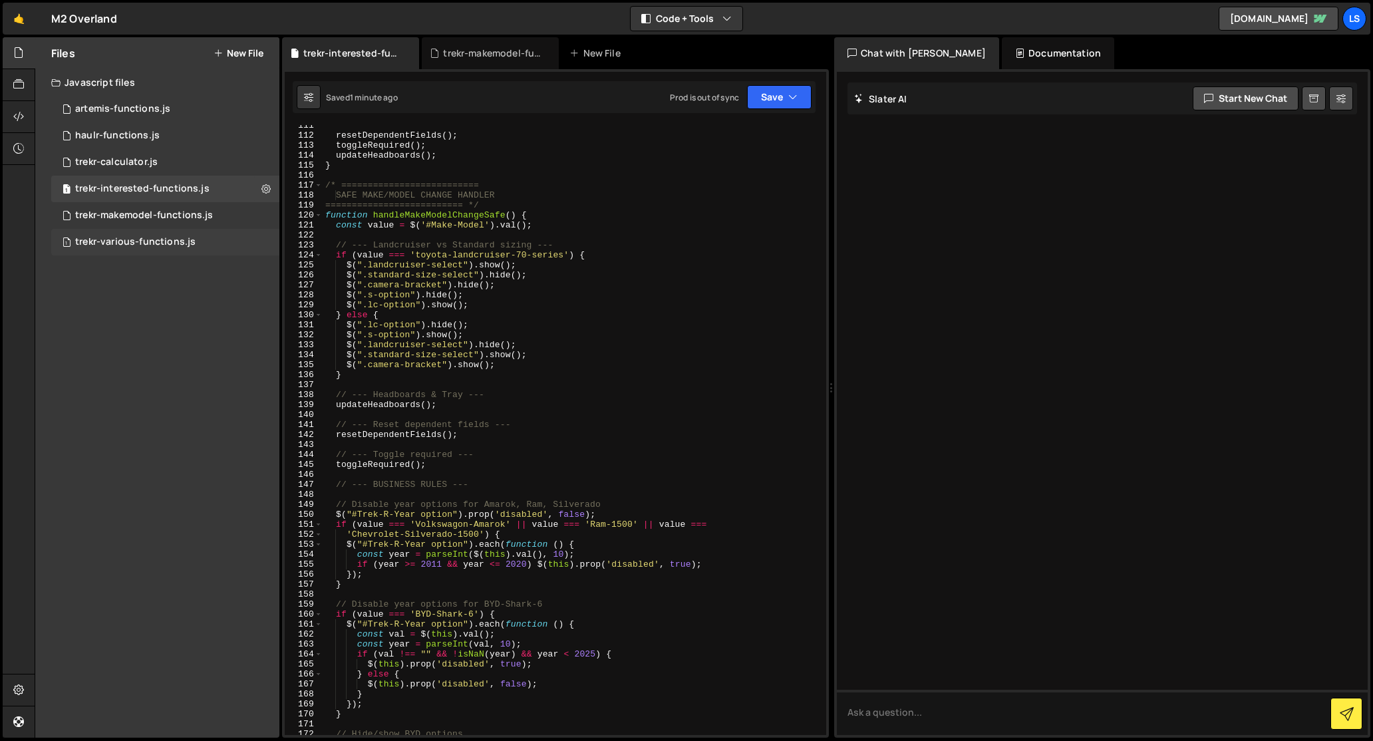
click at [137, 241] on div "trekr-various-functions.js" at bounding box center [135, 242] width 120 height 12
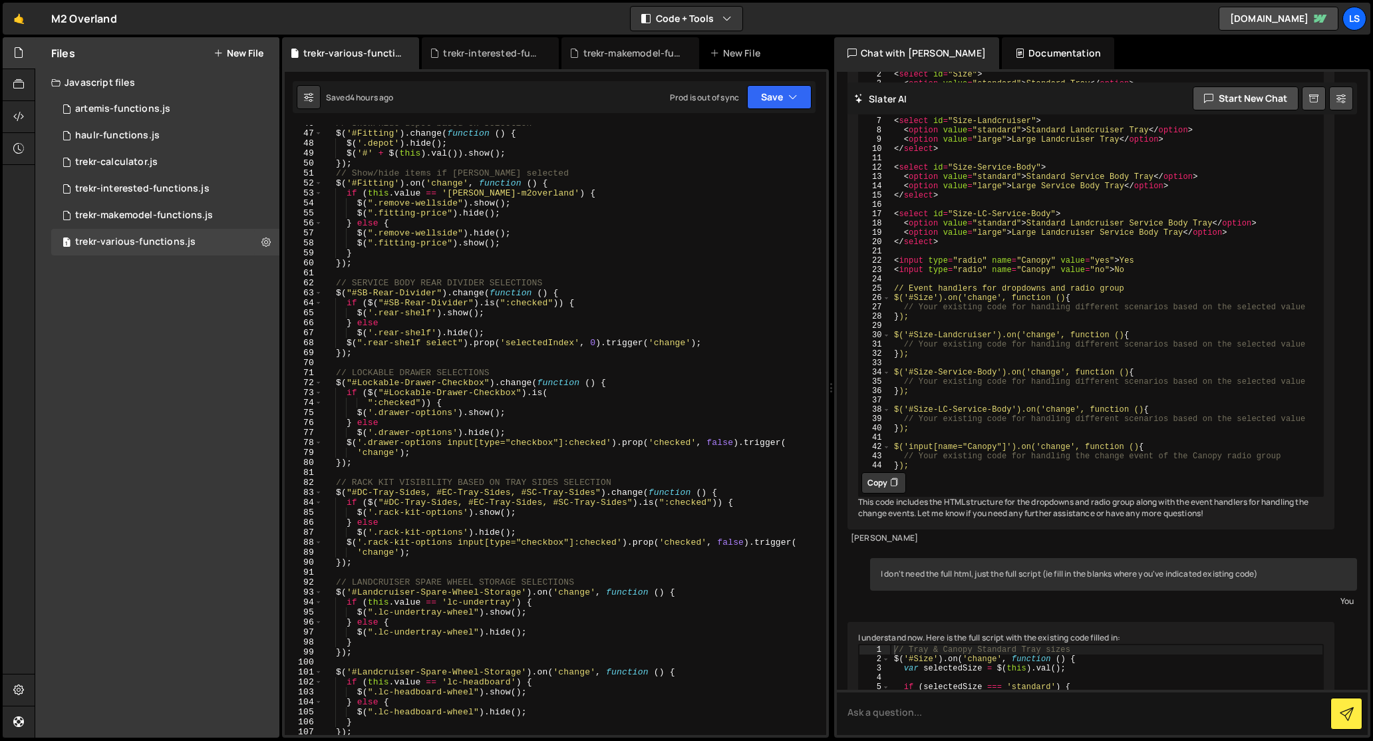
scroll to position [0, 0]
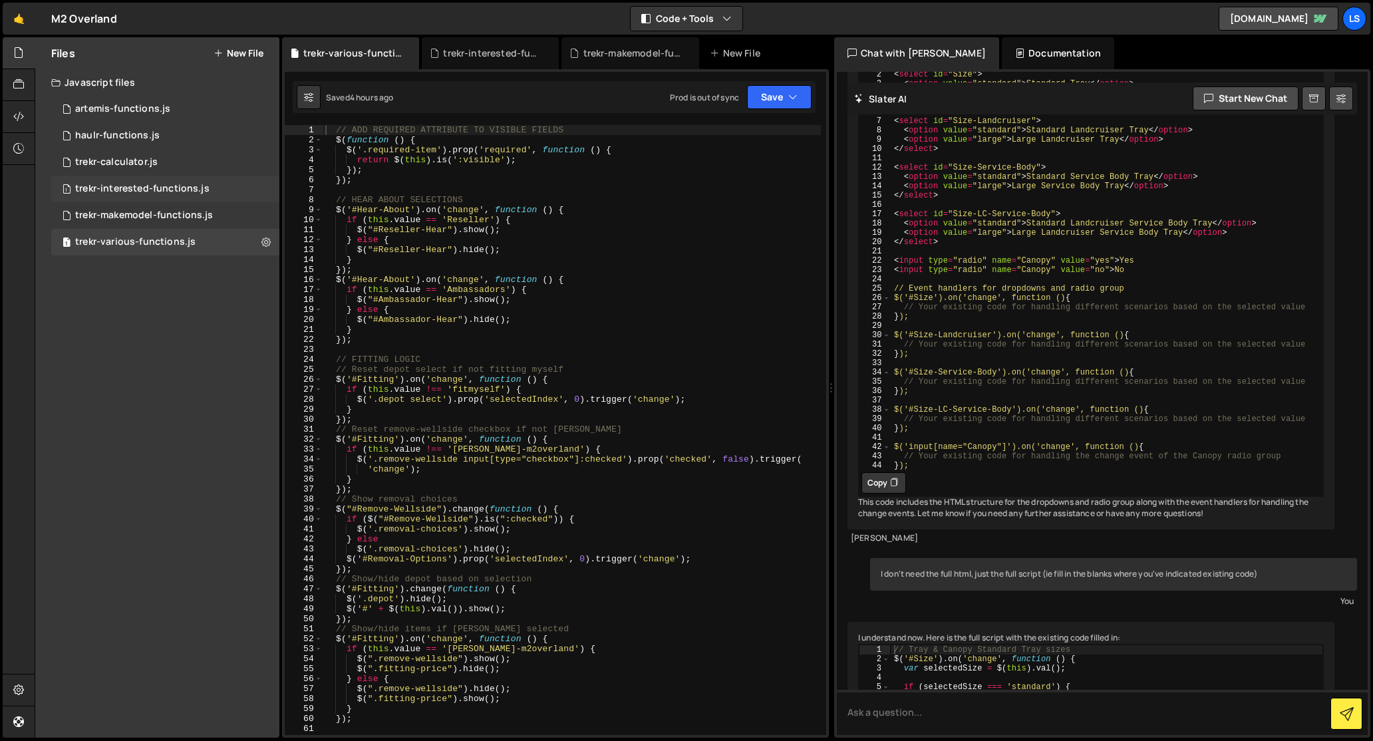
click at [140, 184] on div "trekr-interested-functions.js" at bounding box center [142, 189] width 134 height 12
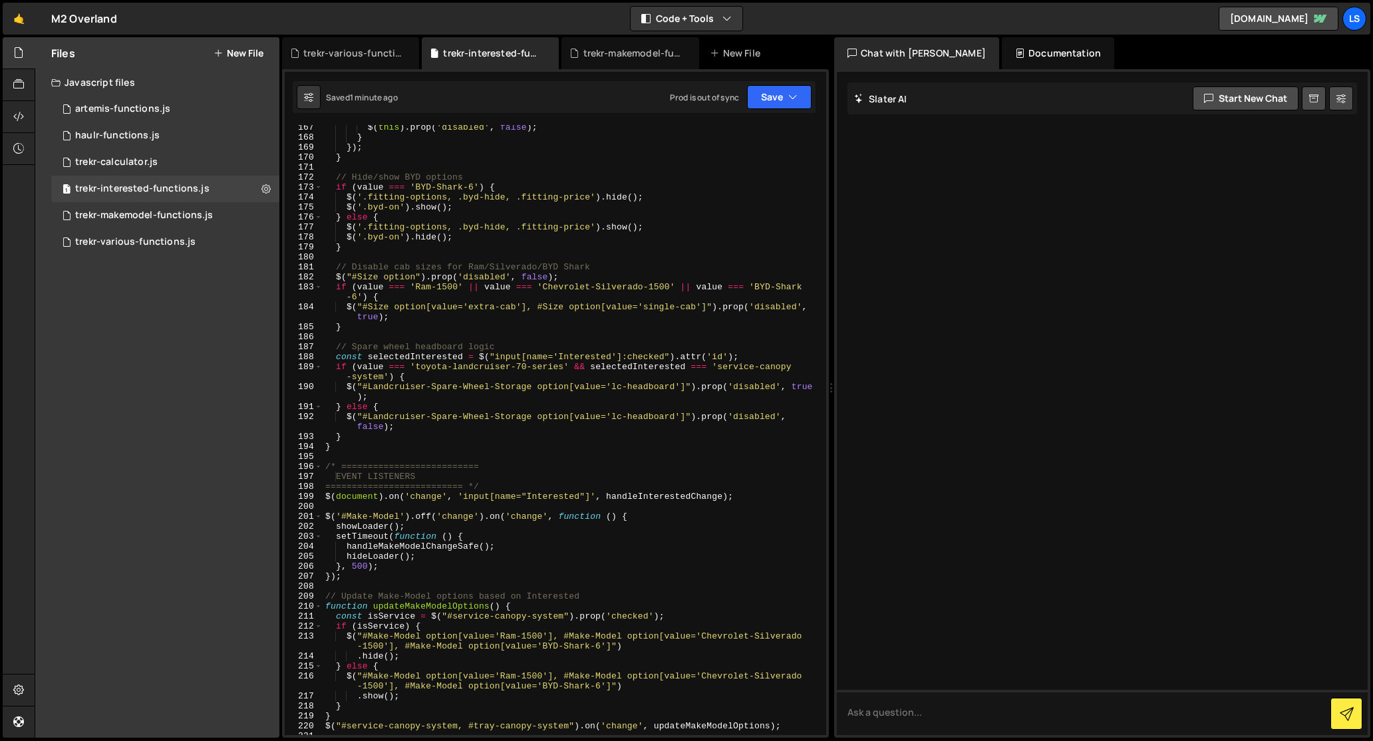
scroll to position [1838, 0]
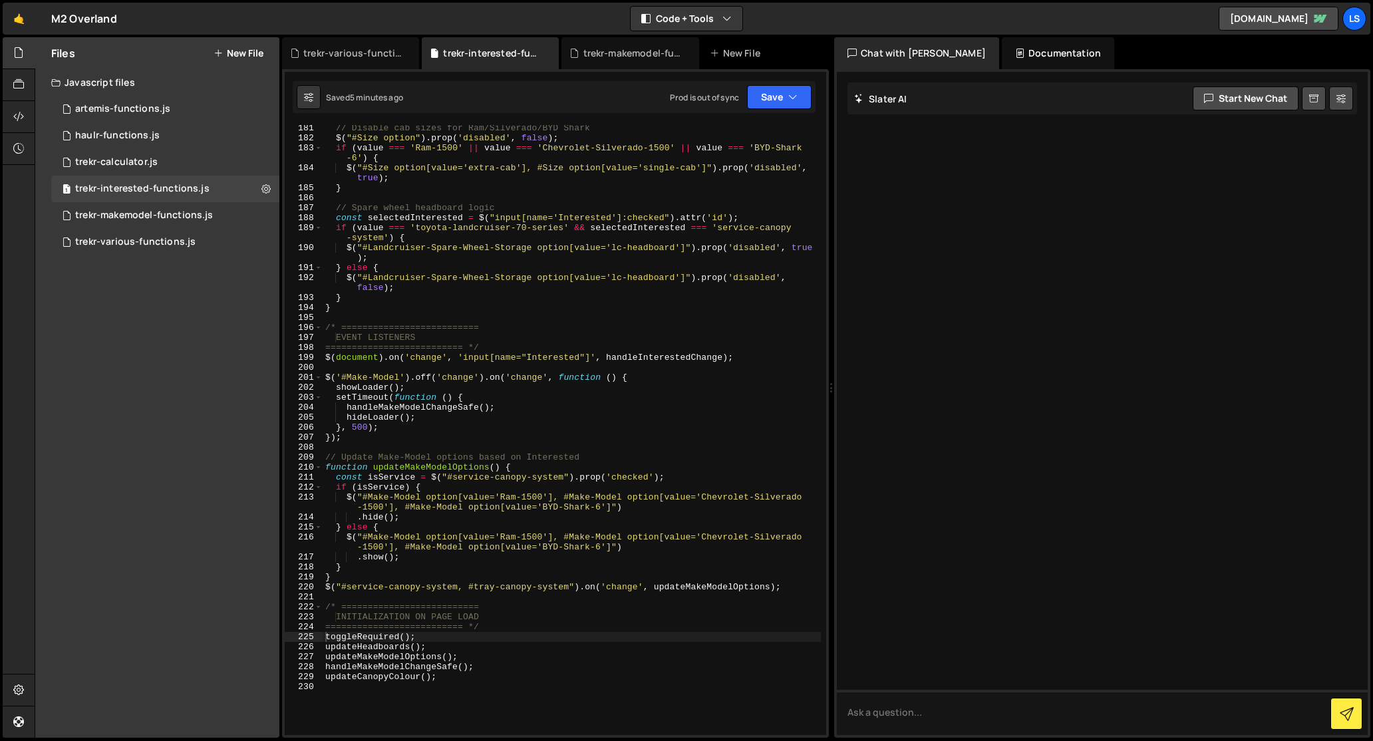
click at [477, 347] on div "// Disable cab sizes for Ram/Silverado/BYD Shark $ ( "#Size option" ) . prop ( …" at bounding box center [572, 438] width 498 height 630
type textarea "updateCanopyColour();"
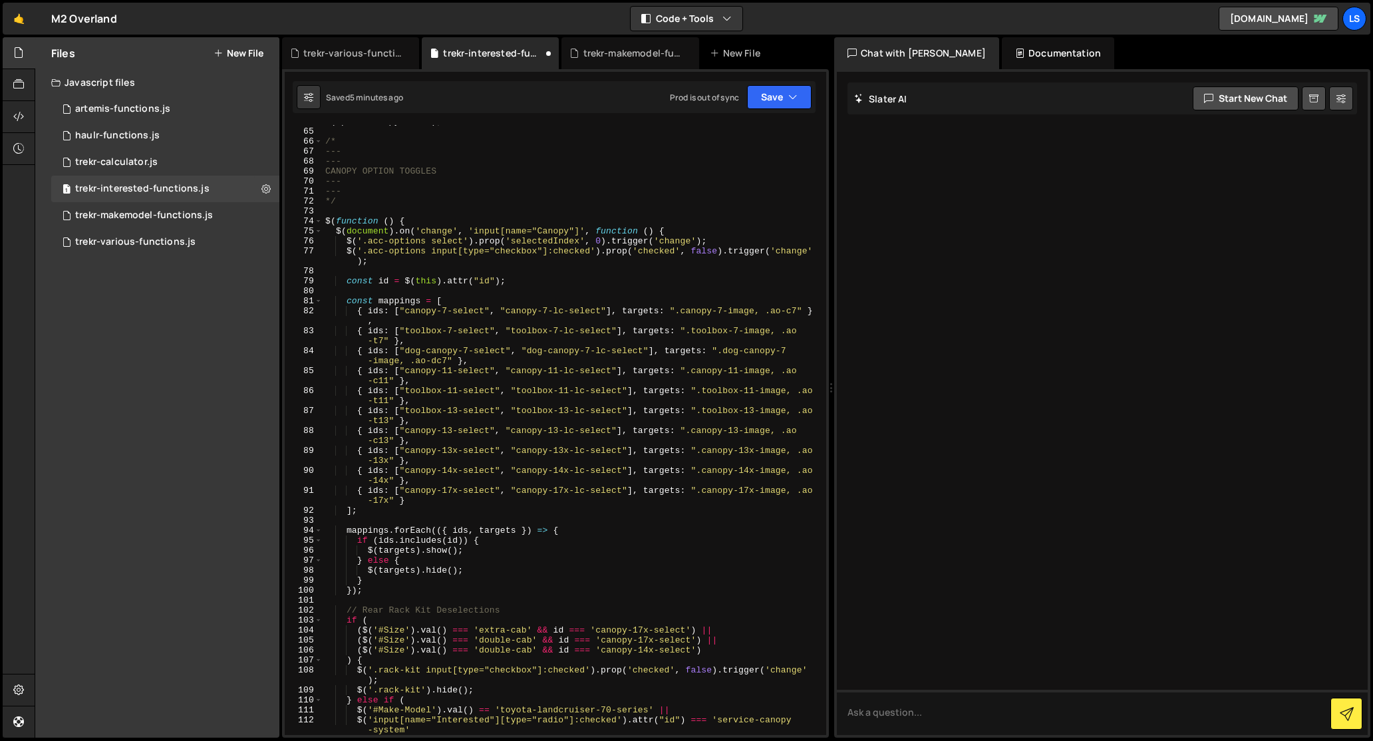
scroll to position [0, 0]
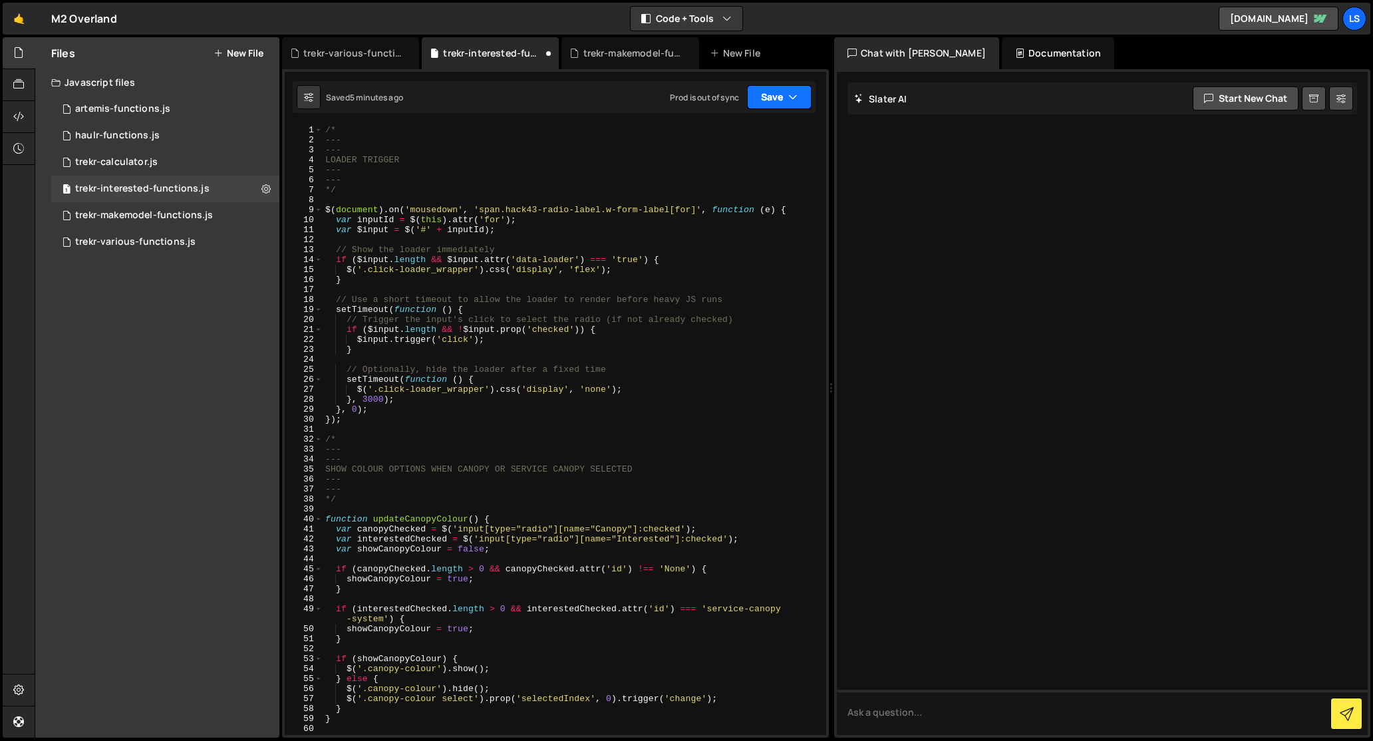
click at [777, 97] on button "Save" at bounding box center [779, 97] width 65 height 24
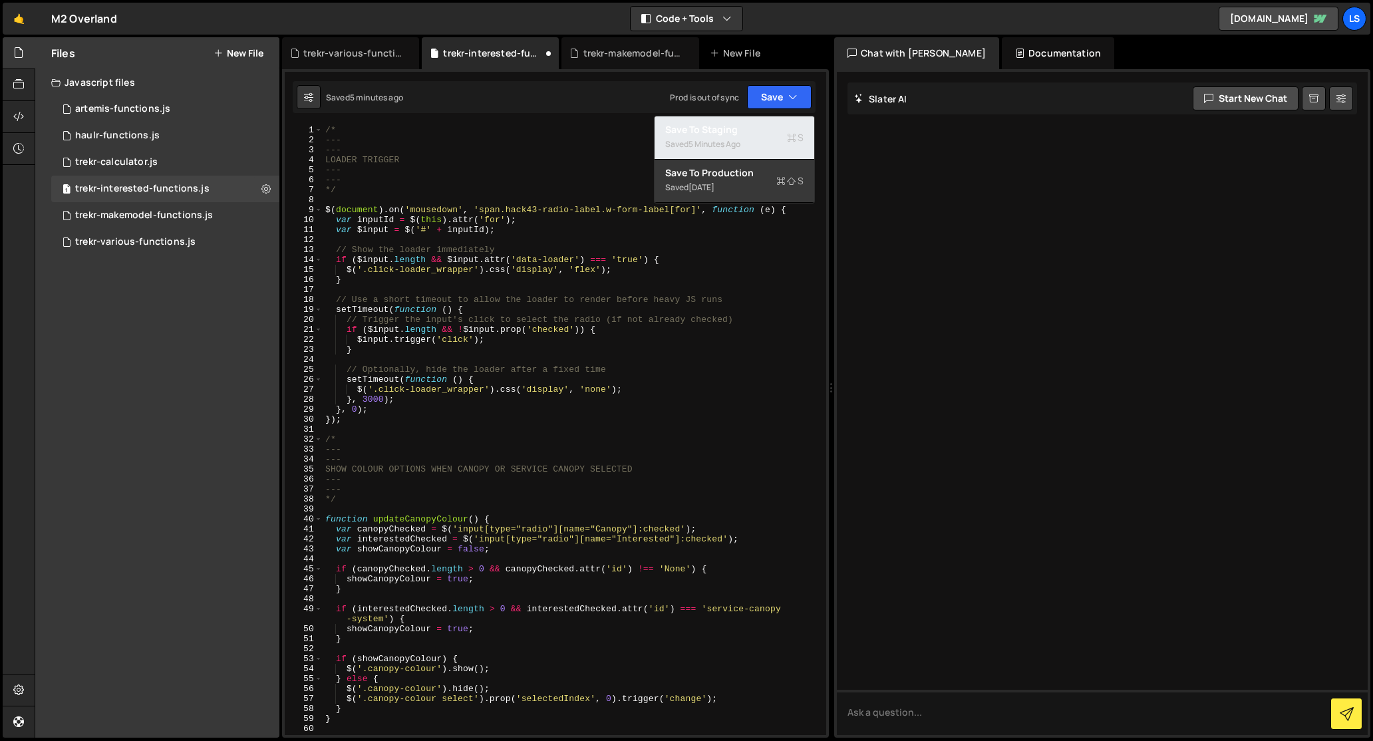
click at [701, 136] on div "Saved 5 minutes ago" at bounding box center [734, 144] width 138 height 16
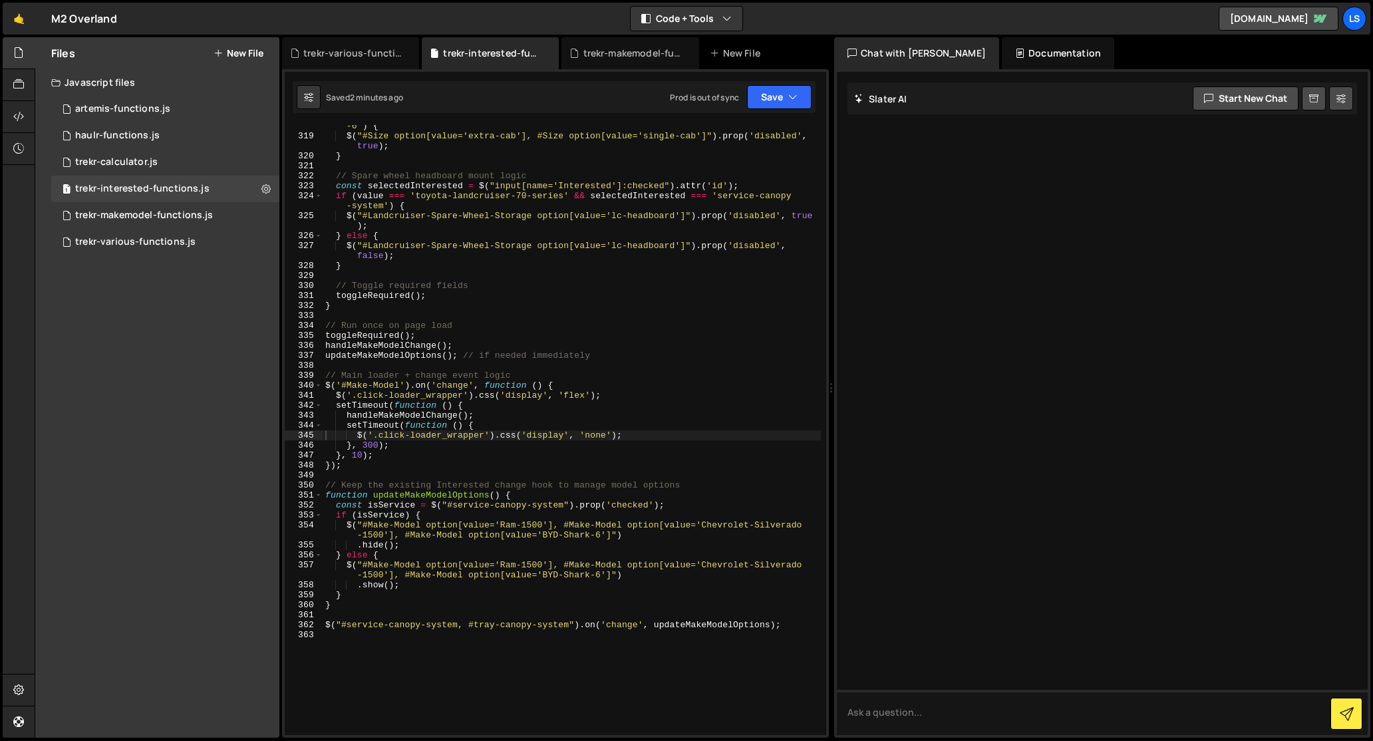
click at [529, 245] on div "if ( value === 'Ram-1500' || value === 'Chevrolet-Silverado-1500' || value === …" at bounding box center [572, 431] width 498 height 640
type textarea "$("#service-canopy-system, #tray-canopy-system").on('change', updateMakeModelOp…"
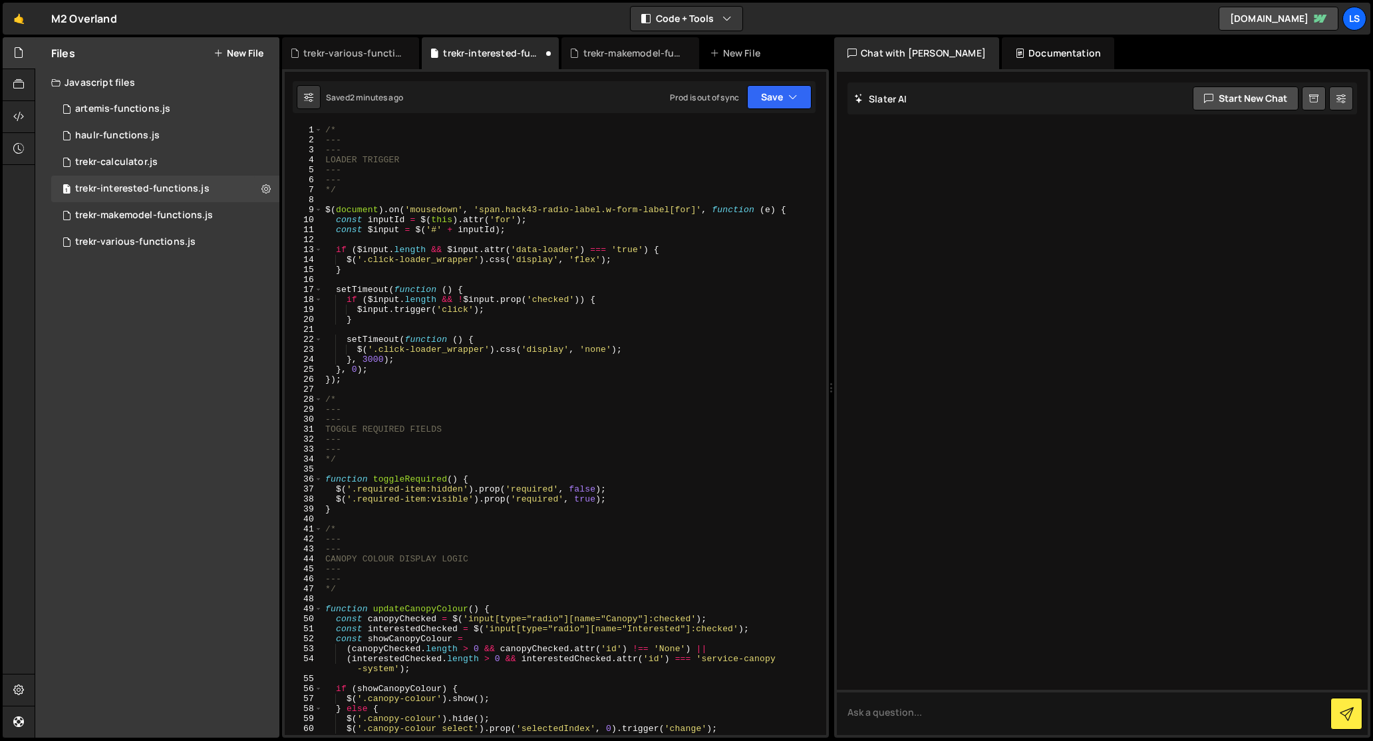
scroll to position [0, 0]
click at [770, 99] on button "Save" at bounding box center [779, 97] width 65 height 24
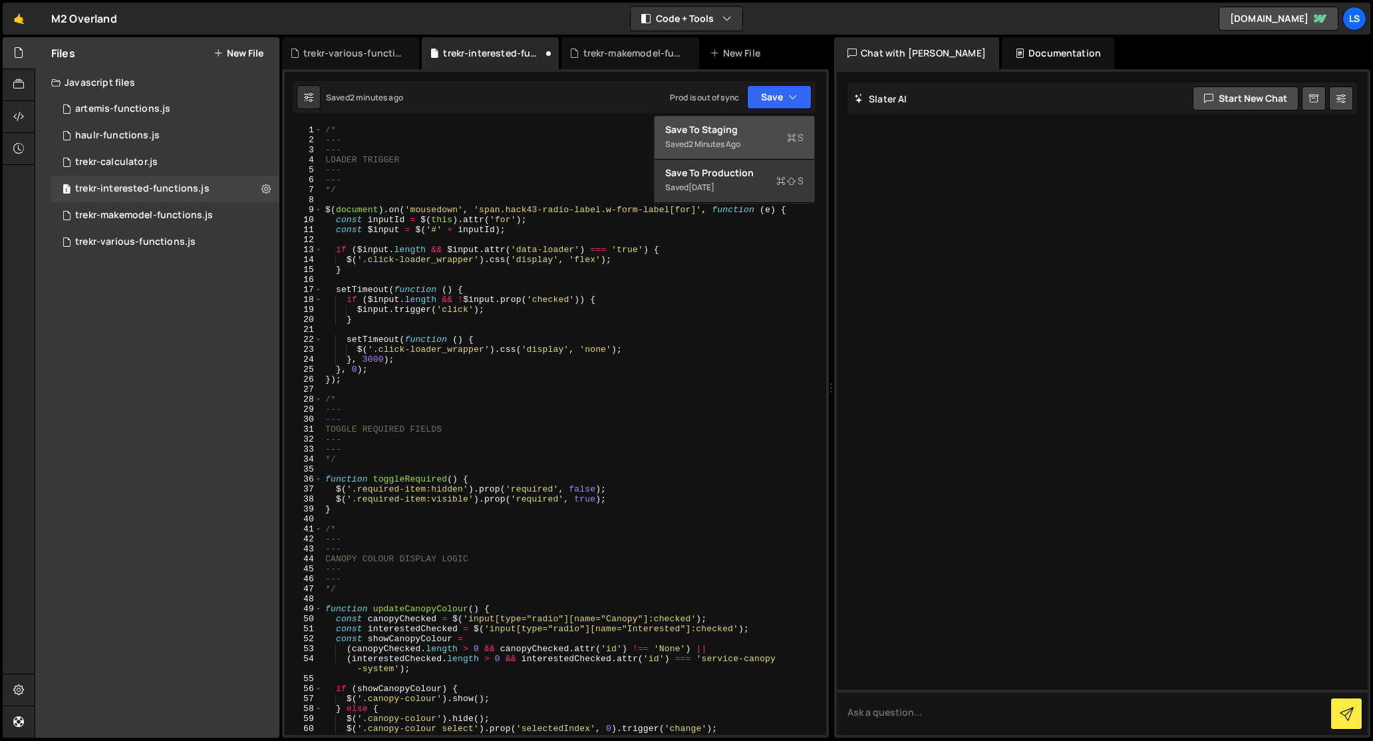
click at [729, 137] on div "Saved 2 minutes ago" at bounding box center [734, 144] width 138 height 16
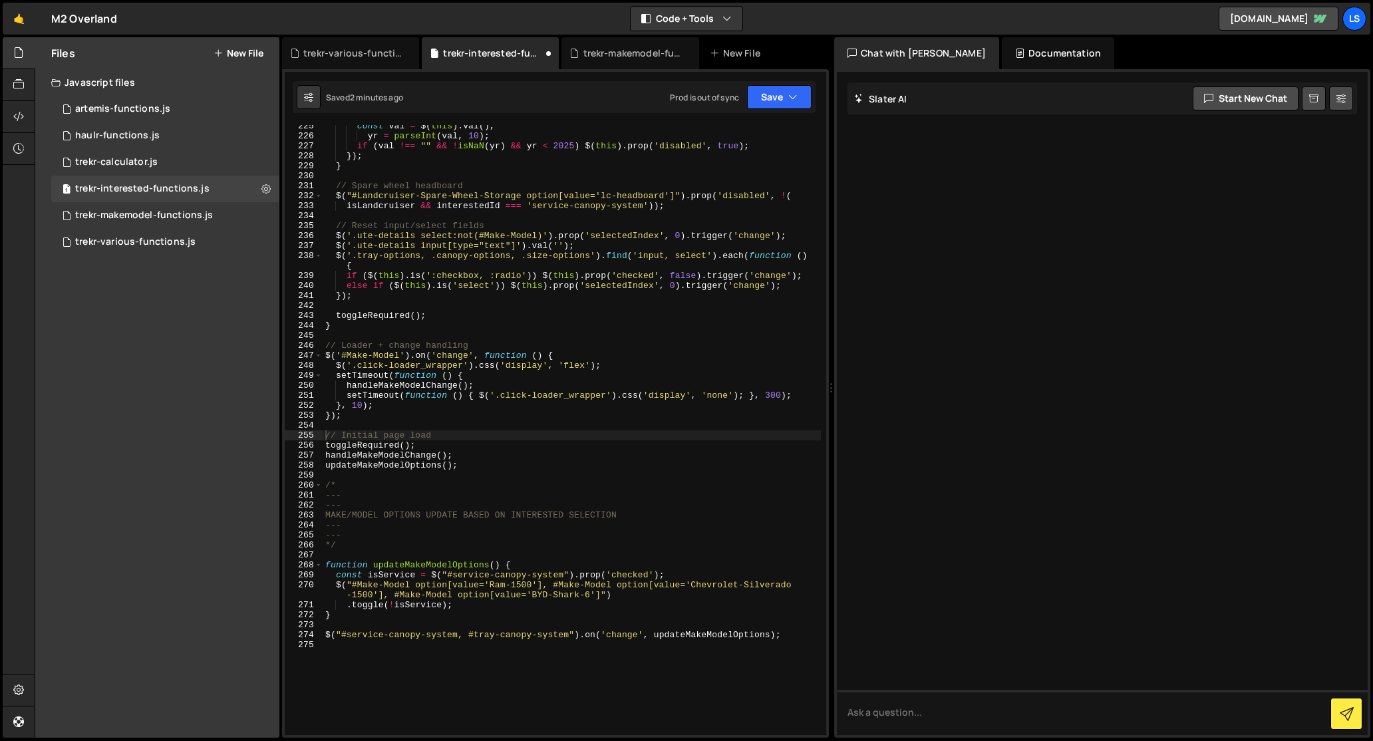
scroll to position [2279, 0]
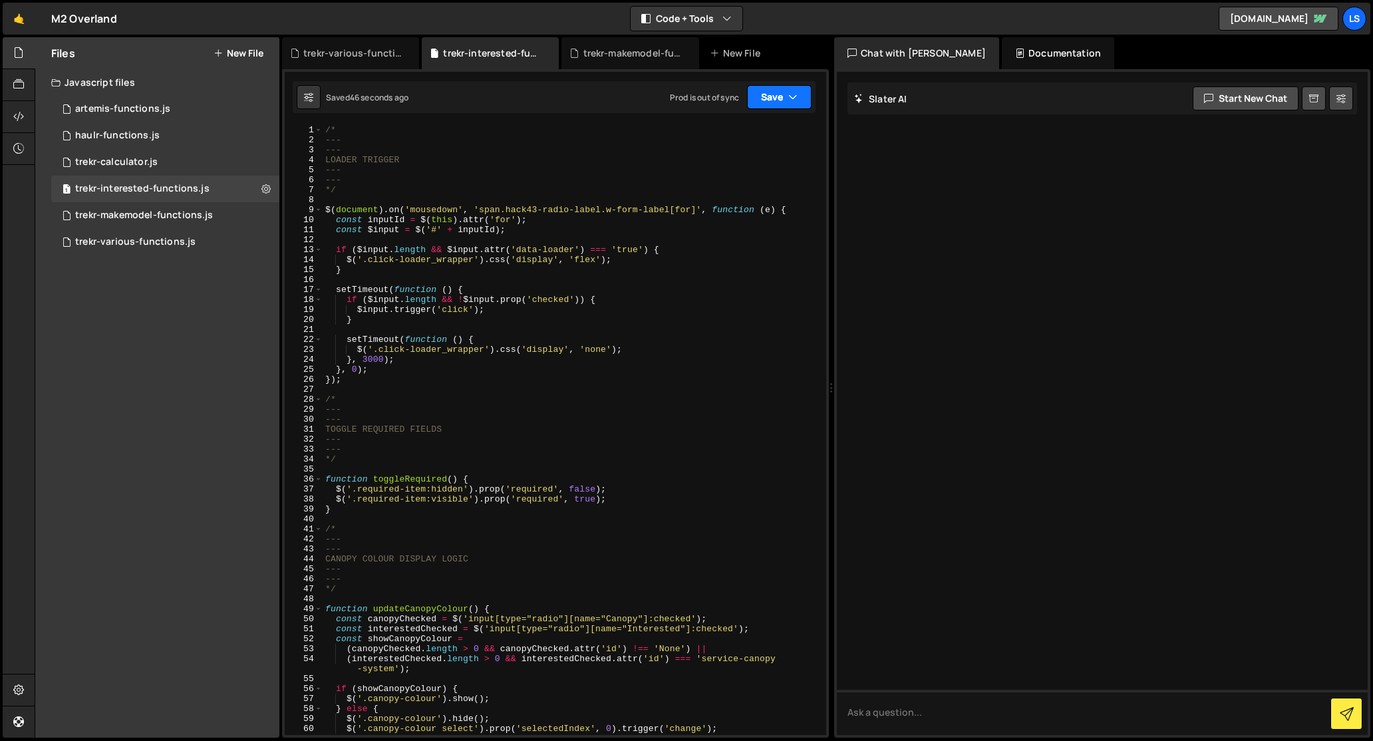
click at [781, 94] on button "Save" at bounding box center [779, 97] width 65 height 24
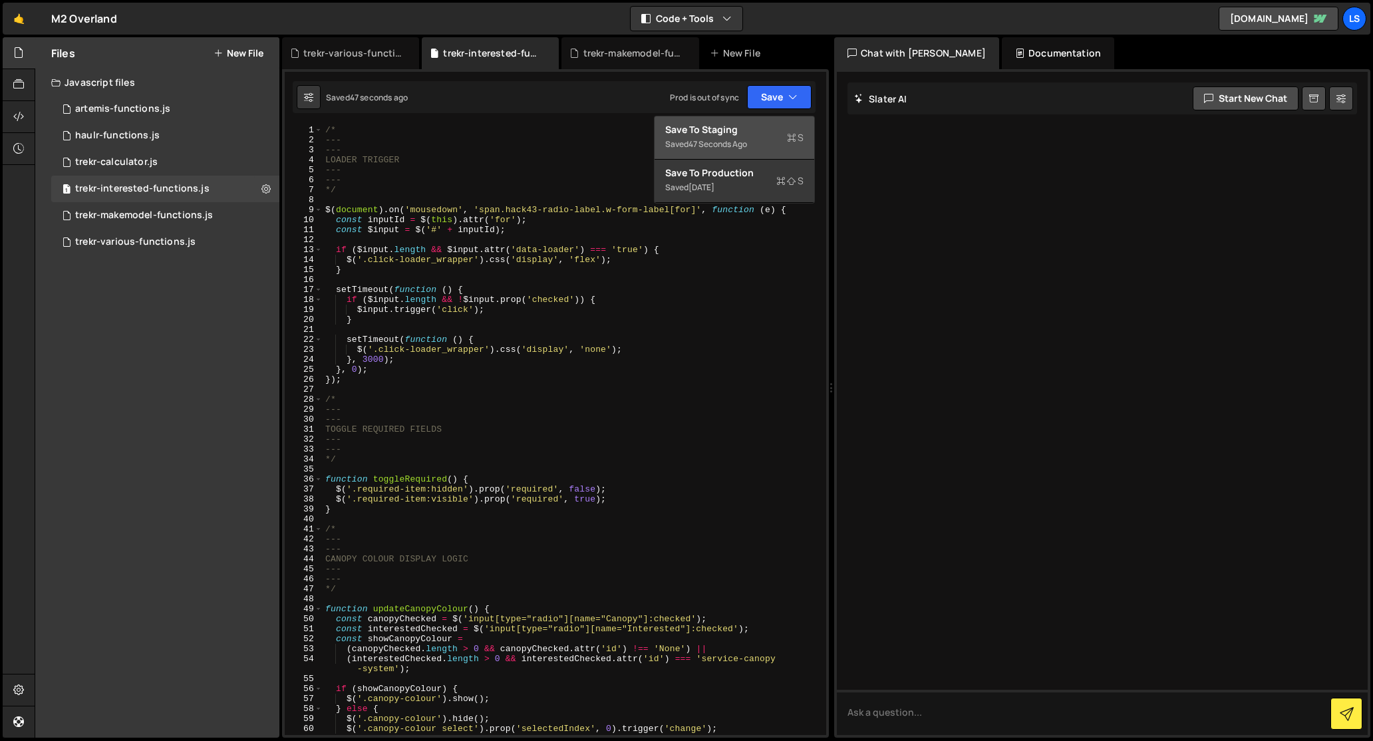
click at [725, 126] on div "Save to Staging S" at bounding box center [734, 129] width 138 height 13
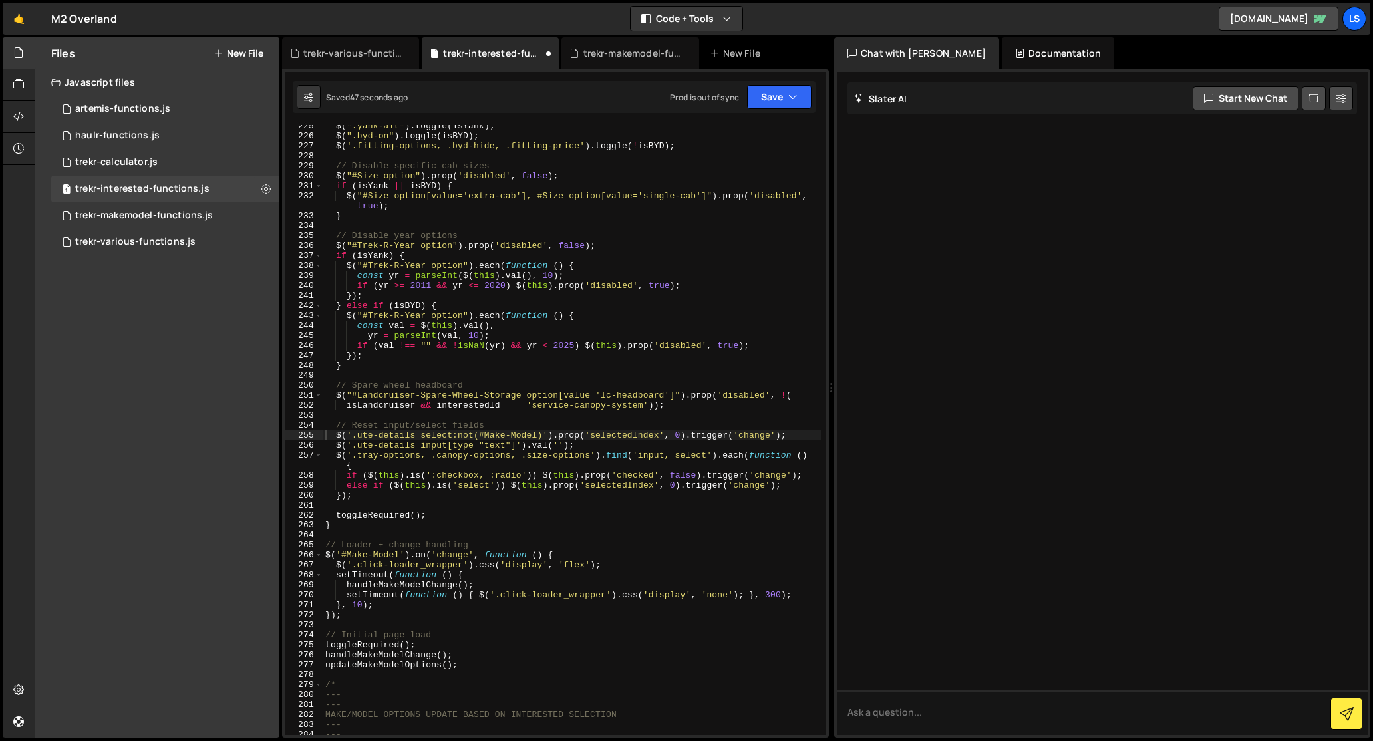
scroll to position [2269, 0]
click at [533, 258] on div "$ ( ".yank-alt" ) . toggle ( isYank ) ; $ ( ".byd-on" ) . toggle ( isBYD ) ; $ …" at bounding box center [572, 436] width 498 height 630
type textarea "$("#service-canopy-system, #tray-canopy-system").on('change', updateMakeModelOp…"
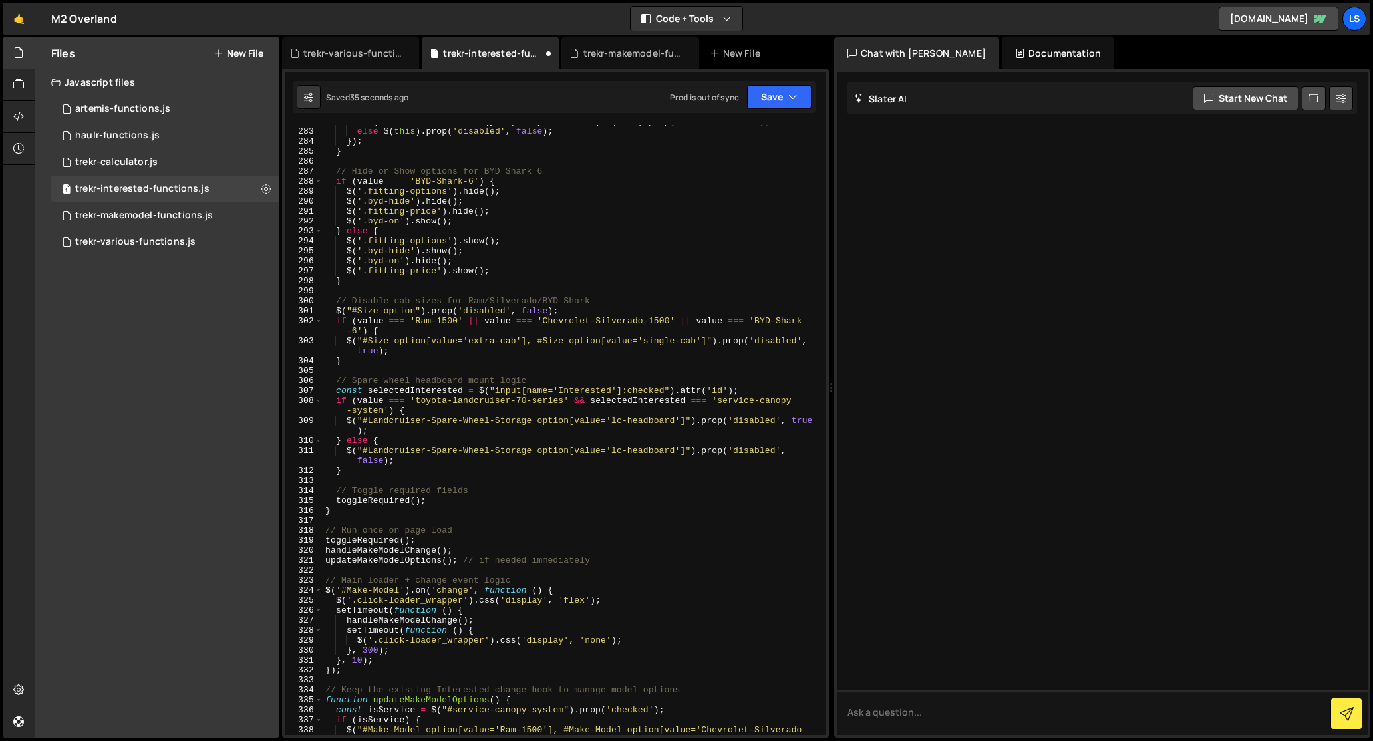
scroll to position [3022, 0]
click at [772, 89] on button "Save" at bounding box center [779, 97] width 65 height 24
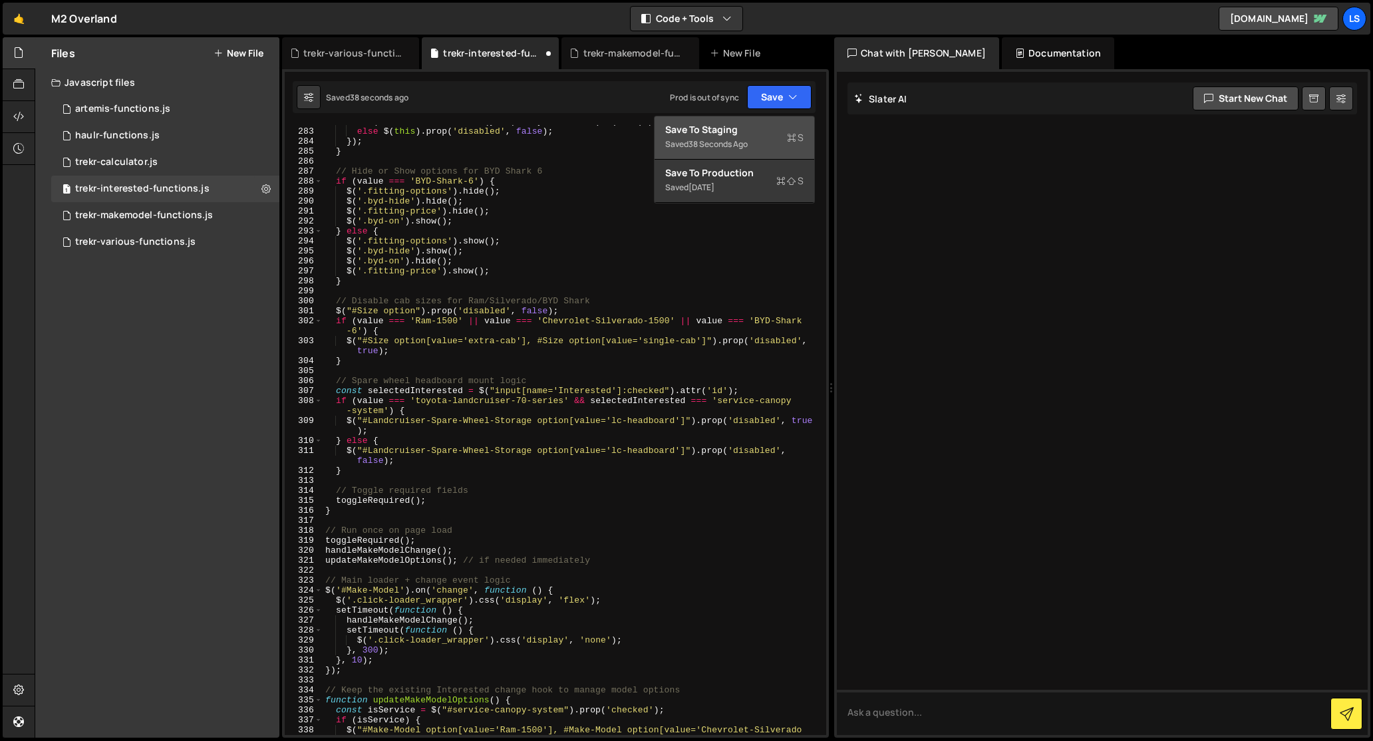
click at [709, 128] on div "Save to Staging S" at bounding box center [734, 129] width 138 height 13
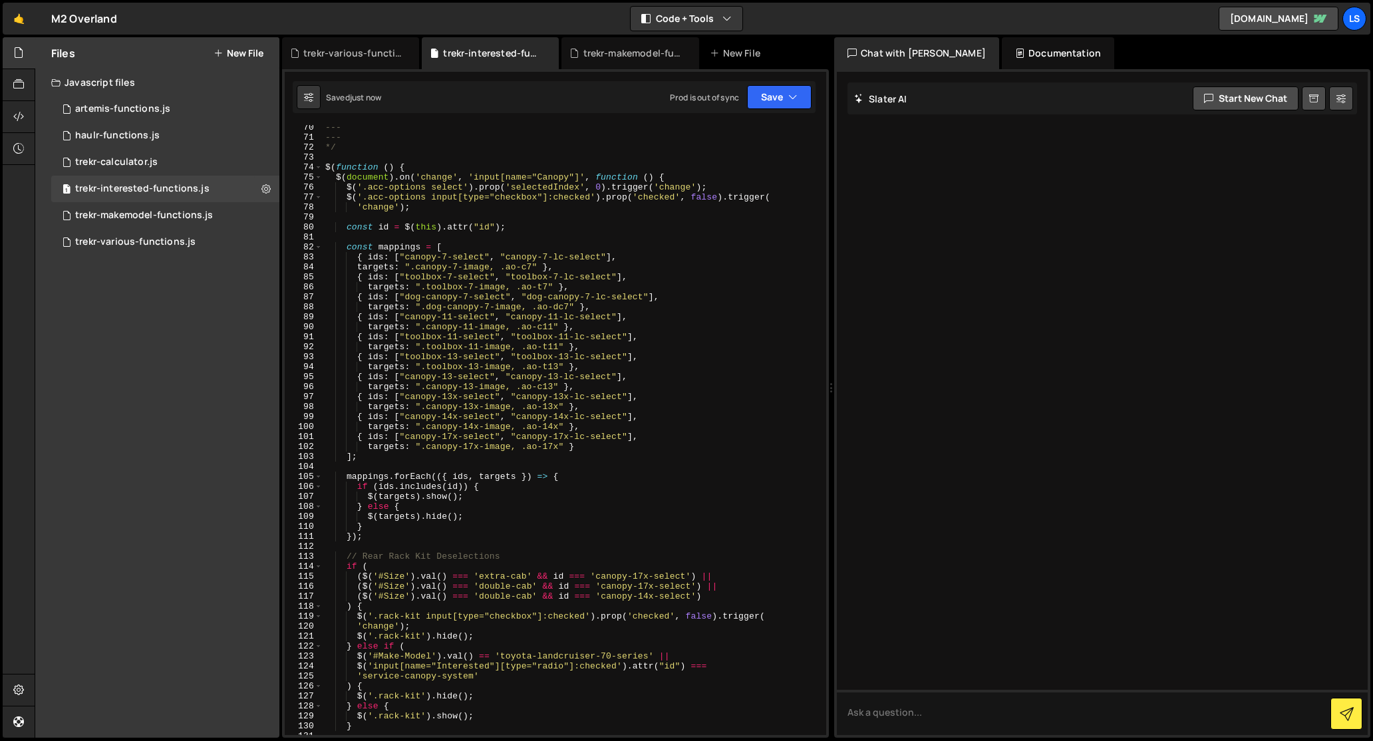
scroll to position [720, 0]
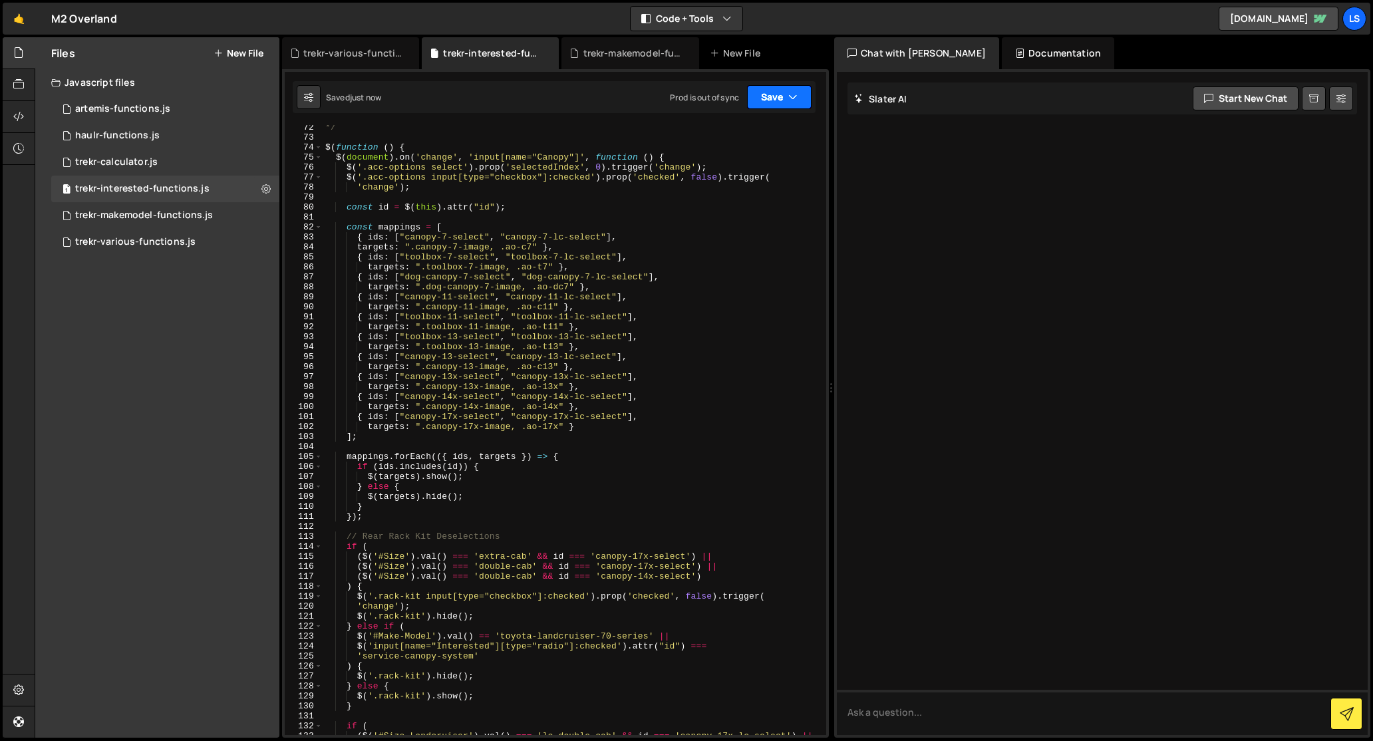
click at [763, 91] on button "Save" at bounding box center [779, 97] width 65 height 24
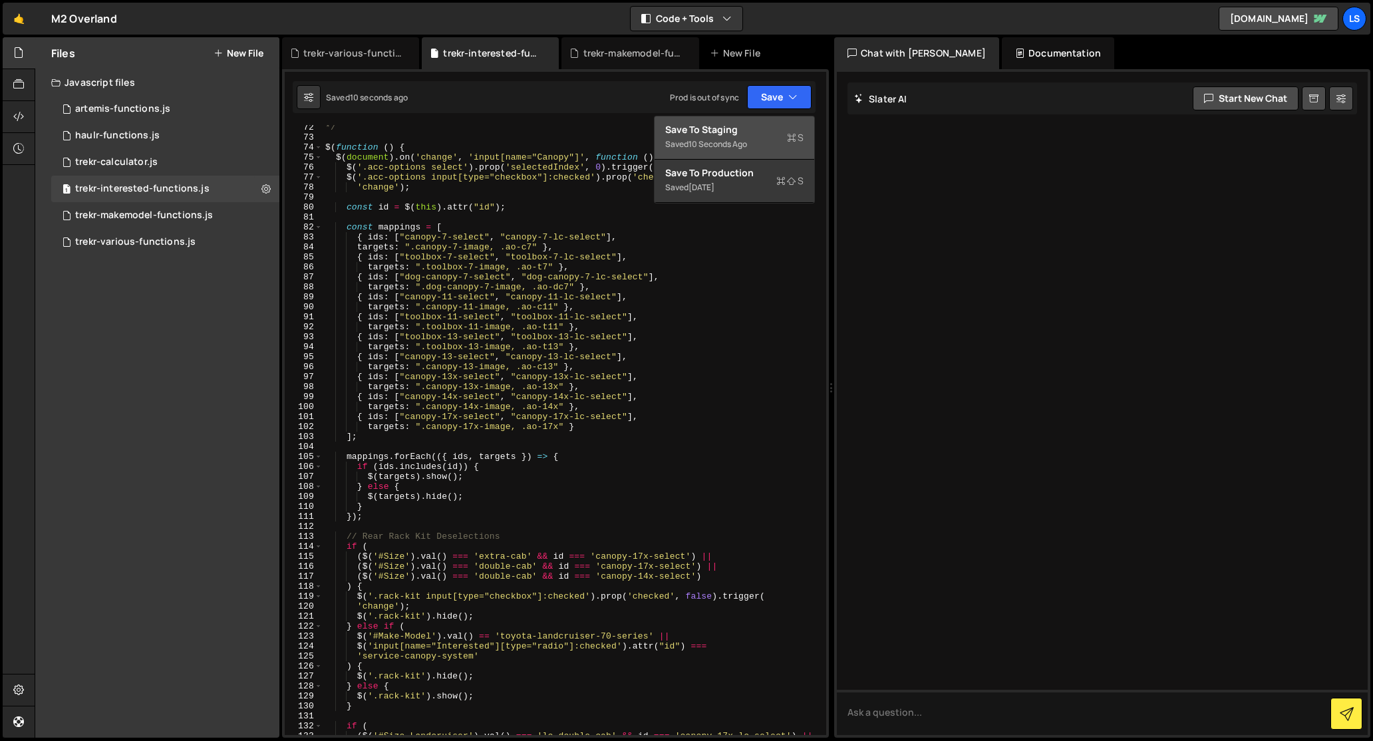
click at [686, 135] on div "Save to Staging S" at bounding box center [734, 129] width 138 height 13
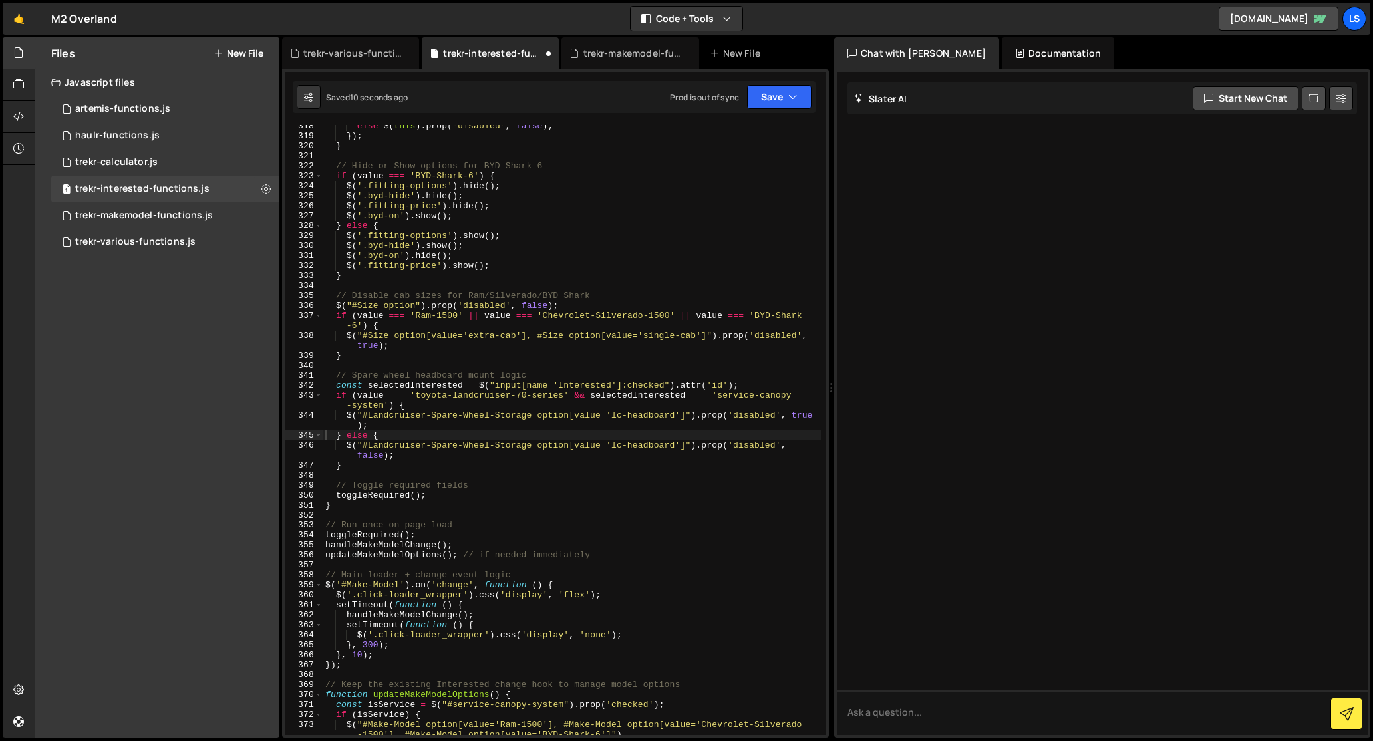
scroll to position [3217, 0]
click at [427, 159] on div "else $ ( this ) . prop ( 'disabled' , false ) ; }) ; } // Hide or Show options …" at bounding box center [572, 436] width 498 height 630
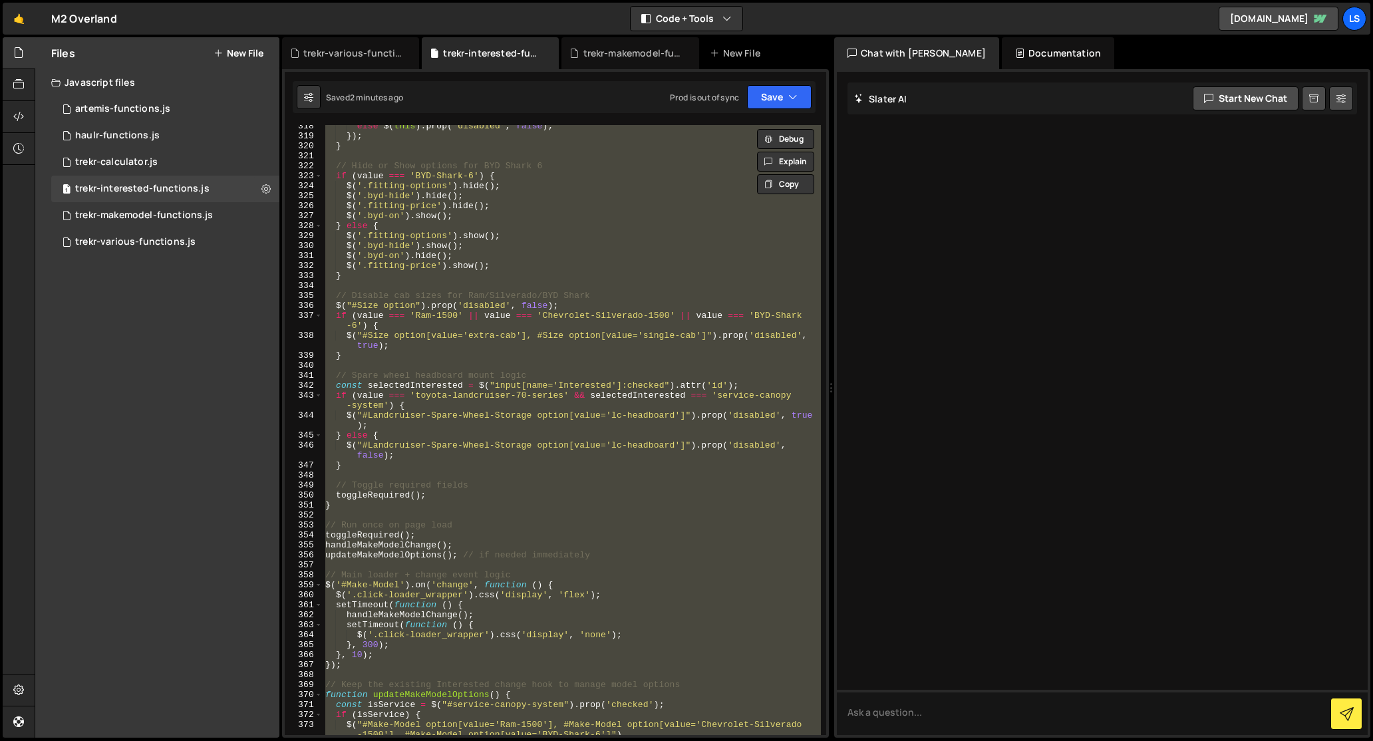
click at [616, 450] on div "else $ ( this ) . prop ( 'disabled' , false ) ; }) ; } // Hide or Show options …" at bounding box center [572, 430] width 498 height 610
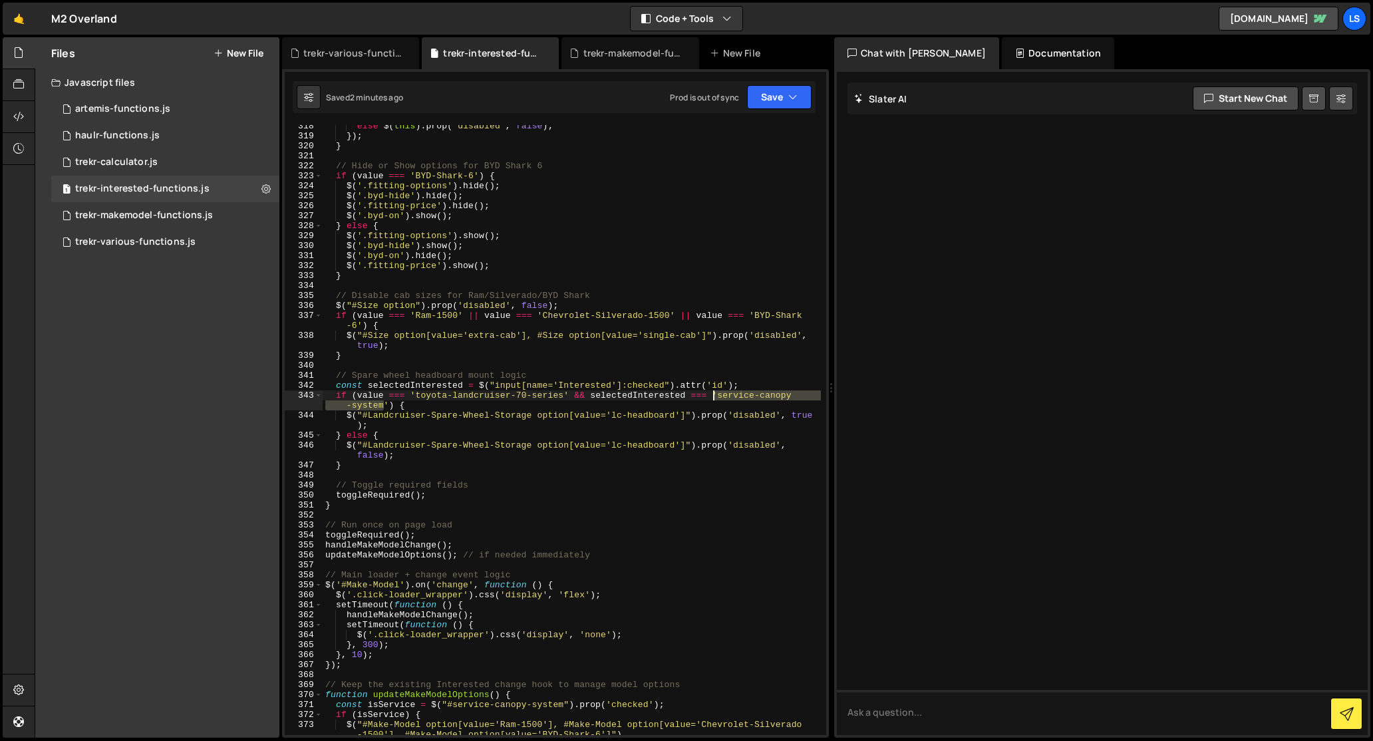
drag, startPoint x: 385, startPoint y: 406, endPoint x: 715, endPoint y: 398, distance: 330.0
click at [715, 398] on div "else $ ( this ) . prop ( 'disabled' , false ) ; }) ; } // Hide or Show options …" at bounding box center [572, 436] width 498 height 630
drag, startPoint x: 388, startPoint y: 404, endPoint x: 714, endPoint y: 397, distance: 326.7
click at [714, 397] on div "else $ ( this ) . prop ( 'disabled' , false ) ; }) ; } // Hide or Show options …" at bounding box center [572, 436] width 498 height 630
click at [533, 404] on div "else $ ( this ) . prop ( 'disabled' , false ) ; }) ; } // Hide or Show options …" at bounding box center [572, 436] width 498 height 630
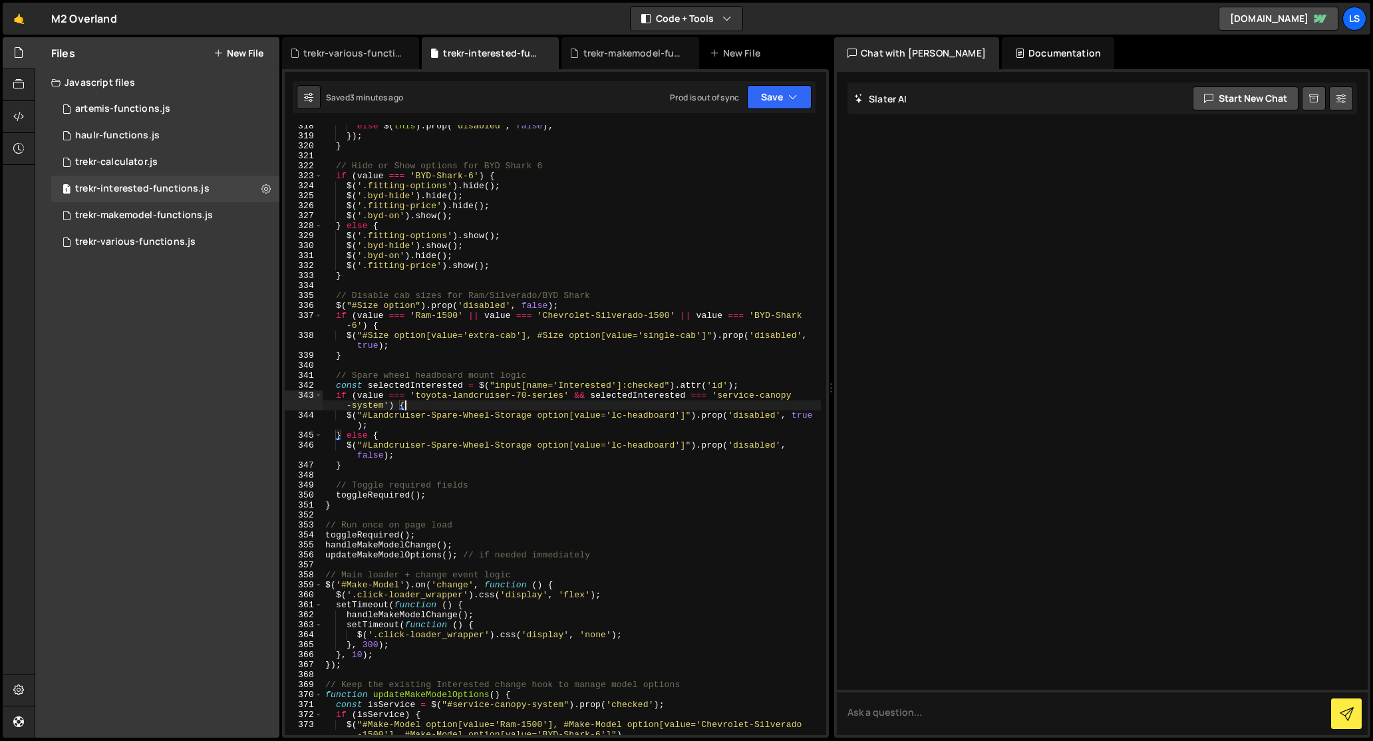
click at [506, 446] on div "else $ ( this ) . prop ( 'disabled' , false ) ; }) ; } // Hide or Show options …" at bounding box center [572, 436] width 498 height 630
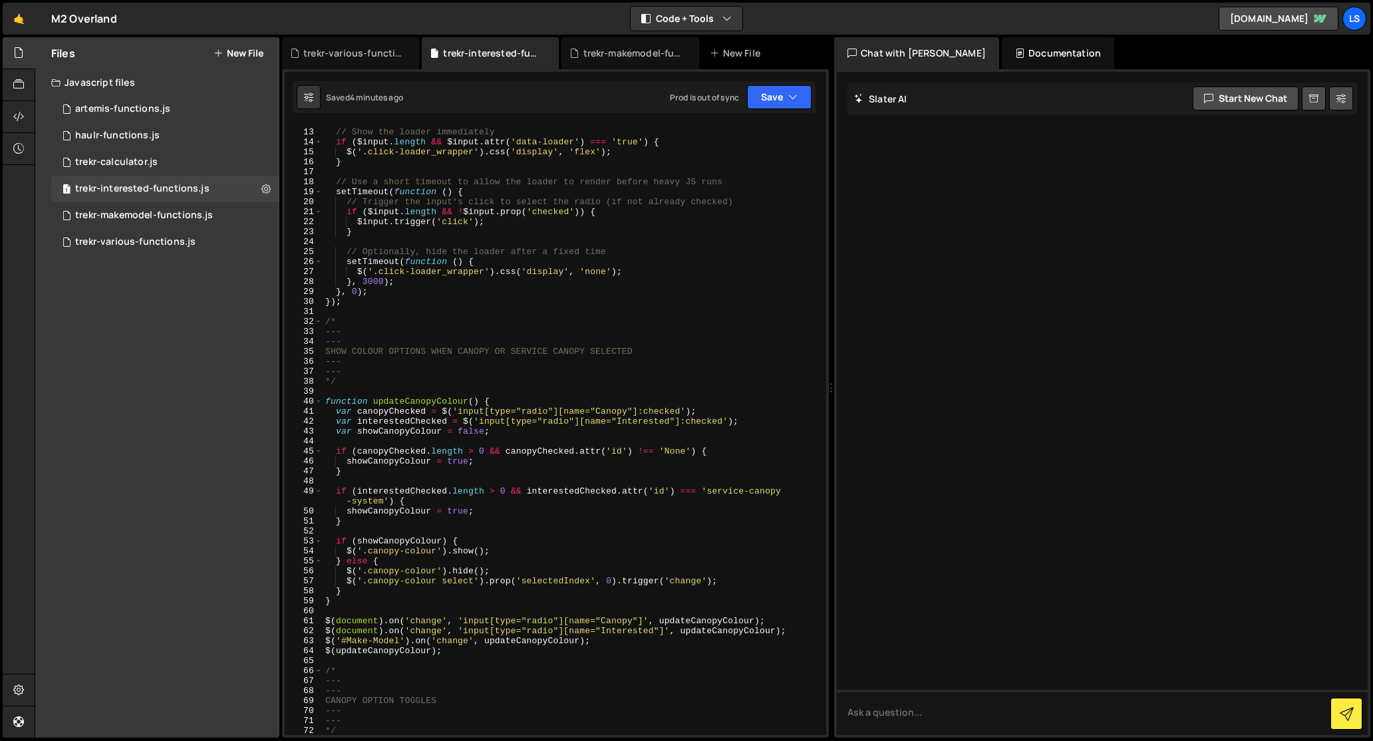
scroll to position [0, 0]
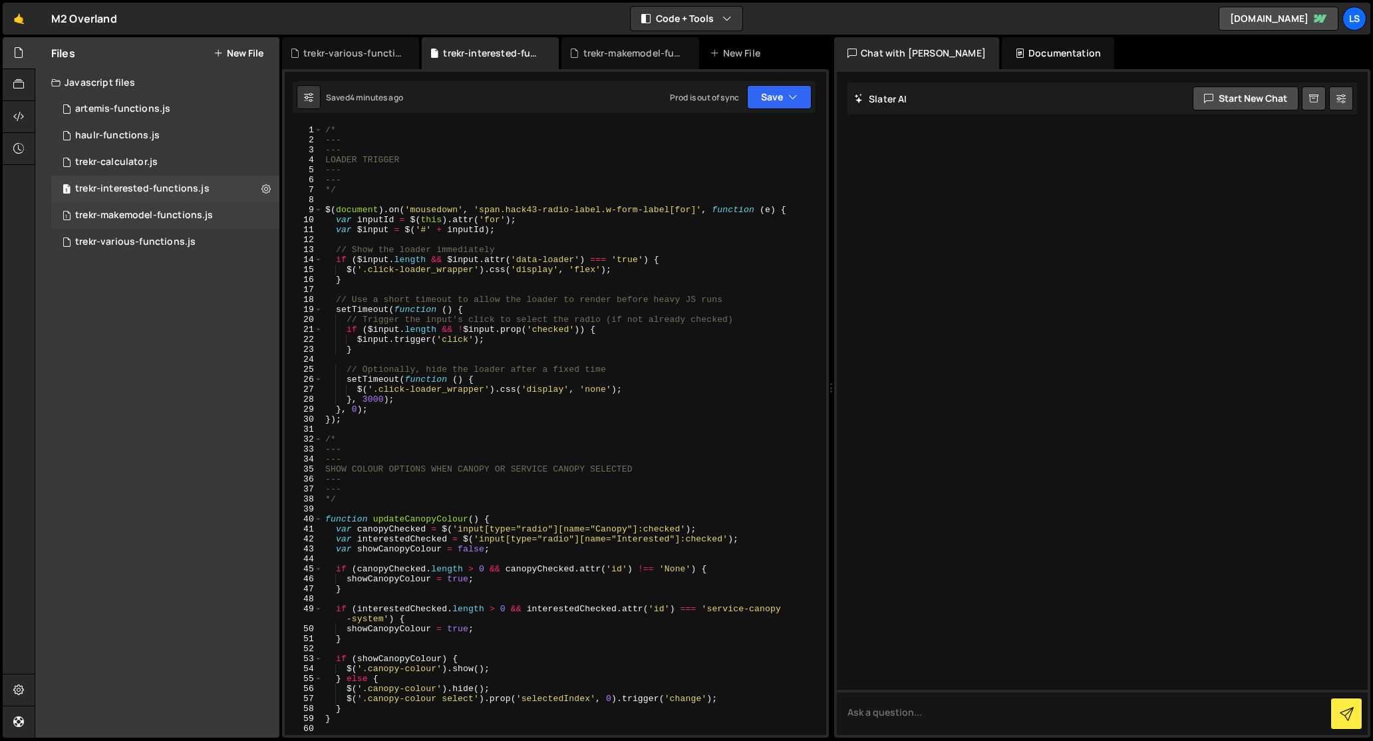
click at [151, 219] on div "trekr-makemodel-functions.js" at bounding box center [144, 216] width 138 height 12
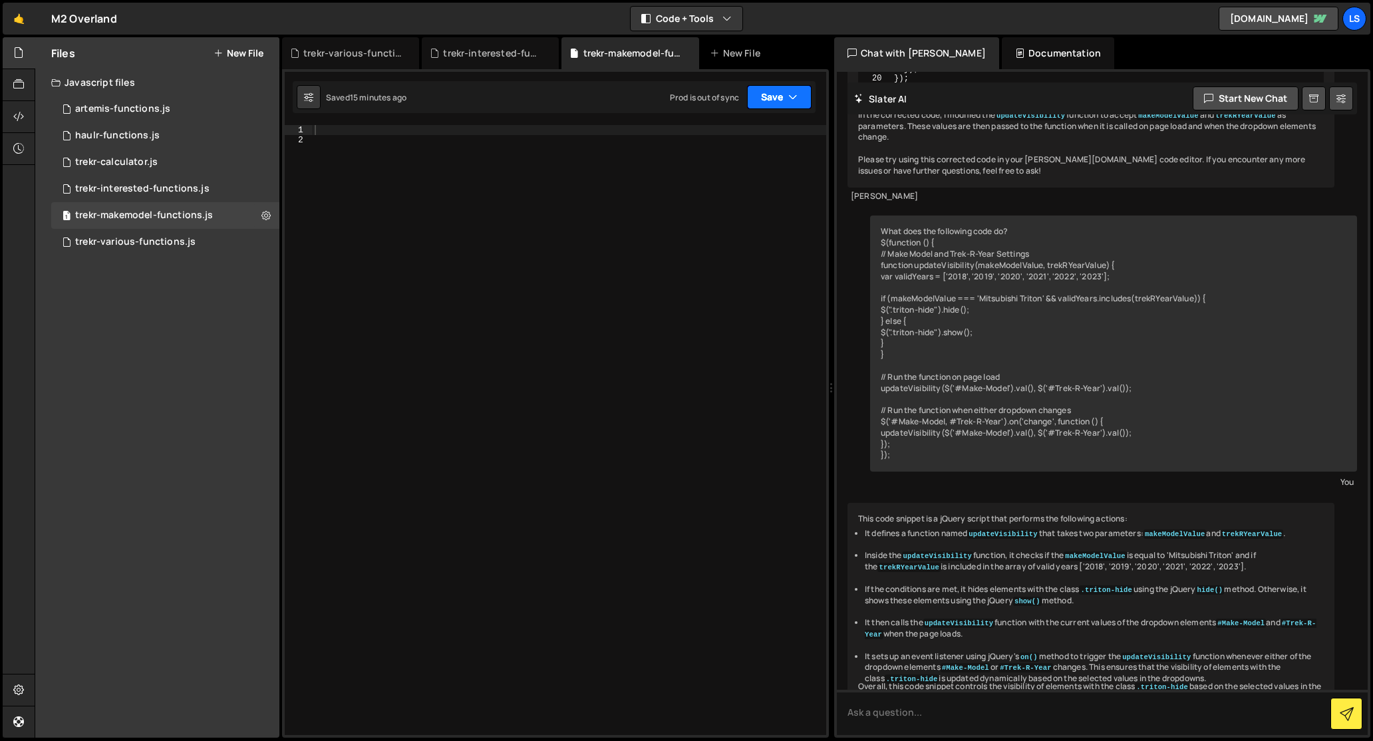
scroll to position [8670, 0]
click at [754, 95] on button "Save" at bounding box center [779, 97] width 65 height 24
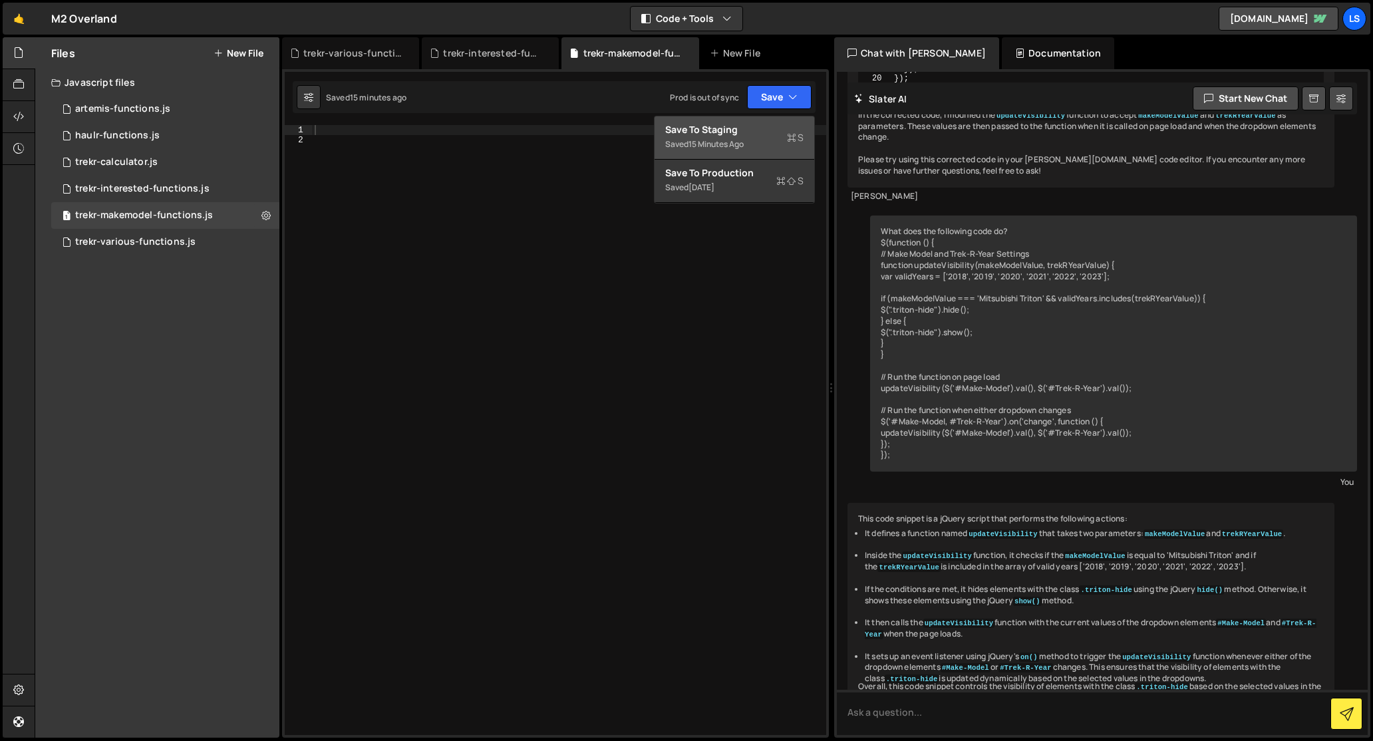
click at [706, 134] on div "Save to Staging S" at bounding box center [734, 129] width 138 height 13
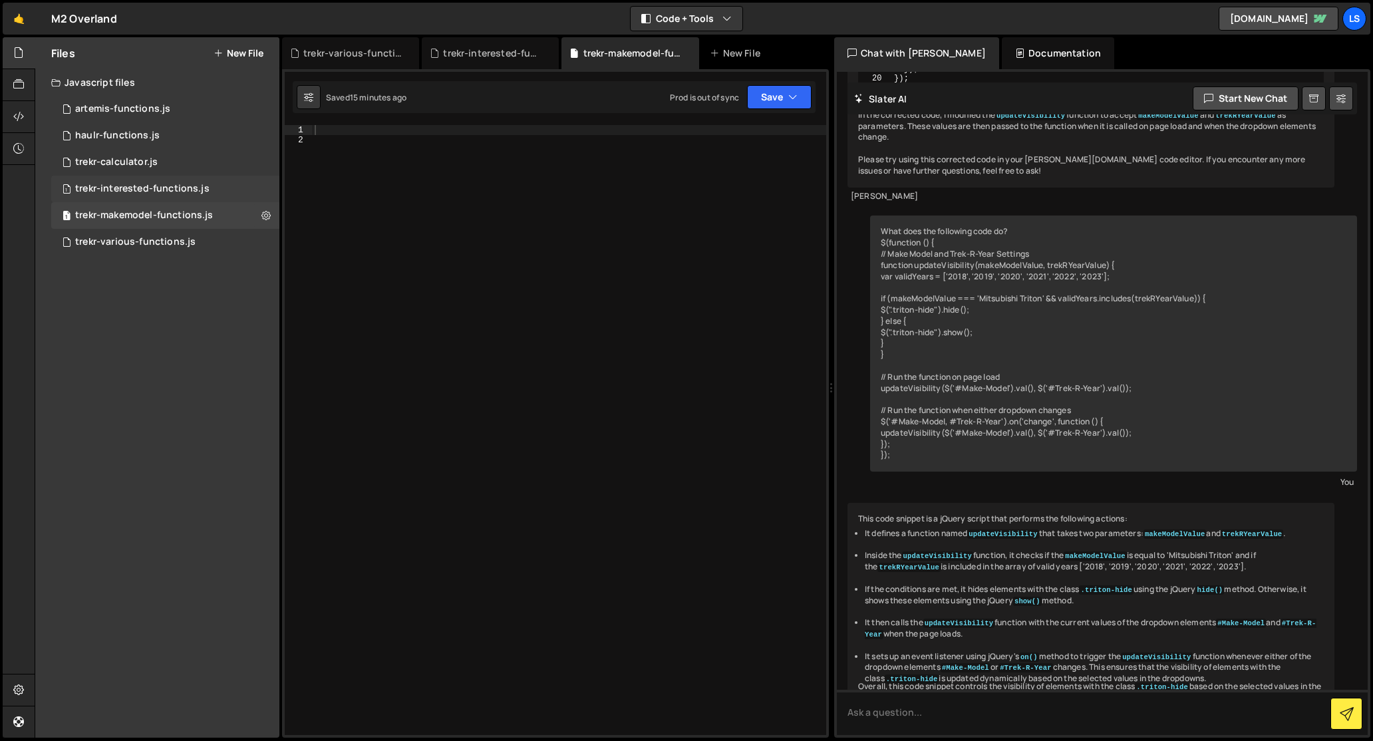
click at [173, 188] on div "trekr-interested-functions.js" at bounding box center [142, 189] width 134 height 12
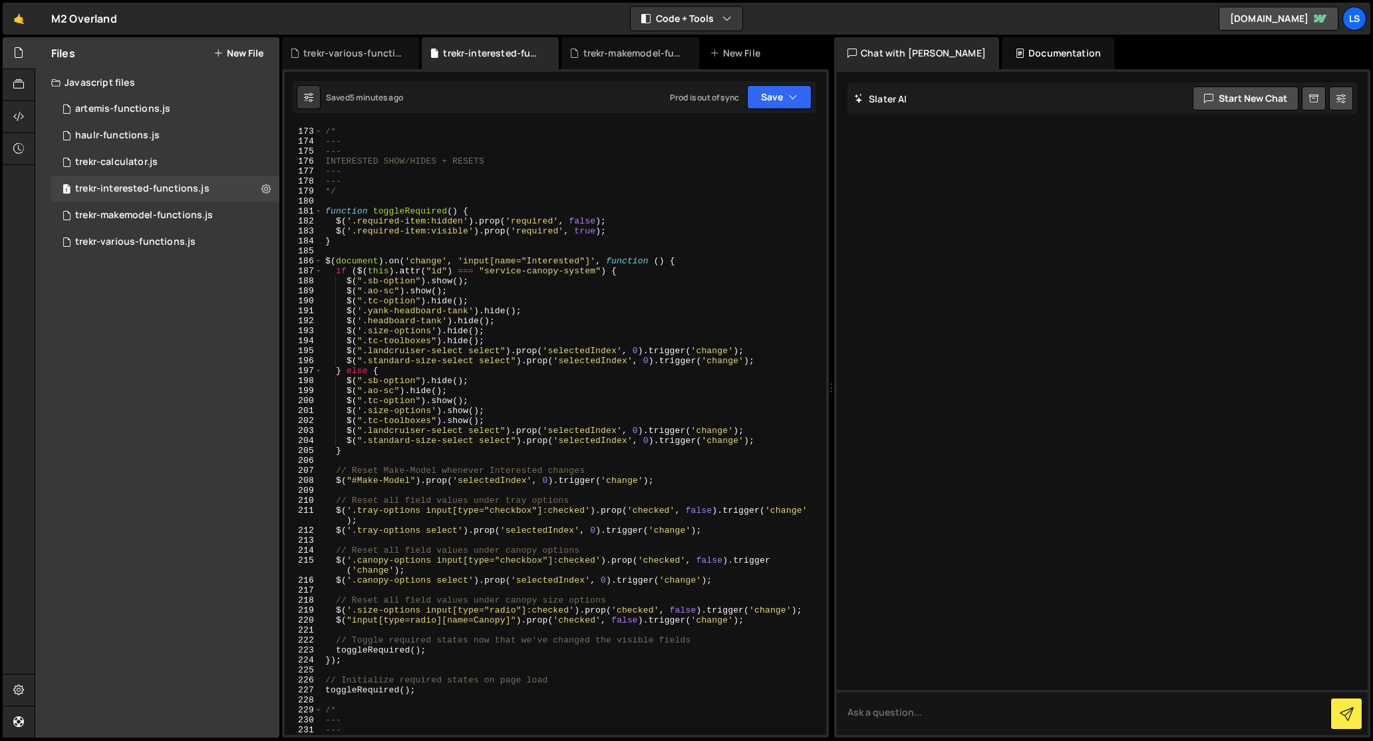
scroll to position [1662, 0]
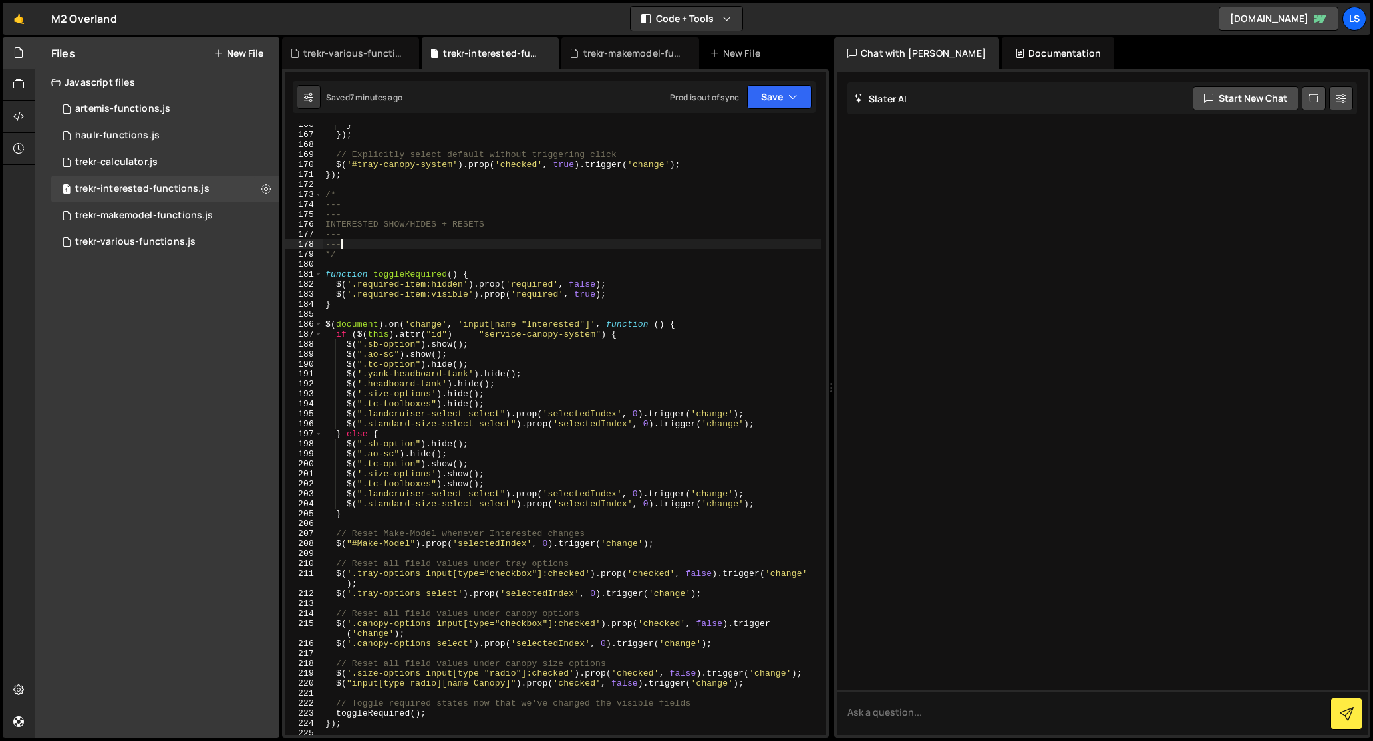
click at [505, 247] on div "} }) ; // Explicitly select default without triggering click $ ( '#tray-canopy-…" at bounding box center [572, 435] width 498 height 630
type textarea "$("#service-canopy-system, #tray-canopy-system").on('change', updateMakeModelOp…"
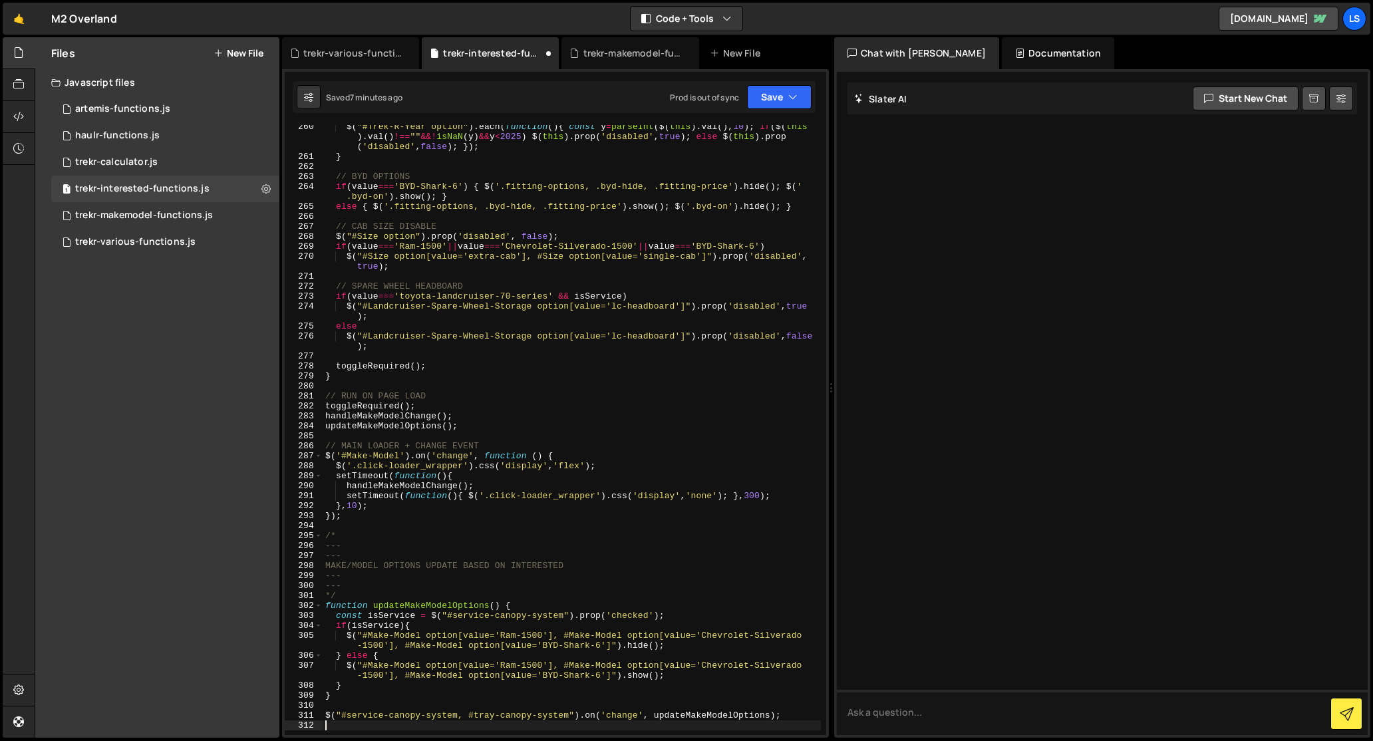
scroll to position [3142, 0]
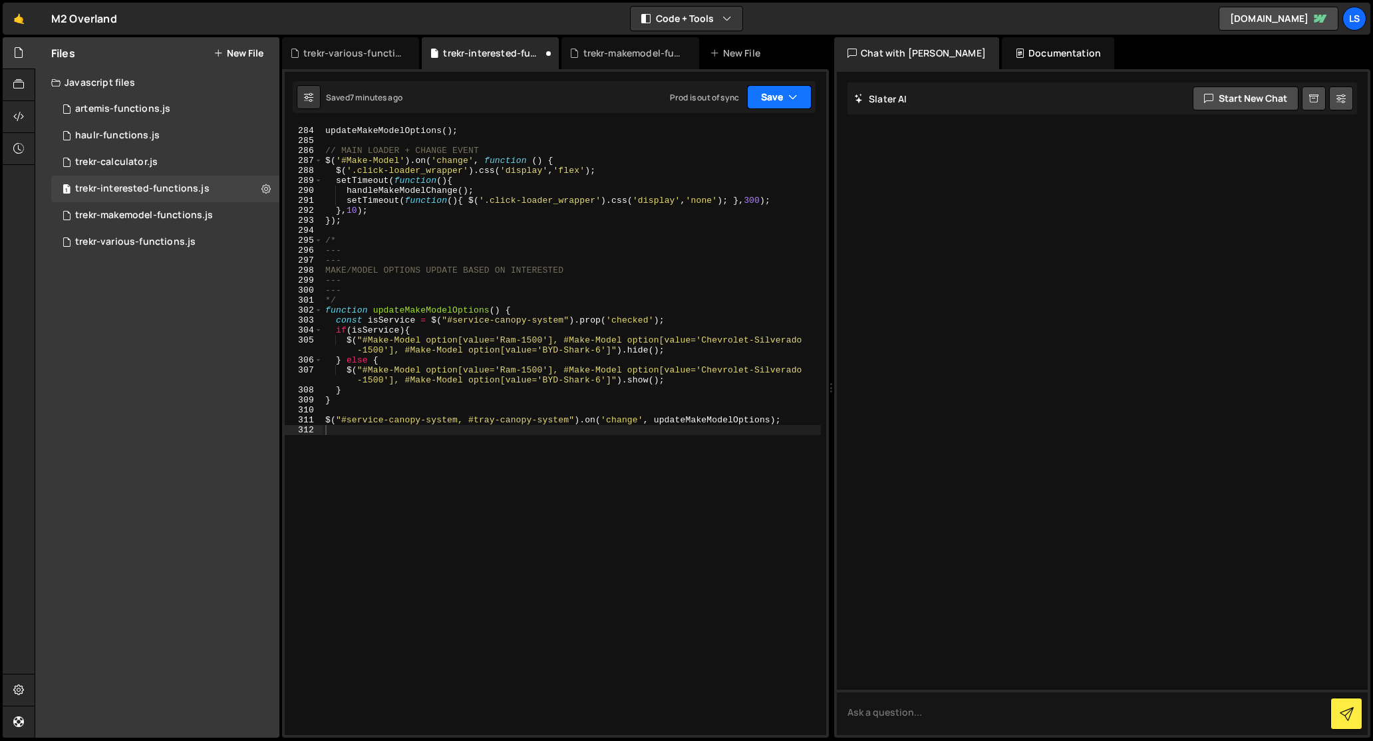
click at [773, 100] on button "Save" at bounding box center [779, 97] width 65 height 24
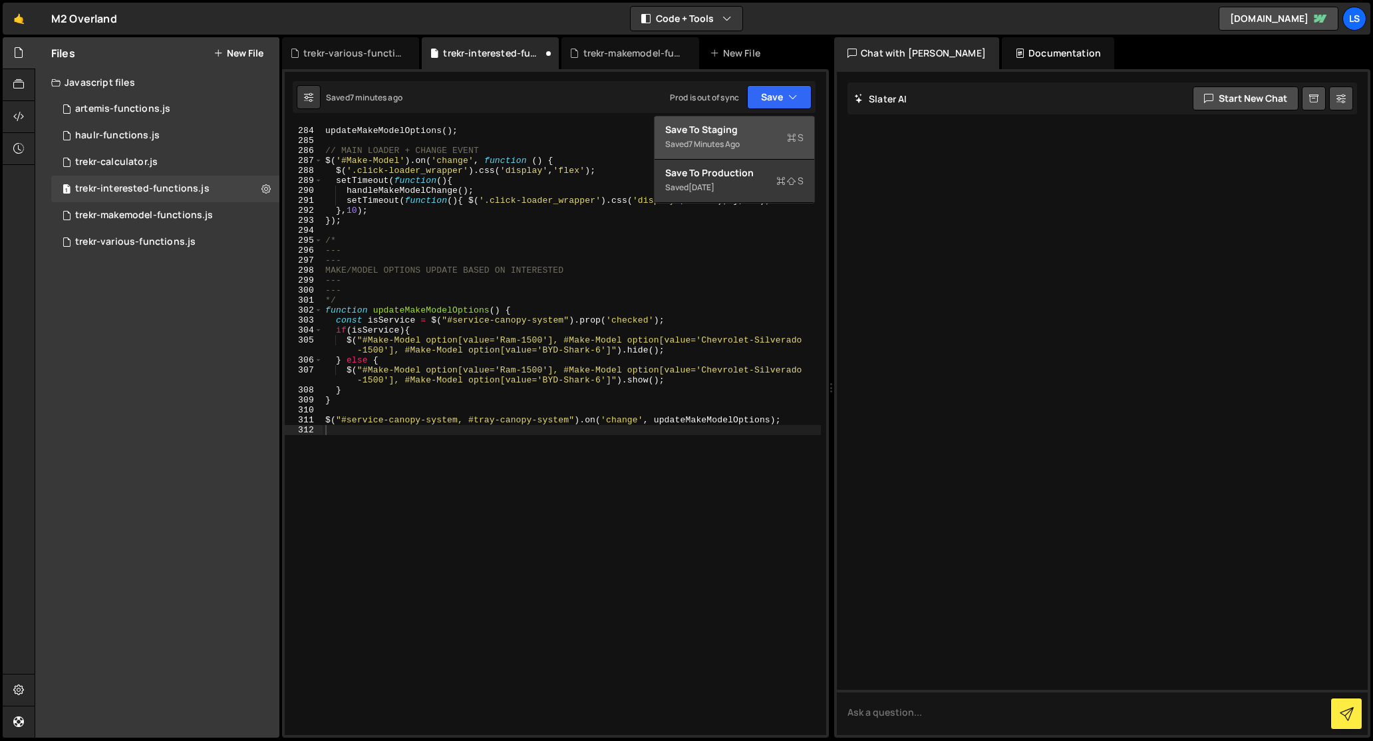
click at [737, 144] on div "7 minutes ago" at bounding box center [713, 143] width 51 height 11
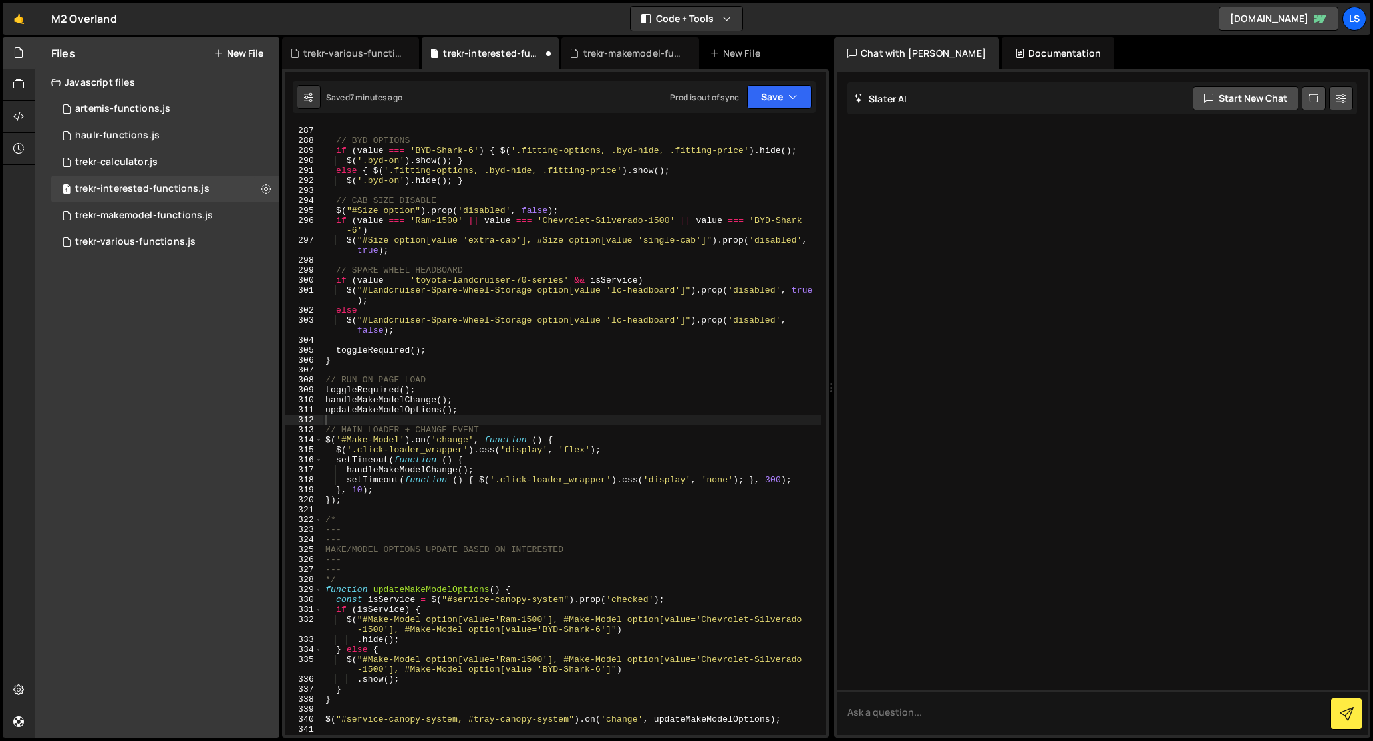
scroll to position [2943, 0]
click at [539, 388] on div "} // BYD OPTIONS if ( value === 'BYD-Shark-6' ) { $ ( '.fitting-options, .byd-h…" at bounding box center [572, 431] width 498 height 630
type textarea "$("#service-canopy-system, #tray-canopy-system").on('change', updateMakeModelOp…"
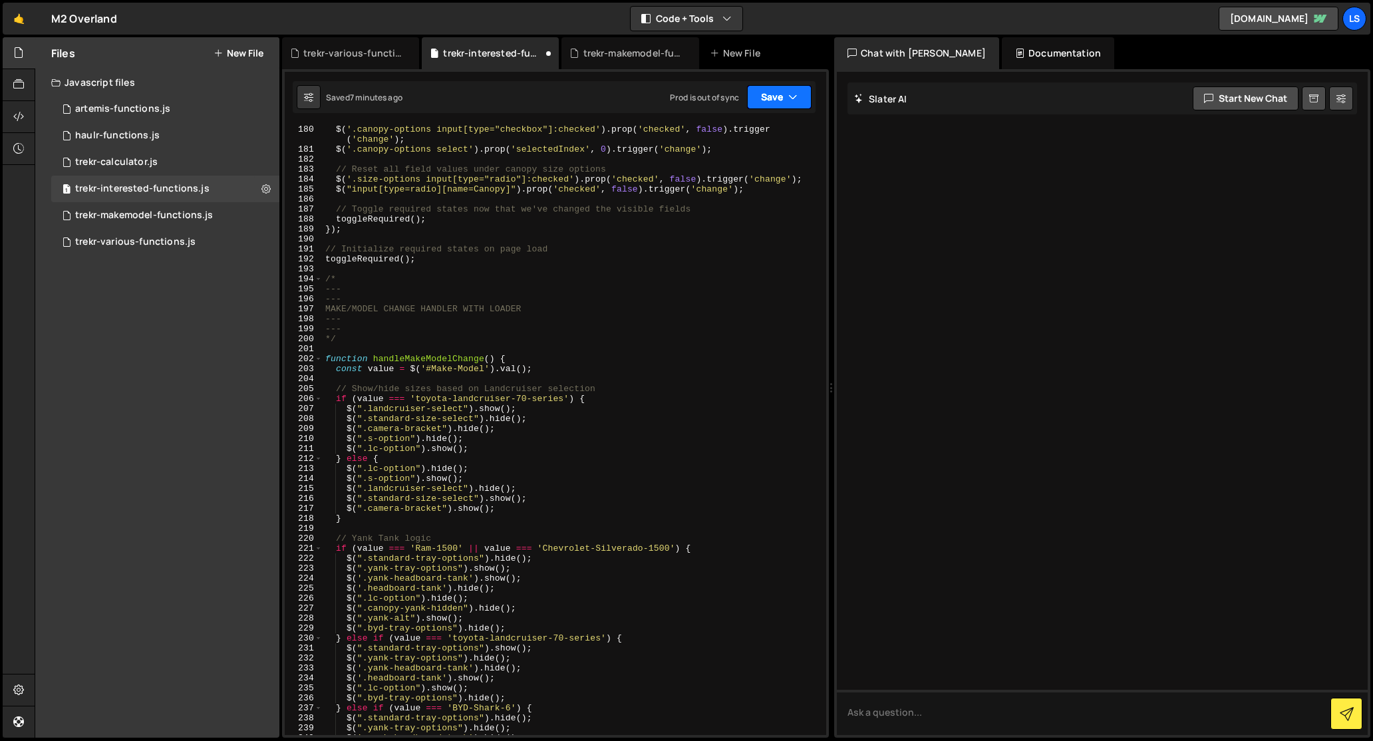
scroll to position [1956, 0]
click at [767, 101] on button "Save" at bounding box center [779, 97] width 65 height 24
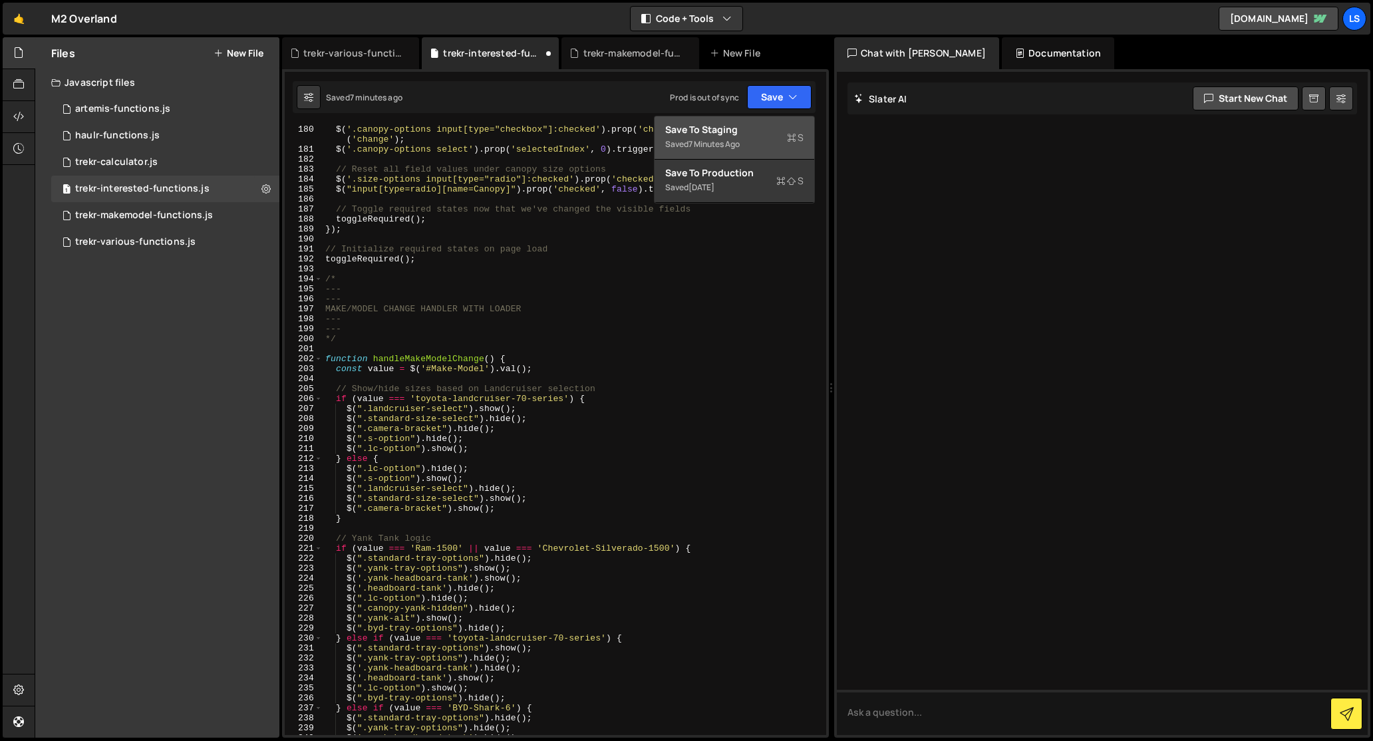
click at [725, 137] on div "Saved 7 minutes ago" at bounding box center [734, 144] width 138 height 16
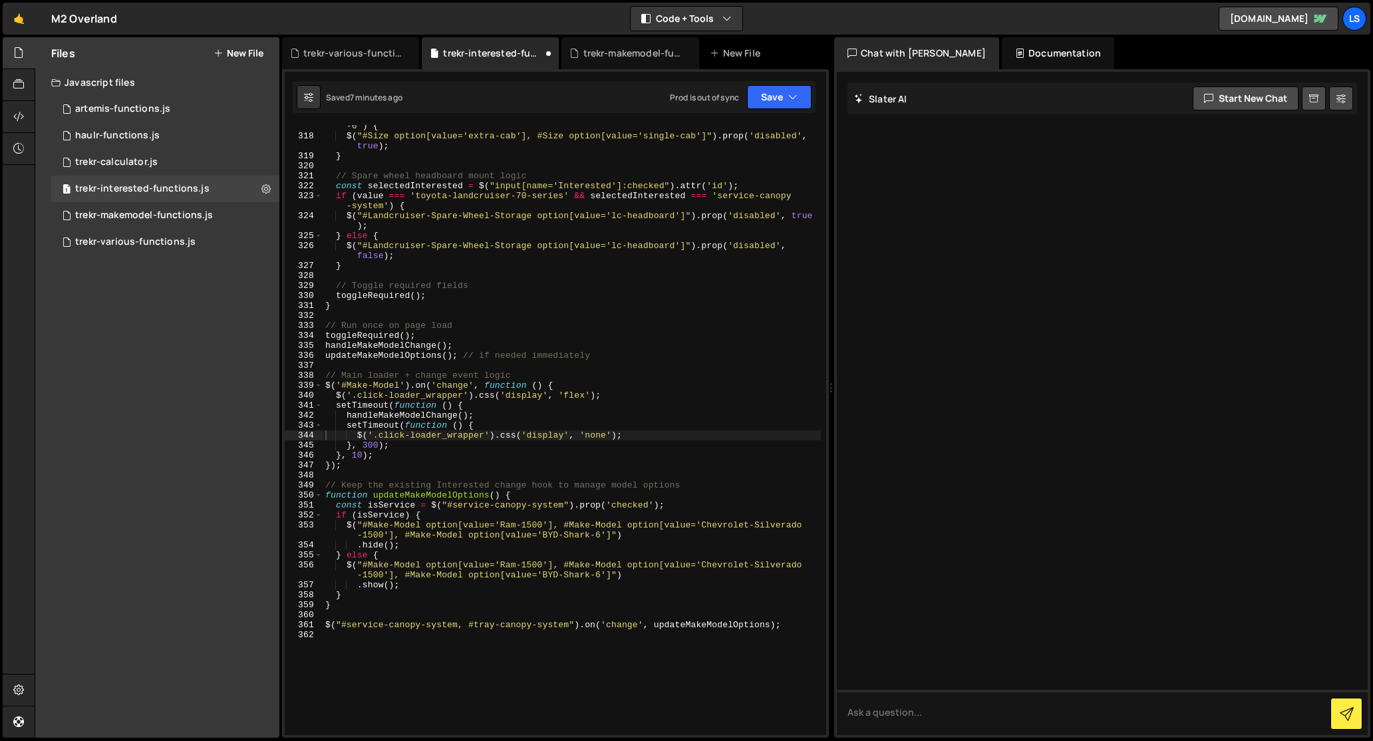
scroll to position [3217, 0]
click at [430, 281] on div "if ( value === 'Ram-1500' || value === 'Chevrolet-Silverado-1500' || value === …" at bounding box center [572, 431] width 498 height 640
type textarea "$("#service-canopy-system, #tray-canopy-system").on('change', updateMakeModelOp…"
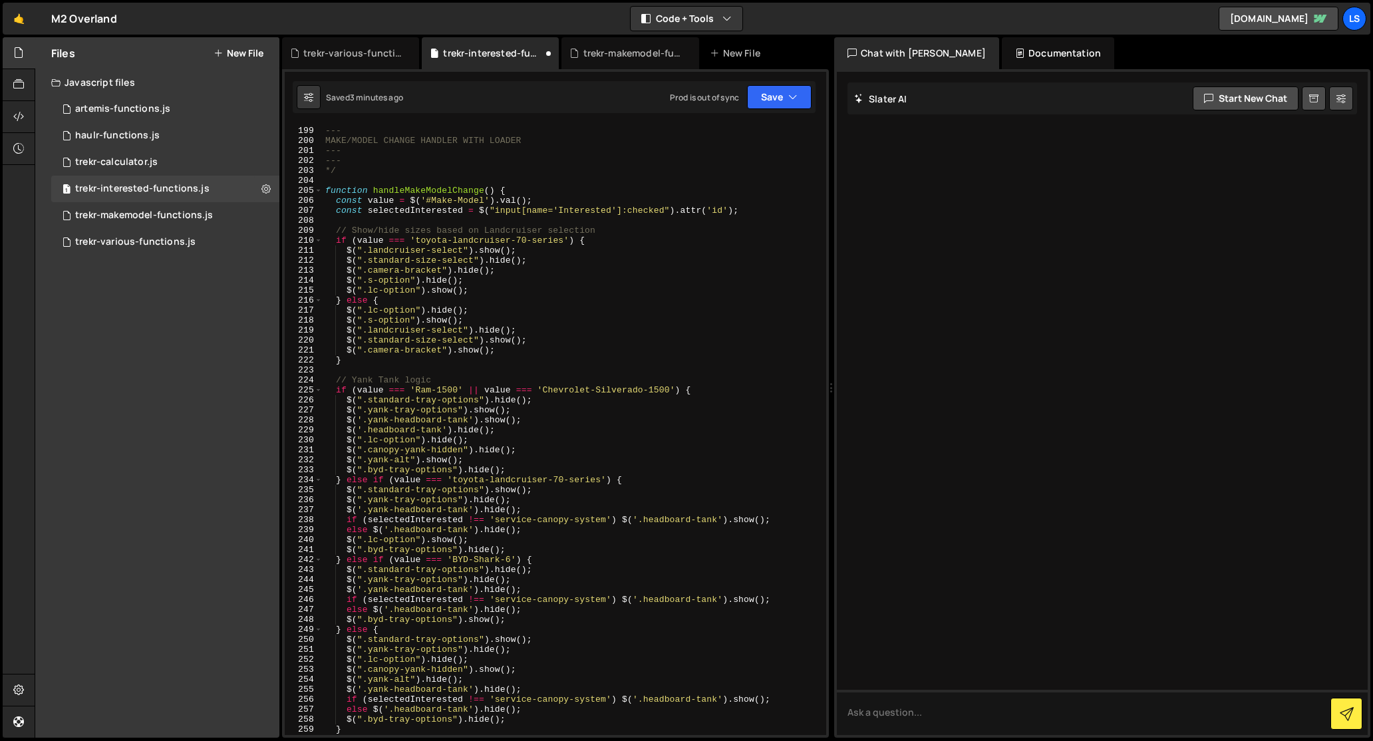
scroll to position [2153, 0]
click at [756, 99] on button "Save" at bounding box center [779, 97] width 65 height 24
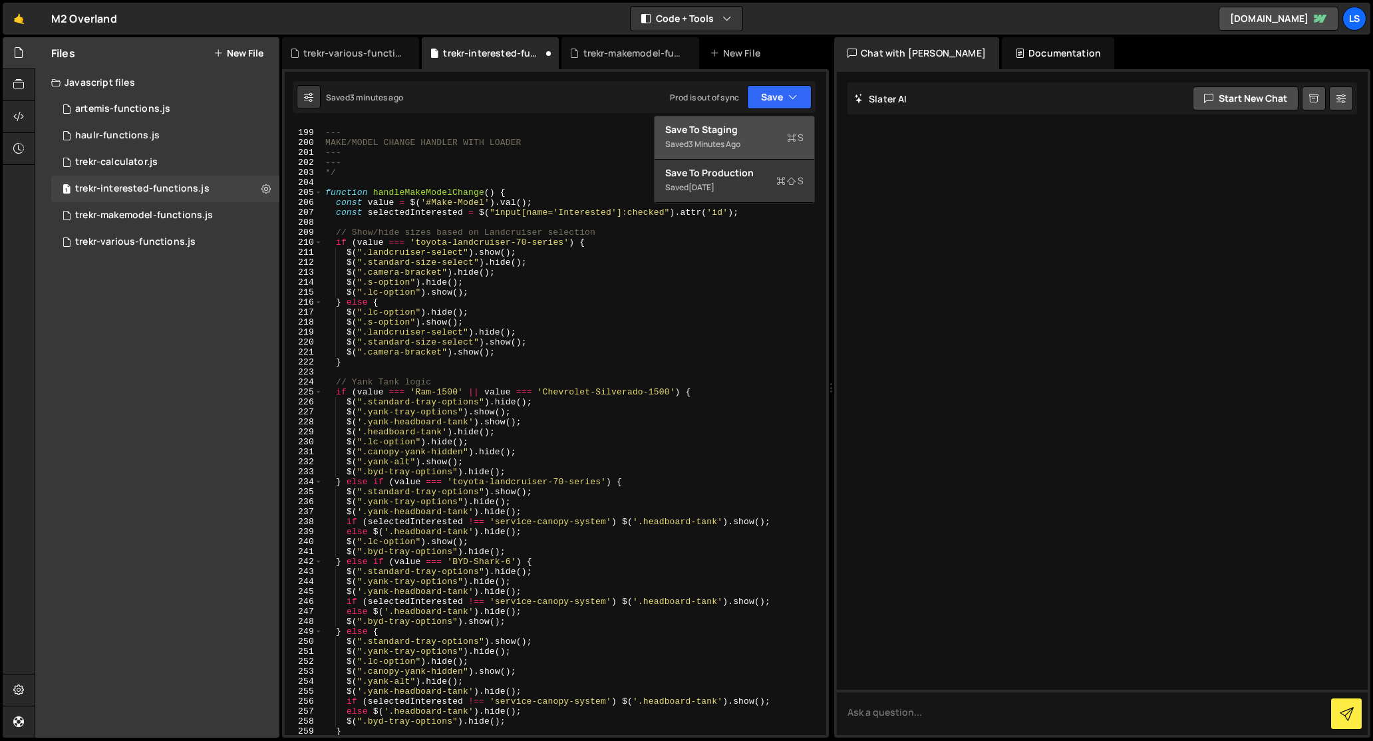
click at [688, 132] on div "Save to Staging S" at bounding box center [734, 129] width 138 height 13
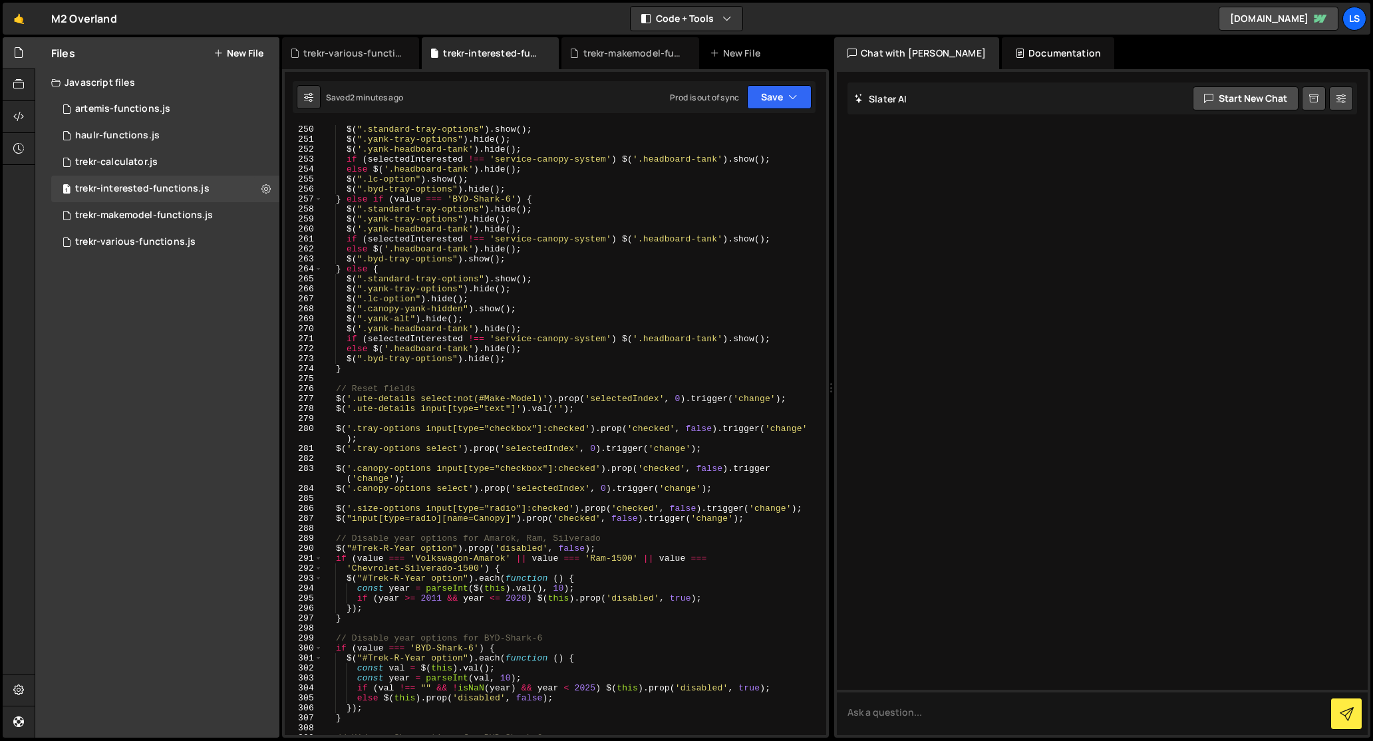
scroll to position [2368, 0]
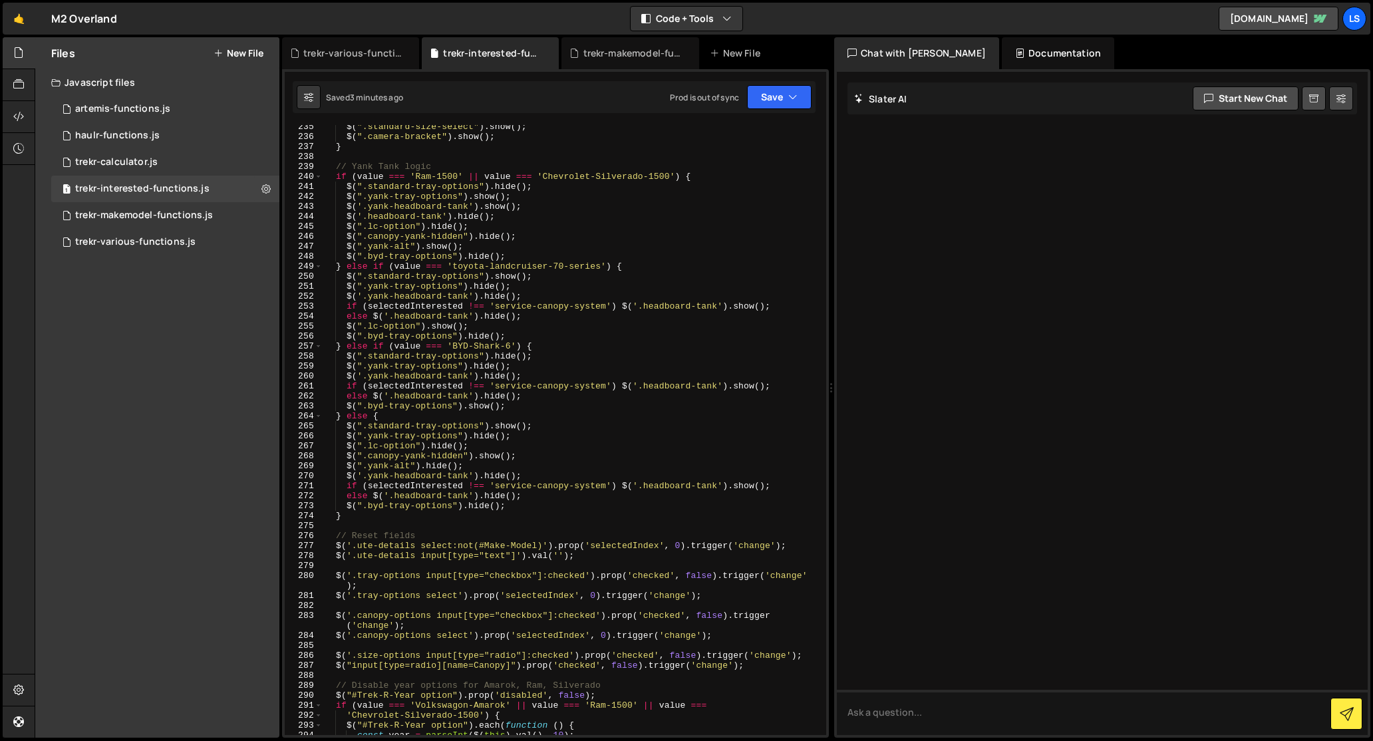
click at [465, 182] on div "$ ( ".standard-size-select" ) . show ( ) ; $ ( ".camera-bracket" ) . show ( ) ;…" at bounding box center [572, 437] width 498 height 630
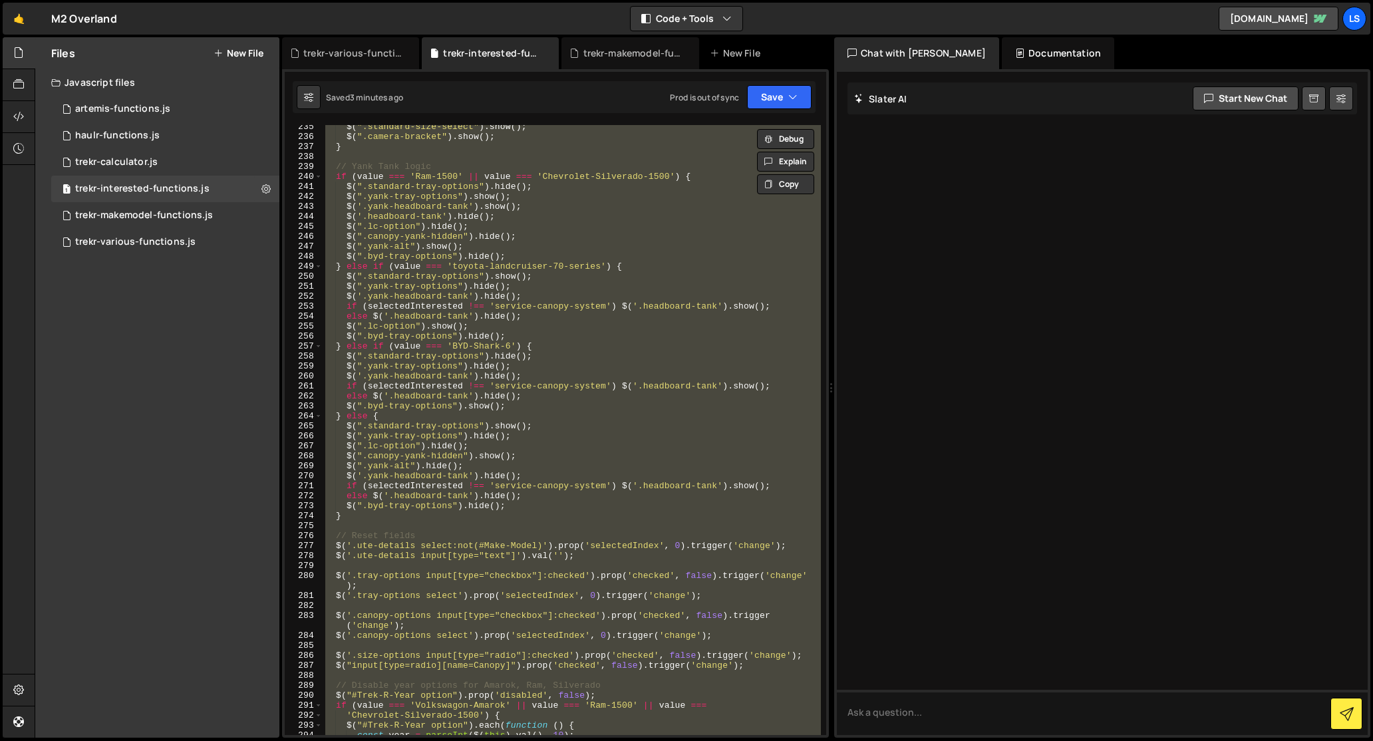
click at [547, 194] on div "$ ( ".standard-size-select" ) . show ( ) ; $ ( ".camera-bracket" ) . show ( ) ;…" at bounding box center [572, 430] width 498 height 610
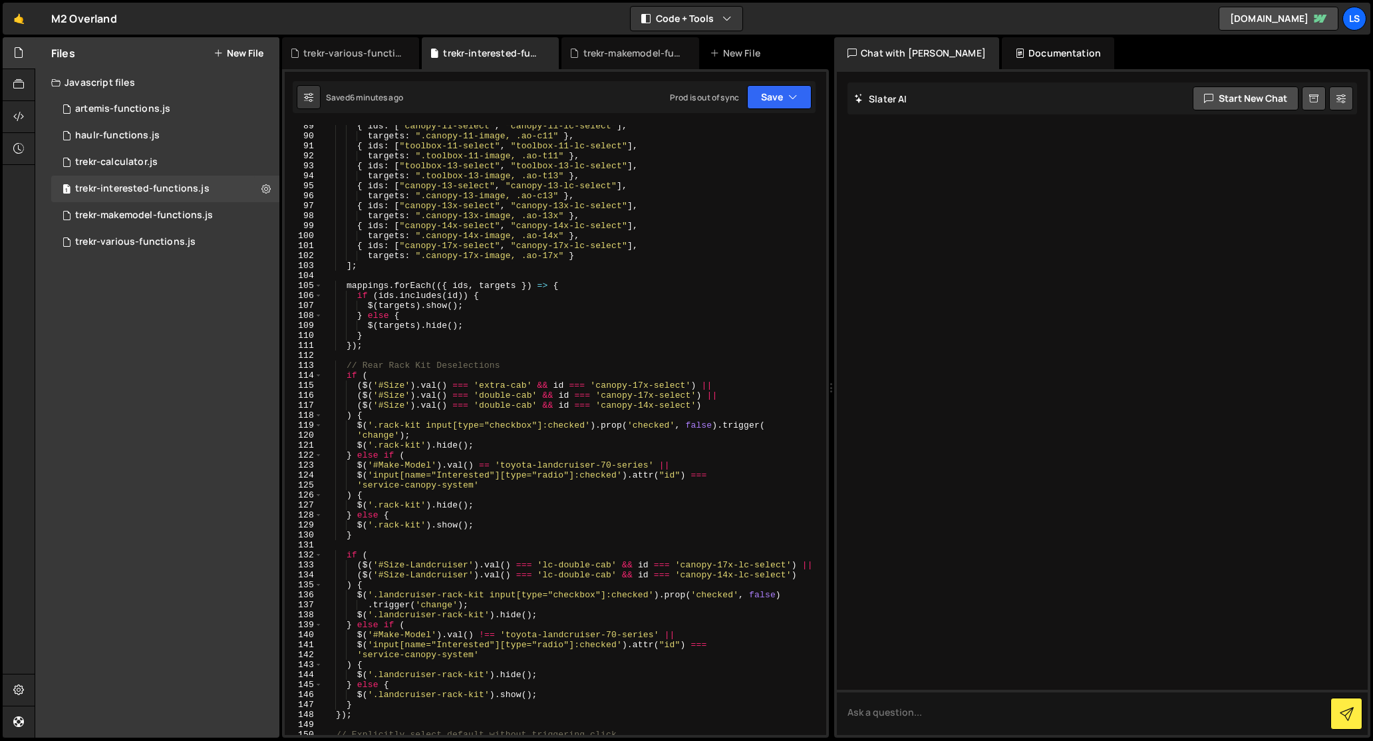
scroll to position [0, 0]
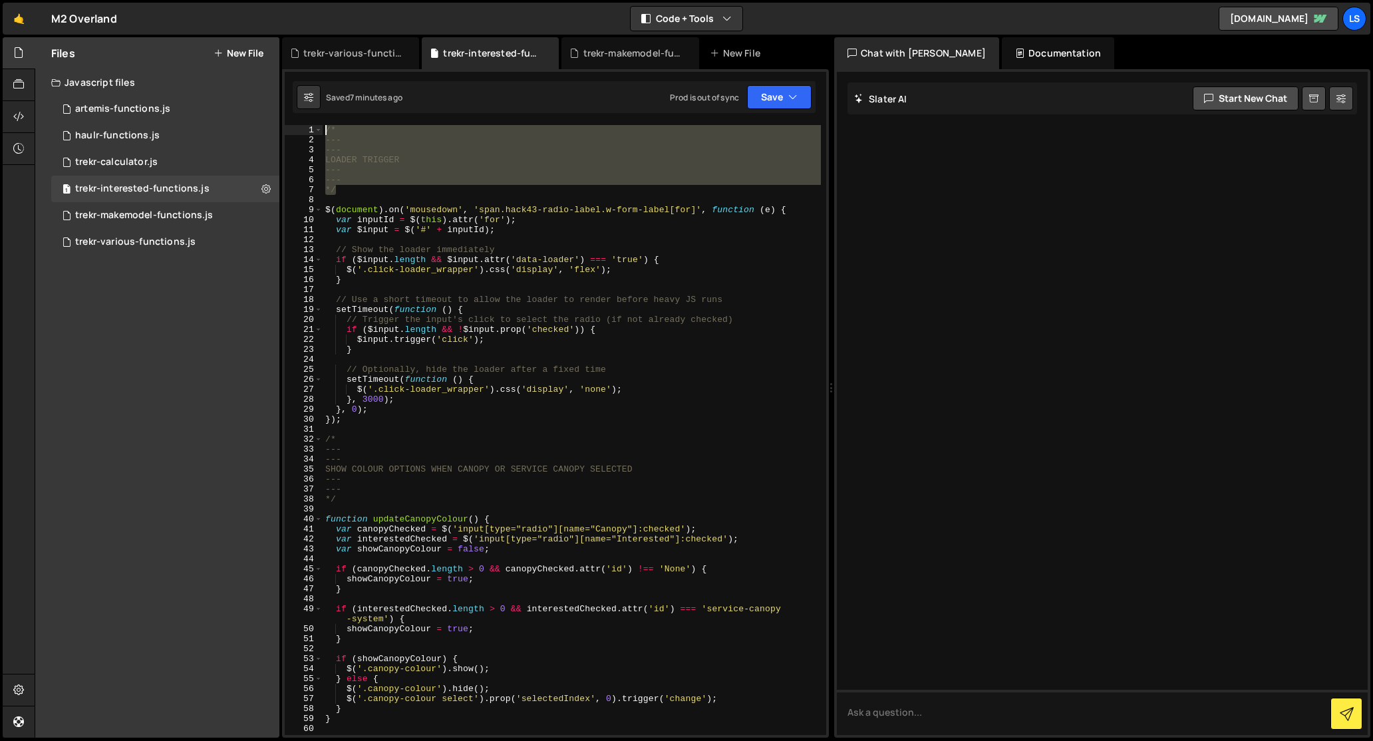
drag, startPoint x: 340, startPoint y: 191, endPoint x: 311, endPoint y: 120, distance: 76.1
click at [311, 120] on div "1 2 ההההההההההההההההההההההההההההההההההההההההההההההההההההההההההההההההההההההההההה…" at bounding box center [555, 403] width 547 height 669
paste textarea "========================== */"
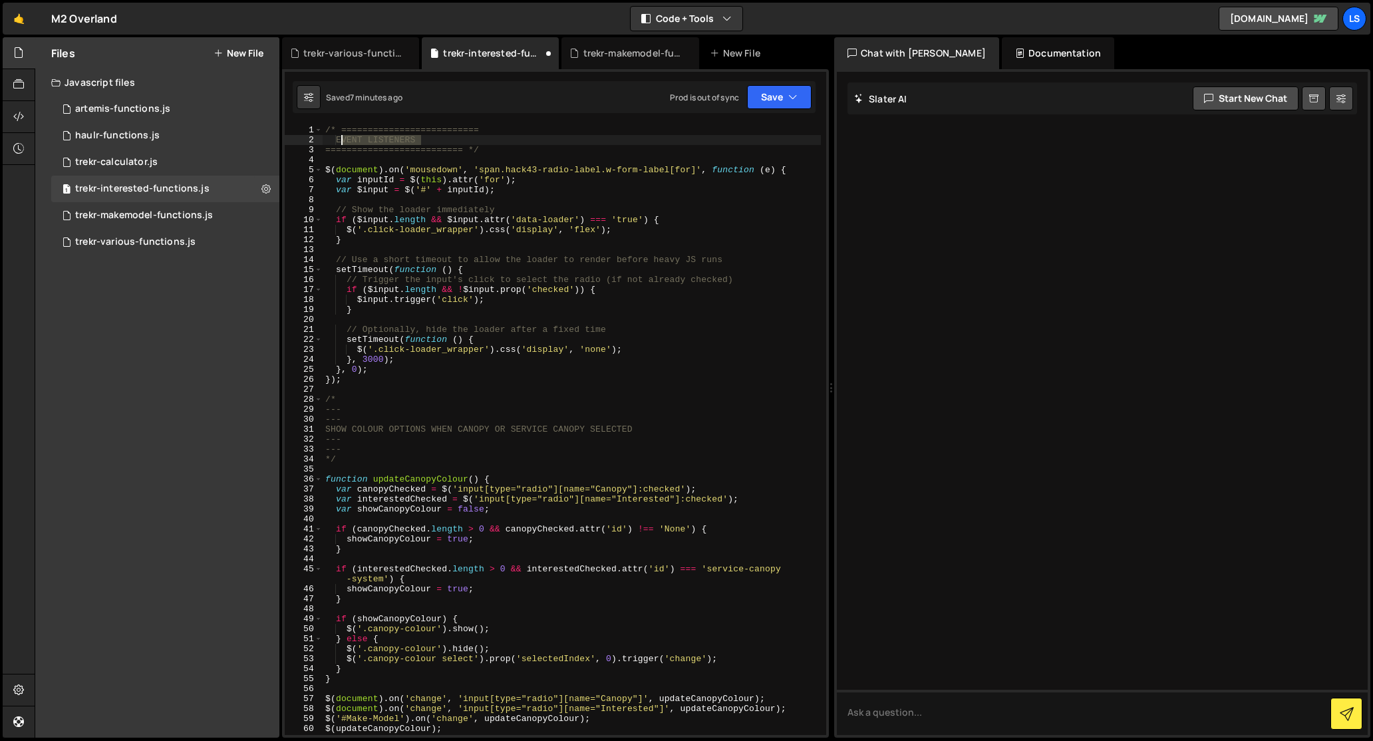
drag, startPoint x: 422, startPoint y: 138, endPoint x: 341, endPoint y: 140, distance: 81.2
click at [341, 140] on div "/* ========================== EVENT LISTENERS ========================== */ $ (…" at bounding box center [572, 440] width 498 height 630
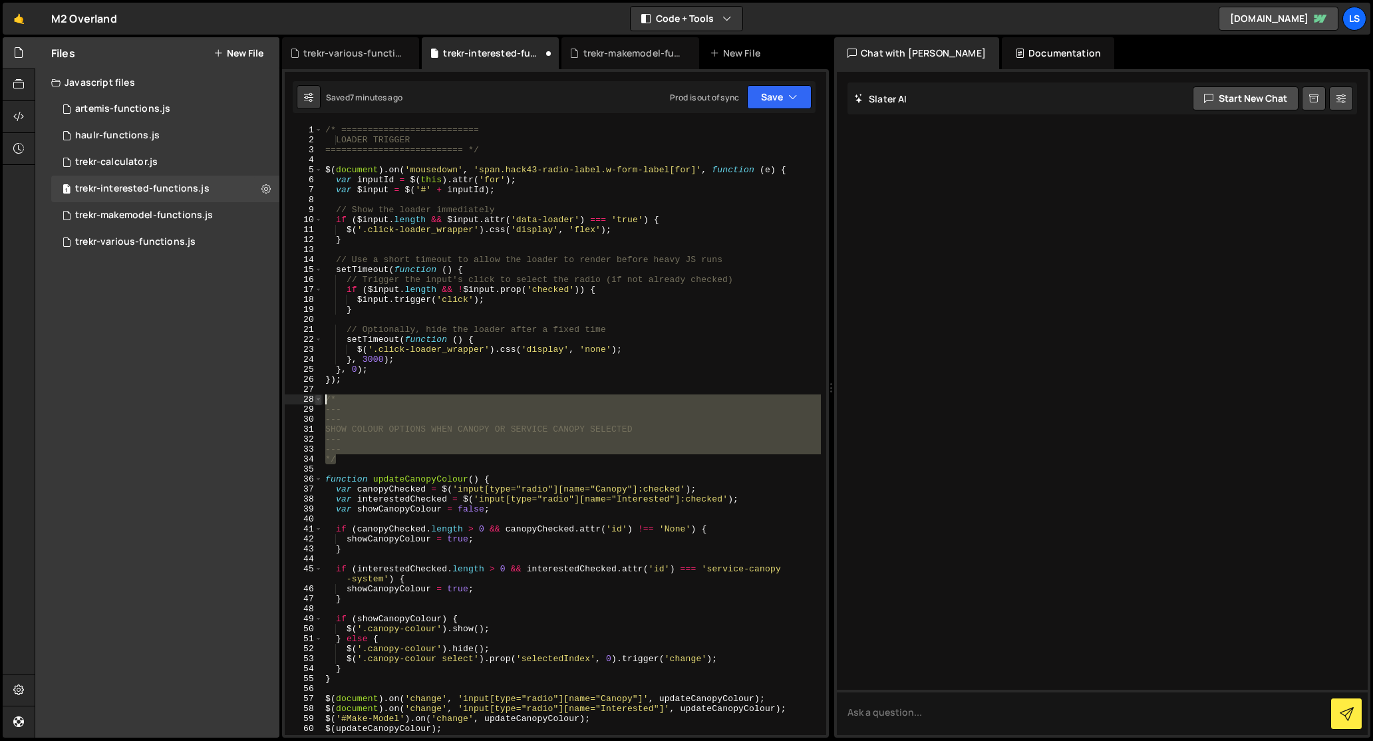
drag, startPoint x: 336, startPoint y: 460, endPoint x: 315, endPoint y: 395, distance: 68.6
click at [315, 395] on div "LOADER TRIGGER 1 2 3 4 5 6 7 8 9 10 11 12 13 14 15 16 17 18 19 20 21 22 23 24 2…" at bounding box center [555, 430] width 541 height 610
click at [341, 462] on div "/* ========================== LOADER TRIGGER ========================== */ $ ( …" at bounding box center [572, 430] width 498 height 610
type textarea "*/"
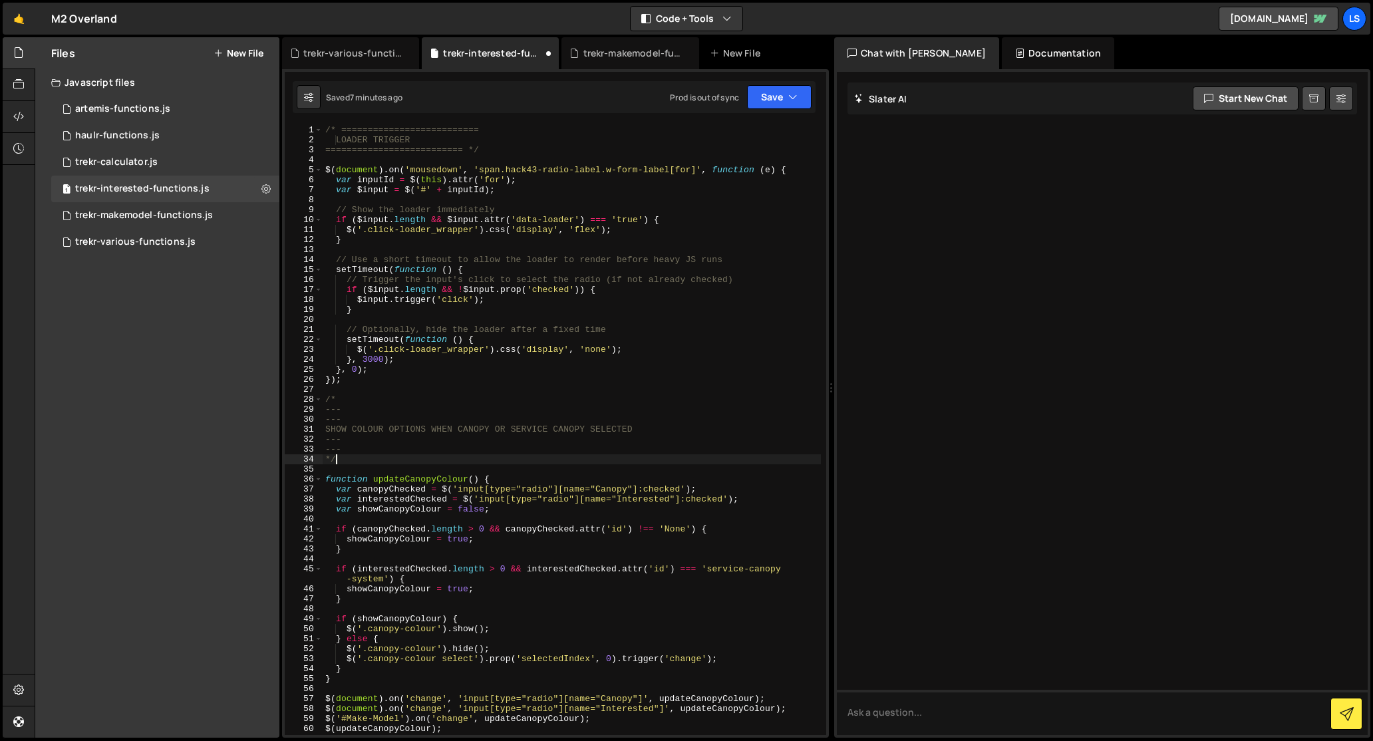
scroll to position [0, 0]
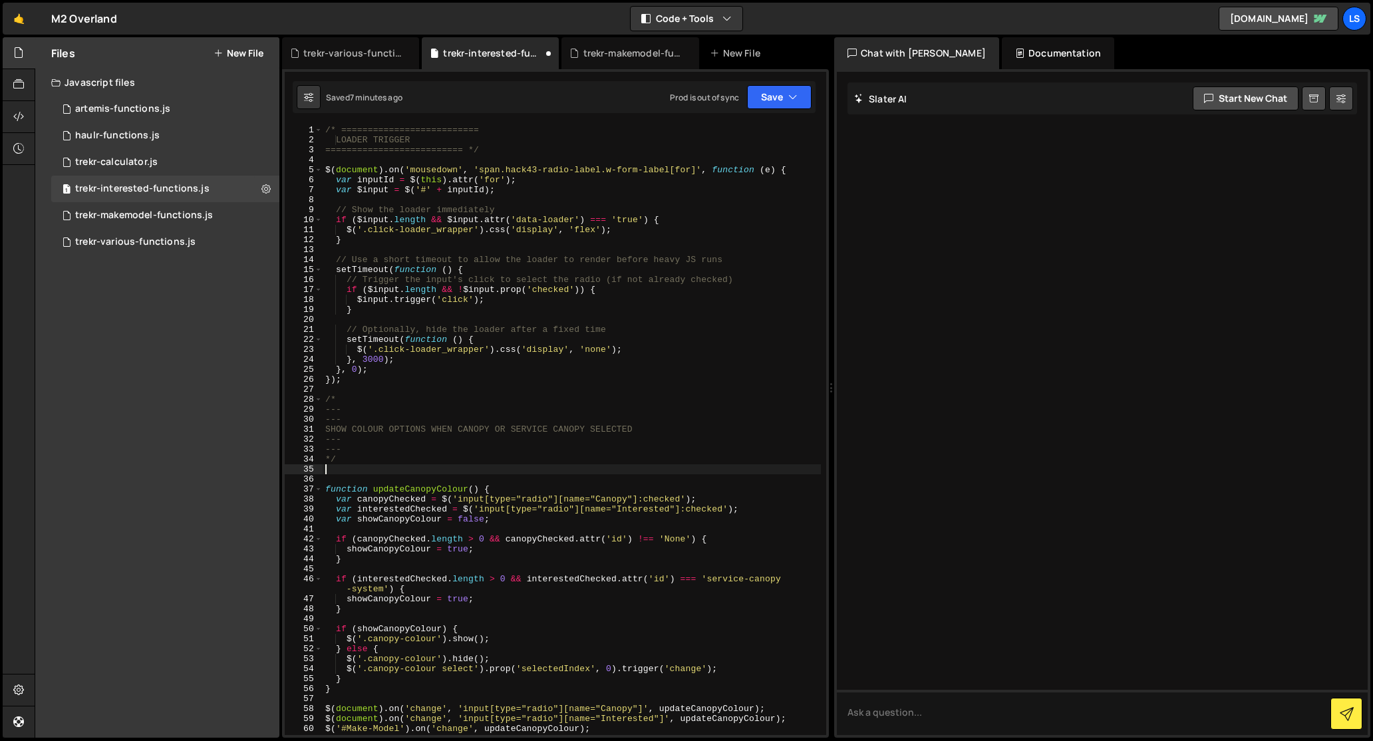
paste textarea "========================== */"
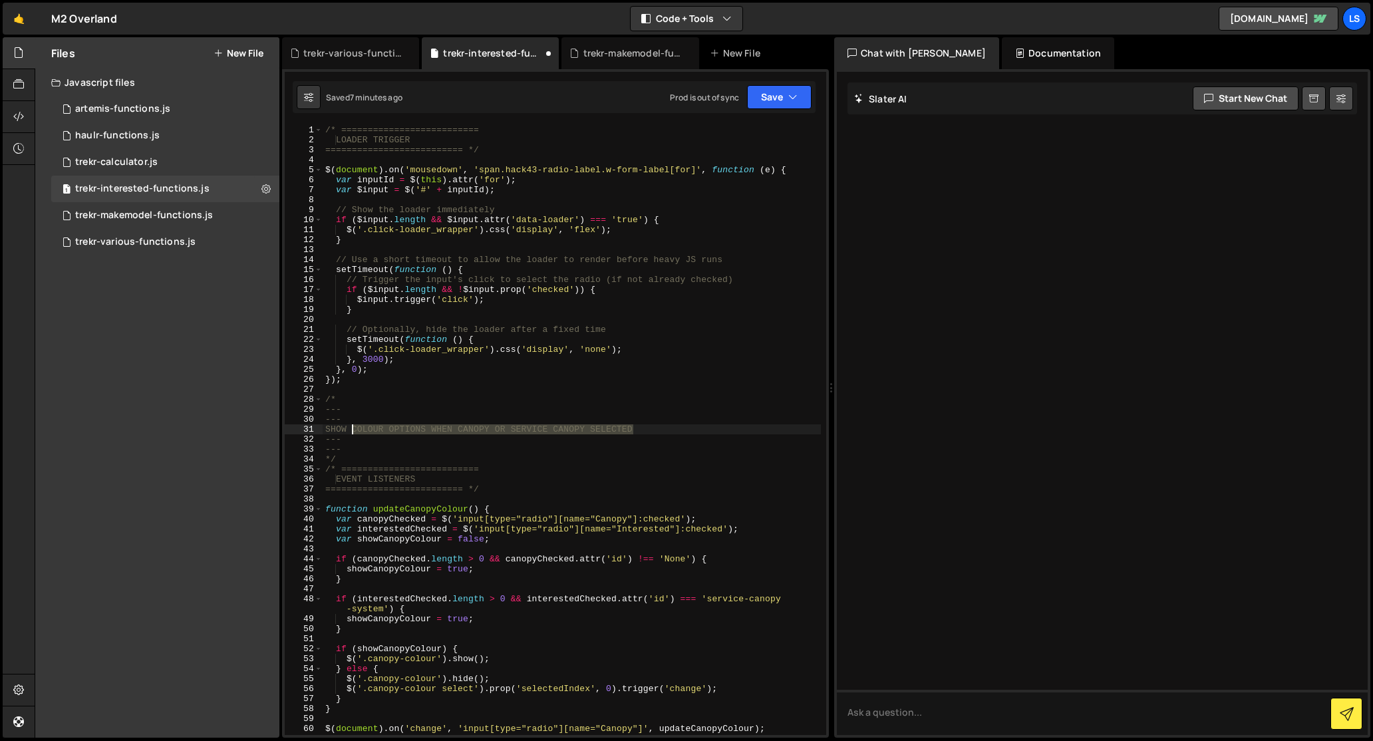
drag, startPoint x: 636, startPoint y: 429, endPoint x: 353, endPoint y: 432, distance: 283.4
click at [353, 432] on div "/* ========================== LOADER TRIGGER ========================== */ $ ( …" at bounding box center [572, 440] width 498 height 630
drag, startPoint x: 422, startPoint y: 478, endPoint x: 343, endPoint y: 478, distance: 79.8
click at [343, 478] on div "/* ========================== LOADER TRIGGER ========================== */ $ ( …" at bounding box center [572, 440] width 498 height 630
paste textarea "COLOUR OPTIONS WHEN CANOPY OR SERVICE CANOPY SELECTED"
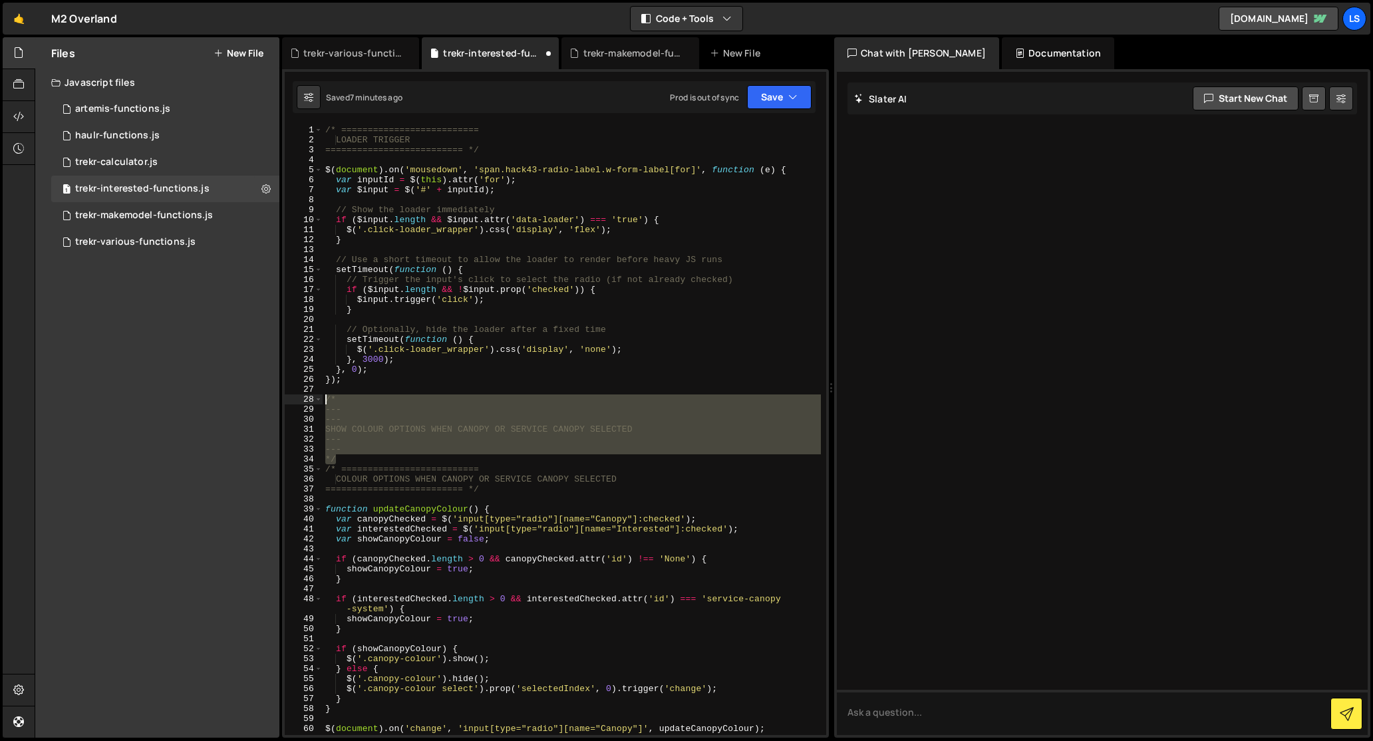
drag, startPoint x: 339, startPoint y: 460, endPoint x: 311, endPoint y: 396, distance: 69.4
click at [311, 396] on div "COLOUR OPTIONS WHEN CANOPY OR SERVICE CANOPY SELECTED 1 2 3 4 5 6 7 8 9 10 11 1…" at bounding box center [555, 430] width 541 height 610
type textarea "/* ---"
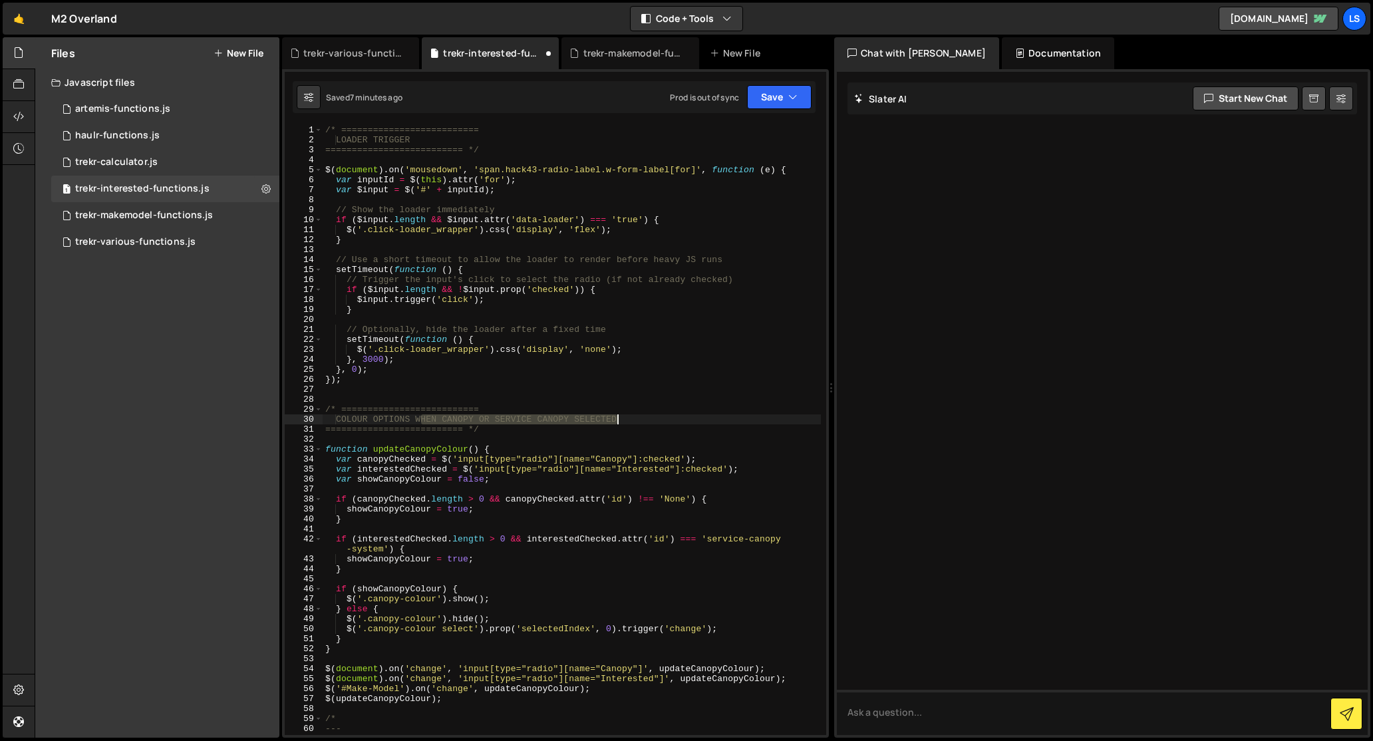
drag, startPoint x: 419, startPoint y: 420, endPoint x: 619, endPoint y: 418, distance: 200.2
click at [619, 418] on div "/* ========================== LOADER TRIGGER ========================== */ $ ( …" at bounding box center [572, 440] width 498 height 630
click at [442, 420] on div "/* ========================== LOADER TRIGGER ========================== */ $ ( …" at bounding box center [572, 440] width 498 height 630
click at [343, 418] on div "/* ========================== LOADER TRIGGER ========================== */ $ ( …" at bounding box center [572, 440] width 498 height 630
drag, startPoint x: 480, startPoint y: 432, endPoint x: 313, endPoint y: 409, distance: 167.8
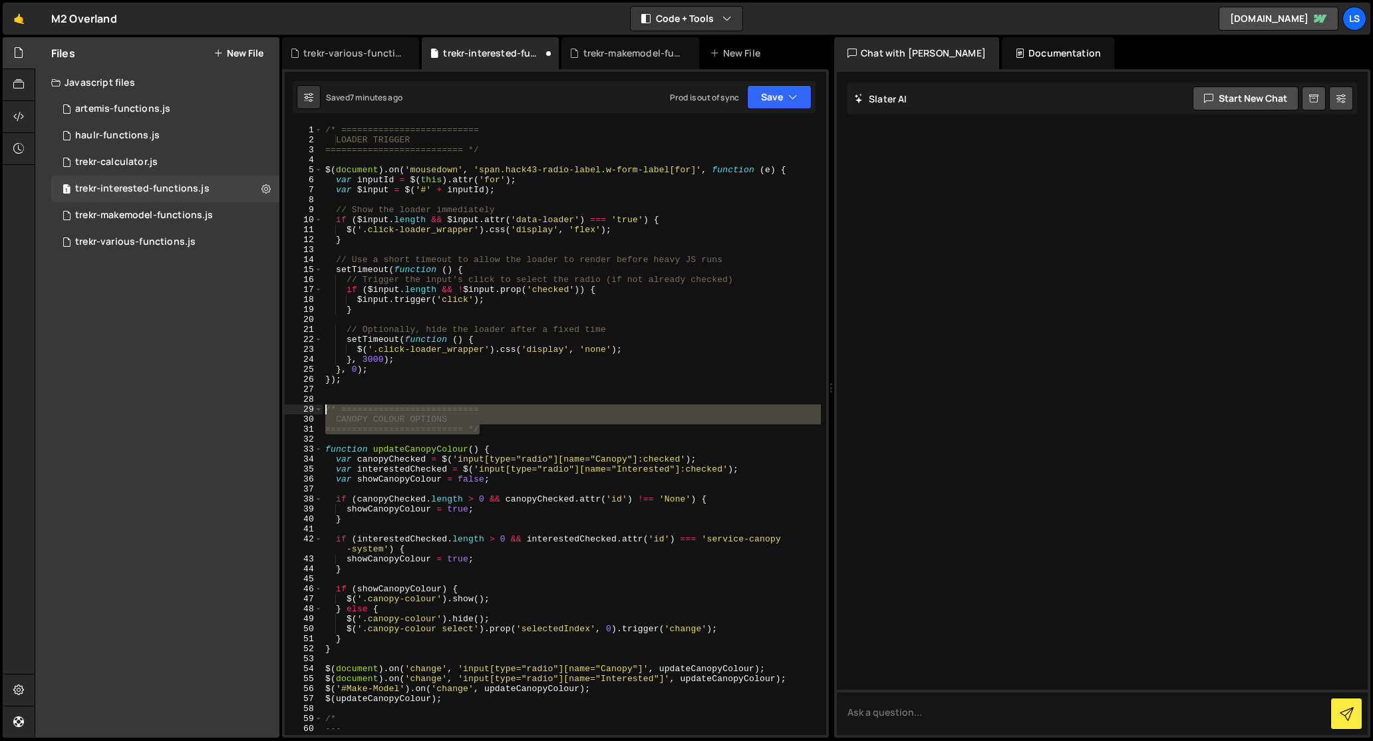
click at [313, 409] on div "CANOPY COLOUR OPTIONS 1 2 3 4 5 6 7 8 9 10 11 12 13 14 15 16 17 18 19 20 21 22 …" at bounding box center [555, 430] width 541 height 610
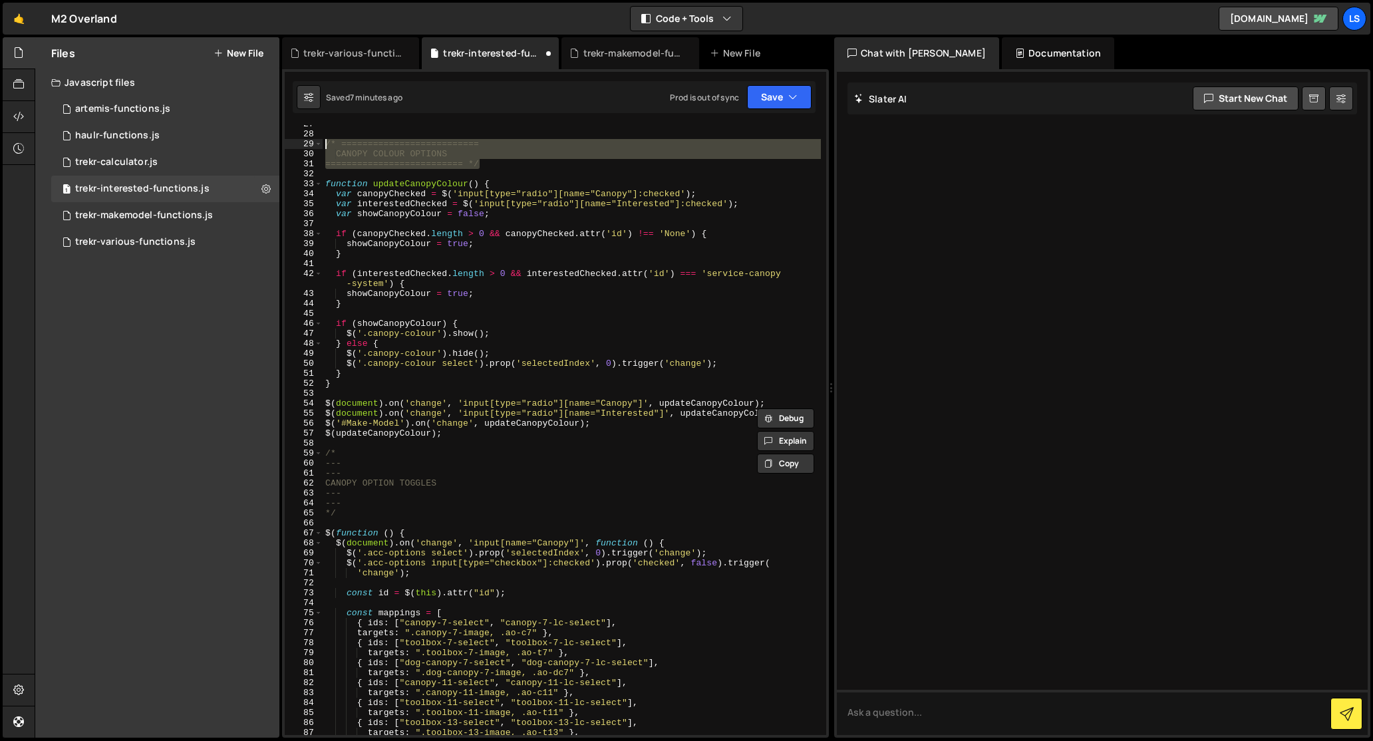
scroll to position [265, 0]
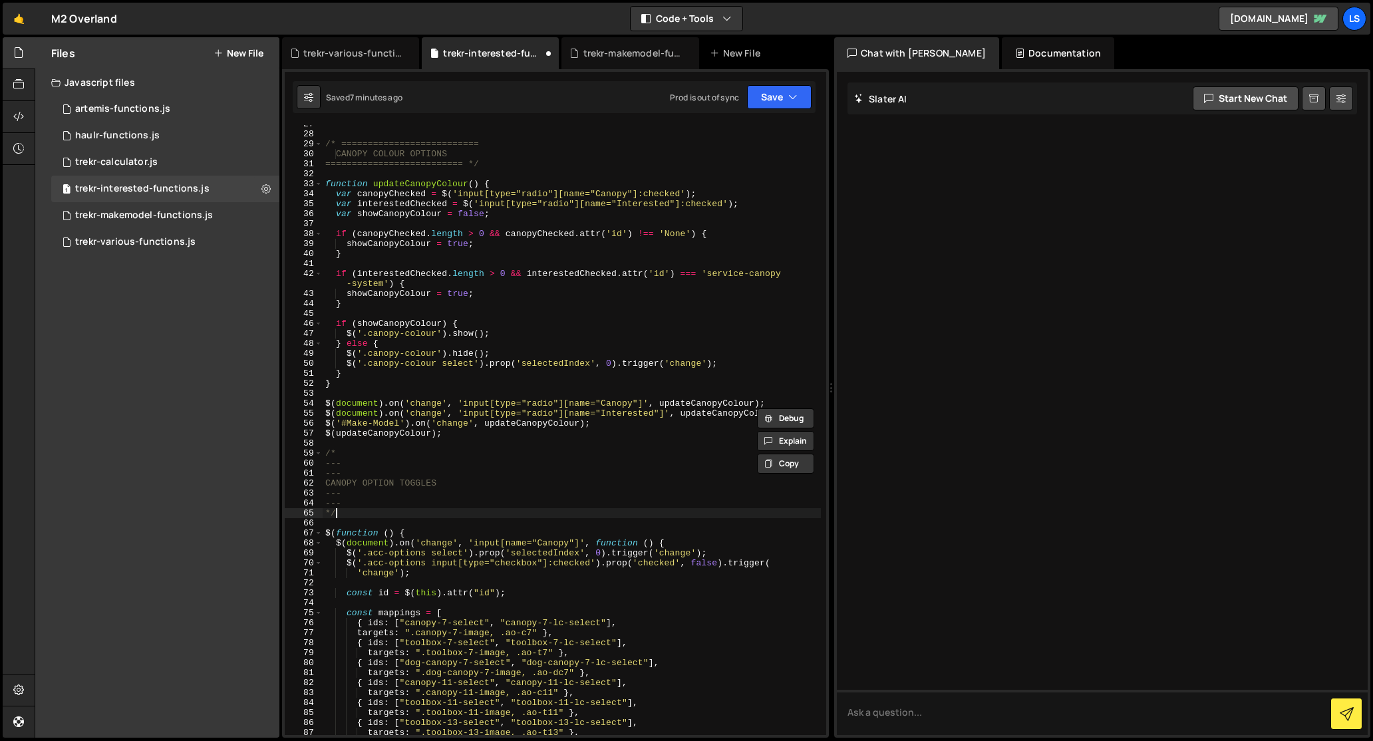
drag, startPoint x: 339, startPoint y: 513, endPoint x: 396, endPoint y: 518, distance: 56.8
click at [339, 513] on div "/* ========================== CANOPY COLOUR OPTIONS ========================== …" at bounding box center [572, 434] width 498 height 630
type textarea "*/"
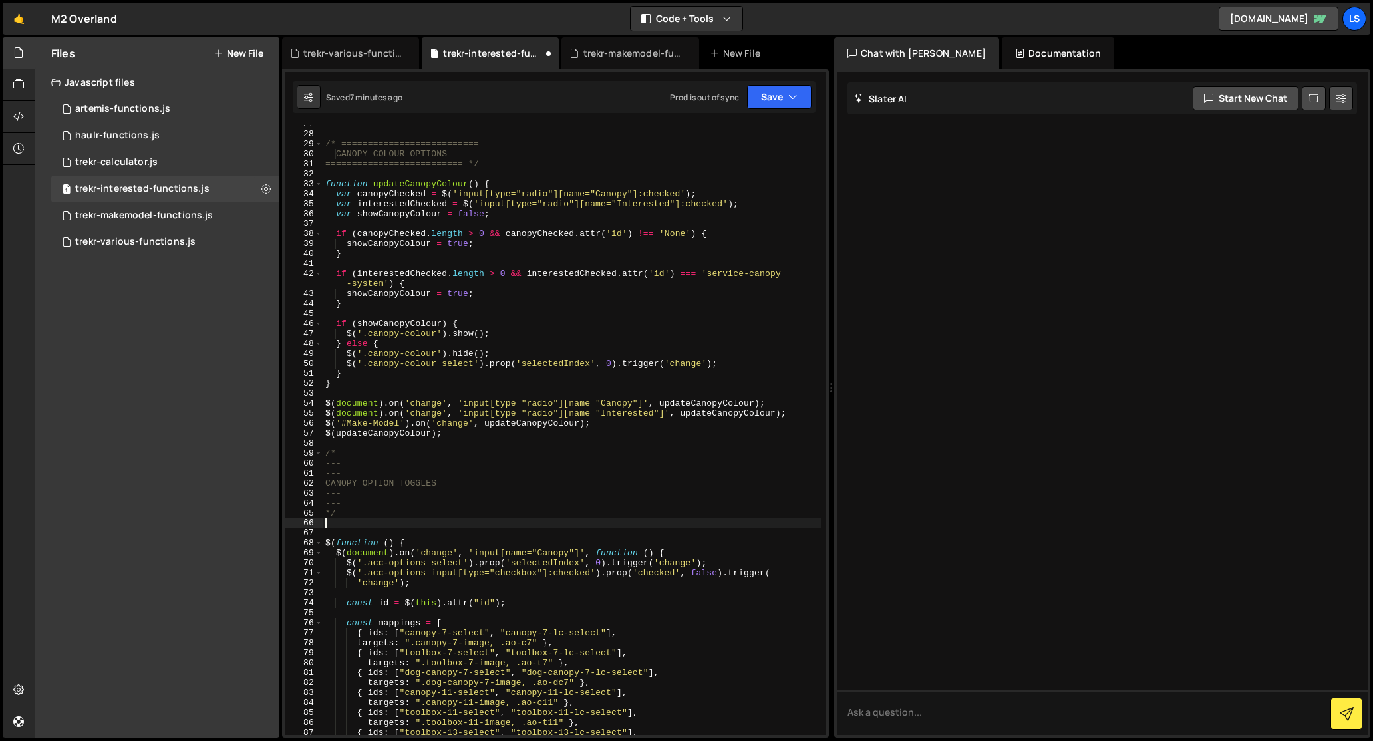
paste textarea "========================== */"
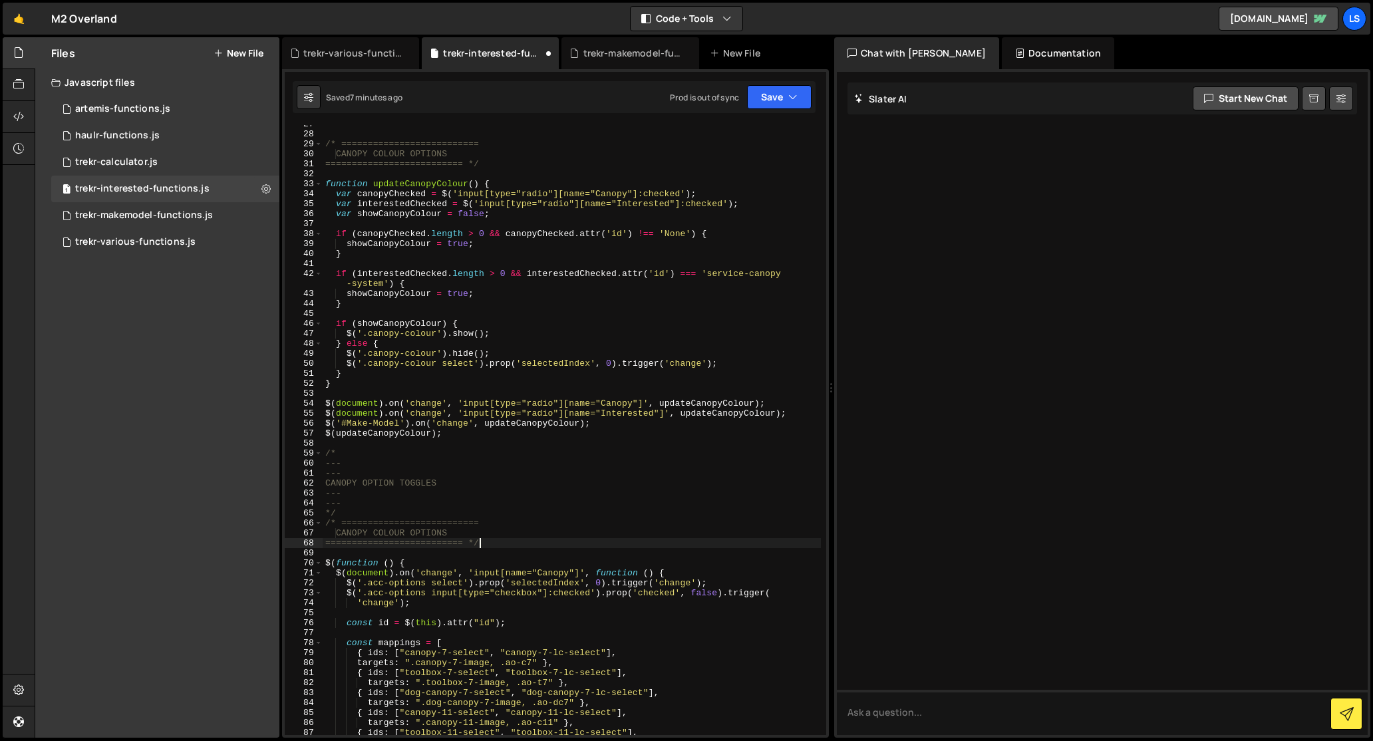
click at [390, 533] on div "/* ========================== CANOPY COLOUR OPTIONS ========================== …" at bounding box center [572, 434] width 498 height 630
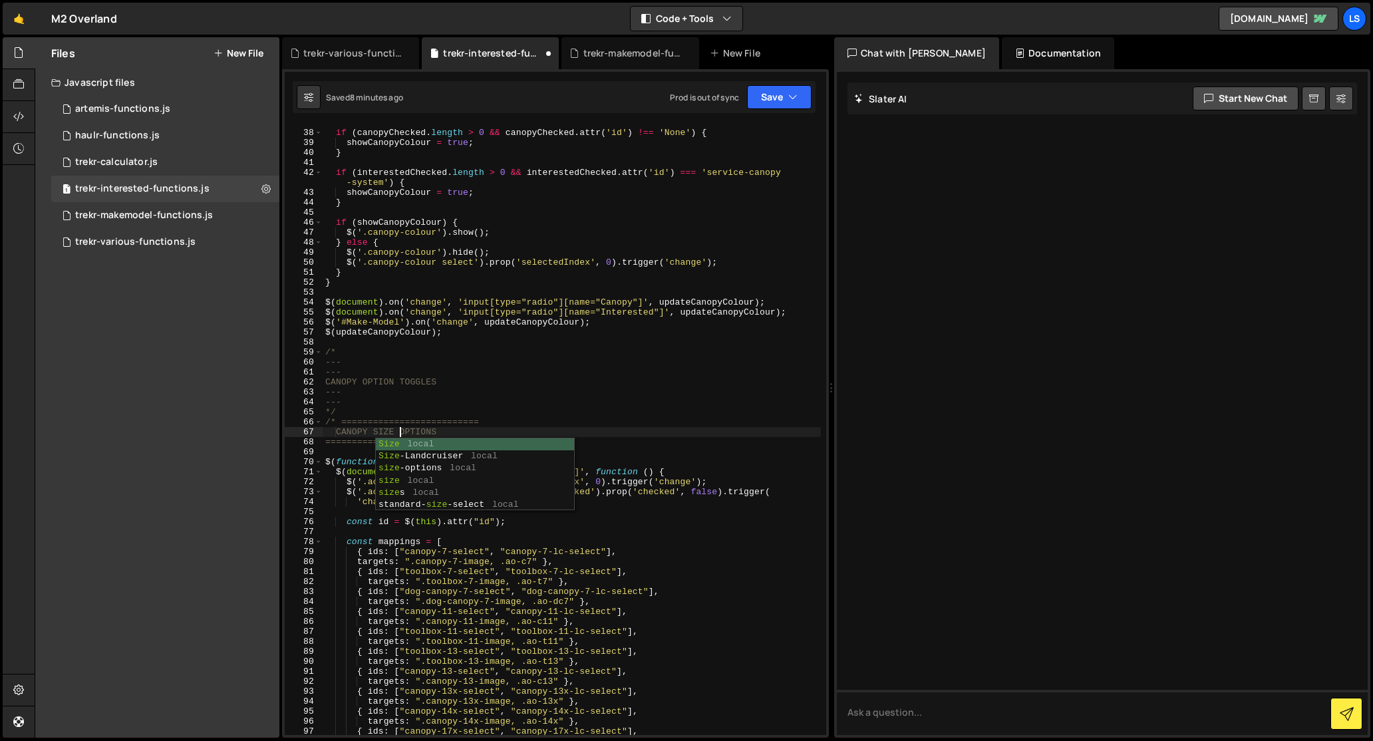
scroll to position [0, 5]
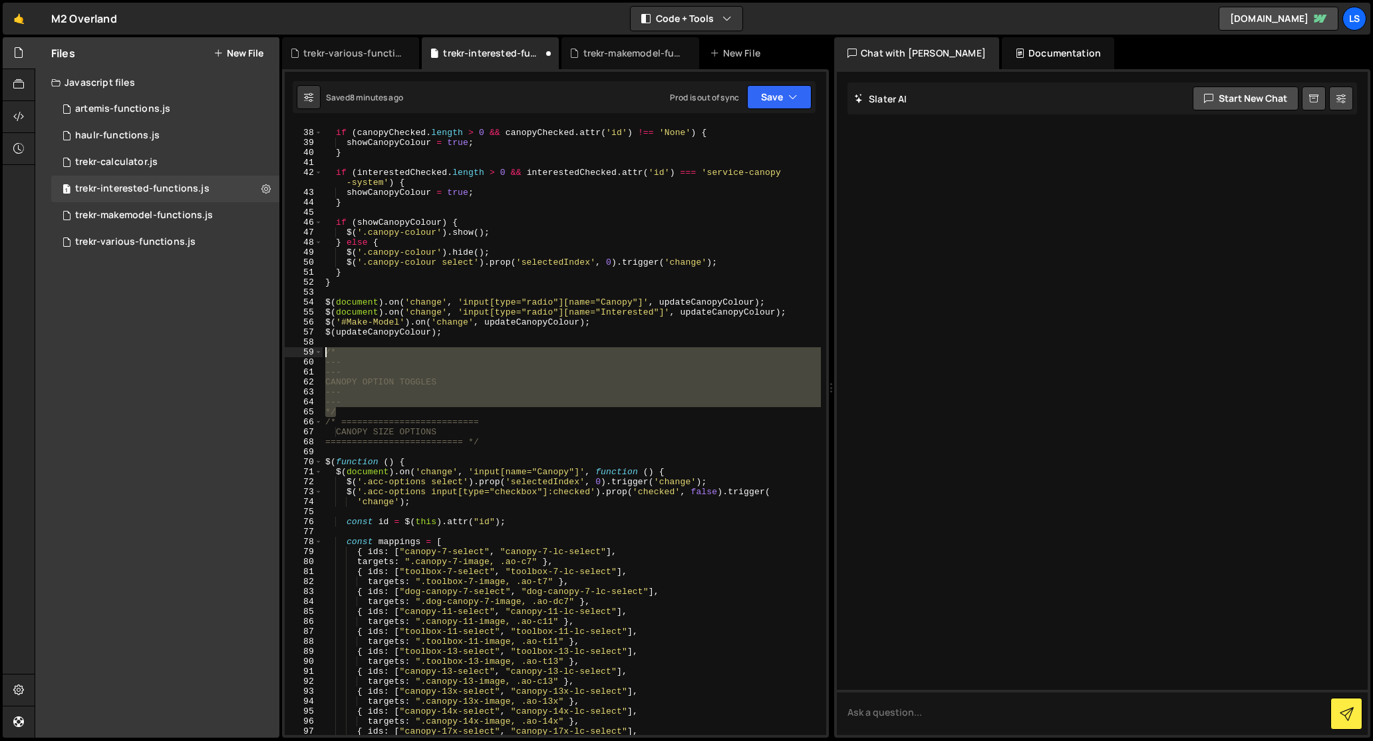
drag, startPoint x: 341, startPoint y: 412, endPoint x: 305, endPoint y: 351, distance: 70.4
click at [305, 351] on div "CANOPY SIZE OPTIONS 37 38 39 40 41 42 43 44 45 46 47 48 49 50 51 52 53 54 55 56…" at bounding box center [555, 430] width 541 height 610
type textarea "/* ---"
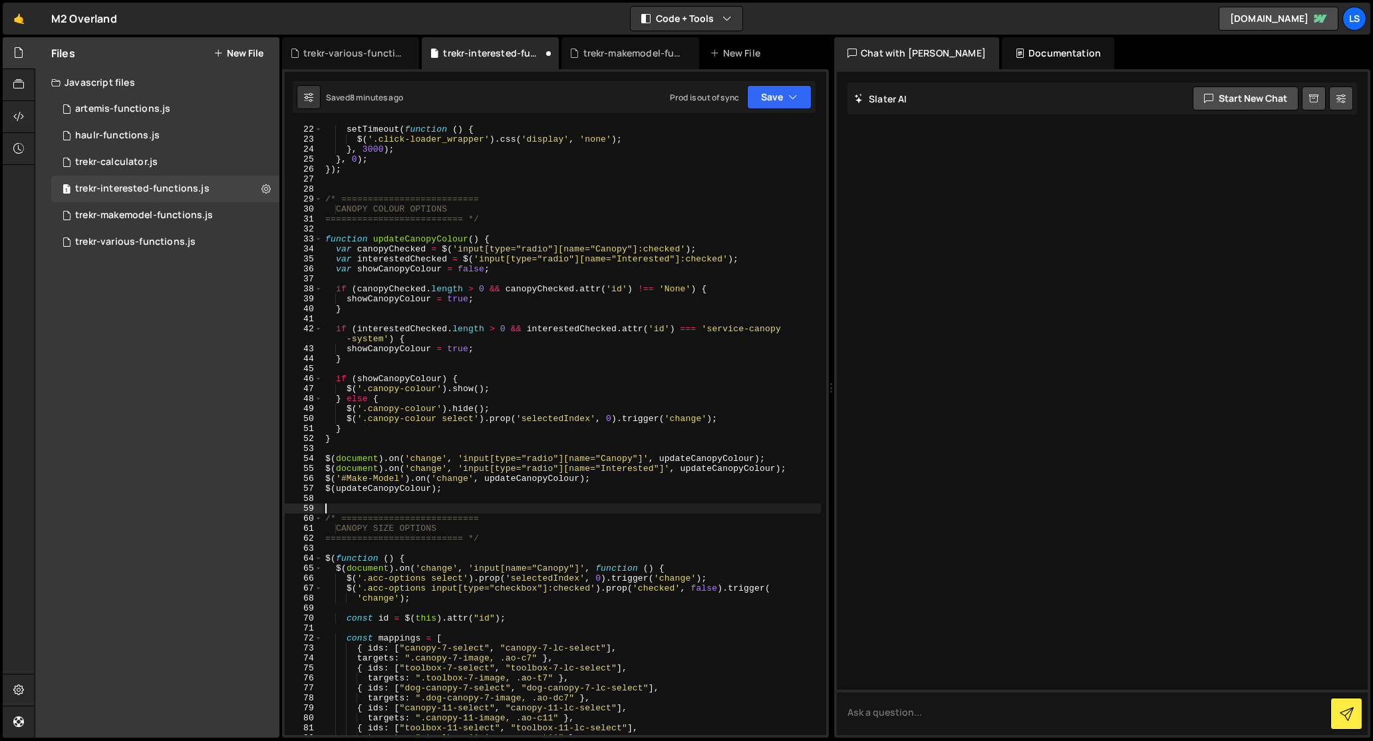
scroll to position [160, 0]
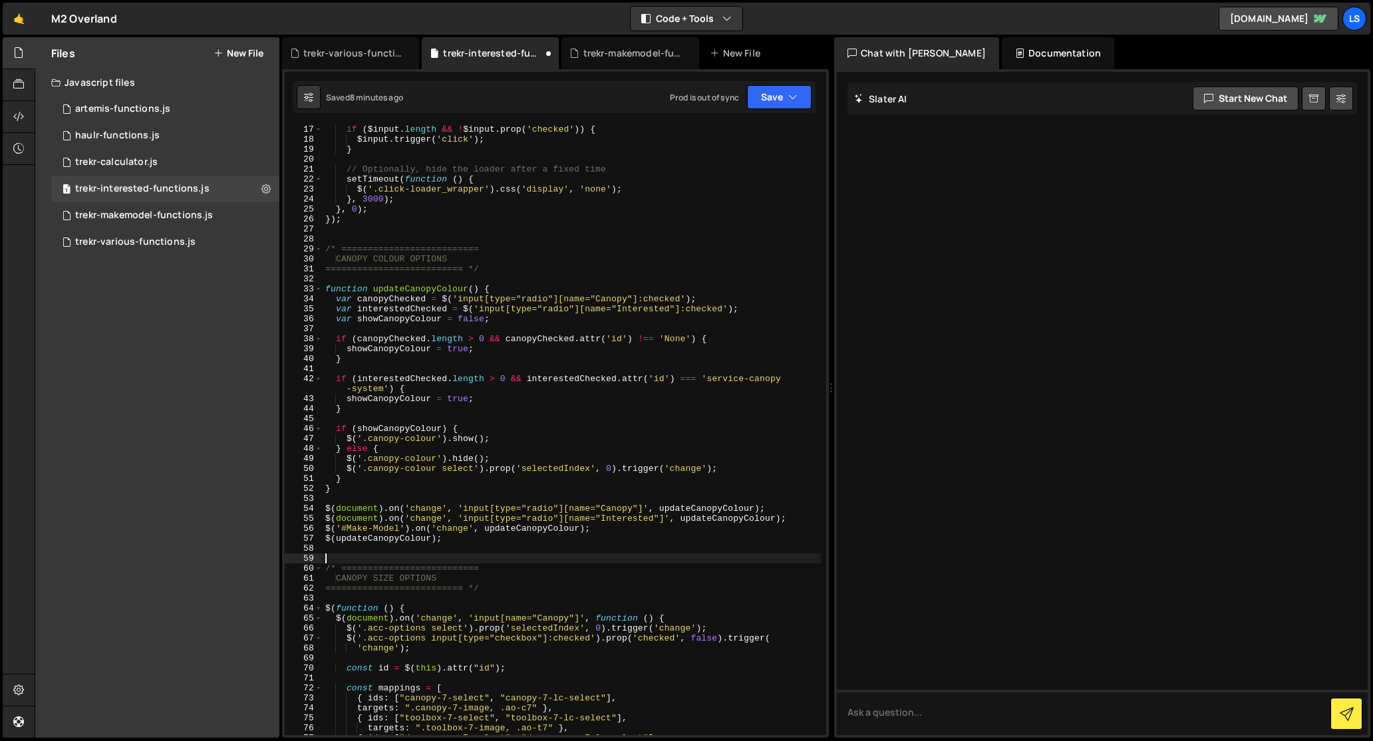
click at [334, 232] on div "if ( $input . length && ! $input . prop ( 'checked' )) { $input . trigger ( 'cl…" at bounding box center [572, 439] width 498 height 630
click at [361, 247] on div "if ( $input . length && ! $input . prop ( 'checked' )) { $input . trigger ( 'cl…" at bounding box center [572, 439] width 498 height 630
type textarea "/* =========================="
click at [375, 241] on div "if ( $input . length && ! $input . prop ( 'checked' )) { $input . trigger ( 'cl…" at bounding box center [572, 439] width 498 height 630
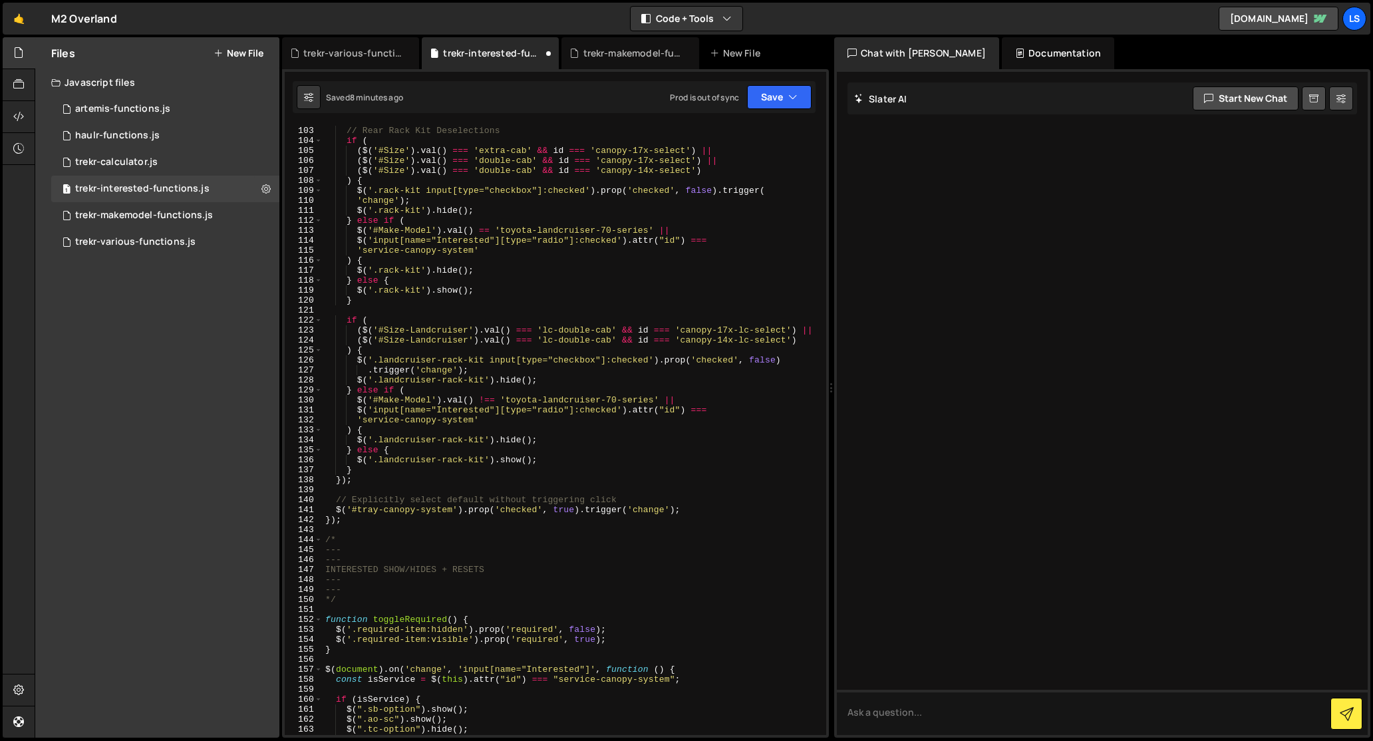
scroll to position [1027, 0]
click at [342, 601] on div "// Rear Rack Kit Deselections if ( ( $ ( '#Size' ) . val ( ) === 'extra-cab' &&…" at bounding box center [572, 431] width 498 height 630
type textarea "*/"
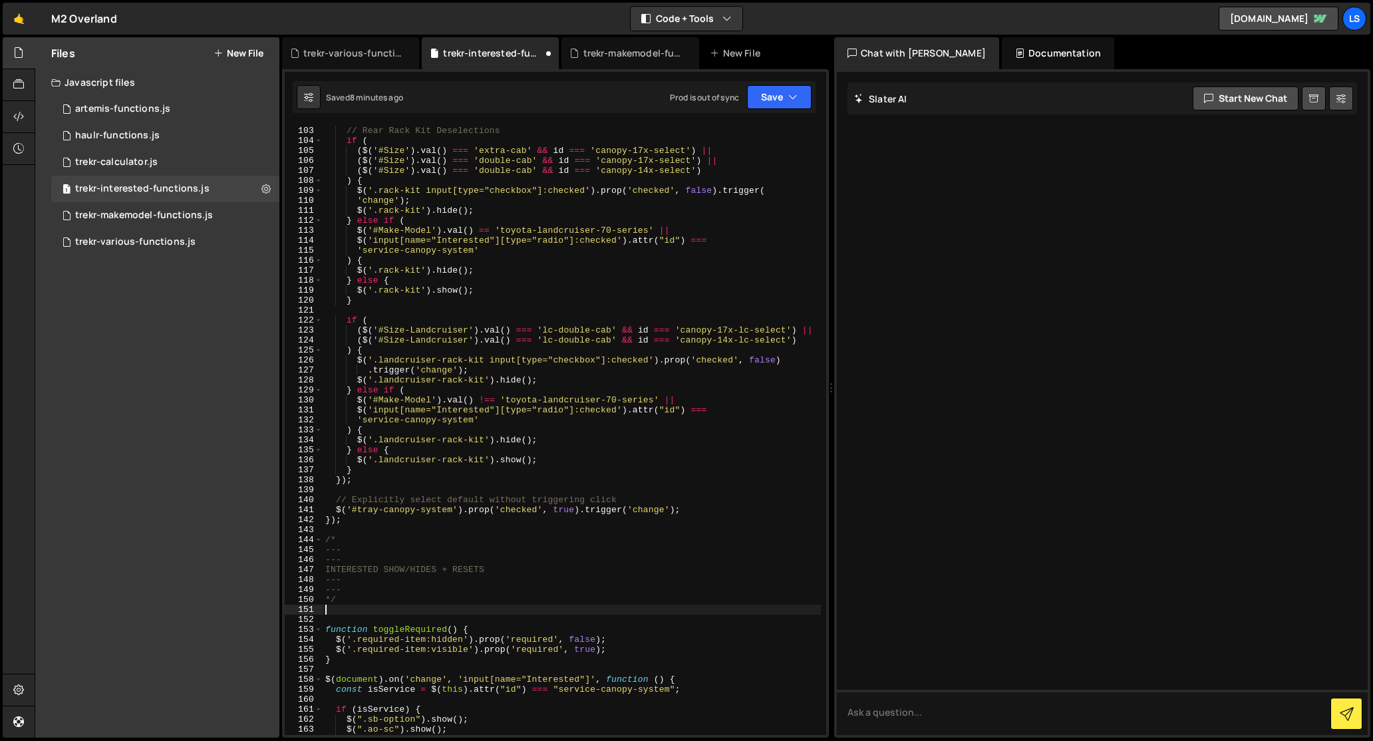
paste textarea "========================== */"
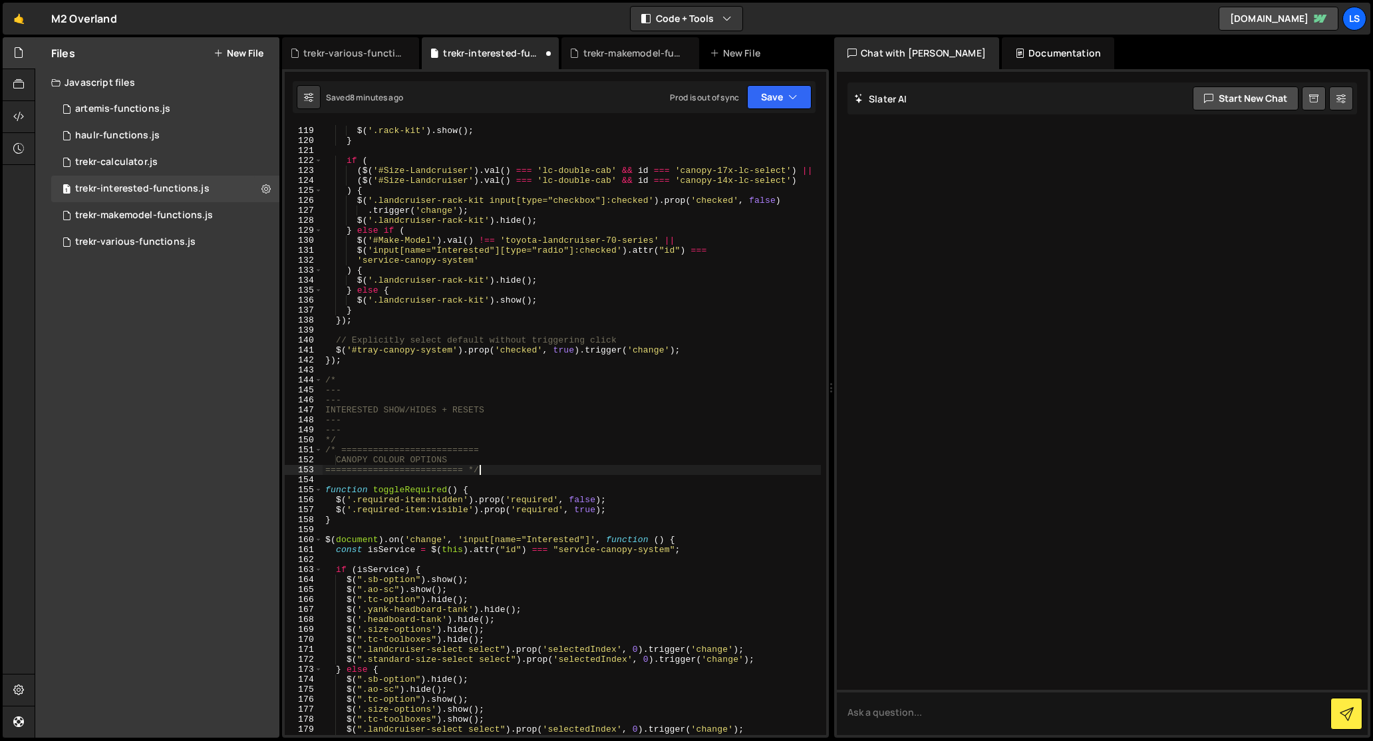
scroll to position [1187, 0]
drag, startPoint x: 452, startPoint y: 462, endPoint x: 343, endPoint y: 463, distance: 109.8
click at [343, 463] on div "} else { $ ( '.rack-kit' ) . show ( ) ; } if ( ( $ ( '#Size-Landcruiser' ) . va…" at bounding box center [572, 431] width 498 height 630
click at [435, 405] on div "} else { $ ( '.rack-kit' ) . show ( ) ; } if ( ( $ ( '#Size-Landcruiser' ) . va…" at bounding box center [572, 431] width 498 height 630
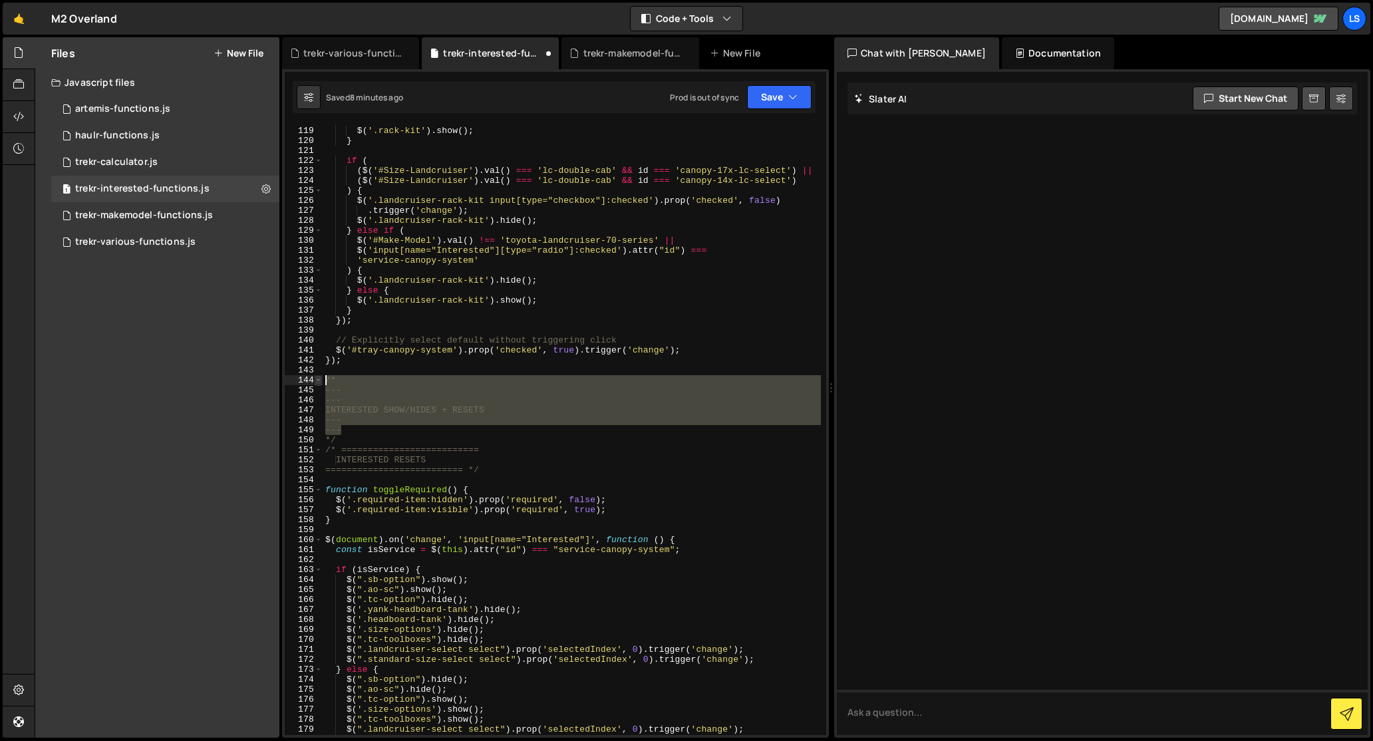
drag, startPoint x: 350, startPoint y: 434, endPoint x: 320, endPoint y: 380, distance: 62.2
click at [320, 380] on div "INTERESTED SHOW/HIDES + RESETS 118 119 120 121 122 123 124 125 126 127 128 129 …" at bounding box center [555, 430] width 541 height 610
type textarea "/* ---"
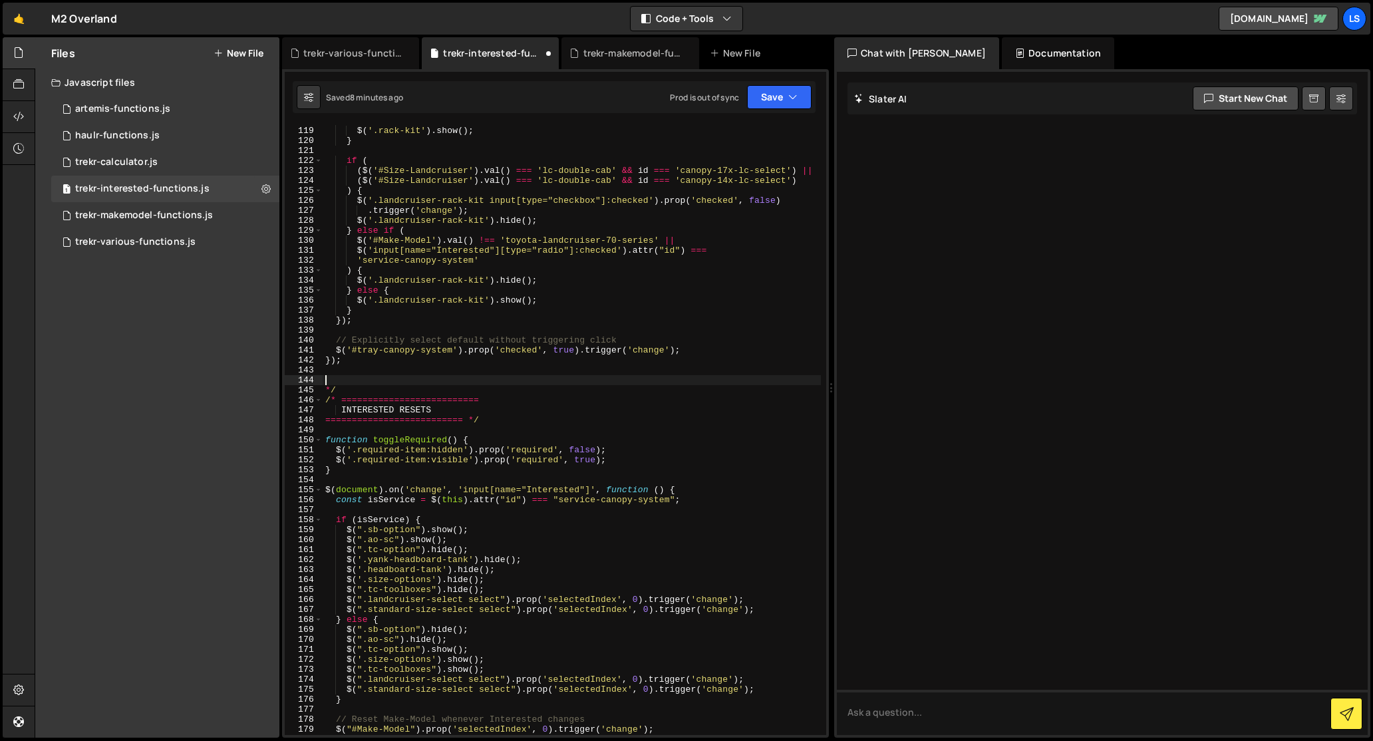
scroll to position [0, 0]
drag, startPoint x: 339, startPoint y: 388, endPoint x: 312, endPoint y: 390, distance: 26.7
click at [312, 390] on div "118 119 120 121 122 123 124 125 126 127 128 129 130 131 132 133 134 135 136 137…" at bounding box center [555, 430] width 541 height 610
type textarea "*/"
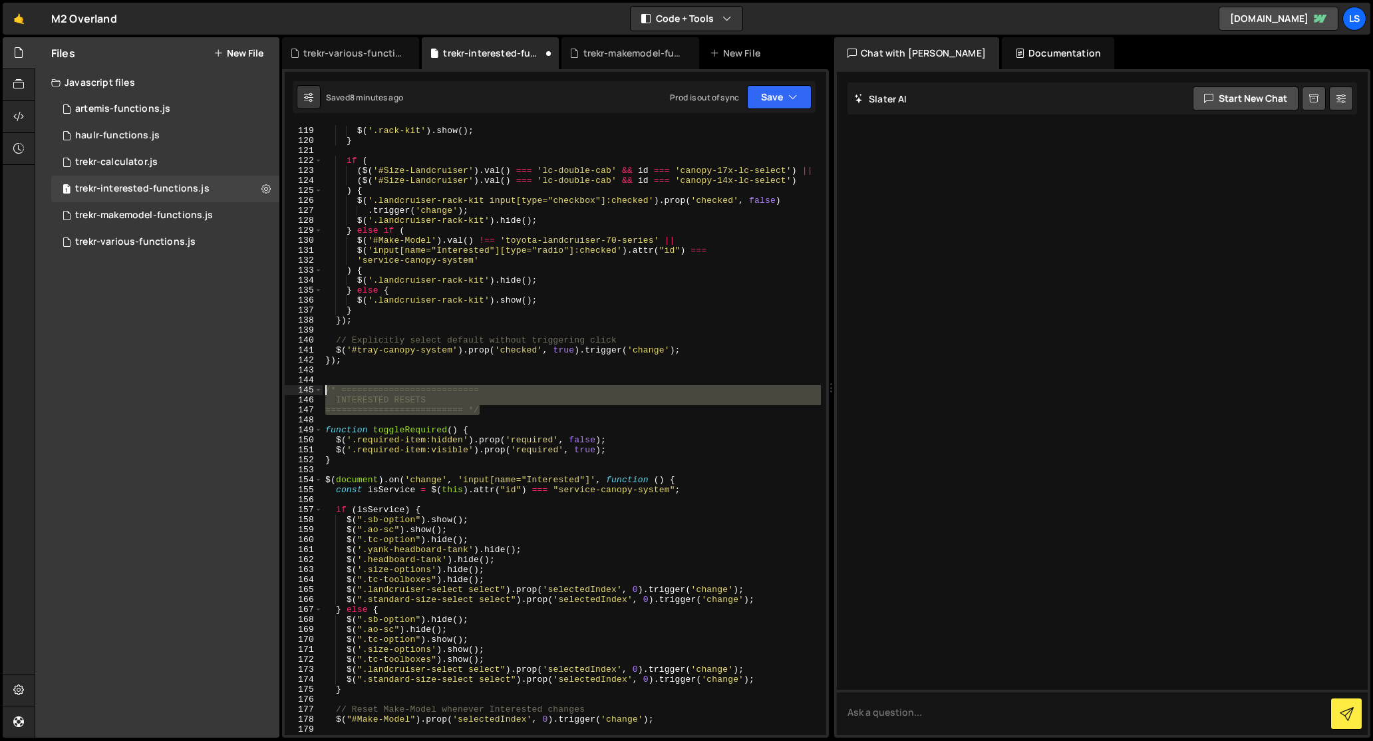
drag, startPoint x: 483, startPoint y: 411, endPoint x: 310, endPoint y: 390, distance: 174.2
click at [310, 390] on div "118 119 120 121 122 123 124 125 126 127 128 129 130 131 132 133 134 135 136 137…" at bounding box center [555, 430] width 541 height 610
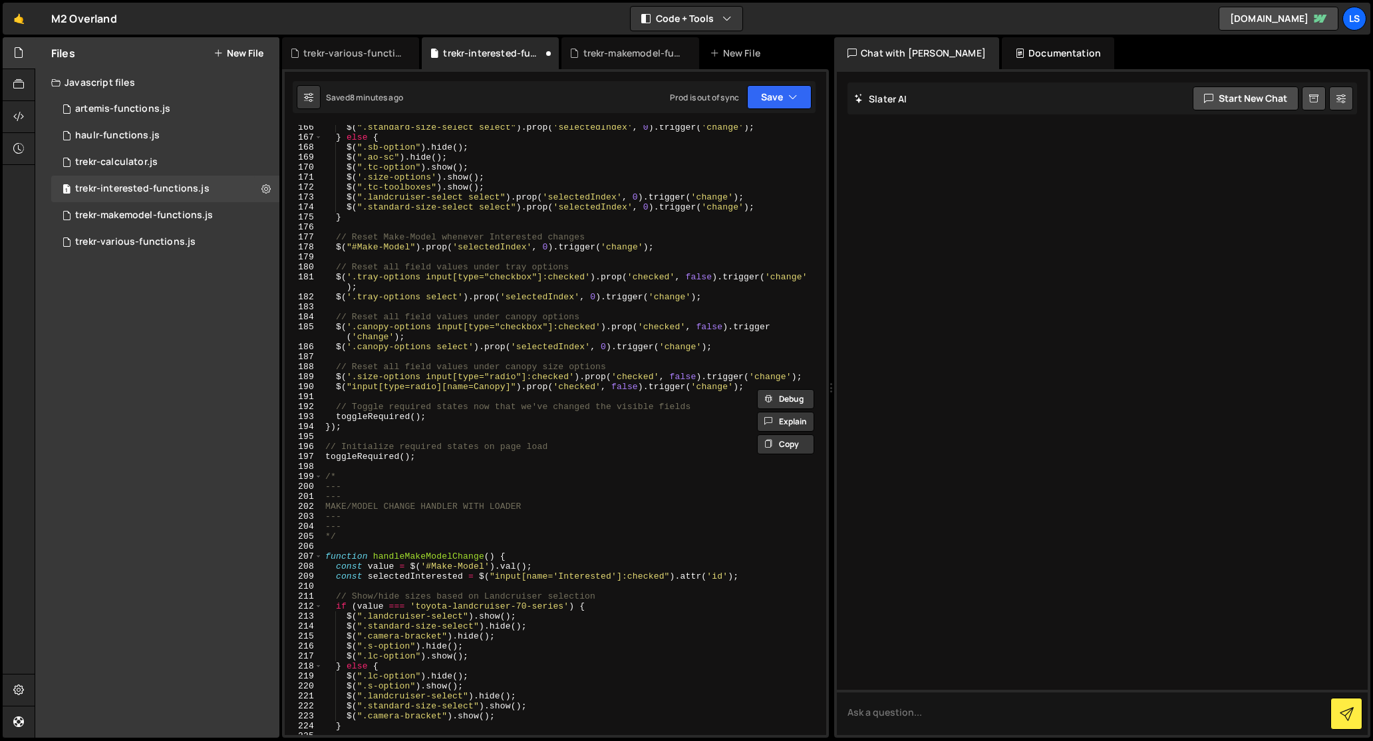
scroll to position [1658, 0]
click at [343, 539] on div "$ ( ".standard-size-select select" ) . prop ( 'selectedIndex' , 0 ) . trigger (…" at bounding box center [572, 437] width 498 height 630
type textarea "*/"
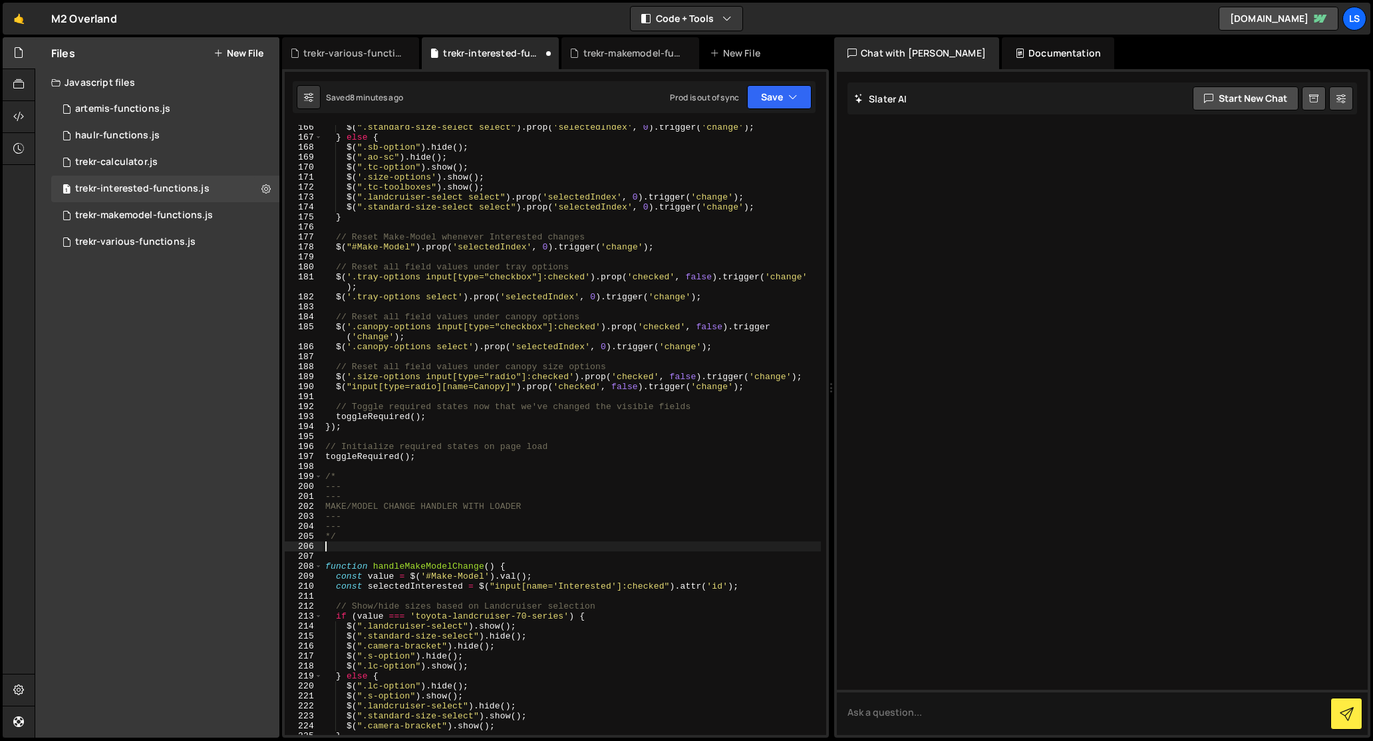
paste textarea "========================== */"
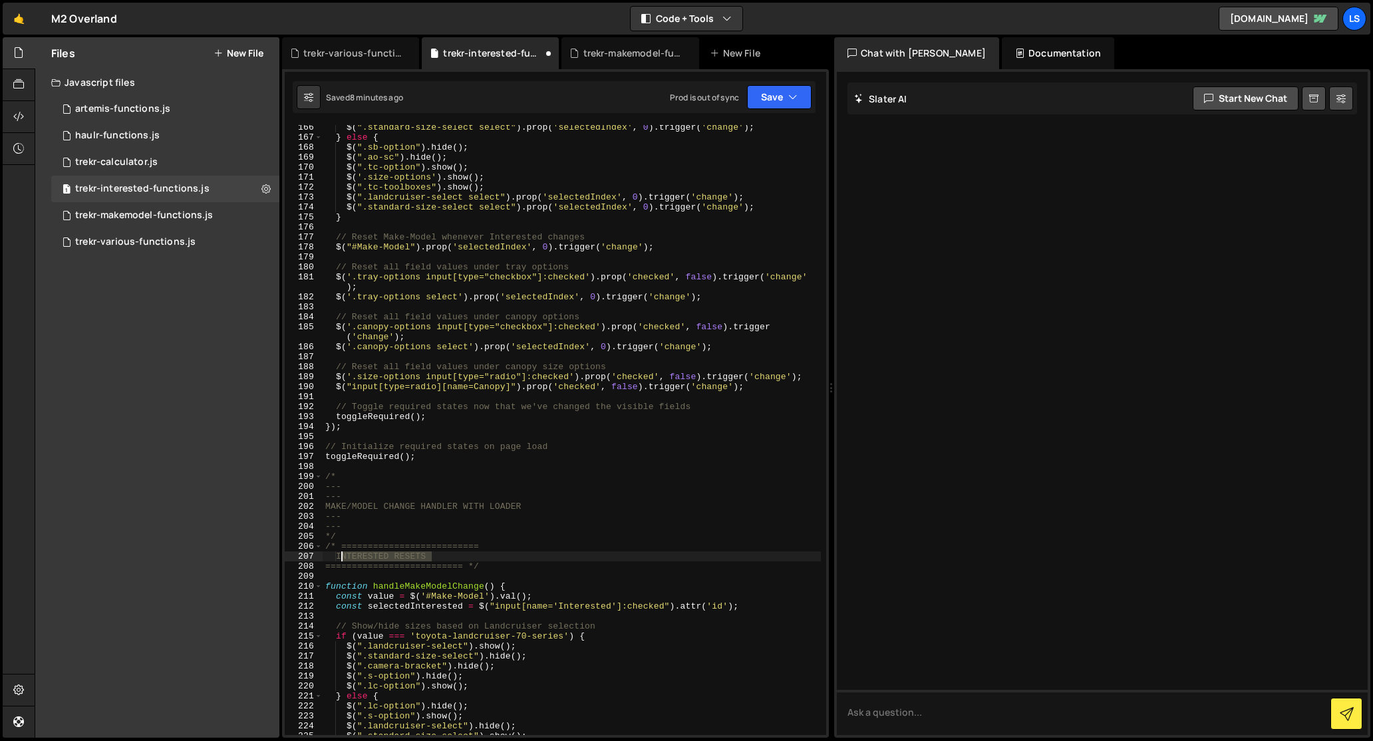
drag, startPoint x: 434, startPoint y: 557, endPoint x: 342, endPoint y: 559, distance: 91.8
click at [342, 559] on div "$ ( ".standard-size-select select" ) . prop ( 'selectedIndex' , 0 ) . trigger (…" at bounding box center [572, 437] width 498 height 630
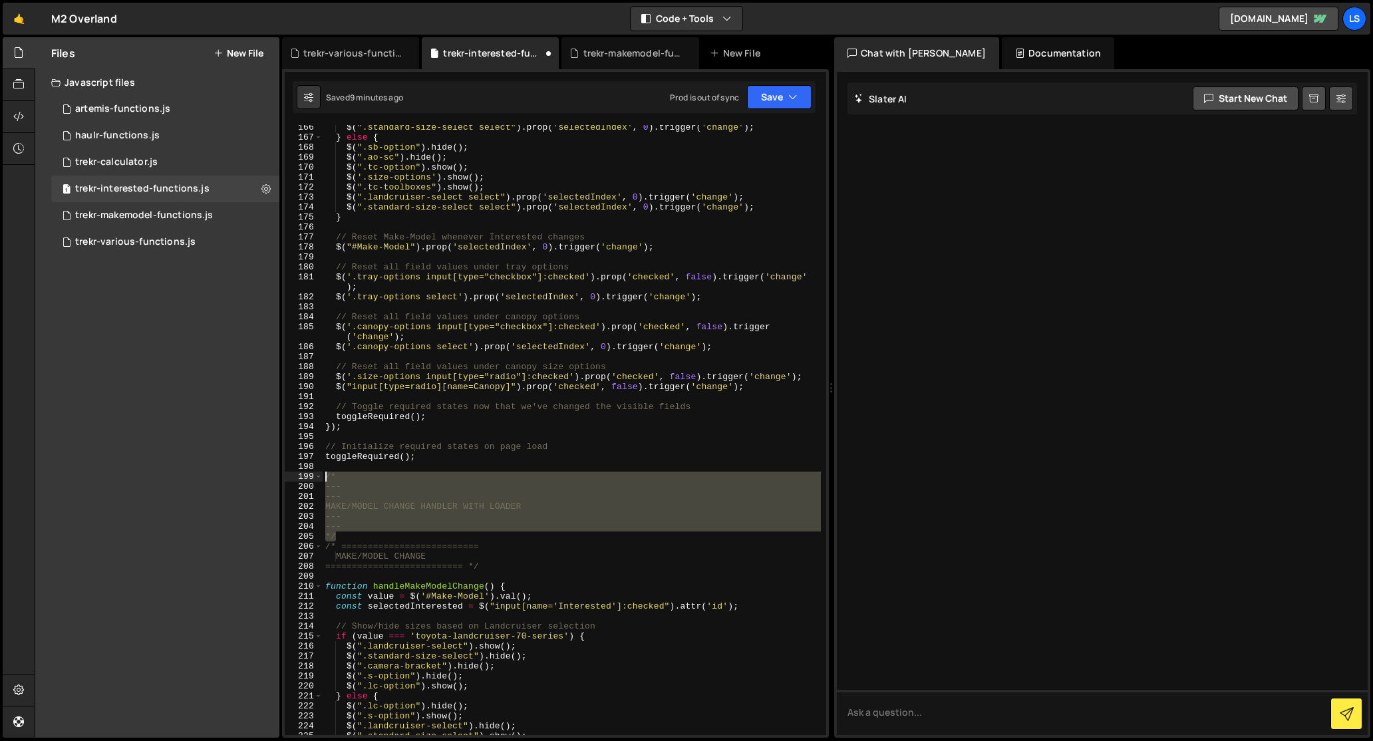
drag, startPoint x: 339, startPoint y: 537, endPoint x: 311, endPoint y: 476, distance: 67.6
click at [311, 476] on div "MAKE/MODEL CHANGE 166 167 168 169 170 171 172 173 174 175 176 177 178 179 180 1…" at bounding box center [555, 430] width 541 height 610
type textarea "/* ---"
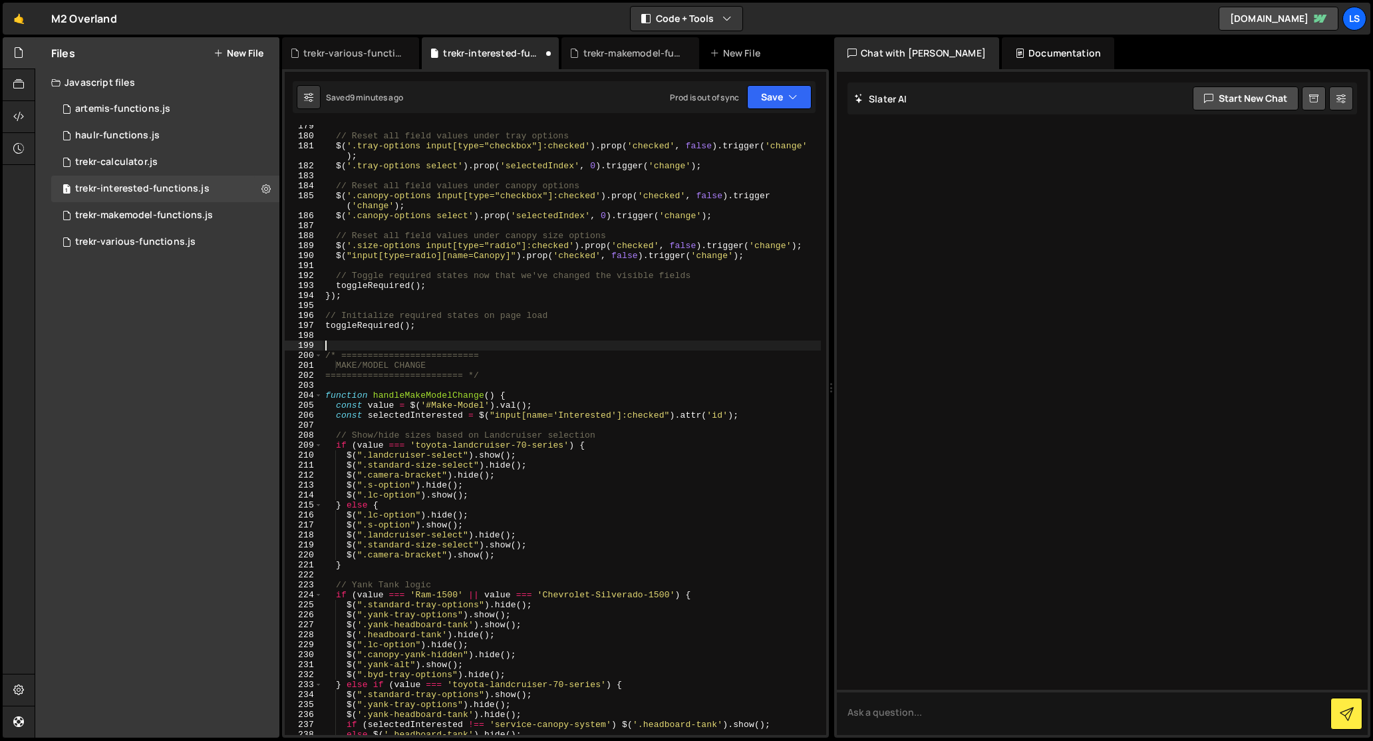
scroll to position [1777, 0]
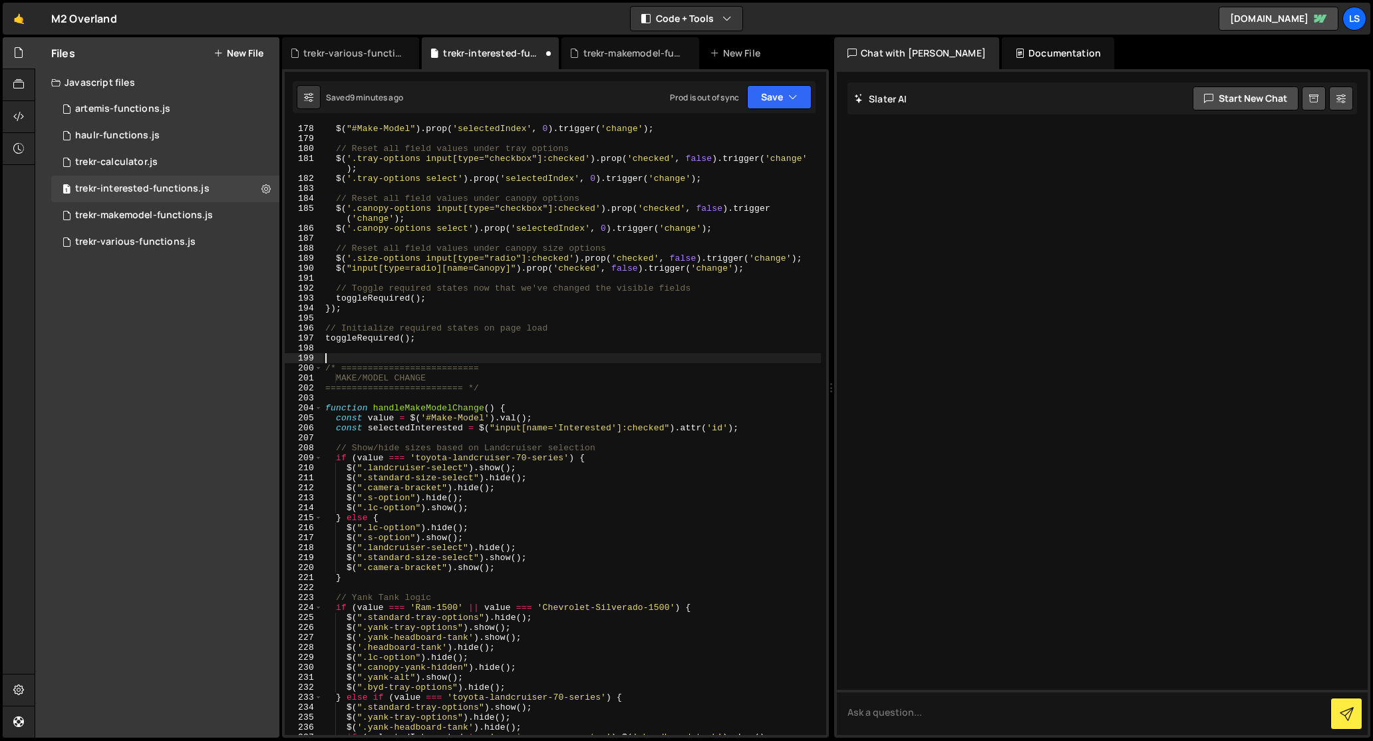
click at [443, 344] on div "$ ( "#Make-Model" ) . prop ( 'selectedIndex' , 0 ) . trigger ( 'change' ) ; // …" at bounding box center [572, 439] width 498 height 630
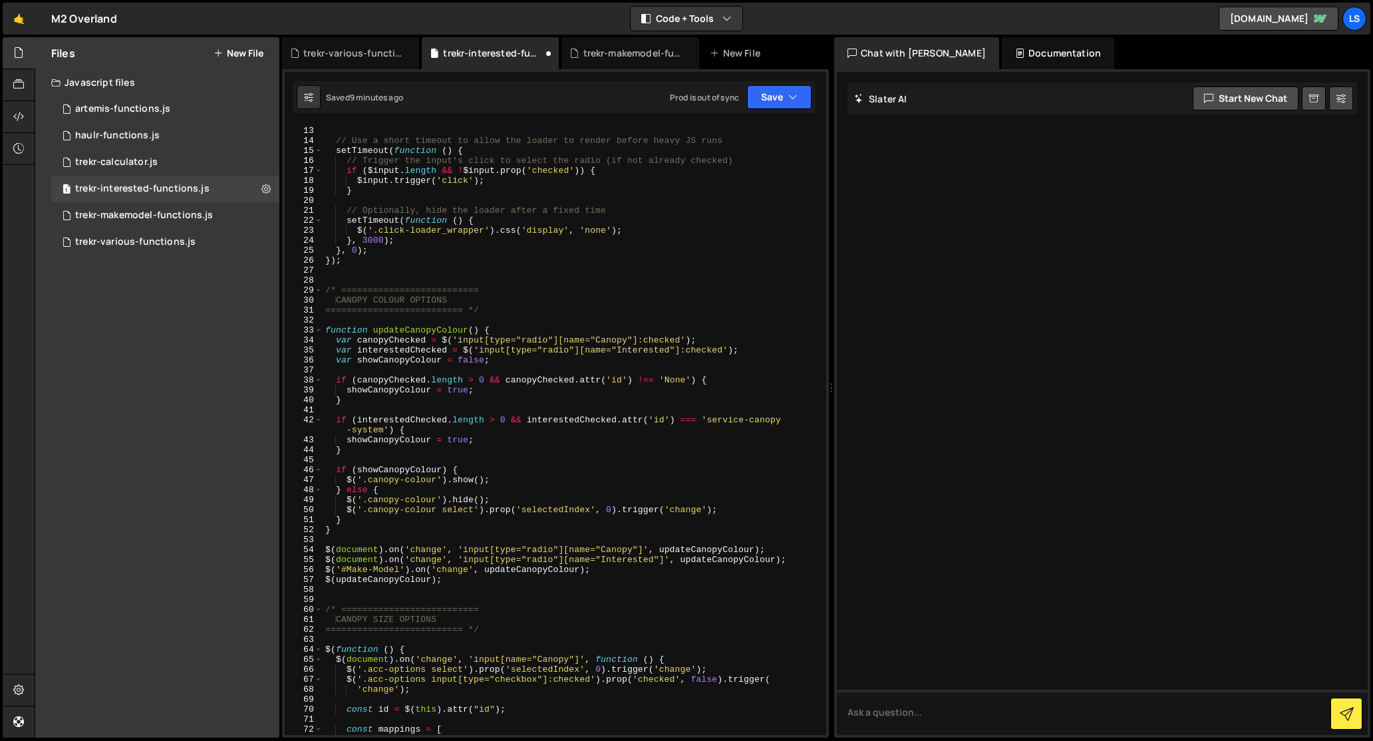
scroll to position [0, 0]
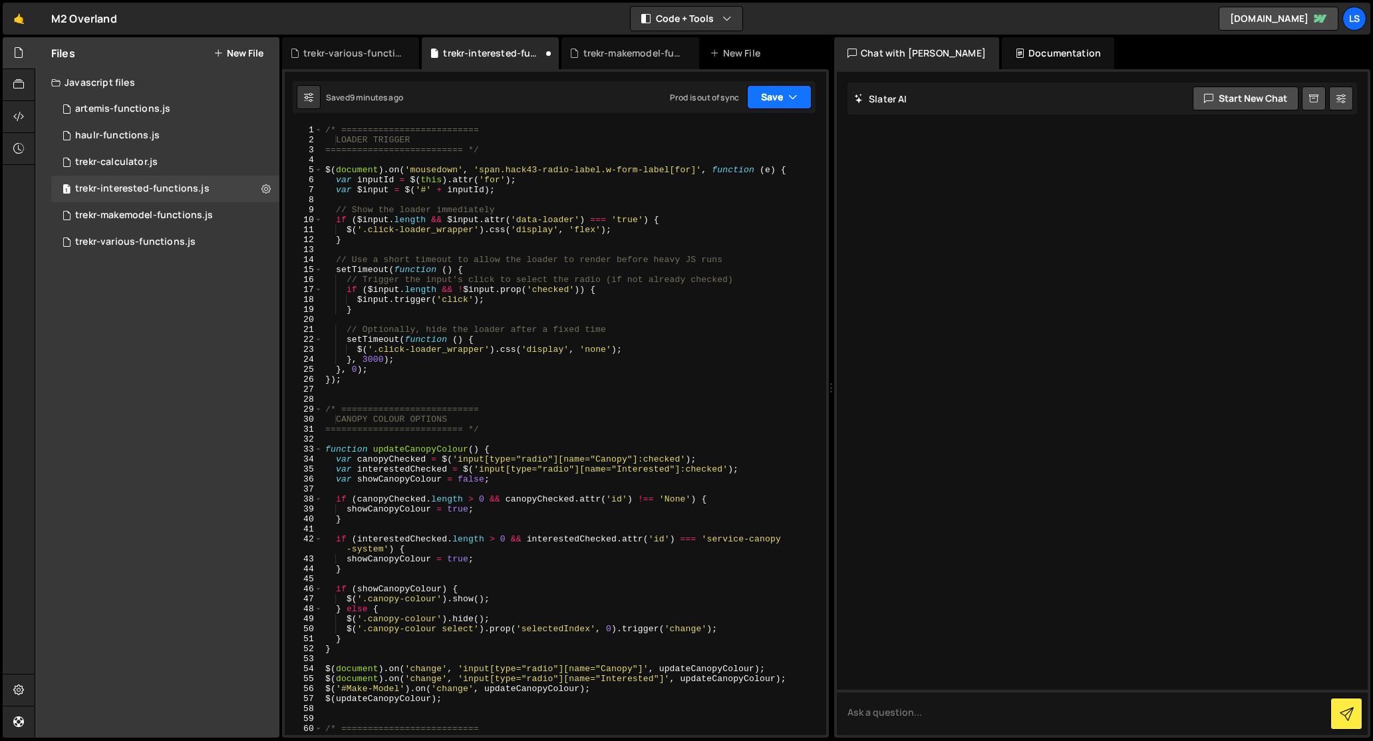
click at [768, 92] on button "Save" at bounding box center [779, 97] width 65 height 24
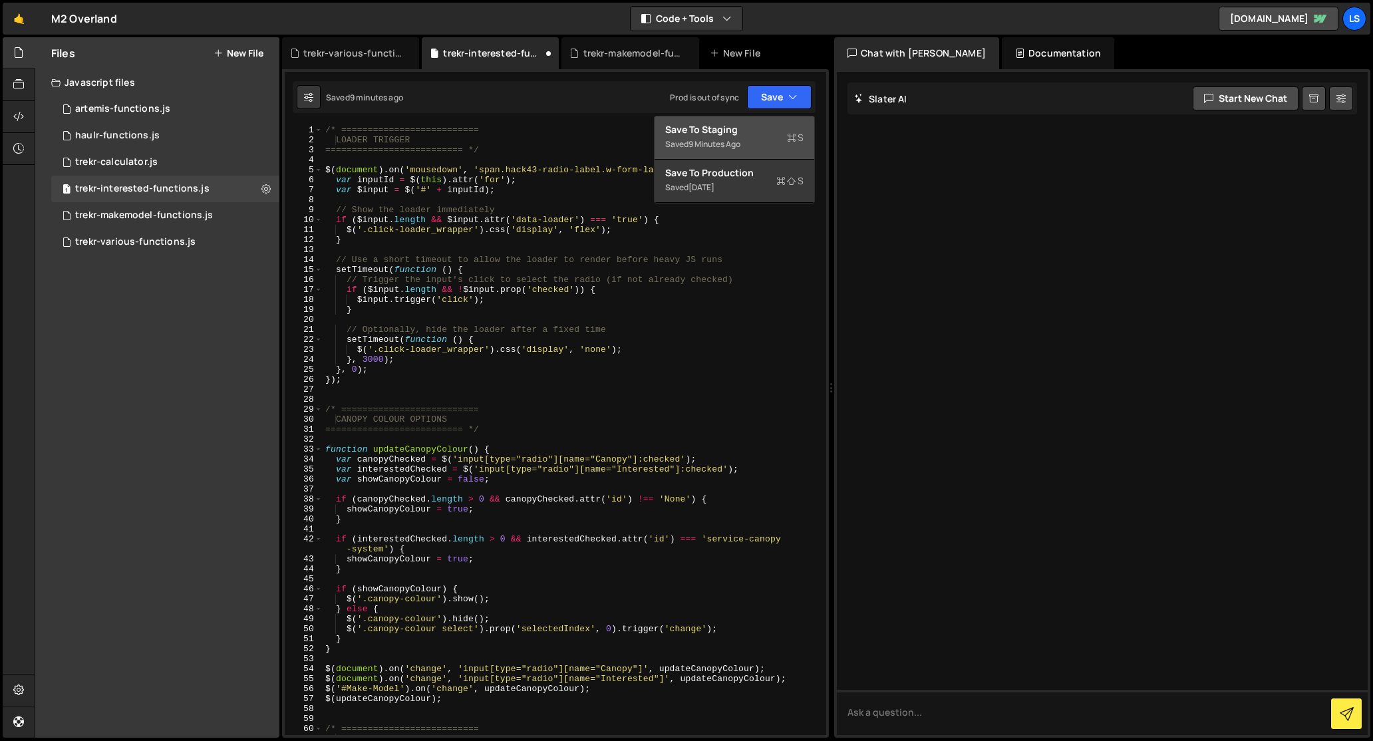
click at [705, 129] on div "Save to Staging S" at bounding box center [734, 129] width 138 height 13
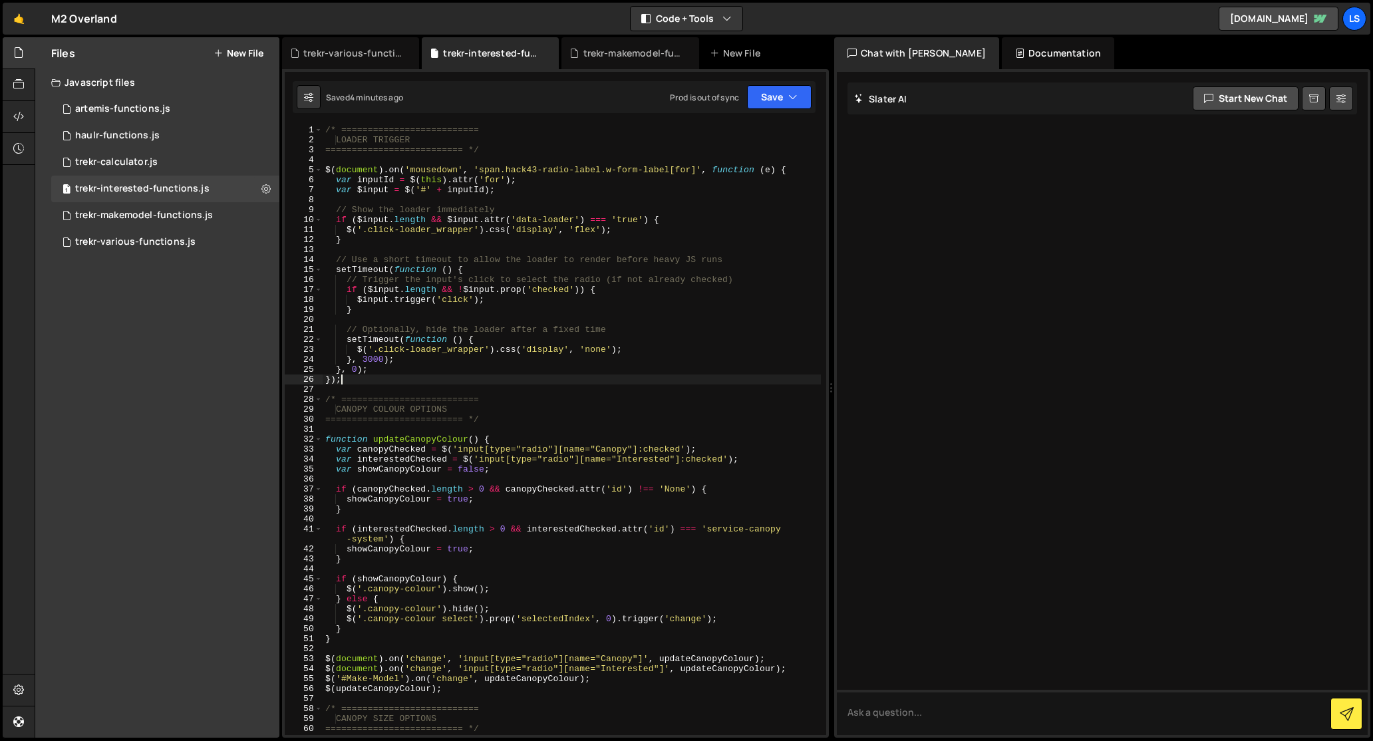
click at [526, 377] on div "/* ========================== LOADER TRIGGER ========================== */ $ ( …" at bounding box center [572, 440] width 498 height 630
type textarea "$("#service-canopy-system, #tray-canopy-system").on('change', updateMakeModelOp…"
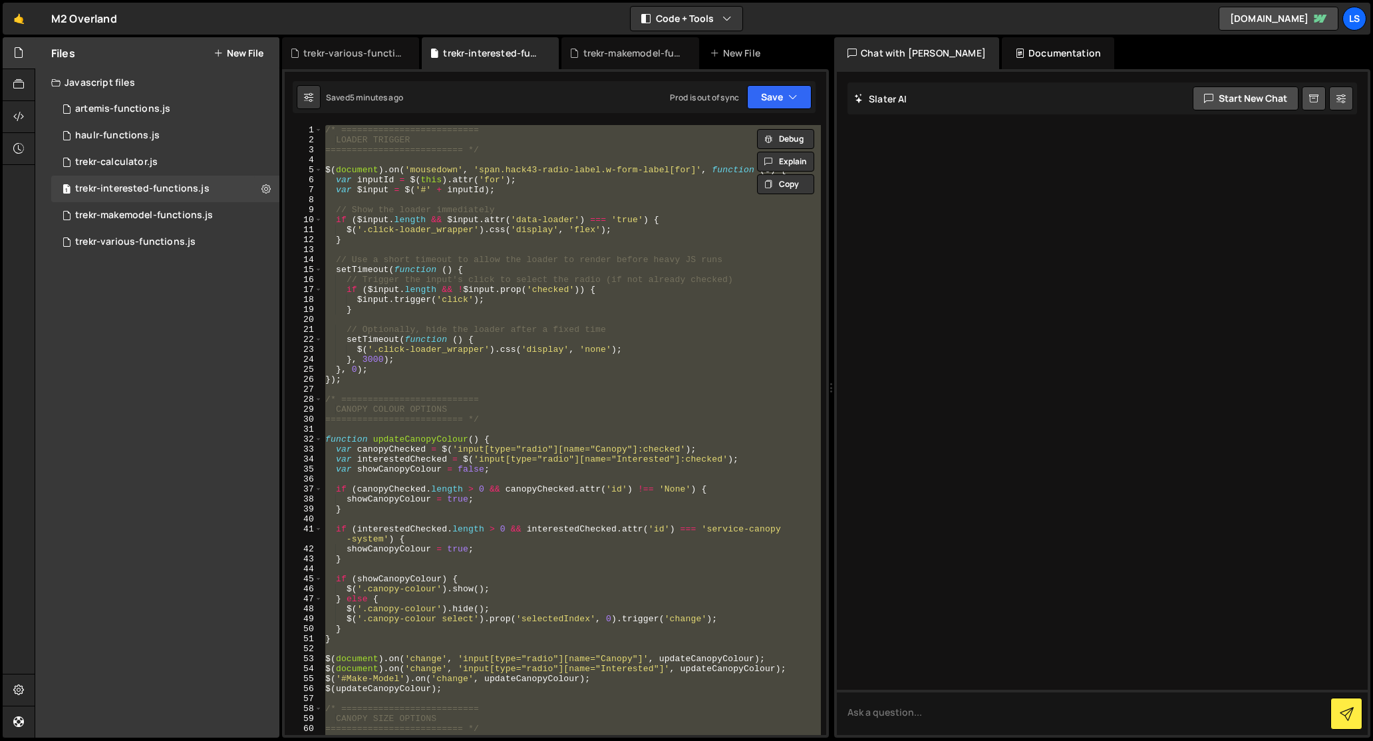
click at [470, 385] on div "/* ========================== LOADER TRIGGER ========================== */ $ ( …" at bounding box center [572, 430] width 498 height 610
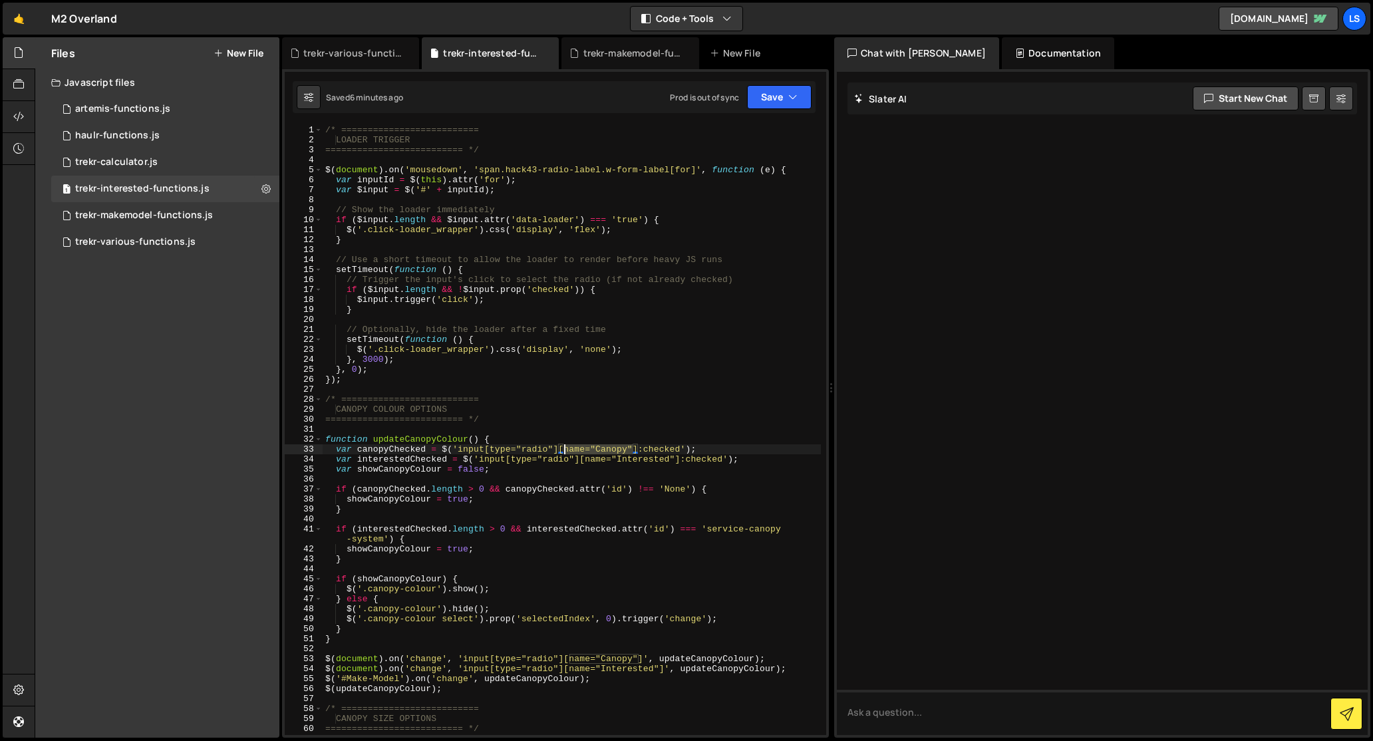
drag, startPoint x: 633, startPoint y: 447, endPoint x: 565, endPoint y: 448, distance: 67.9
click at [565, 448] on div "/* ========================== LOADER TRIGGER ========================== */ $ ( …" at bounding box center [572, 440] width 498 height 630
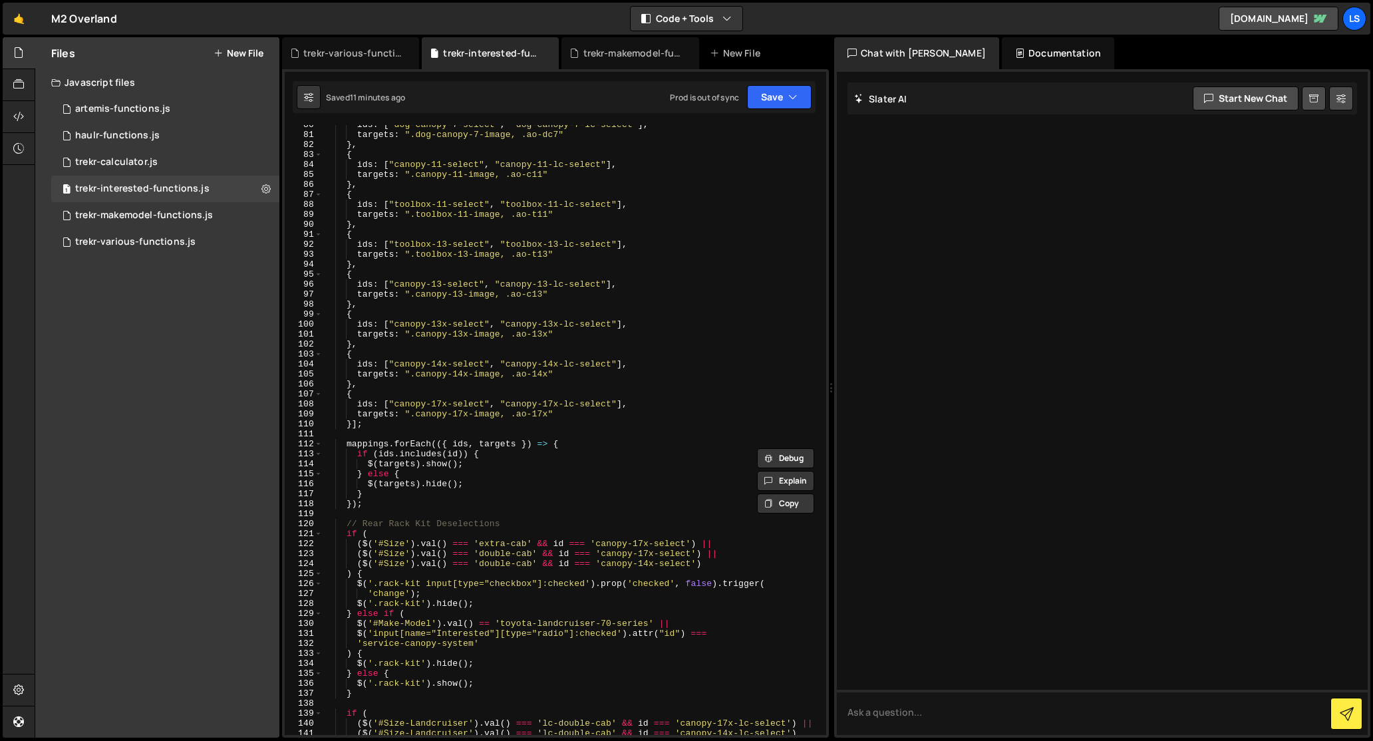
scroll to position [848, 0]
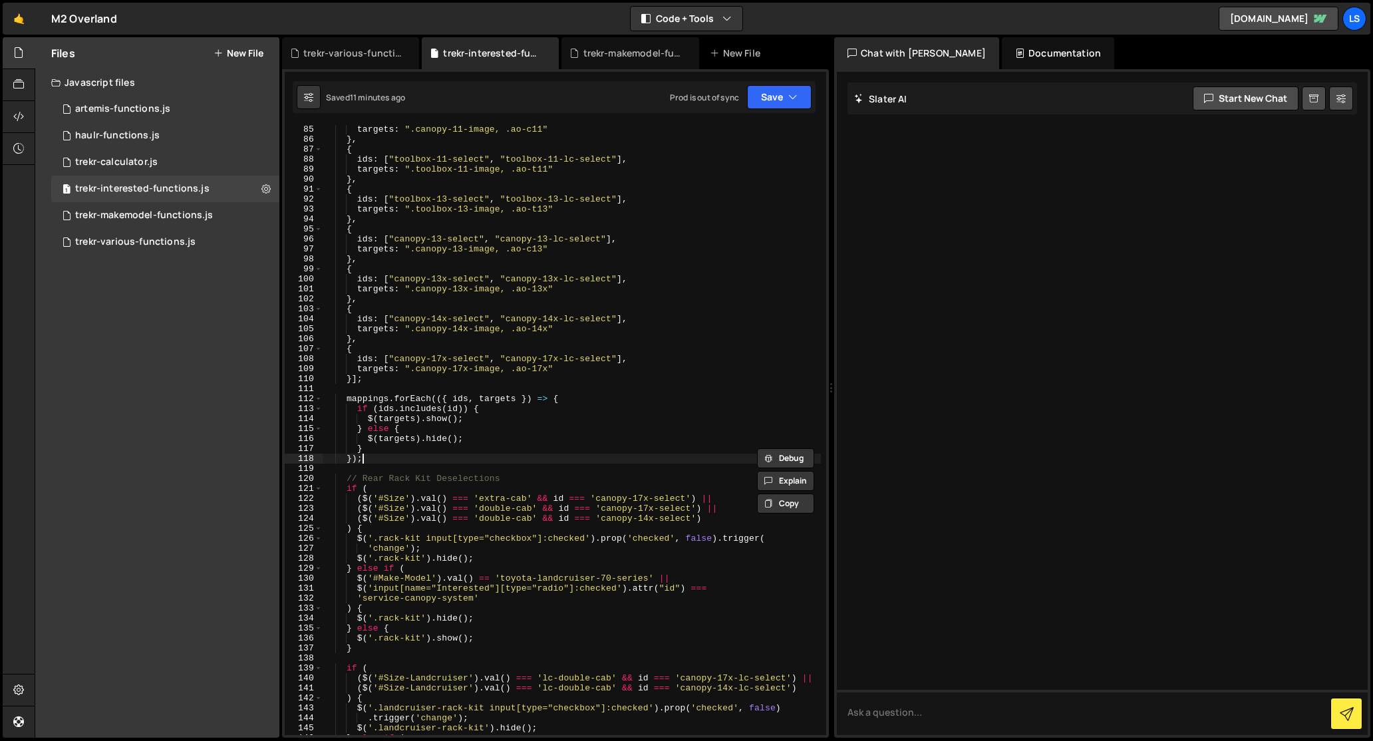
click at [377, 462] on div "targets : ".canopy-11-image, .ao-c11" } , { ids : [ "toolbox-11-select" , "tool…" at bounding box center [572, 439] width 498 height 630
type textarea "});"
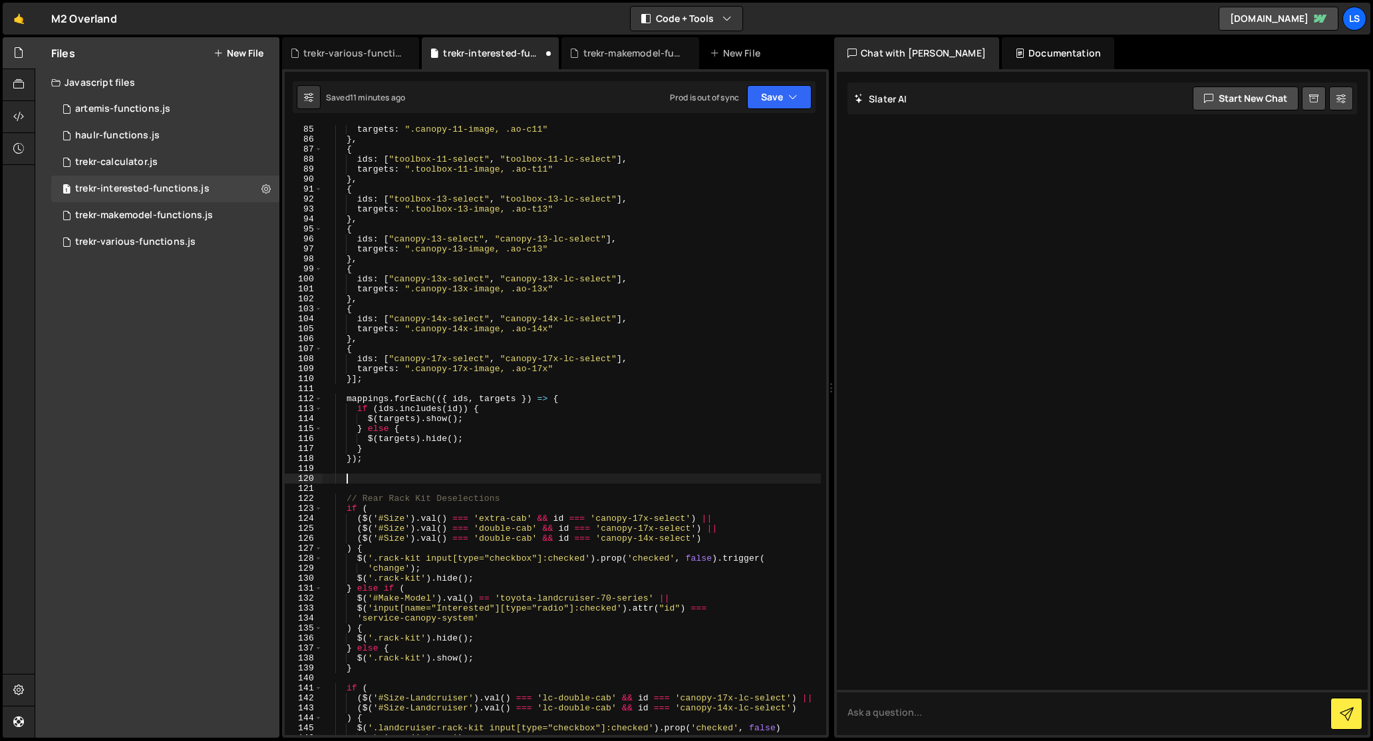
paste textarea "}"
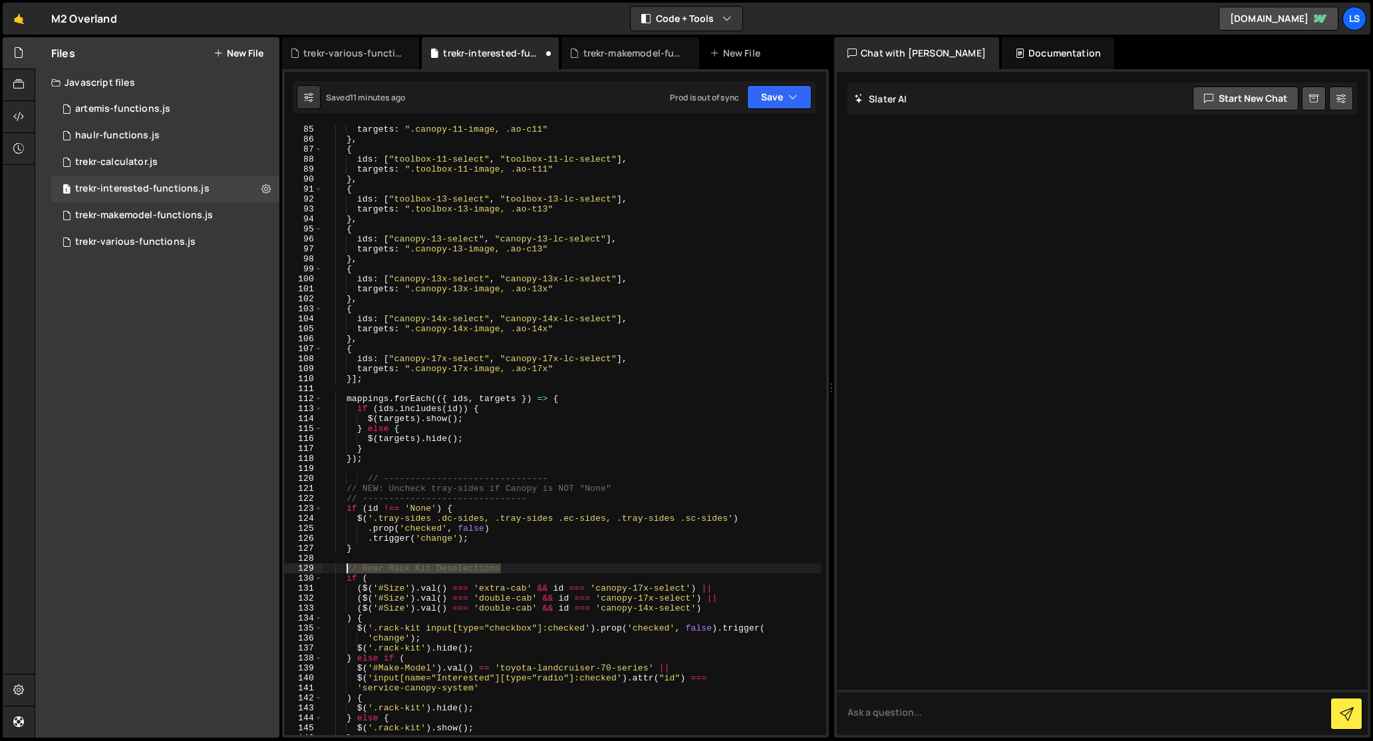
drag, startPoint x: 506, startPoint y: 567, endPoint x: 344, endPoint y: 570, distance: 161.7
click at [344, 570] on div "targets : ".canopy-11-image, .ao-c11" } , { ids : [ "toolbox-11-select" , "tool…" at bounding box center [572, 439] width 498 height 630
drag, startPoint x: 510, startPoint y: 498, endPoint x: 312, endPoint y: 501, distance: 197.6
click at [312, 501] on div "// Rear Rack Kit Deselections 85 86 87 88 89 90 91 92 93 94 95 96 97 98 99 100 …" at bounding box center [555, 430] width 541 height 610
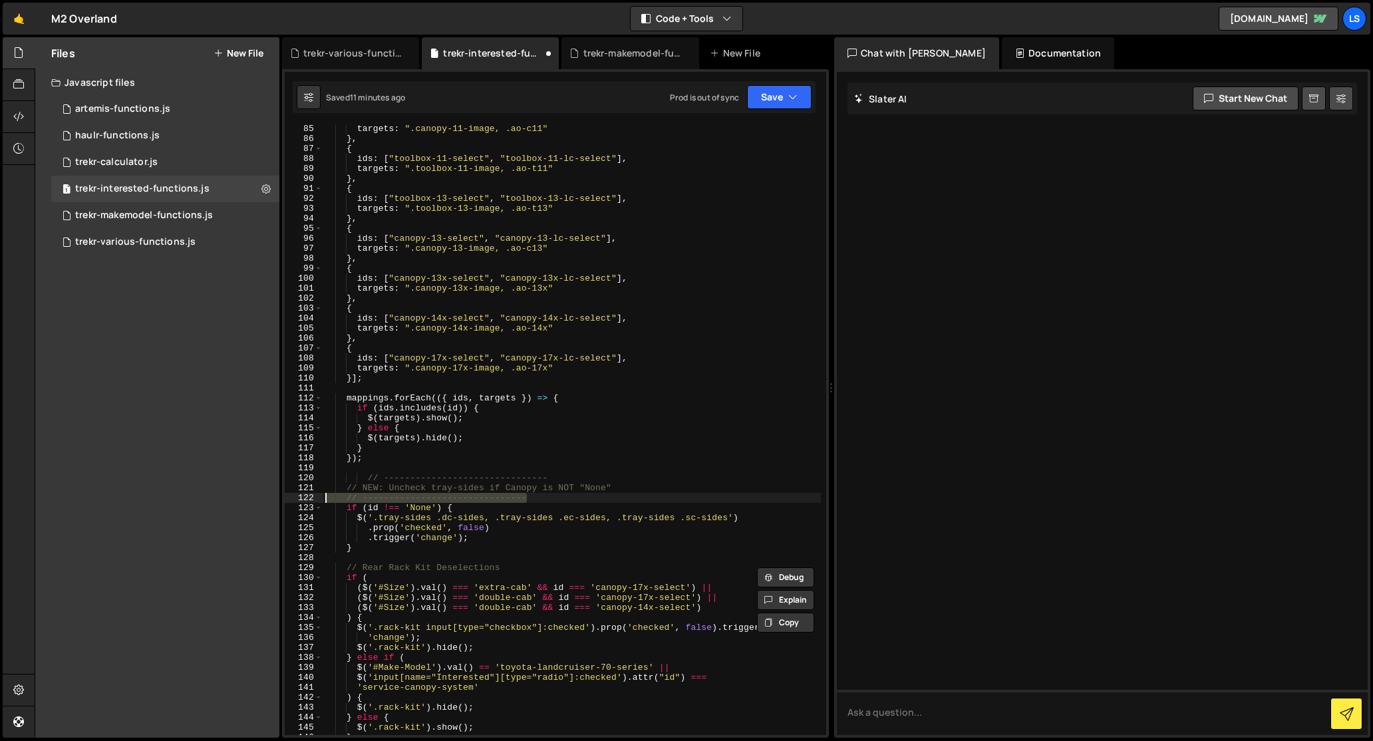
type textarea "// -------------------------------"
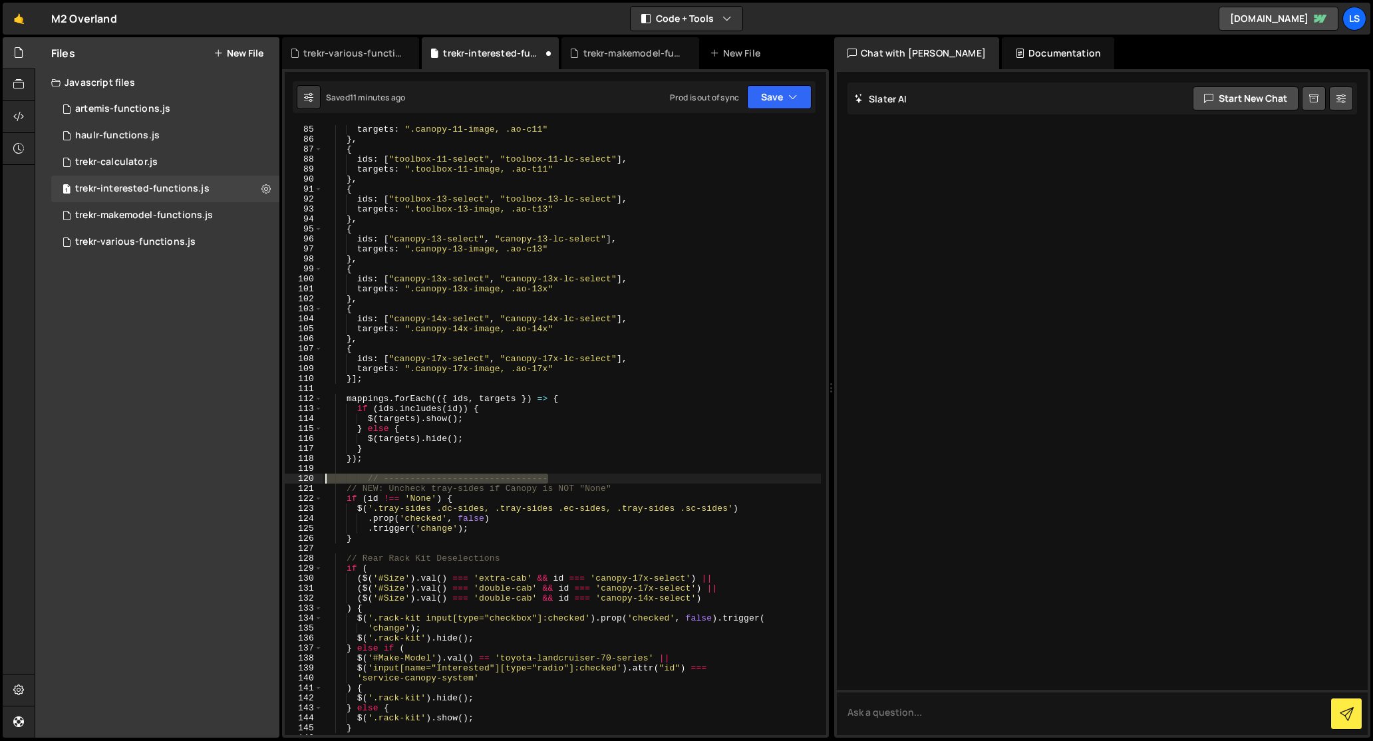
drag, startPoint x: 540, startPoint y: 476, endPoint x: 311, endPoint y: 482, distance: 229.6
click at [311, 482] on div "// NEW: Uncheck tray-sides if Canopy is NOT "None" 85 86 87 88 89 90 91 92 93 9…" at bounding box center [555, 430] width 541 height 610
type textarea "// -------------------------------"
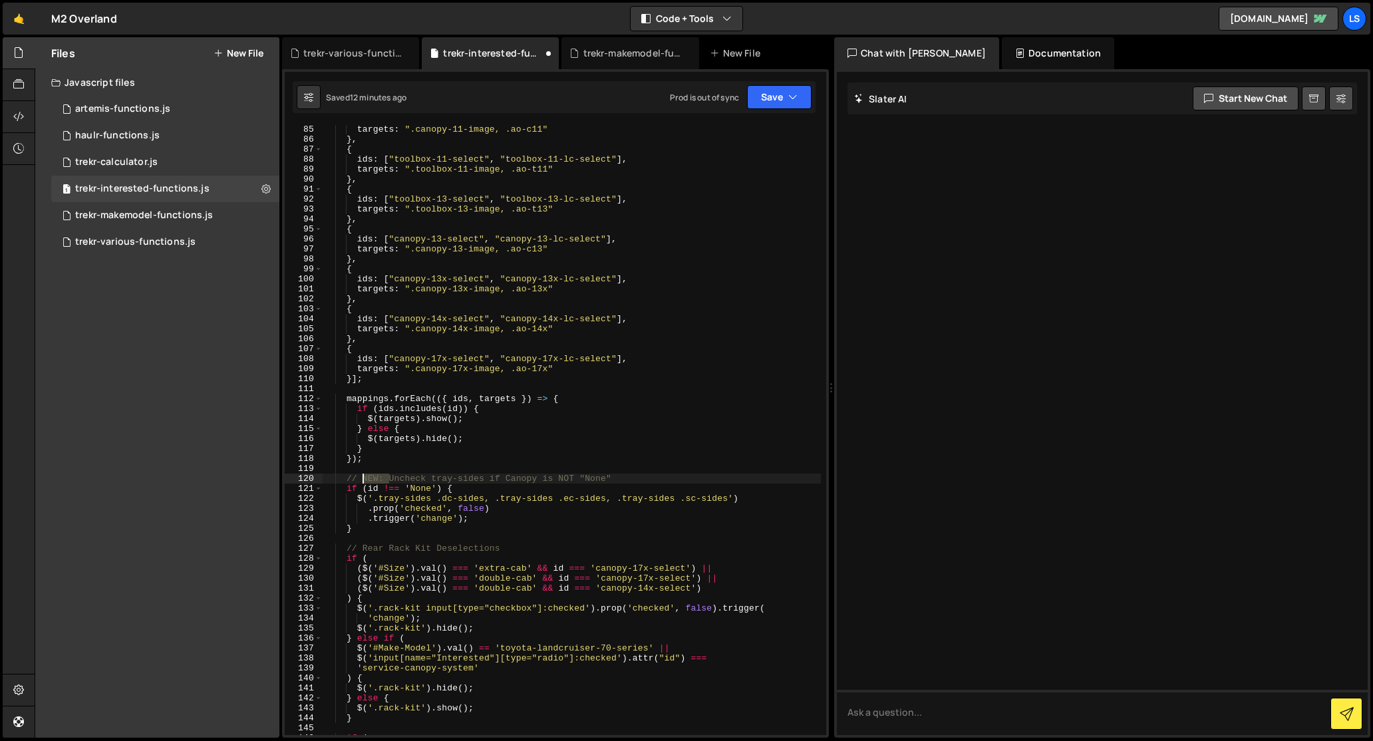
drag, startPoint x: 388, startPoint y: 478, endPoint x: 364, endPoint y: 480, distance: 24.7
click at [364, 480] on div "targets : ".canopy-11-image, .ao-c11" } , { ids : [ "toolbox-11-select" , "tool…" at bounding box center [572, 439] width 498 height 630
drag, startPoint x: 436, startPoint y: 499, endPoint x: 373, endPoint y: 500, distance: 63.2
click at [373, 500] on div "targets : ".canopy-11-image, .ao-c11" } , { ids : [ "toolbox-11-select" , "tool…" at bounding box center [572, 439] width 498 height 630
drag, startPoint x: 495, startPoint y: 499, endPoint x: 430, endPoint y: 502, distance: 64.6
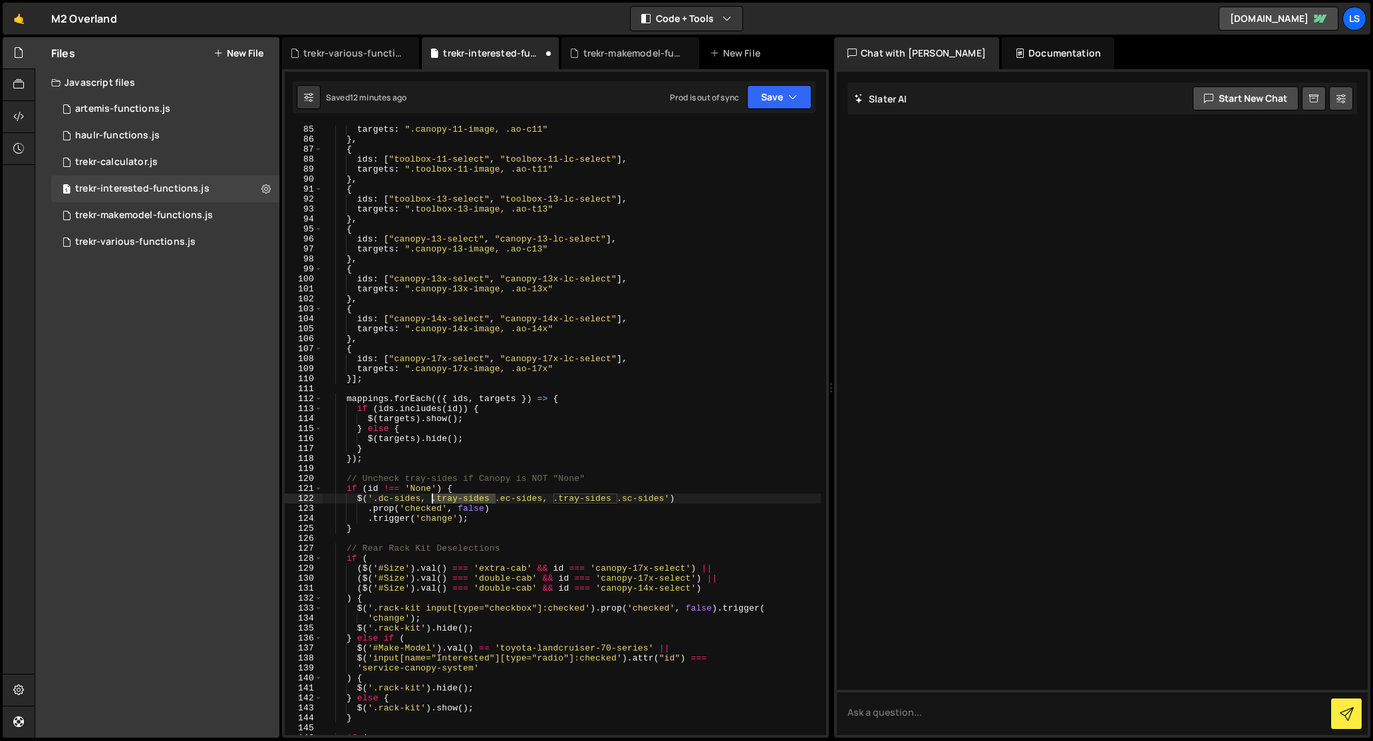
click at [430, 502] on div "targets : ".canopy-11-image, .ao-c11" } , { ids : [ "toolbox-11-select" , "tool…" at bounding box center [572, 439] width 498 height 630
drag, startPoint x: 555, startPoint y: 500, endPoint x: 492, endPoint y: 500, distance: 63.2
click at [492, 500] on div "targets : ".canopy-11-image, .ao-c11" } , { ids : [ "toolbox-11-select" , "tool…" at bounding box center [572, 439] width 498 height 630
click at [774, 103] on button "Save" at bounding box center [779, 97] width 65 height 24
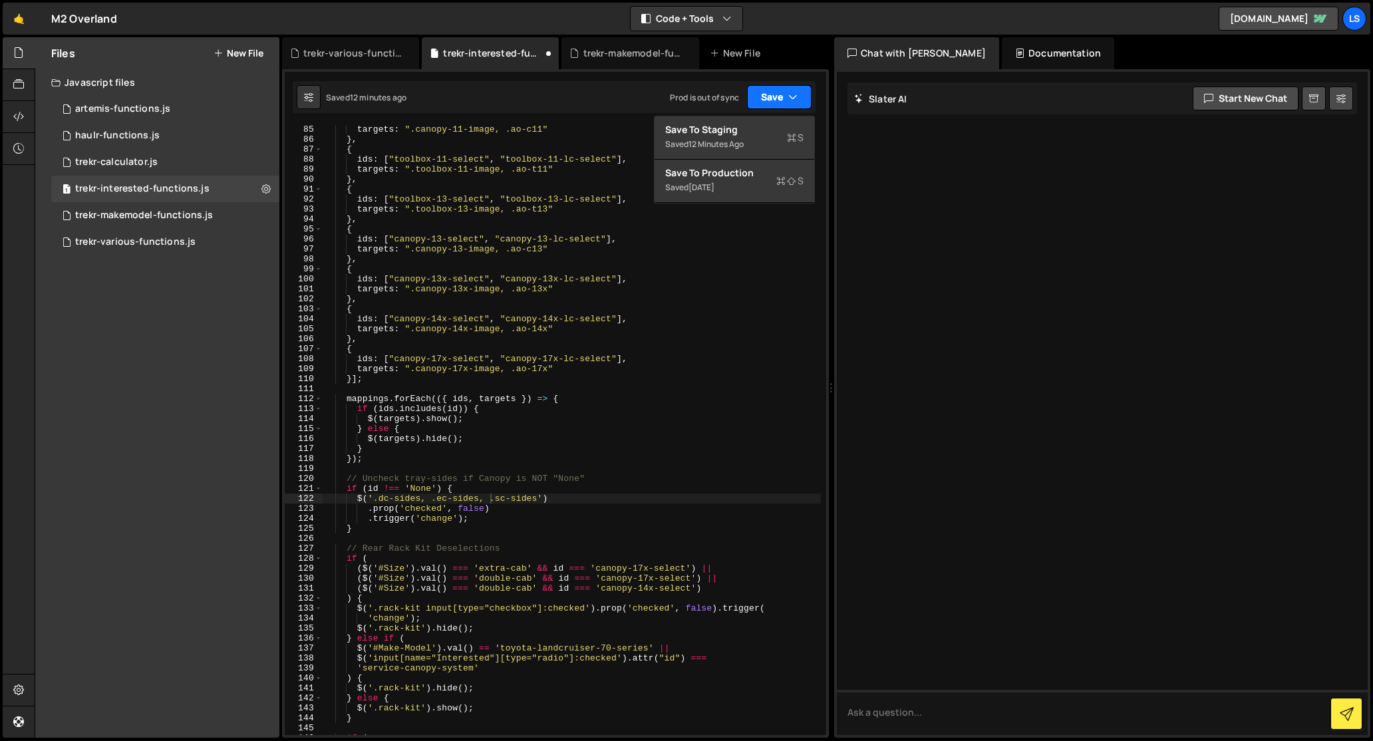
click at [776, 101] on button "Save" at bounding box center [779, 97] width 65 height 24
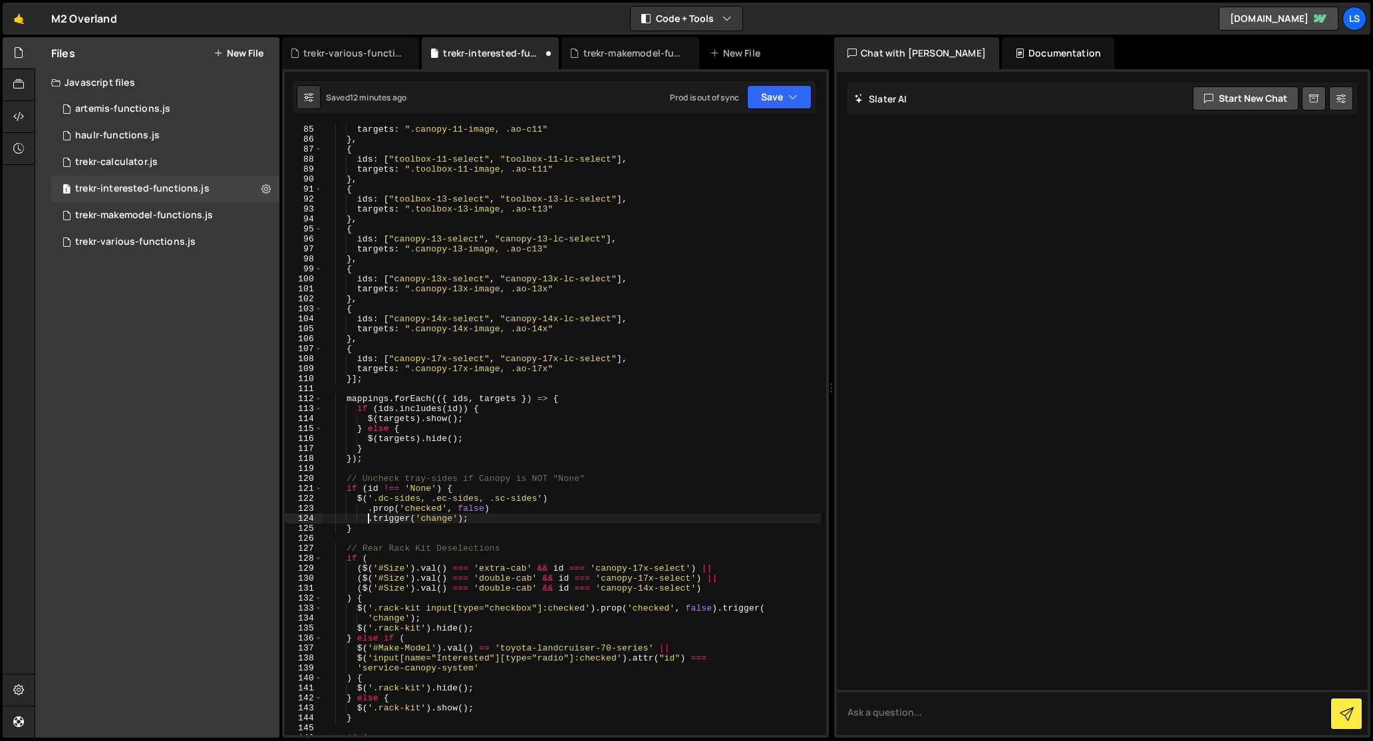
click at [369, 520] on div "targets : ".canopy-11-image, .ao-c11" } , { ids : [ "toolbox-11-select" , "tool…" at bounding box center [572, 439] width 498 height 630
click at [596, 609] on div "targets : ".canopy-11-image, .ao-c11" } , { ids : [ "toolbox-11-select" , "tool…" at bounding box center [572, 439] width 498 height 630
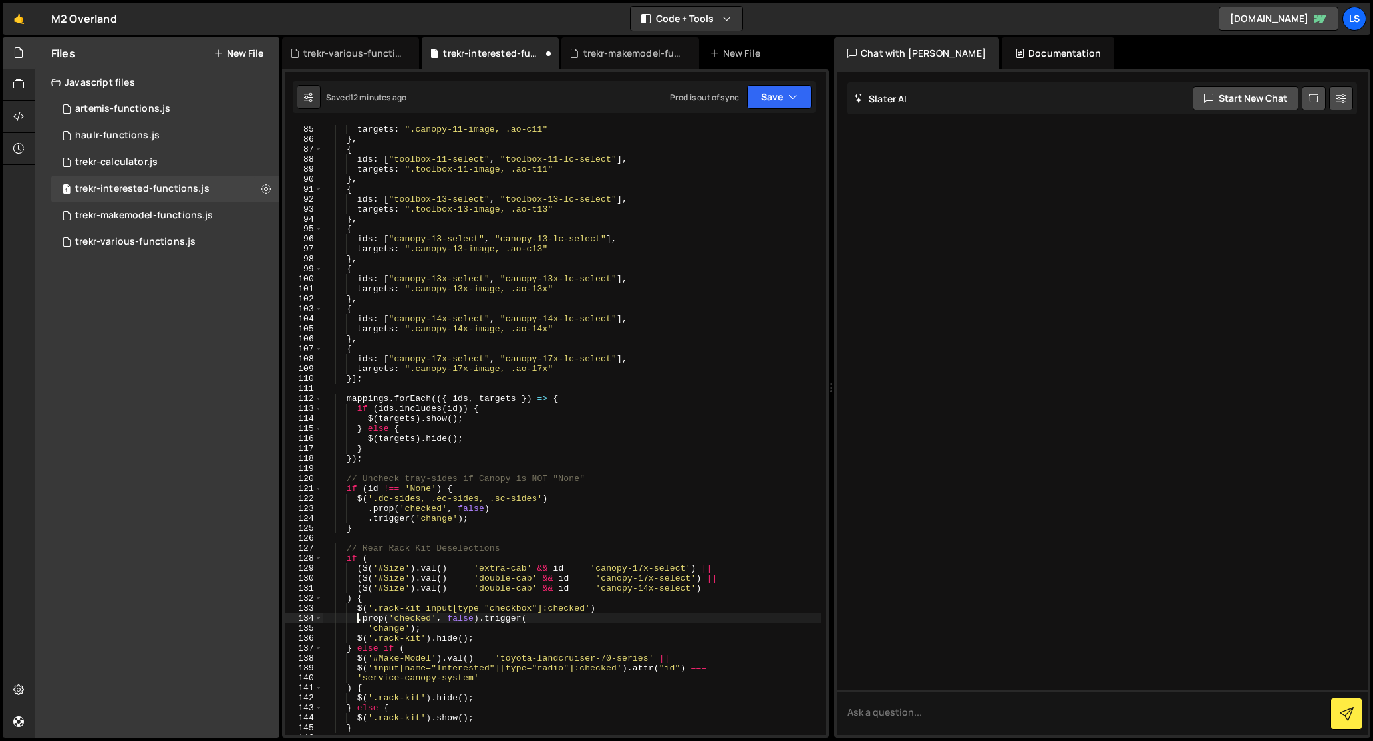
scroll to position [0, 3]
drag, startPoint x: 368, startPoint y: 627, endPoint x: 410, endPoint y: 653, distance: 49.9
click at [369, 627] on div "targets : ".canopy-11-image, .ao-c11" } , { ids : [ "toolbox-11-select" , "tool…" at bounding box center [572, 439] width 498 height 630
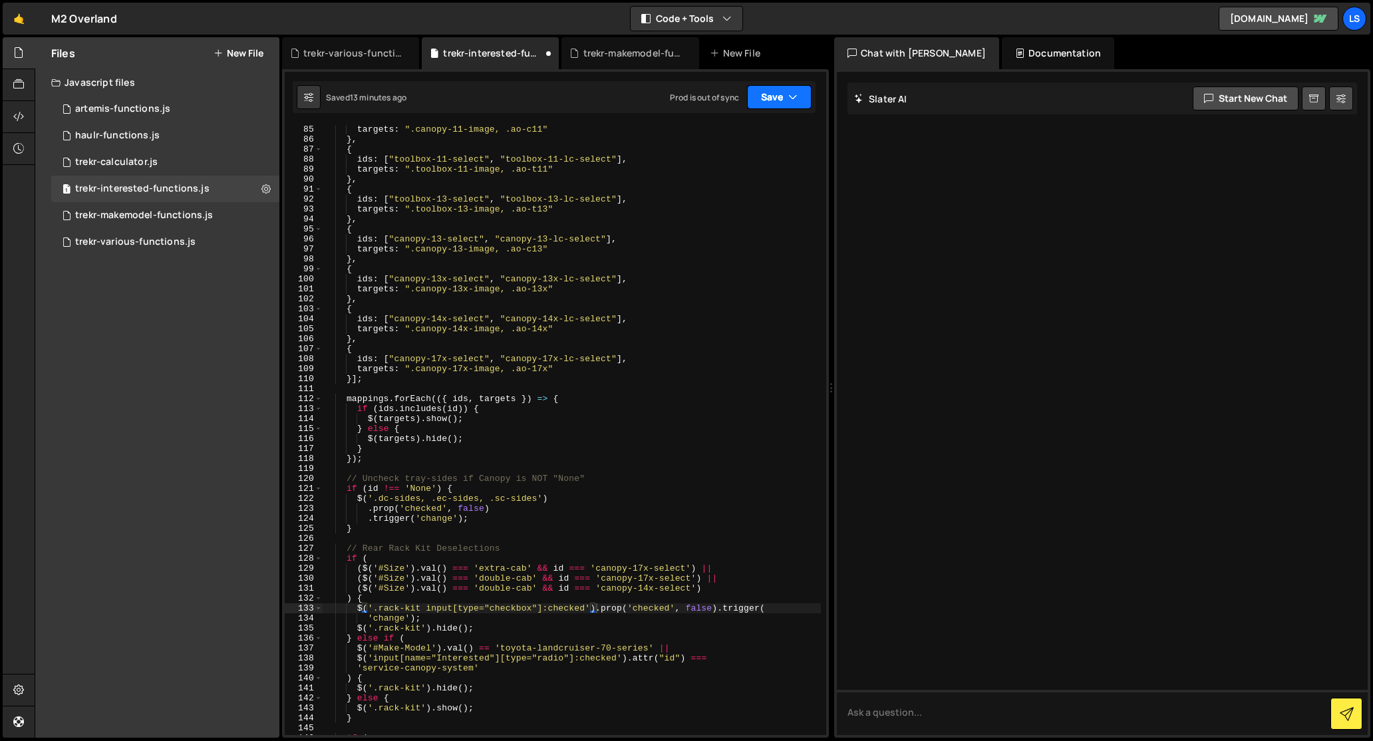
click at [768, 103] on button "Save" at bounding box center [779, 97] width 65 height 24
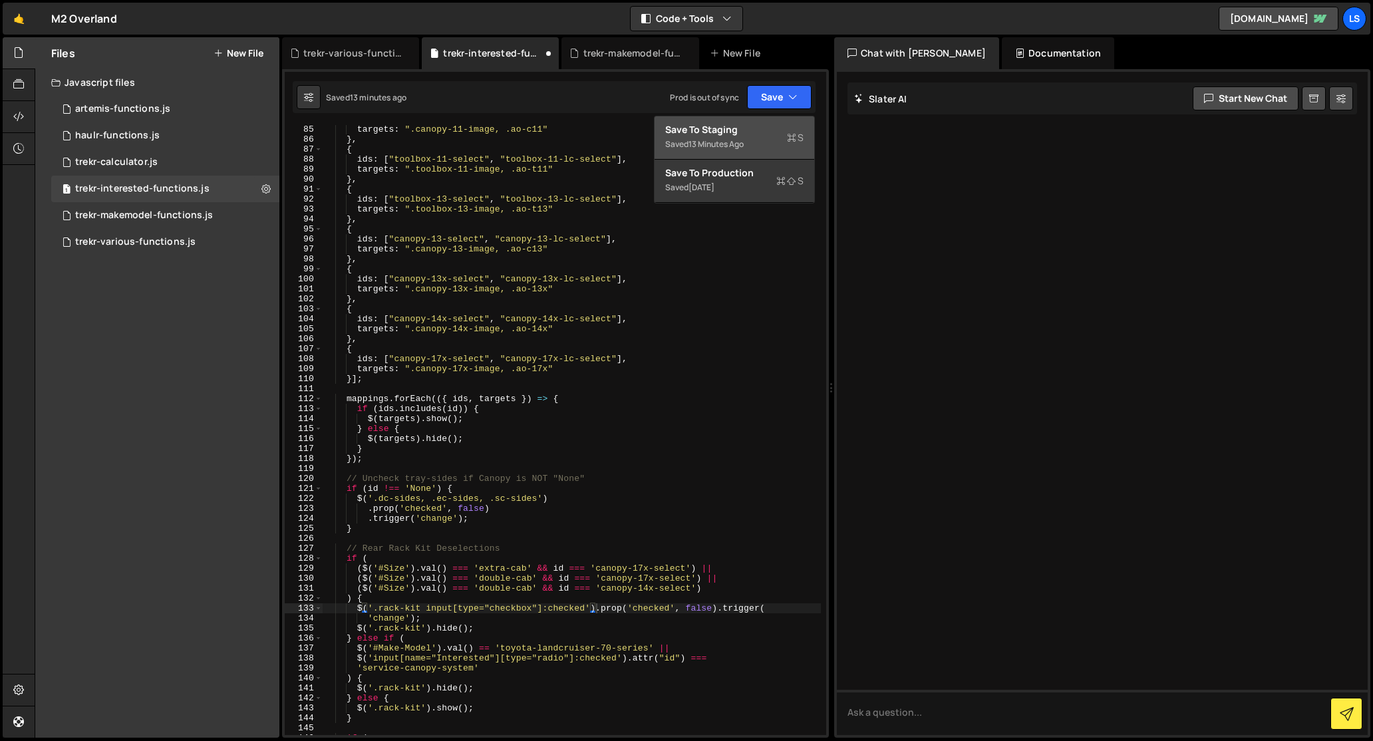
click at [724, 128] on div "Save to Staging S" at bounding box center [734, 129] width 138 height 13
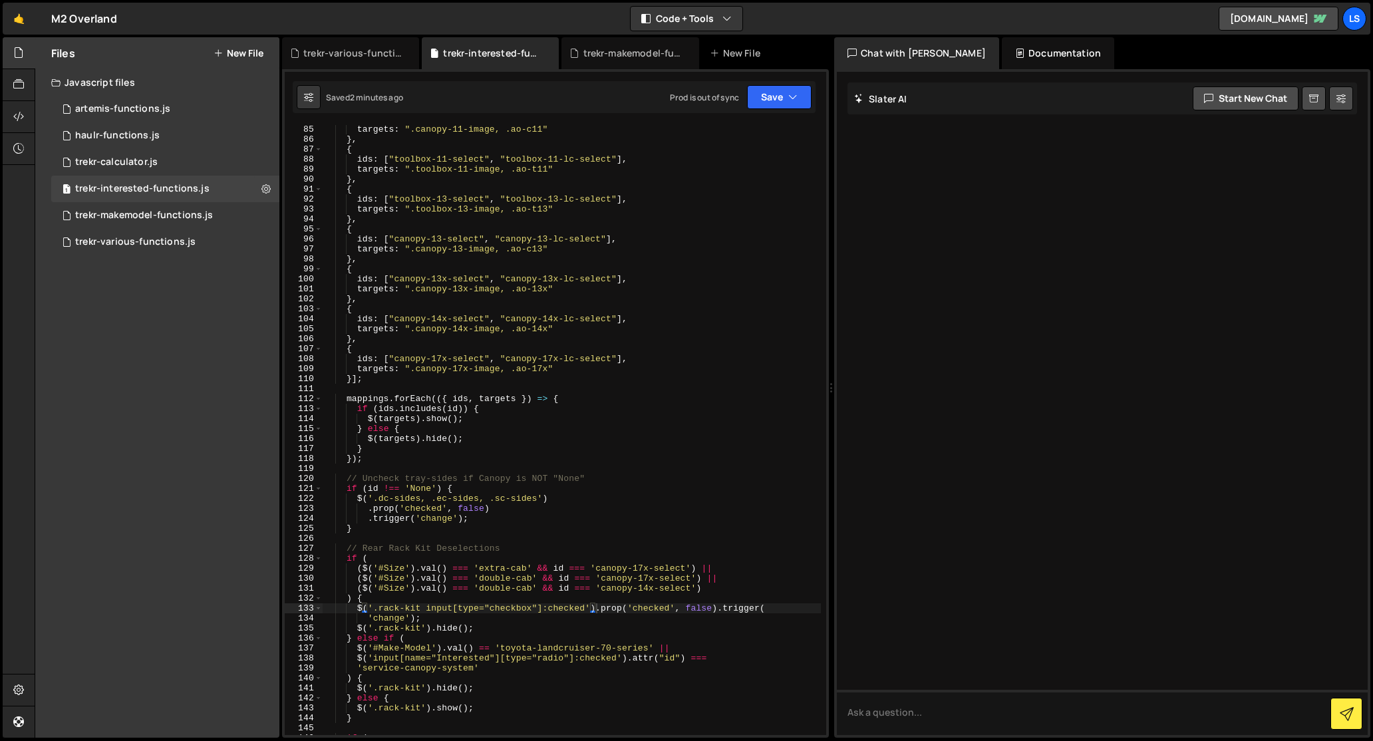
click at [378, 502] on div "targets : ".canopy-11-image, .ao-c11" } , { ids : [ "toolbox-11-select" , "tool…" at bounding box center [572, 439] width 498 height 630
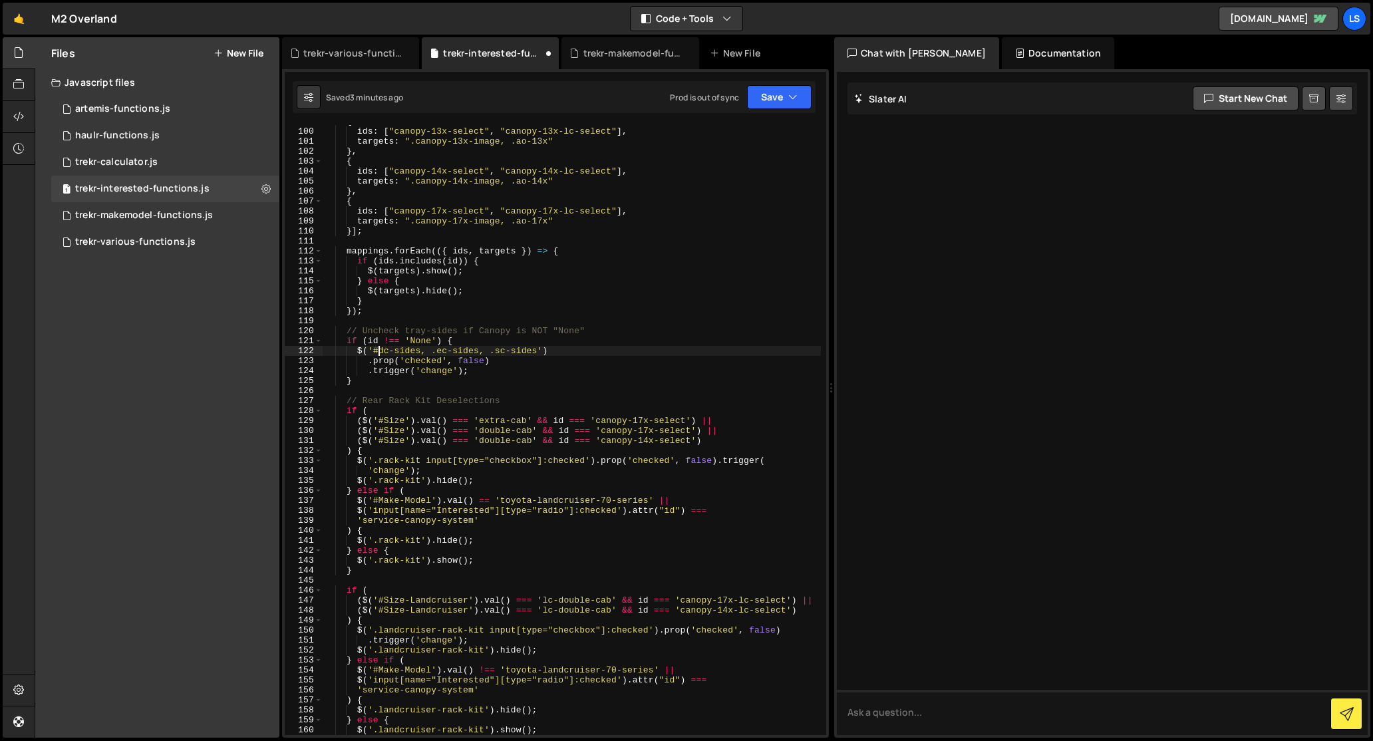
scroll to position [943, 0]
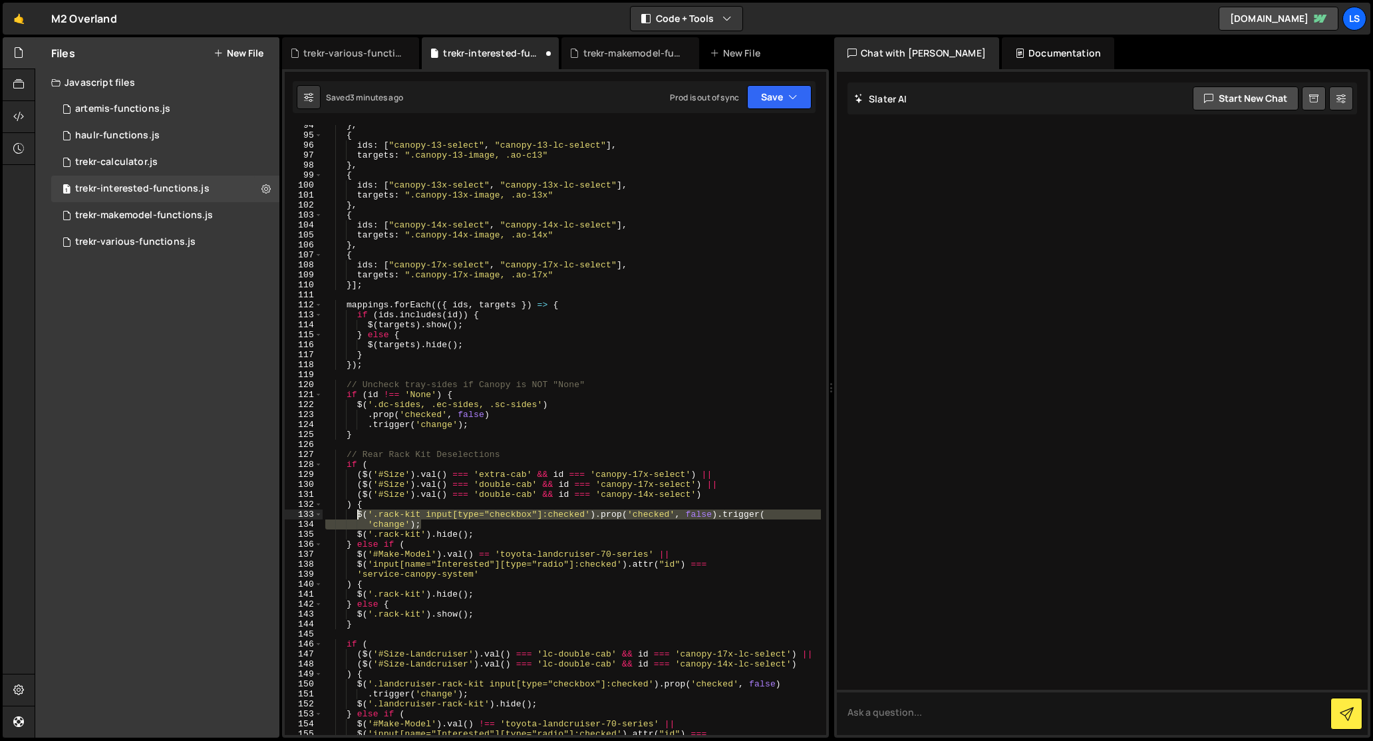
drag, startPoint x: 424, startPoint y: 525, endPoint x: 356, endPoint y: 516, distance: 69.1
click at [356, 516] on div "} , { ids : [ "canopy-13-select" , "canopy-13-lc-select" ] , targets : ".canopy…" at bounding box center [572, 435] width 498 height 630
click at [470, 428] on div "} , { ids : [ "canopy-13-select" , "canopy-13-lc-select" ] , targets : ".canopy…" at bounding box center [572, 435] width 498 height 630
type textarea ".trigger('change');"
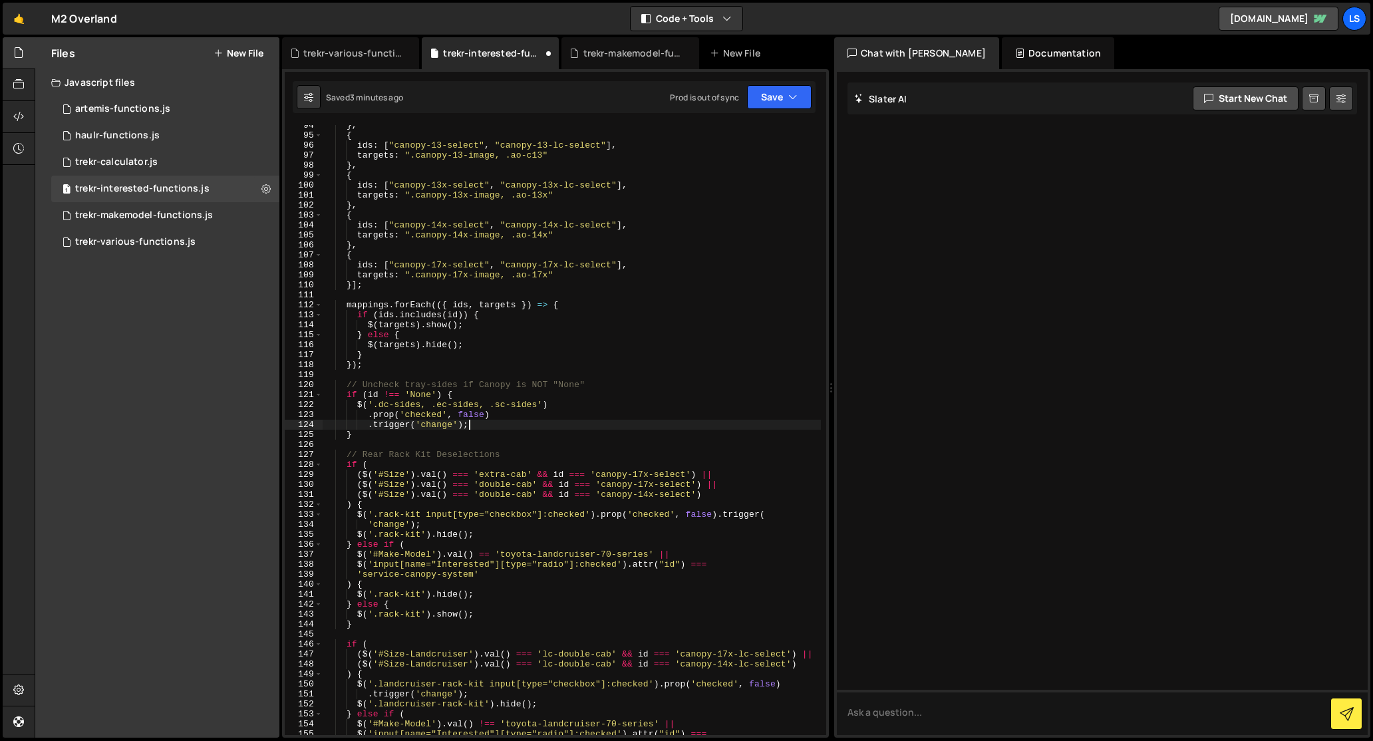
scroll to position [0, 3]
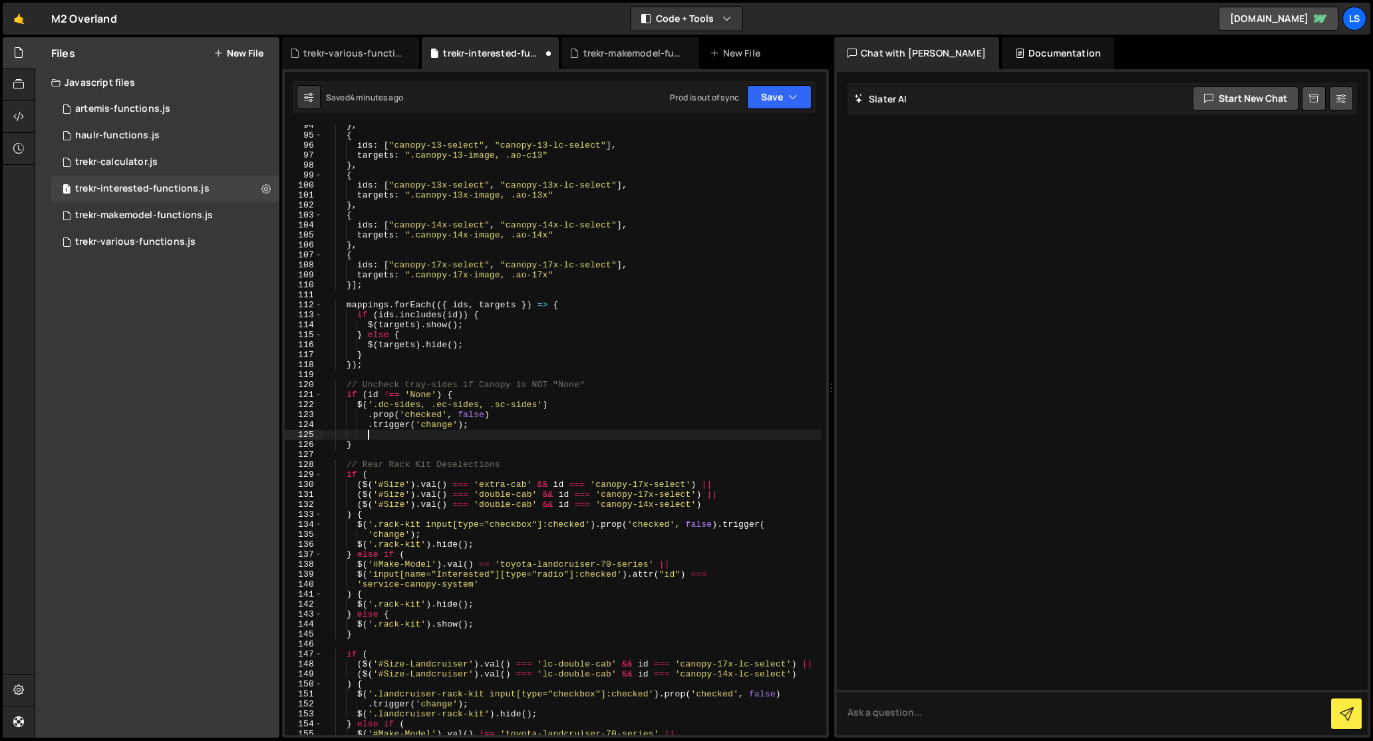
paste textarea "'change');"
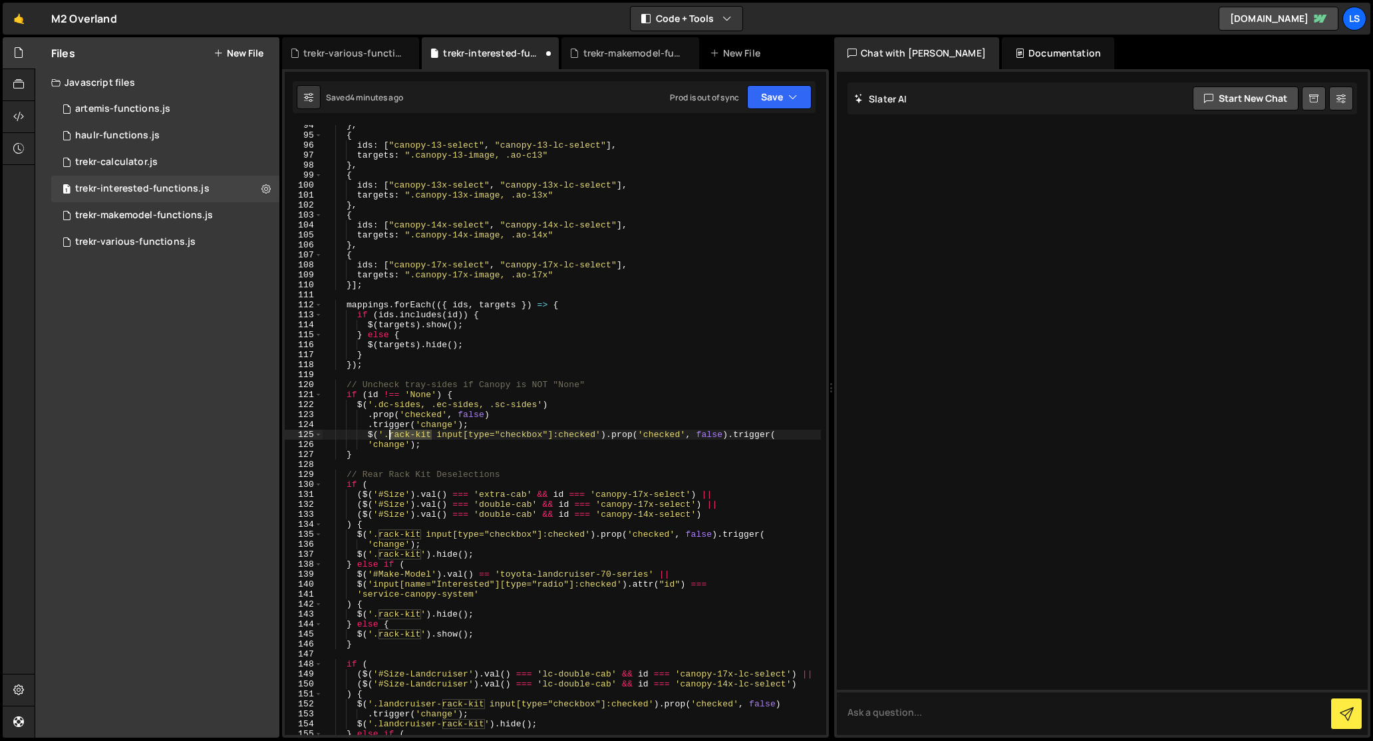
drag, startPoint x: 433, startPoint y: 437, endPoint x: 388, endPoint y: 437, distance: 45.2
click at [388, 437] on div "} , { ids : [ "canopy-13-select" , "canopy-13-lc-select" ] , targets : ".canopy…" at bounding box center [572, 435] width 498 height 630
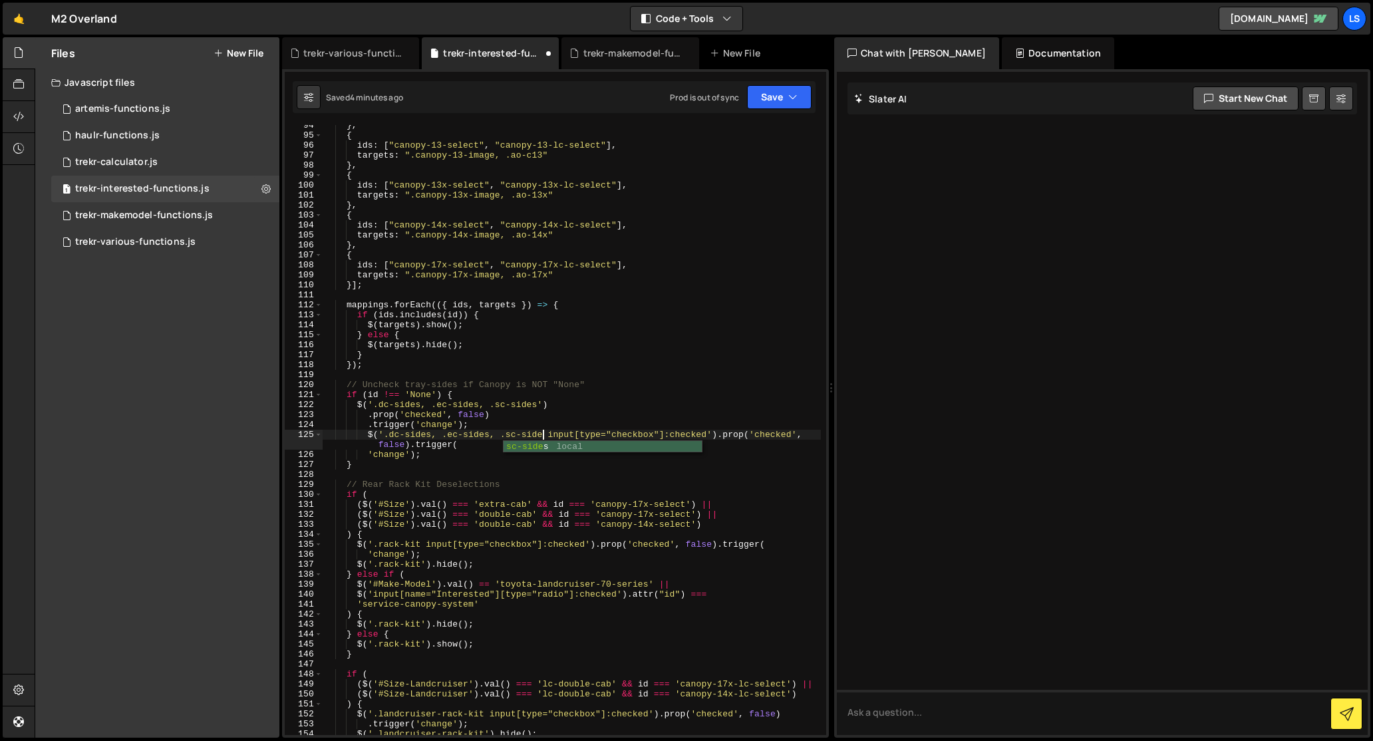
scroll to position [0, 17]
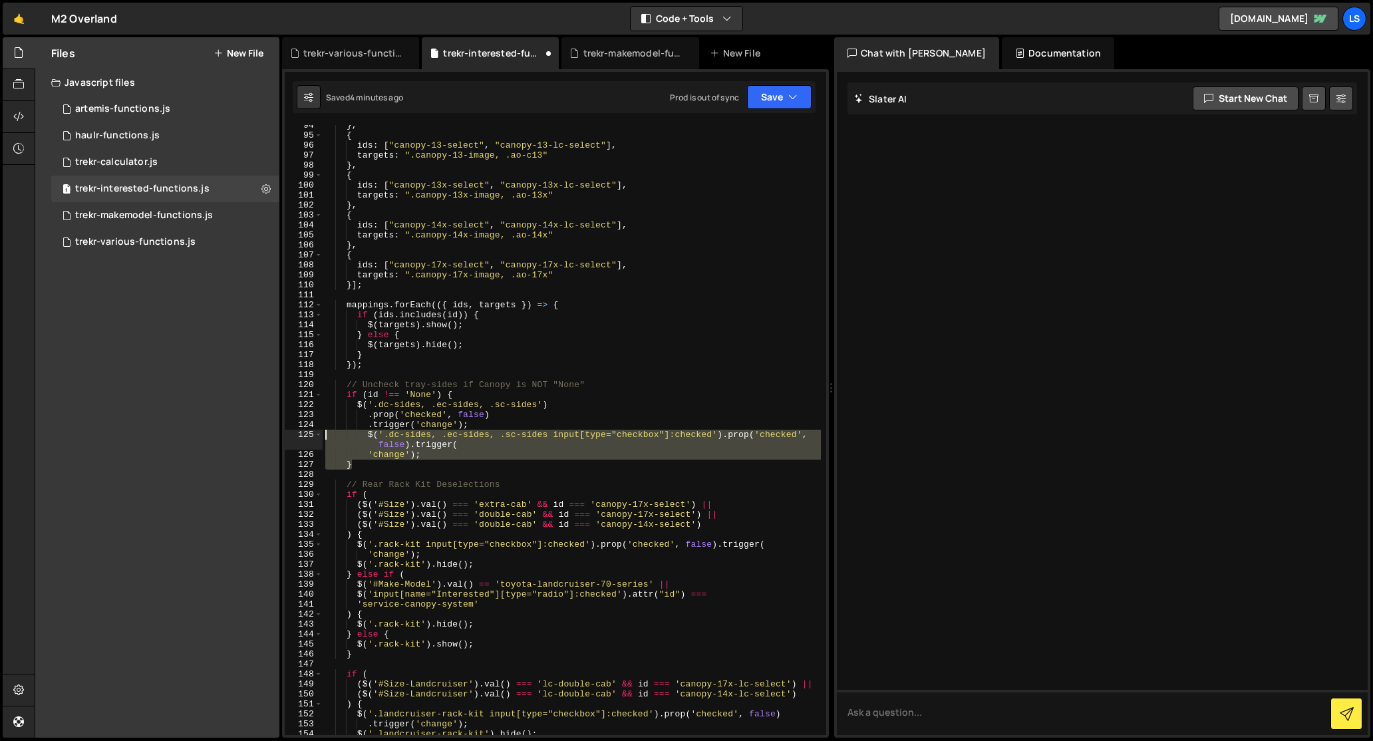
drag, startPoint x: 418, startPoint y: 459, endPoint x: 323, endPoint y: 435, distance: 98.1
click at [323, 435] on div "} , { ids : [ "canopy-13-select" , "canopy-13-lc-select" ] , targets : ".canopy…" at bounding box center [572, 435] width 498 height 630
click at [344, 440] on div "} , { ids : [ "canopy-13-select" , "canopy-13-lc-select" ] , targets : ".canopy…" at bounding box center [572, 430] width 498 height 610
drag, startPoint x: 420, startPoint y: 456, endPoint x: 345, endPoint y: 436, distance: 78.6
click at [345, 436] on div "} , { ids : [ "canopy-13-select" , "canopy-13-lc-select" ] , targets : ".canopy…" at bounding box center [572, 435] width 498 height 630
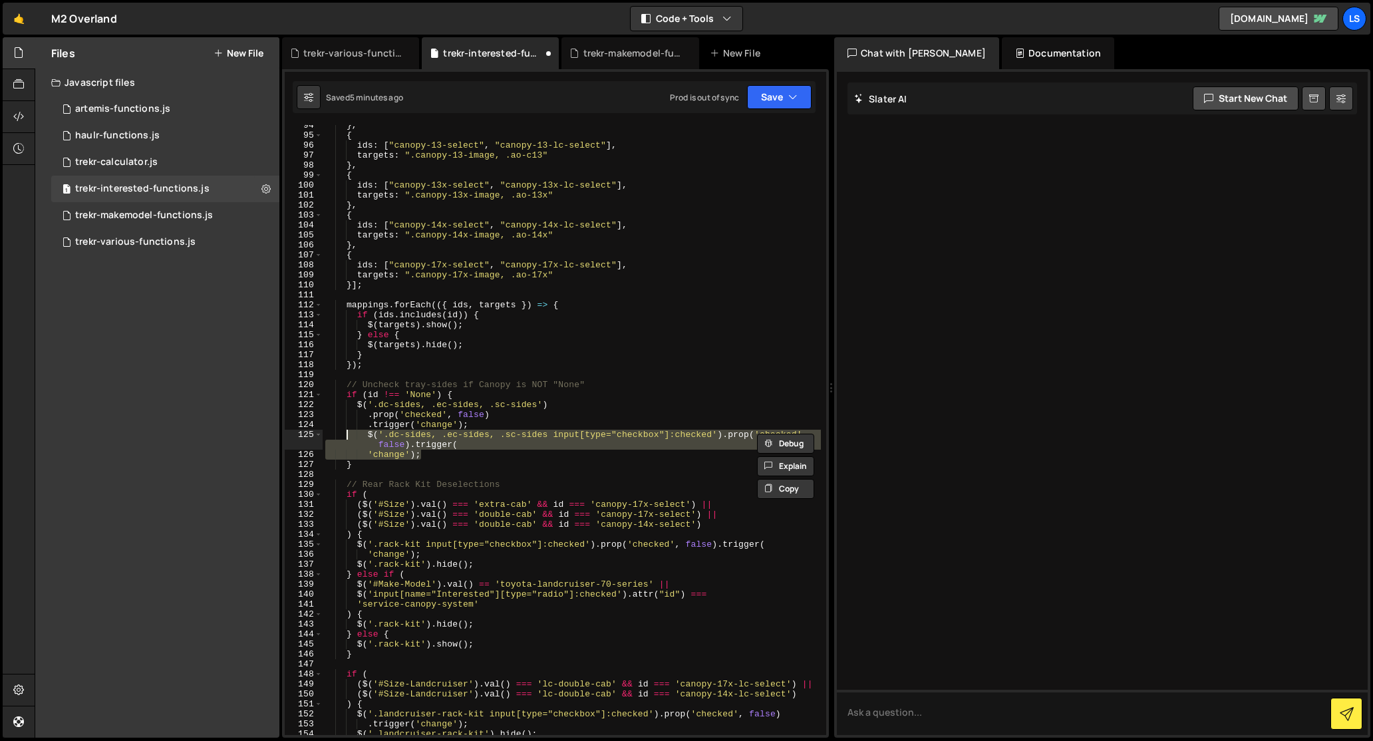
click at [398, 456] on div "} , { ids : [ "canopy-13-select" , "canopy-13-lc-select" ] , targets : ".canopy…" at bounding box center [572, 430] width 498 height 610
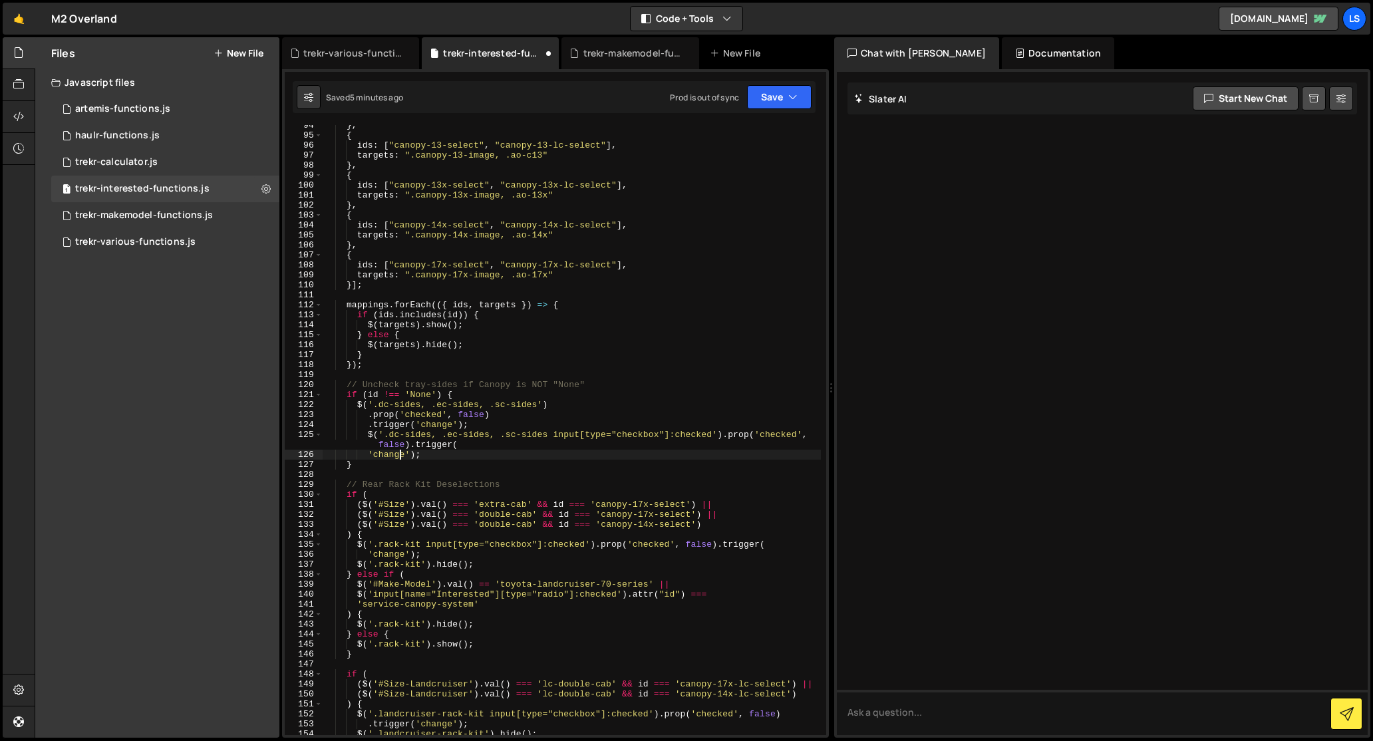
scroll to position [0, 7]
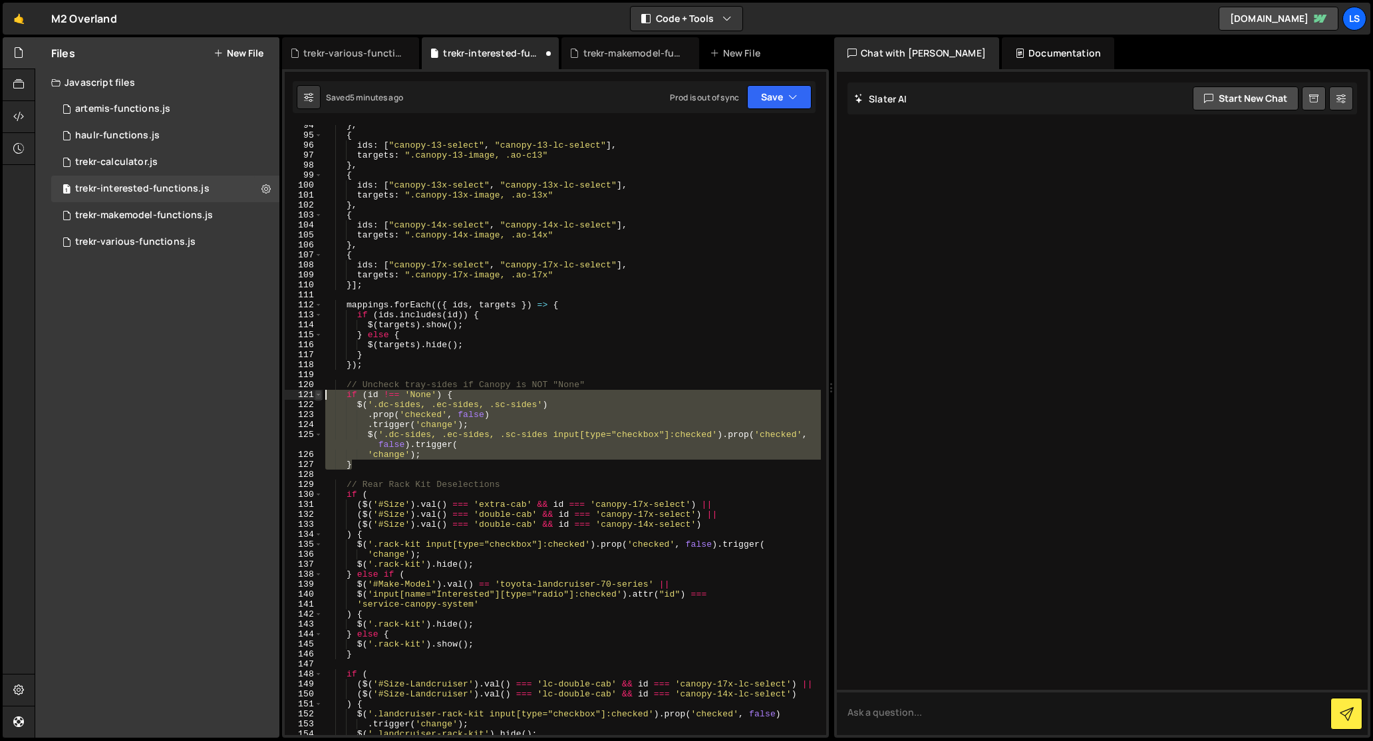
drag, startPoint x: 359, startPoint y: 467, endPoint x: 319, endPoint y: 398, distance: 79.9
click at [319, 398] on div "'change'); 94 95 96 97 98 99 100 101 102 103 104 105 106 107 108 109 110 111 11…" at bounding box center [555, 430] width 541 height 610
paste textarea "}"
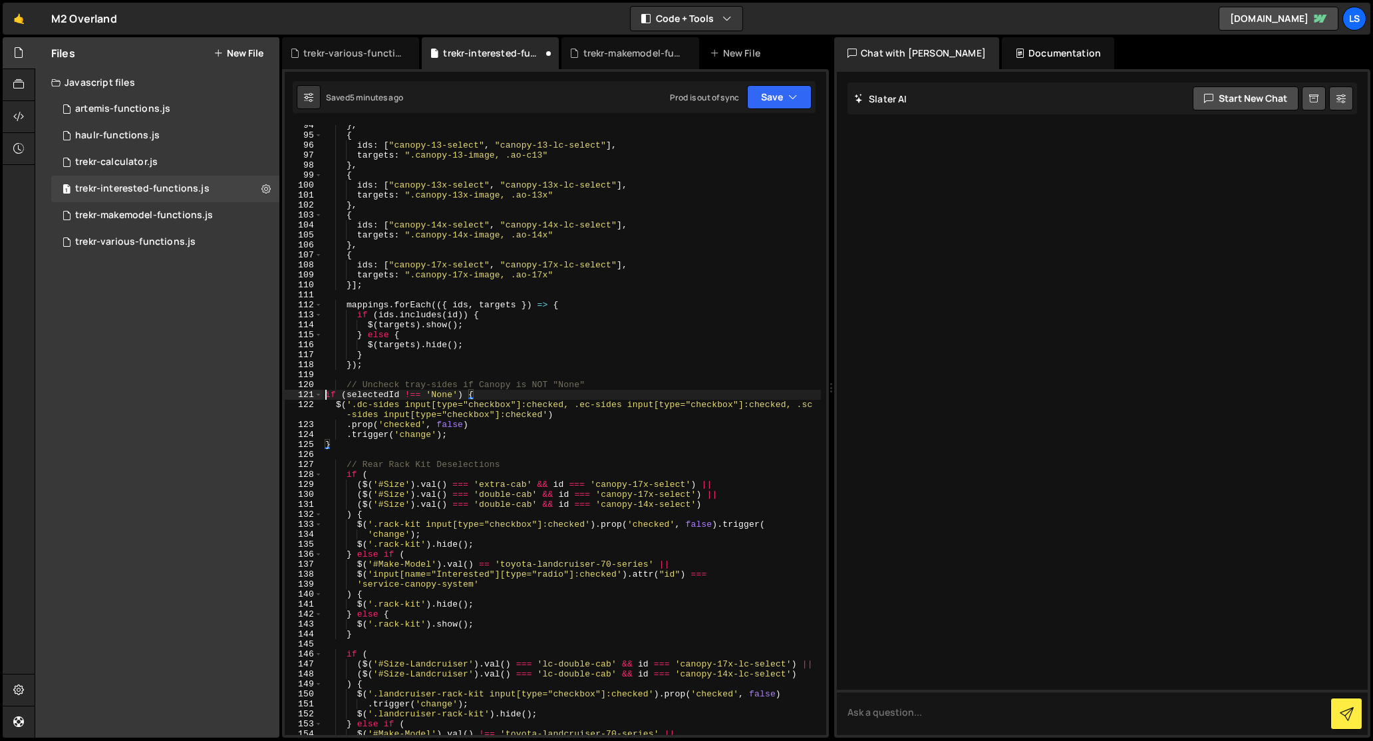
click at [324, 395] on div "} , { ids : [ "canopy-13-select" , "canopy-13-lc-select" ] , targets : ".canopy…" at bounding box center [572, 435] width 498 height 630
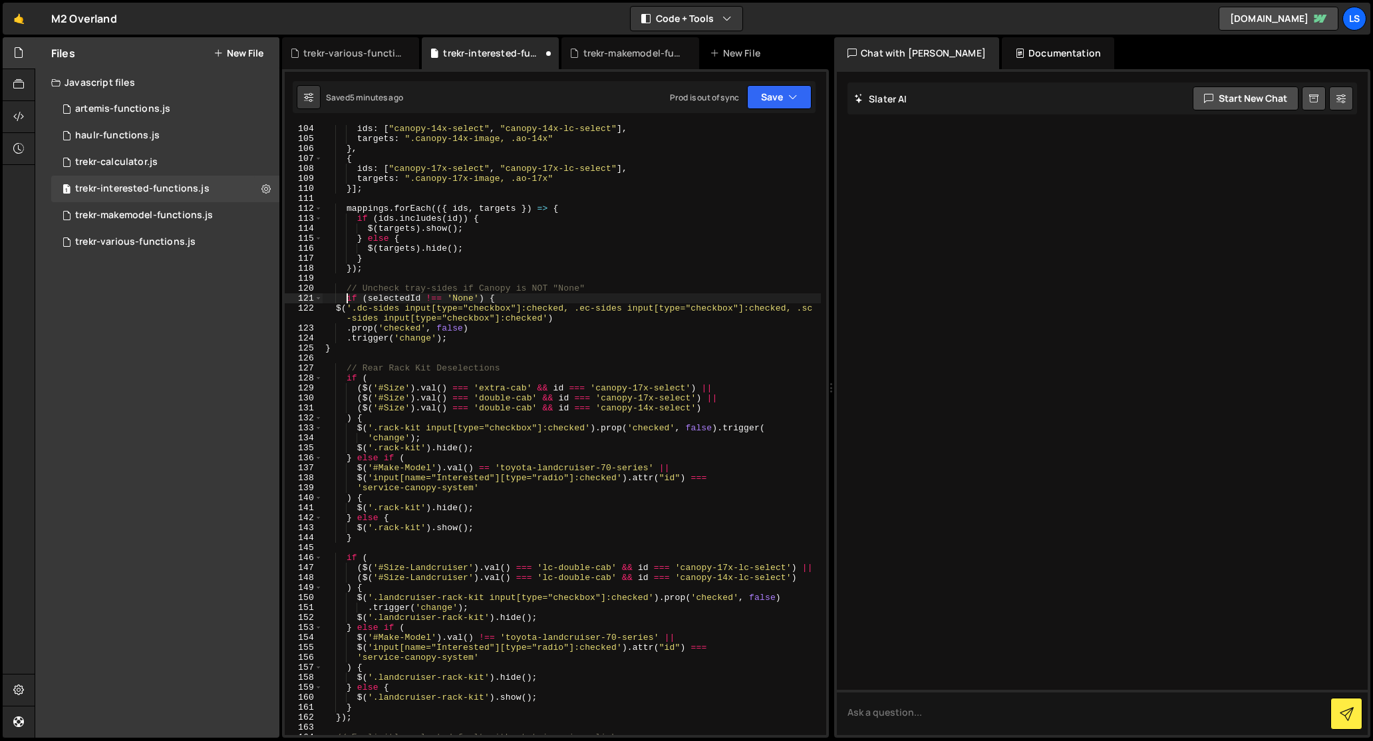
scroll to position [961, 0]
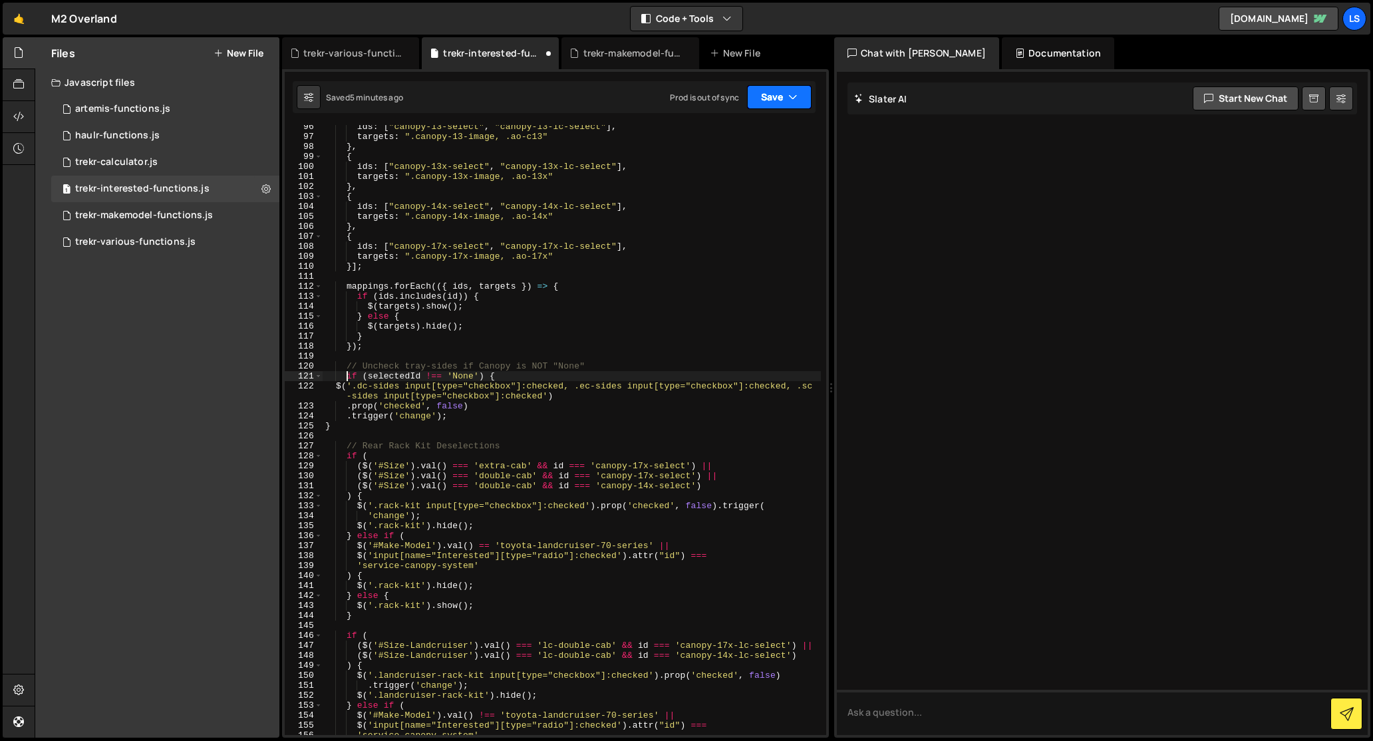
click at [779, 92] on button "Save" at bounding box center [779, 97] width 65 height 24
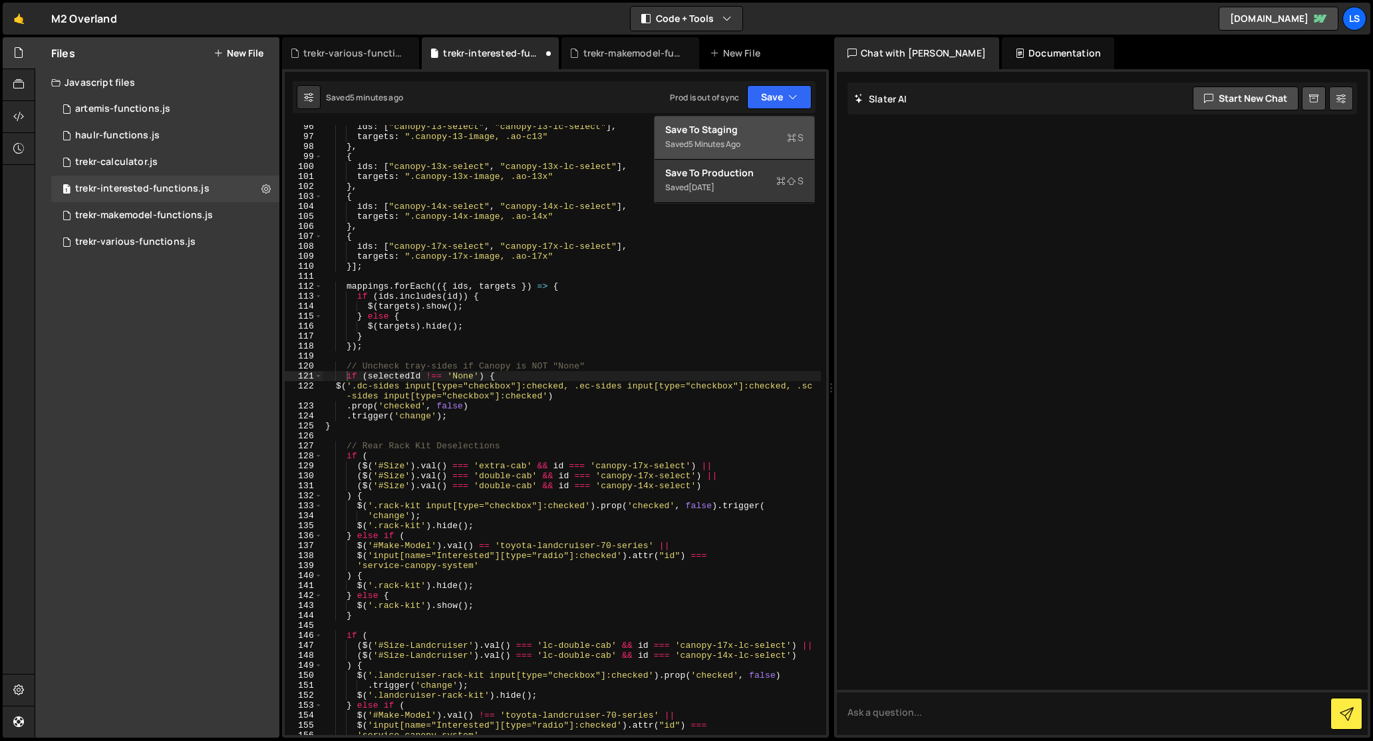
click at [716, 138] on div "Saved 5 minutes ago" at bounding box center [734, 144] width 138 height 16
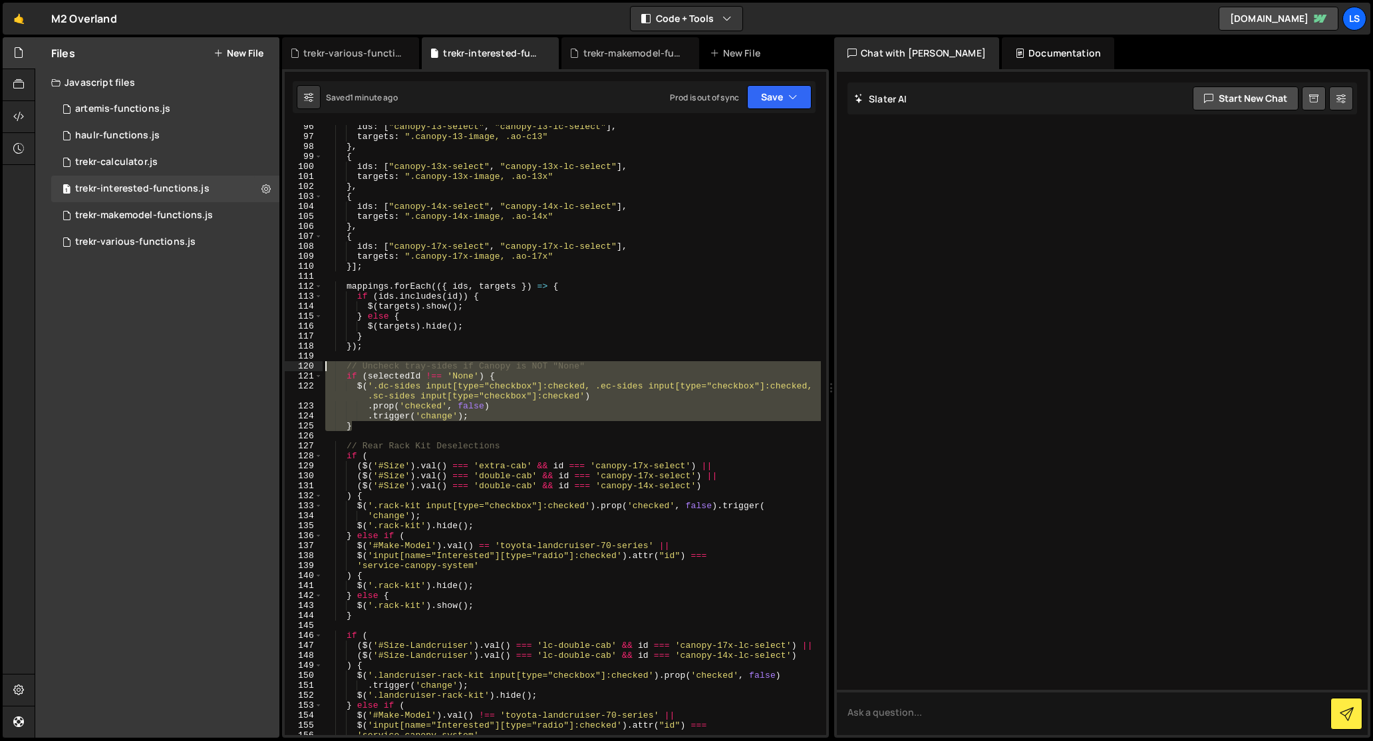
drag, startPoint x: 357, startPoint y: 428, endPoint x: 322, endPoint y: 369, distance: 68.9
click at [322, 369] on div "} 96 97 98 99 100 101 102 103 104 105 106 107 108 109 110 111 112 113 114 115 1…" at bounding box center [555, 430] width 541 height 610
paste textarea "}"
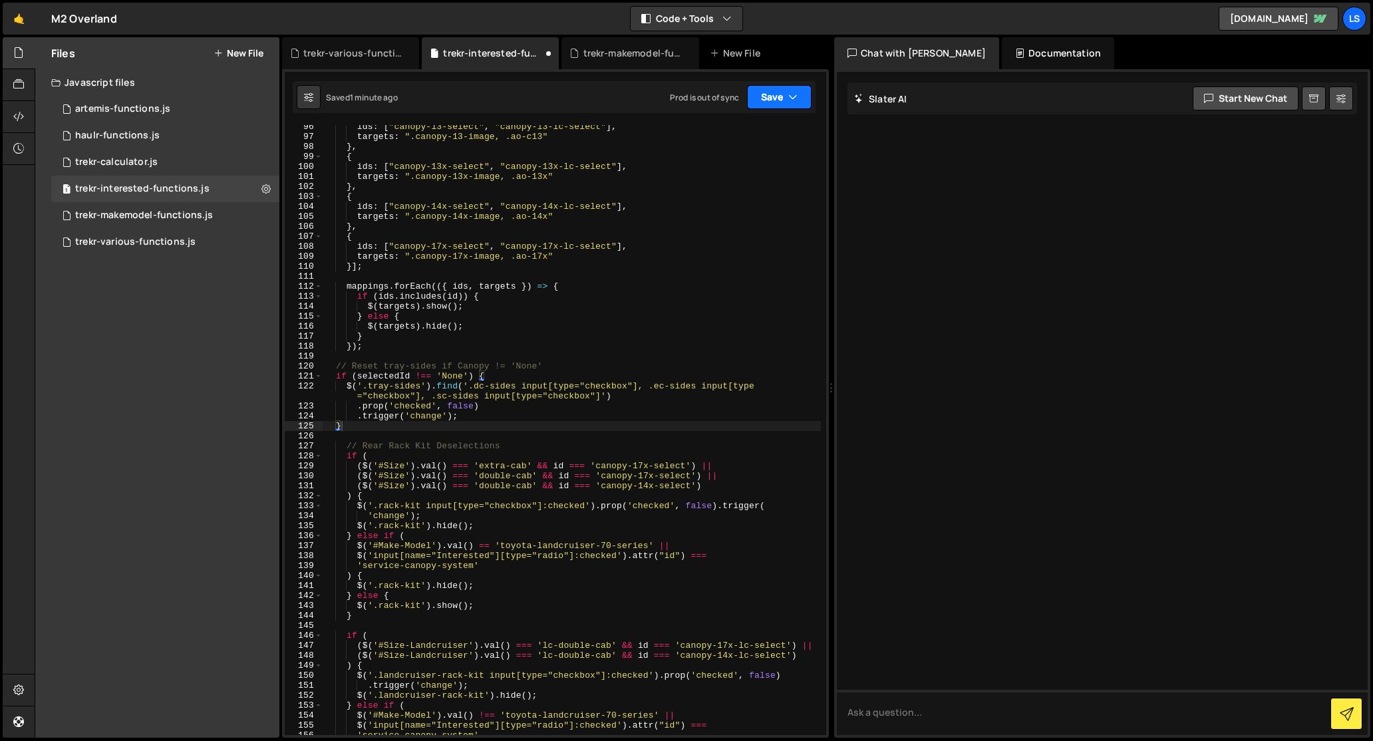
click at [785, 99] on button "Save" at bounding box center [779, 97] width 65 height 24
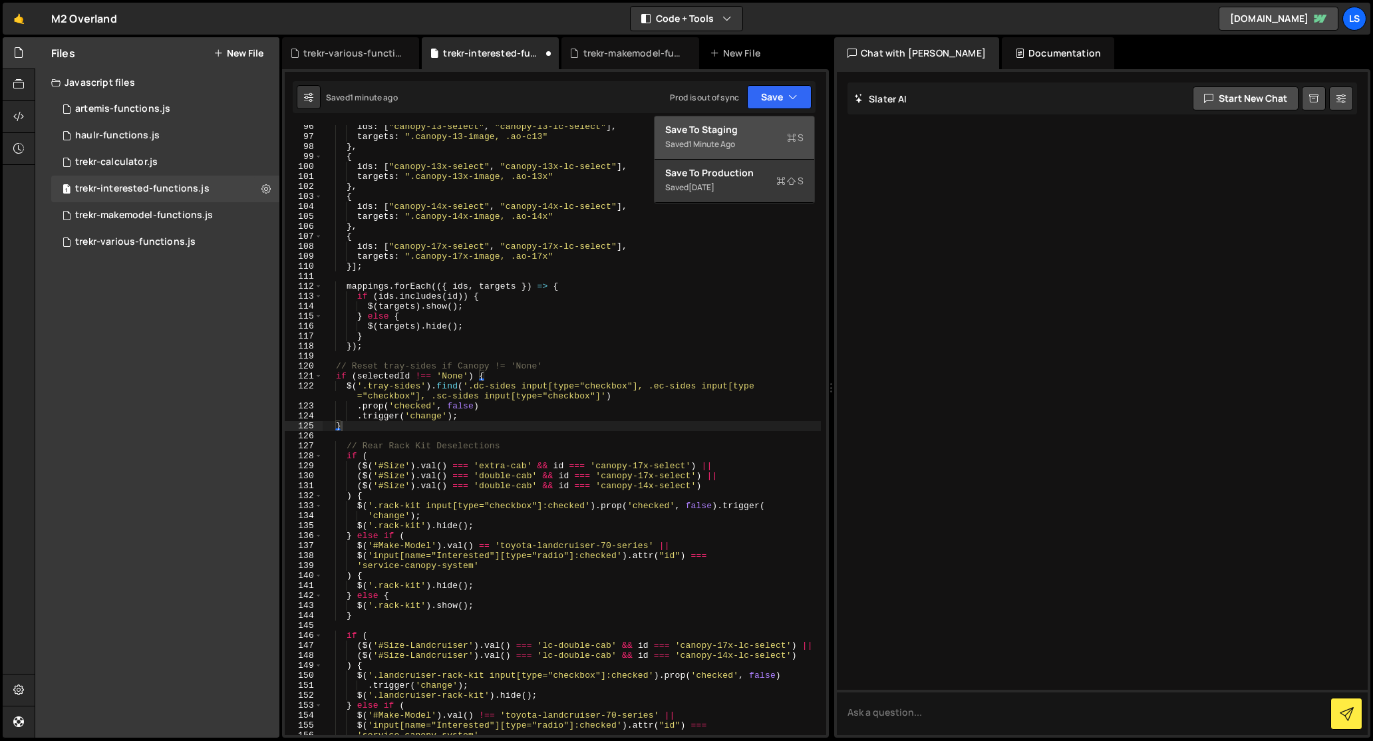
click at [757, 130] on div "Save to Staging S" at bounding box center [734, 129] width 138 height 13
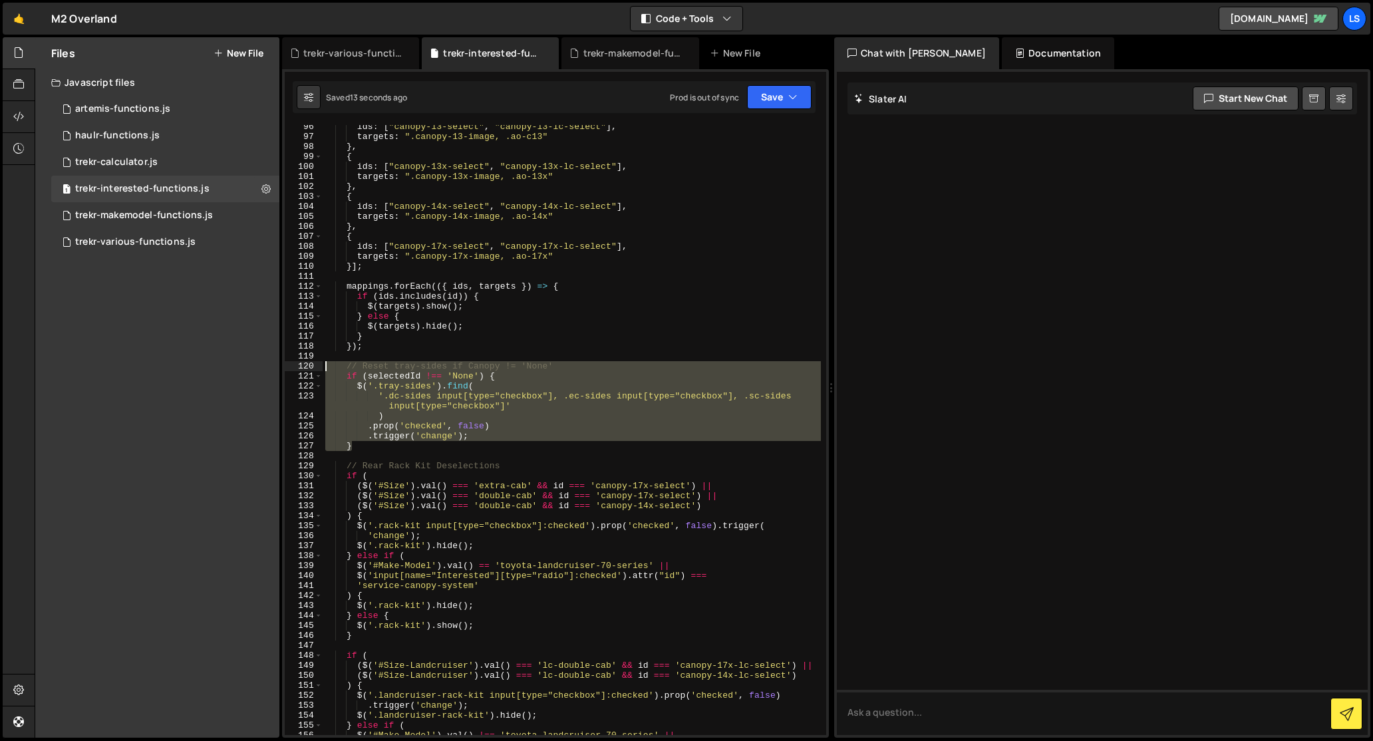
drag, startPoint x: 355, startPoint y: 450, endPoint x: 309, endPoint y: 369, distance: 93.8
click at [309, 369] on div "} 96 97 98 99 100 101 102 103 104 105 106 107 108 109 110 111 112 113 114 115 1…" at bounding box center [555, 430] width 541 height 610
type textarea "// Reset tray-sides if Canopy != 'None' if (selectedId !== 'None') {"
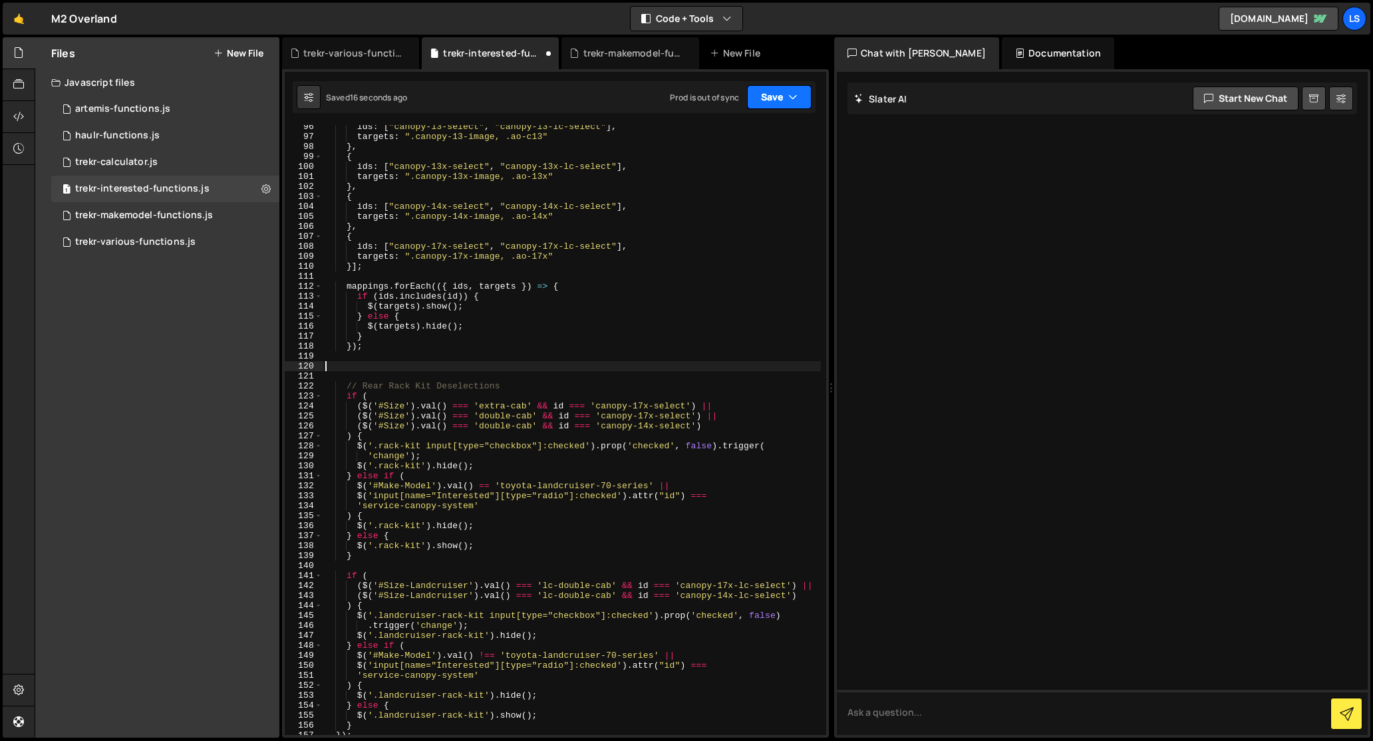
click at [769, 97] on button "Save" at bounding box center [779, 97] width 65 height 24
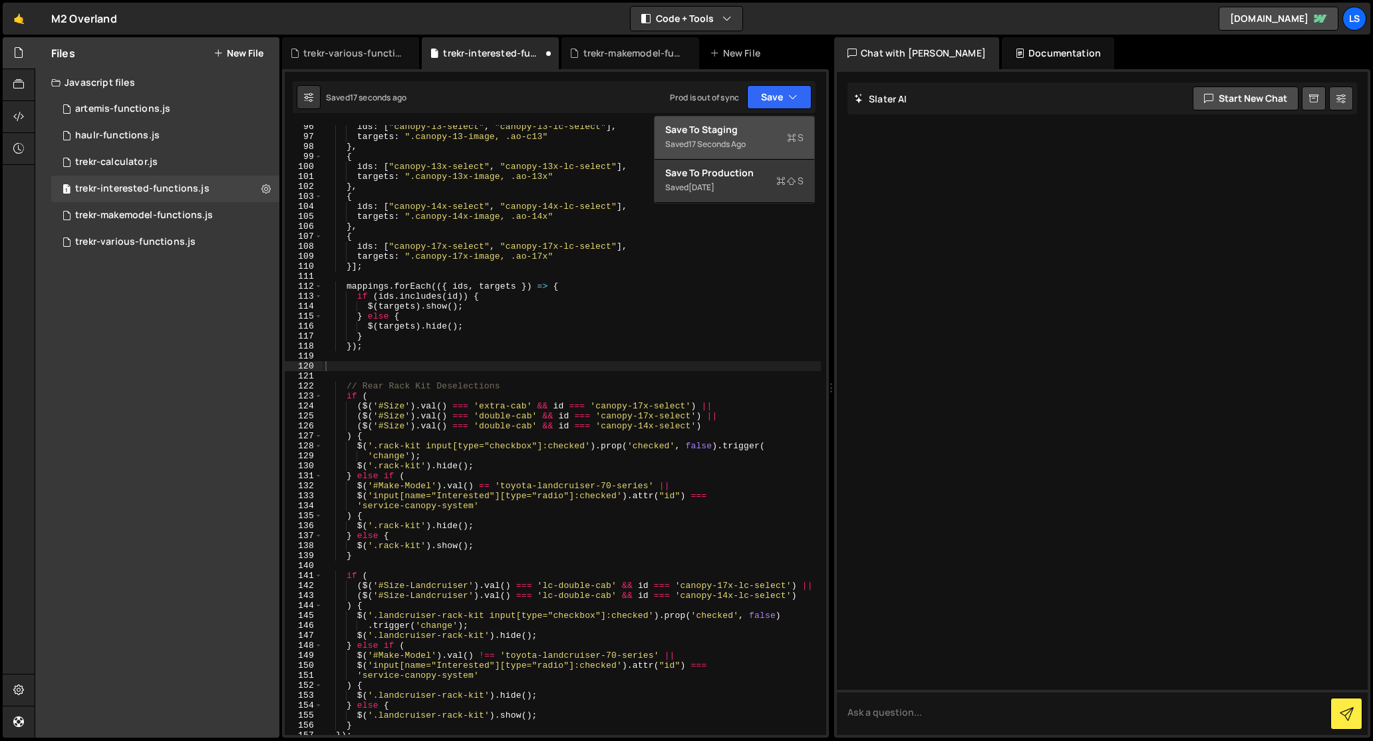
click at [735, 125] on div "Save to Staging S" at bounding box center [734, 129] width 138 height 13
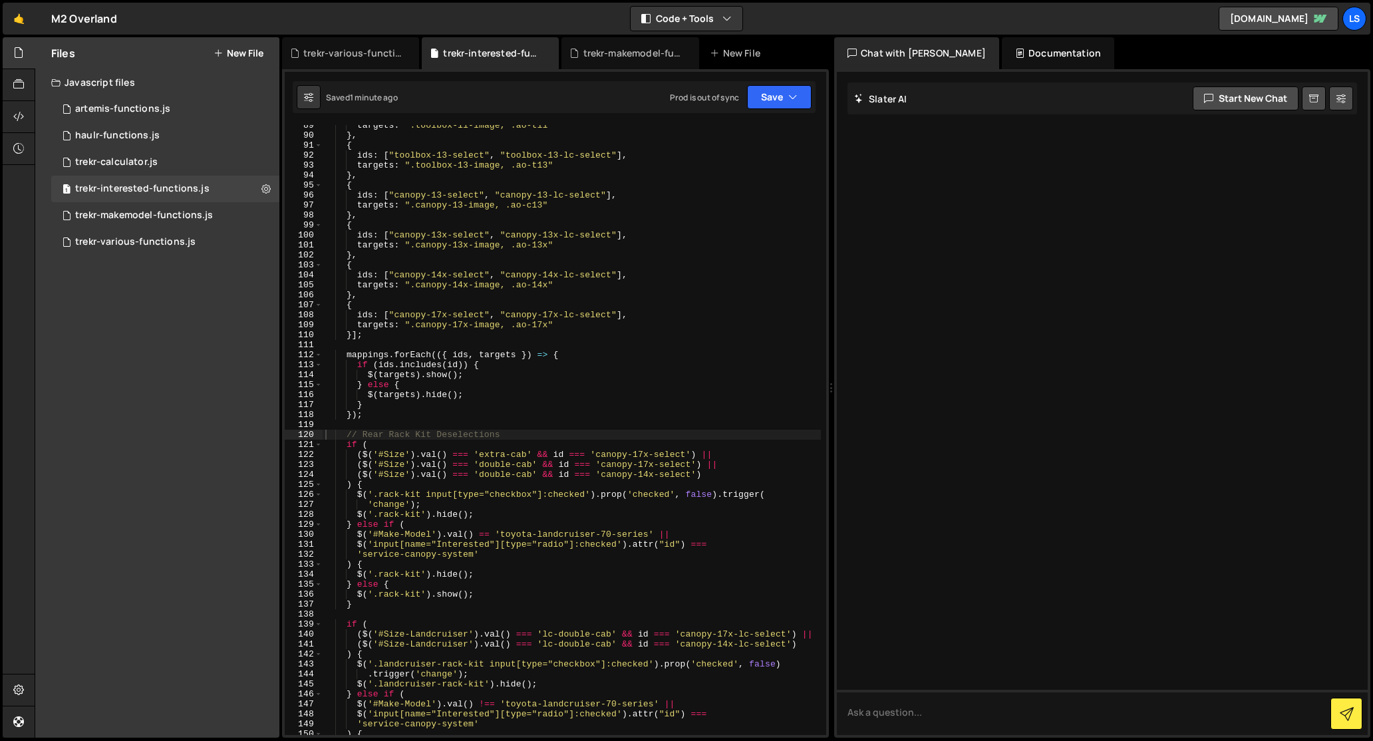
scroll to position [893, 0]
type textarea "});"
click at [378, 414] on div "targets : ".toolbox-11-image, .ao-t11" } , { ids : [ "toolbox-13-select" , "too…" at bounding box center [572, 435] width 498 height 630
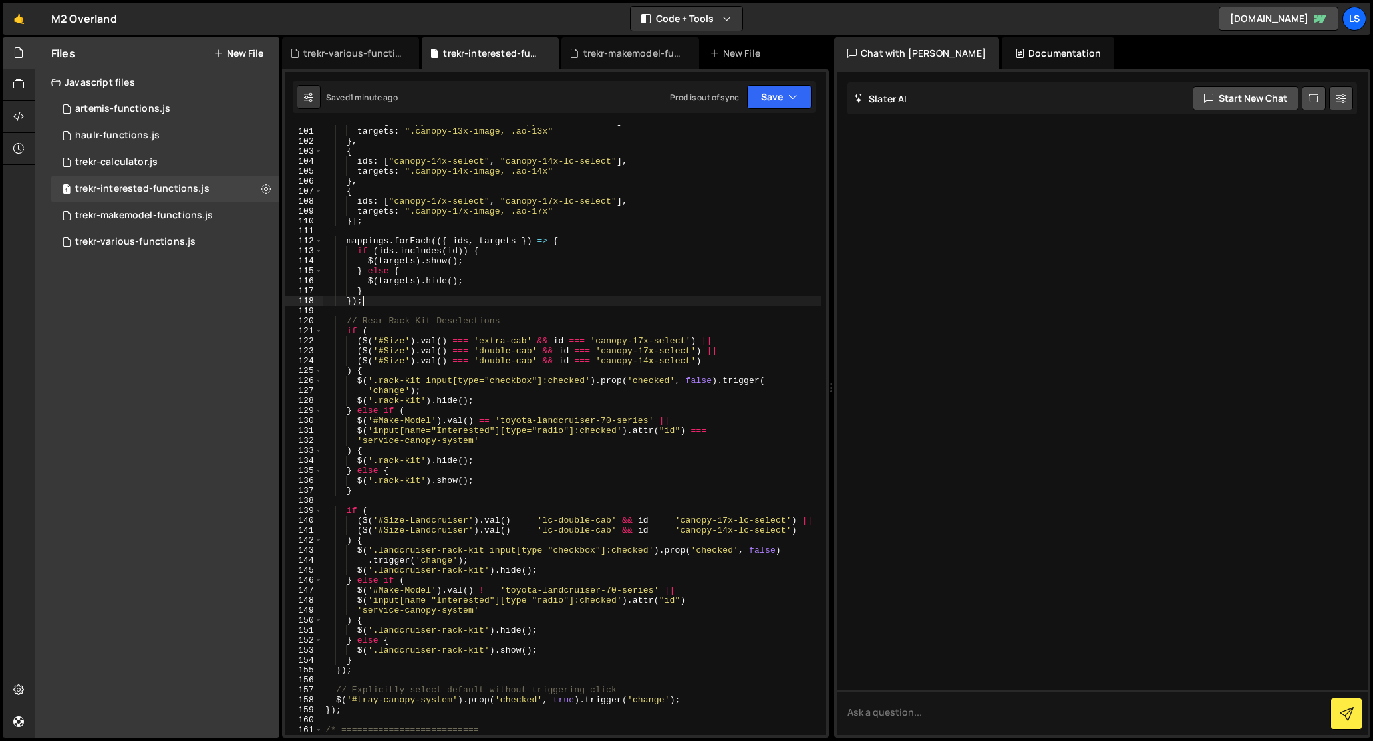
scroll to position [0, 1]
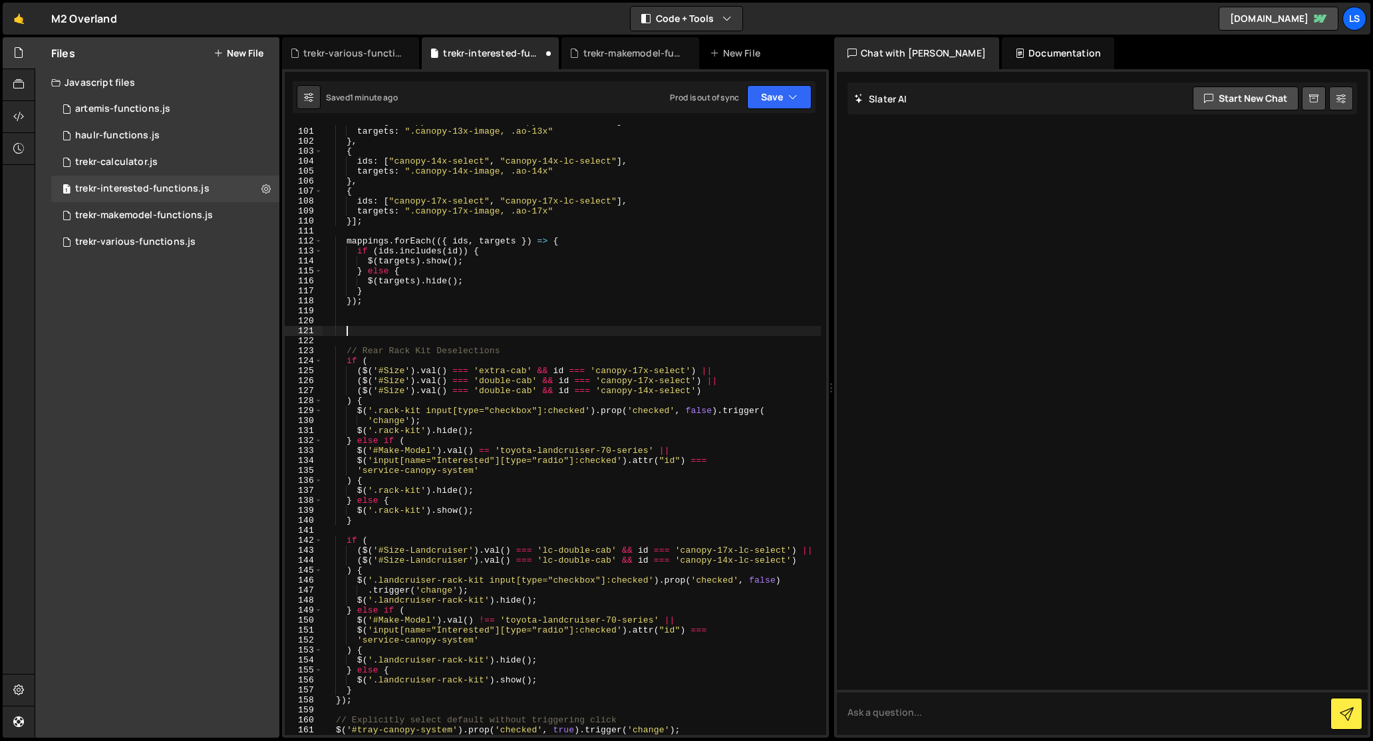
paste textarea
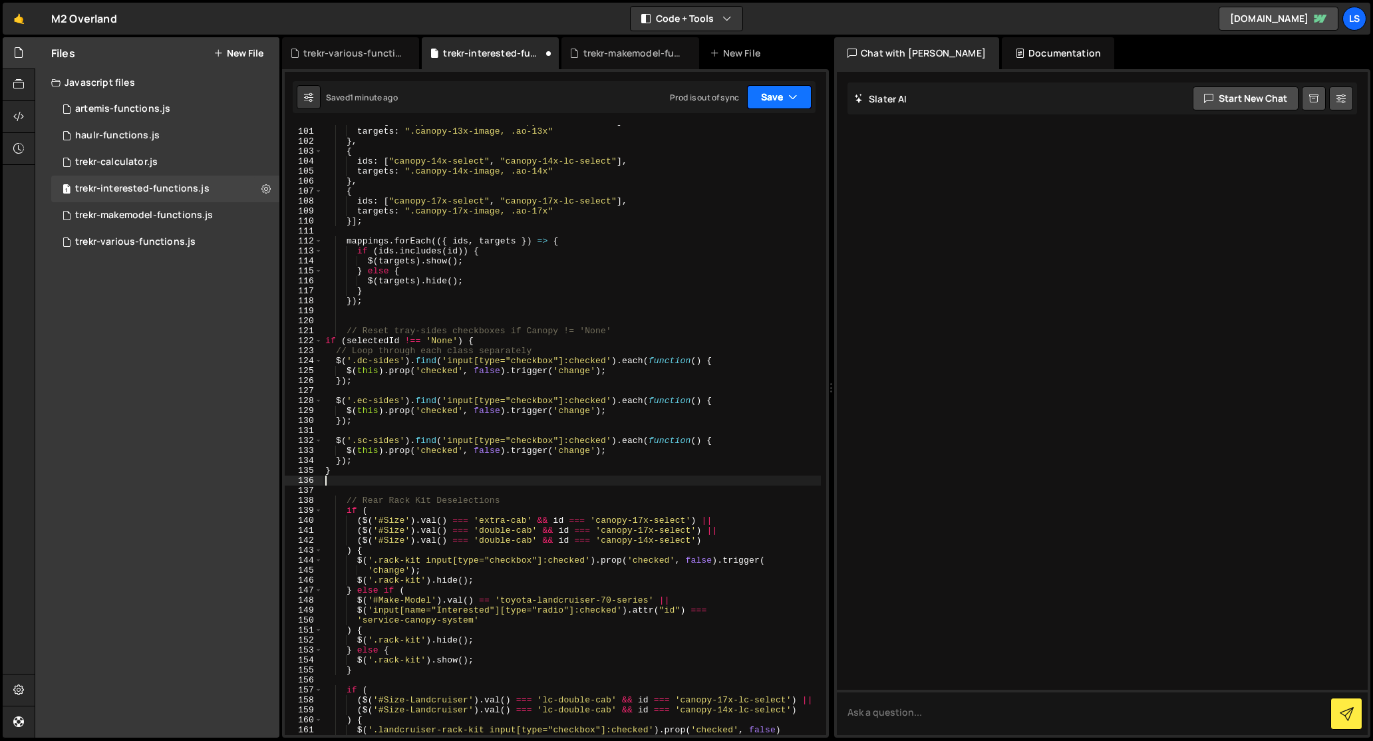
click at [789, 99] on icon "button" at bounding box center [792, 96] width 9 height 13
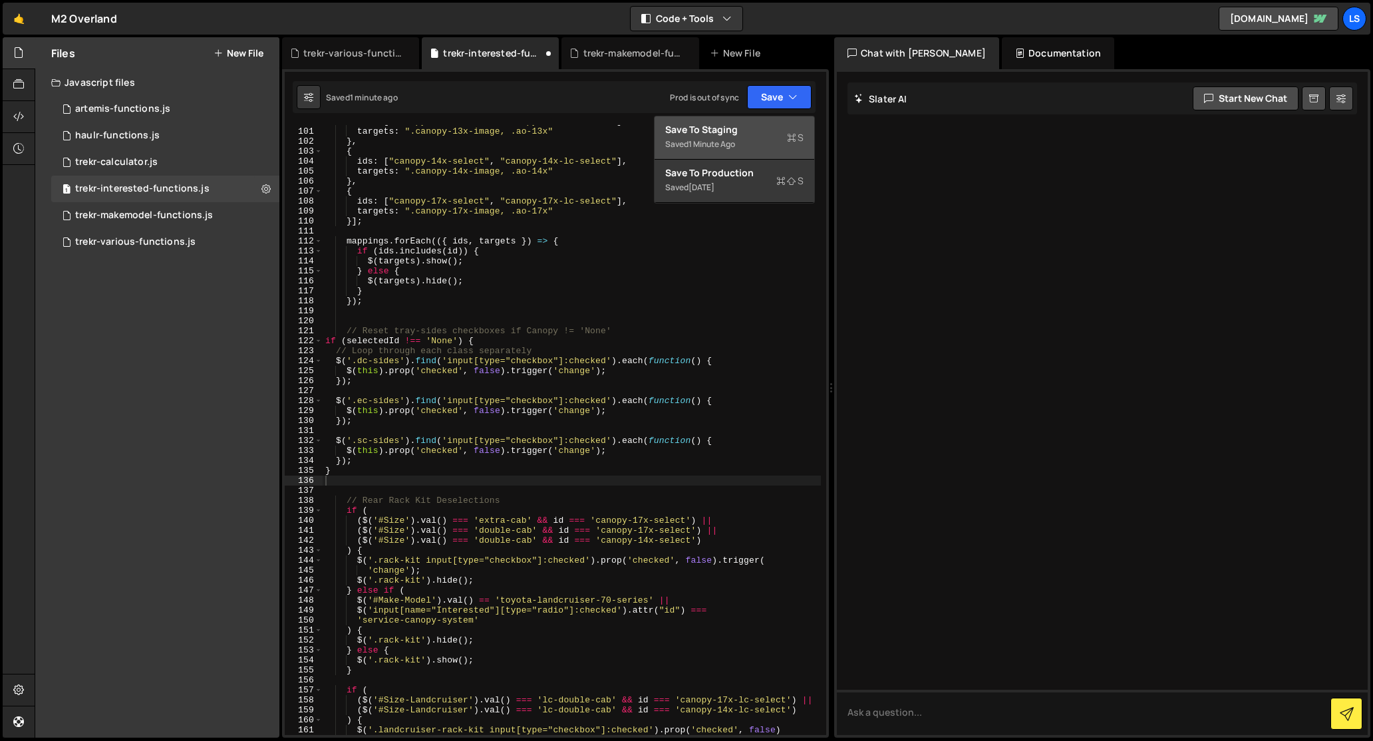
click at [710, 126] on div "Save to Staging S" at bounding box center [734, 129] width 138 height 13
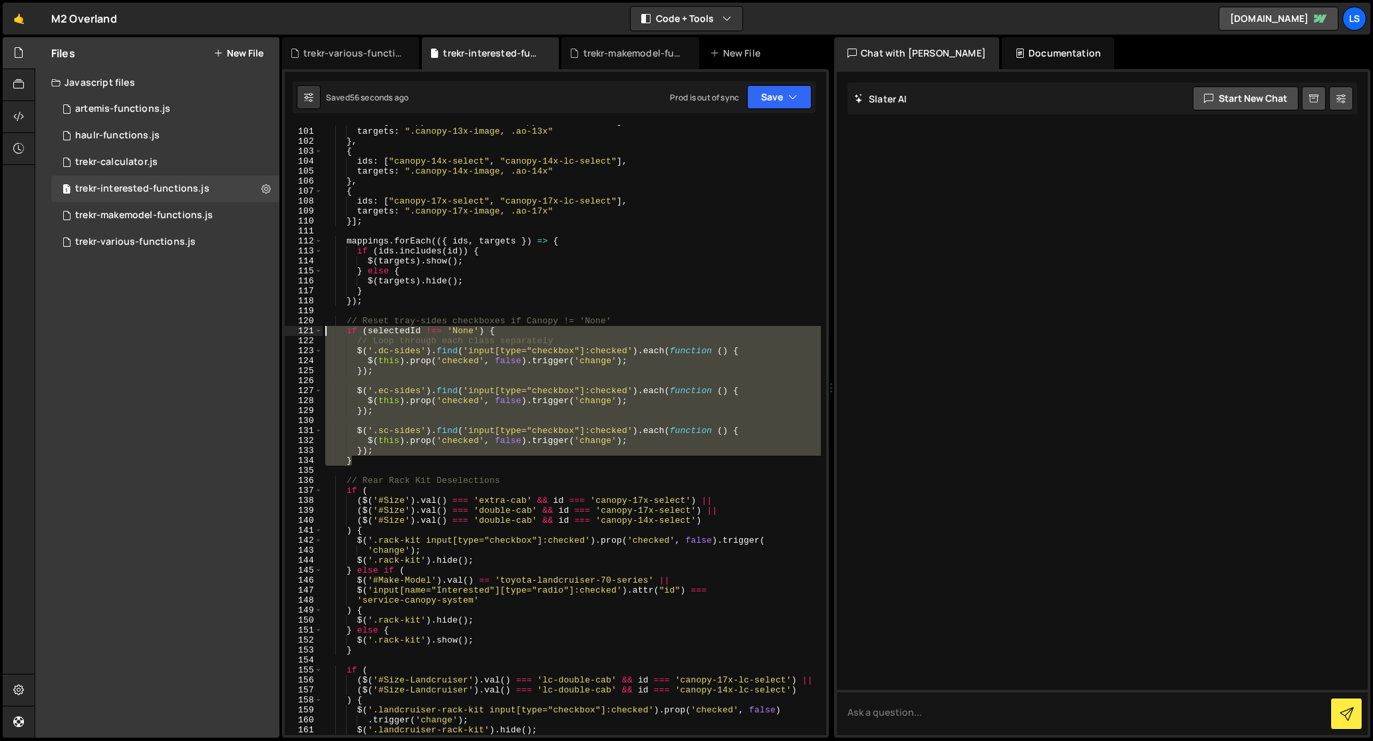
drag, startPoint x: 353, startPoint y: 462, endPoint x: 309, endPoint y: 330, distance: 138.6
click at [309, 330] on div "} 100 101 102 103 104 105 106 107 108 109 110 111 112 113 114 115 116 117 118 1…" at bounding box center [555, 430] width 541 height 610
paste textarea "}"
type textarea "}"
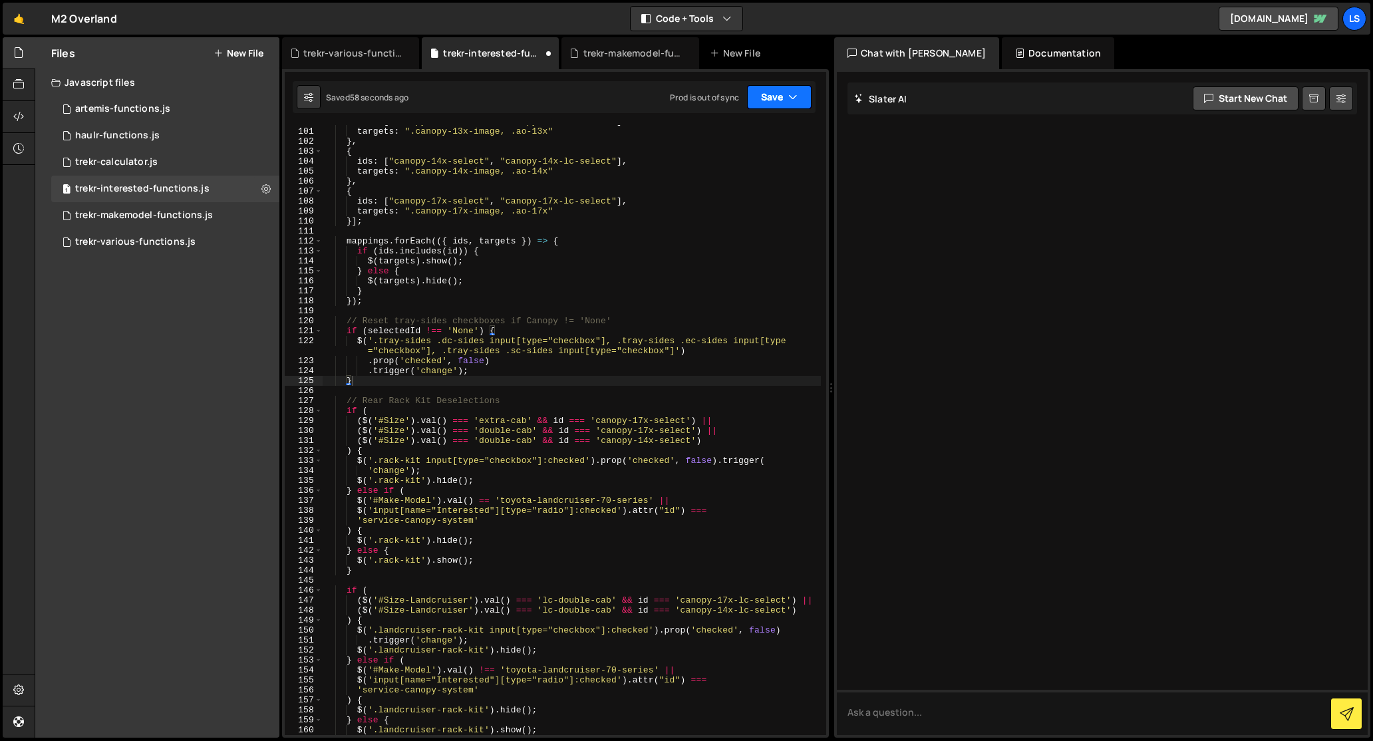
click at [771, 96] on button "Save" at bounding box center [779, 97] width 65 height 24
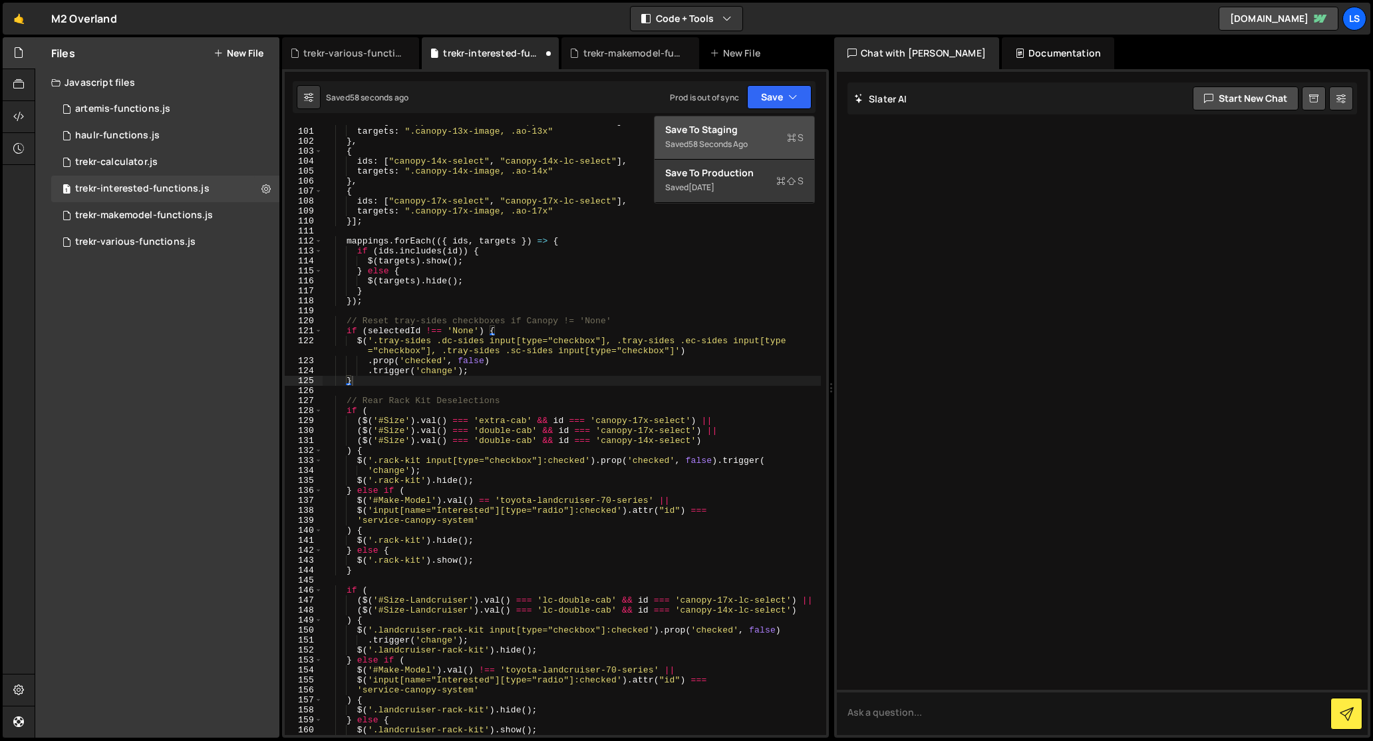
click at [706, 130] on div "Save to Staging S" at bounding box center [734, 129] width 138 height 13
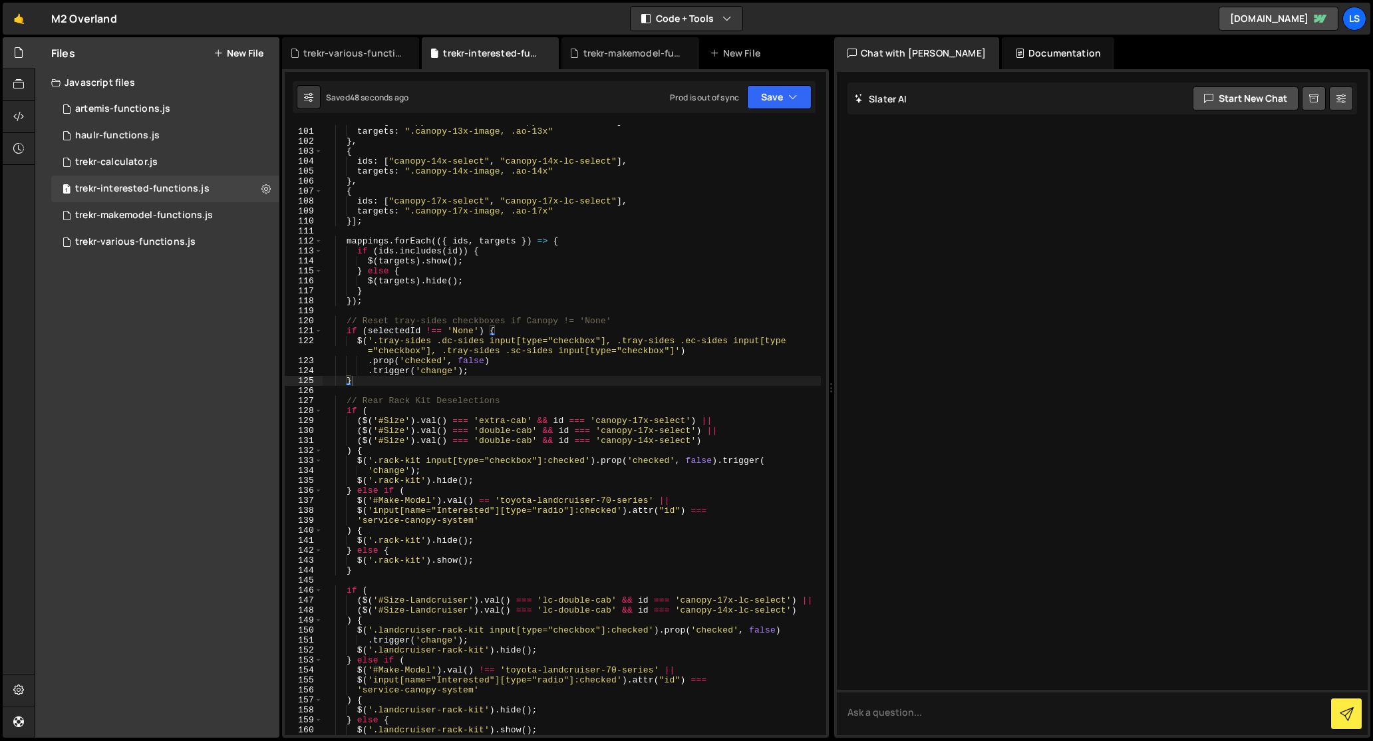
click at [393, 388] on div "ids : [ "canopy-13x-select" , "canopy-13x-lc-select" ] , targets : ".canopy-13x…" at bounding box center [572, 431] width 498 height 630
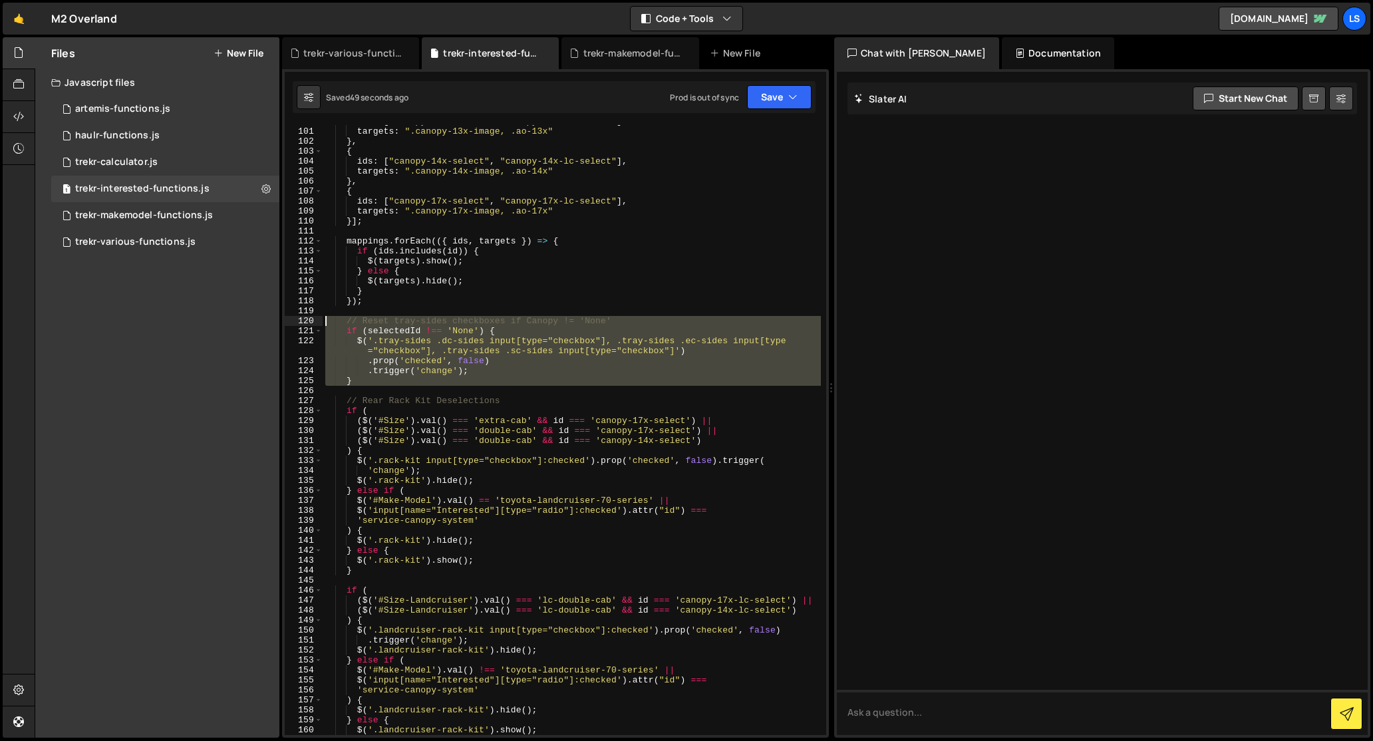
drag, startPoint x: 369, startPoint y: 386, endPoint x: 301, endPoint y: 319, distance: 96.0
click at [301, 319] on div "100 101 102 103 104 105 106 107 108 109 110 111 112 113 114 115 116 117 118 119…" at bounding box center [555, 430] width 541 height 610
type textarea "// Reset tray-sides checkboxes if Canopy != 'None' if (selectedId !== 'None') {"
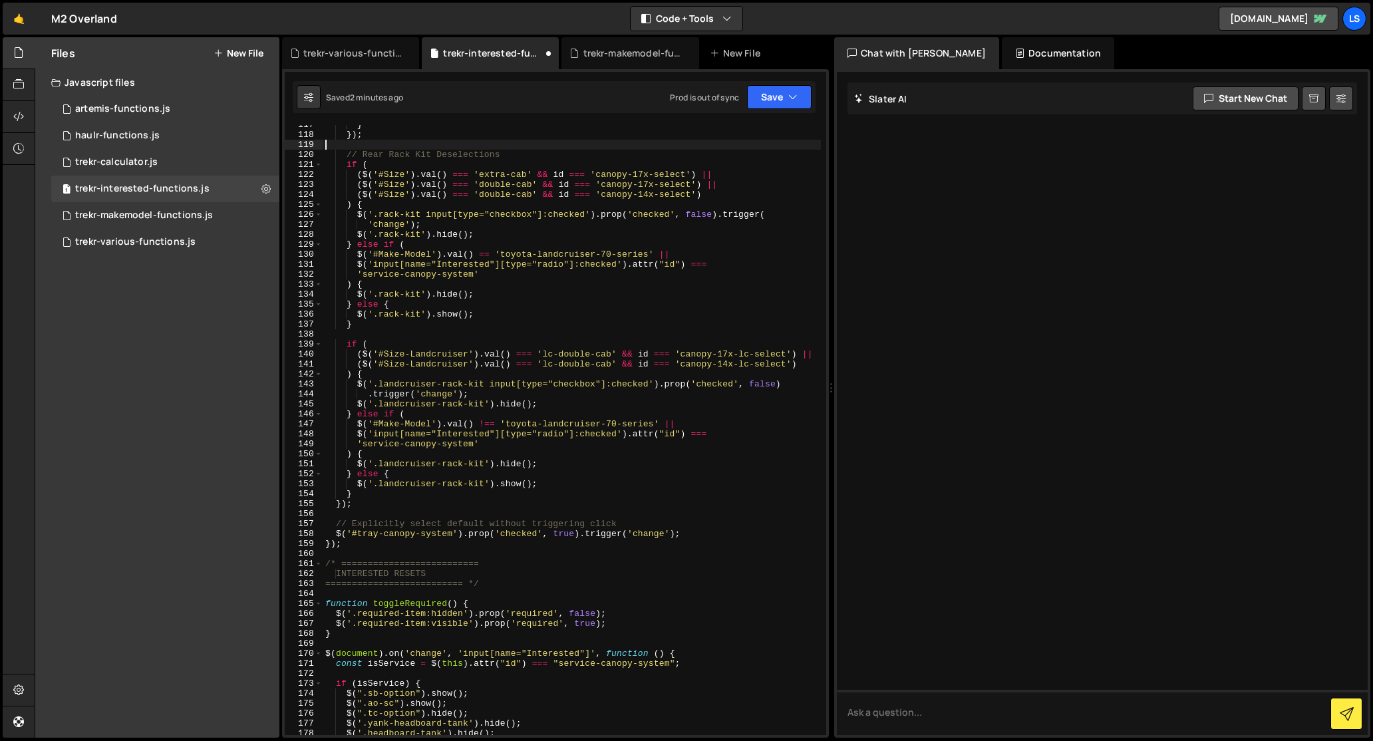
scroll to position [1285, 0]
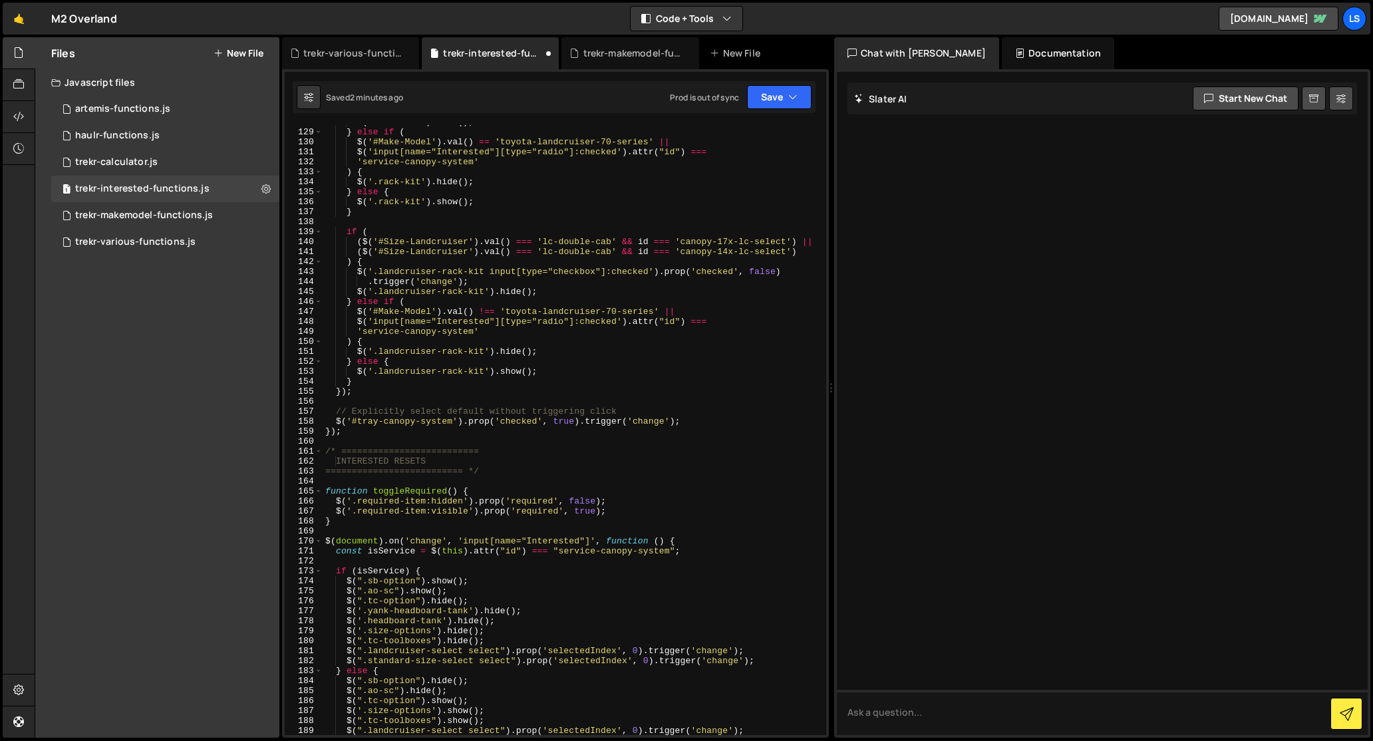
click at [369, 440] on div "$ ( '.rack-kit' ) . hide ( ) ; } else if ( $ ( '#Make-Model' ) . val ( ) == 'to…" at bounding box center [572, 432] width 498 height 630
click at [375, 434] on div "$ ( '.rack-kit' ) . hide ( ) ; } else if ( $ ( '#Make-Model' ) . val ( ) == 'to…" at bounding box center [572, 432] width 498 height 630
type textarea "});"
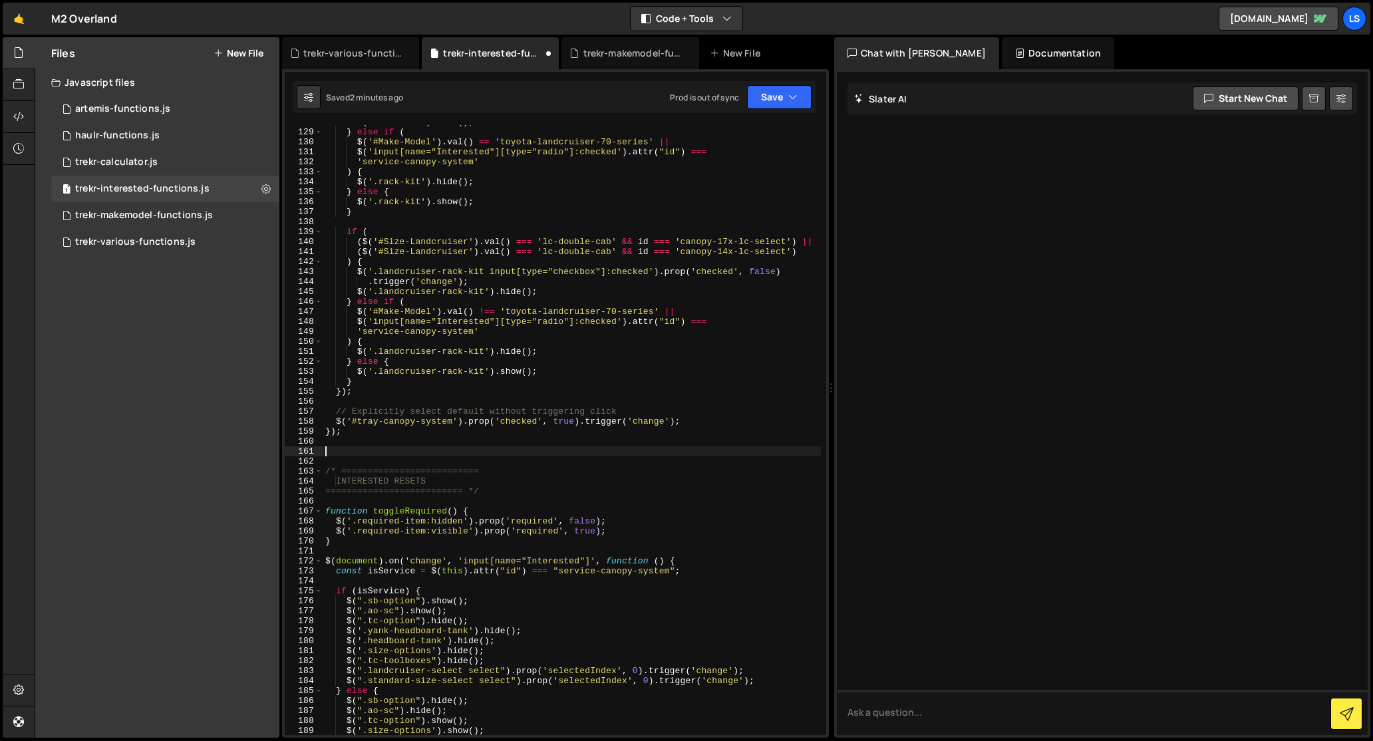
paste textarea "}"
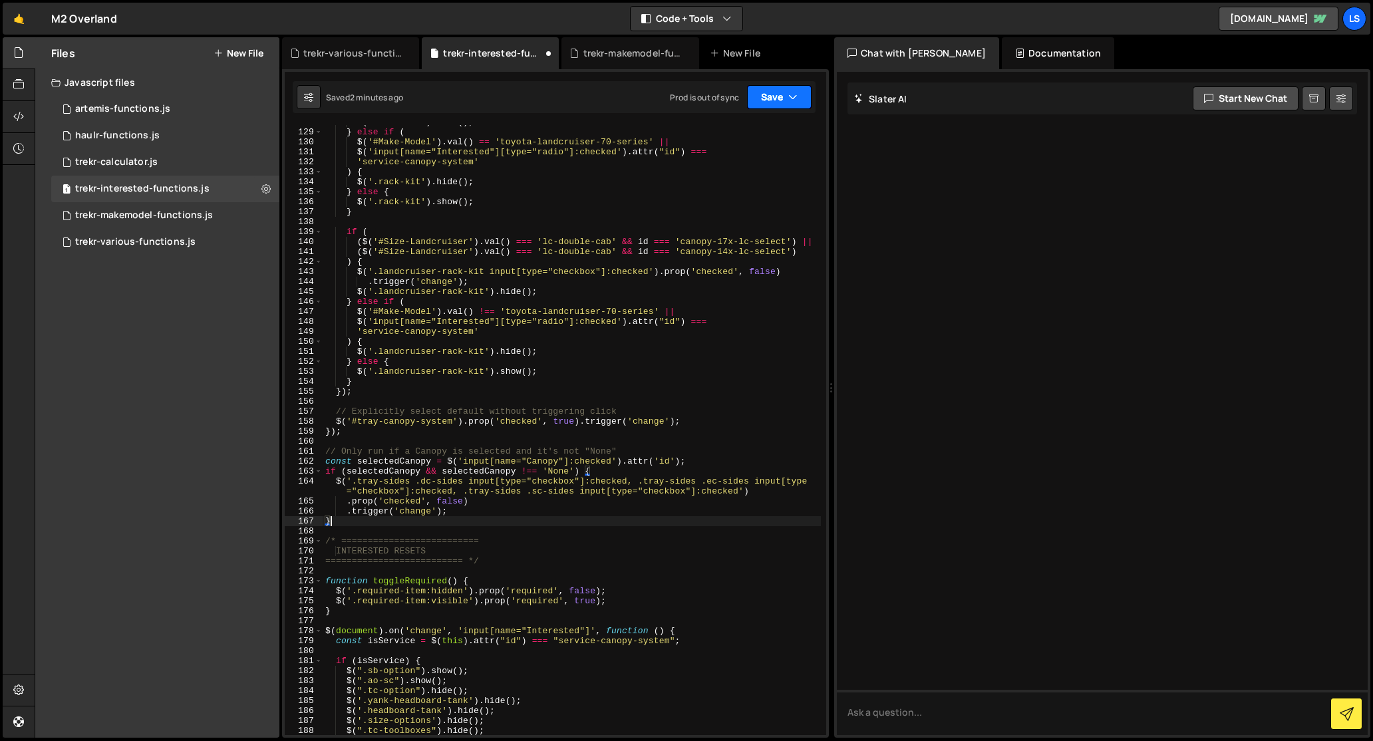
click at [764, 98] on button "Save" at bounding box center [779, 97] width 65 height 24
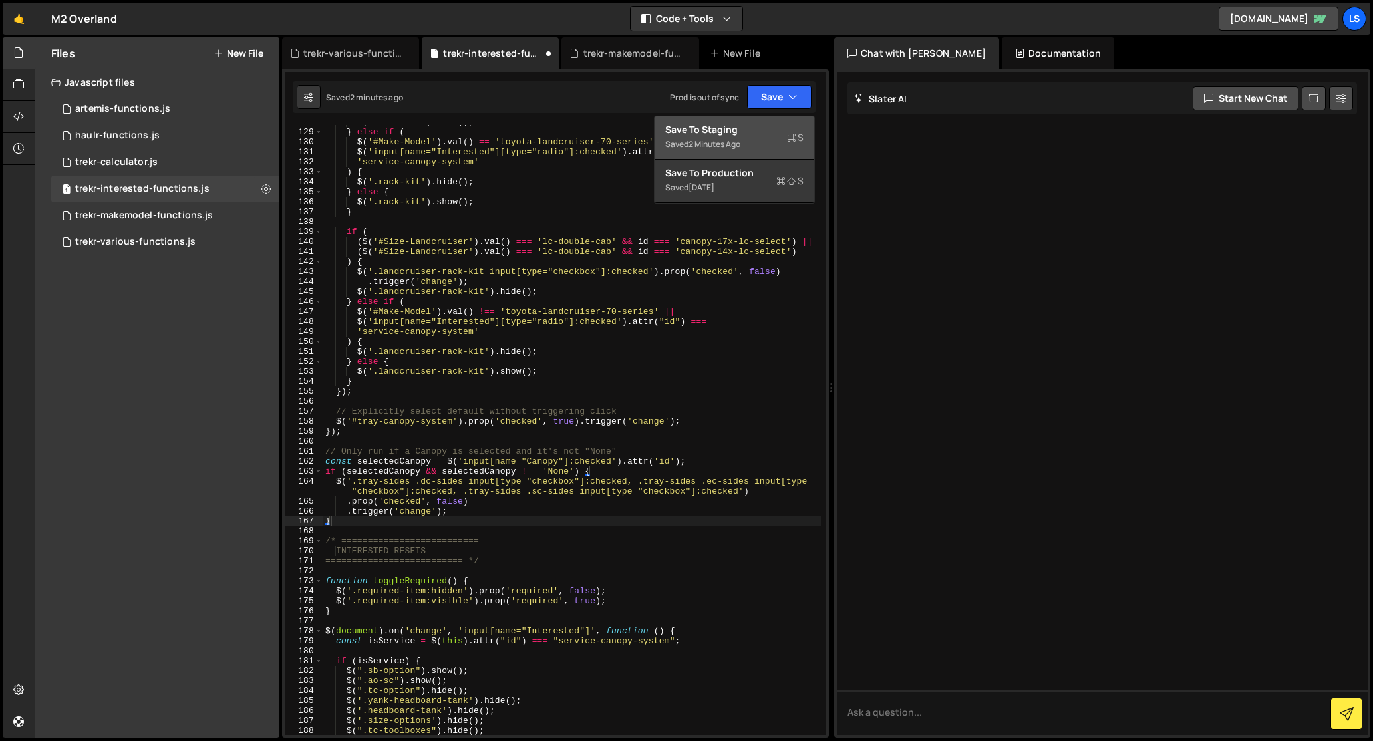
click at [738, 136] on div "Saved 2 minutes ago" at bounding box center [734, 144] width 138 height 16
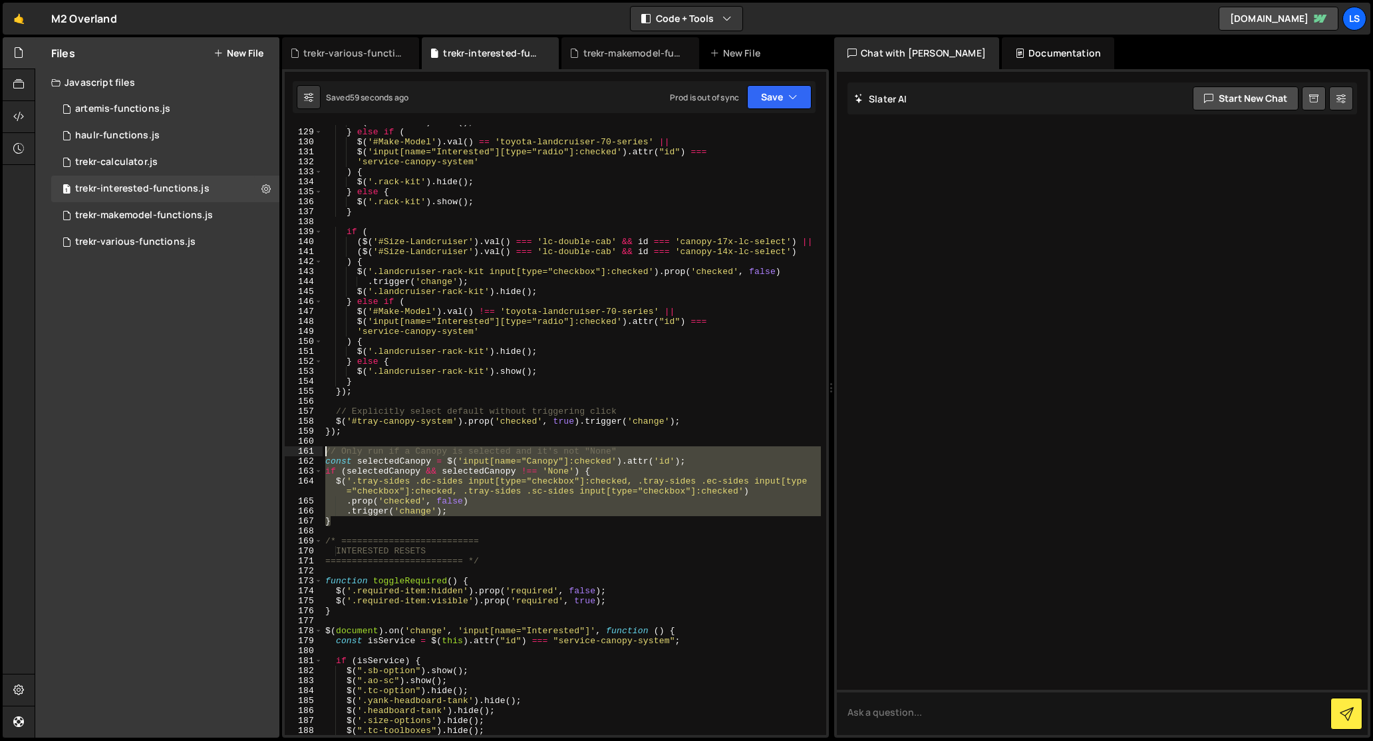
drag, startPoint x: 335, startPoint y: 522, endPoint x: 305, endPoint y: 450, distance: 78.1
click at [305, 450] on div "} 128 129 130 131 132 133 134 135 136 137 138 139 140 141 142 143 144 145 146 1…" at bounding box center [555, 430] width 541 height 610
type textarea "// Only run if a Canopy is selected and it's not "None" const selectedCanopy = …"
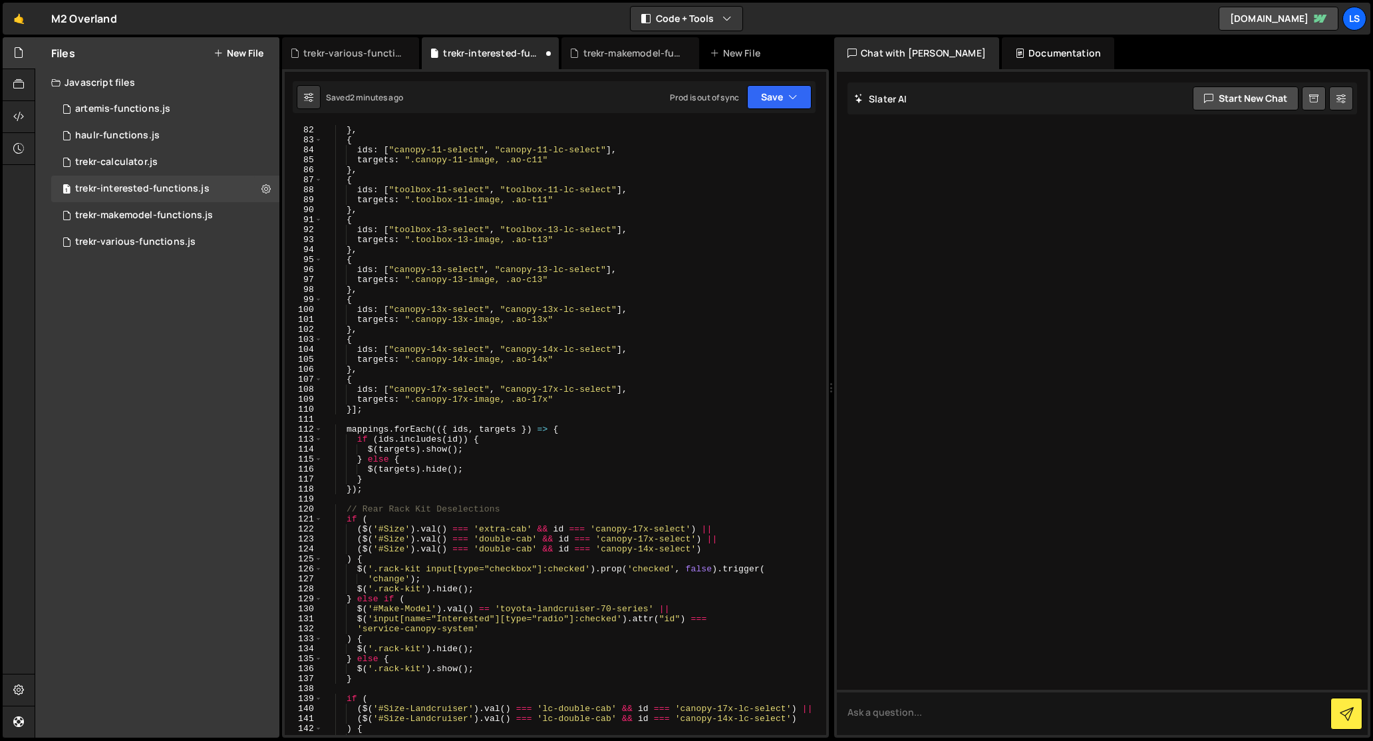
scroll to position [382, 0]
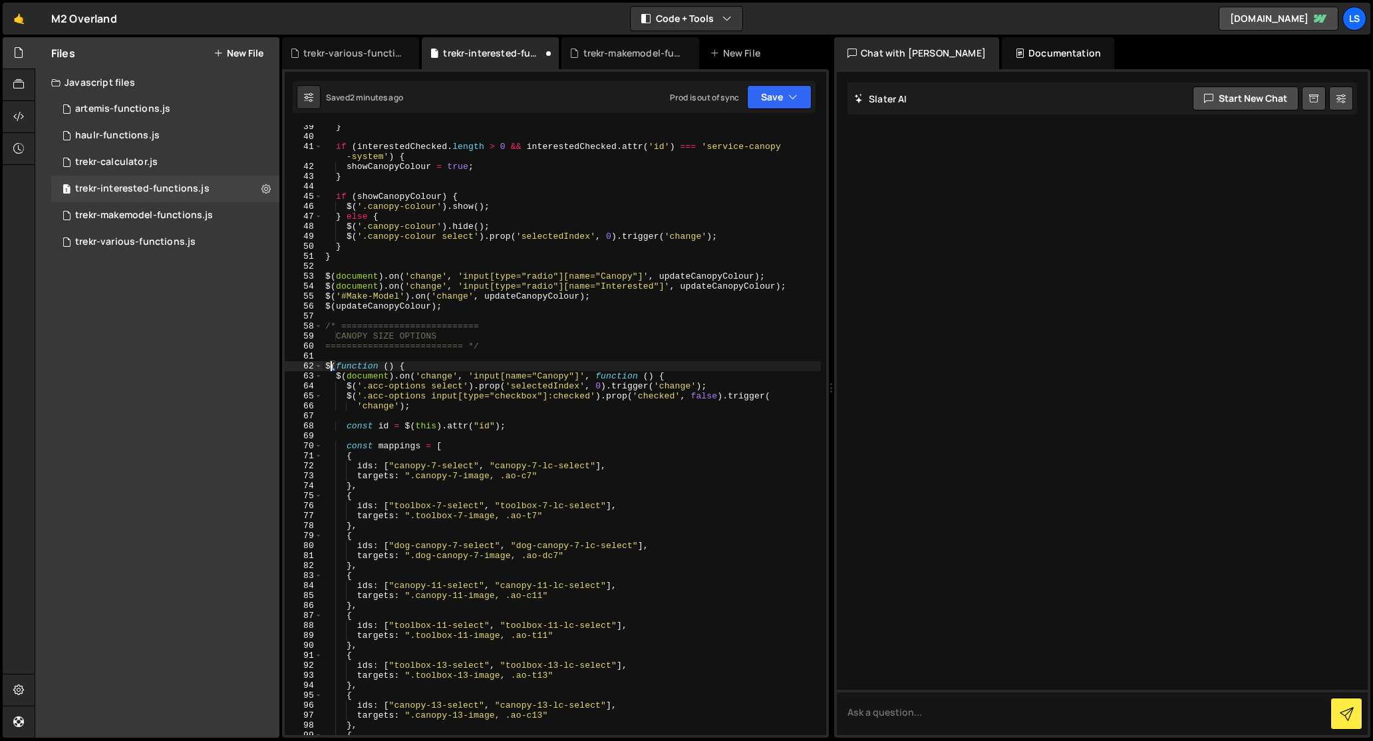
click at [332, 365] on div "} if ( interestedChecked . length > 0 && interestedChecked . attr ( 'id' ) === …" at bounding box center [572, 437] width 498 height 630
click at [326, 368] on div "} if ( interestedChecked . length > 0 && interestedChecked . attr ( 'id' ) === …" at bounding box center [572, 437] width 498 height 630
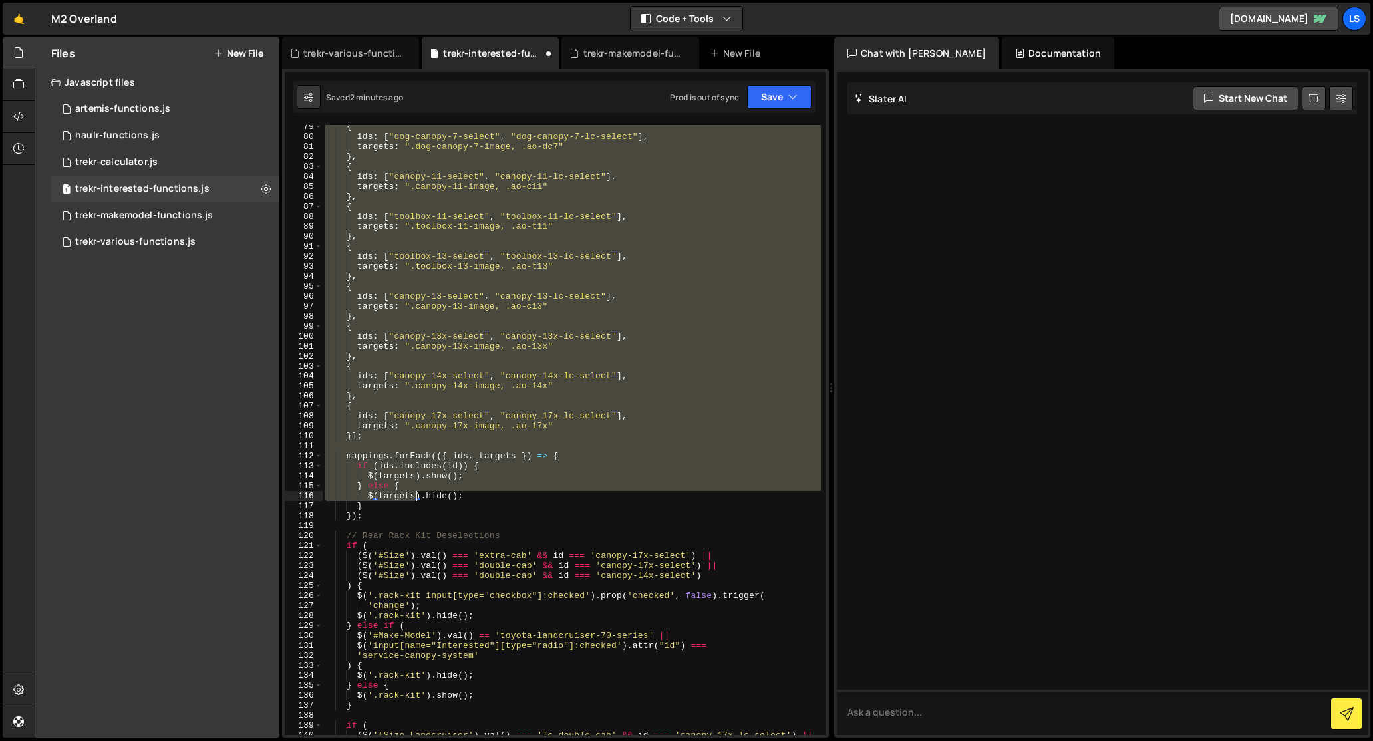
drag, startPoint x: 325, startPoint y: 365, endPoint x: 415, endPoint y: 501, distance: 162.7
click at [415, 504] on div "{ ids : [ "dog-canopy-7-select" , "dog-canopy-7-lc-select" ] , targets : ".dog-…" at bounding box center [572, 437] width 498 height 630
type textarea "$(targets).hide(); }"
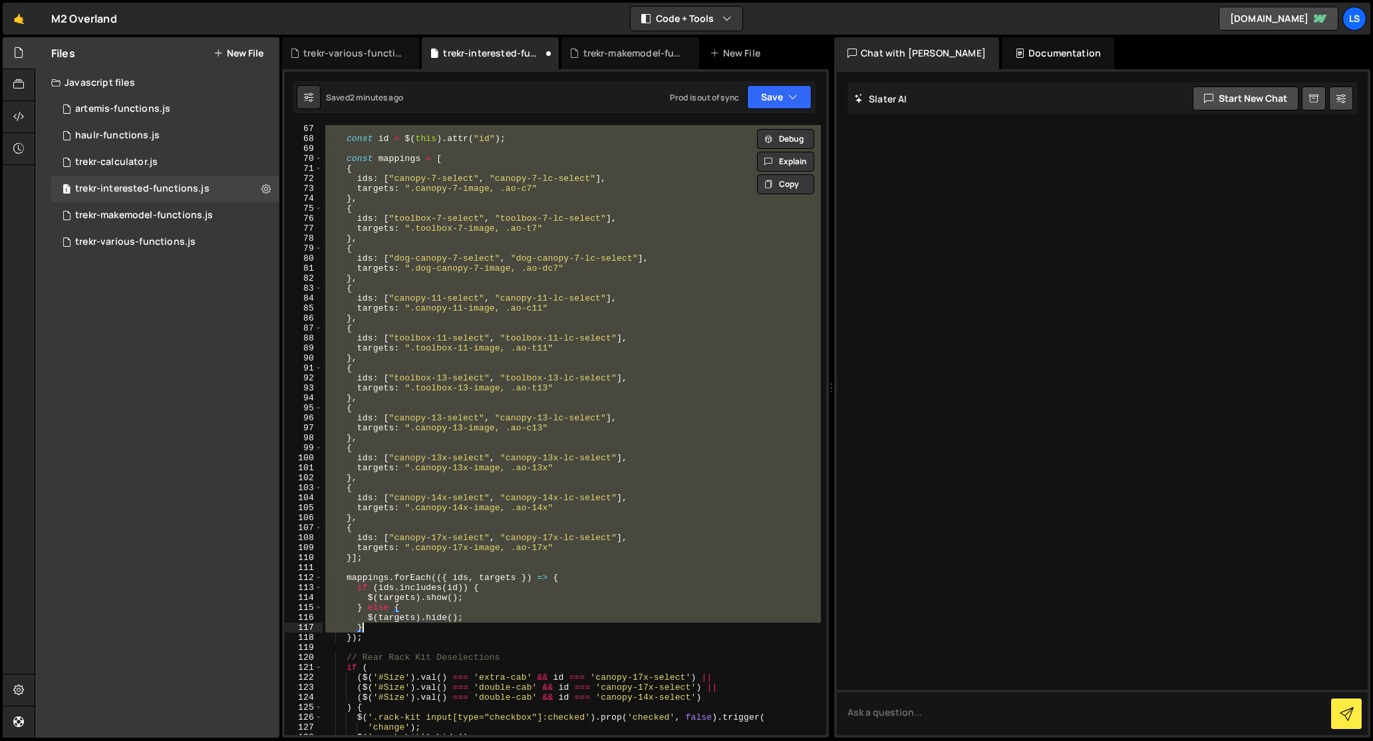
scroll to position [210, 0]
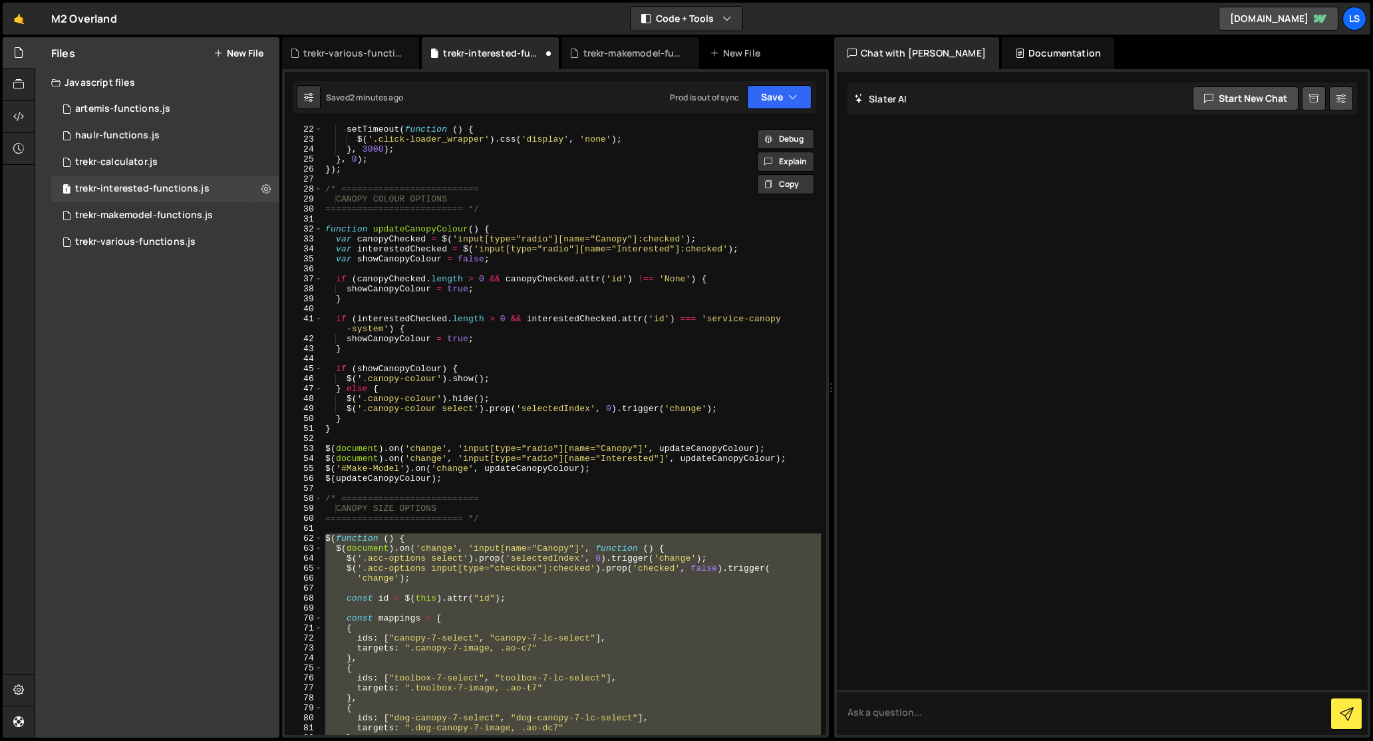
click at [520, 528] on div "setTimeout ( function ( ) { $ ( '.click-loader_wrapper' ) . css ( 'display' , '…" at bounding box center [572, 439] width 498 height 630
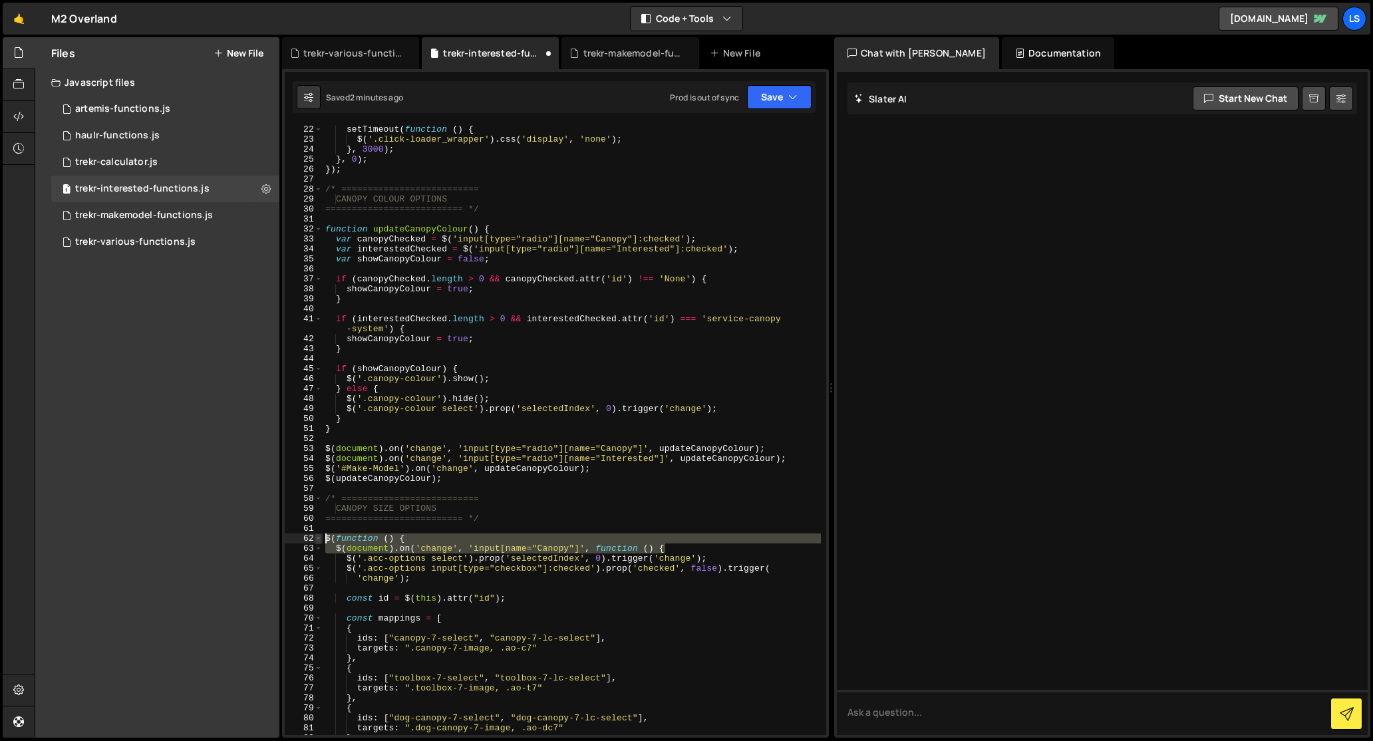
drag, startPoint x: 666, startPoint y: 547, endPoint x: 317, endPoint y: 534, distance: 349.5
click at [317, 534] on div "22 23 24 25 26 27 28 29 30 31 32 33 34 35 36 37 38 39 40 41 42 43 44 45 46 47 4…" at bounding box center [555, 430] width 541 height 610
click at [490, 518] on div "setTimeout ( function ( ) { $ ( '.click-loader_wrapper' ) . css ( 'display' , '…" at bounding box center [572, 439] width 498 height 630
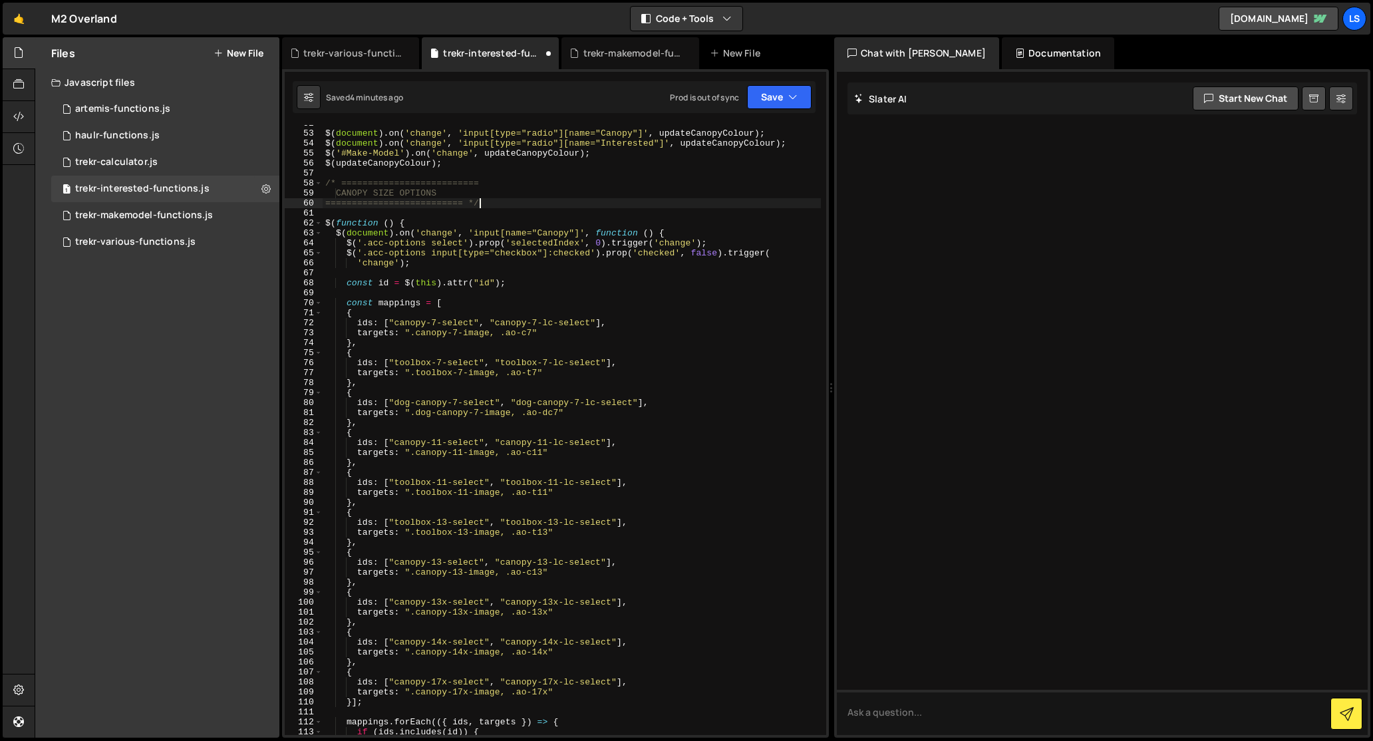
scroll to position [371, 0]
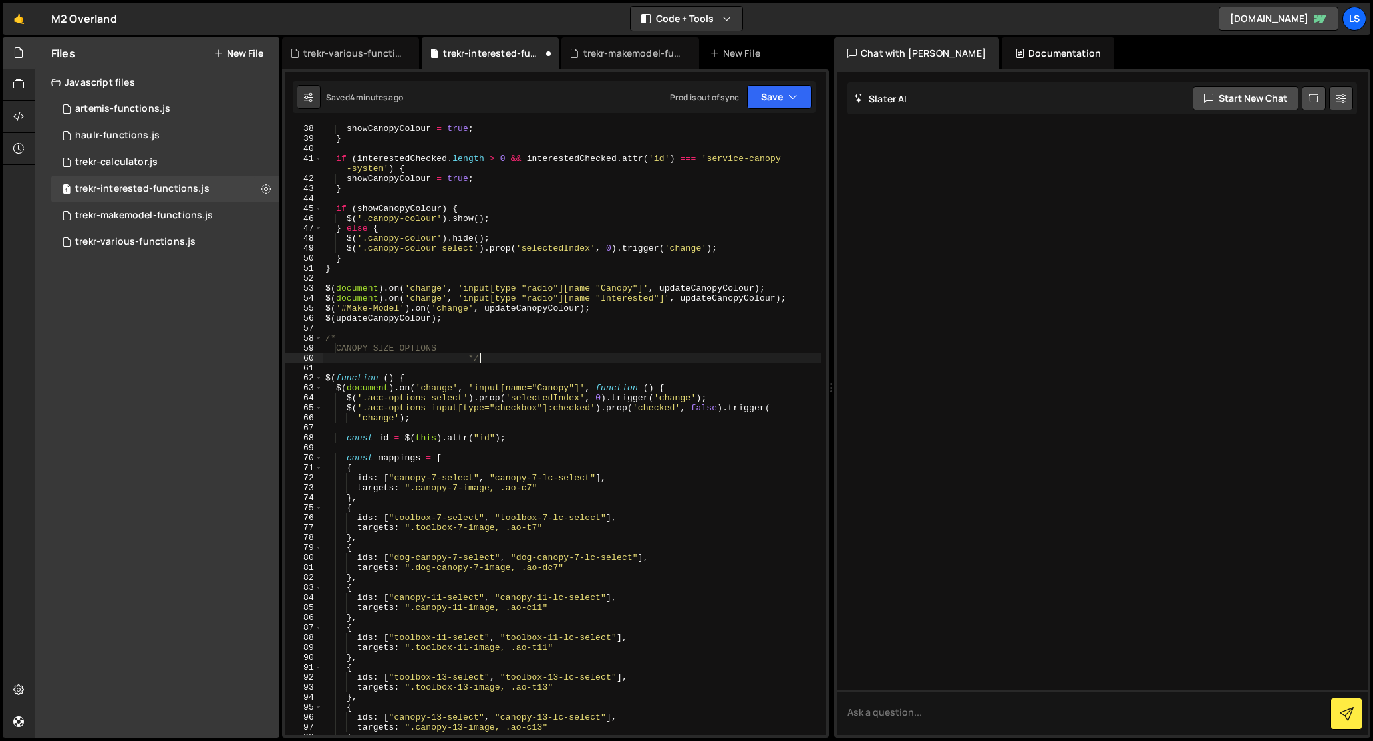
click at [490, 337] on div "showCanopyColour = true ; } if ( interestedChecked . length > 0 && interestedCh…" at bounding box center [572, 439] width 498 height 630
click at [454, 318] on div "showCanopyColour = true ; } if ( interestedChecked . length > 0 && interestedCh…" at bounding box center [572, 439] width 498 height 630
type textarea "$(updateCanopyColour);"
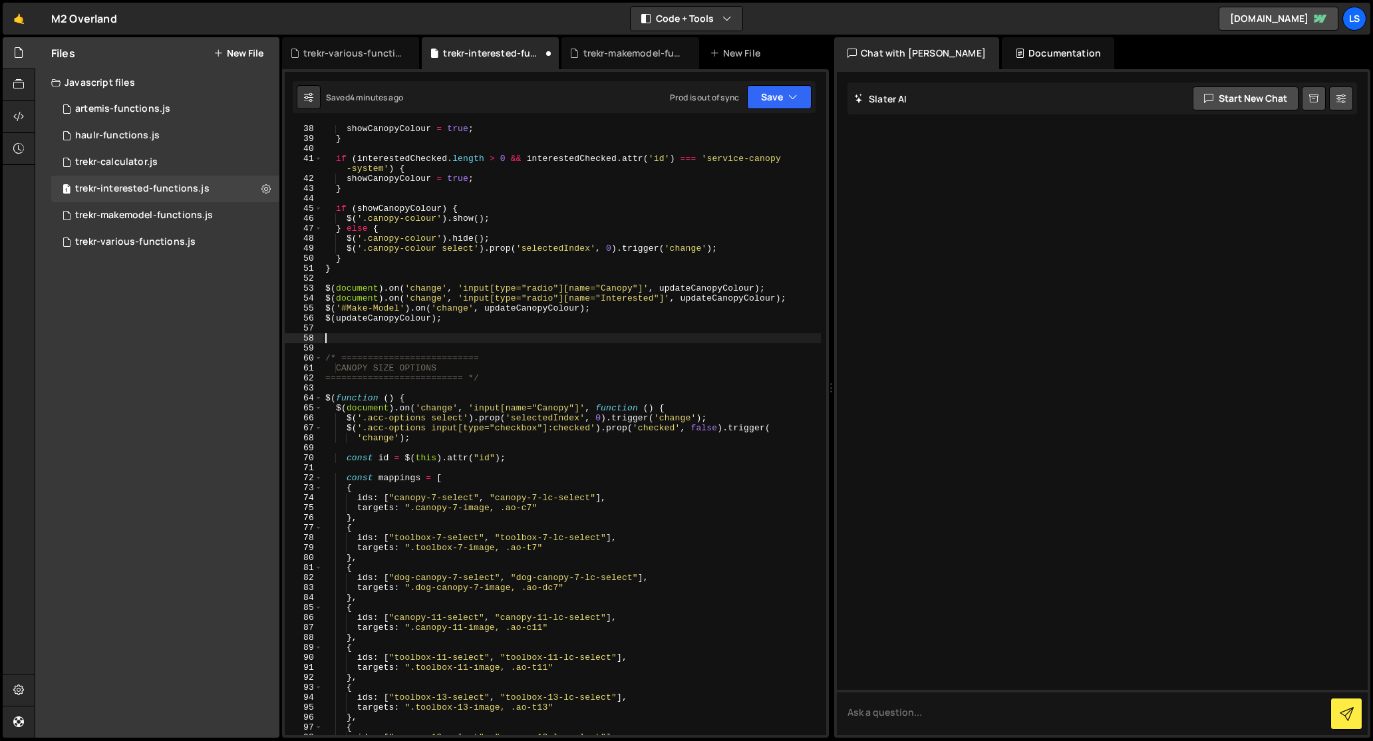
paste textarea "/* ========================== CANOPY SIZE OPTIONS"
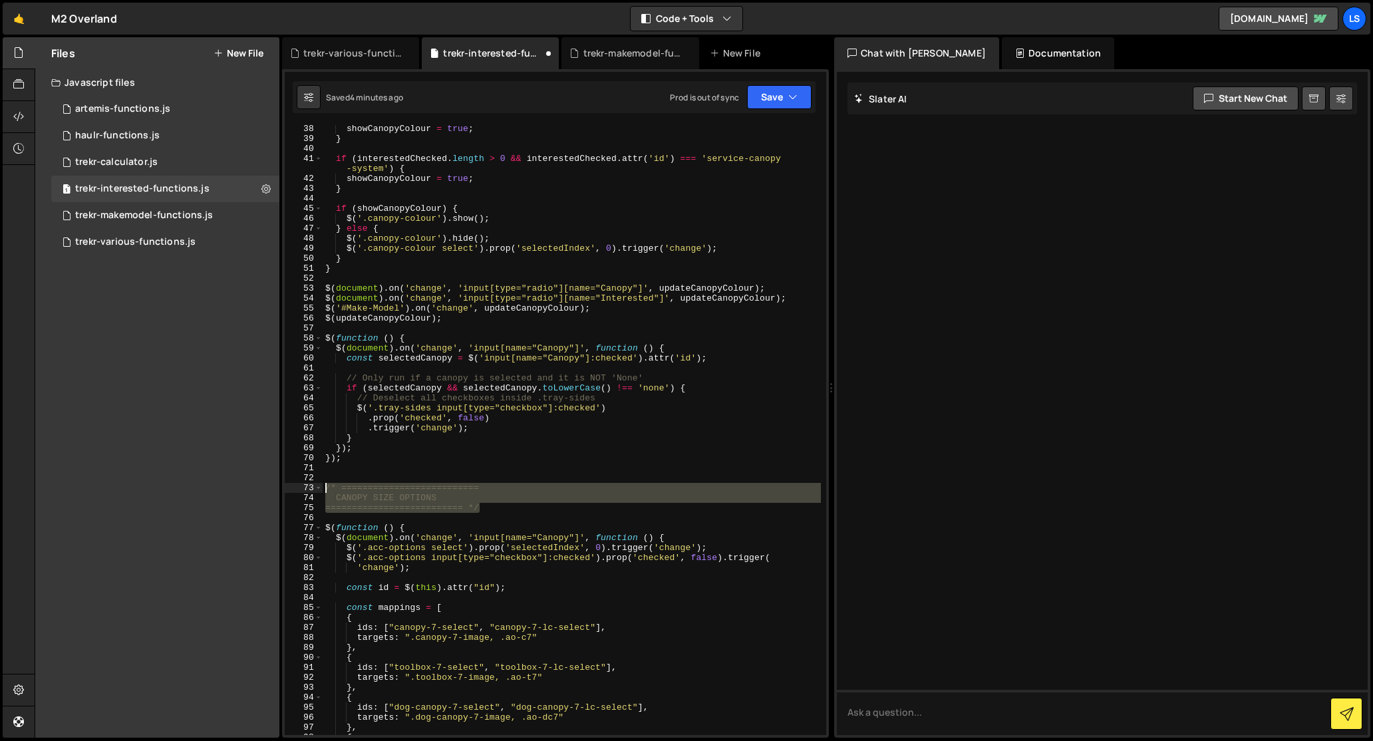
drag, startPoint x: 488, startPoint y: 512, endPoint x: 283, endPoint y: 484, distance: 206.9
click at [283, 484] on div "1 2 ההההההההההההההההההההההההההההההההההההההההההההההההההההההההההההההההההההההההההה…" at bounding box center [555, 403] width 547 height 669
click at [449, 319] on div "showCanopyColour = true ; } if ( interestedChecked . length > 0 && interestedCh…" at bounding box center [572, 439] width 498 height 630
type textarea "$(updateCanopyColour);"
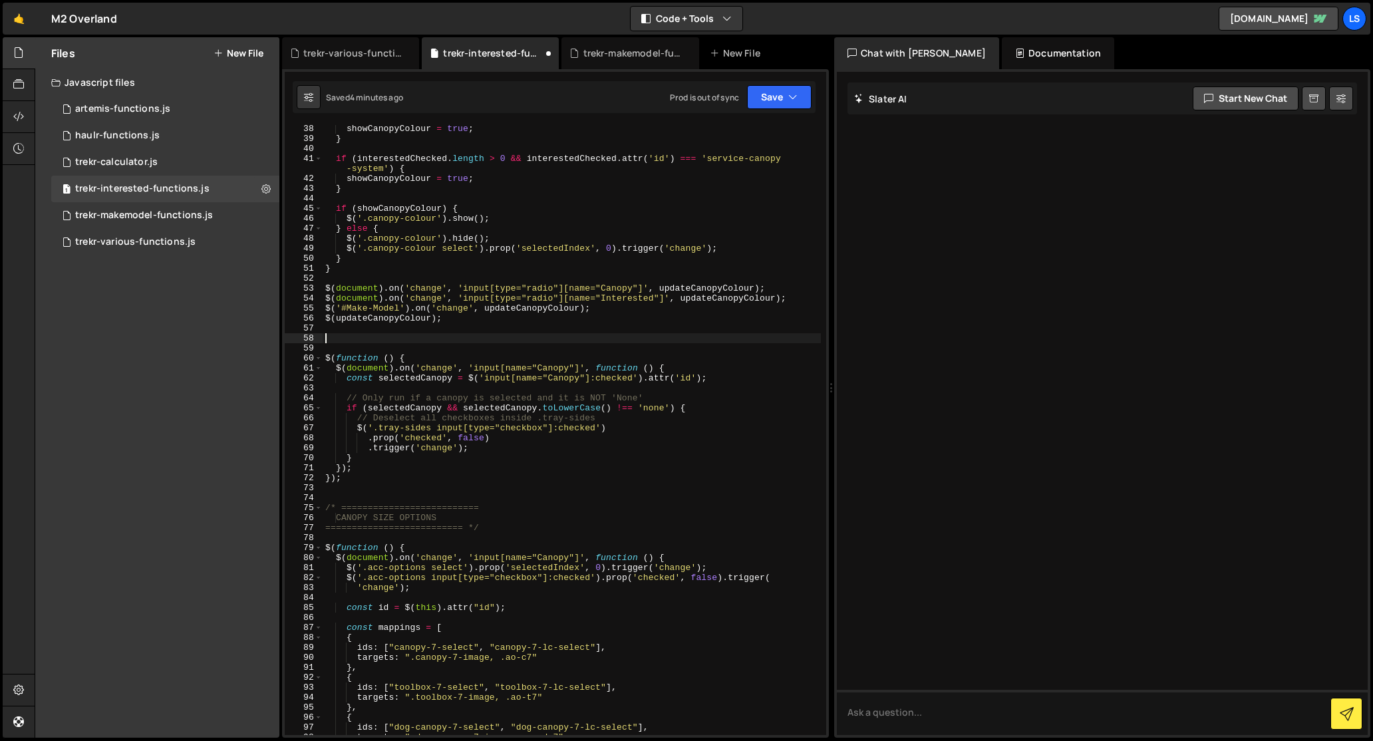
paste textarea "========================== */"
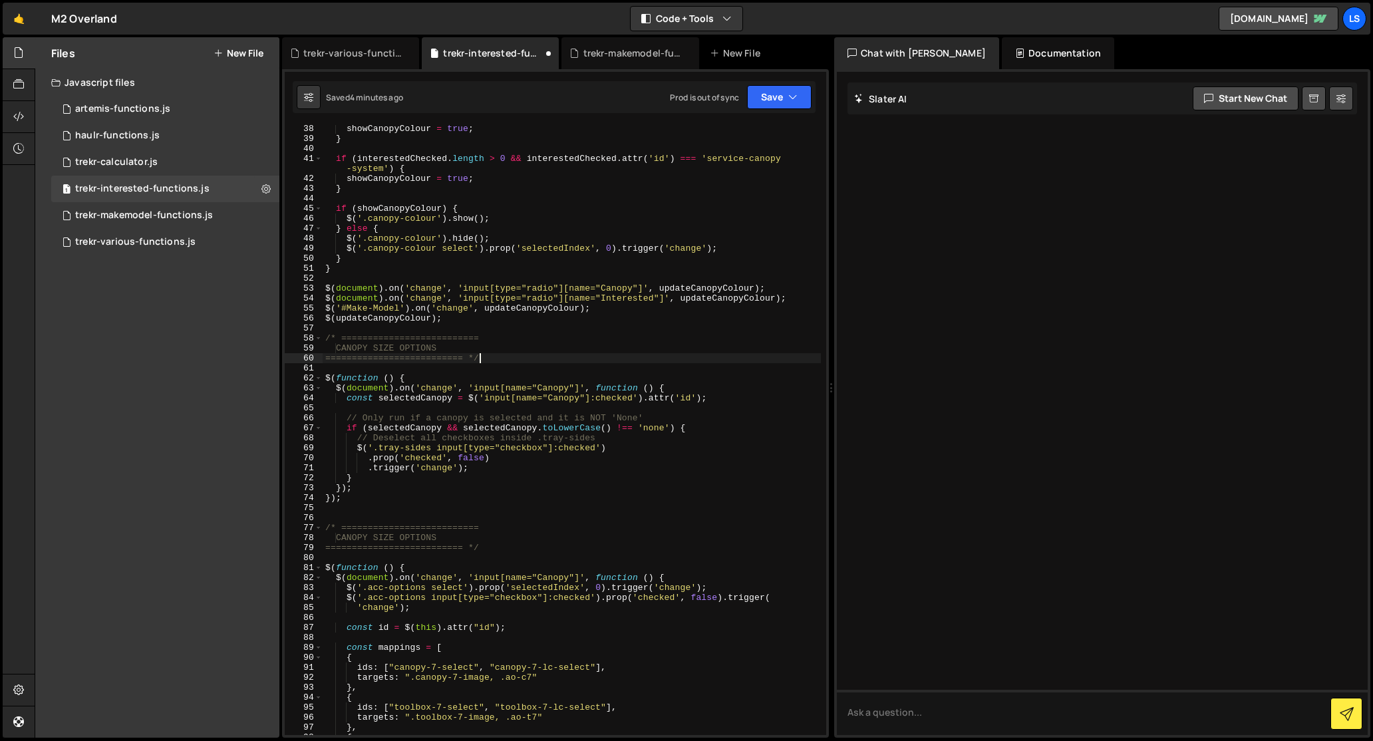
click at [387, 349] on div "showCanopyColour = true ; } if ( interestedChecked . length > 0 && interestedCh…" at bounding box center [572, 439] width 498 height 630
click at [457, 349] on div "showCanopyColour = true ; } if ( interestedChecked . length > 0 && interestedCh…" at bounding box center [572, 439] width 498 height 630
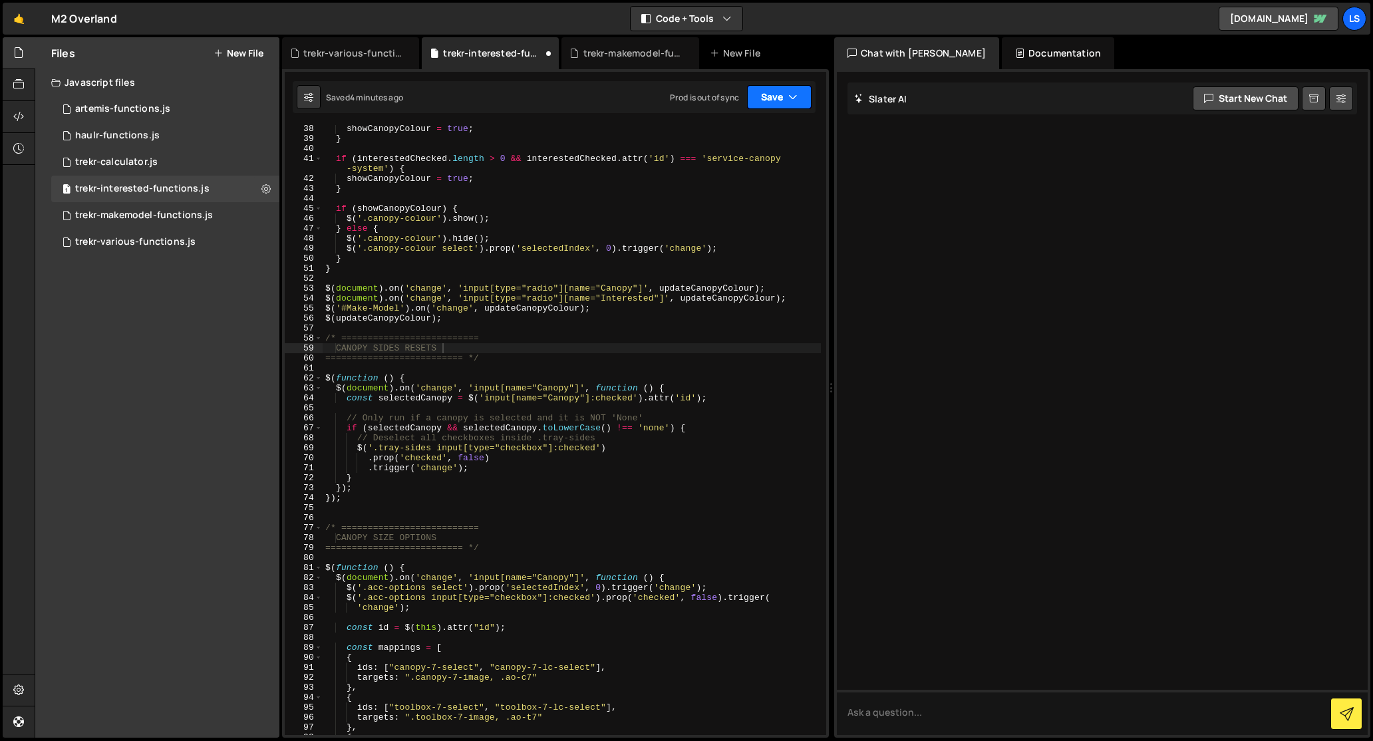
click at [777, 96] on button "Save" at bounding box center [779, 97] width 65 height 24
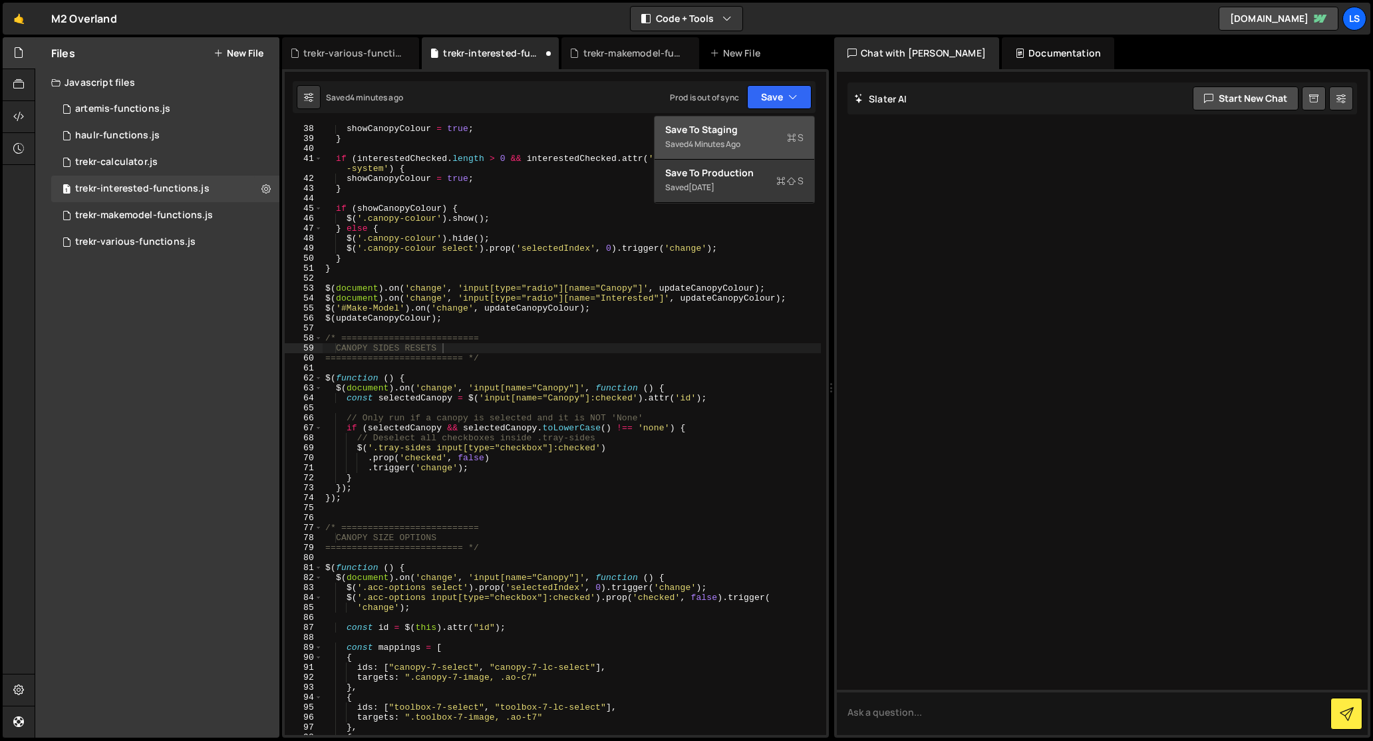
click at [726, 129] on div "Save to Staging S" at bounding box center [734, 129] width 138 height 13
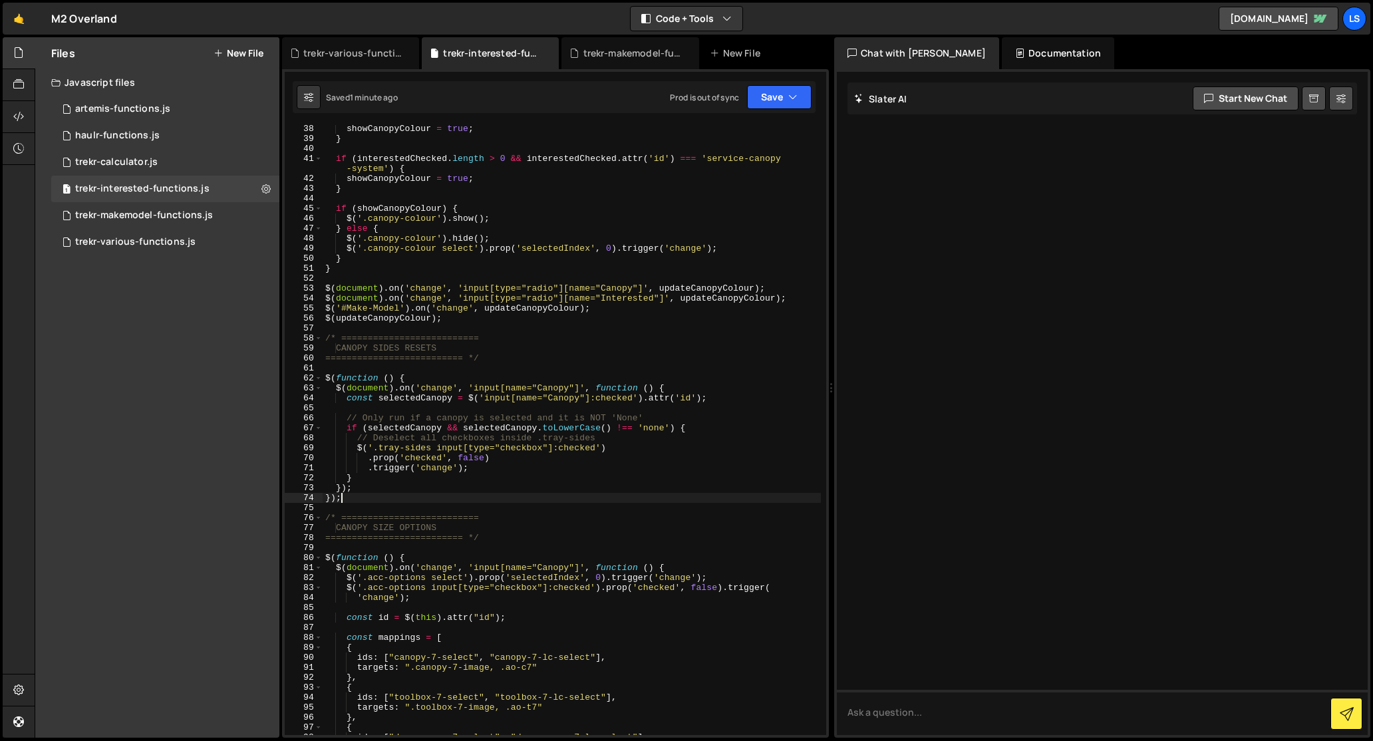
scroll to position [0, 1]
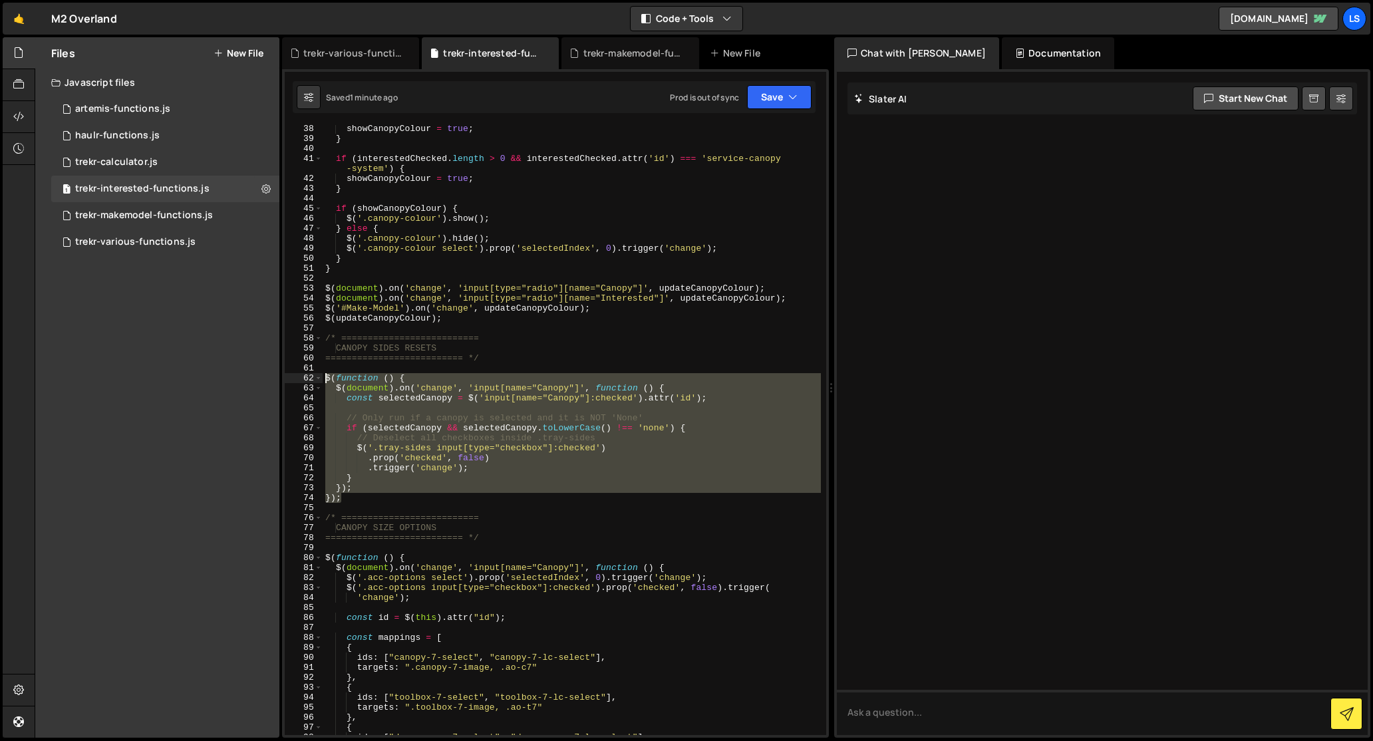
drag, startPoint x: 343, startPoint y: 500, endPoint x: 301, endPoint y: 378, distance: 129.4
click at [301, 378] on div "}); 38 39 40 41 42 43 44 45 46 47 48 49 50 51 52 53 54 55 56 57 58 59 60 61 62 …" at bounding box center [555, 430] width 541 height 610
type textarea "$(function () { $(document).on('change', 'input[name="Canopy"]', function () {"
paste textarea
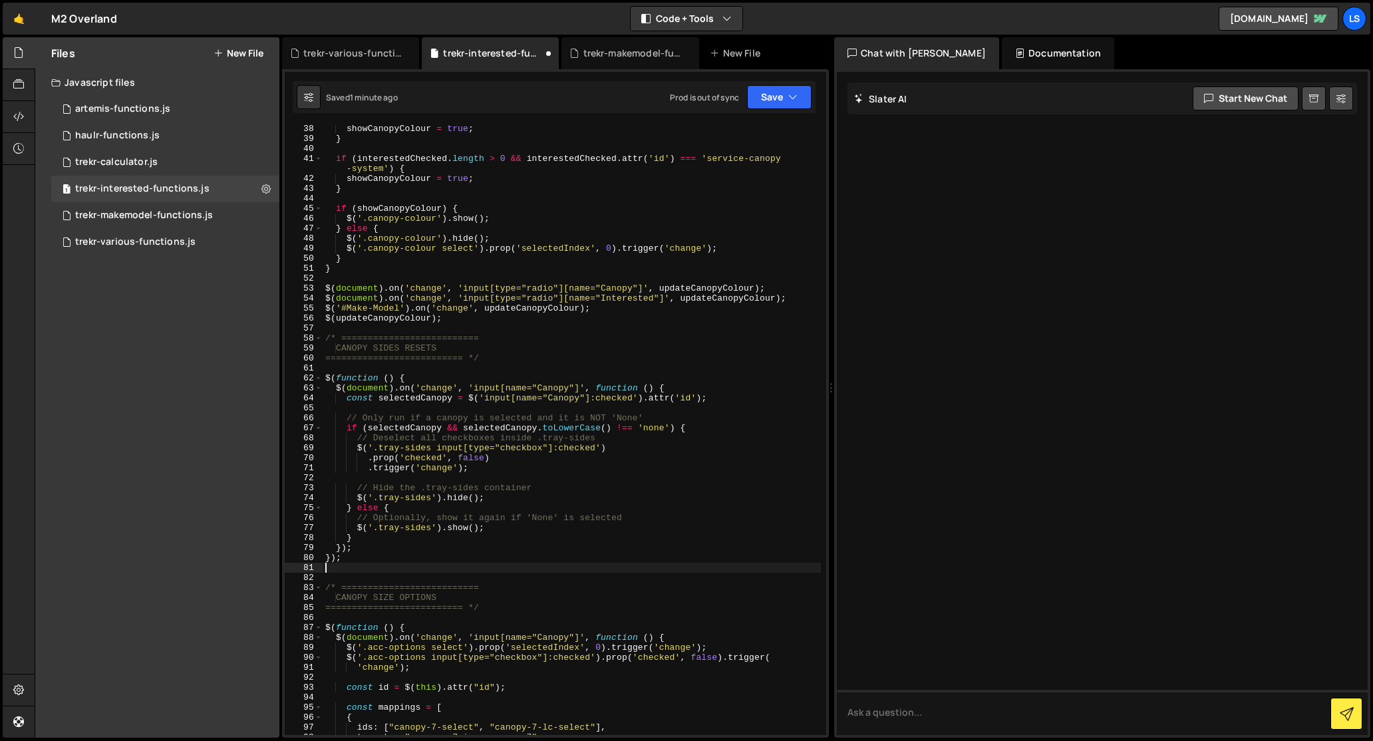
scroll to position [0, 0]
click at [772, 100] on button "Save" at bounding box center [779, 97] width 65 height 24
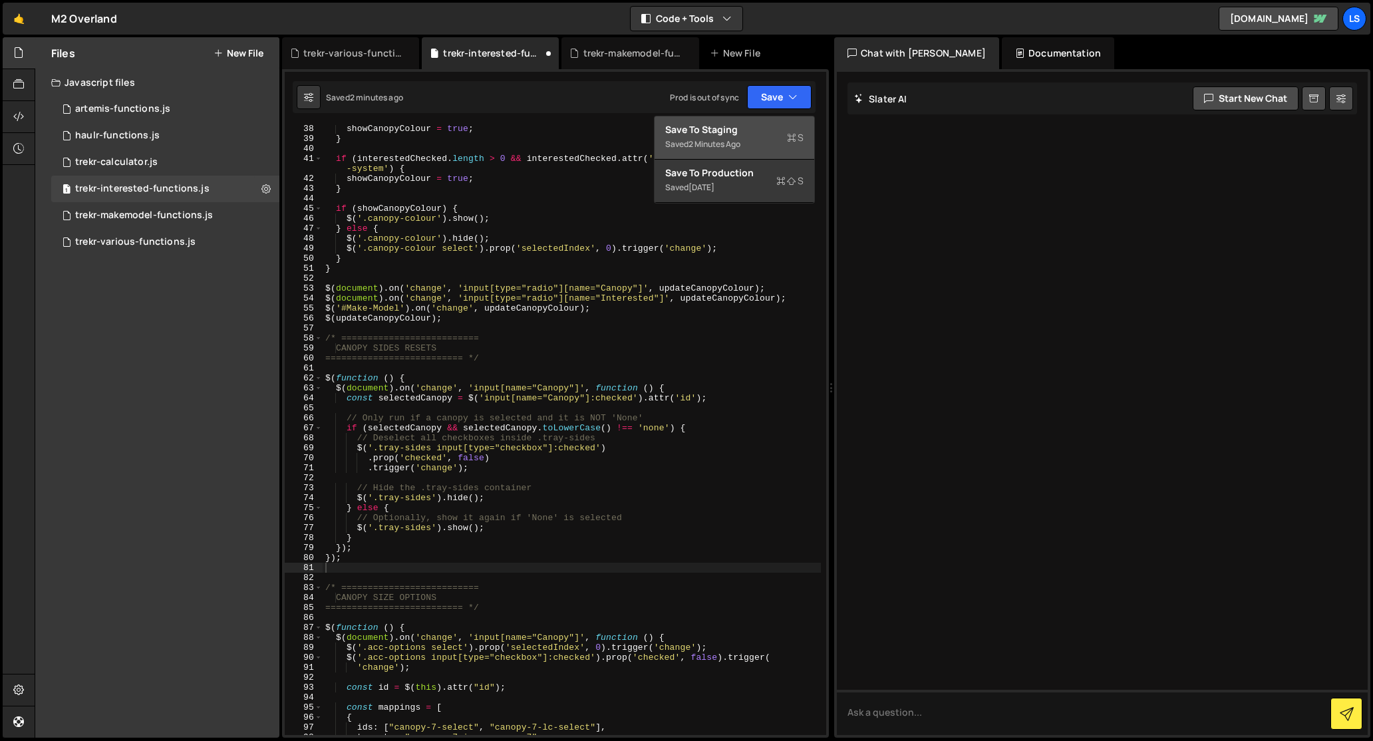
click at [703, 131] on div "Save to Staging S" at bounding box center [734, 129] width 138 height 13
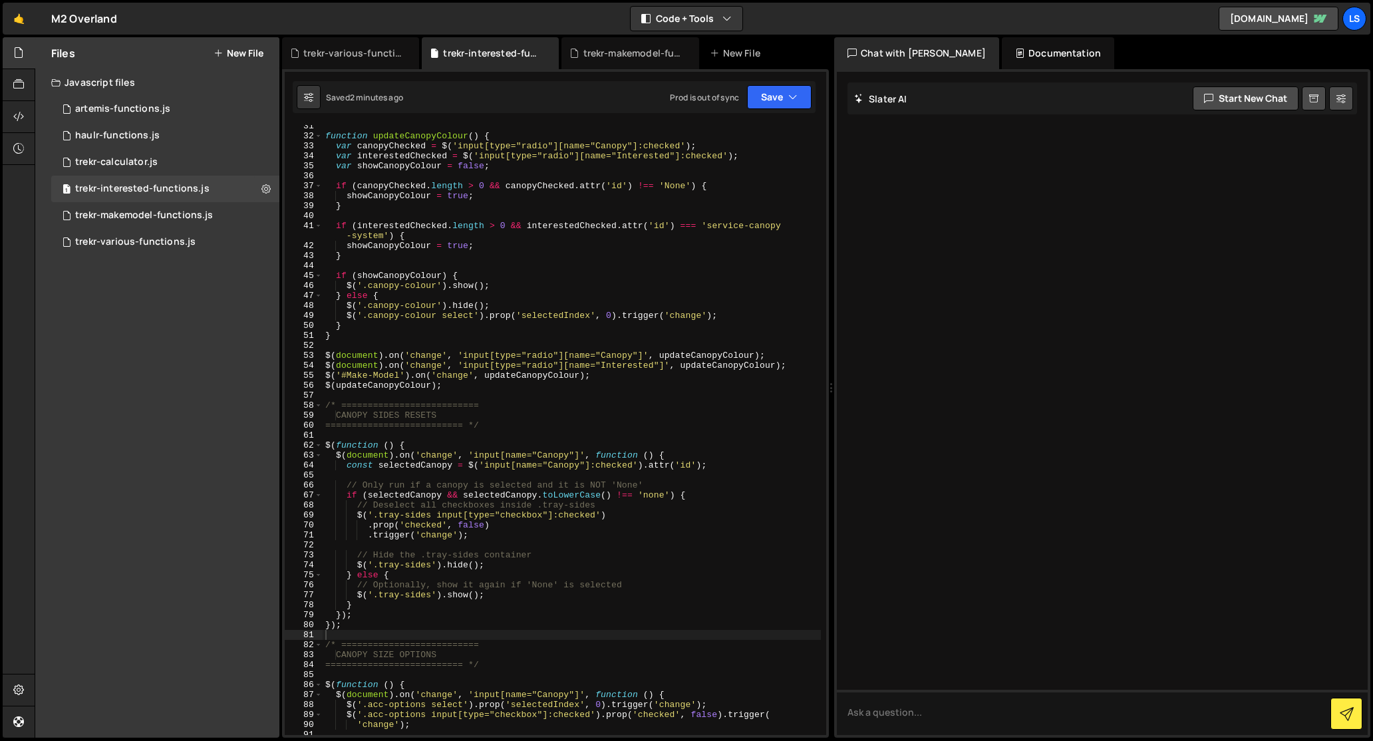
scroll to position [304, 0]
click at [541, 396] on div "function updateCanopyColour ( ) { var canopyChecked = $ ( 'input[type="radio"][…" at bounding box center [572, 435] width 498 height 630
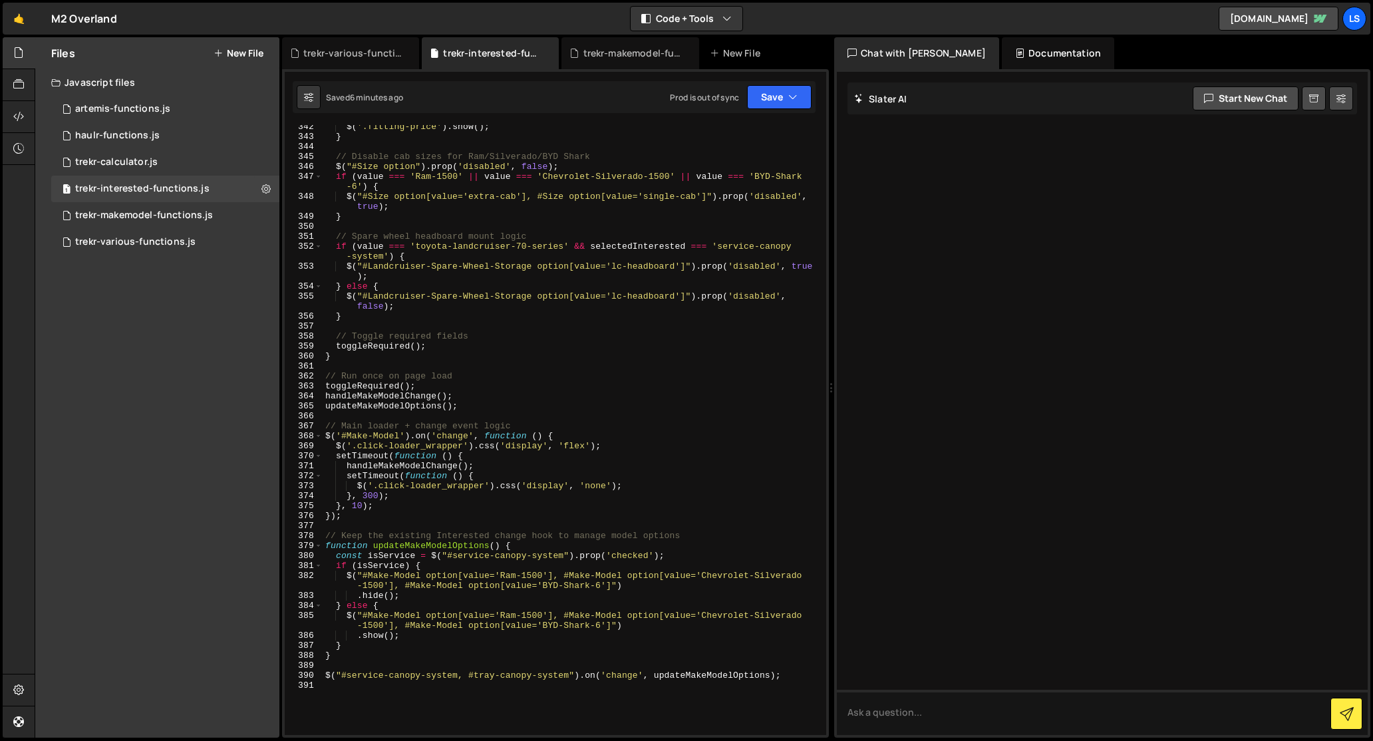
scroll to position [3456, 0]
click at [615, 420] on div "$ ( '.fitting-price' ) . show ( ) ; } // Disable cab sizes for Ram/Silverado/BY…" at bounding box center [572, 437] width 498 height 630
type textarea "$("#service-canopy-system, #tray-canopy-system").on('change', updateMakeModelOp…"
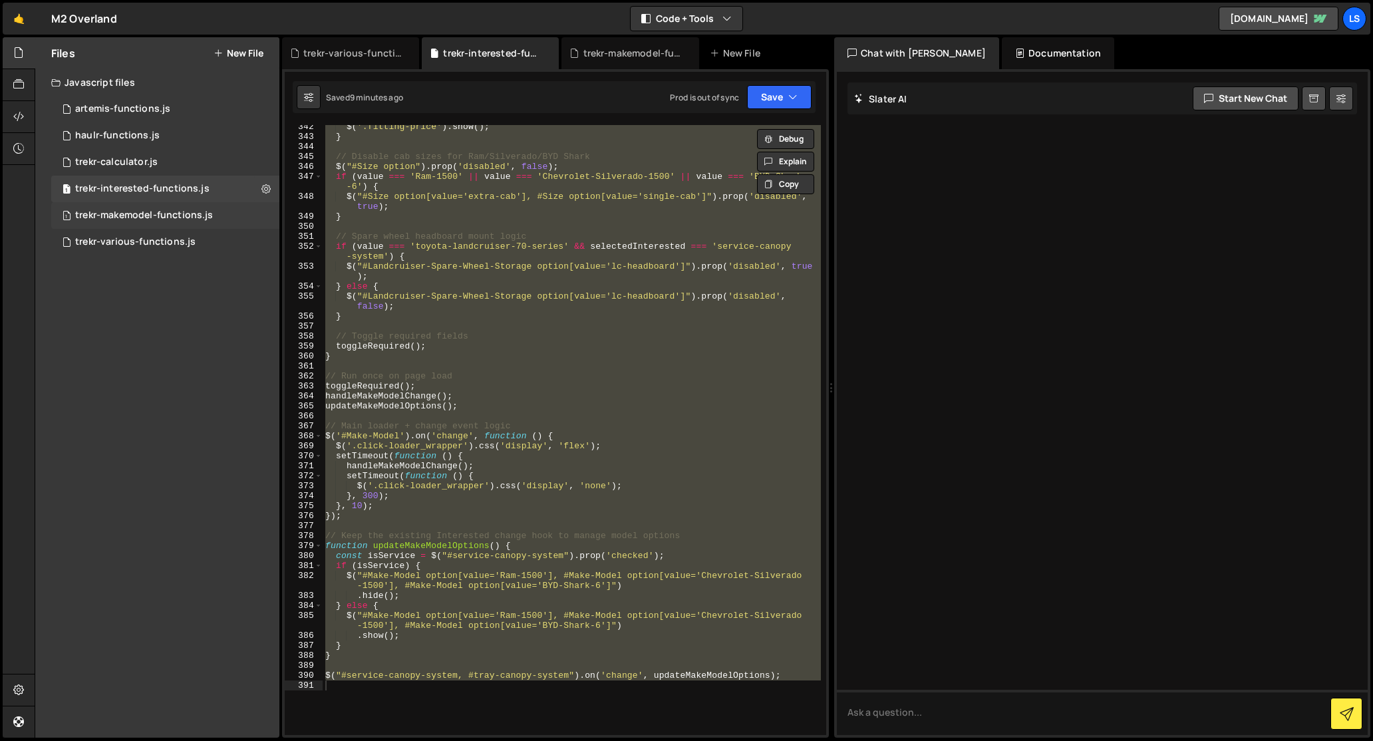
click at [128, 218] on div "trekr-makemodel-functions.js" at bounding box center [144, 216] width 138 height 12
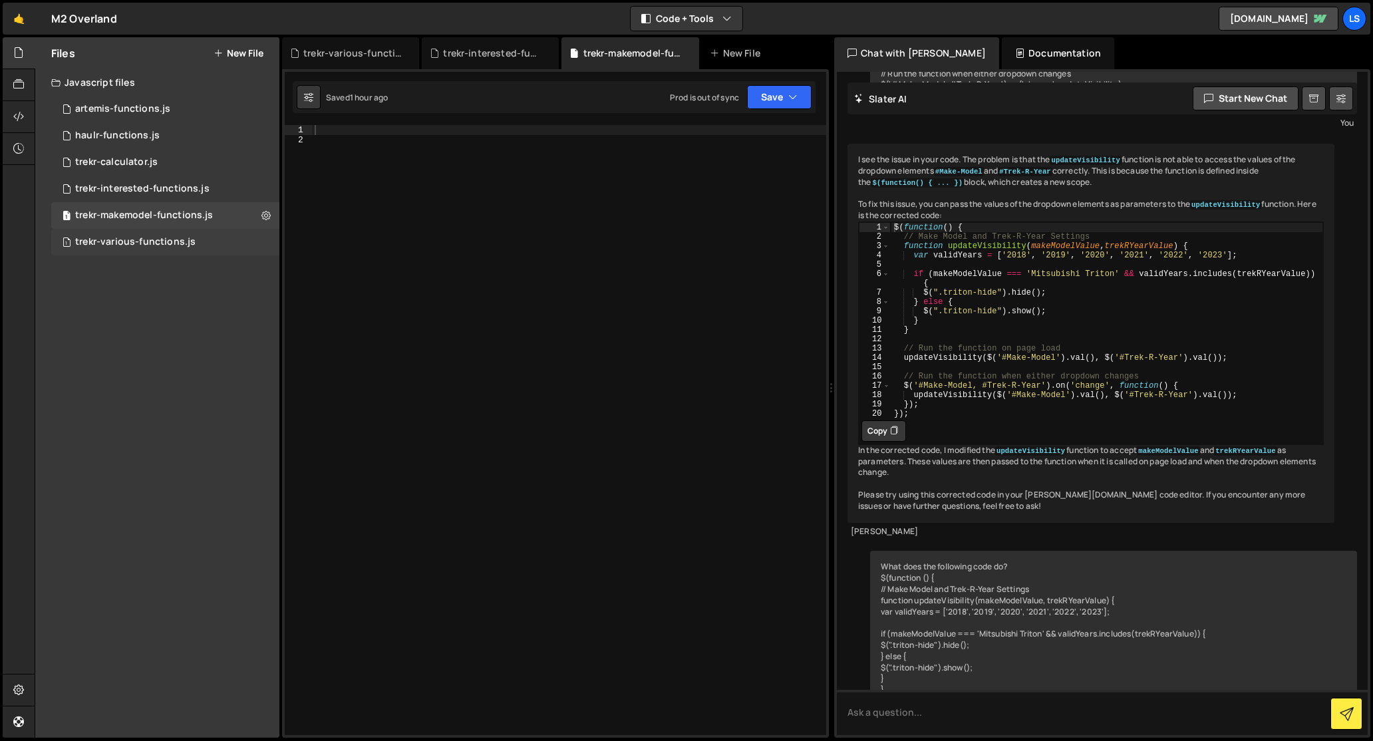
scroll to position [8670, 0]
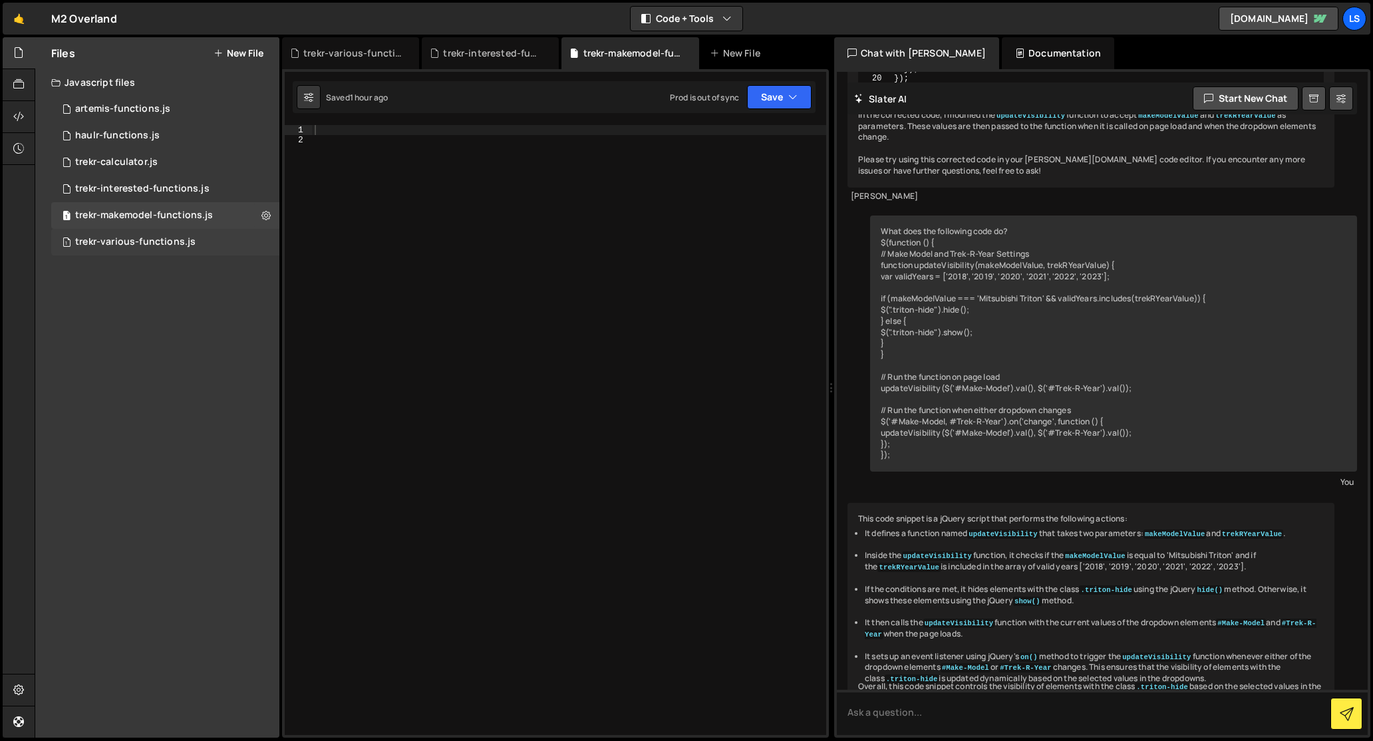
click at [124, 243] on div "trekr-various-functions.js" at bounding box center [135, 242] width 120 height 12
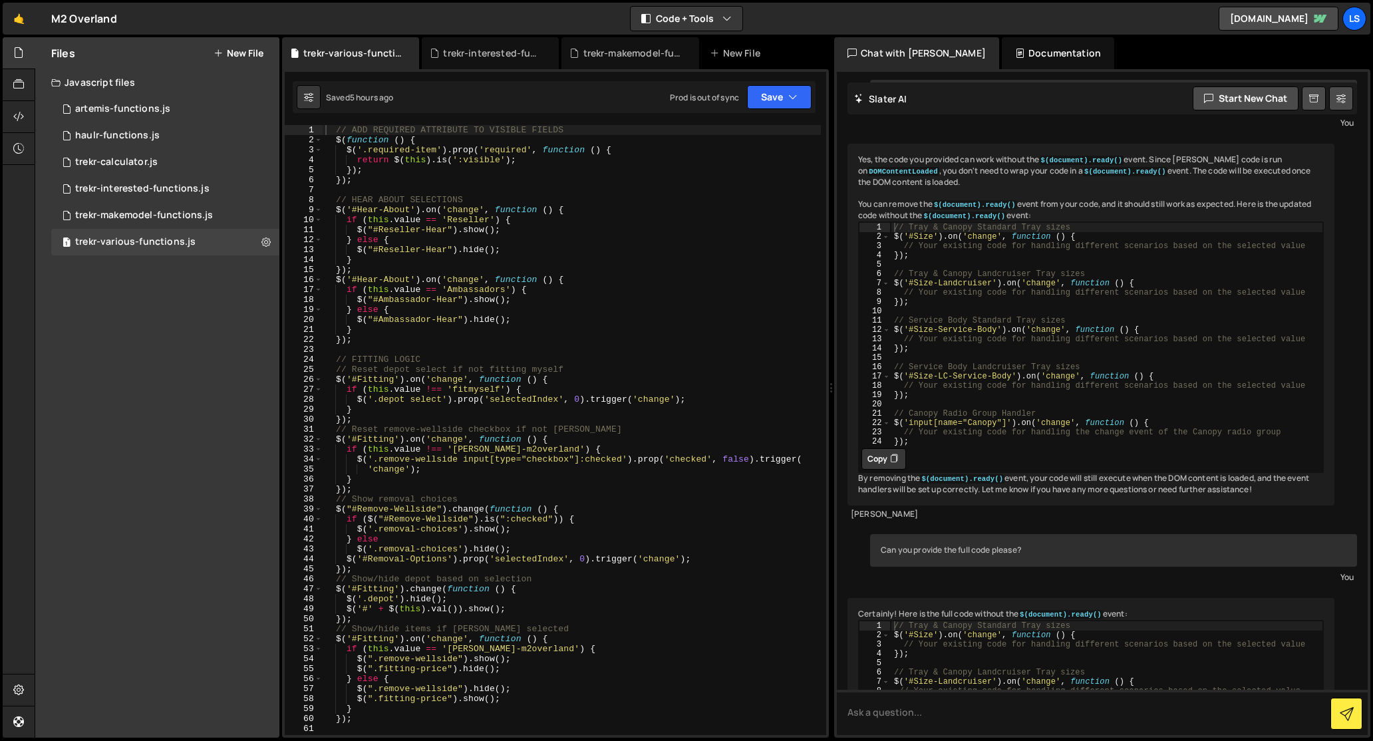
scroll to position [19064, 0]
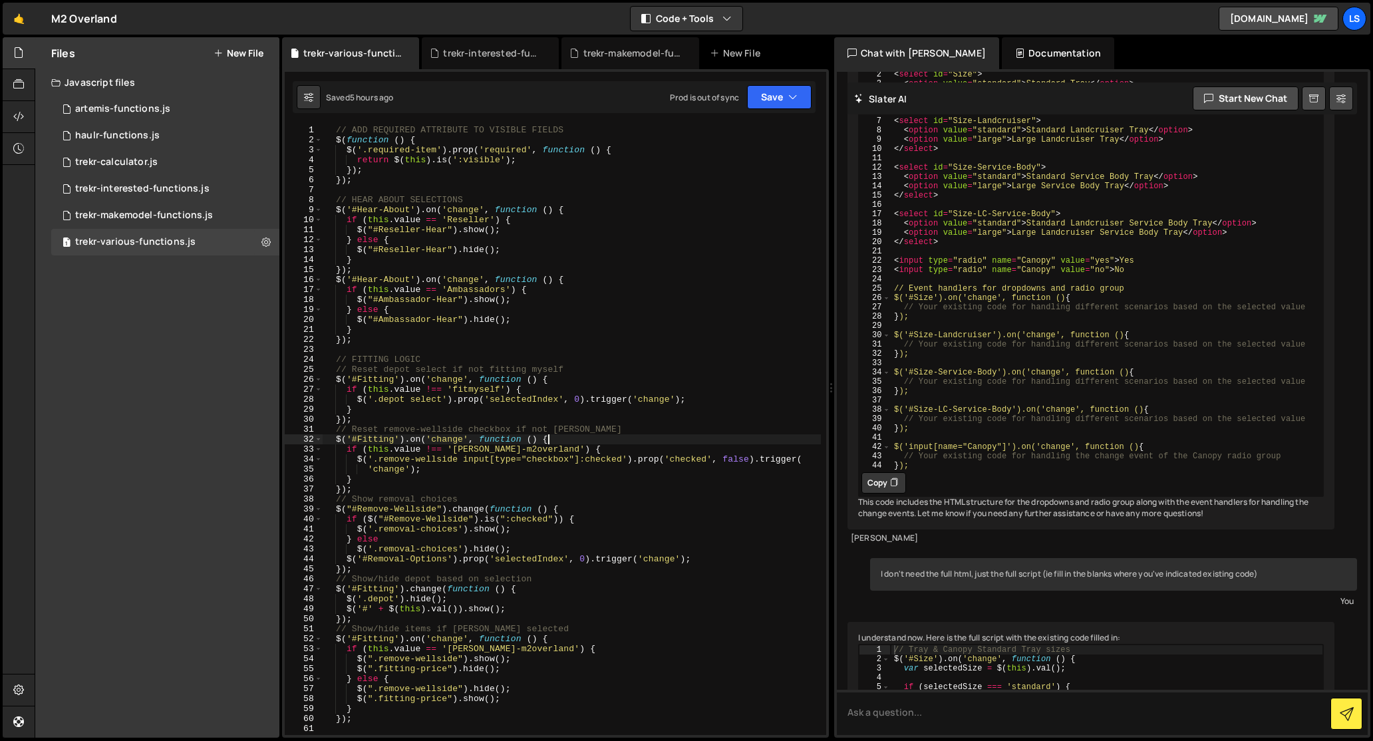
click at [595, 438] on div "// ADD REQUIRED ATTRIBUTE TO VISIBLE FIELDS $ ( function ( ) { $ ( '.required-i…" at bounding box center [572, 440] width 498 height 630
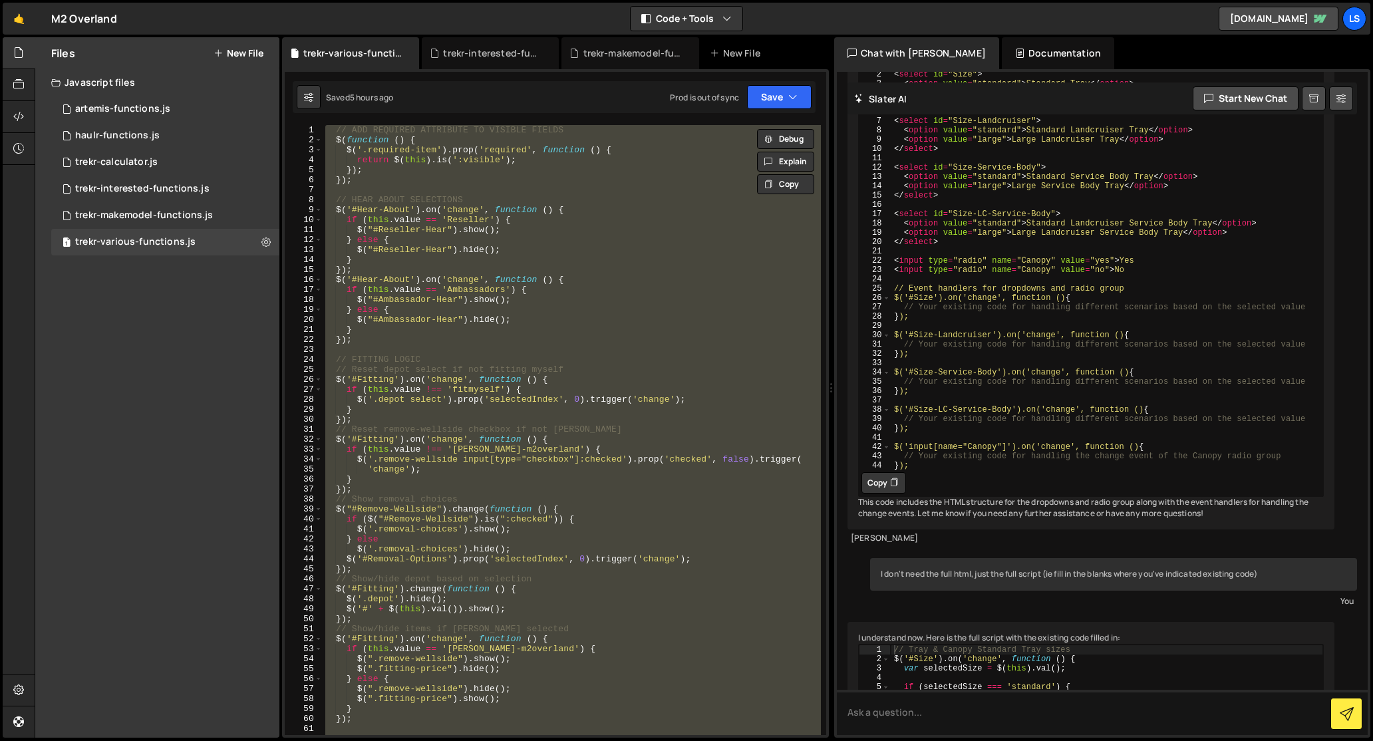
click at [537, 468] on div "// ADD REQUIRED ATTRIBUTE TO VISIBLE FIELDS $ ( function ( ) { $ ( '.required-i…" at bounding box center [572, 430] width 498 height 610
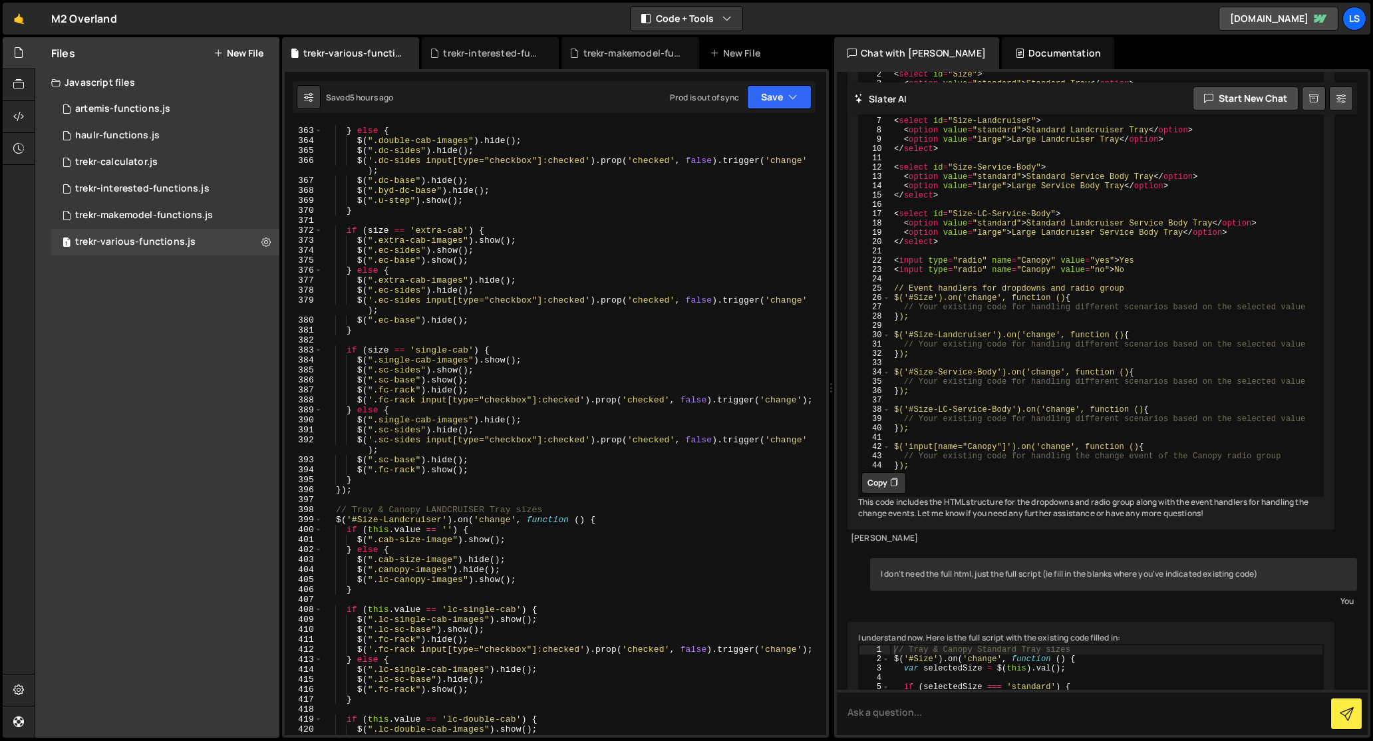
scroll to position [3771, 0]
drag, startPoint x: 474, startPoint y: 371, endPoint x: 309, endPoint y: 369, distance: 165.6
click at [309, 369] on div "'change'); 362 363 364 365 366 367 368 369 370 371 372 373 374 375 376 377 378 …" at bounding box center [555, 430] width 541 height 610
click at [520, 540] on div "$ ( '.u-step select' ) . prop ( 'selectedIndex' , 0 ) . trigger ( 'change' ) ; …" at bounding box center [572, 431] width 498 height 630
type textarea "$(".cab-size-image").show();"
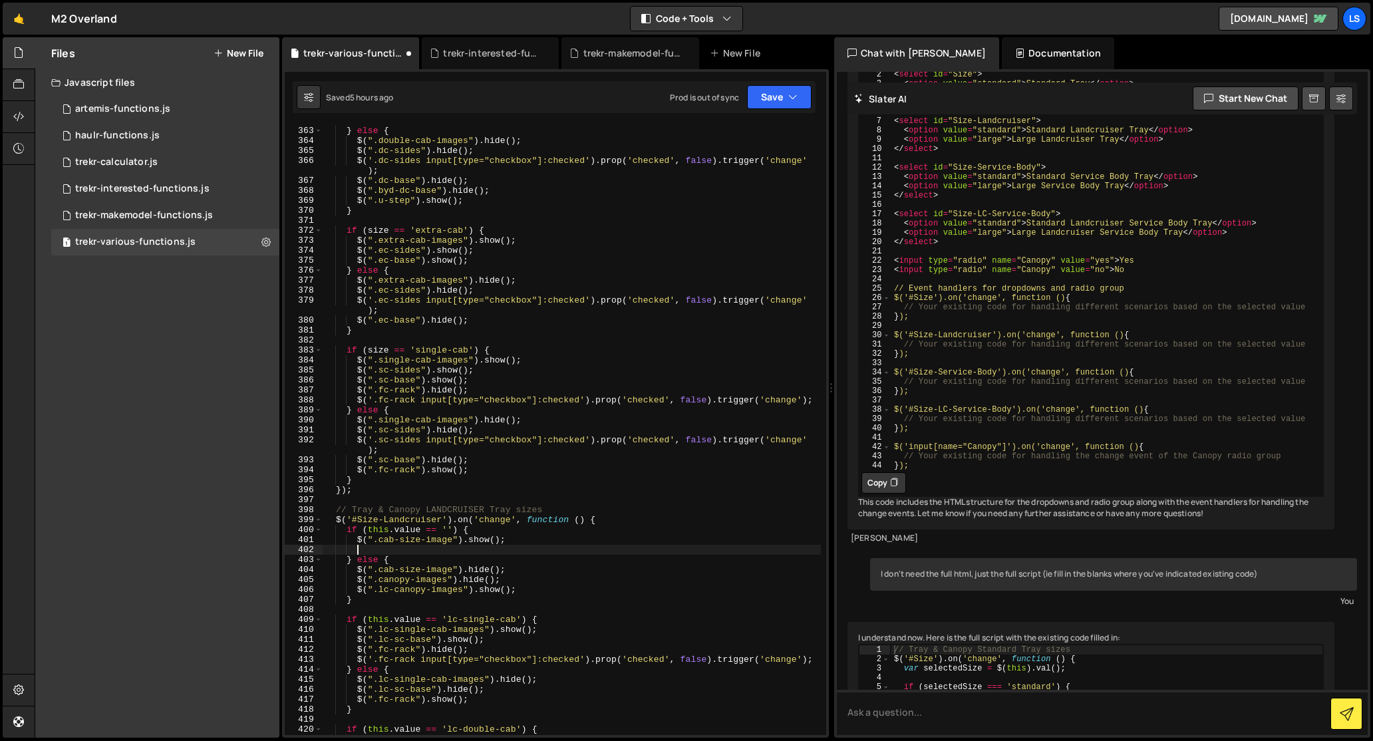
scroll to position [0, 1]
paste textarea "$(".sc-sides").show();"
drag, startPoint x: 388, startPoint y: 550, endPoint x: 359, endPoint y: 549, distance: 28.6
click at [359, 549] on div "$ ( '.u-step select' ) . prop ( 'selectedIndex' , 0 ) . trigger ( 'change' ) ; …" at bounding box center [572, 431] width 498 height 630
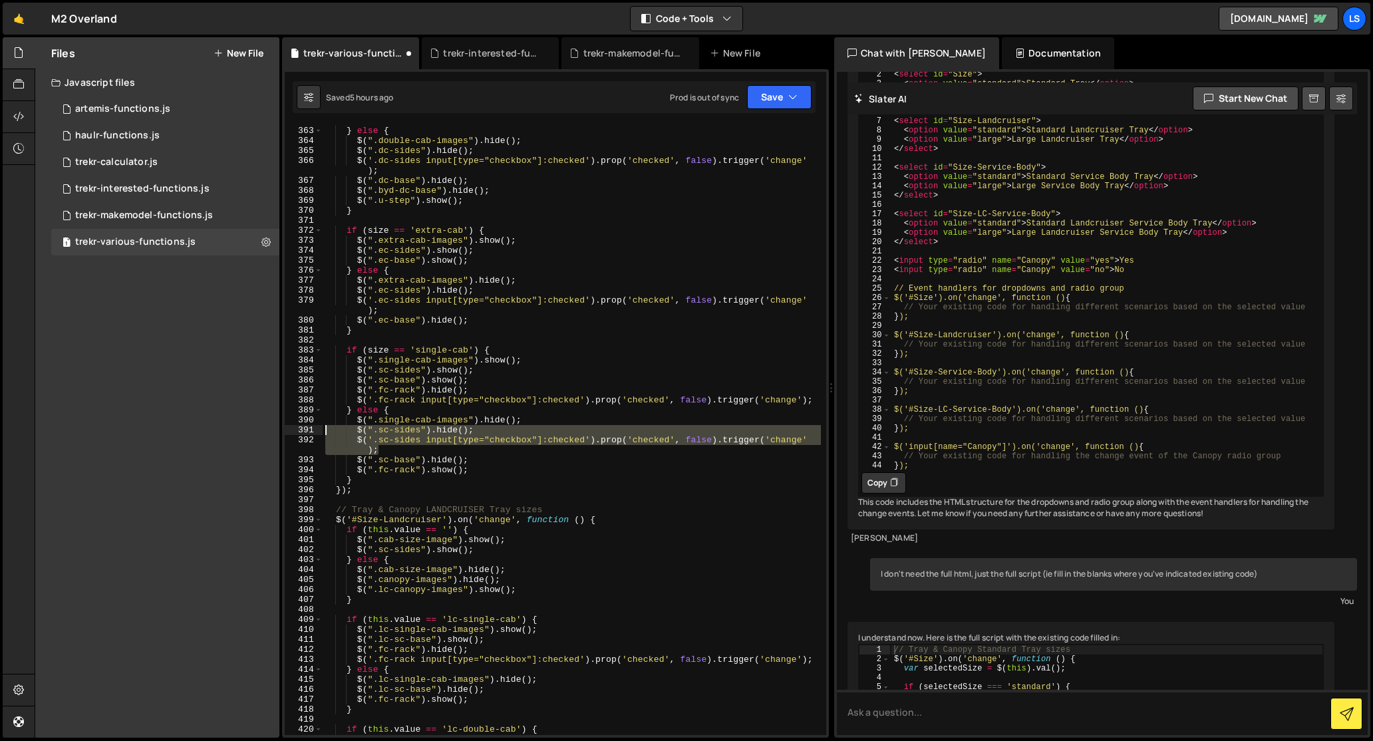
drag, startPoint x: 380, startPoint y: 450, endPoint x: 315, endPoint y: 428, distance: 69.6
click at [315, 428] on div "$(".sc-sides").show(); 362 363 364 365 366 367 368 369 370 371 372 373 374 375 …" at bounding box center [555, 430] width 541 height 610
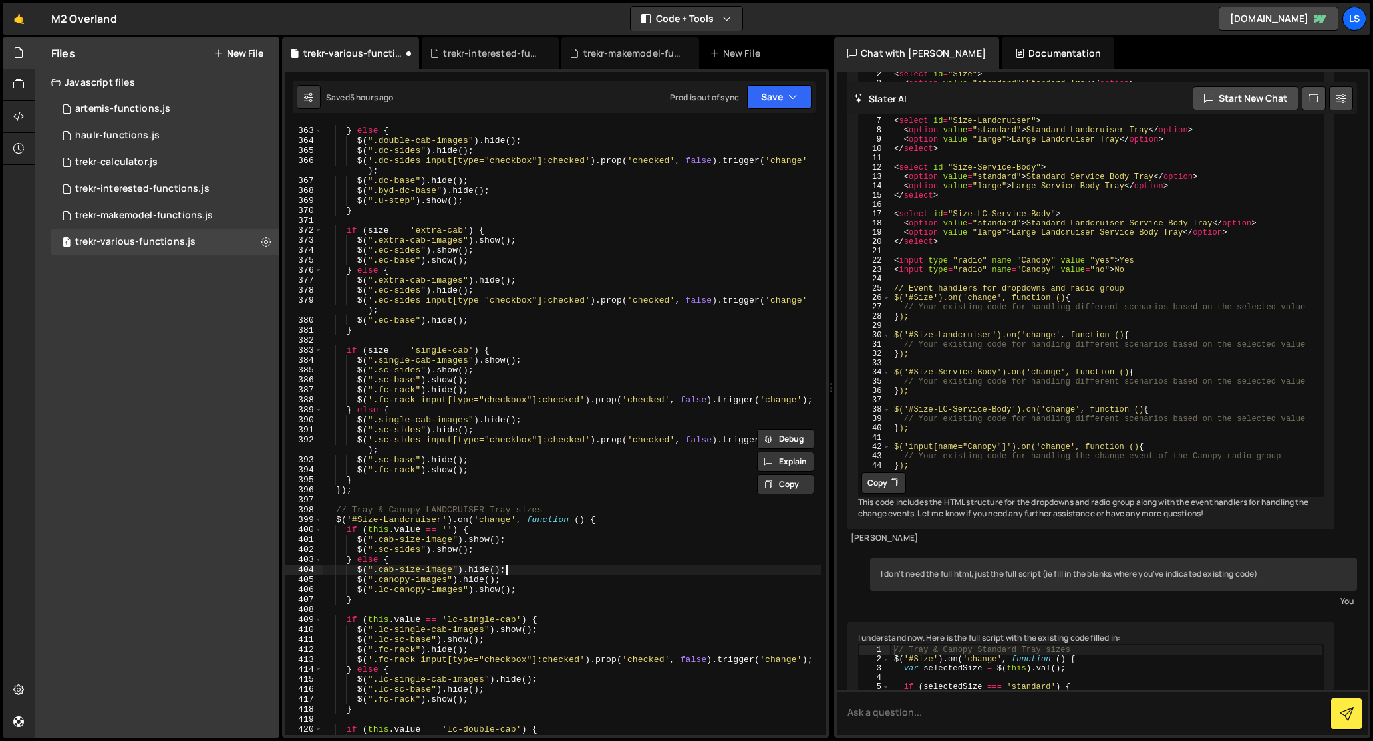
click at [516, 569] on div "$ ( '.u-step select' ) . prop ( 'selectedIndex' , 0 ) . trigger ( 'change' ) ; …" at bounding box center [572, 431] width 498 height 630
type textarea "$(".cab-size-image").hide();"
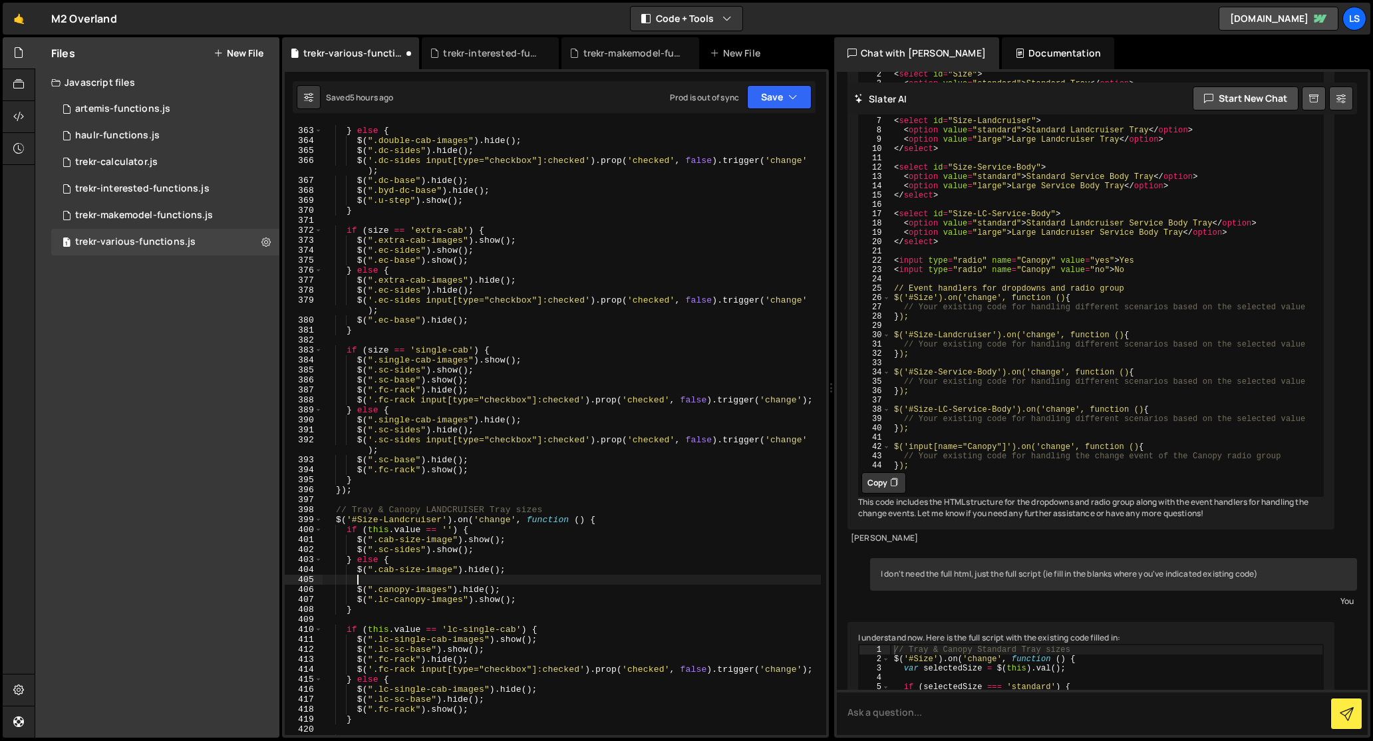
paste textarea "$('.sc-sides input[type="checkbox"]:checked').prop('checked', false).trigger('c…"
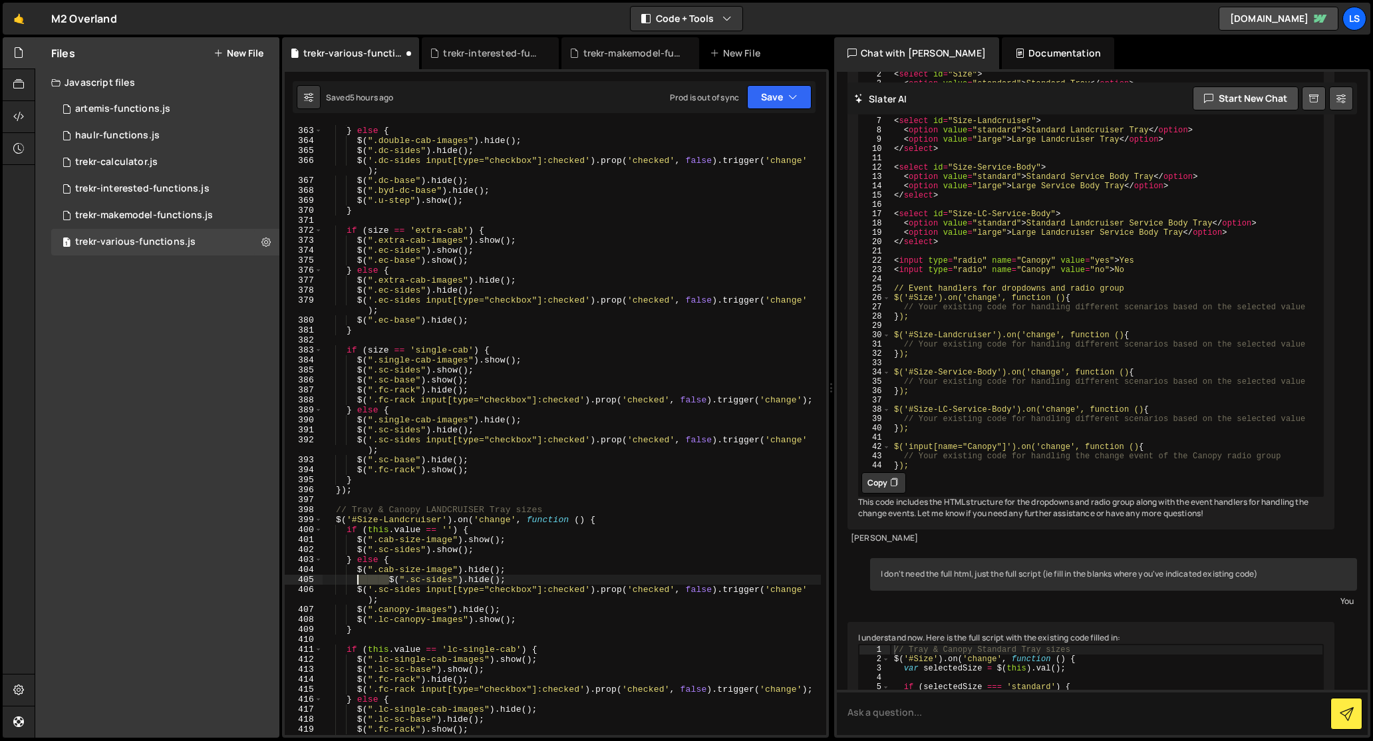
drag, startPoint x: 388, startPoint y: 581, endPoint x: 358, endPoint y: 582, distance: 29.9
click at [358, 582] on div "$ ( '.u-step select' ) . prop ( 'selectedIndex' , 0 ) . trigger ( 'change' ) ; …" at bounding box center [572, 431] width 498 height 630
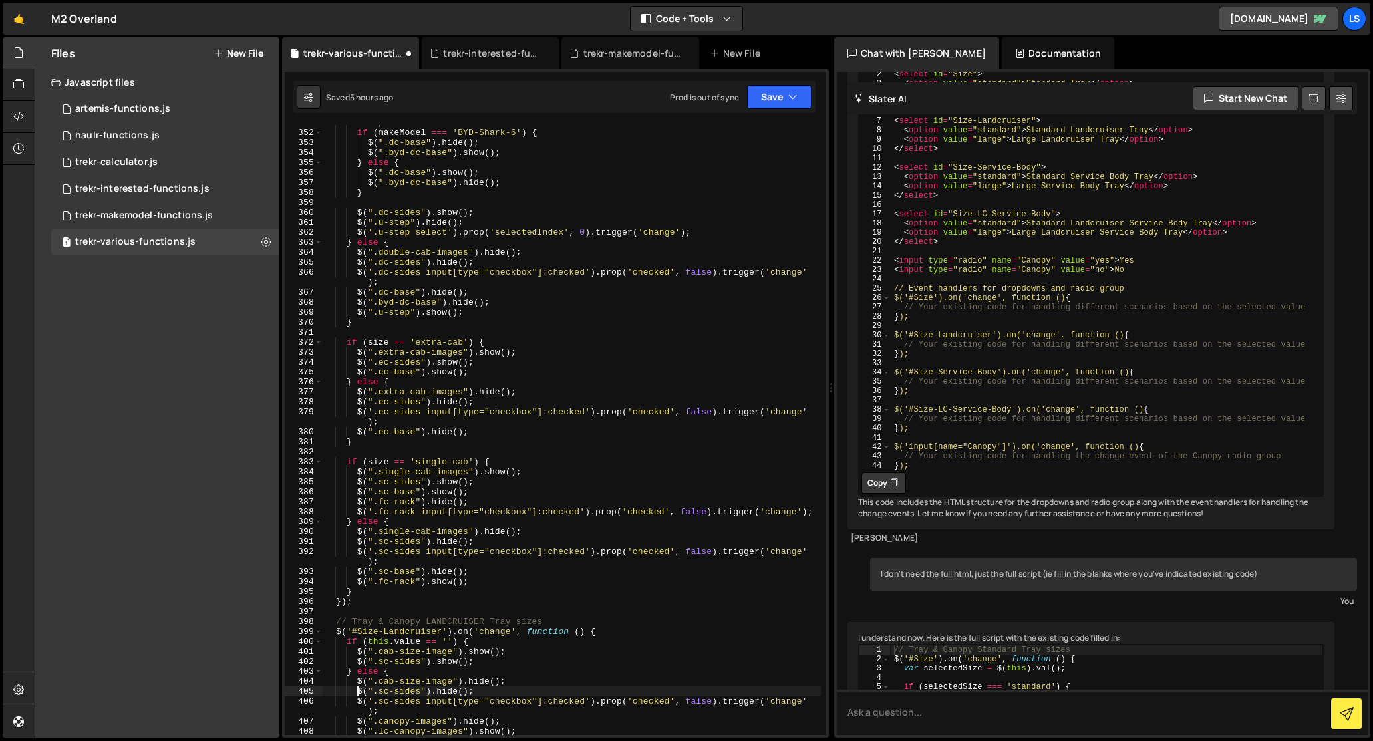
scroll to position [3659, 0]
drag, startPoint x: 481, startPoint y: 211, endPoint x: 357, endPoint y: 212, distance: 124.4
click at [357, 212] on div "// Special BYD-Shark-6 rule if ( makeModel === 'BYD-Shark-6' ) { $ ( ".dc-base"…" at bounding box center [572, 433] width 498 height 630
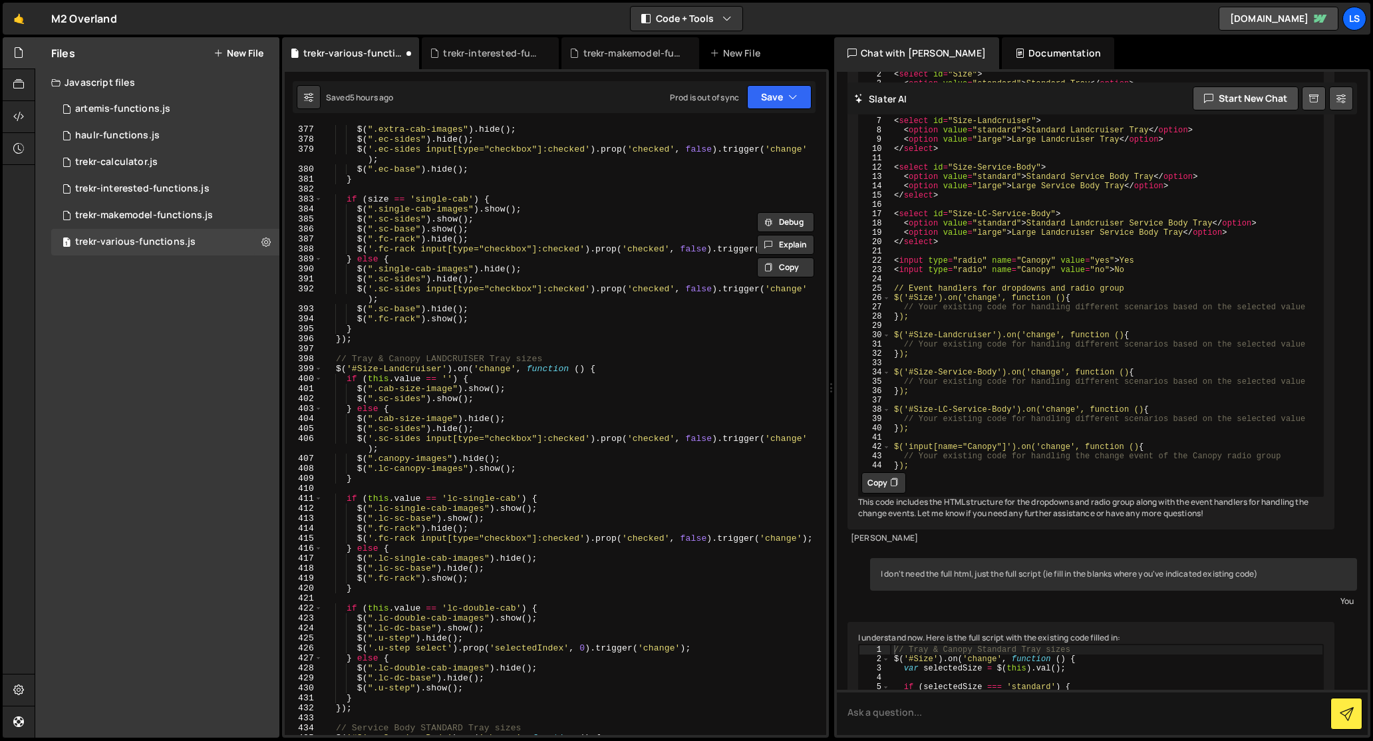
scroll to position [3923, 0]
click at [545, 619] on div "$ ( ".extra-cab-images" ) . hide ( ) ; $ ( ".ec-sides" ) . hide ( ) ; $ ( '.ec-…" at bounding box center [572, 438] width 498 height 630
type textarea "$(".lc-double-cab-images").show();"
paste textarea "$(".dc-sides").show();"
click at [551, 677] on div "$ ( ".extra-cab-images" ) . hide ( ) ; $ ( ".ec-sides" ) . hide ( ) ; $ ( '.ec-…" at bounding box center [572, 438] width 498 height 630
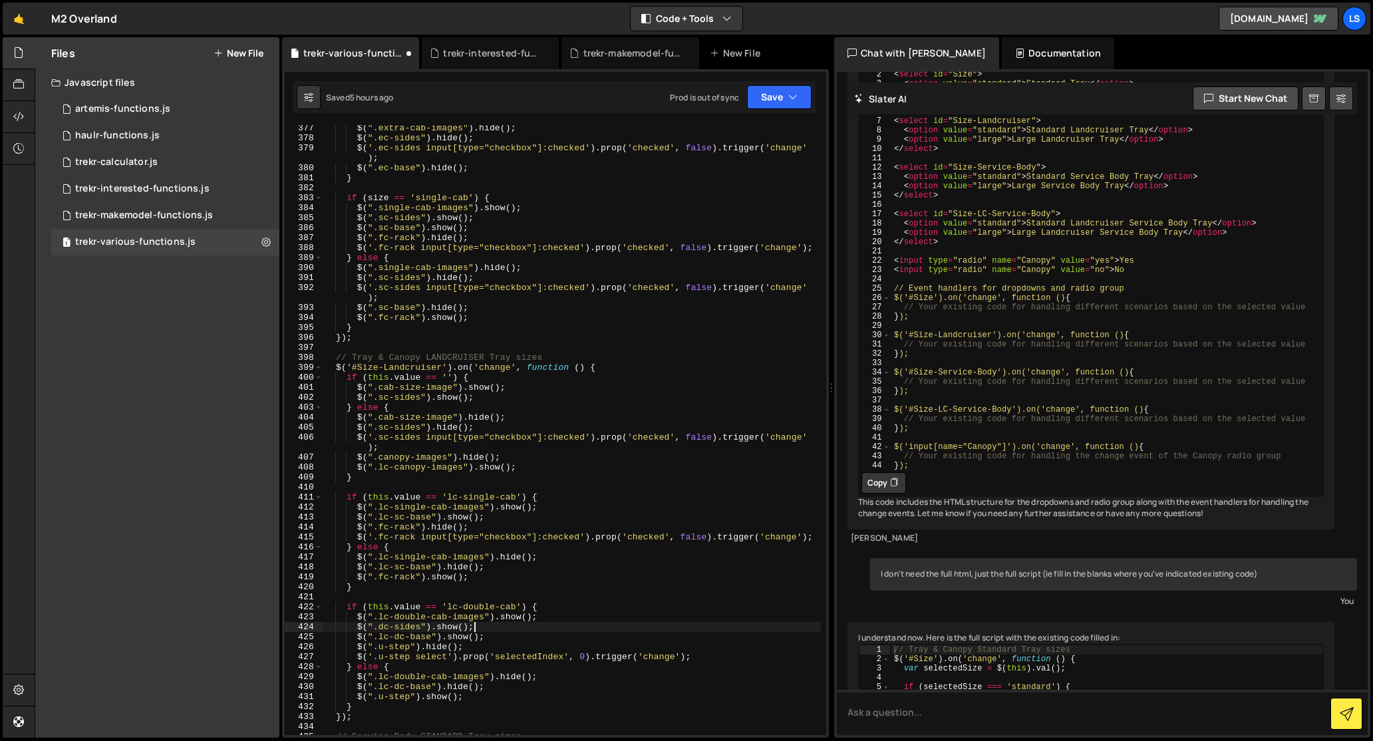
type textarea "$(".lc-double-cab-images").hide();"
paste textarea "$(".dc-sides").show();"
click at [444, 688] on div "$ ( ".extra-cab-images" ) . hide ( ) ; $ ( ".ec-sides" ) . hide ( ) ; $ ( '.ec-…" at bounding box center [572, 438] width 498 height 630
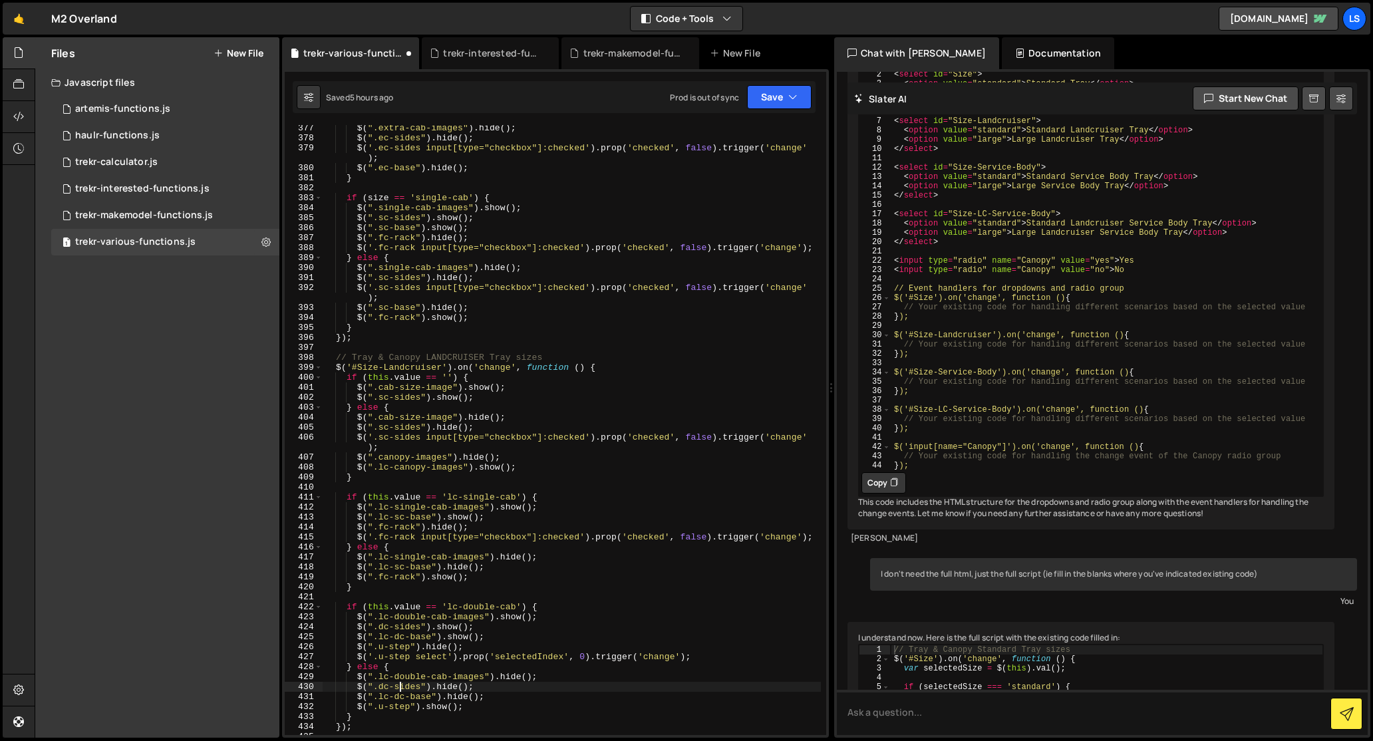
click at [397, 686] on div "$ ( ".extra-cab-images" ) . hide ( ) ; $ ( ".ec-sides" ) . hide ( ) ; $ ( '.ec-…" at bounding box center [572, 438] width 498 height 630
drag, startPoint x: 492, startPoint y: 397, endPoint x: 278, endPoint y: 398, distance: 213.5
click at [278, 398] on div "Files New File Javascript files 1 artemis-functions.js 0 1 haulr-functions.js 0…" at bounding box center [704, 387] width 1338 height 701
type textarea "$(".sc-sides").show();"
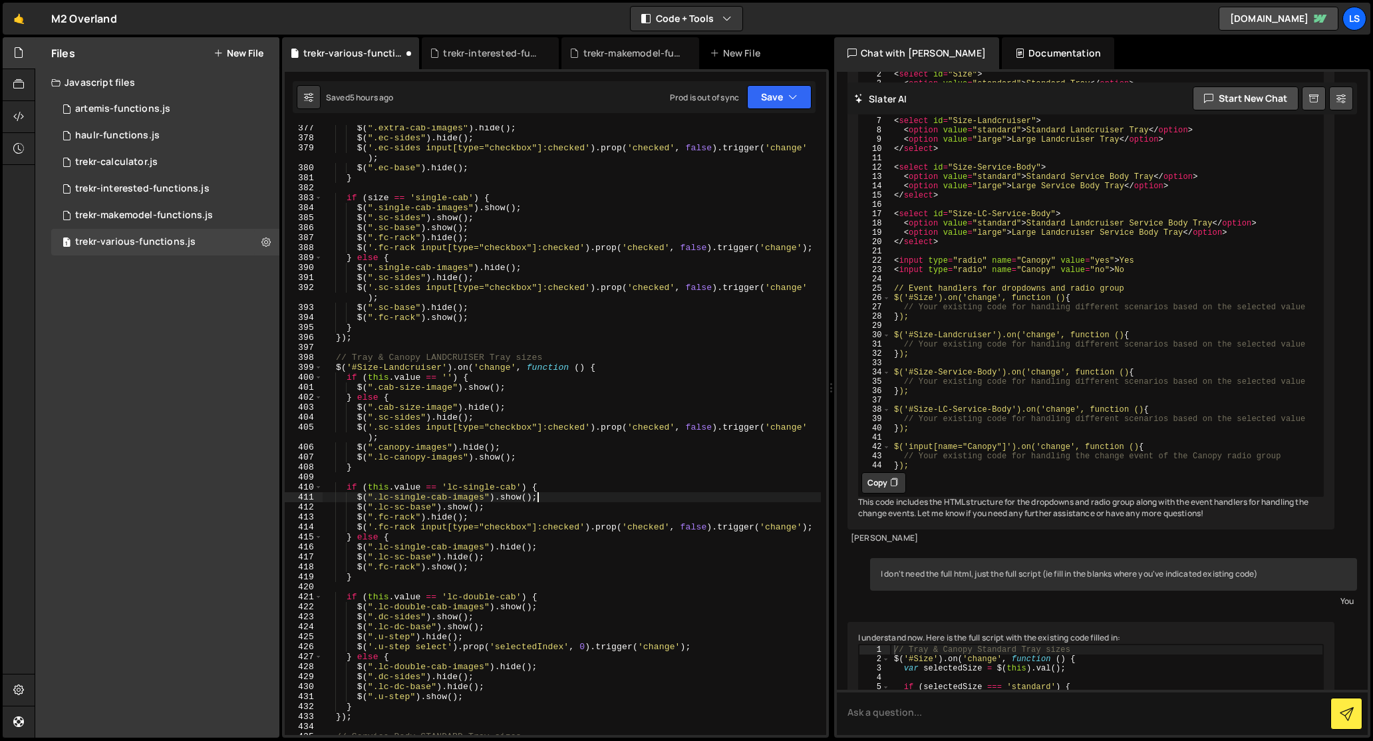
click at [545, 498] on div "$ ( ".extra-cab-images" ) . hide ( ) ; $ ( ".ec-sides" ) . hide ( ) ; $ ( '.ec-…" at bounding box center [572, 438] width 498 height 630
type textarea "$(".lc-single-cab-images").show();"
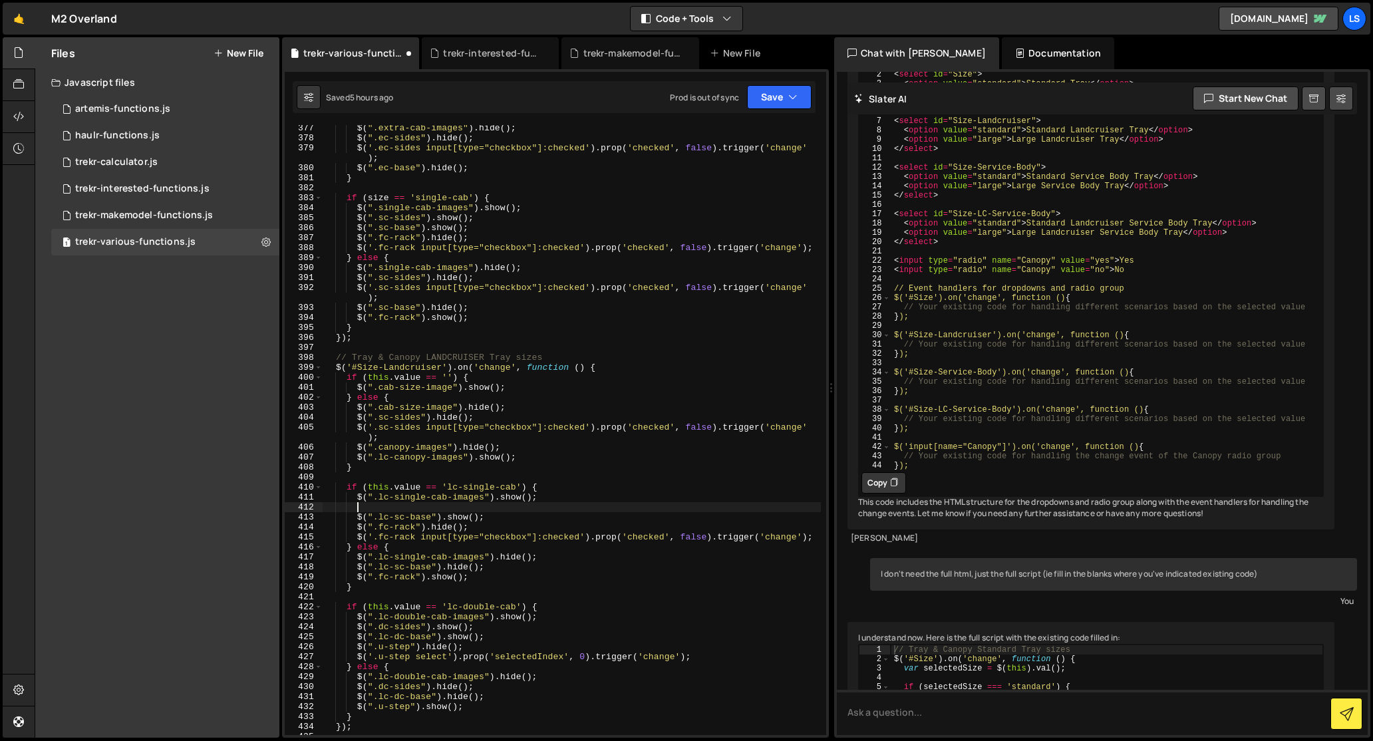
scroll to position [0, 1]
paste textarea "$(".sc-sides").show();"
drag, startPoint x: 389, startPoint y: 506, endPoint x: 357, endPoint y: 508, distance: 32.0
click at [357, 508] on div "$ ( ".extra-cab-images" ) . hide ( ) ; $ ( ".ec-sides" ) . hide ( ) ; $ ( '.ec-…" at bounding box center [572, 438] width 498 height 630
click at [544, 559] on div "$ ( ".extra-cab-images" ) . hide ( ) ; $ ( ".ec-sides" ) . hide ( ) ; $ ( '.ec-…" at bounding box center [572, 438] width 498 height 630
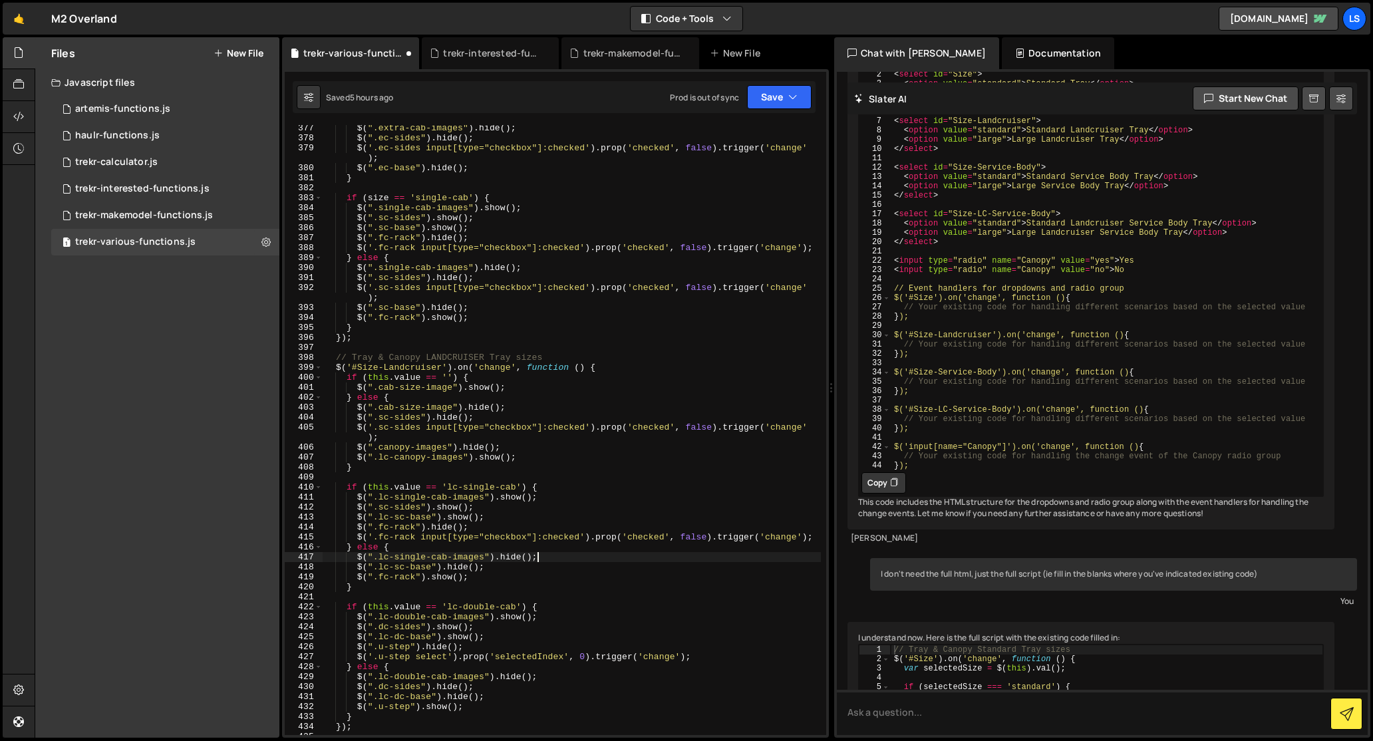
type textarea "$(".lc-single-cab-images").hide();"
paste textarea "$(".sc-sides").show();"
drag, startPoint x: 389, startPoint y: 565, endPoint x: 357, endPoint y: 568, distance: 32.0
click at [357, 568] on div "$ ( ".extra-cab-images" ) . hide ( ) ; $ ( ".ec-sides" ) . hide ( ) ; $ ( '.ec-…" at bounding box center [572, 438] width 498 height 630
click at [460, 577] on div "$ ( ".extra-cab-images" ) . hide ( ) ; $ ( ".ec-sides" ) . hide ( ) ; $ ( '.ec-…" at bounding box center [572, 438] width 498 height 630
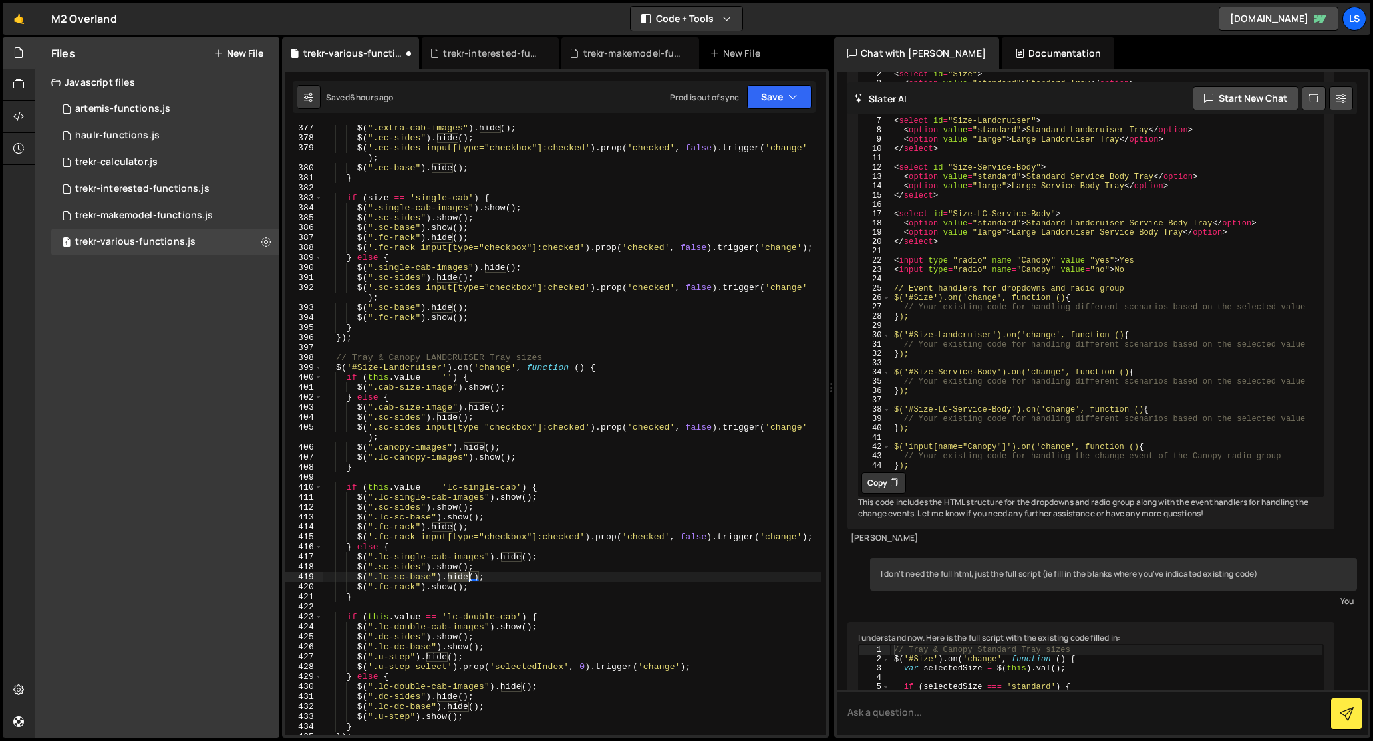
click at [460, 577] on div "$ ( ".extra-cab-images" ) . hide ( ) ; $ ( ".ec-sides" ) . hide ( ) ; $ ( '.ec-…" at bounding box center [572, 438] width 498 height 630
click at [454, 565] on div "$ ( ".extra-cab-images" ) . hide ( ) ; $ ( ".ec-sides" ) . hide ( ) ; $ ( '.ec-…" at bounding box center [572, 438] width 498 height 630
click at [385, 435] on div "$ ( ".extra-cab-images" ) . hide ( ) ; $ ( ".ec-sides" ) . hide ( ) ; $ ( '.ec-…" at bounding box center [572, 438] width 498 height 630
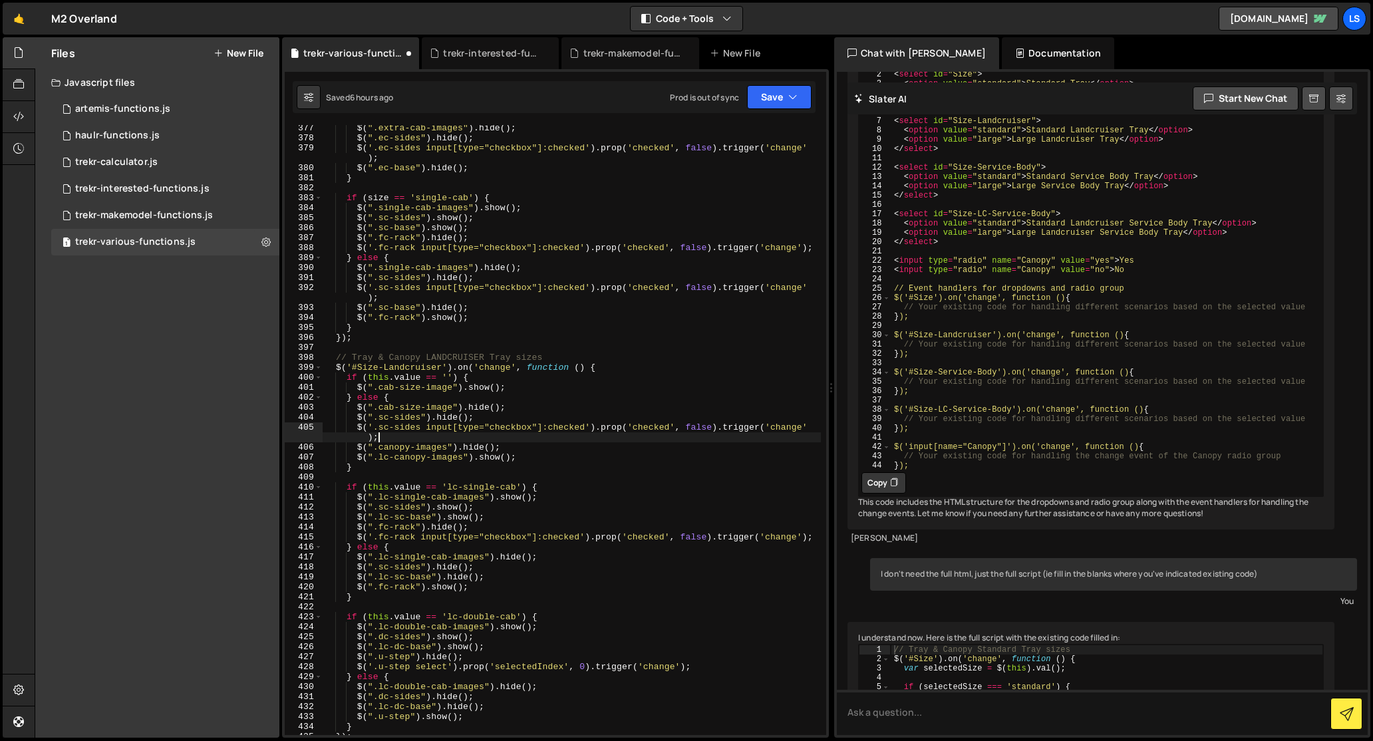
type textarea "$('.sc-sides input[type="checkbox"]:checked').prop('checked', false).trigger('c…"
drag, startPoint x: 358, startPoint y: 435, endPoint x: 316, endPoint y: 426, distance: 42.8
click at [316, 426] on div "$('.sc-sides input[type="checkbox"]:checked').prop('checked', false).trigger('c…" at bounding box center [555, 430] width 541 height 610
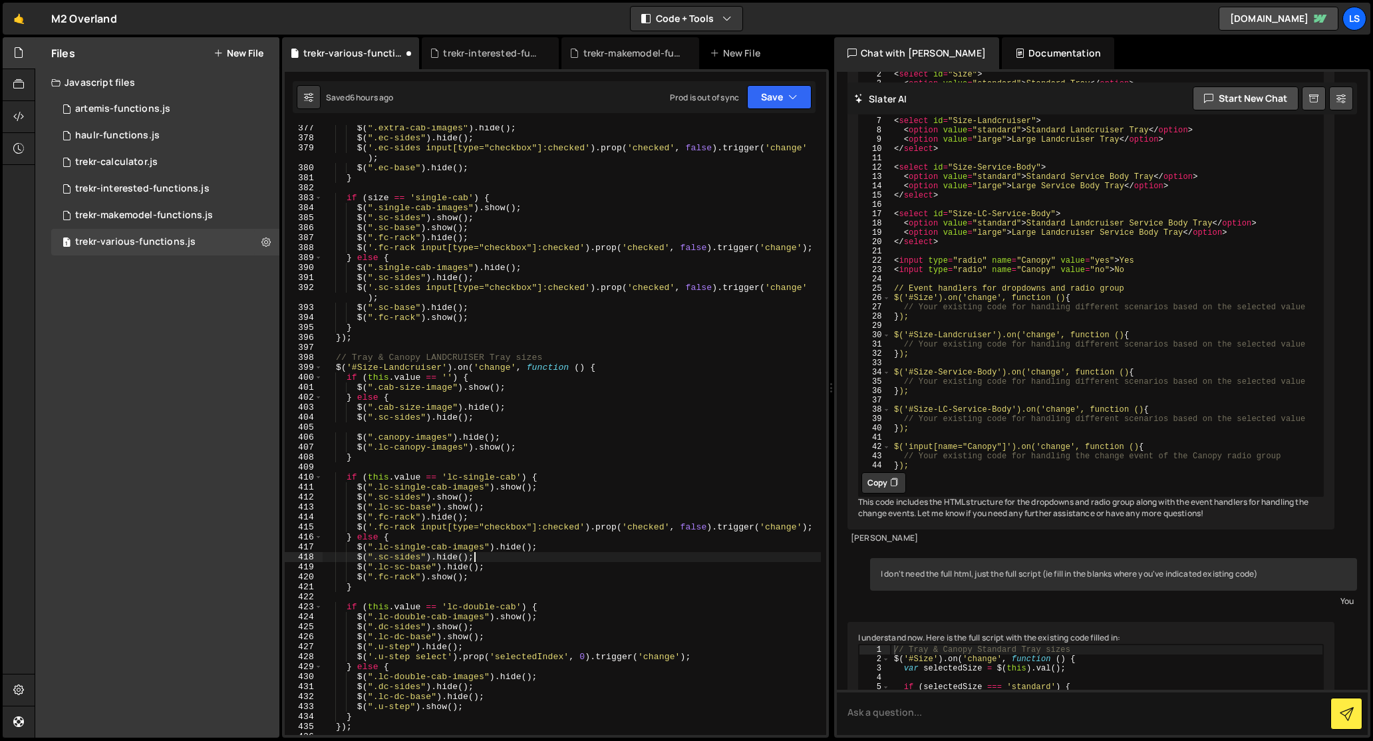
click at [502, 557] on div "$ ( ".extra-cab-images" ) . hide ( ) ; $ ( ".ec-sides" ) . hide ( ) ; $ ( '.ec-…" at bounding box center [572, 438] width 498 height 630
type textarea "$(".sc-sides").hide();"
paste textarea "$('.sc-sides input[type="checkbox"]:checked').prop('checked', false).trigger('c…"
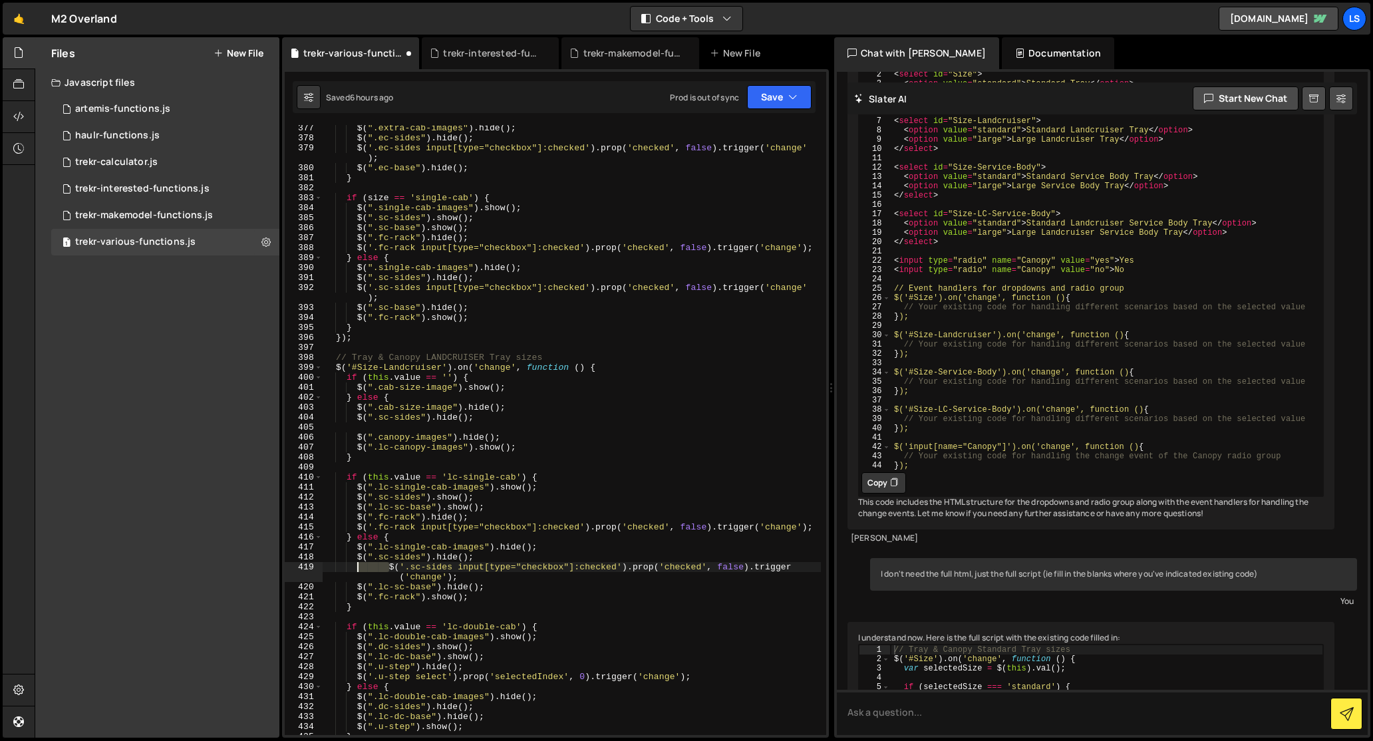
drag, startPoint x: 389, startPoint y: 568, endPoint x: 357, endPoint y: 569, distance: 32.6
click at [357, 569] on div "$ ( ".extra-cab-images" ) . hide ( ) ; $ ( ".ec-sides" ) . hide ( ) ; $ ( '.ec-…" at bounding box center [572, 438] width 498 height 630
drag, startPoint x: 488, startPoint y: 420, endPoint x: 282, endPoint y: 418, distance: 205.6
click at [282, 418] on div "1 2 ההההההההההההההההההההההההההההההההההההההההההההההההההההההההההההההההההההההההההה…" at bounding box center [555, 403] width 547 height 669
type textarea "$(".sc-sides").hide();"
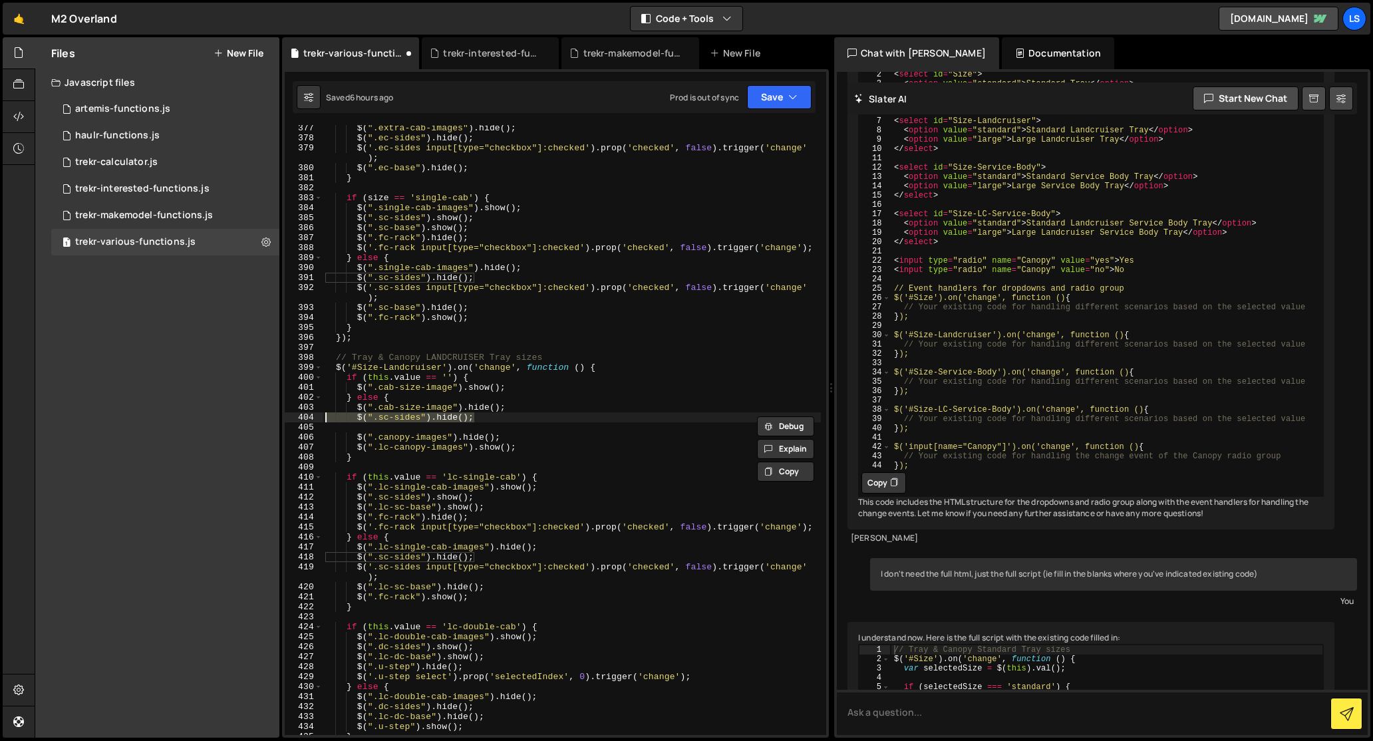
scroll to position [0, 0]
type textarea "$(".cab-size-image").hide();"
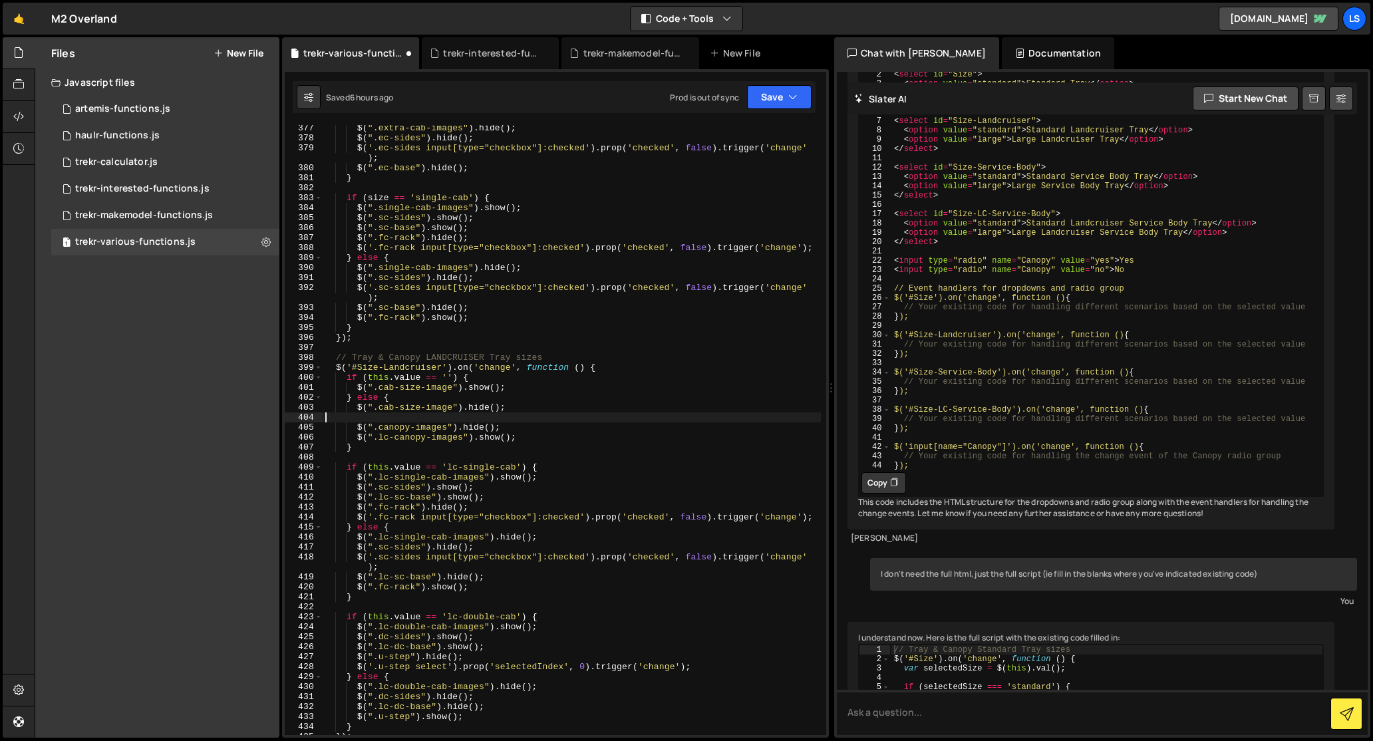
click at [373, 418] on div "$ ( ".extra-cab-images" ) . hide ( ) ; $ ( ".ec-sides" ) . hide ( ) ; $ ( '.ec-…" at bounding box center [572, 438] width 498 height 630
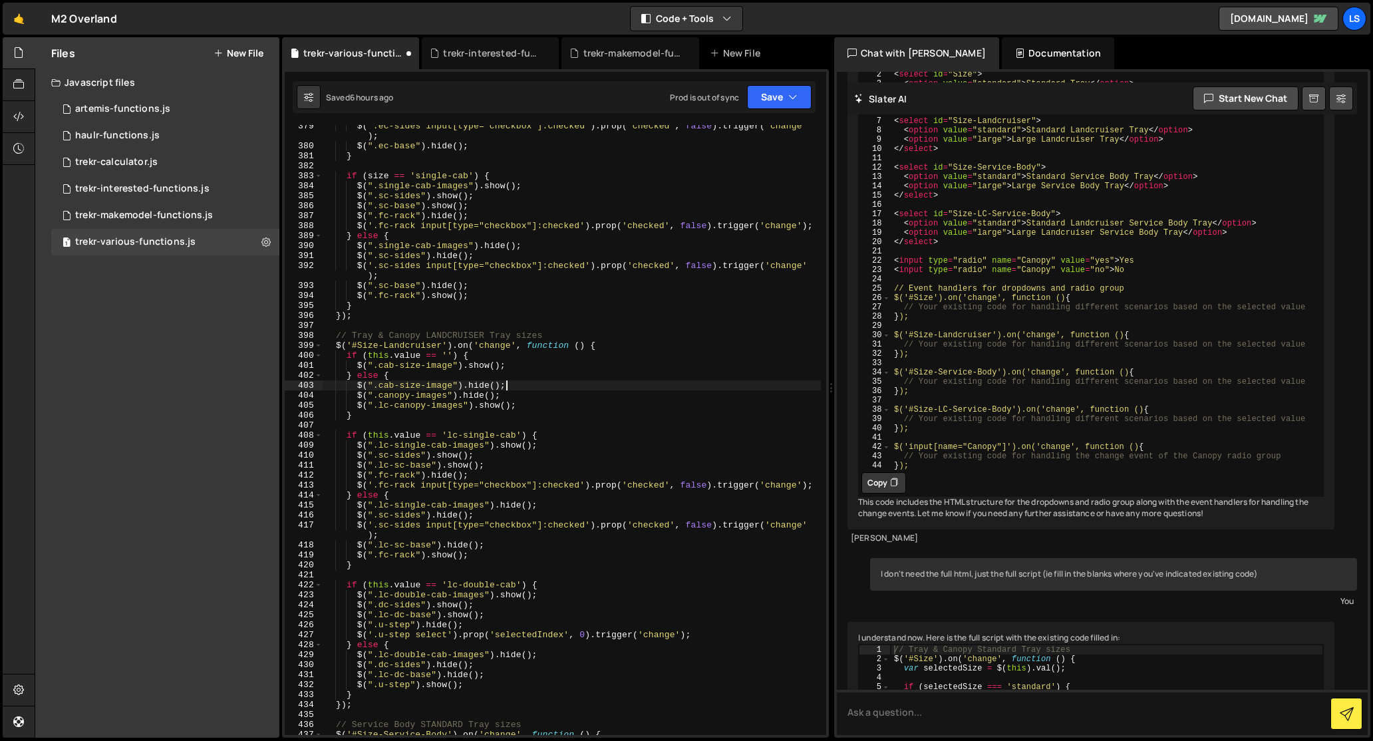
scroll to position [3955, 0]
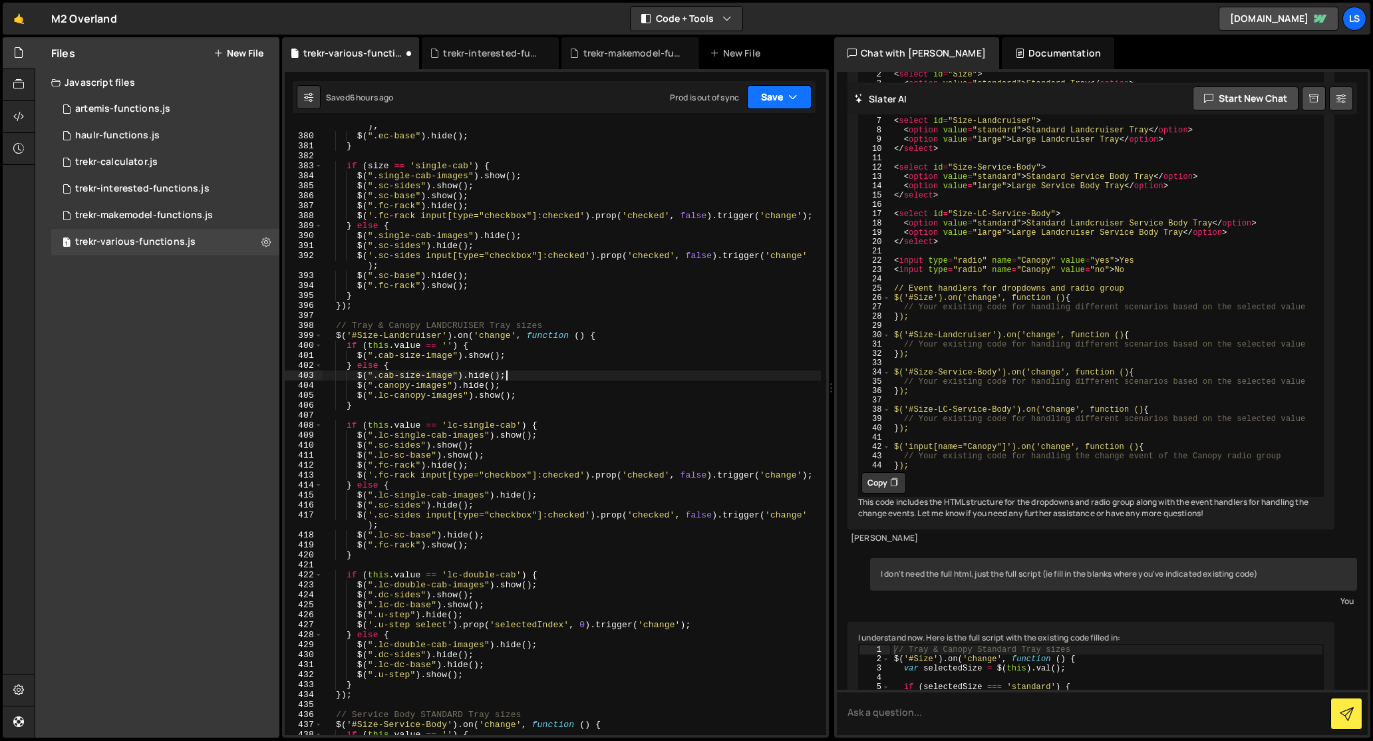
click at [762, 93] on button "Save" at bounding box center [779, 97] width 65 height 24
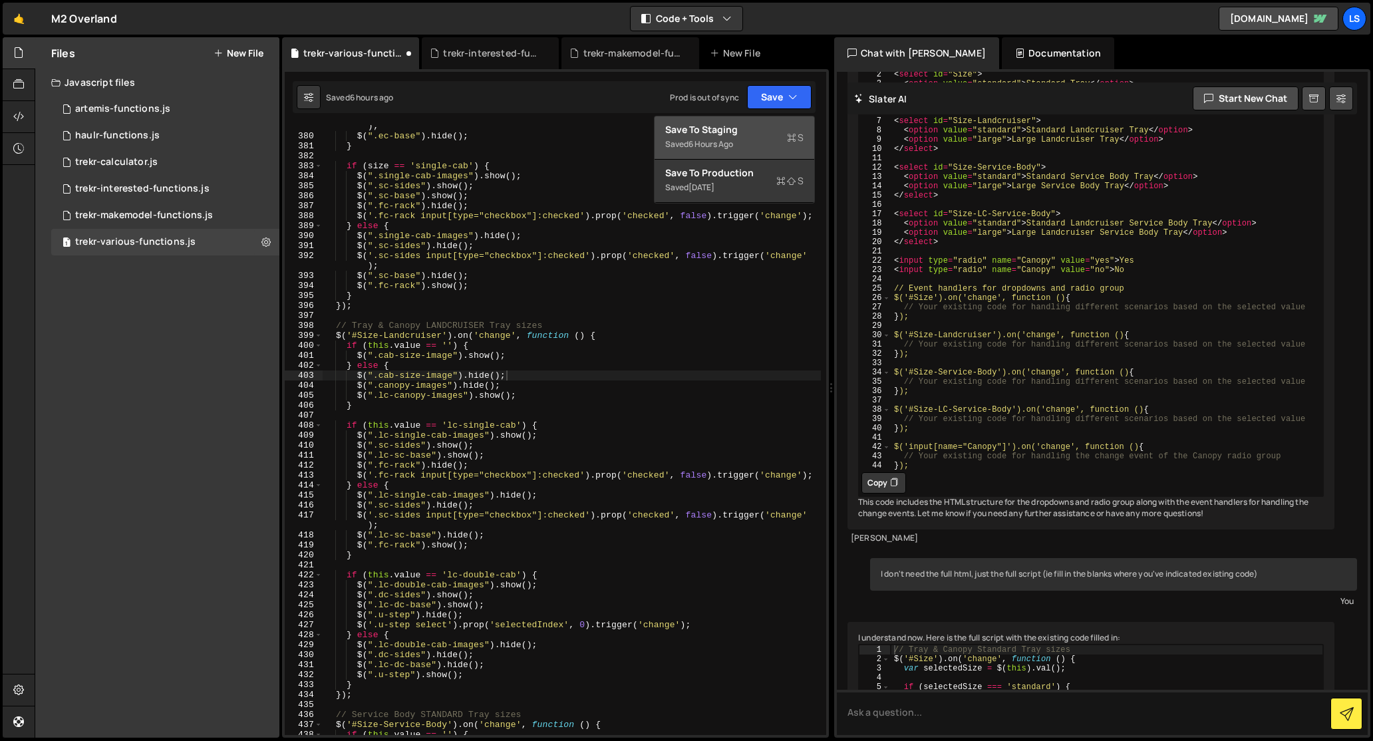
click at [699, 129] on div "Save to Staging S" at bounding box center [734, 129] width 138 height 13
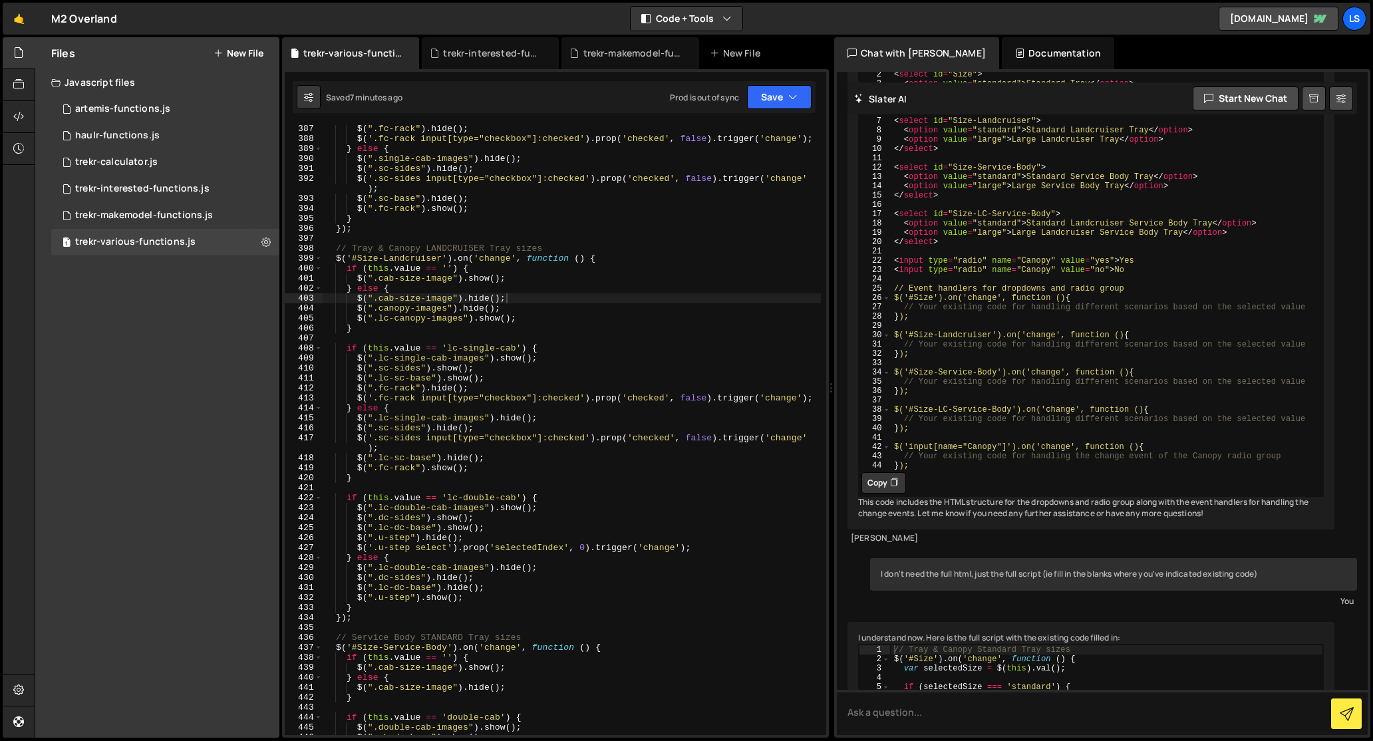
scroll to position [4048, 0]
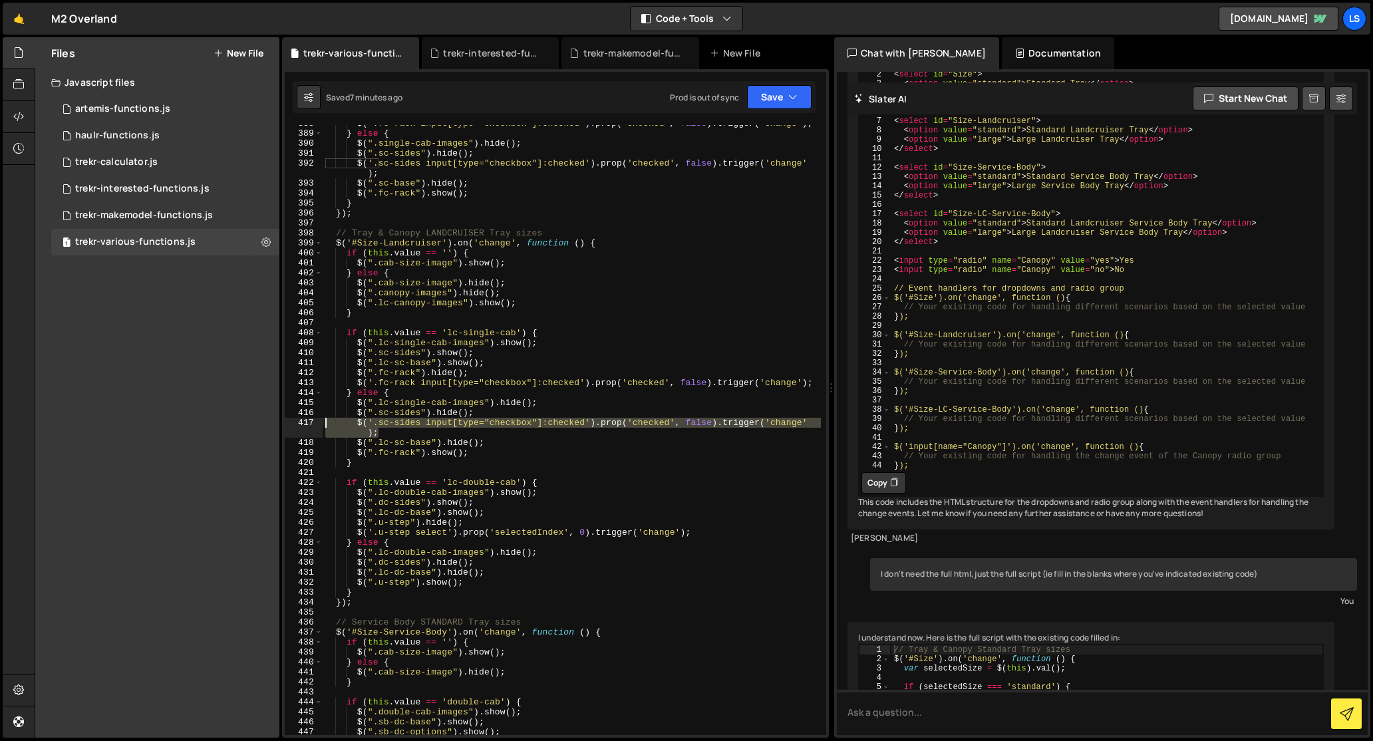
drag, startPoint x: 381, startPoint y: 432, endPoint x: 325, endPoint y: 423, distance: 56.5
click at [325, 423] on div "$ ( '.fc-rack input[type="checkbox"]:checked' ) . prop ( 'checked' , false ) . …" at bounding box center [572, 433] width 498 height 630
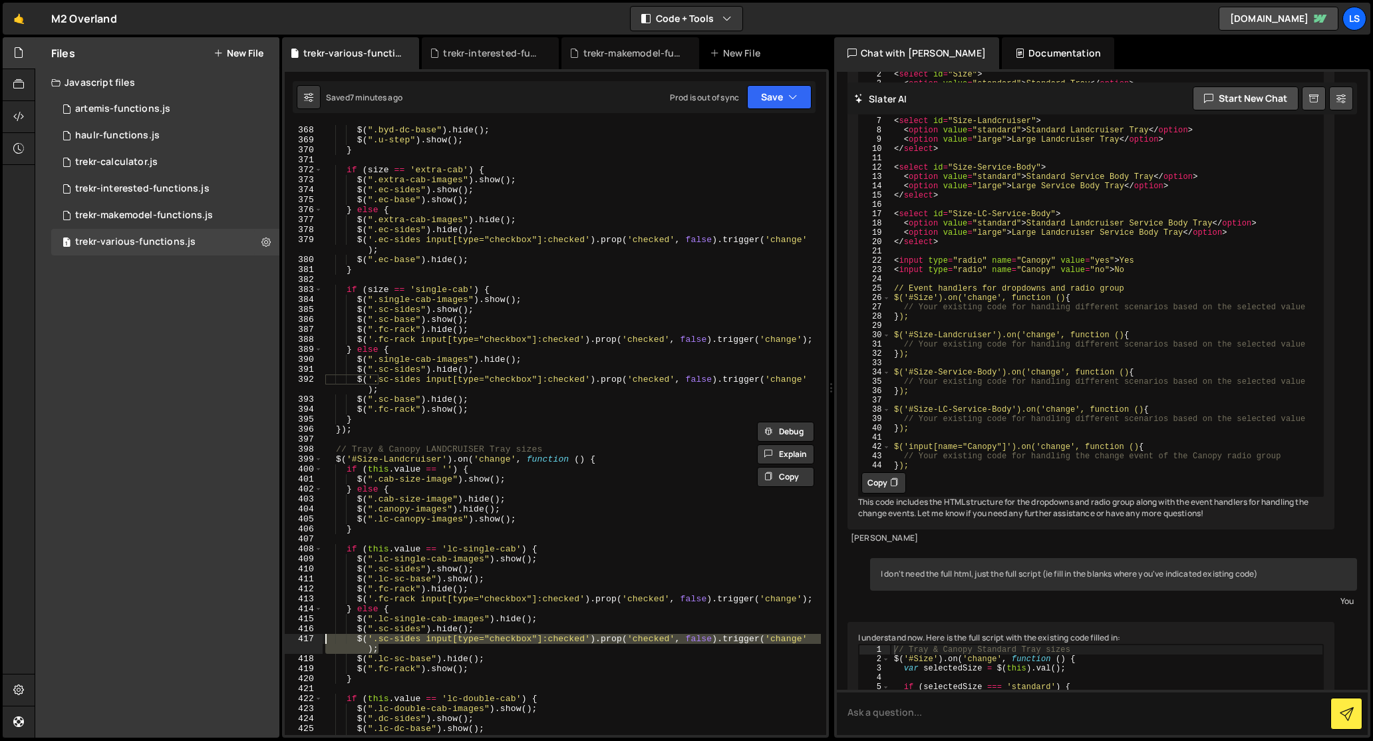
scroll to position [3774, 0]
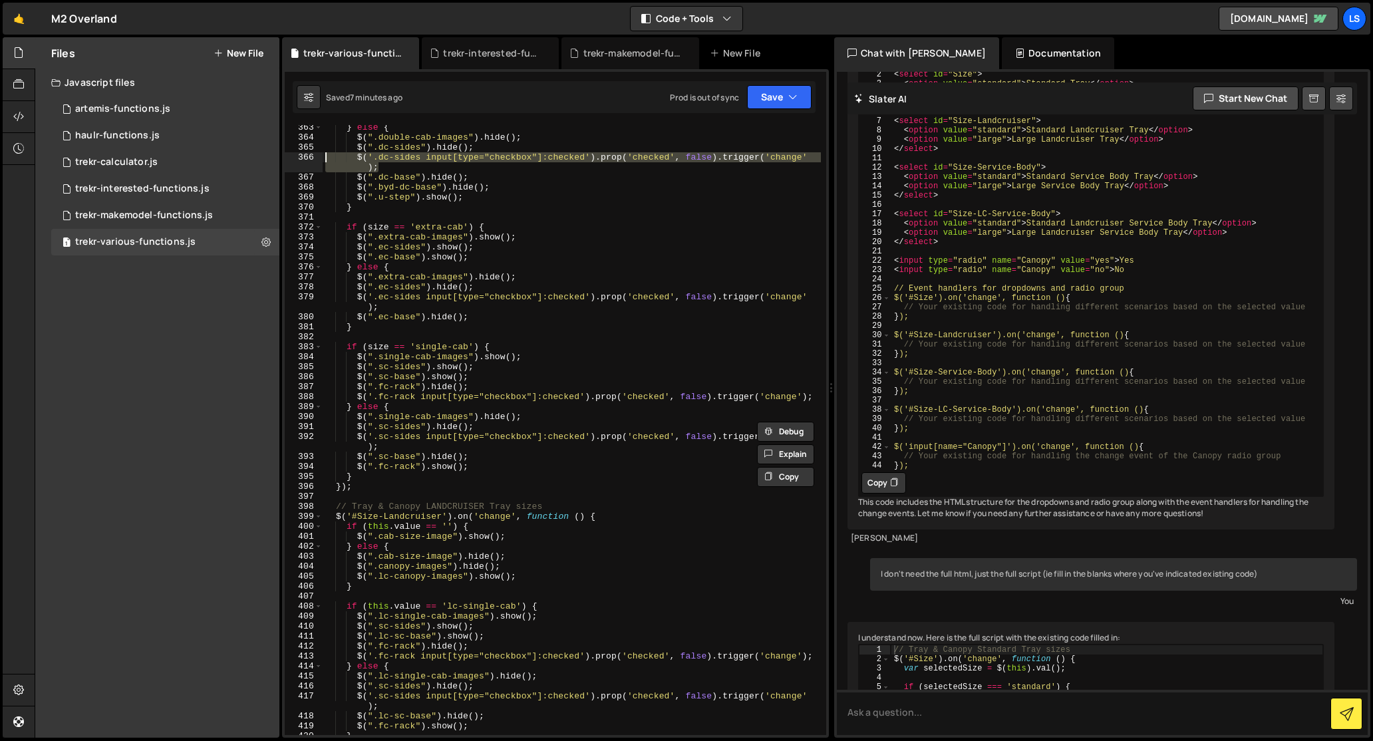
drag, startPoint x: 378, startPoint y: 167, endPoint x: 327, endPoint y: 158, distance: 52.6
click at [327, 158] on div "} else { $ ( ".double-cab-images" ) . hide ( ) ; $ ( ".dc-sides" ) . hide ( ) ;…" at bounding box center [572, 437] width 498 height 630
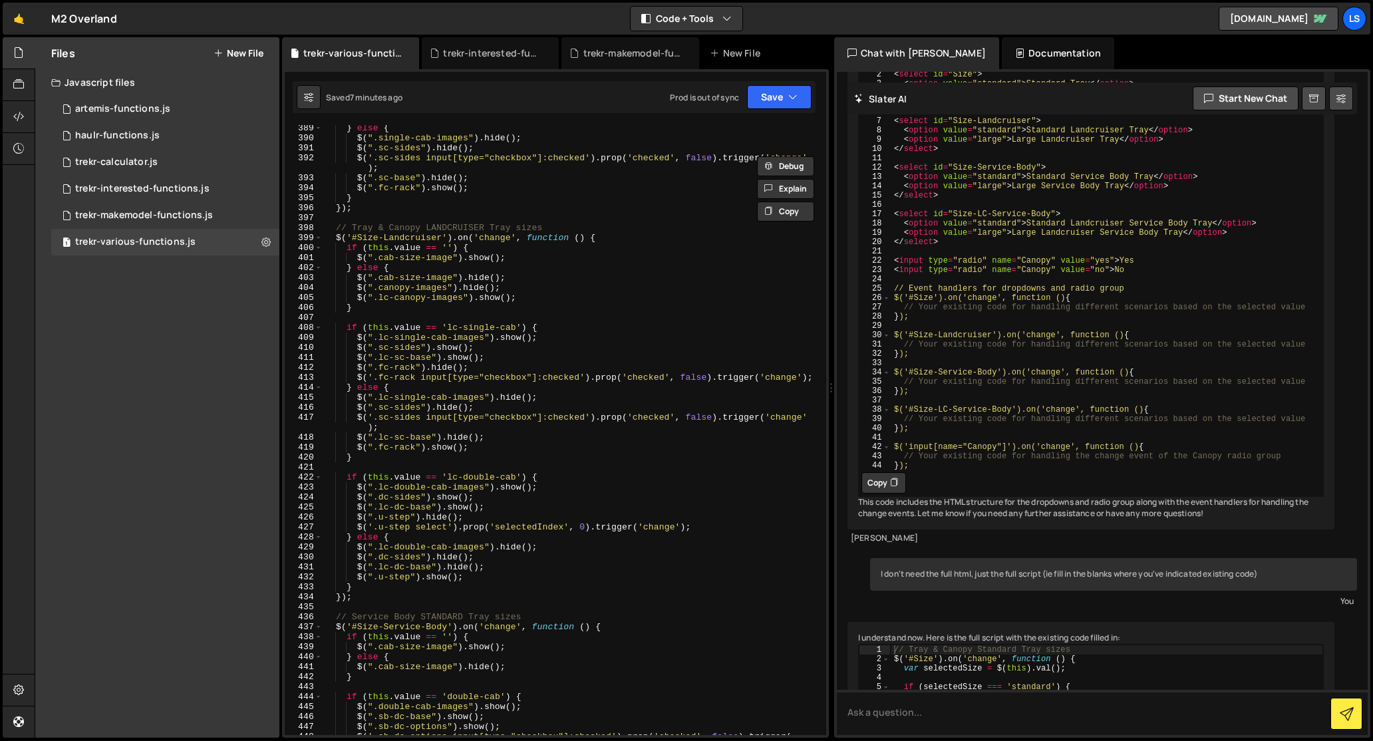
scroll to position [4053, 0]
click at [488, 556] on div "} else { $ ( ".single-cab-images" ) . hide ( ) ; $ ( ".sc-sides" ) . hide ( ) ;…" at bounding box center [572, 438] width 498 height 630
type textarea "$(".dc-sides").hide();"
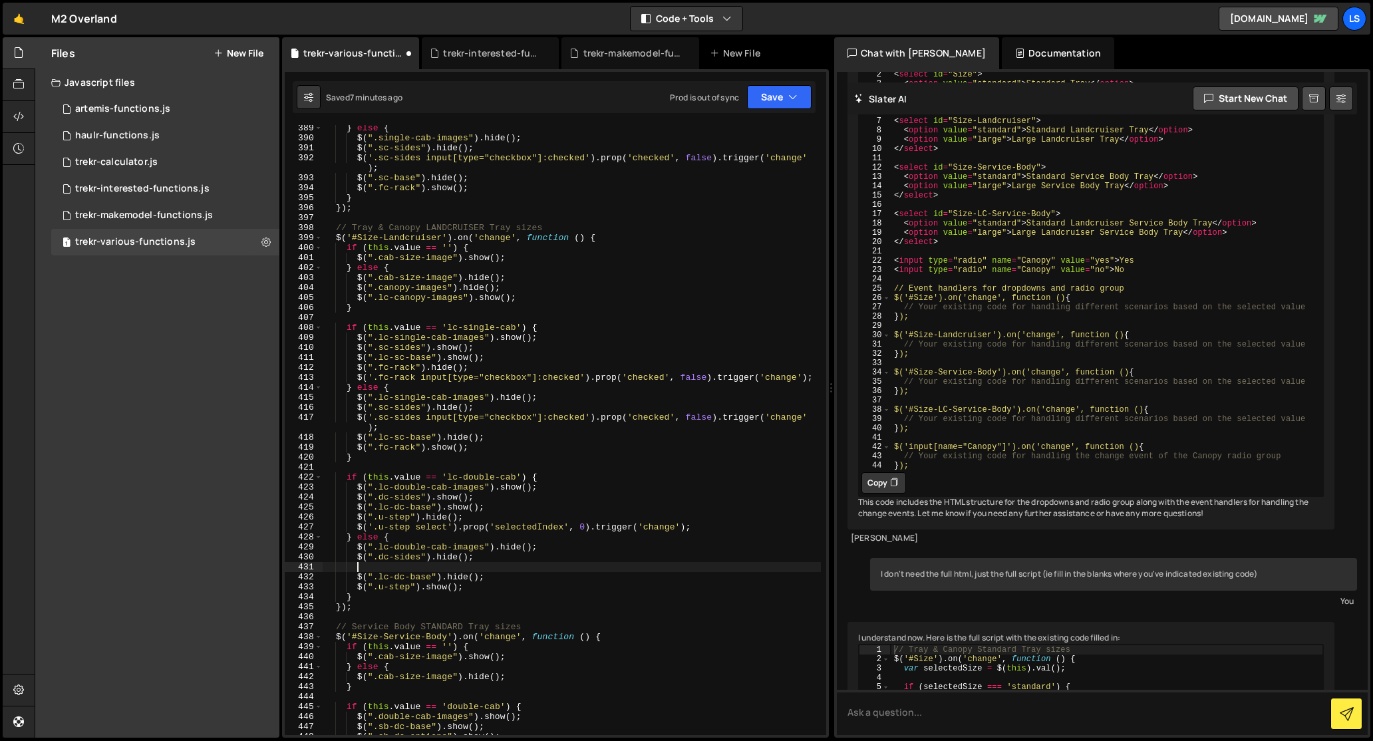
scroll to position [0, 1]
paste textarea "$('.dc-sides input[type="checkbox"]:checked').prop('checked', false).trigger('c…"
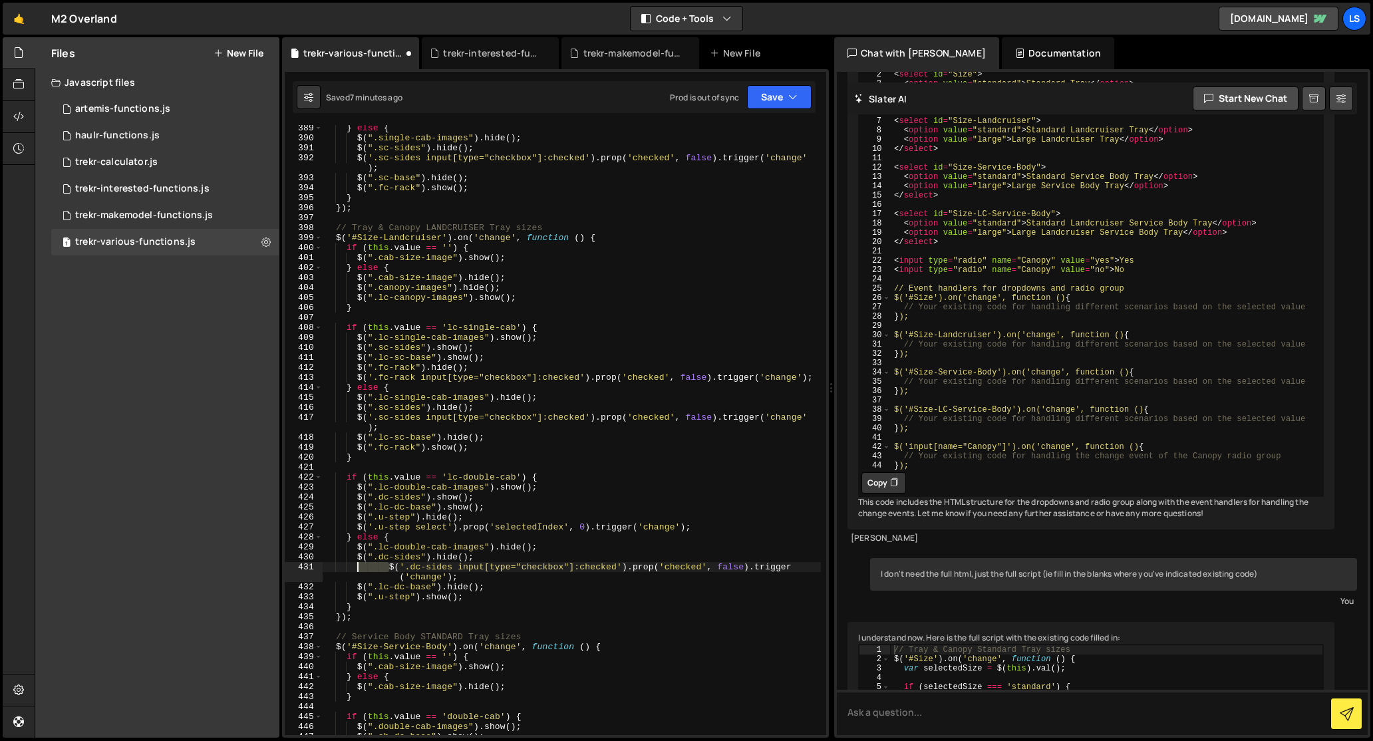
drag, startPoint x: 386, startPoint y: 569, endPoint x: 357, endPoint y: 570, distance: 29.3
click at [357, 570] on div "} else { $ ( ".single-cab-images" ) . hide ( ) ; $ ( ".sc-sides" ) . hide ( ) ;…" at bounding box center [572, 438] width 498 height 630
type textarea "$('.dc-sides input[type="checkbox"]:checked').prop('checked', false).trigger('c…"
click at [772, 91] on button "Save" at bounding box center [779, 97] width 65 height 24
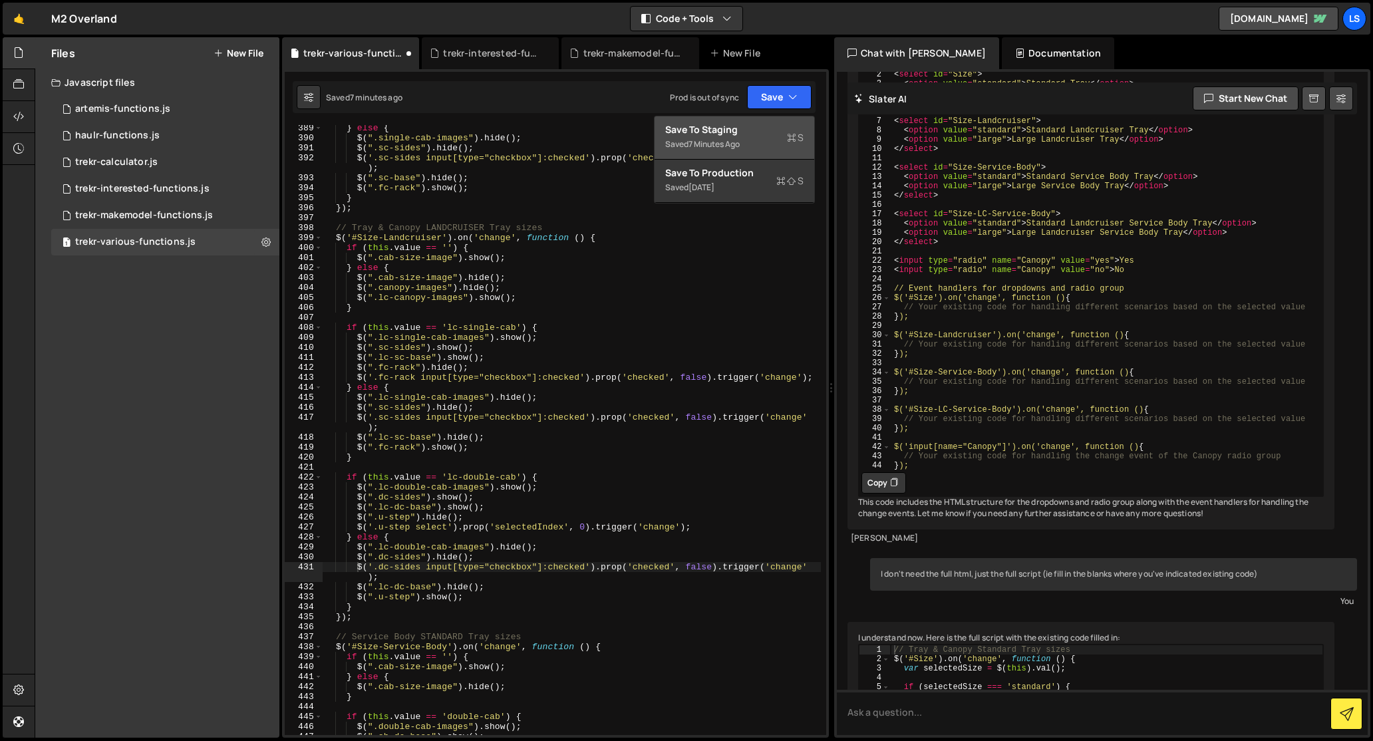
click at [720, 130] on div "Save to Staging S" at bounding box center [734, 129] width 138 height 13
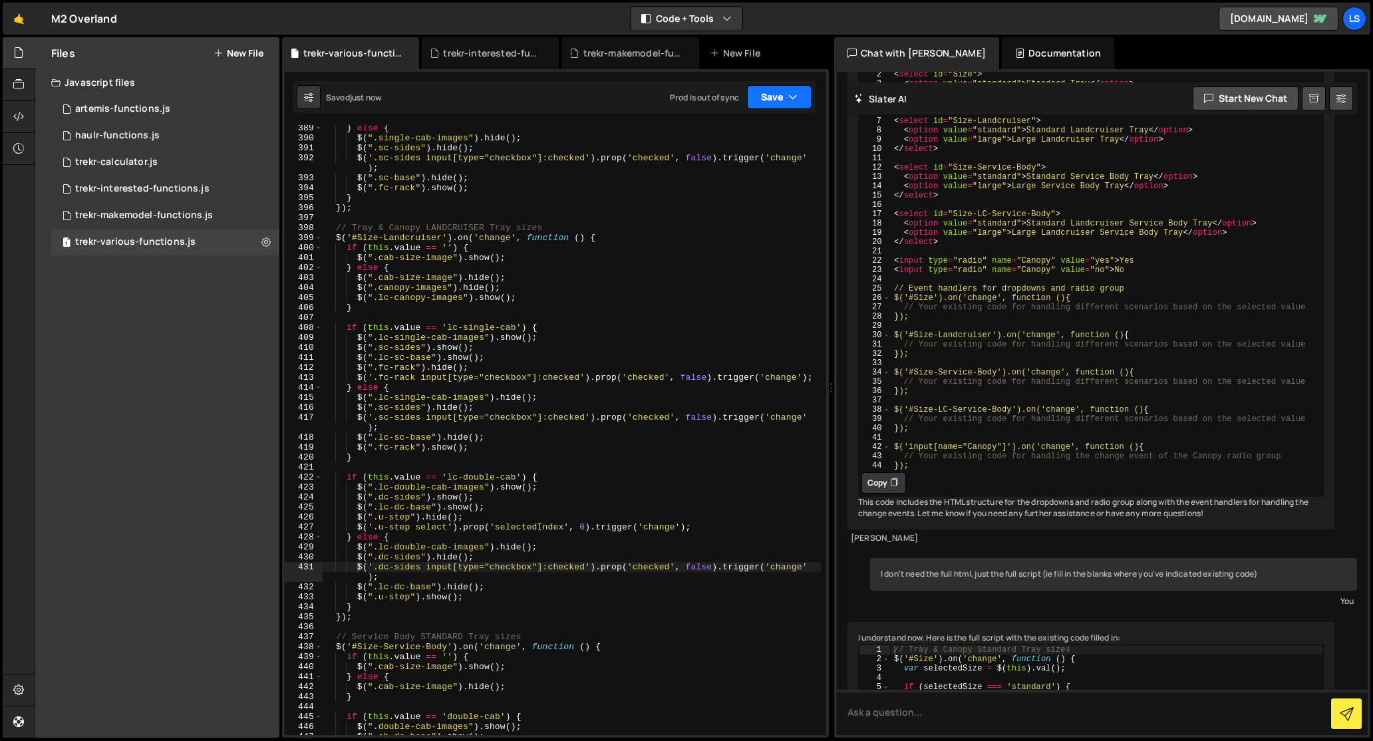
click at [787, 96] on button "Save" at bounding box center [779, 97] width 65 height 24
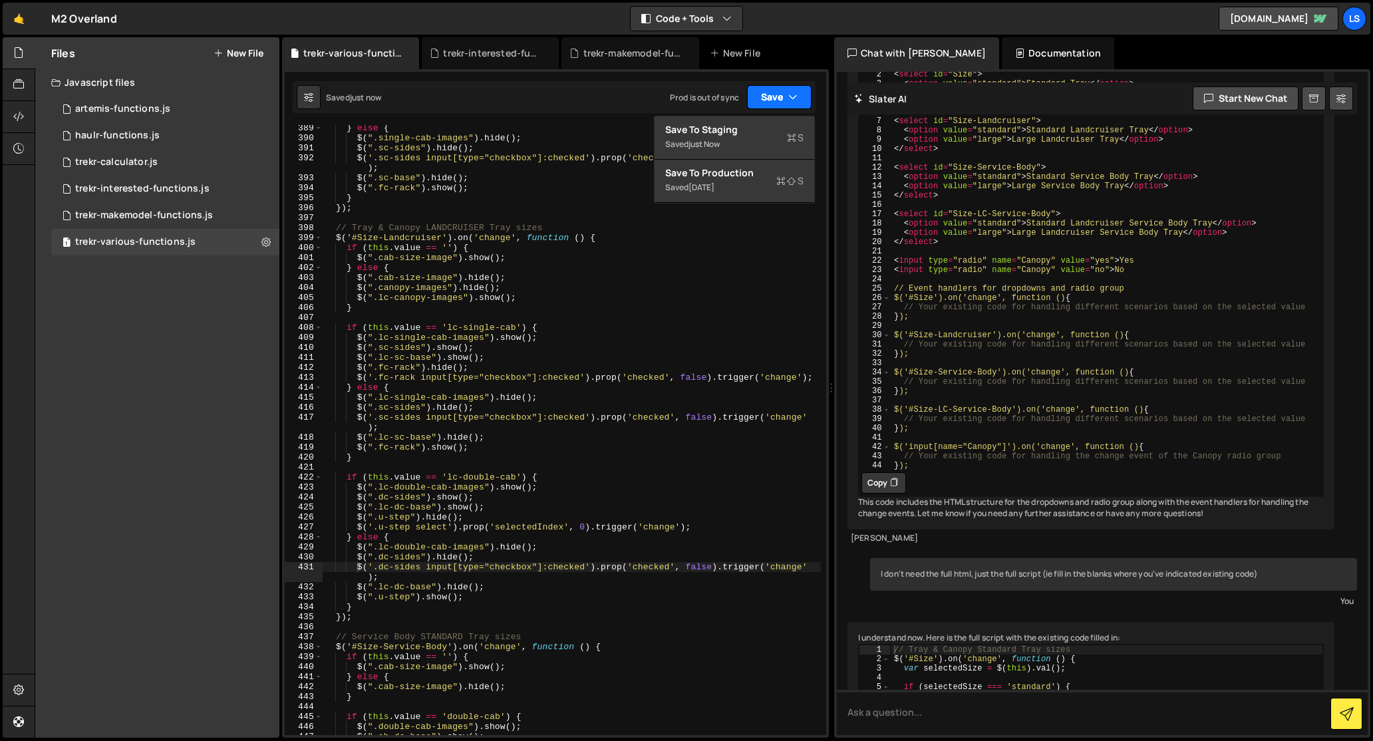
click at [779, 95] on button "Save" at bounding box center [779, 97] width 65 height 24
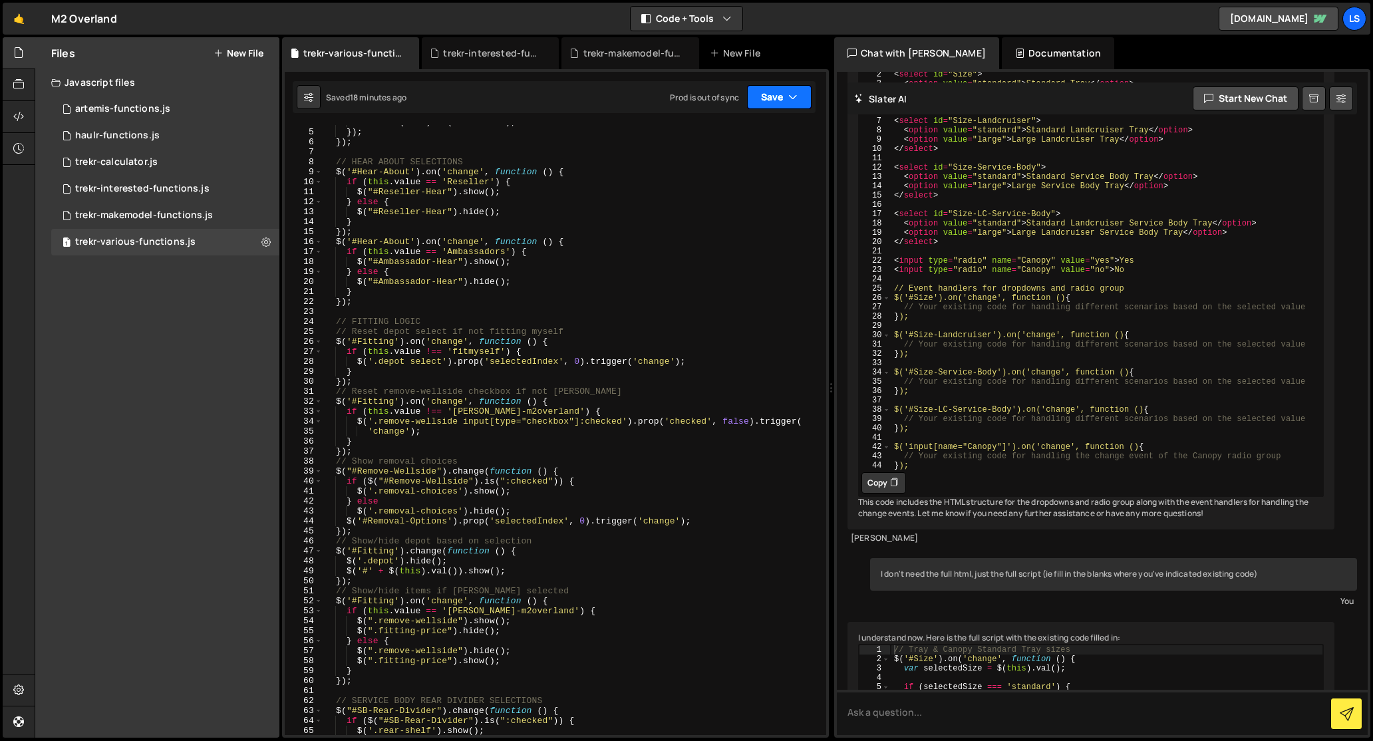
scroll to position [0, 0]
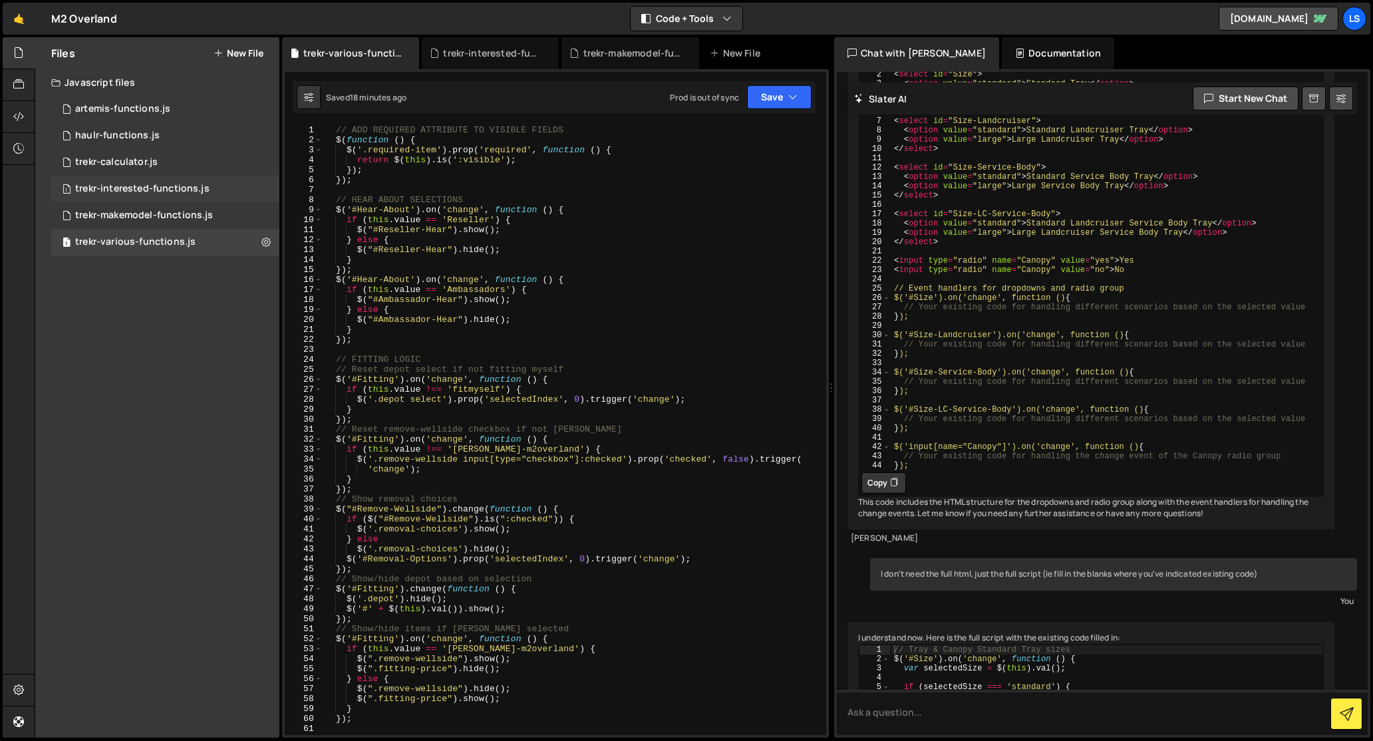
click at [138, 184] on div "trekr-interested-functions.js" at bounding box center [142, 189] width 134 height 12
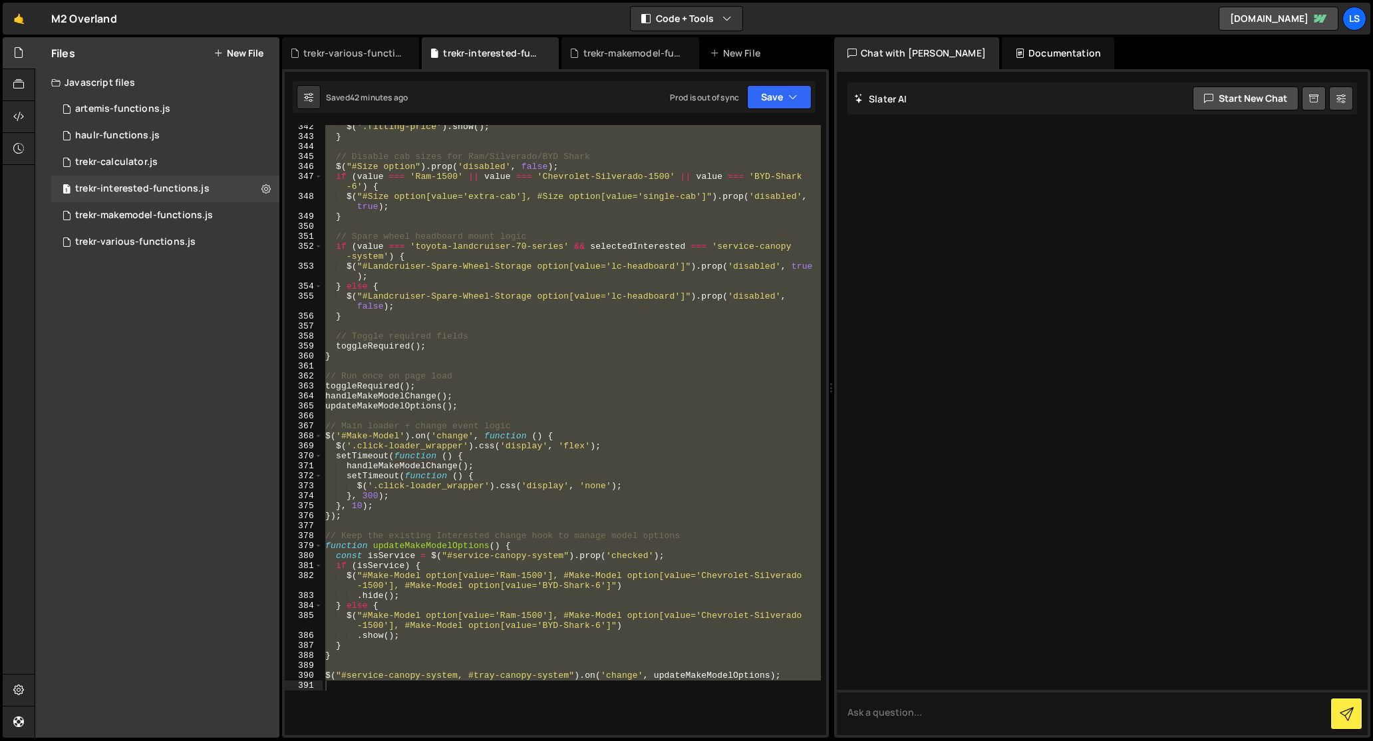
click at [524, 319] on div "$ ( '.fitting-price' ) . show ( ) ; } // Disable cab sizes for Ram/Silverado/BY…" at bounding box center [572, 430] width 498 height 610
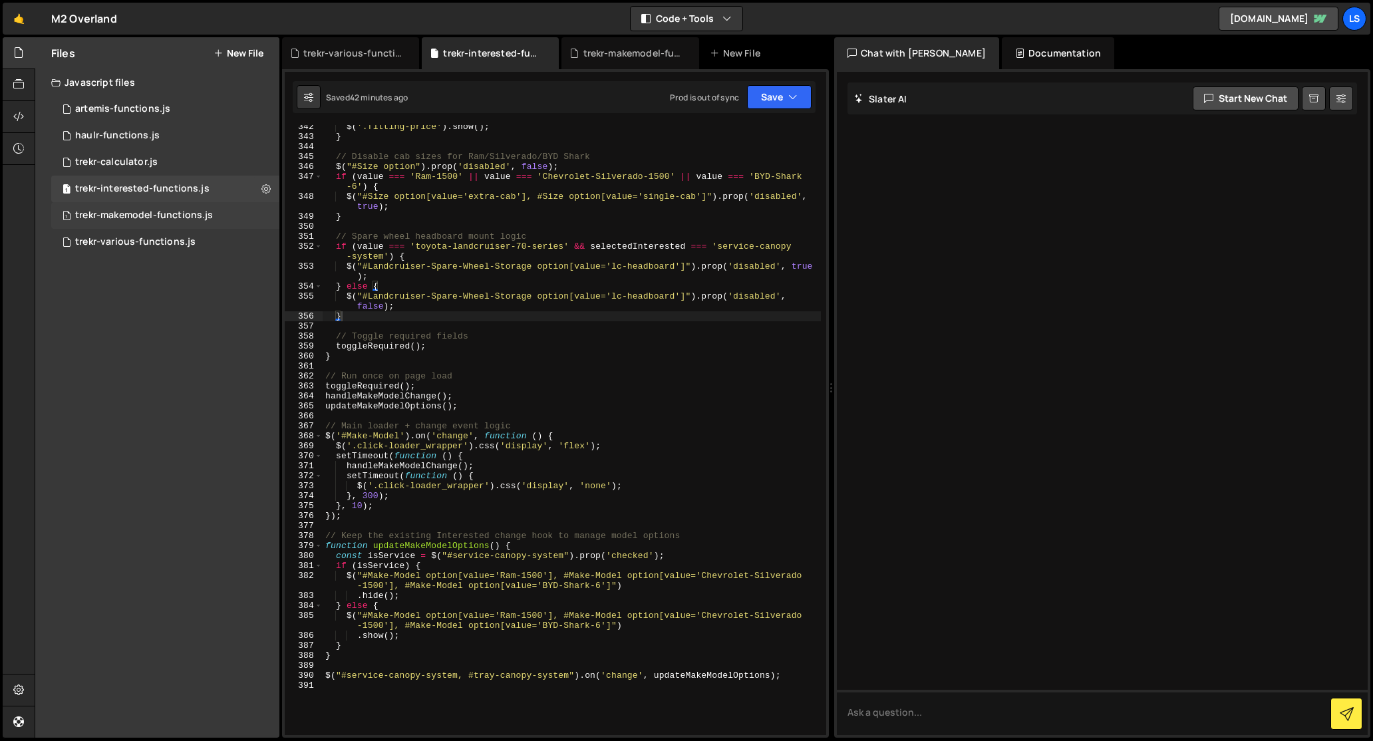
click at [129, 211] on div "trekr-makemodel-functions.js" at bounding box center [144, 216] width 138 height 12
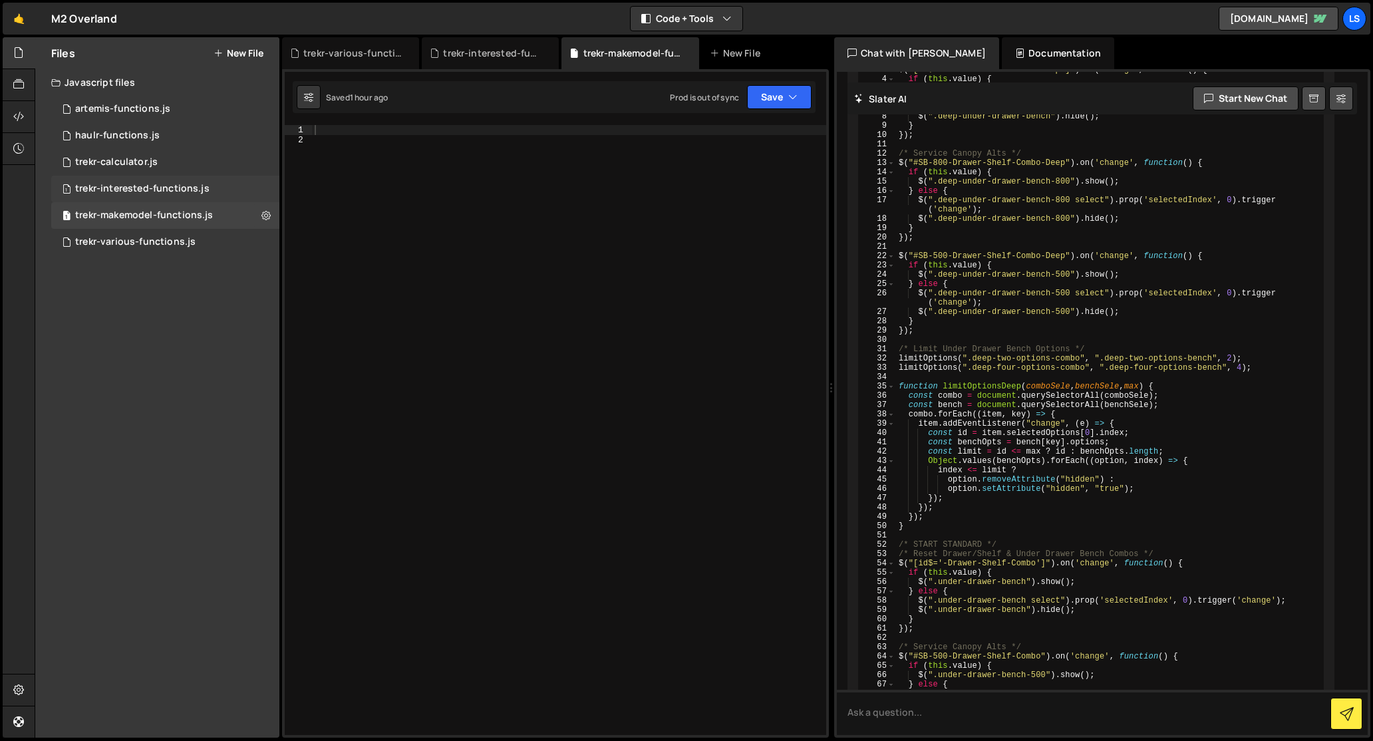
scroll to position [8670, 0]
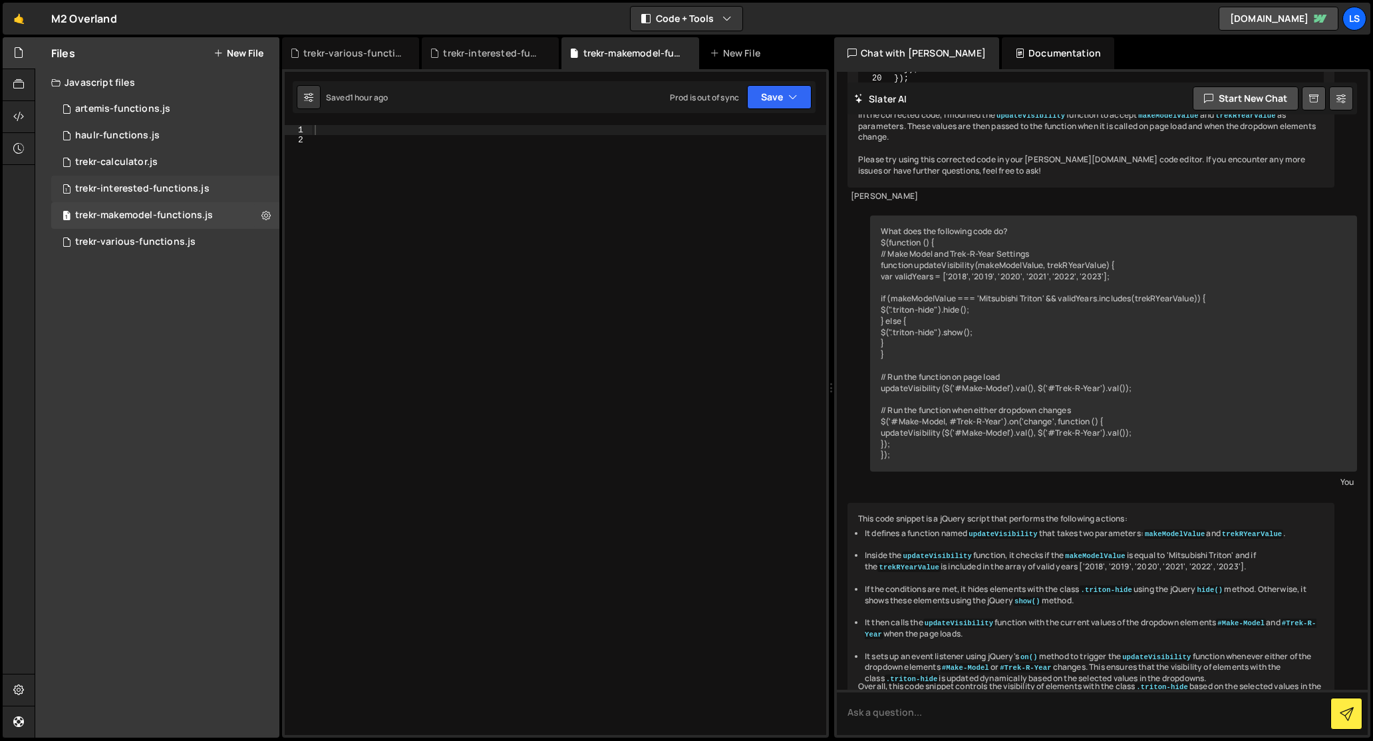
click at [128, 190] on div "trekr-interested-functions.js" at bounding box center [142, 189] width 134 height 12
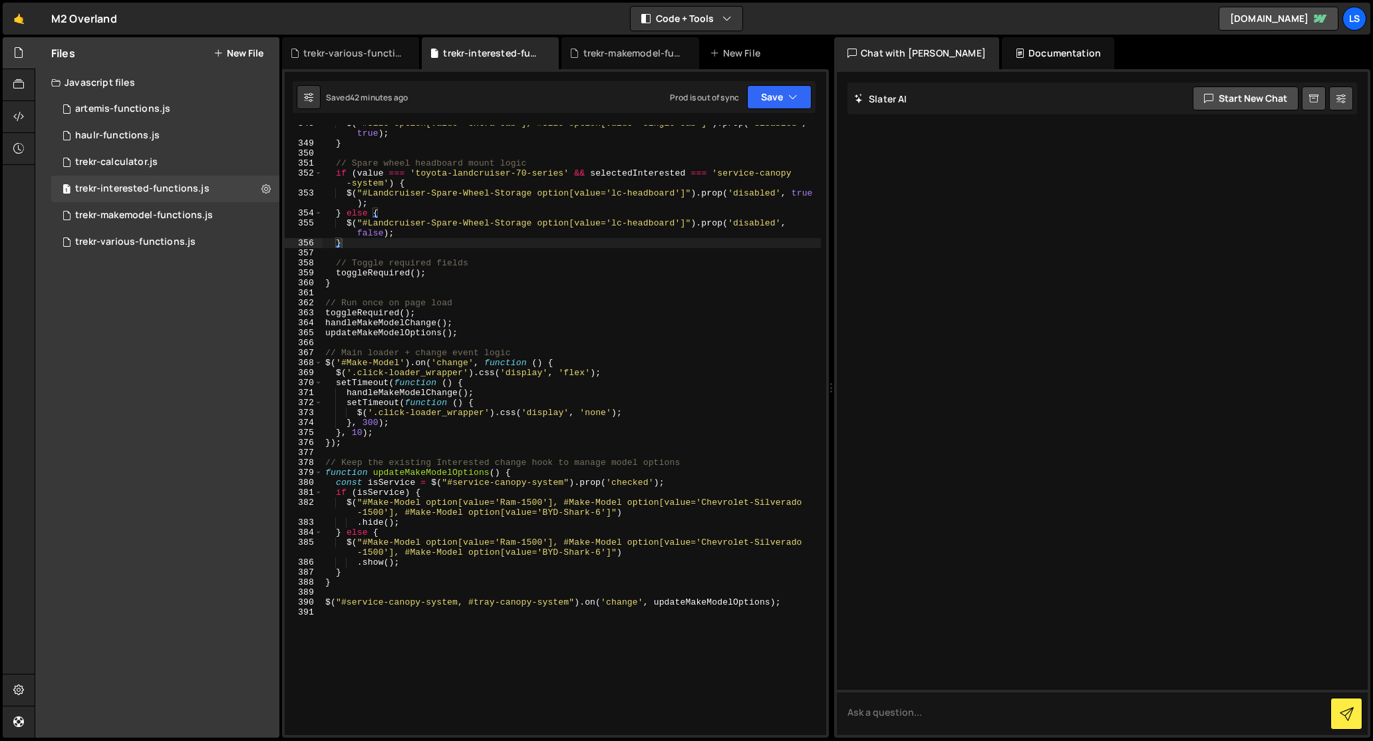
scroll to position [3242, 0]
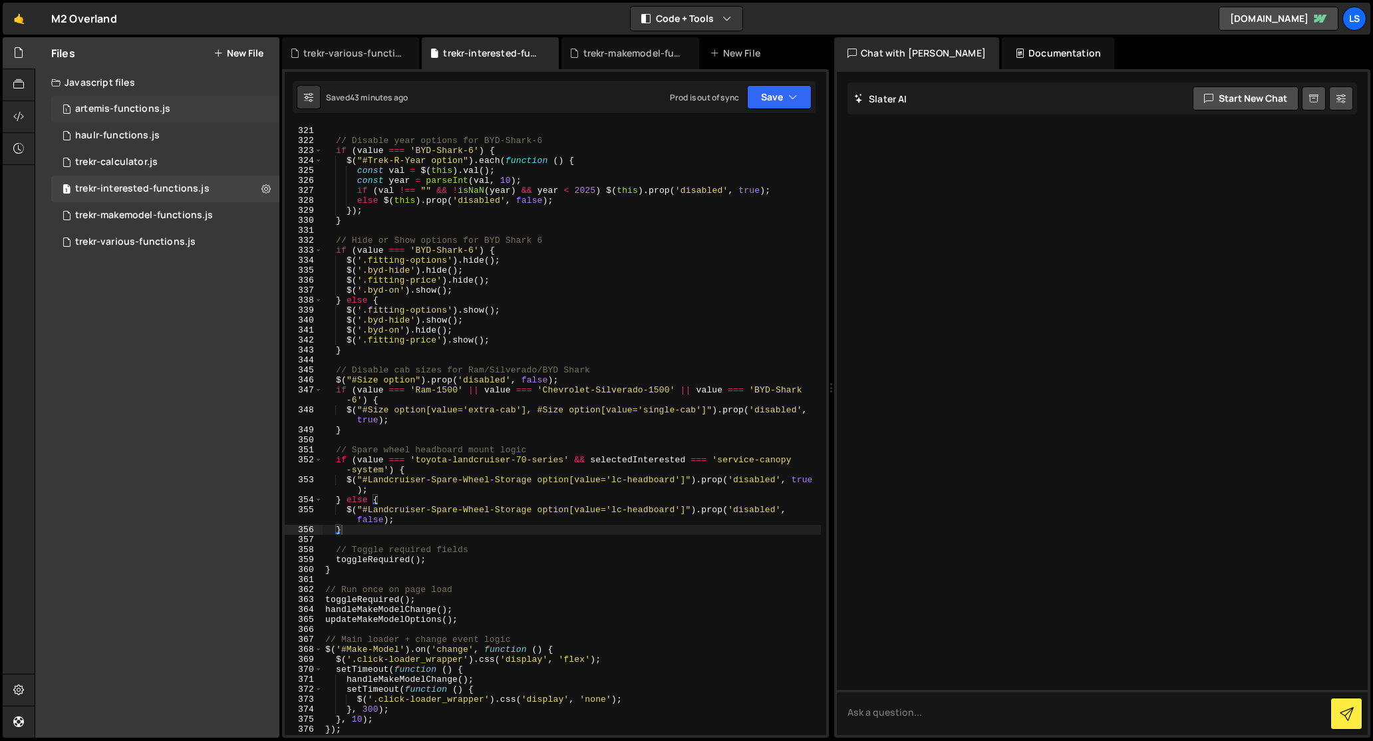
click at [106, 108] on div "artemis-functions.js" at bounding box center [122, 109] width 95 height 12
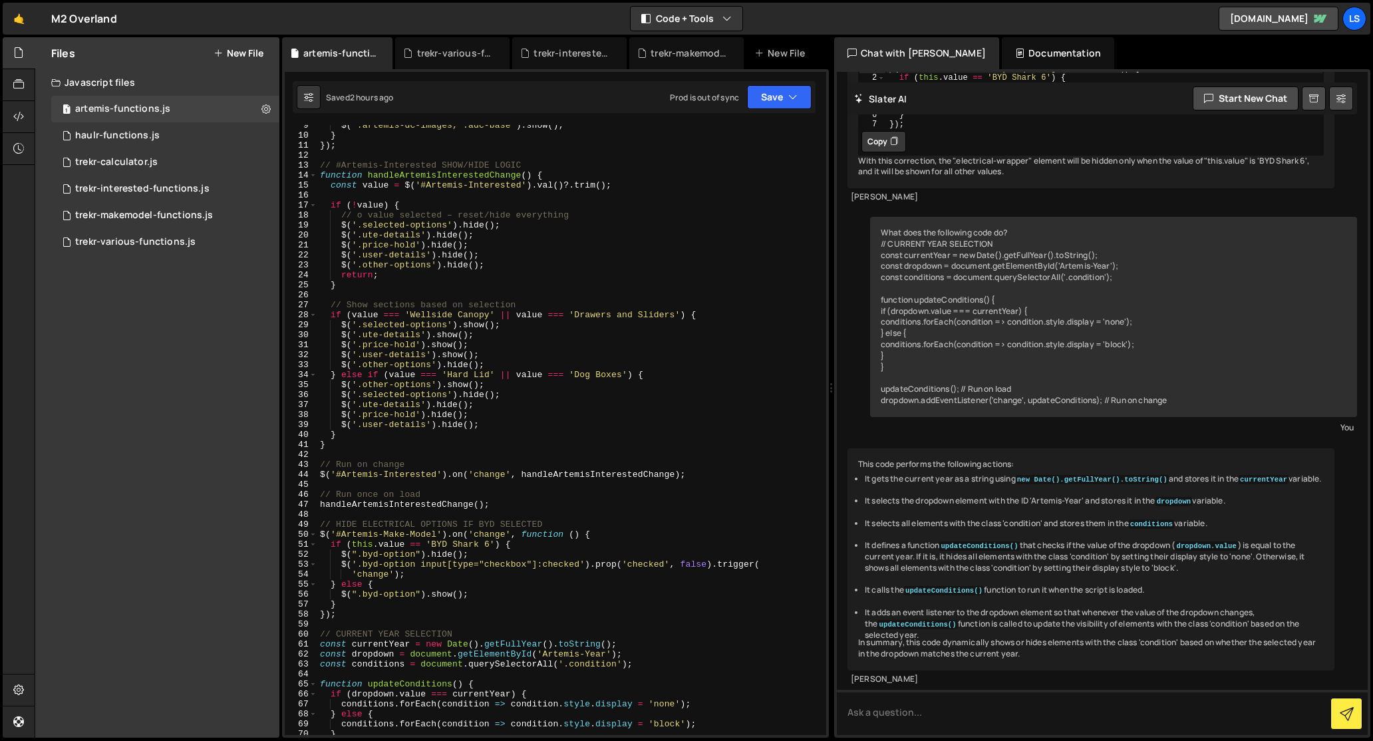
scroll to position [0, 0]
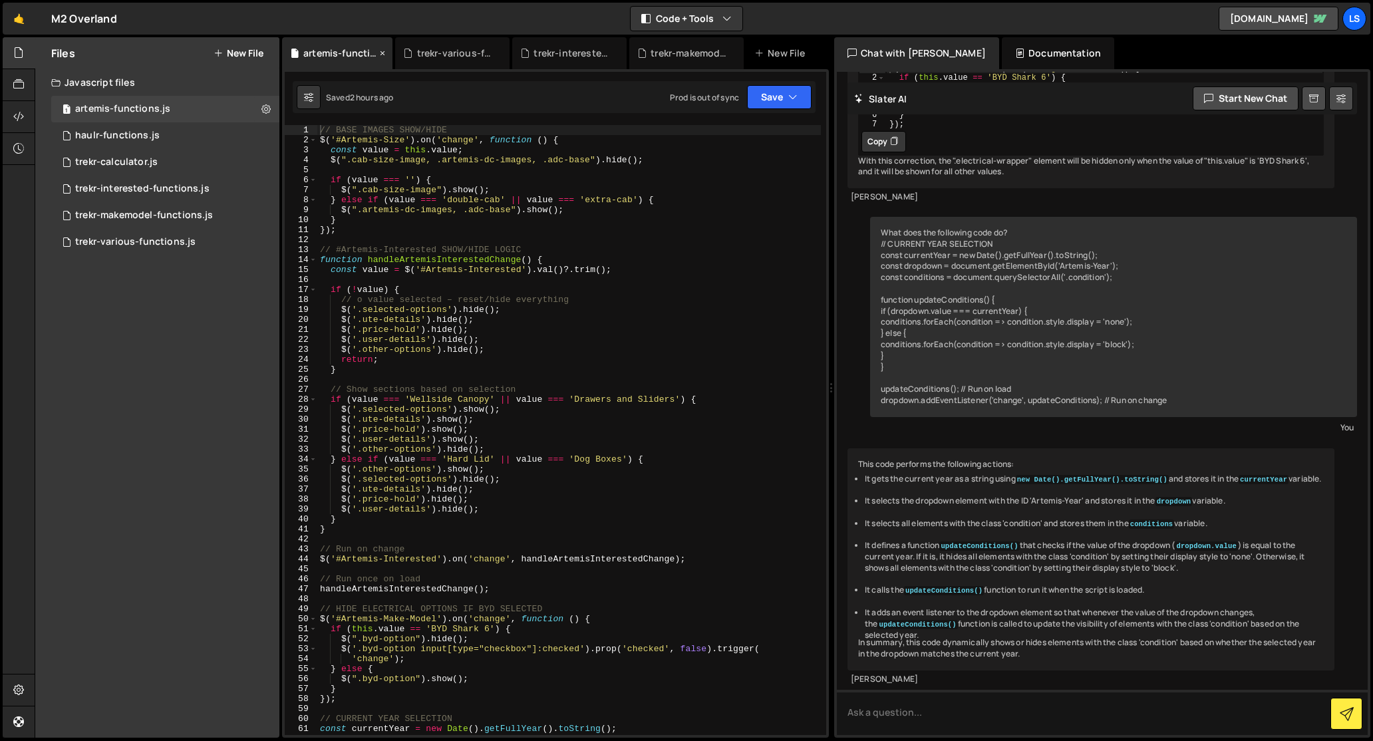
click at [380, 50] on icon at bounding box center [382, 53] width 9 height 13
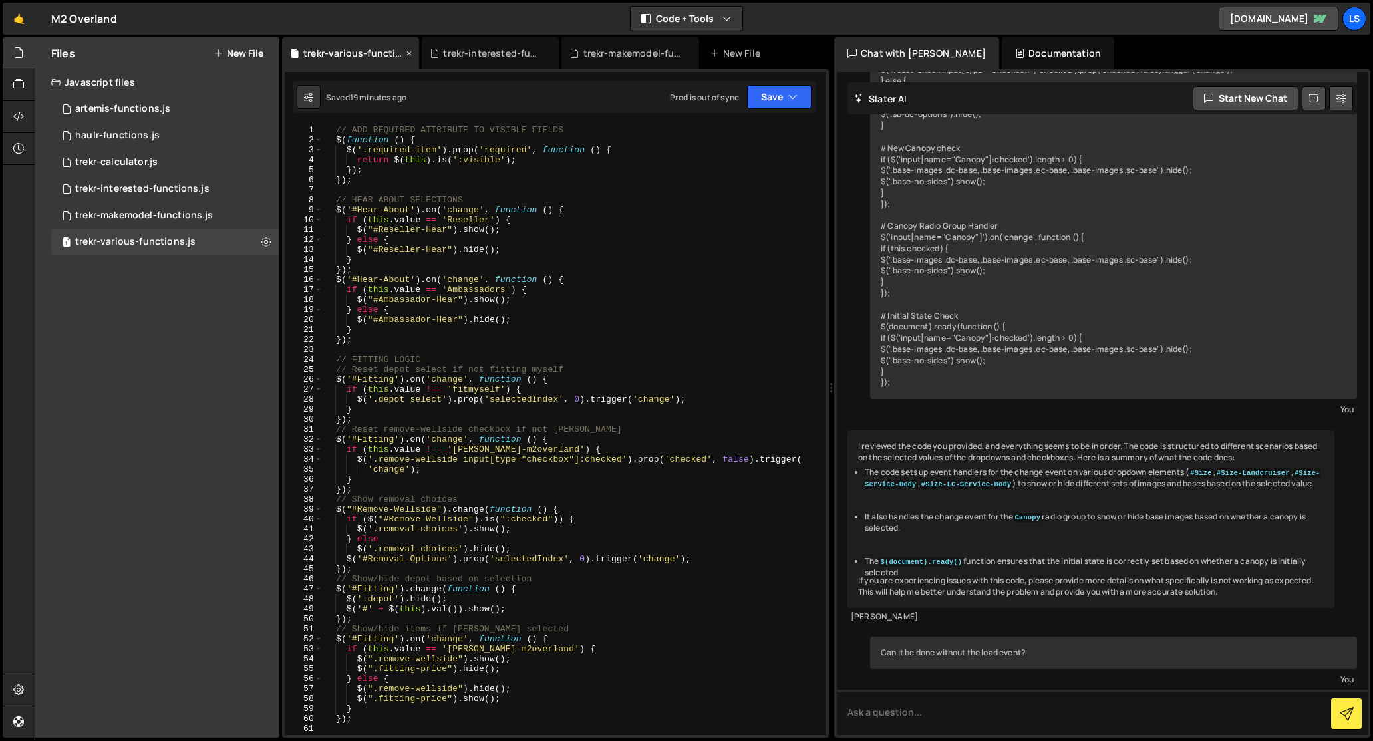
scroll to position [19064, 0]
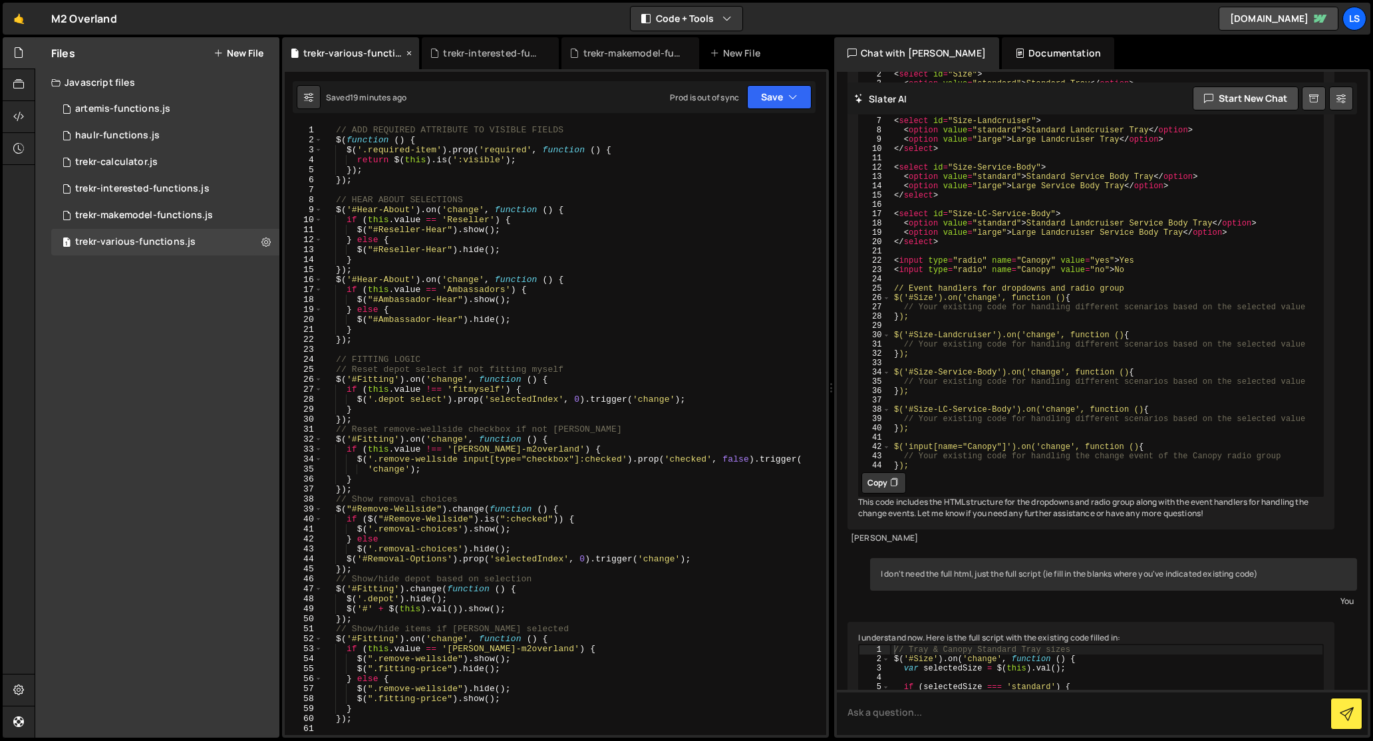
click at [407, 52] on icon at bounding box center [408, 53] width 9 height 13
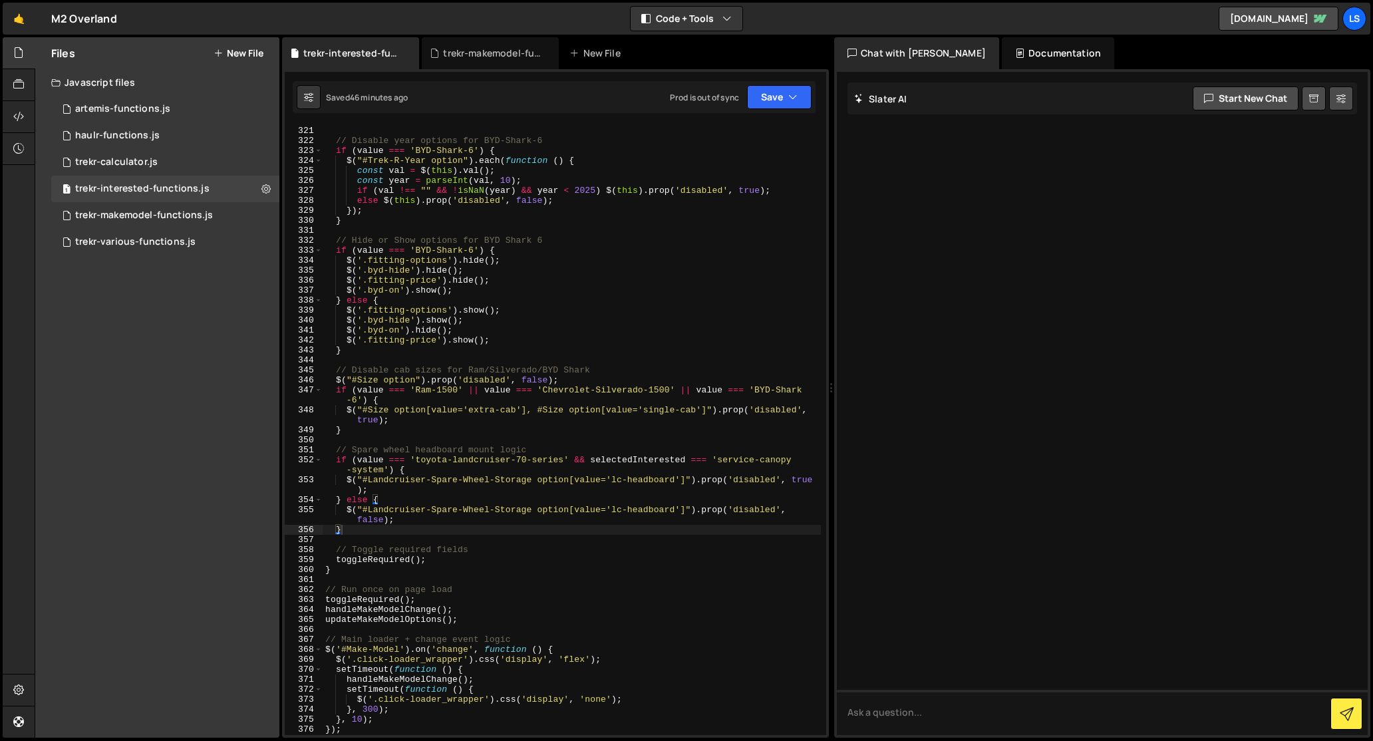
type textarea "// Hide or Show options for BYD Shark 6"
click at [422, 236] on div "} // Disable year options for BYD-Shark-6 if ( value === 'BYD-Shark-6' ) { $ ( …" at bounding box center [572, 431] width 498 height 630
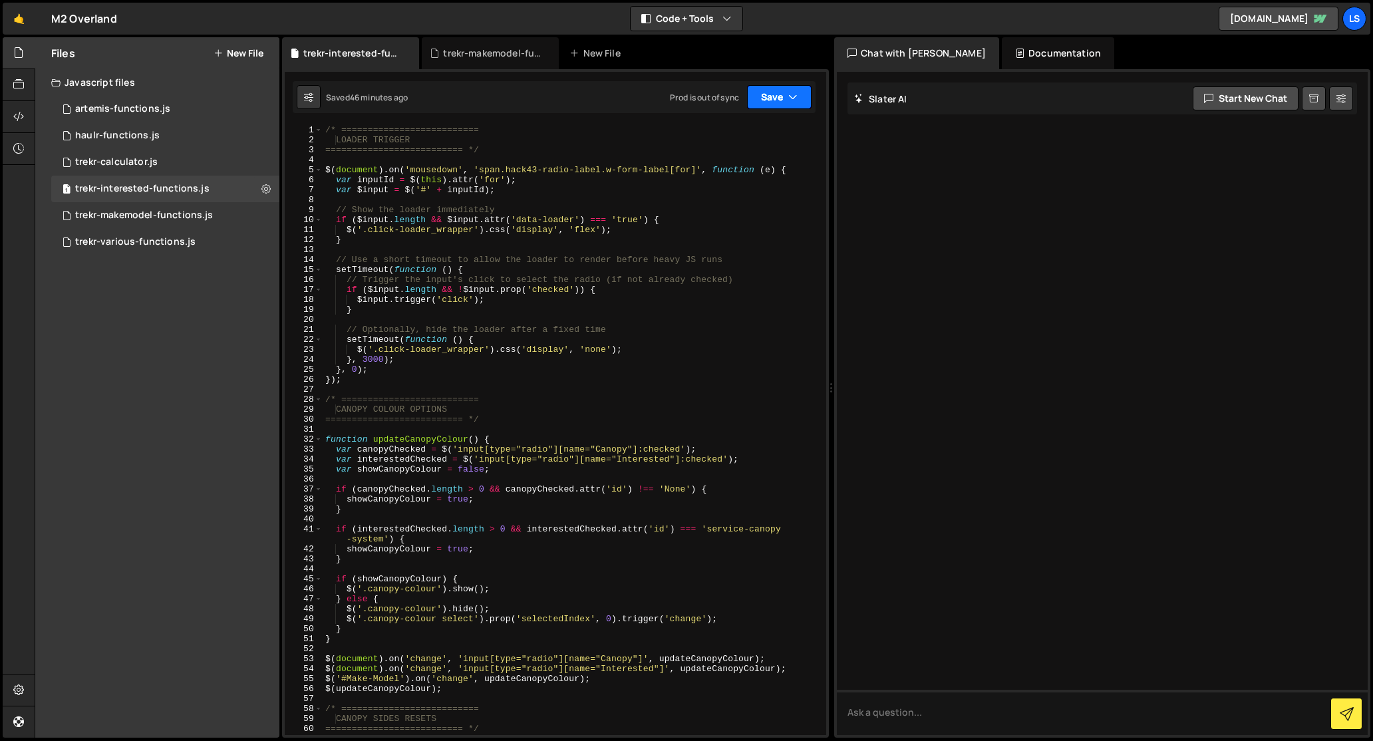
click at [765, 100] on button "Save" at bounding box center [779, 97] width 65 height 24
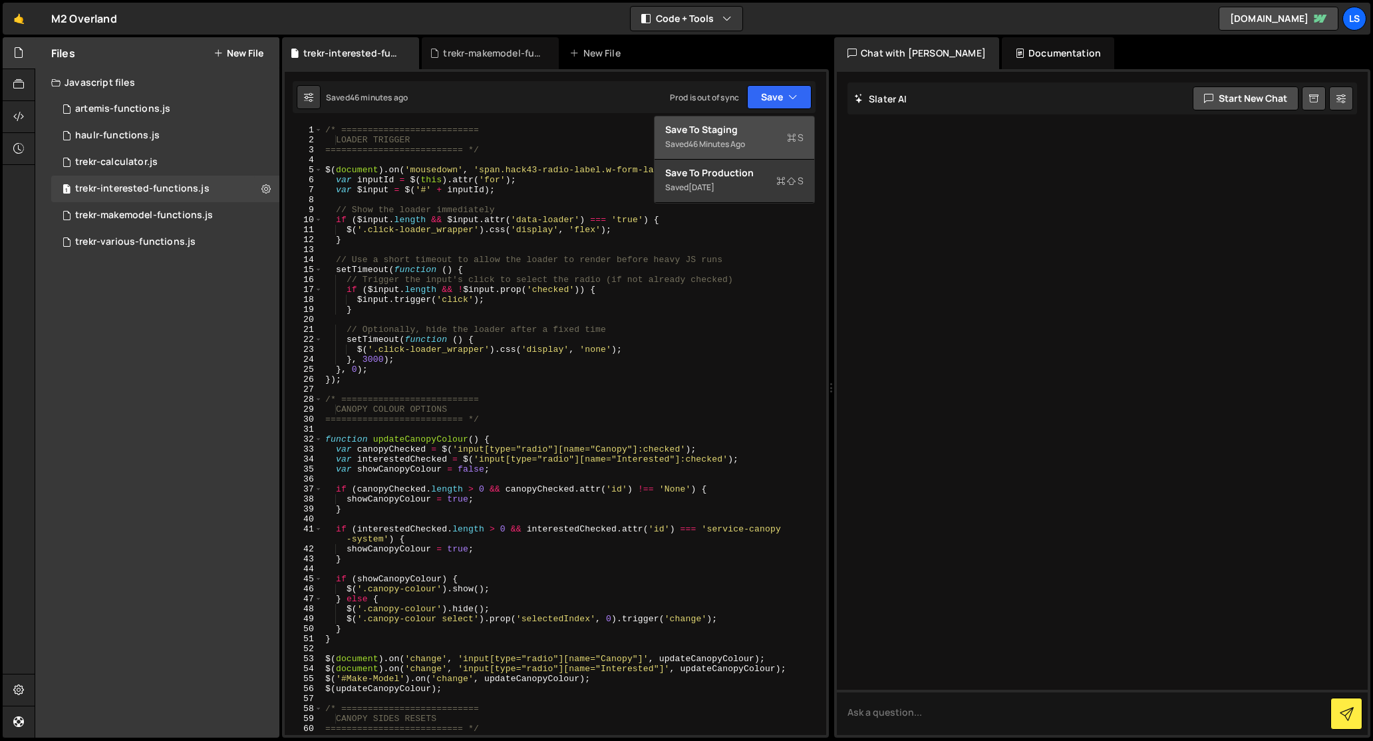
click at [724, 126] on div "Save to Staging S" at bounding box center [734, 129] width 138 height 13
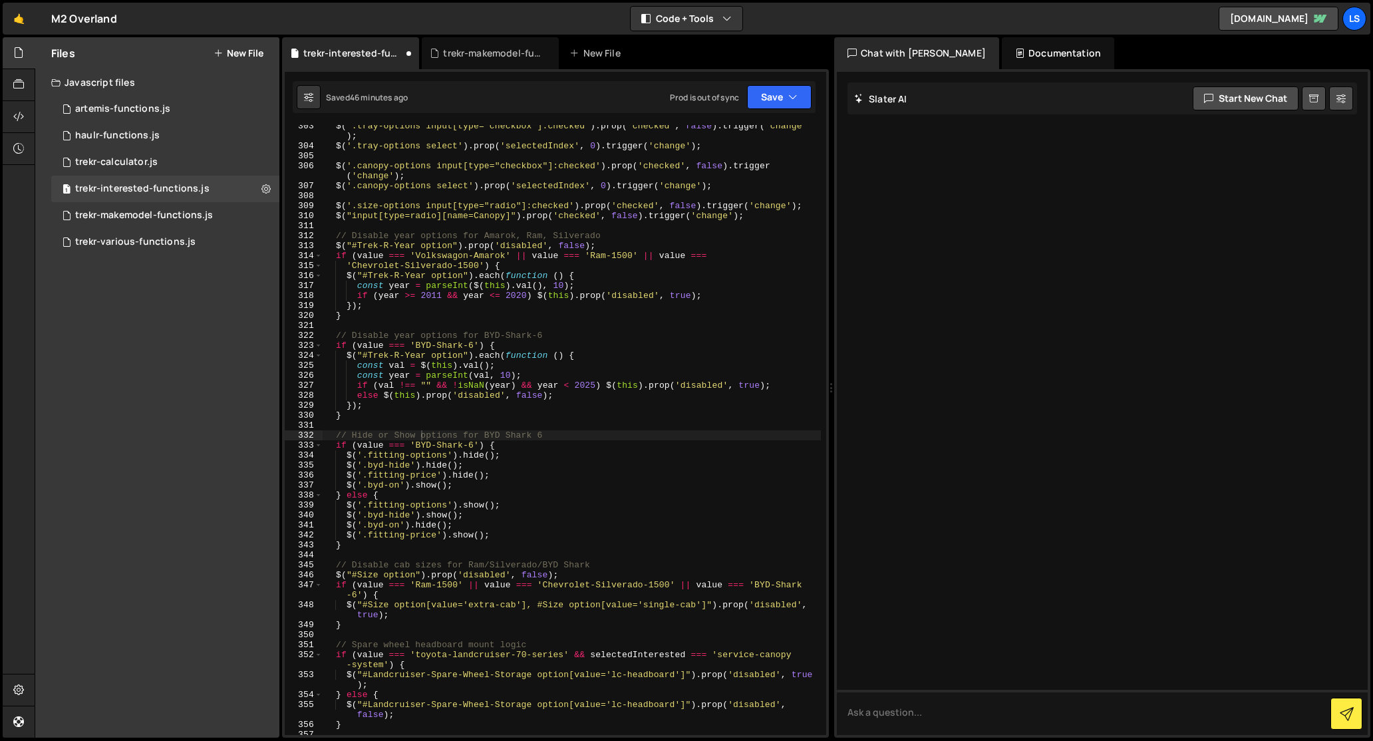
scroll to position [3047, 0]
click at [482, 57] on div "trekr-makemodel-functions.js" at bounding box center [493, 53] width 100 height 13
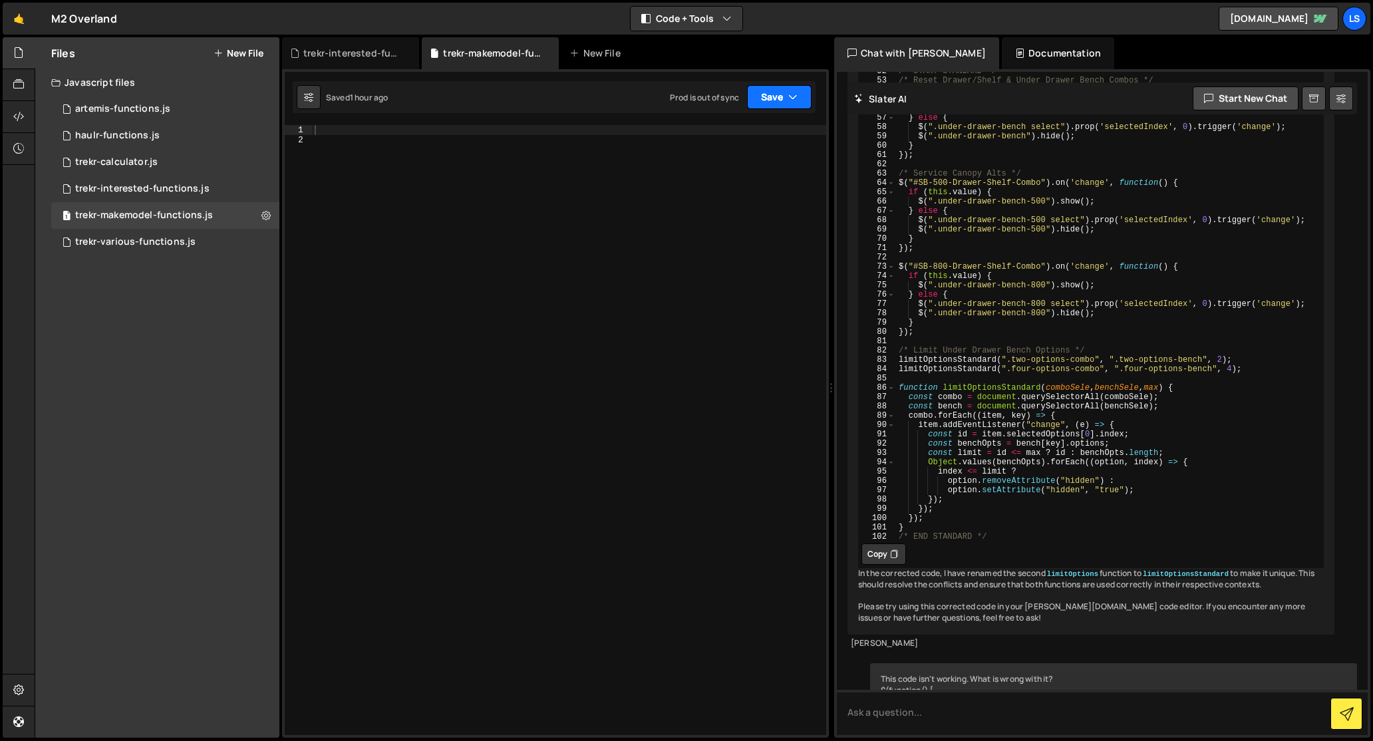
scroll to position [8670, 0]
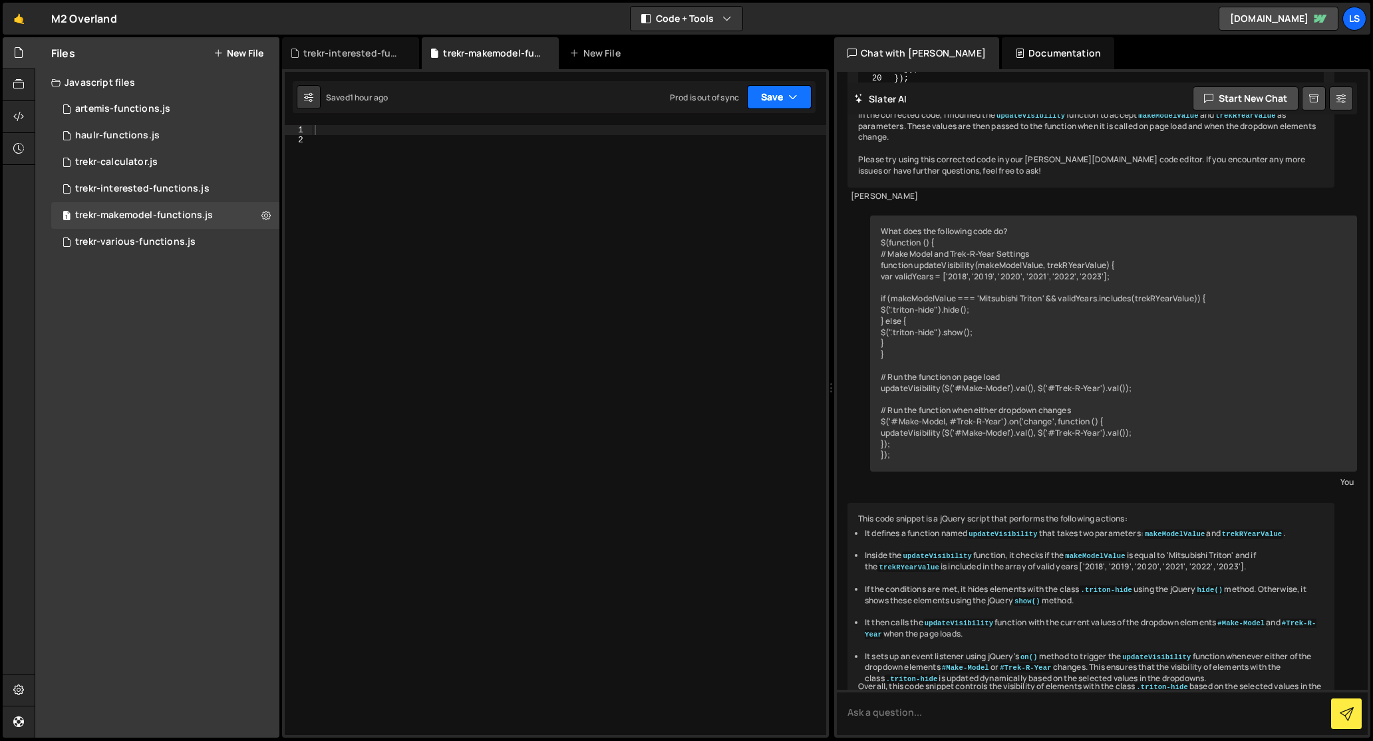
click at [752, 98] on button "Save" at bounding box center [779, 97] width 65 height 24
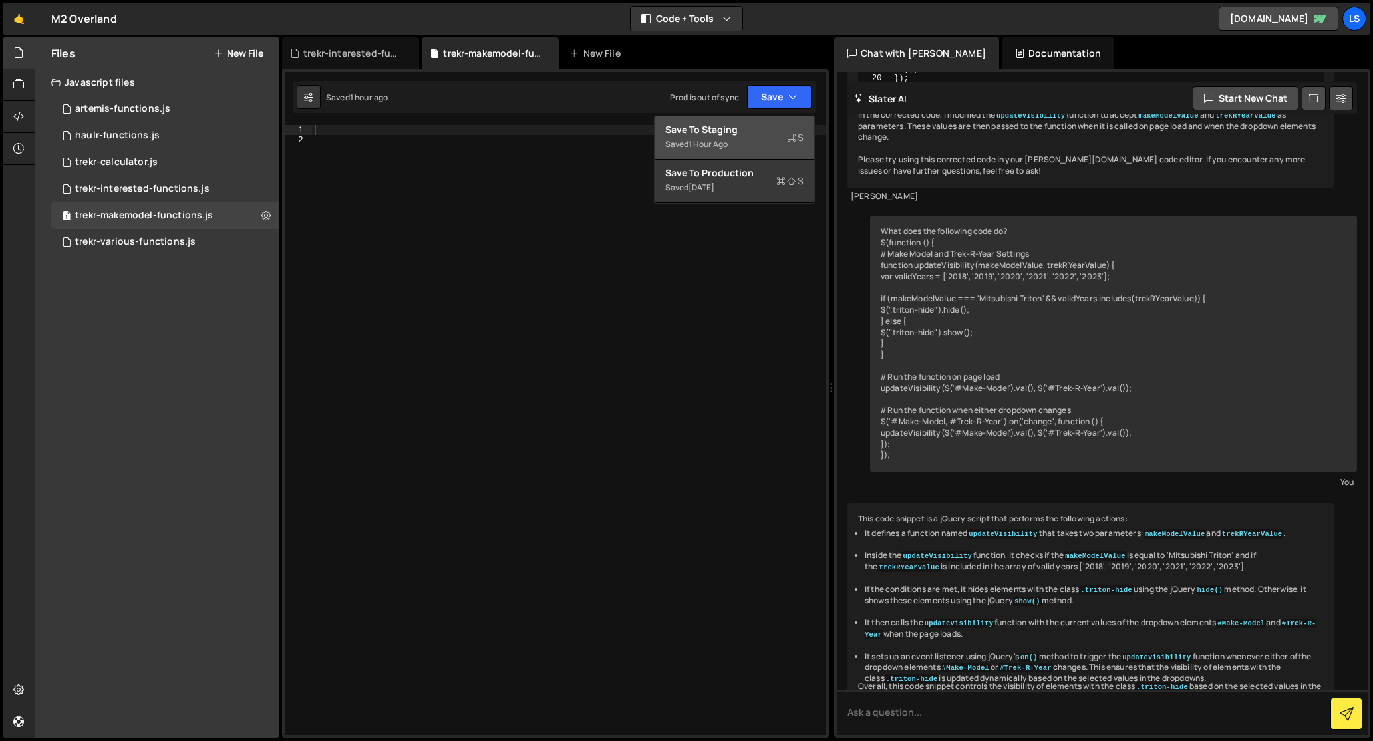
click at [728, 132] on div "Save to Staging S" at bounding box center [734, 129] width 138 height 13
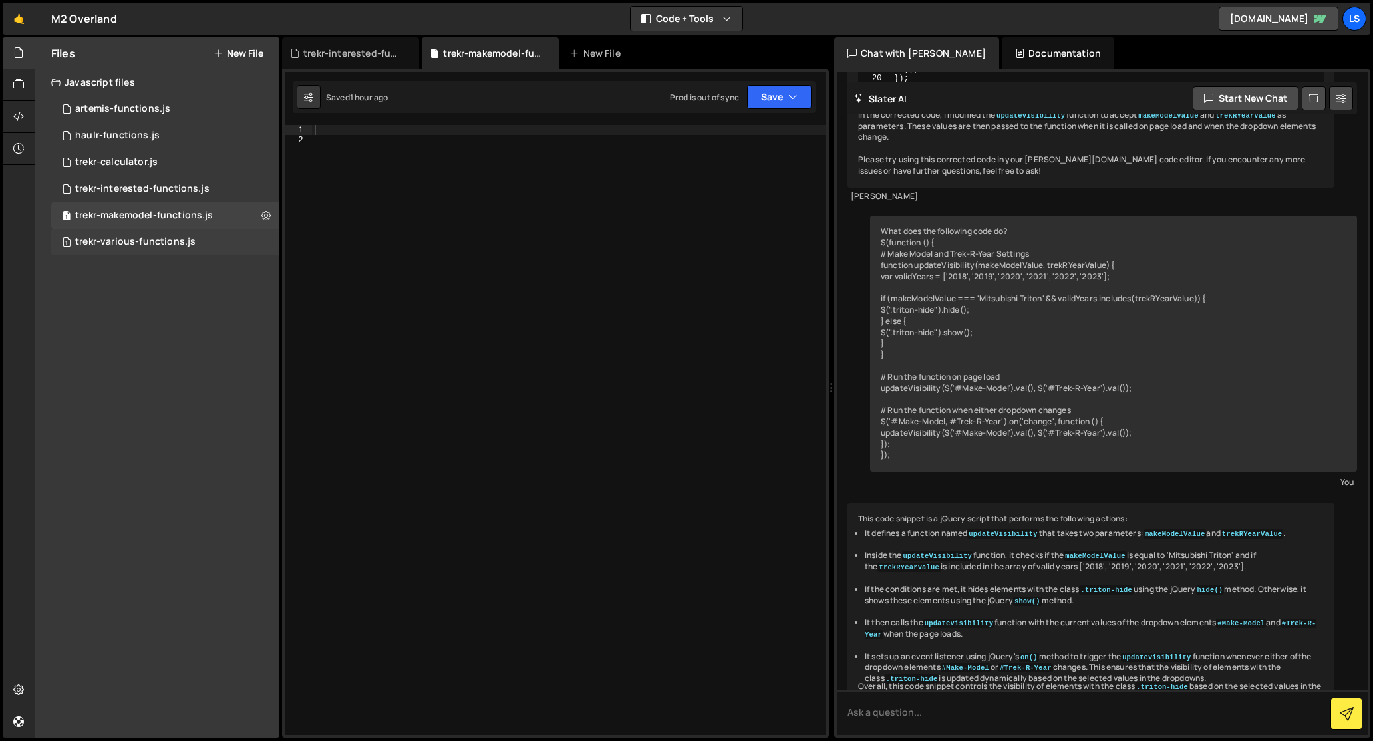
click at [169, 242] on div "trekr-various-functions.js" at bounding box center [135, 242] width 120 height 12
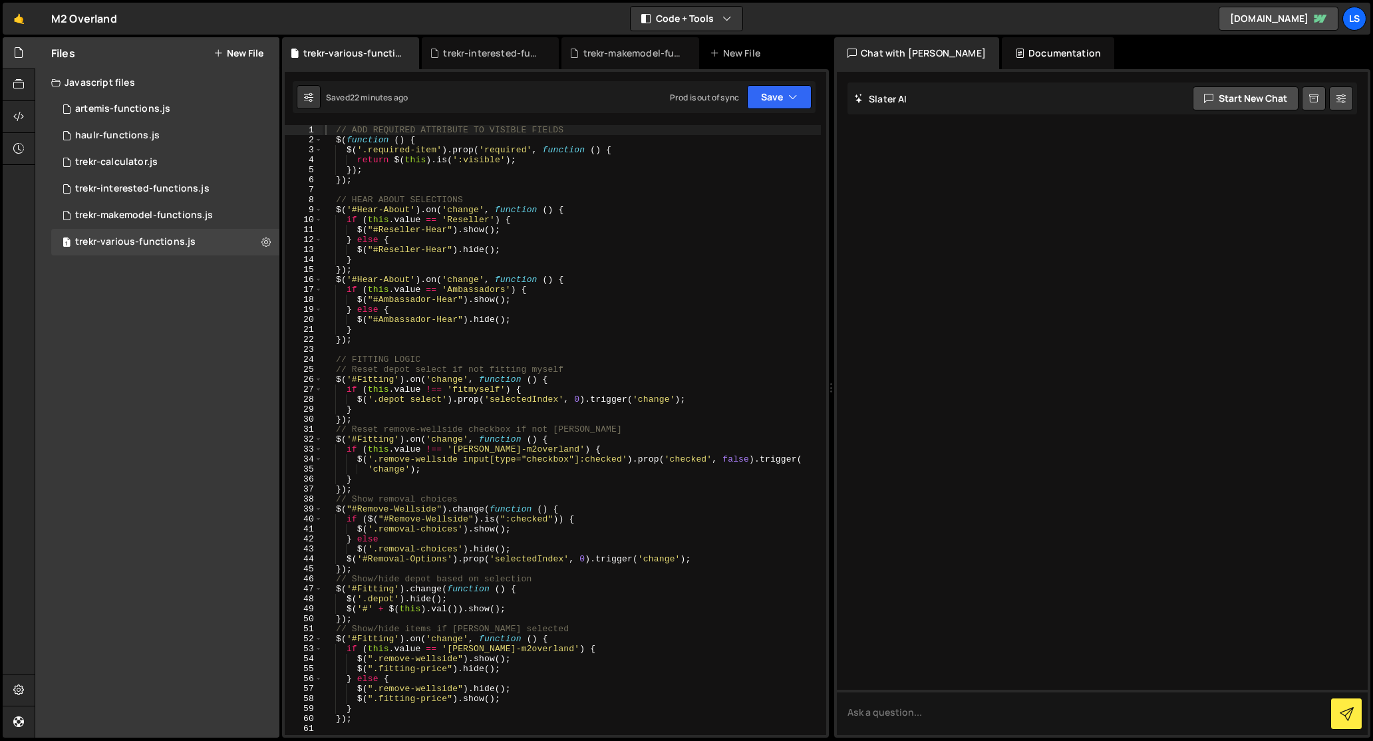
scroll to position [0, 0]
click at [777, 97] on button "Save" at bounding box center [779, 97] width 65 height 24
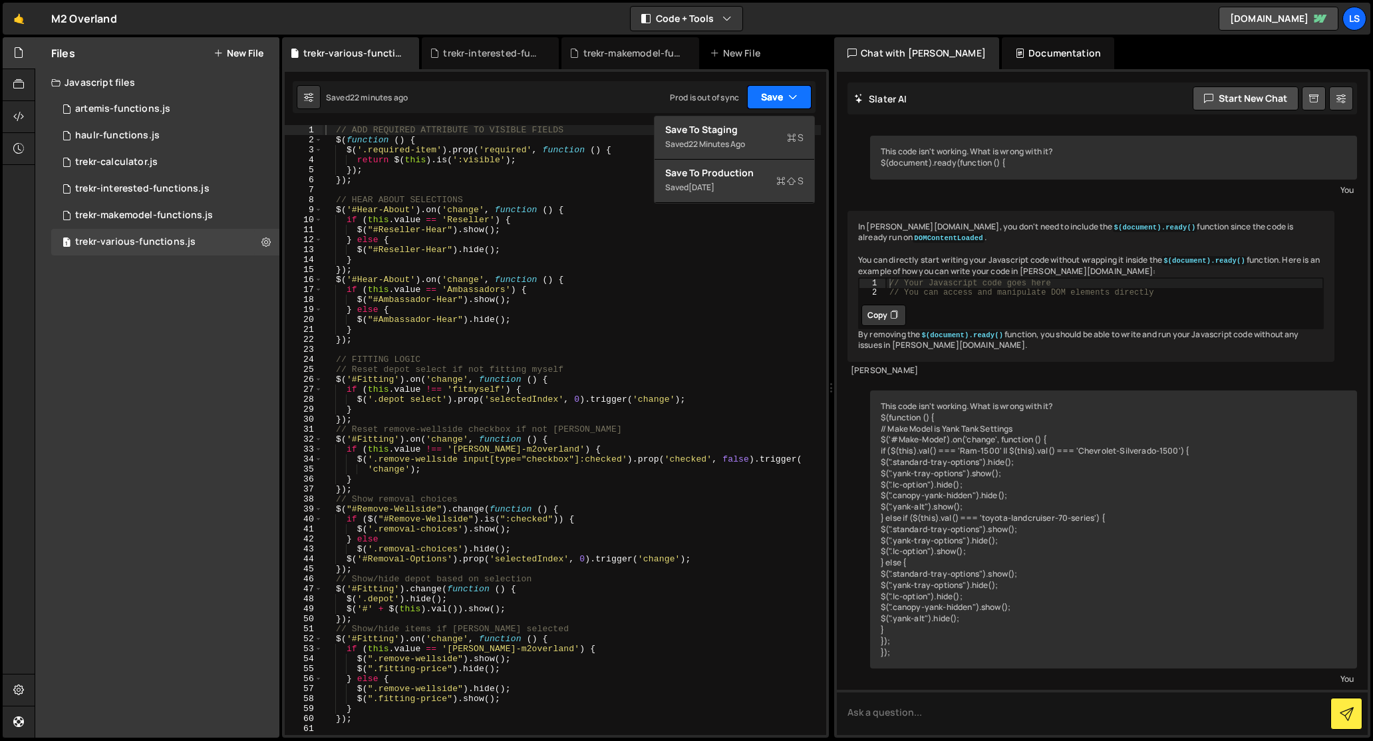
scroll to position [19064, 0]
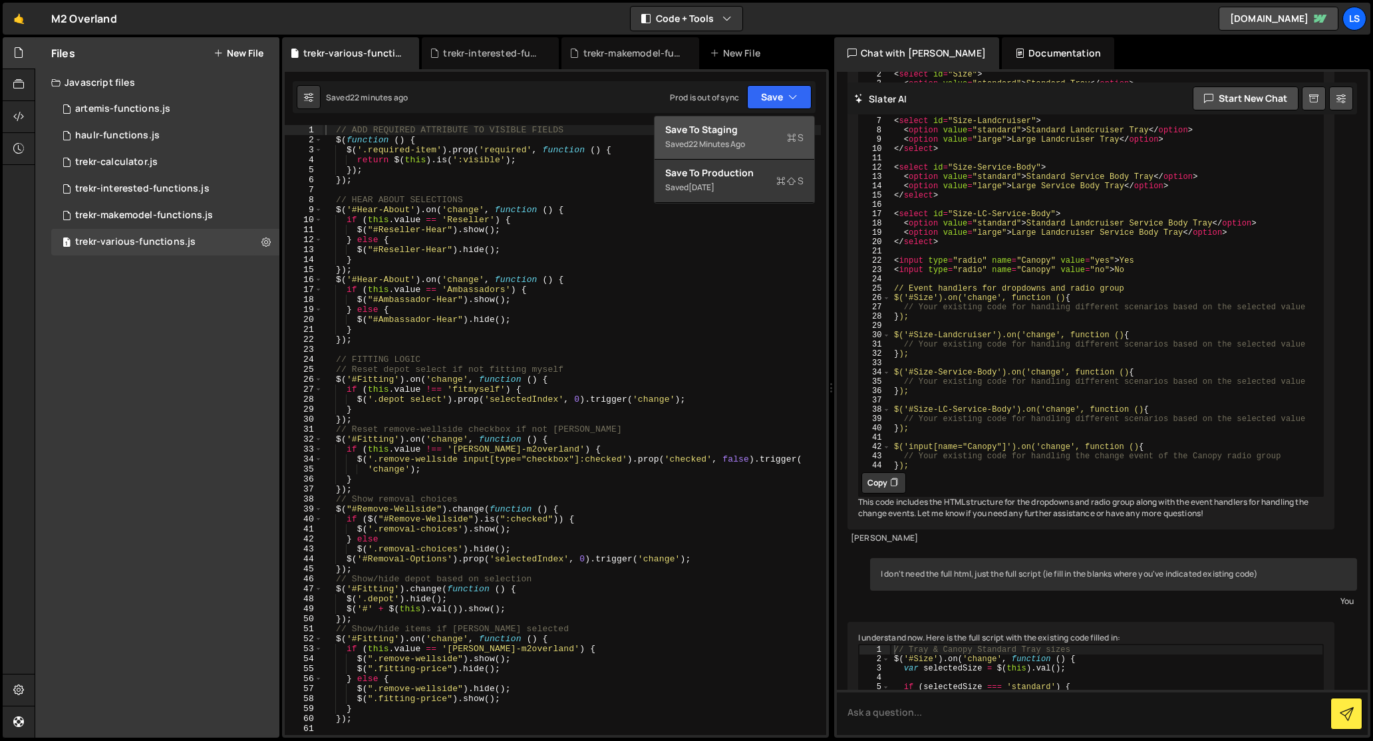
click at [715, 131] on div "Save to Staging S" at bounding box center [734, 129] width 138 height 13
